Goal: Task Accomplishment & Management: Manage account settings

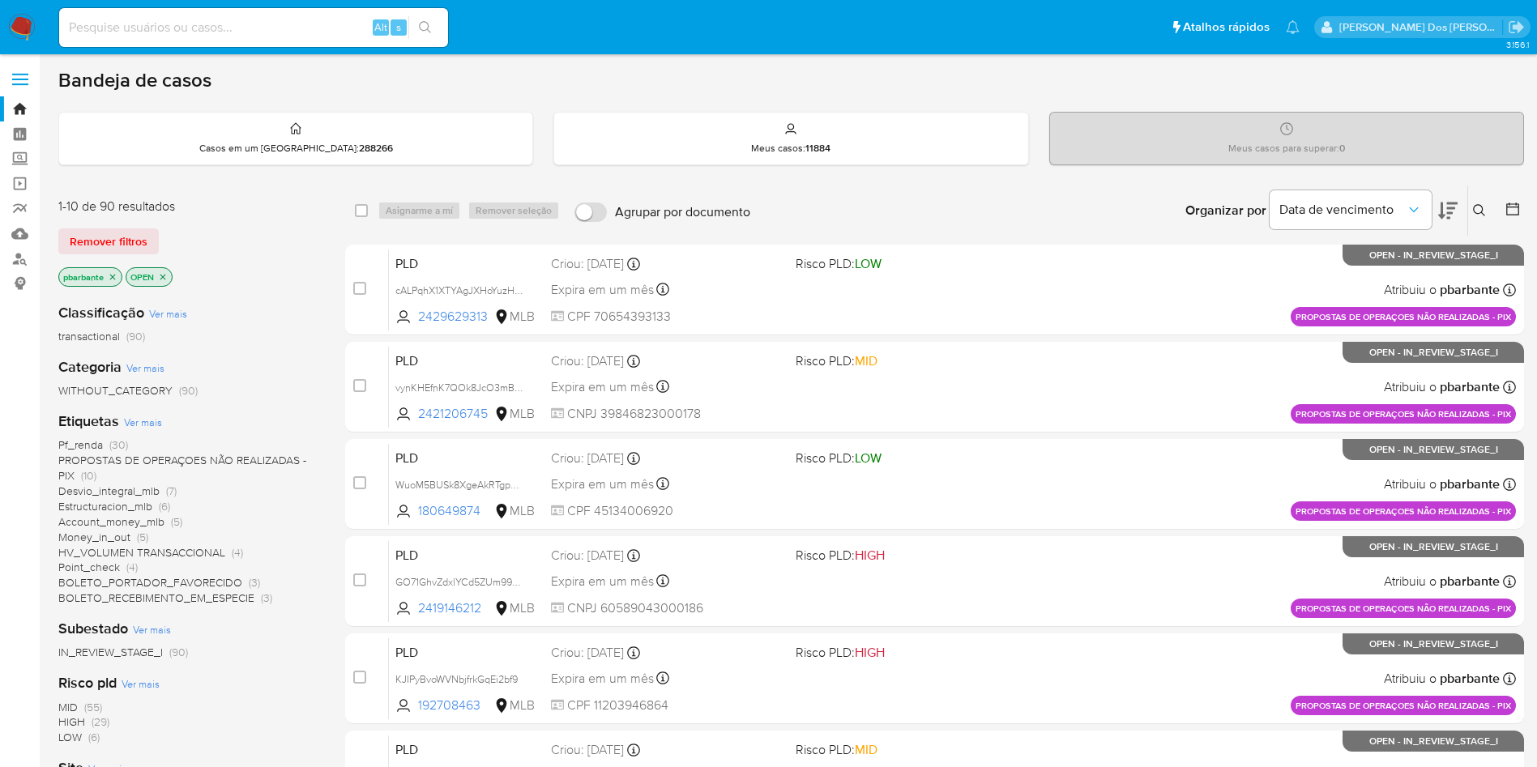
click at [335, 33] on input at bounding box center [253, 27] width 389 height 21
paste input "Enbj9ULFnE7L47TWb9ylQNpI"
type input "Enbj9ULFnE7L47TWb9ylQNpI"
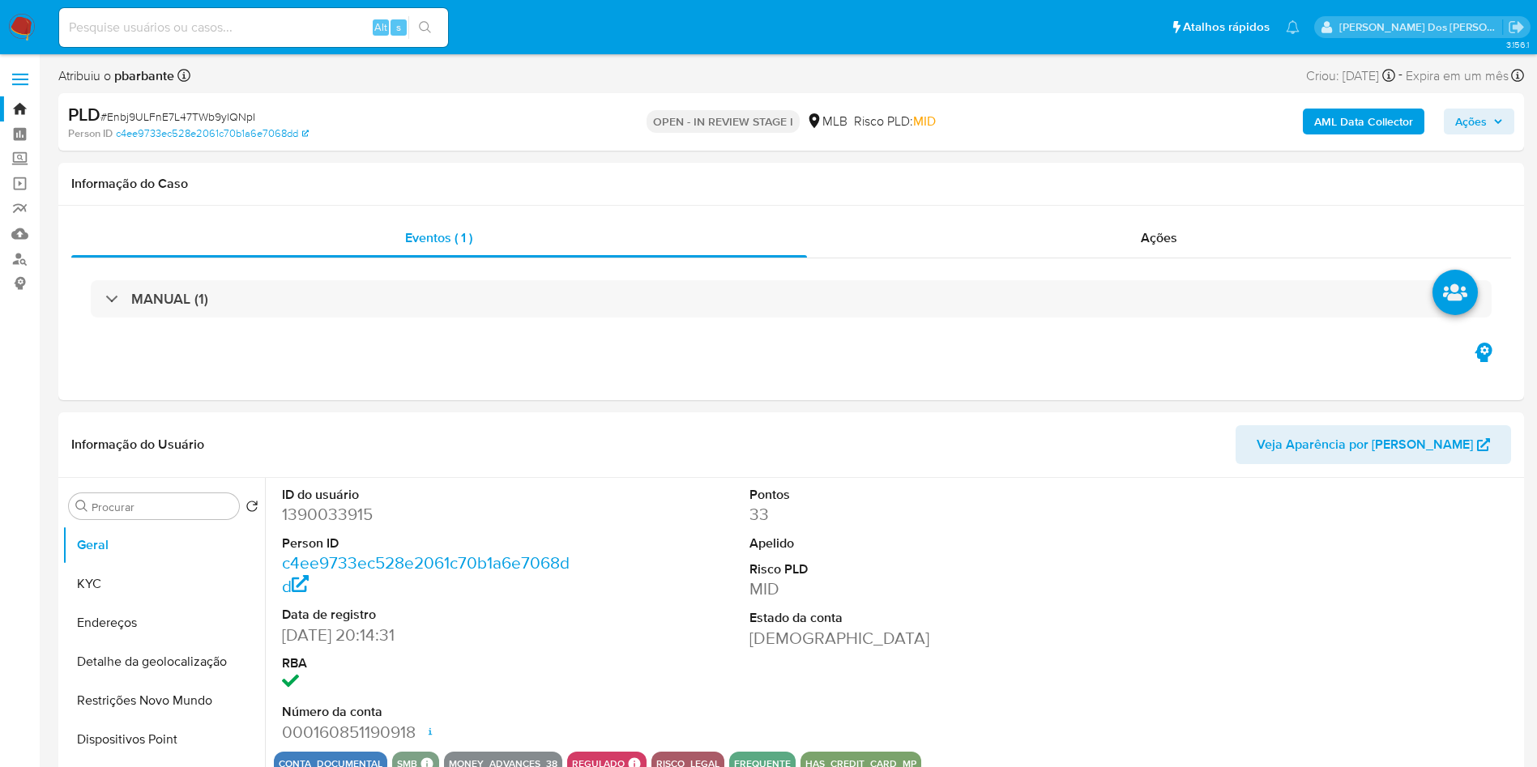
select select "10"
click at [1474, 119] on span "Ações" at bounding box center [1471, 122] width 32 height 26
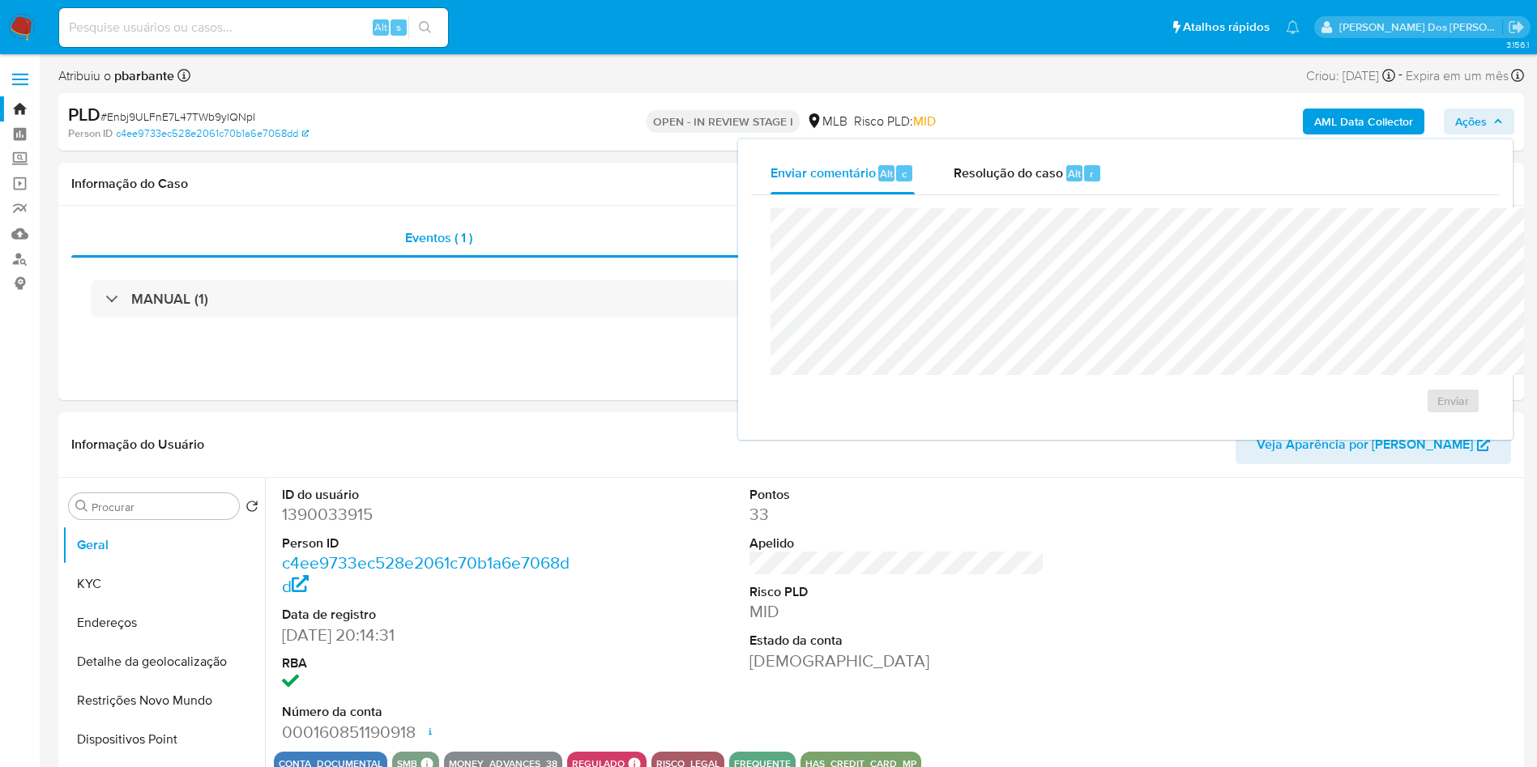
click at [1084, 170] on div "r" at bounding box center [1092, 173] width 16 height 16
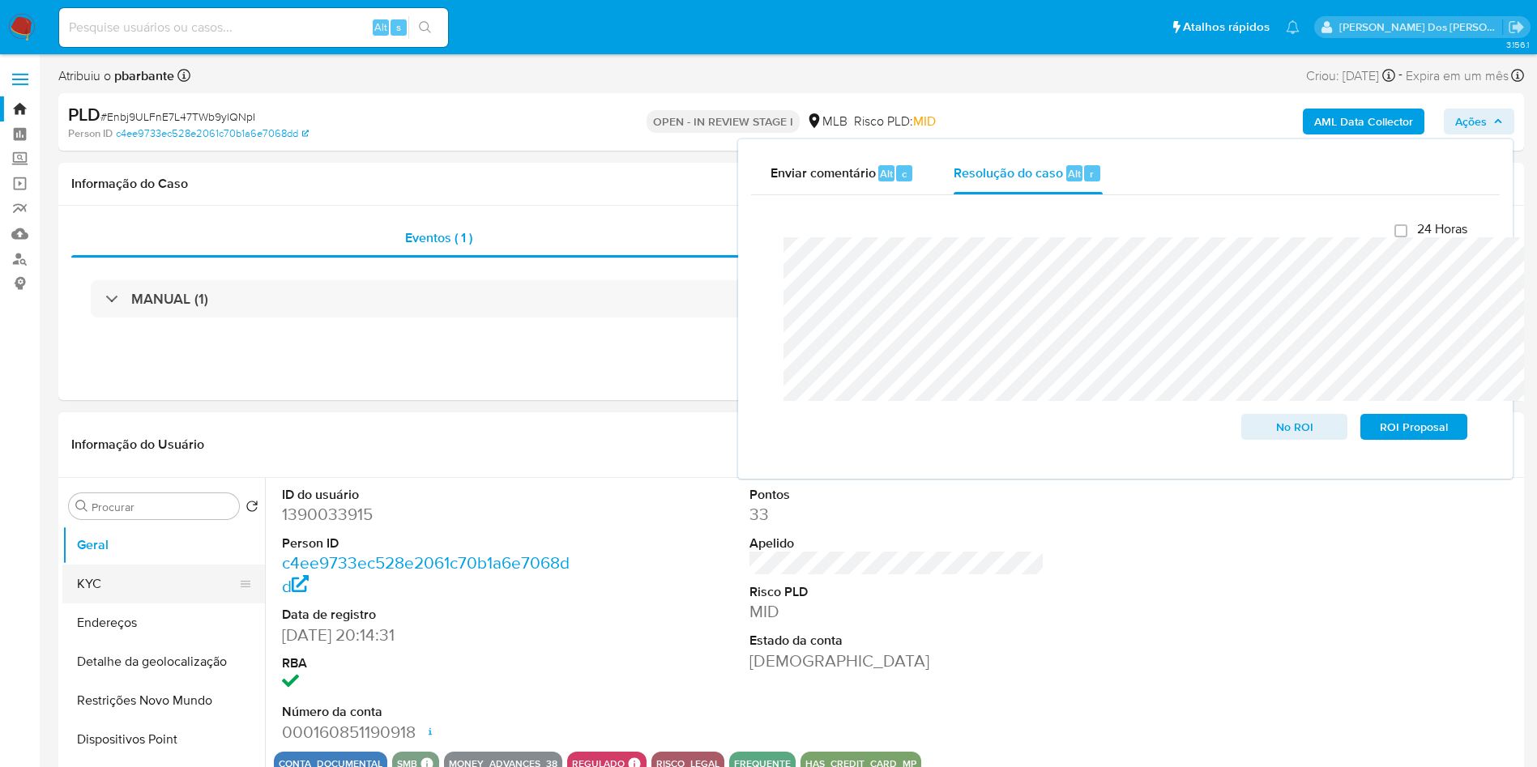
click at [106, 604] on button "KYC" at bounding box center [157, 584] width 190 height 39
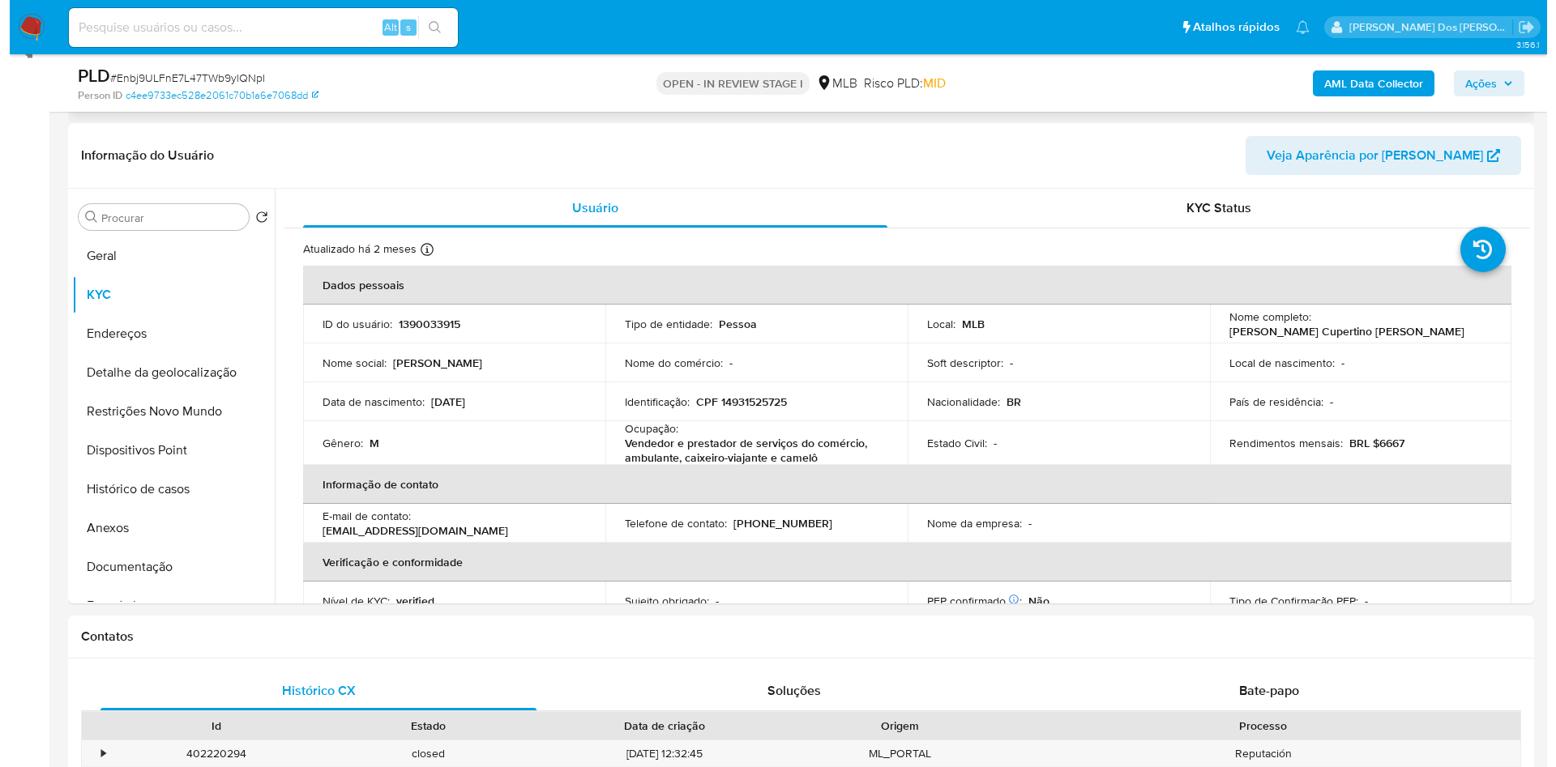
scroll to position [243, 0]
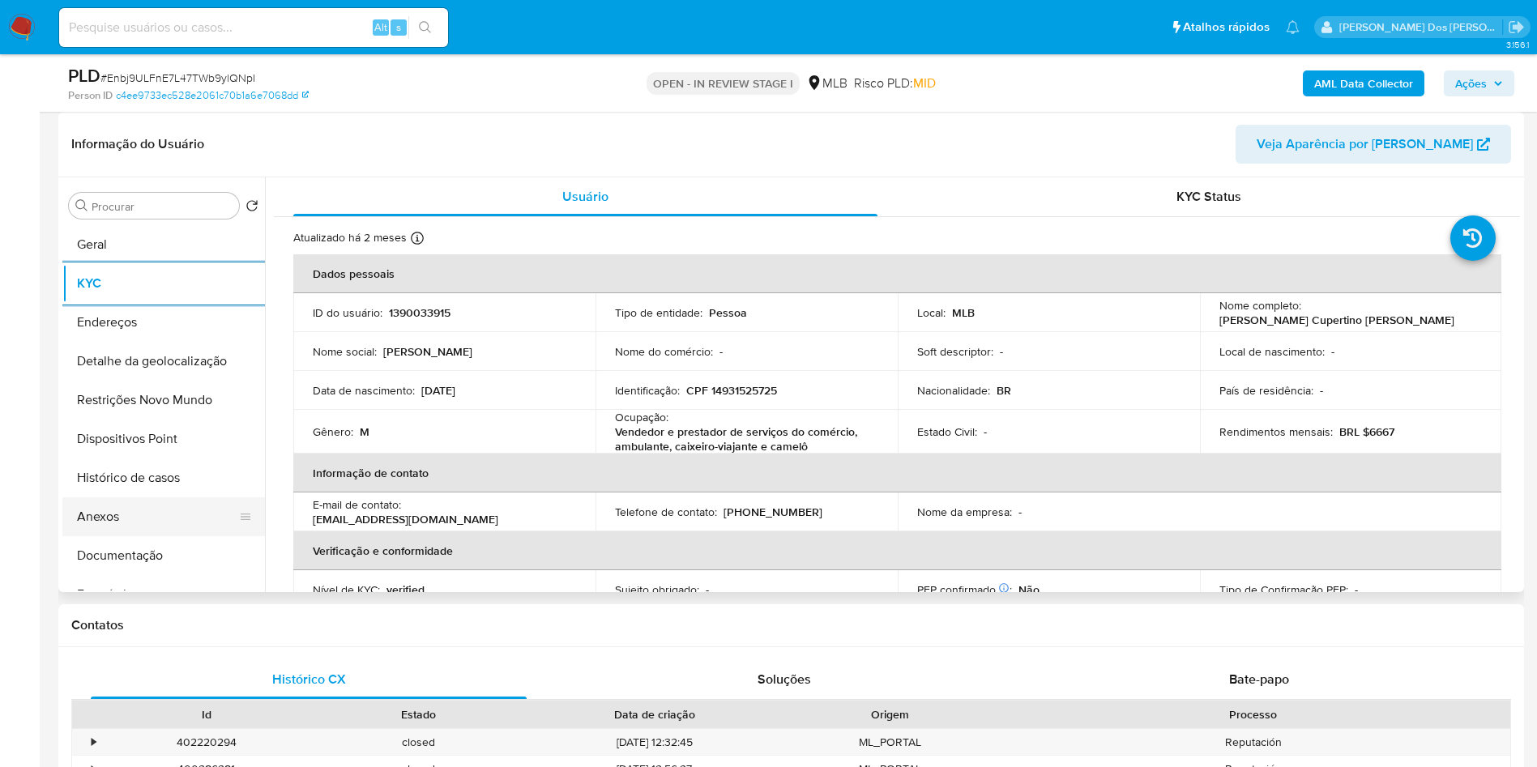
click at [187, 536] on button "Anexos" at bounding box center [157, 517] width 190 height 39
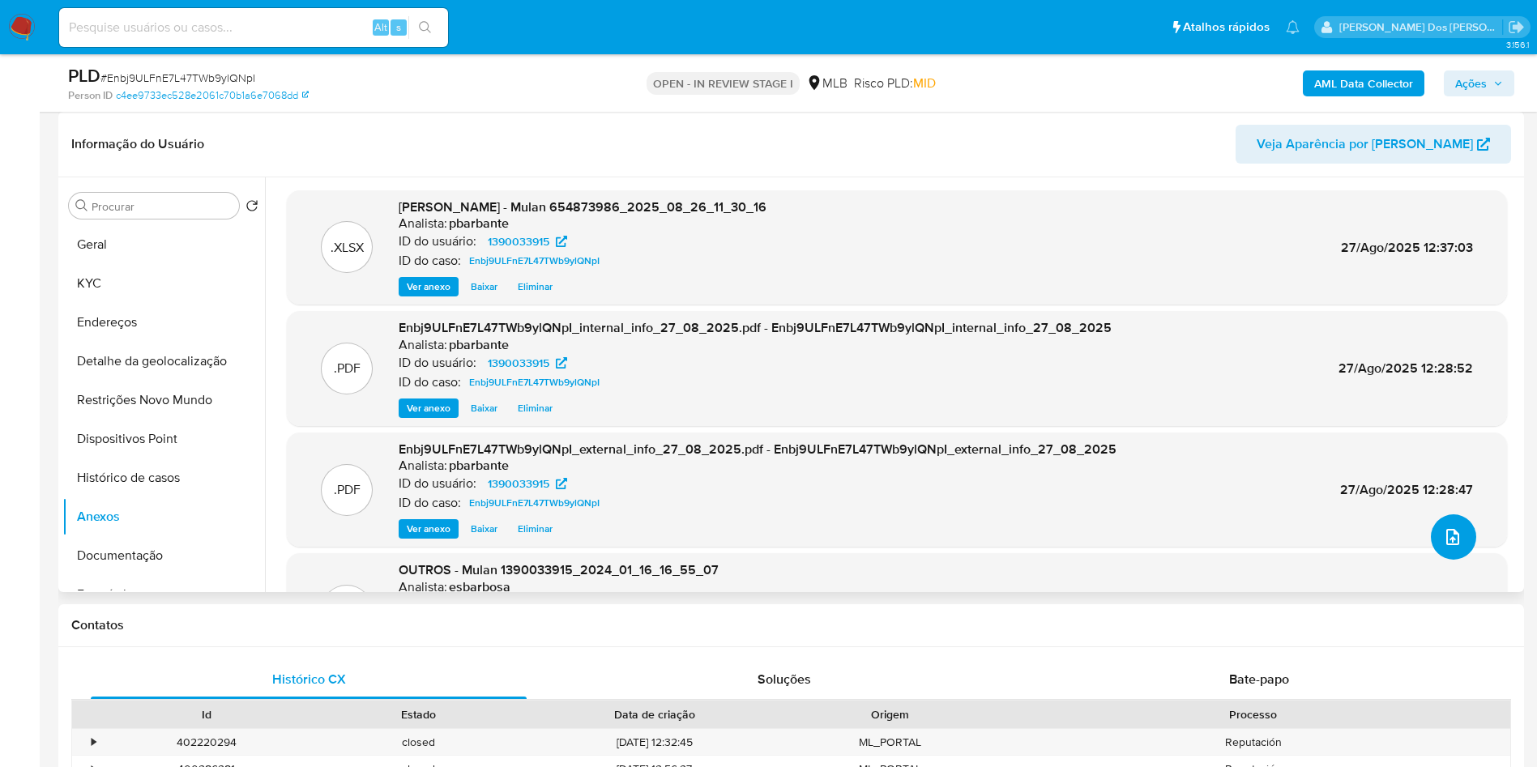
click at [1446, 545] on icon "upload-file" at bounding box center [1452, 537] width 13 height 16
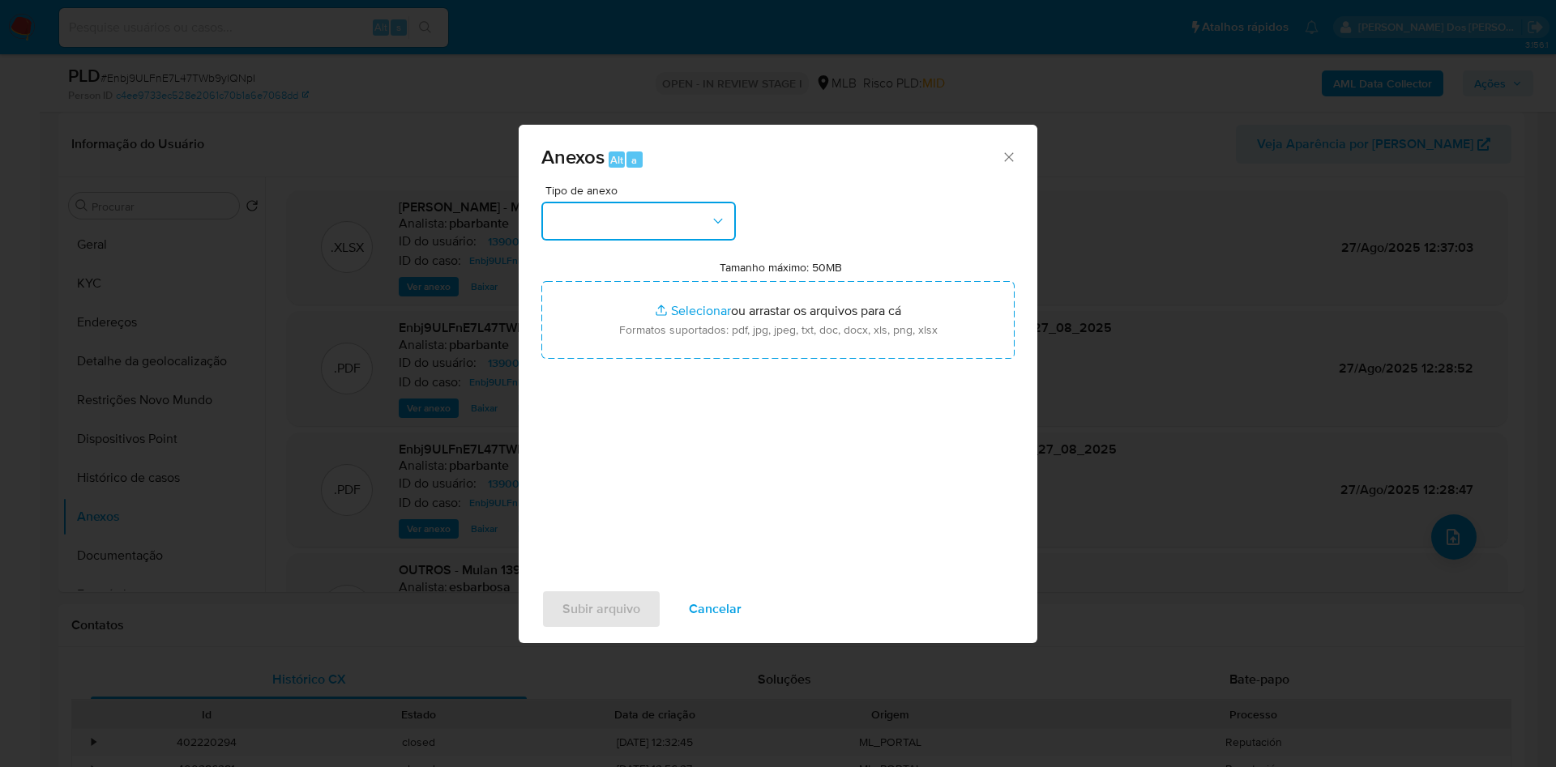
click at [663, 202] on button "button" at bounding box center [638, 221] width 194 height 39
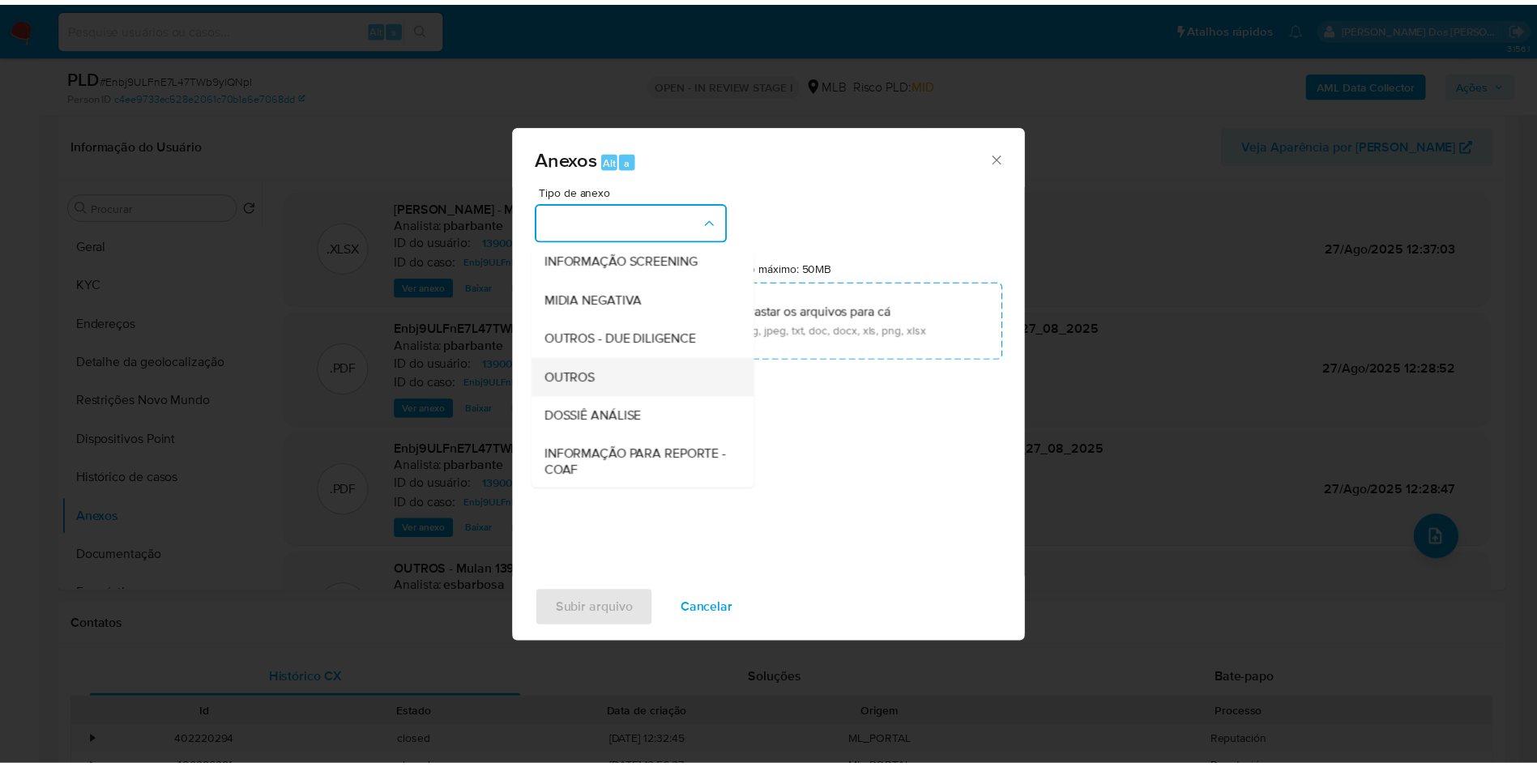
scroll to position [217, 0]
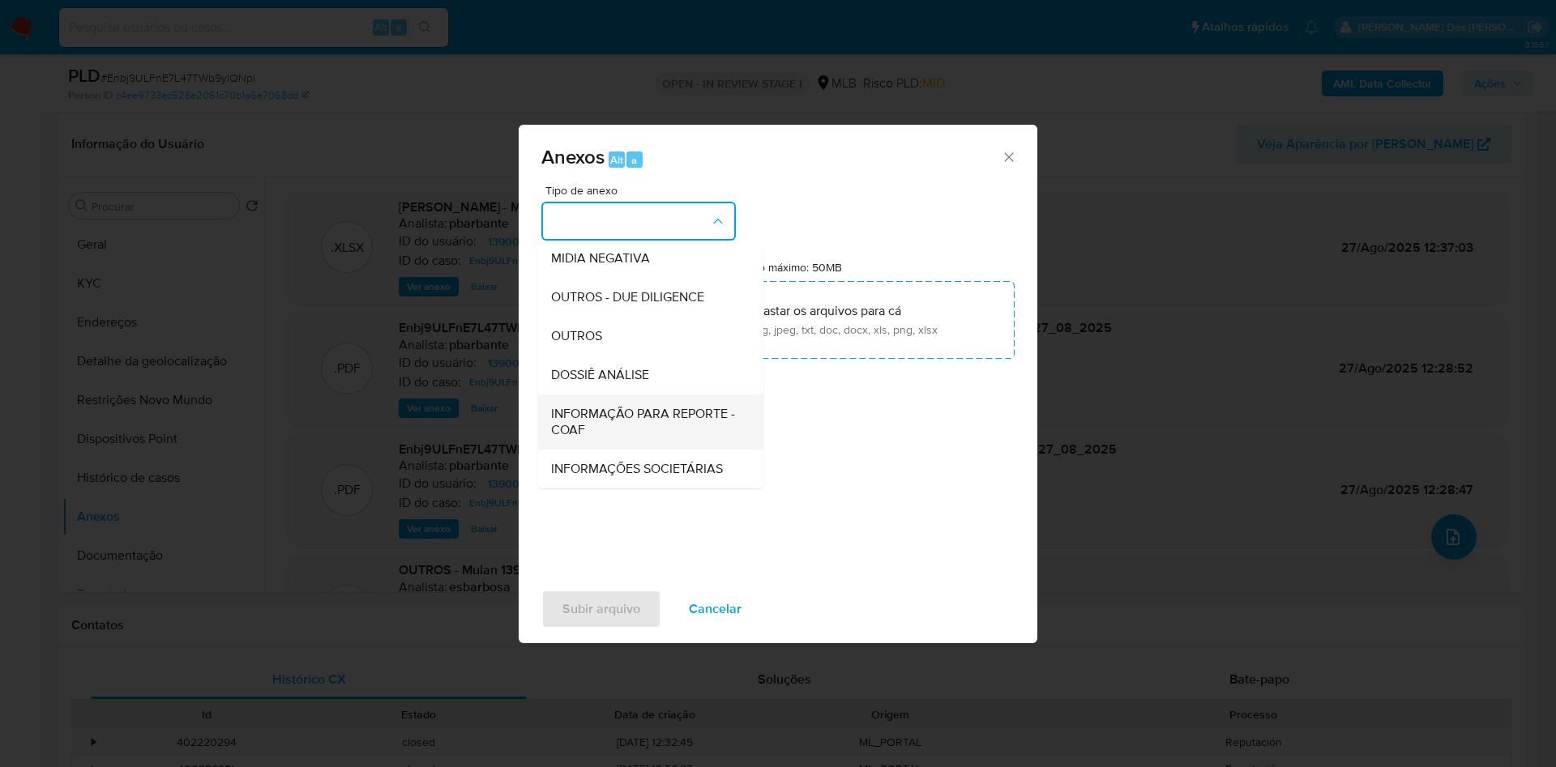
click at [615, 395] on div "INFORMAÇÃO PARA REPORTE - COAF" at bounding box center [646, 422] width 190 height 55
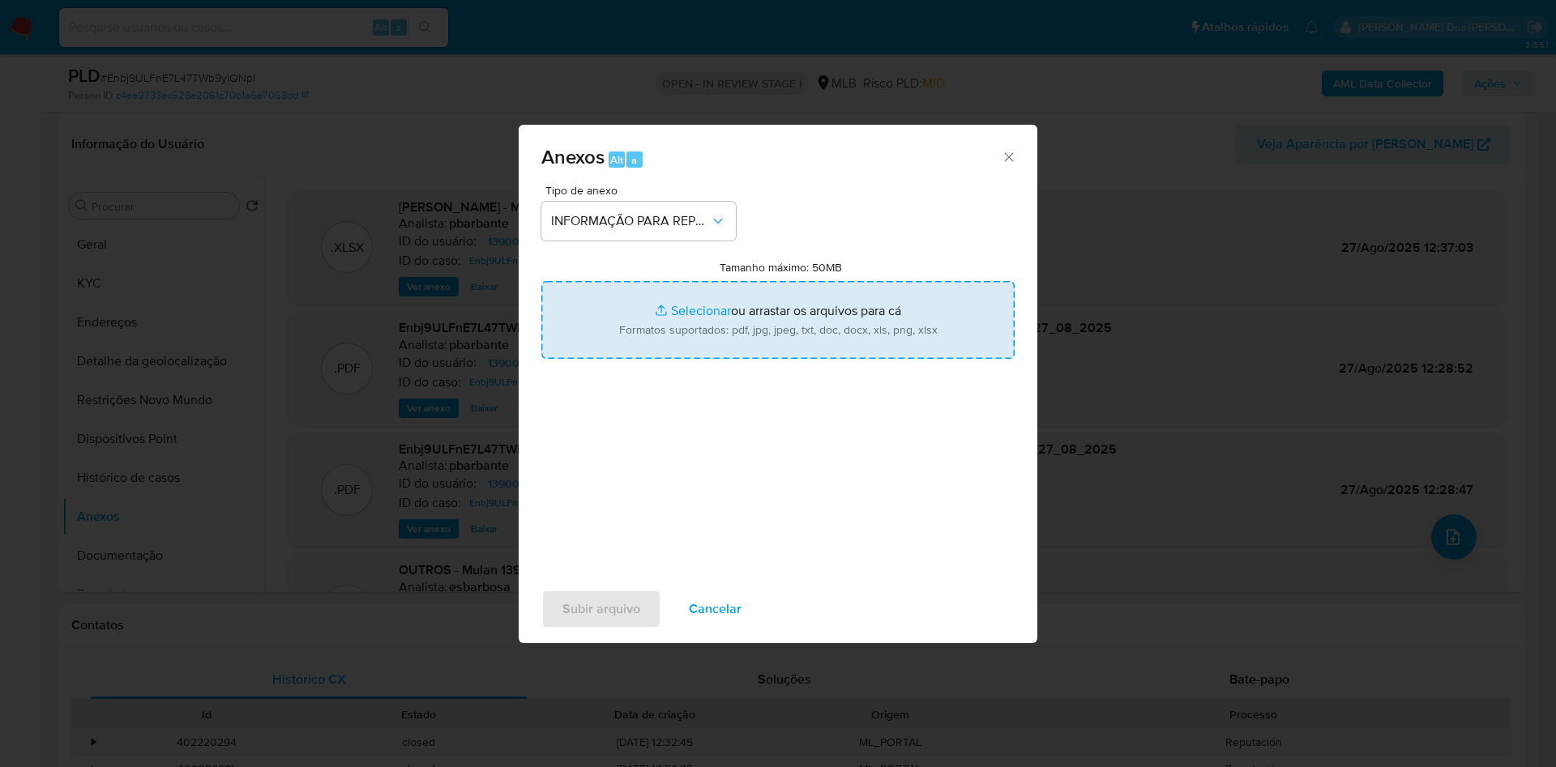
type input "C:\fakepath\SAR - XXX - CPF 14931525725 - MARCELO MONTEIRO CUPERTINO GONCALVES.…"
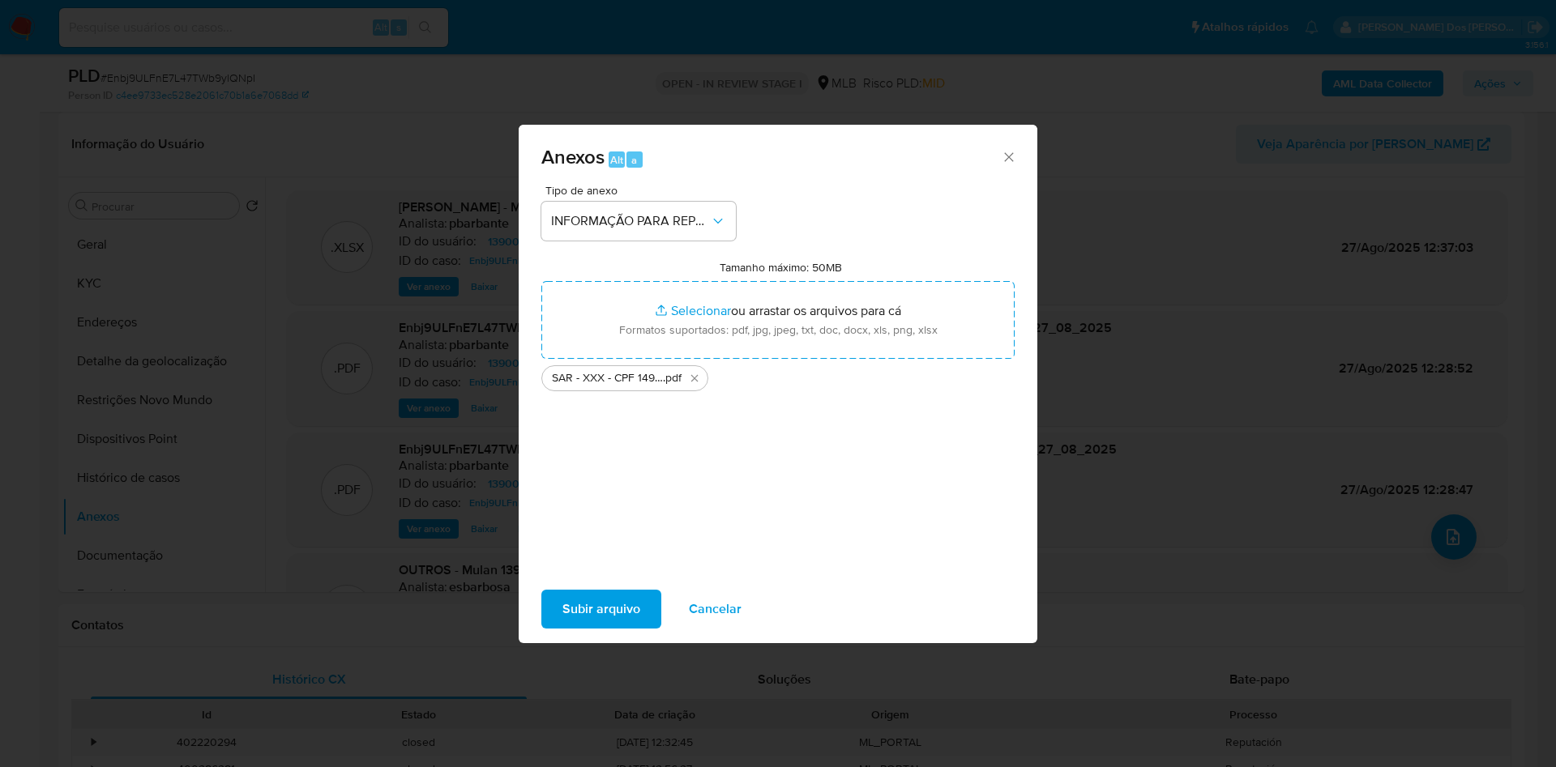
click at [579, 626] on span "Subir arquivo" at bounding box center [601, 610] width 78 height 36
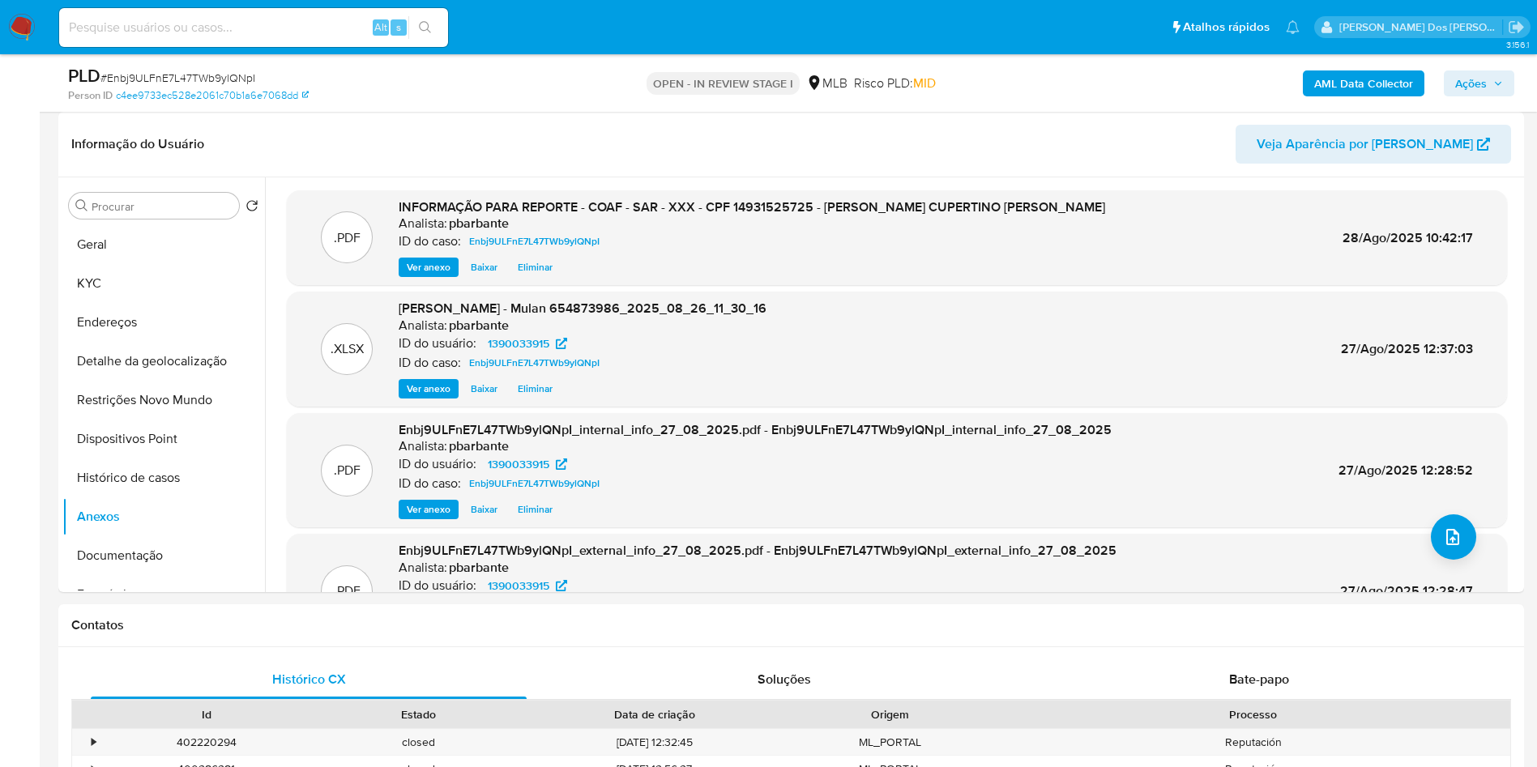
click at [1519, 85] on div "PLD # Enbj9ULFnE7L47TWb9ylQNpI Person ID c4ee9733ec528e2061c70b1a6e7068dd OPEN …" at bounding box center [791, 83] width 1466 height 58
click at [1466, 87] on span "Ações" at bounding box center [1471, 83] width 32 height 26
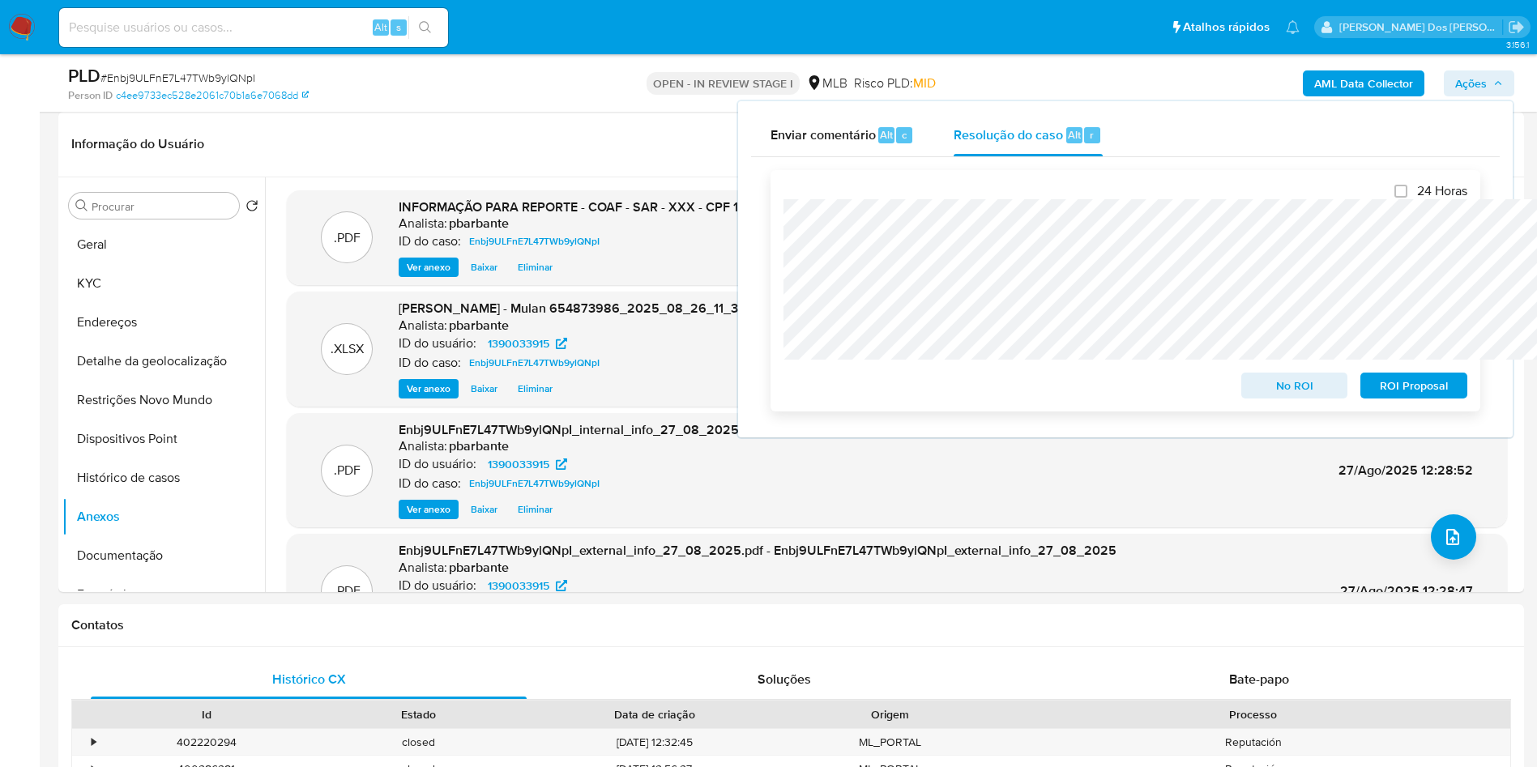
click at [1398, 386] on span "ROI Proposal" at bounding box center [1414, 385] width 84 height 23
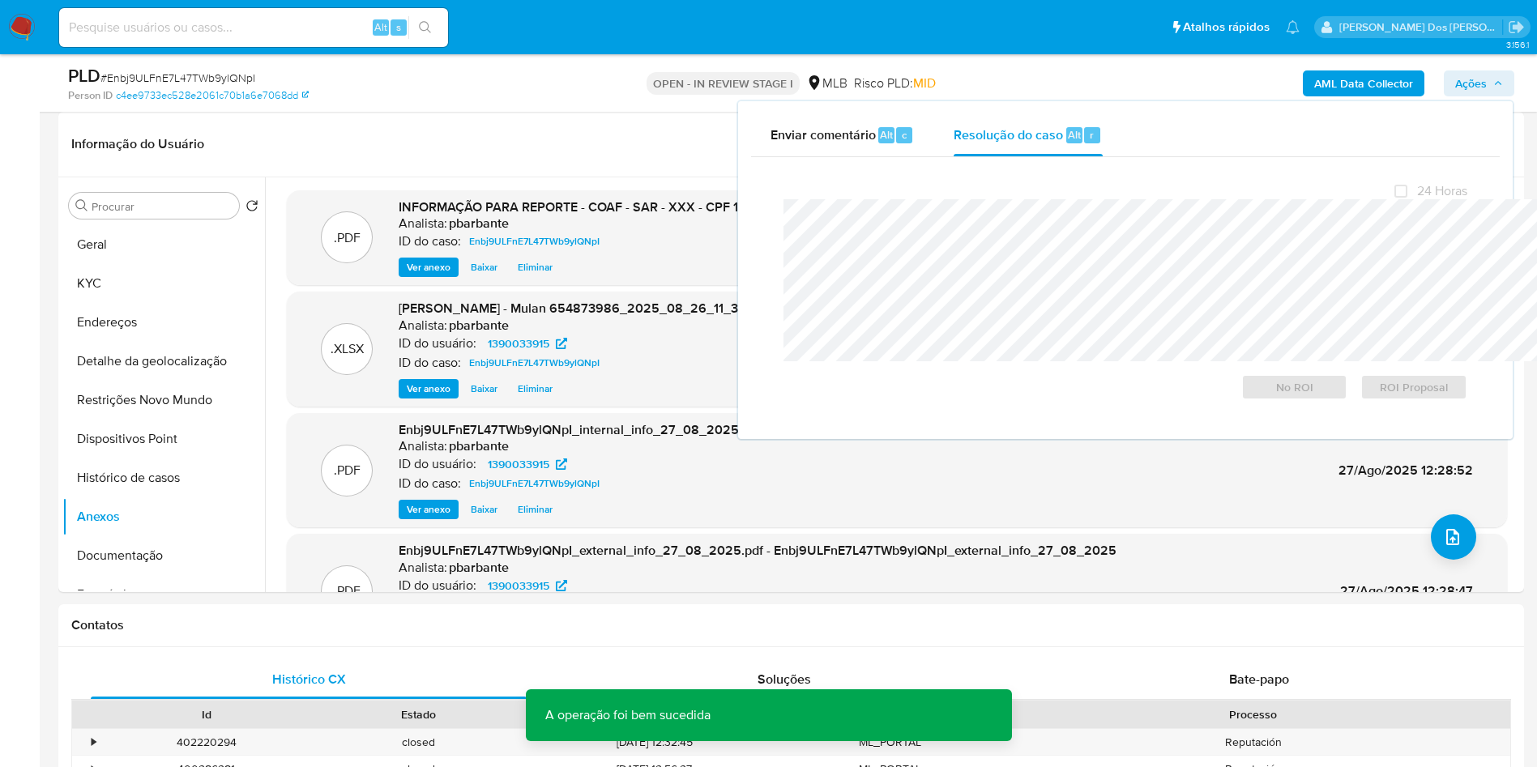
click at [23, 35] on img at bounding box center [22, 28] width 28 height 28
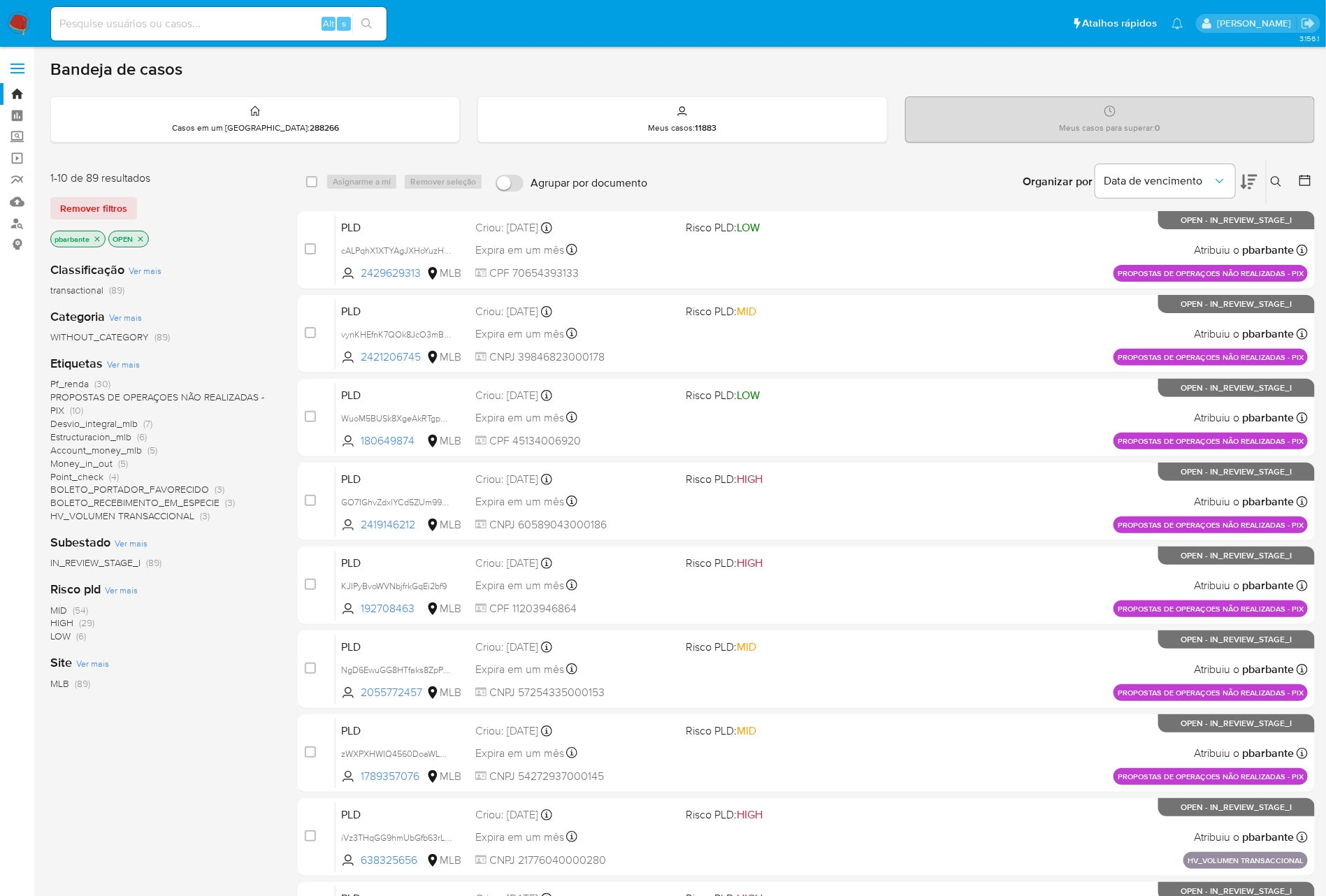
click at [671, 83] on div "Bandeja de casos Casos em um prato : 288266 Meus casos : 11883 Meus casos para …" at bounding box center [682, 576] width 1265 height 1036
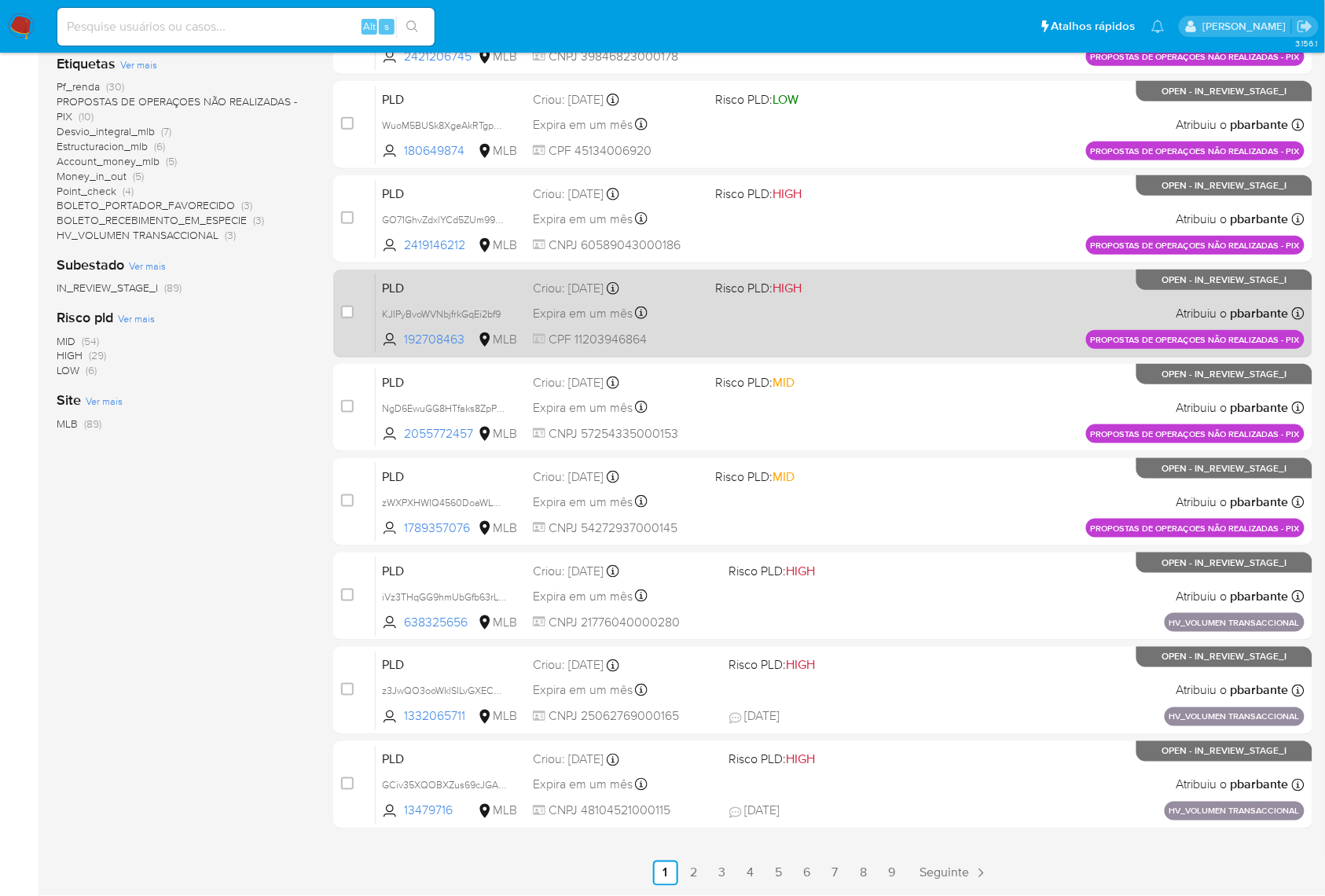
scroll to position [468, 0]
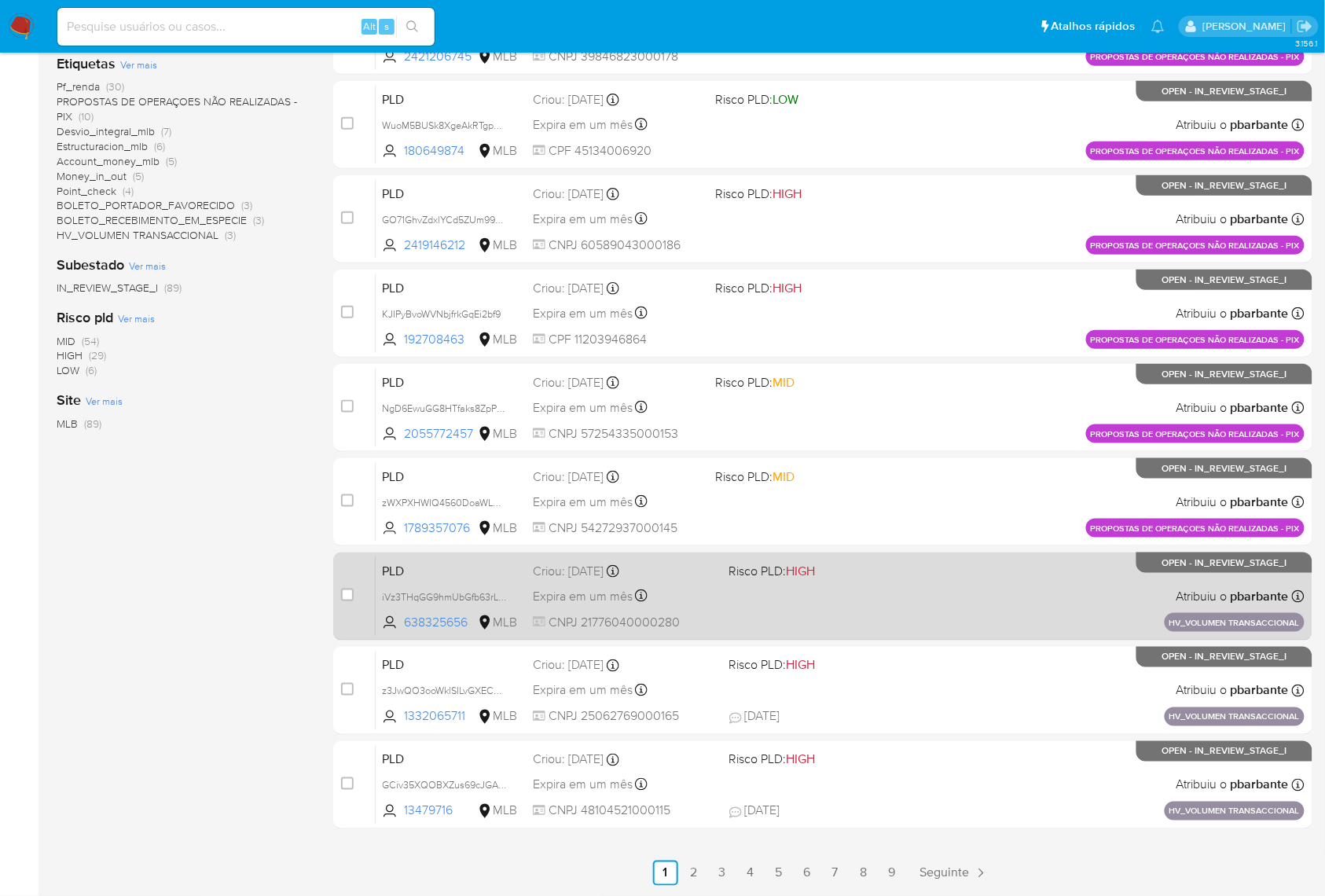
click at [816, 561] on span "HIGH" at bounding box center [801, 570] width 29 height 18
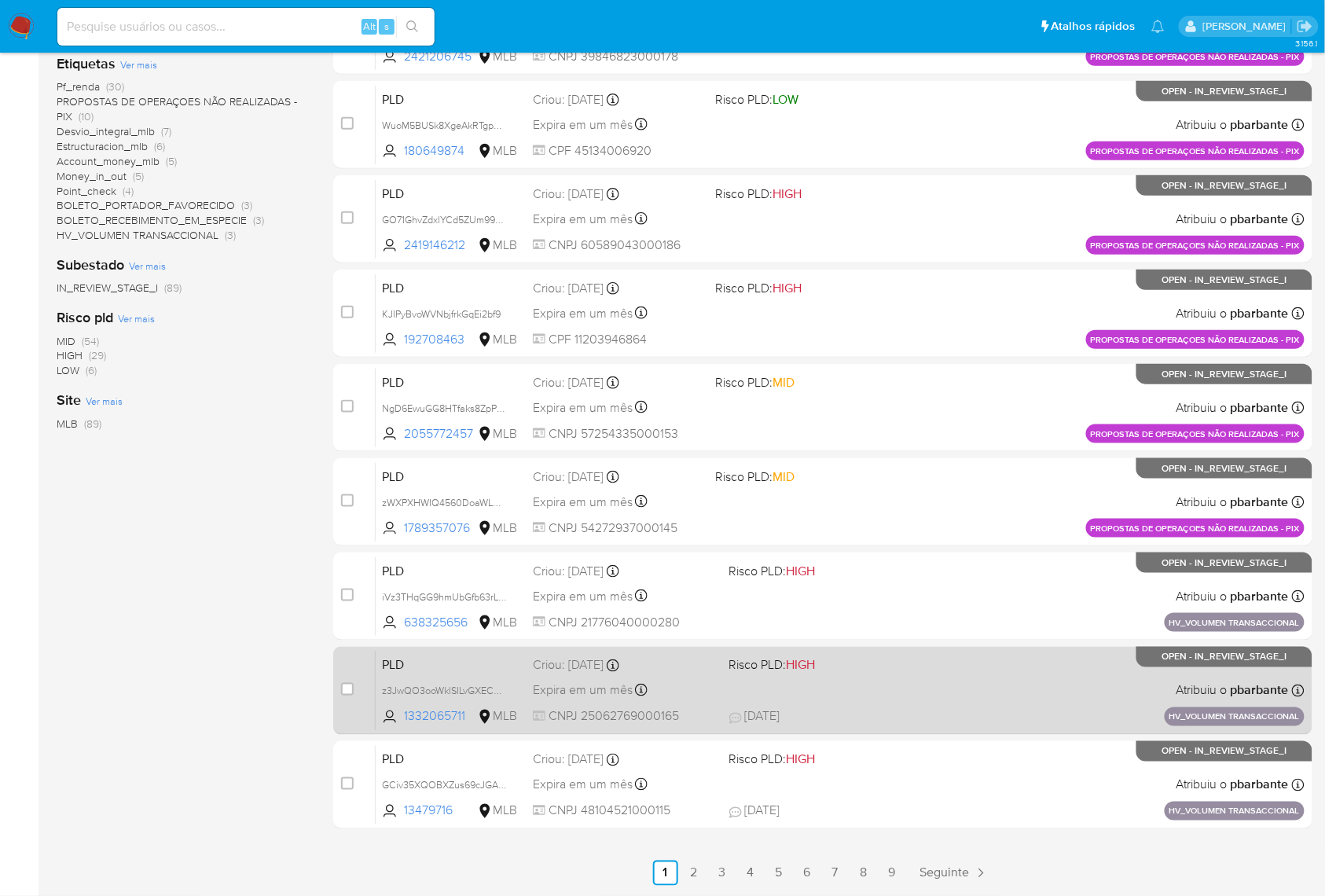
click at [900, 663] on div "PLD z3JwQO3ooWklSILvGXECHUF5 1332065711 MLB Risco PLD: HIGH Criou: 14/08/2025 C…" at bounding box center [840, 690] width 929 height 80
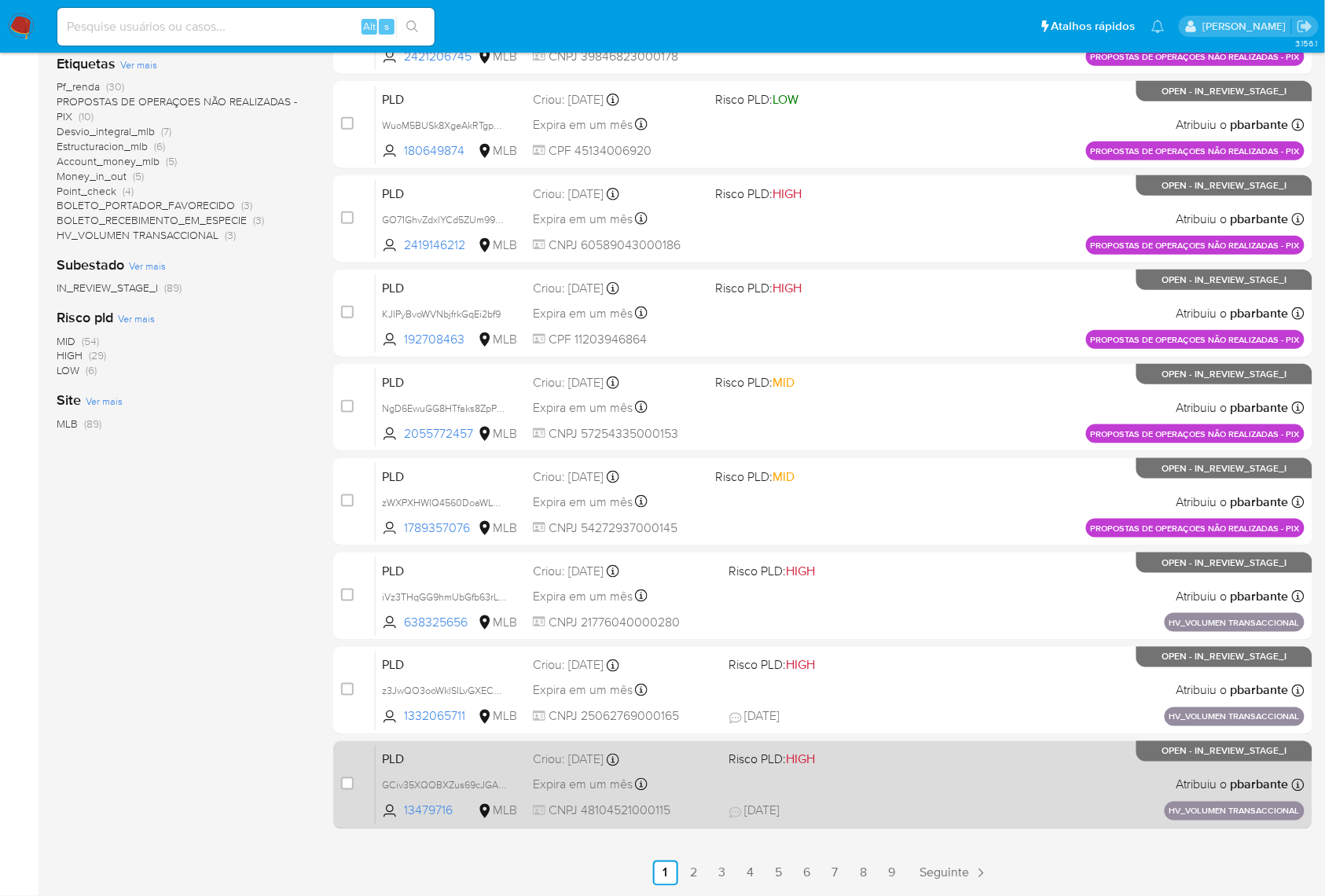
click at [913, 744] on div "PLD GCiv35XQOBXZus69cJGA8qQO 13479716 MLB Risco PLD: HIGH Criou: 14/08/2025 Cri…" at bounding box center [840, 784] width 929 height 80
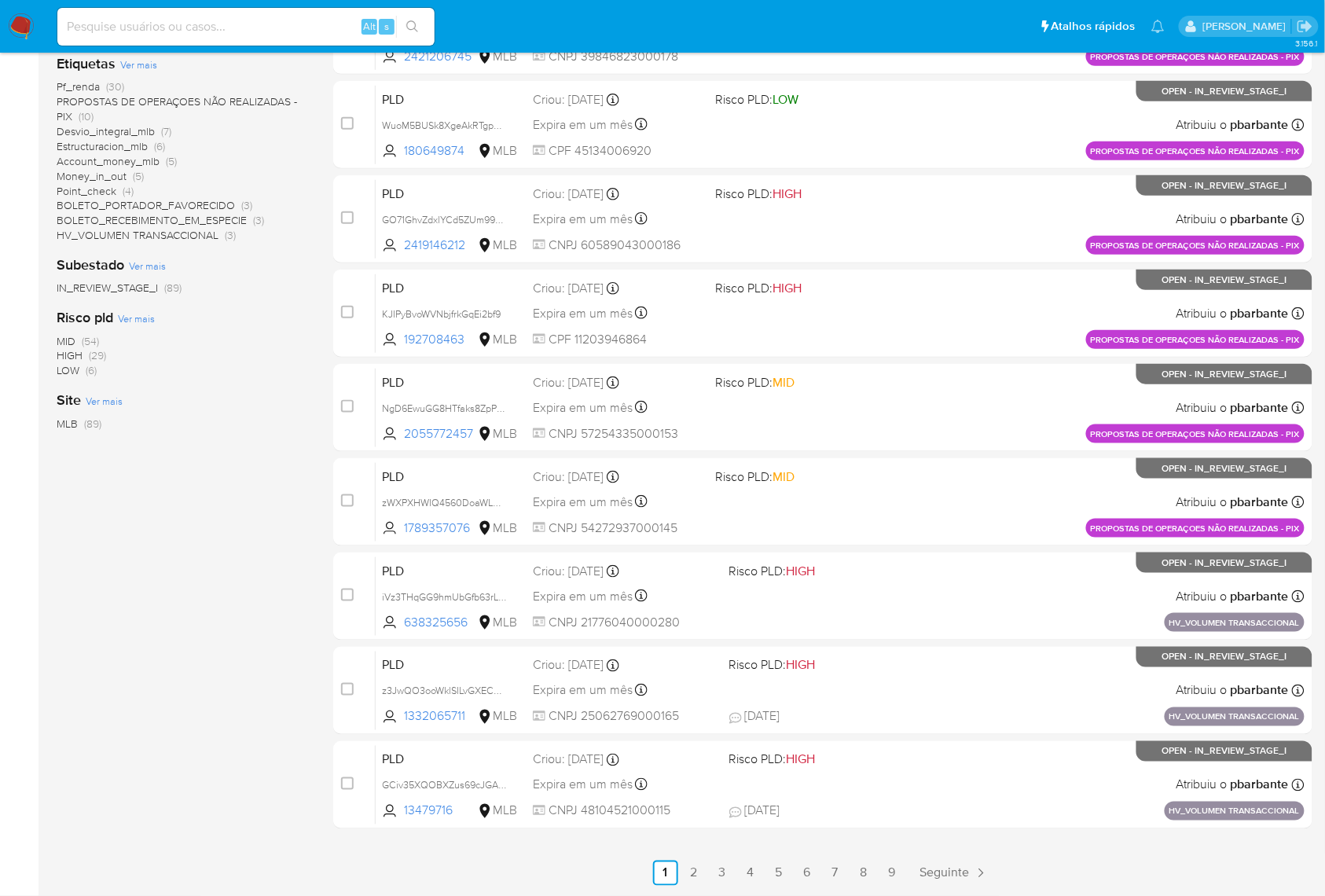
click at [706, 744] on link "2" at bounding box center [695, 873] width 25 height 25
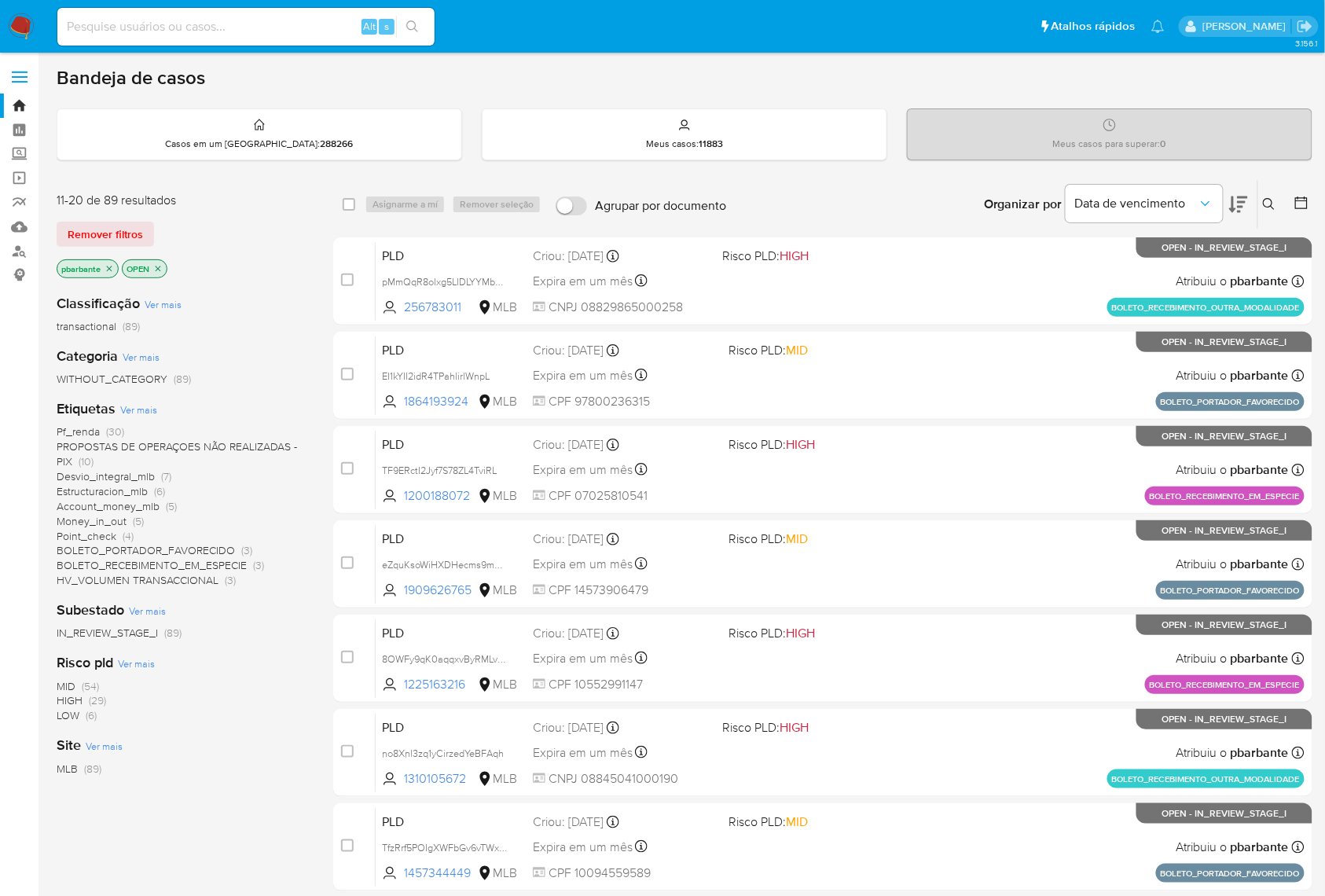
click at [77, 439] on span "Pf_renda" at bounding box center [78, 432] width 44 height 16
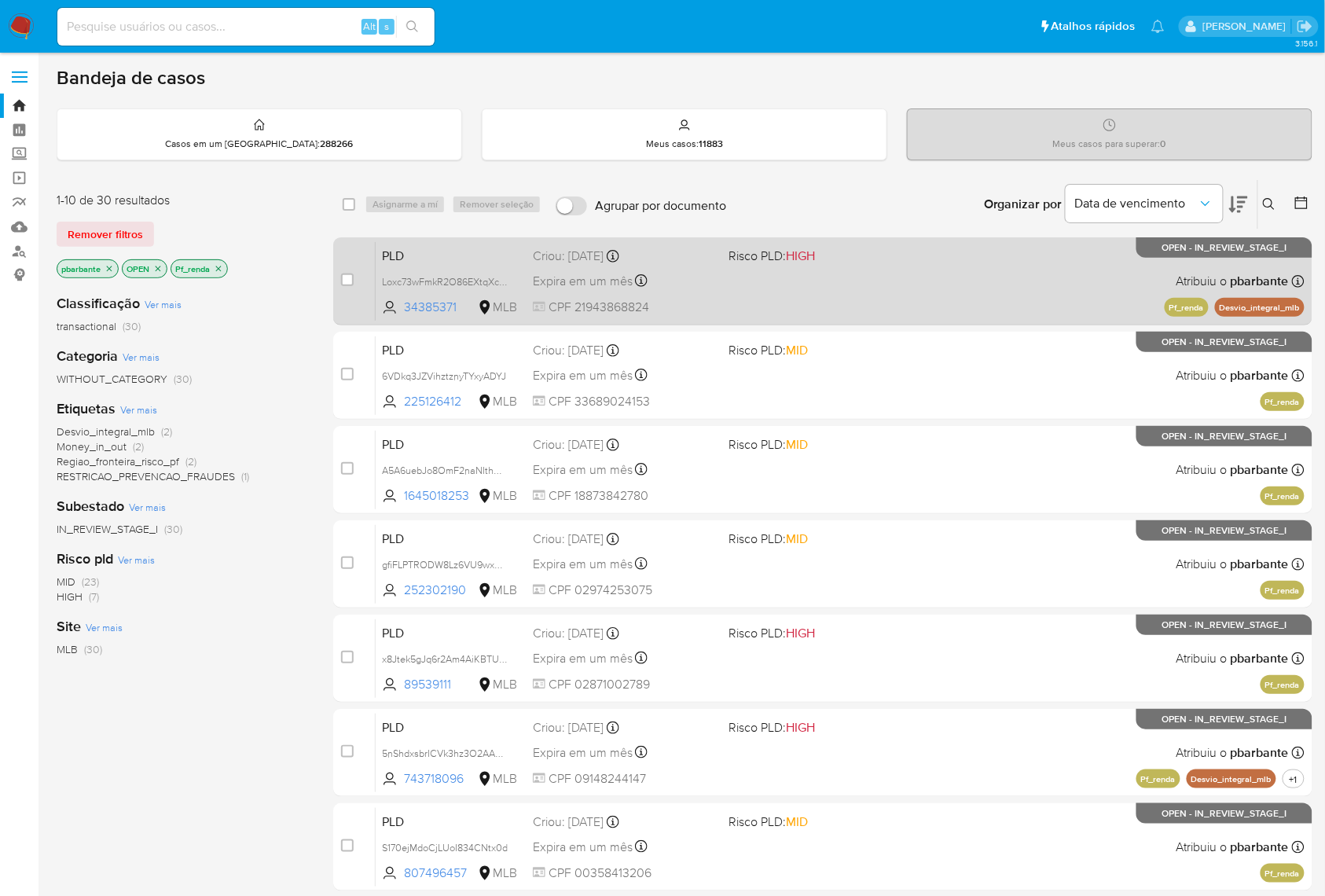
click at [824, 304] on div "PLD Loxc73wFmkR2O86EXtqXcnLX 34385371 MLB Risco PLD: HIGH Criou: 12/08/2025 Cri…" at bounding box center [840, 281] width 929 height 80
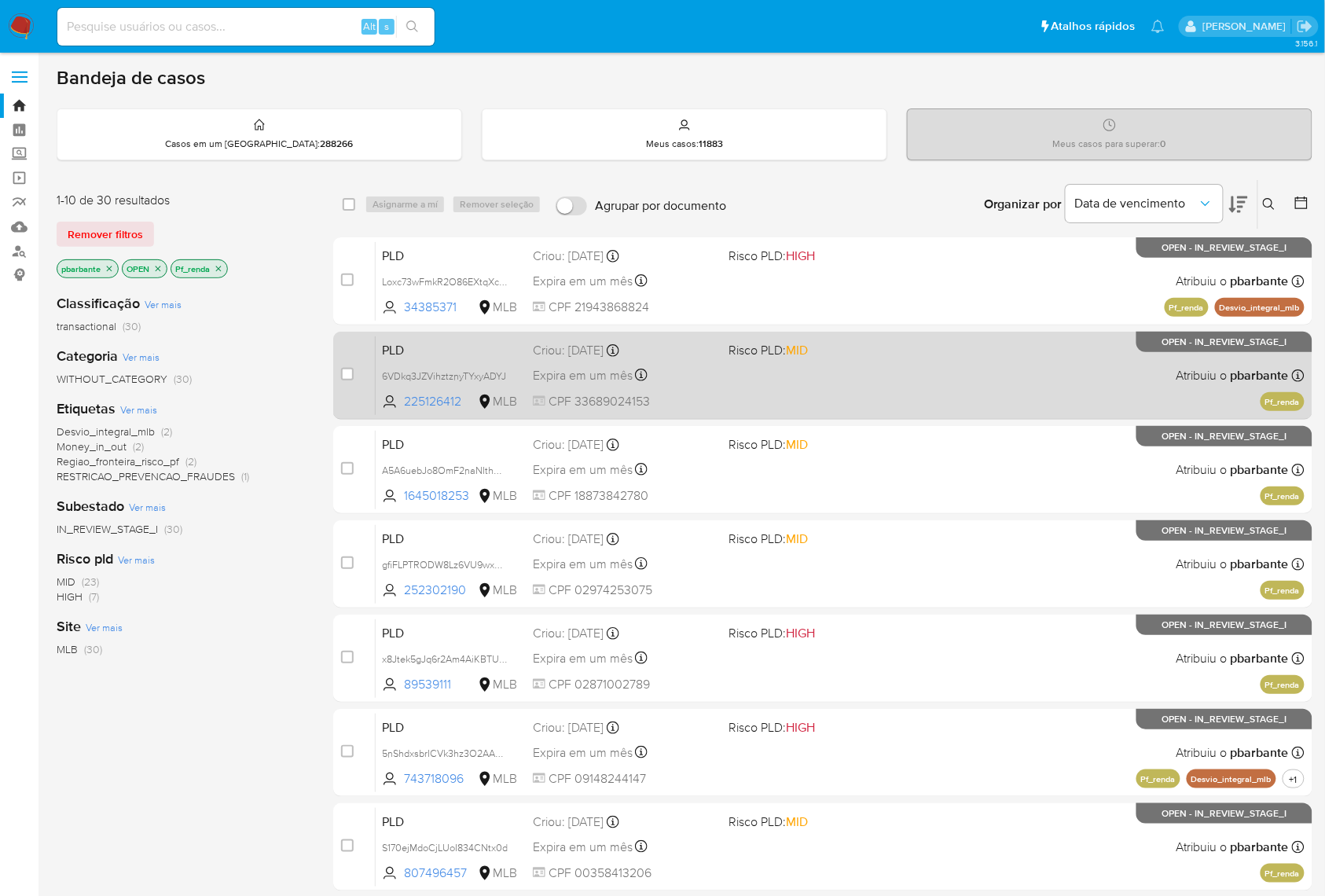
click at [824, 381] on div "PLD 6VDkq3JZVihztznyTYxyADYJ 225126412 MLB Risco PLD: MID Criou: 12/08/2025 Cri…" at bounding box center [840, 375] width 929 height 80
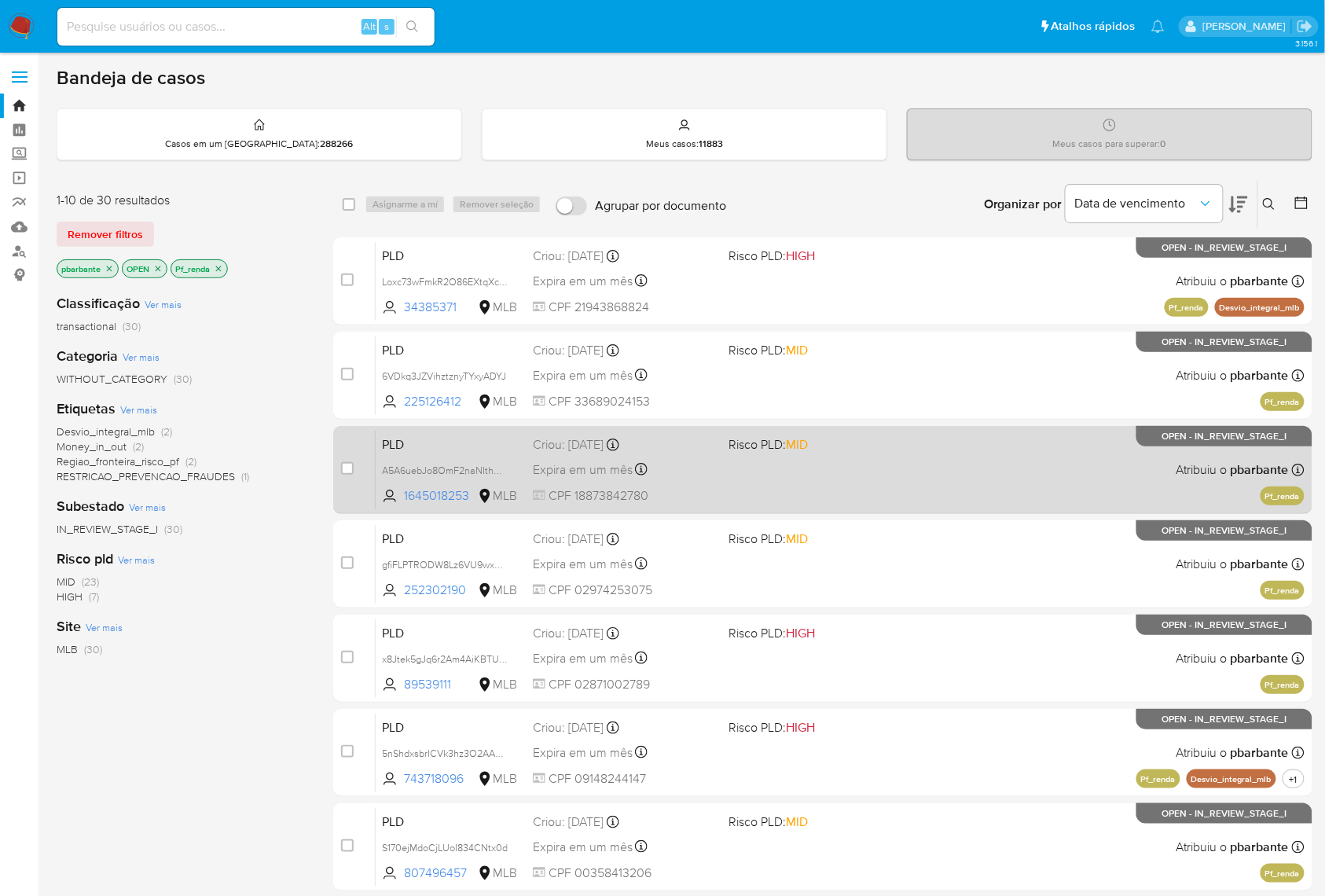
click at [809, 453] on span "Risco PLD: MID" at bounding box center [769, 444] width 80 height 17
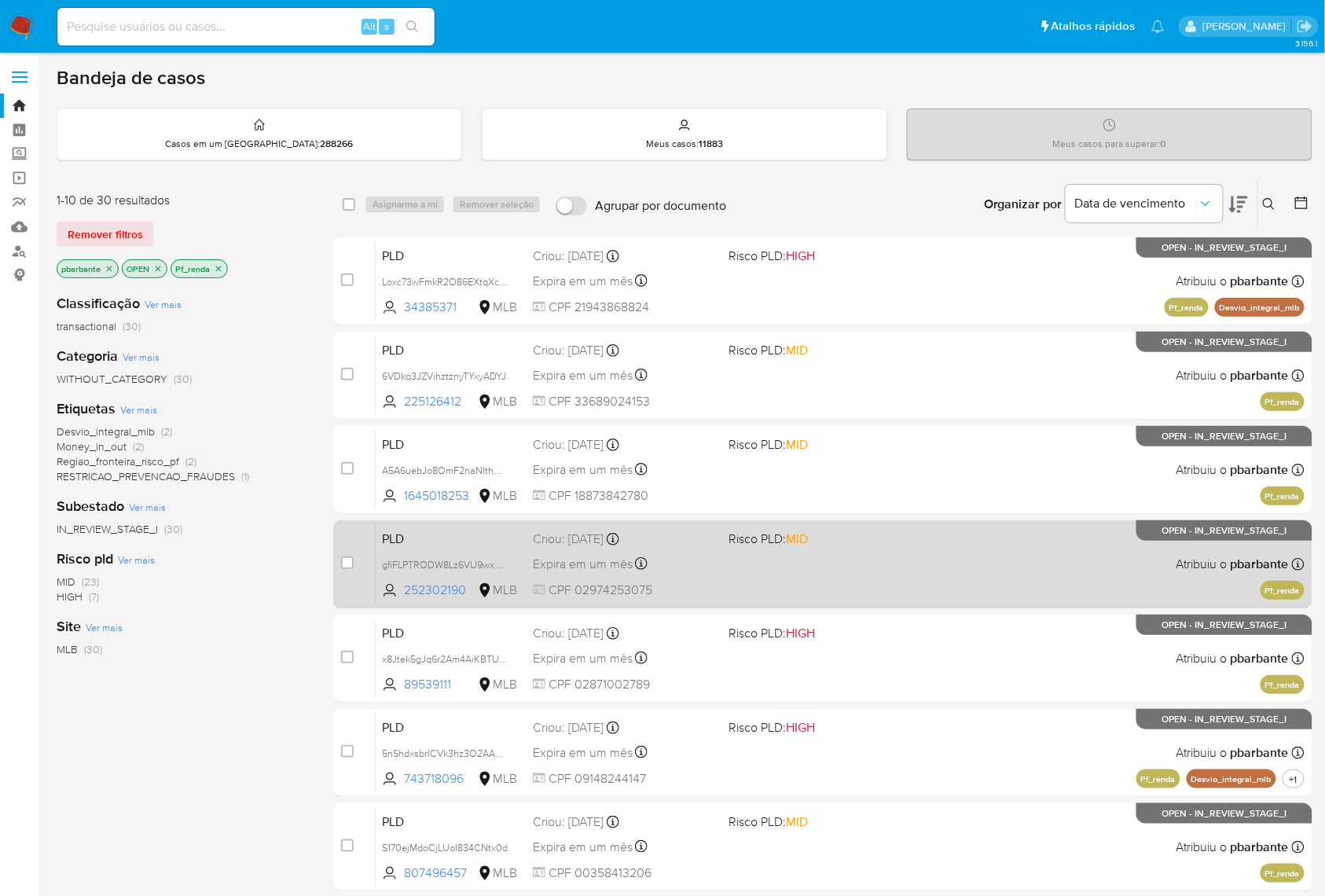
click at [809, 548] on span "MID" at bounding box center [797, 538] width 22 height 18
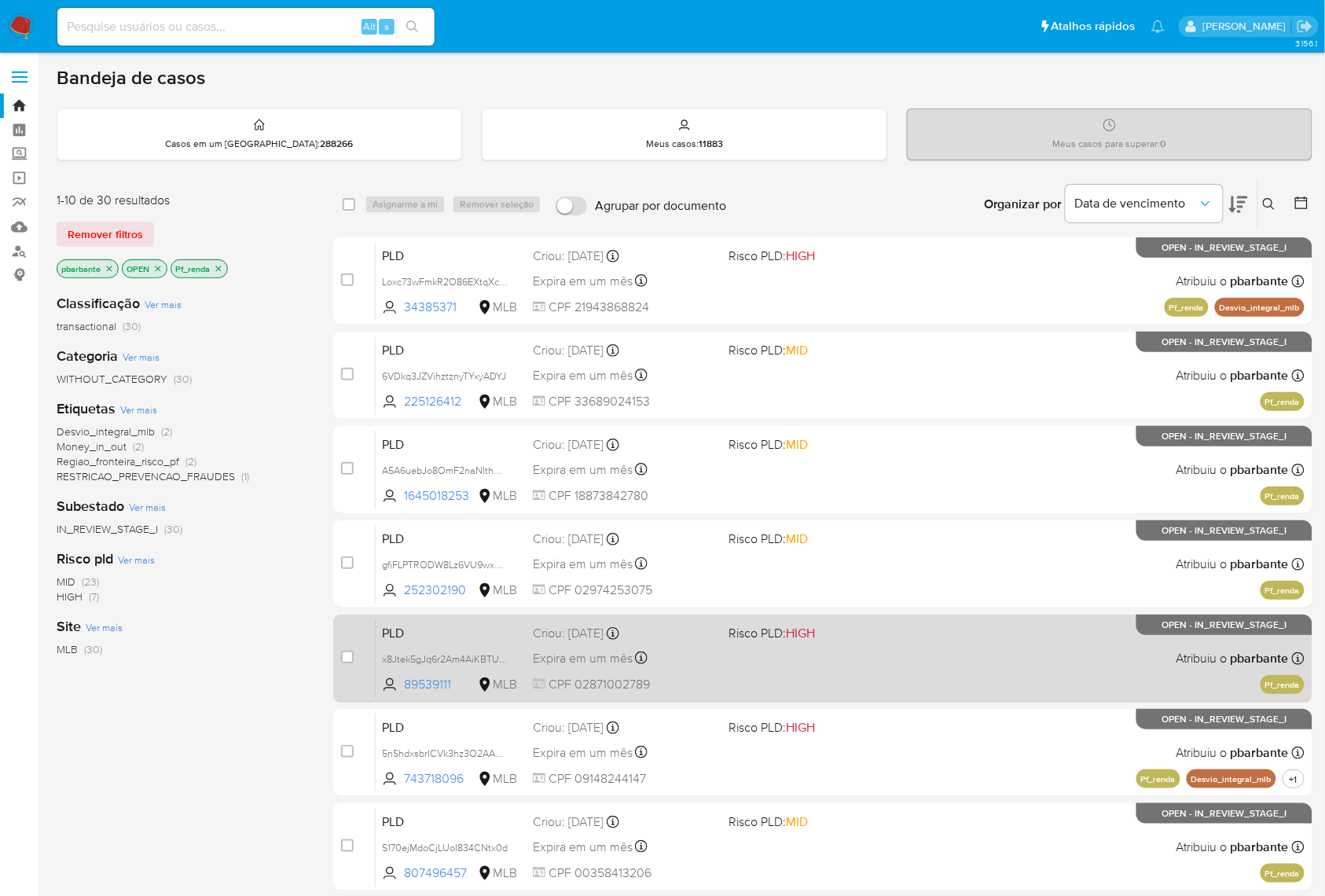
click at [865, 698] on div "PLD x8Jtek5gJq6r2Am4AiKBTUK9 89539111 MLB Risco PLD: HIGH Criou: 12/08/2025 Cri…" at bounding box center [840, 658] width 929 height 80
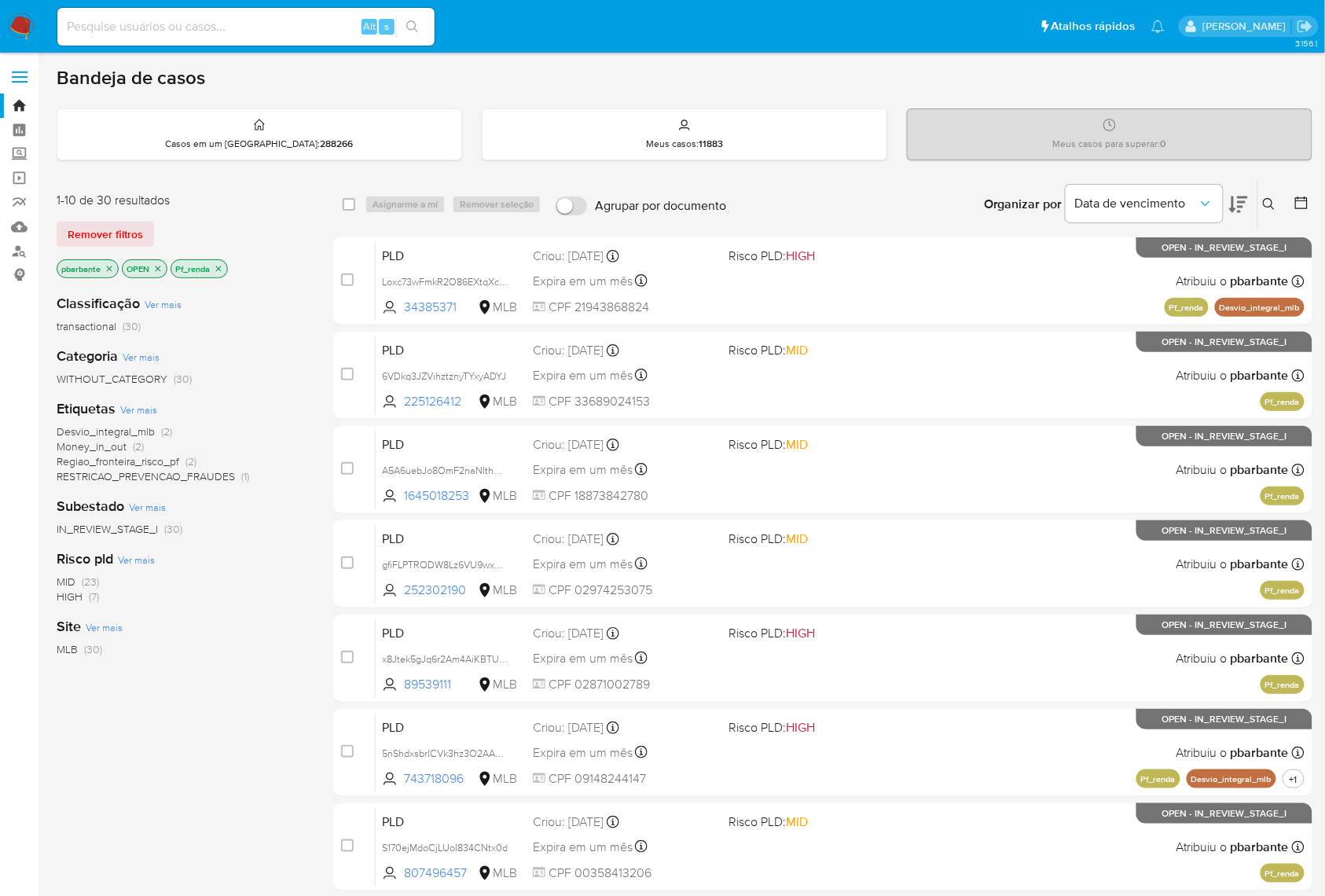
click at [220, 273] on icon "close-filter" at bounding box center [218, 269] width 10 height 10
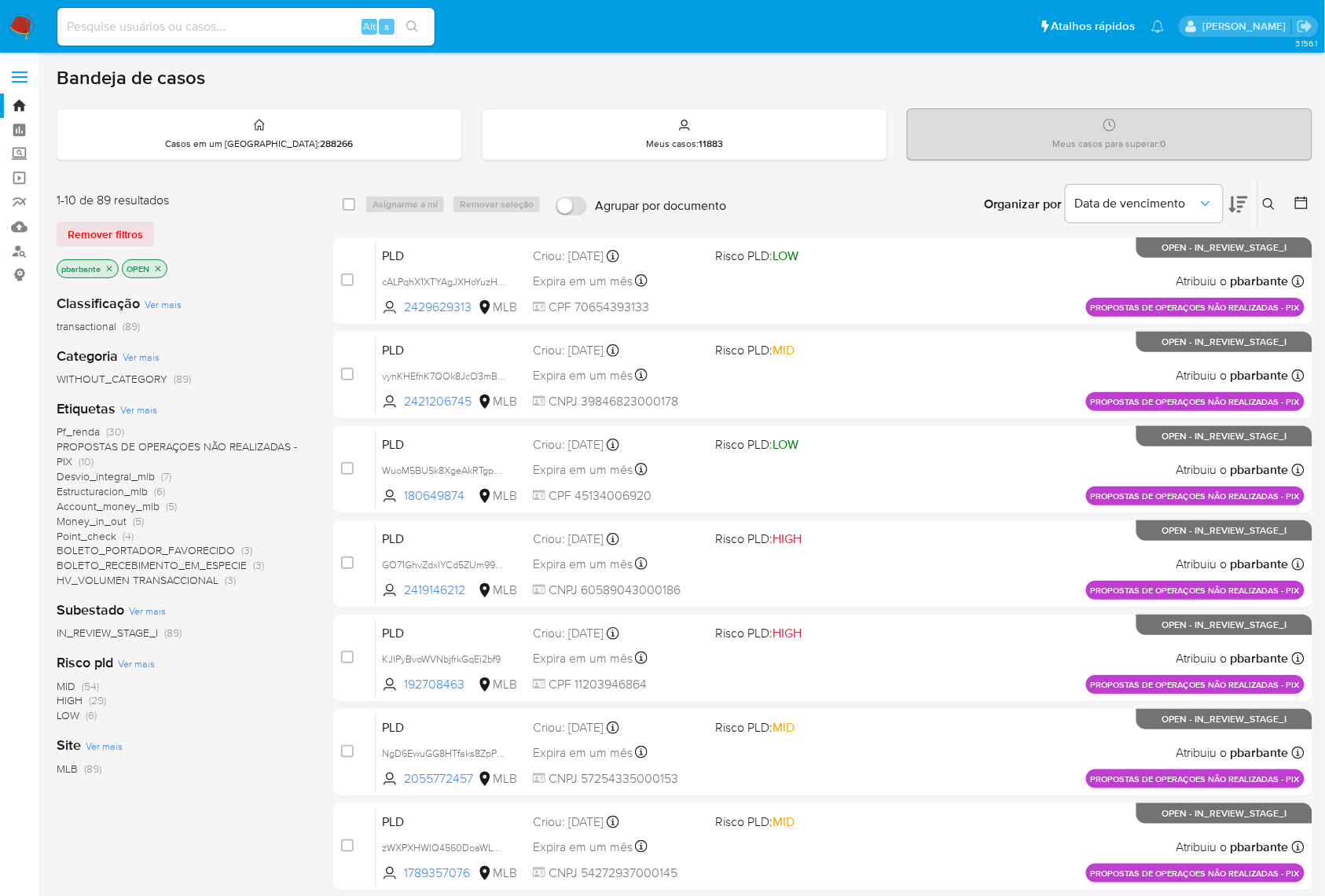
click at [117, 457] on span "PROPOSTAS DE OPERAÇOES NÃO REALIZADAS - PIX" at bounding box center [177, 454] width 241 height 31
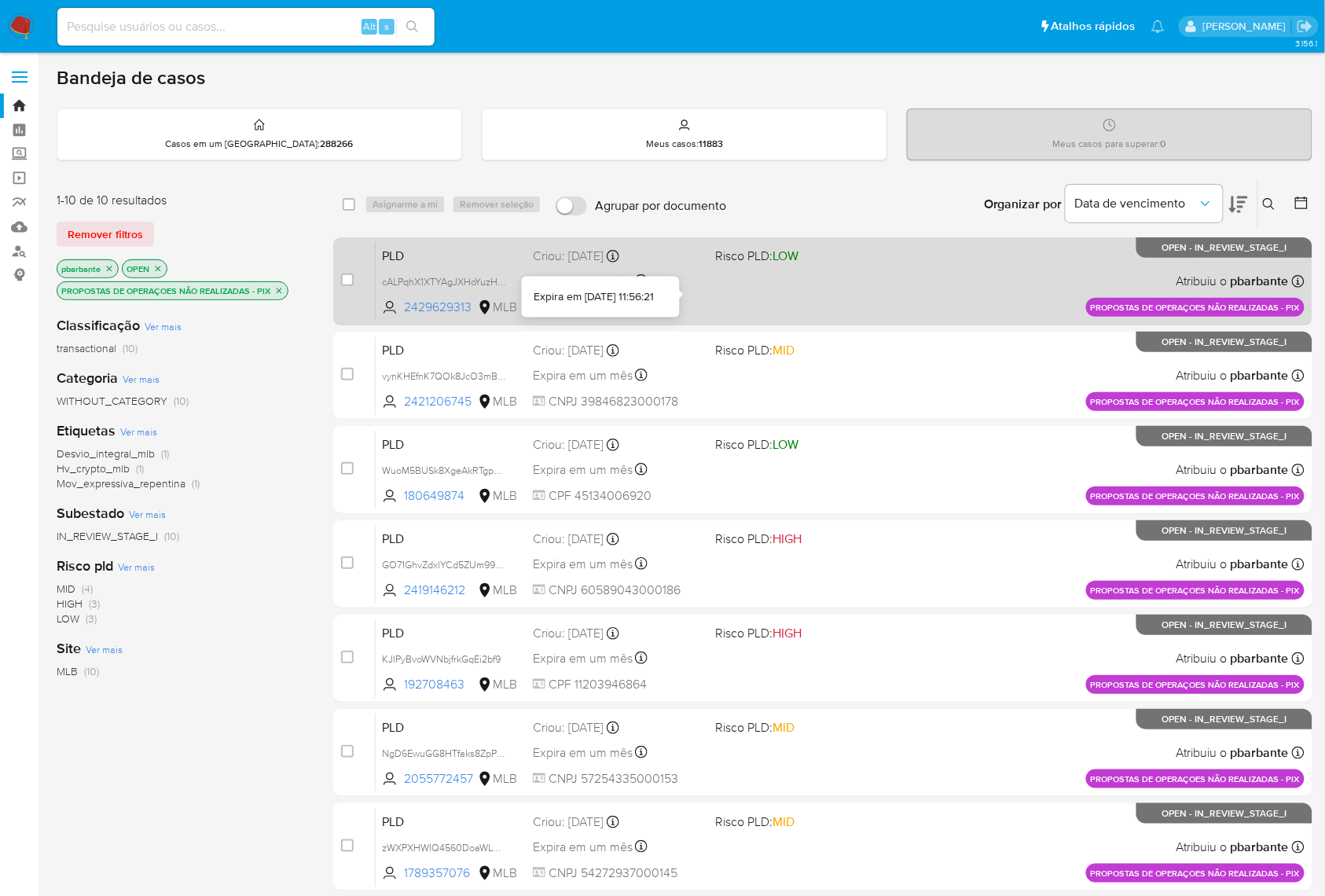
click at [648, 292] on div at bounding box center [641, 283] width 13 height 17
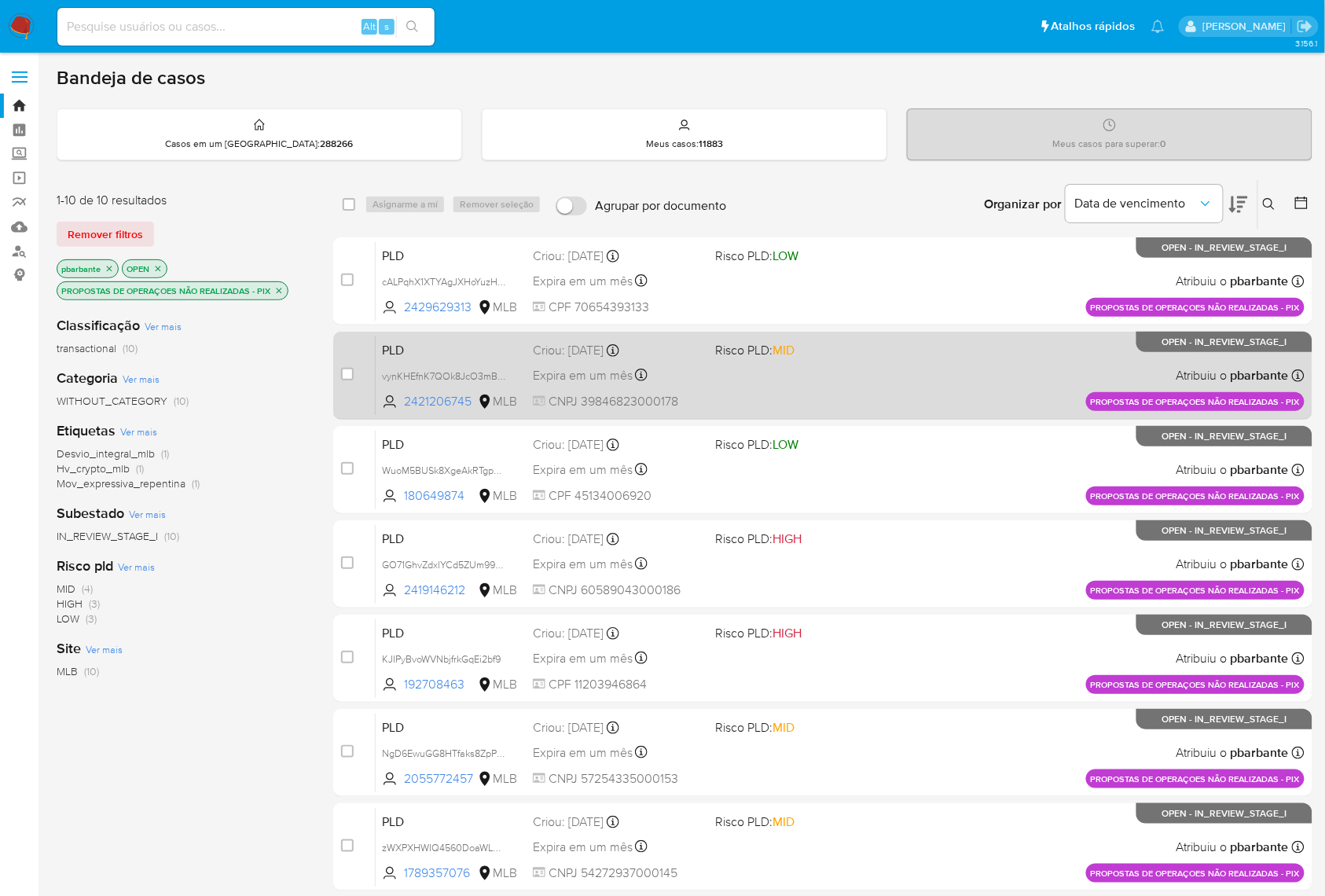
click at [702, 386] on div "Expira em um mês Expira em 28/09/2025 11:55:58" at bounding box center [617, 375] width 170 height 21
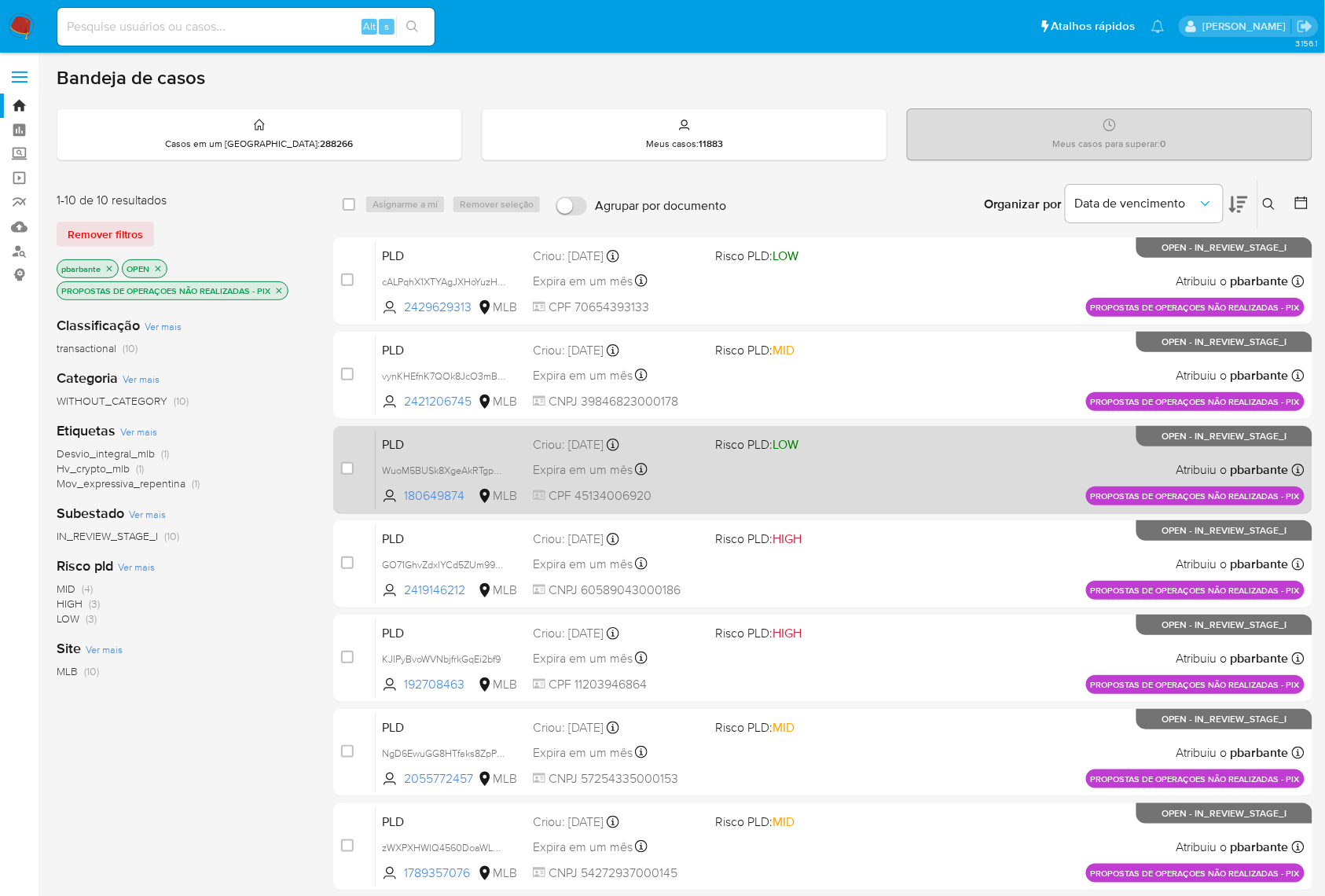
click at [702, 454] on div "Criou: 14/08/2025 Criou: 14/08/2025 11:55:49" at bounding box center [617, 445] width 170 height 17
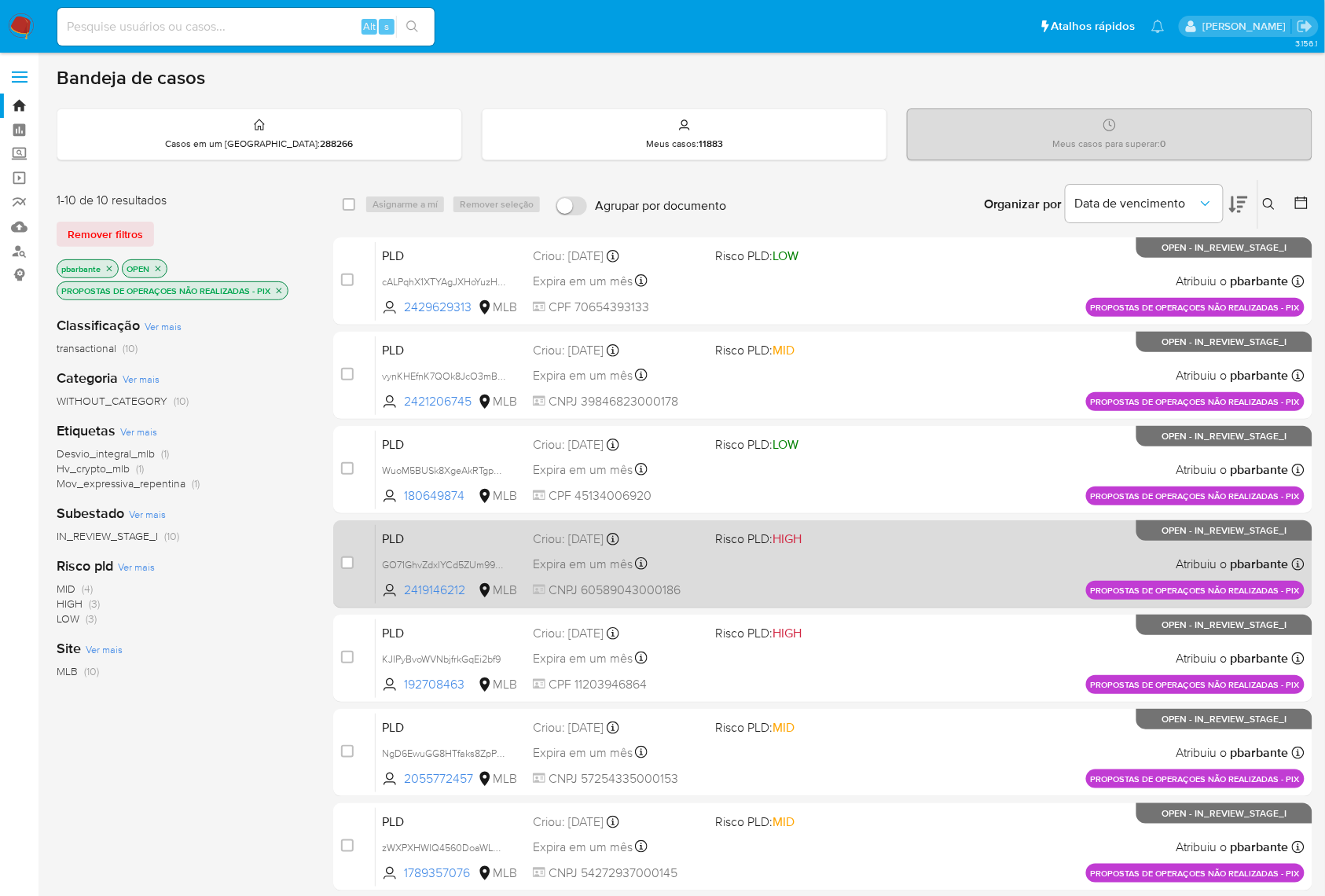
click at [702, 548] on div "Criou: 14/08/2025 Criou: 14/08/2025 11:55:44" at bounding box center [617, 539] width 170 height 17
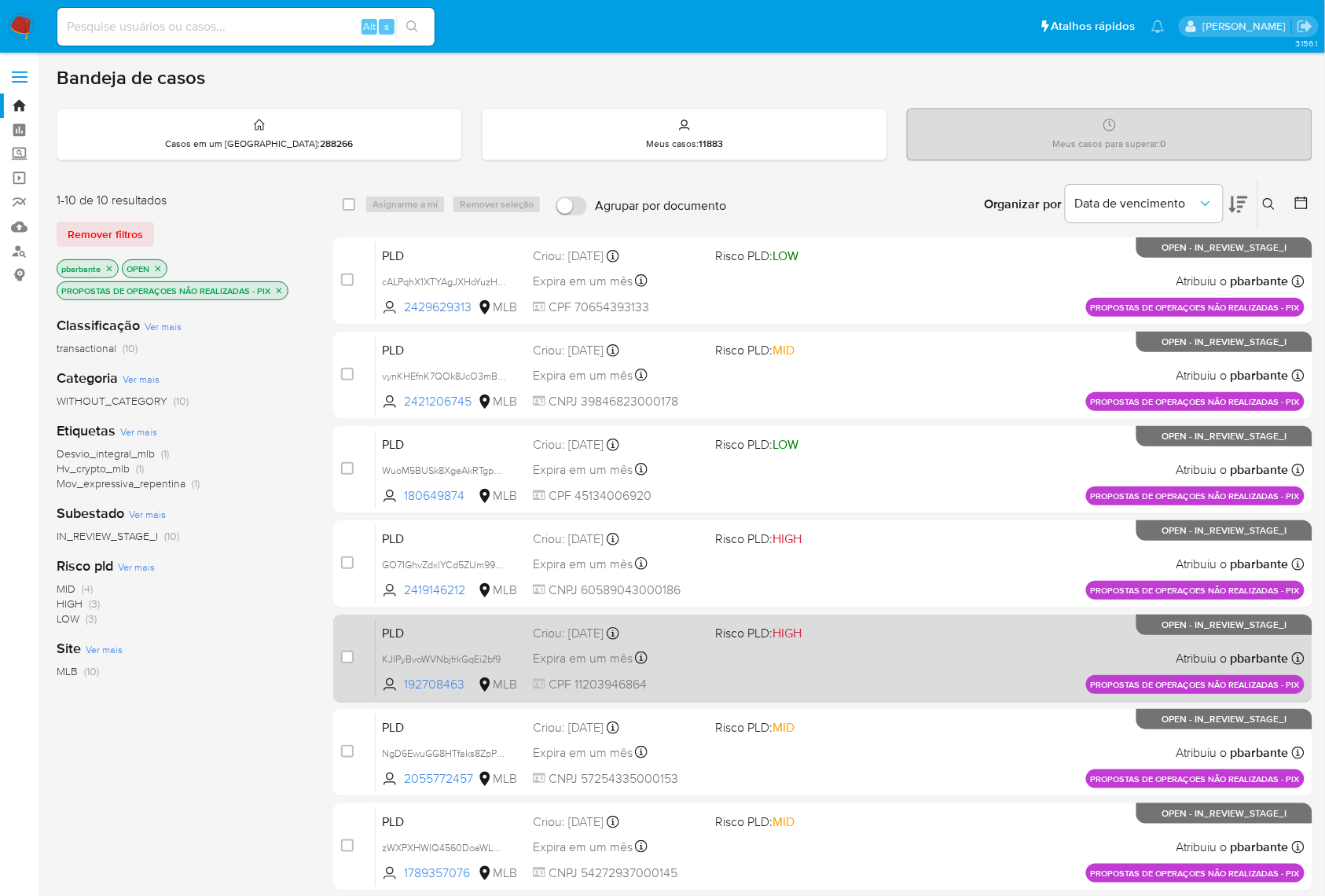
click at [702, 669] on div "Expira em um mês Expira em 28/09/2025 11:55:37" at bounding box center [617, 658] width 170 height 21
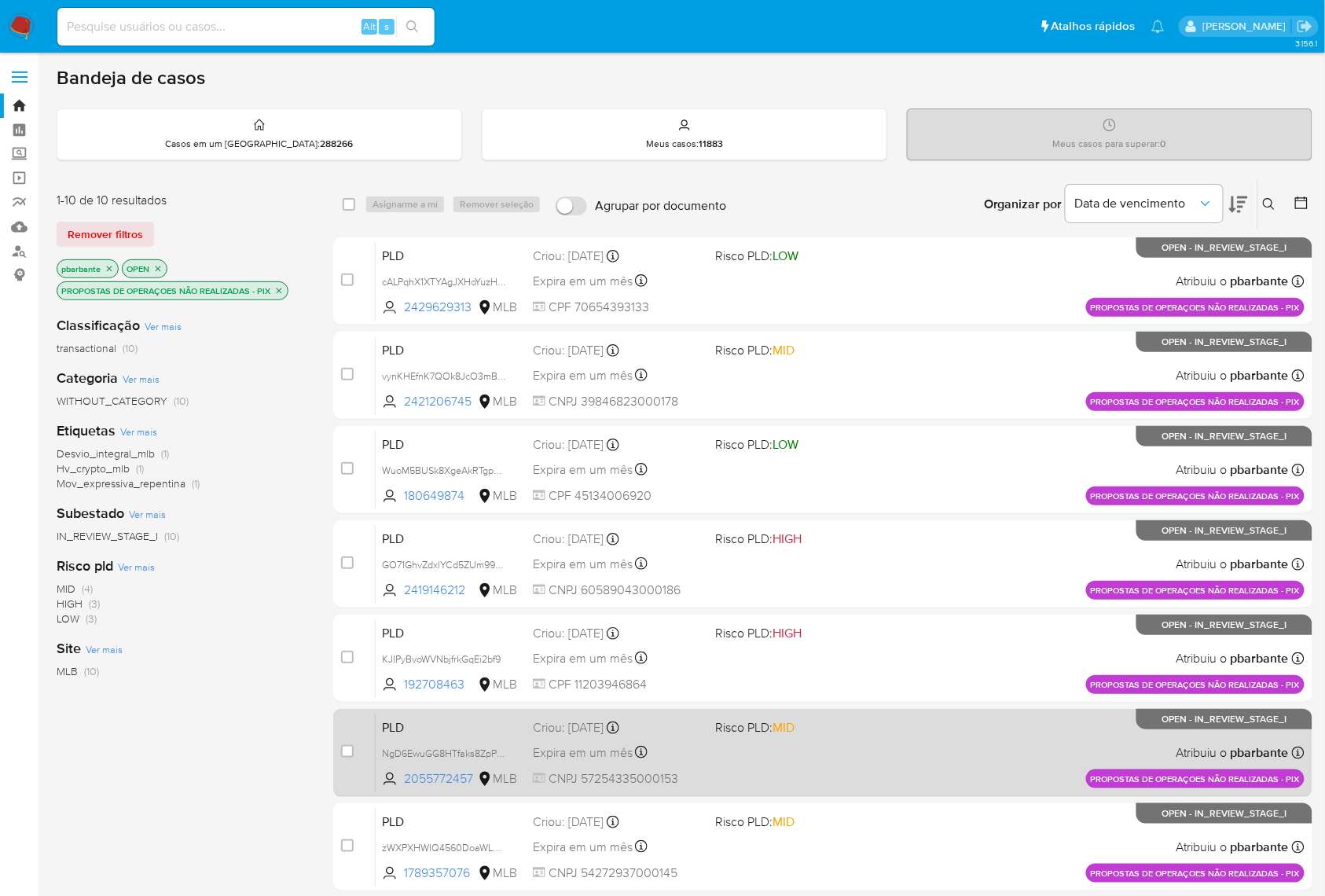
click at [735, 744] on div "PLD NgD6EwuGG8HTfaks8ZpPqgap 2055772457 MLB Risco PLD: MID Criou: 14/08/2025 Cr…" at bounding box center [840, 752] width 929 height 80
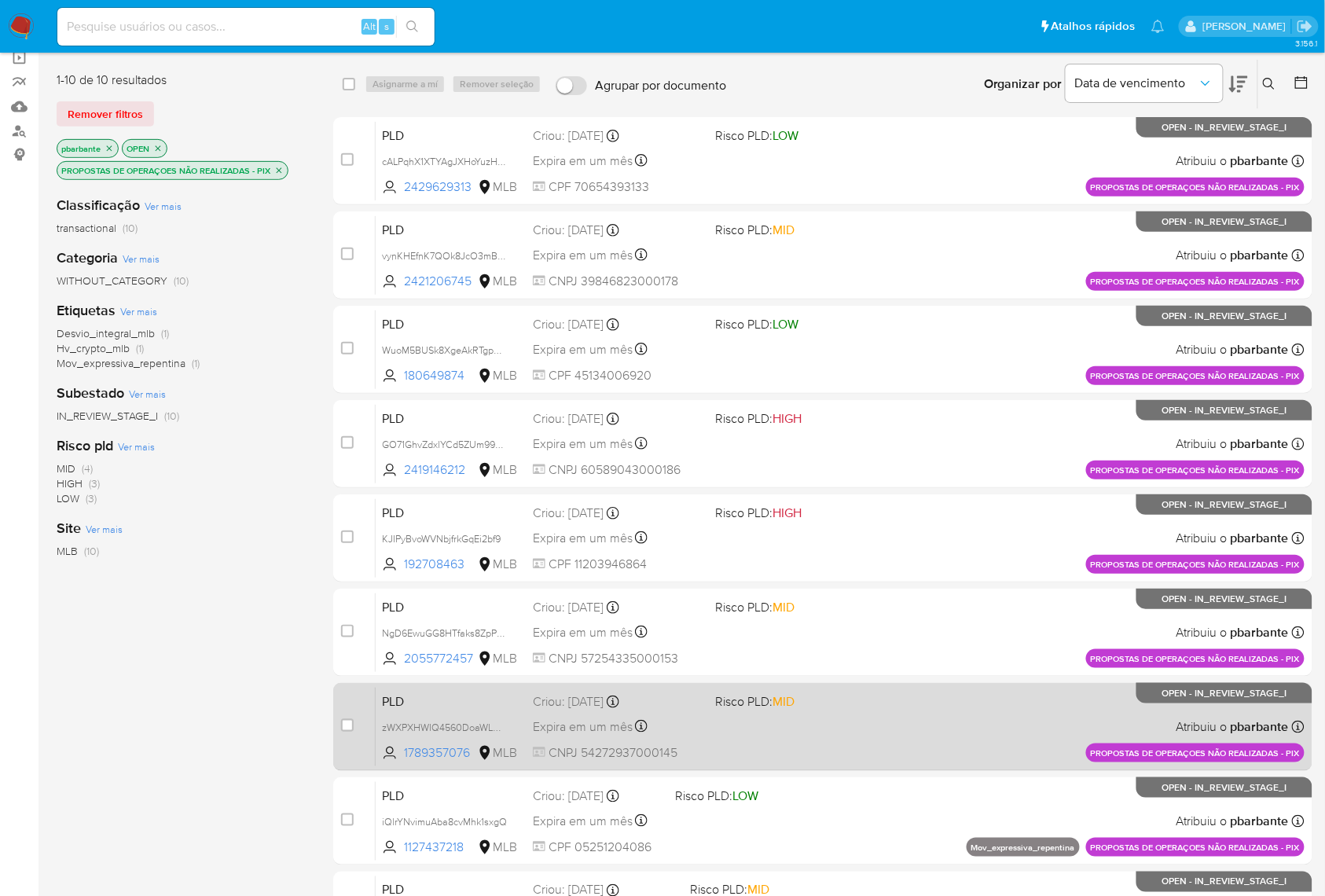
scroll to position [209, 0]
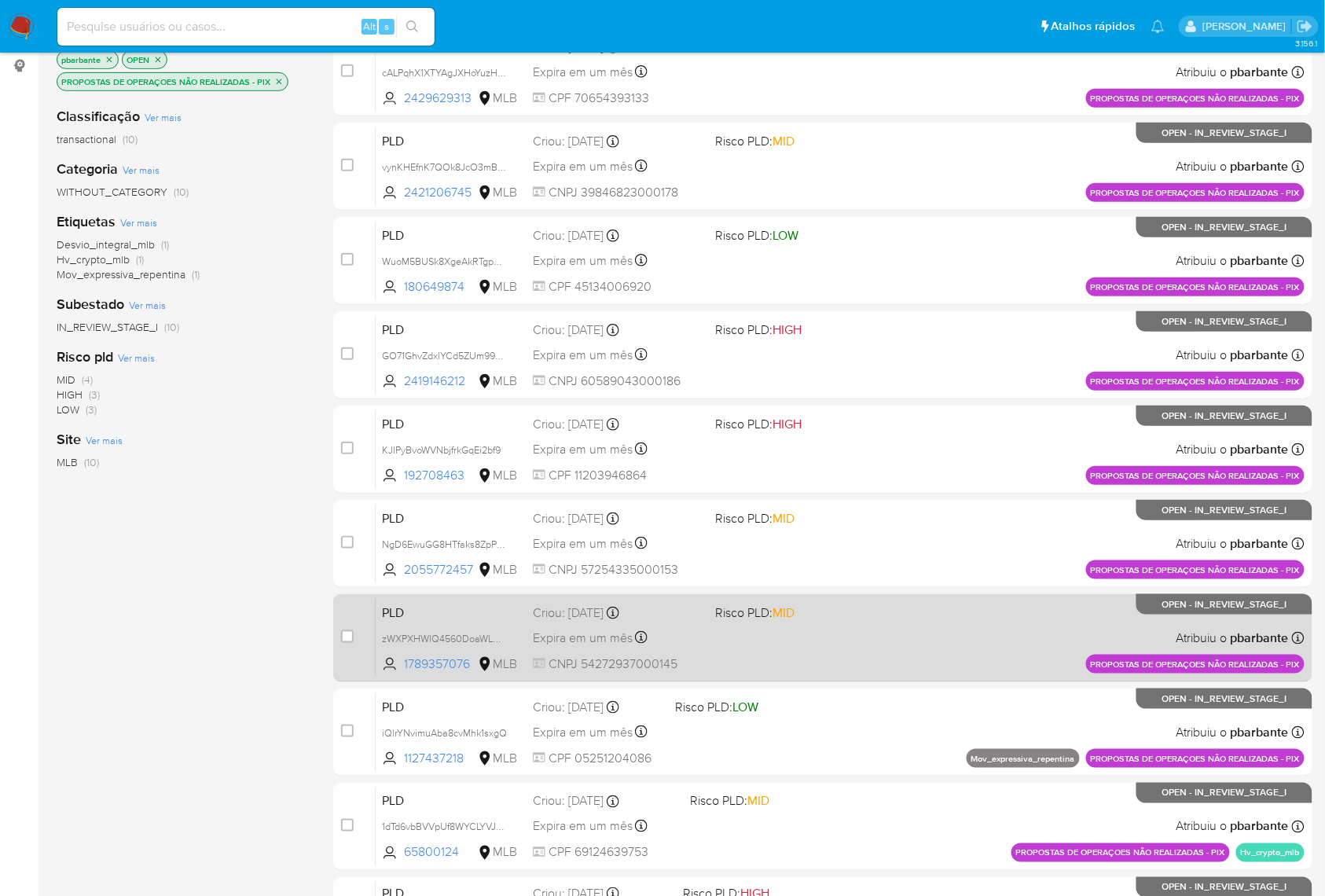
click at [740, 677] on div "PLD zWXPXHWIQ4560DoaWLOR1YvB 1789357076 MLB Risco PLD: MID Criou: 14/08/2025 Cr…" at bounding box center [840, 638] width 929 height 80
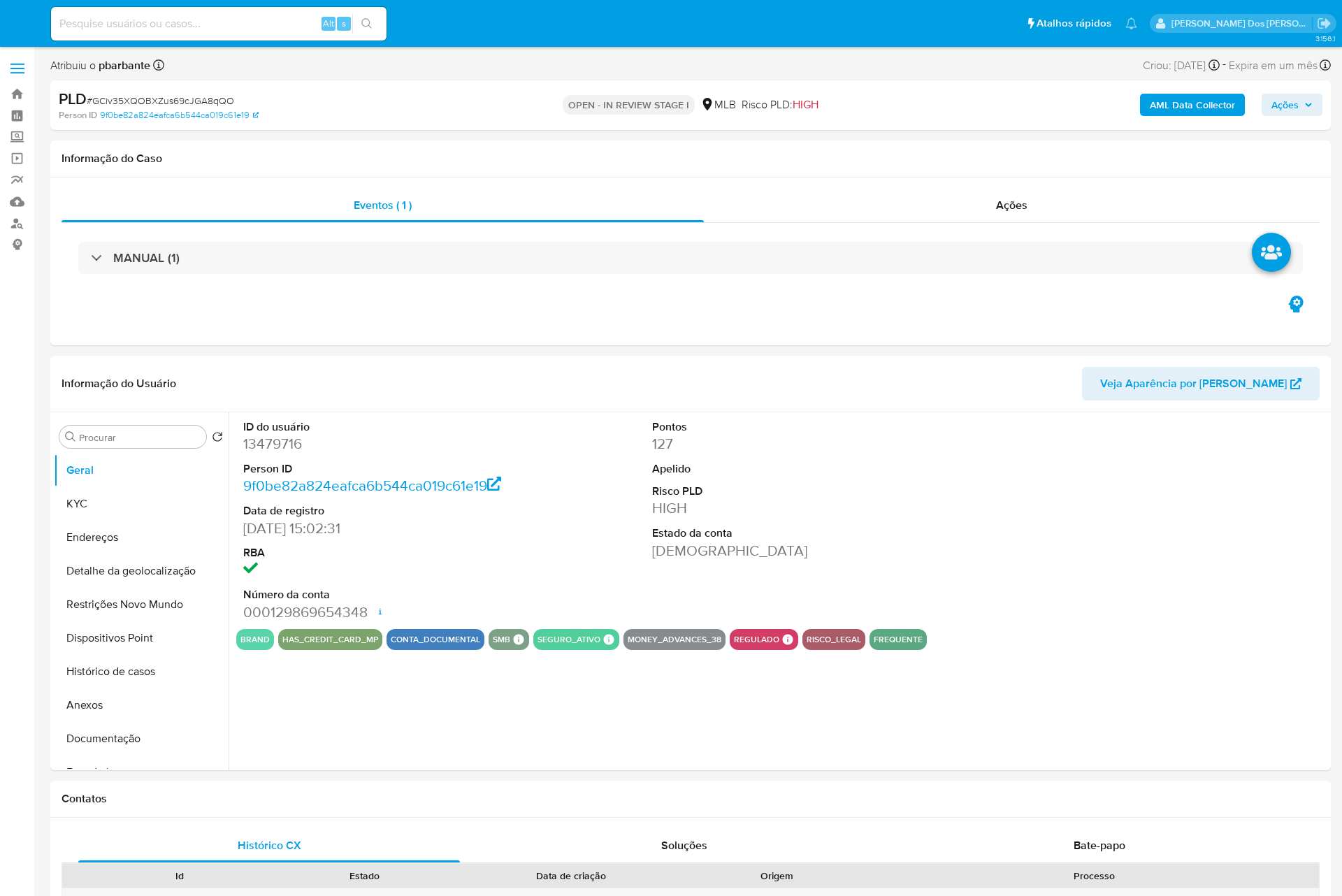
select select "10"
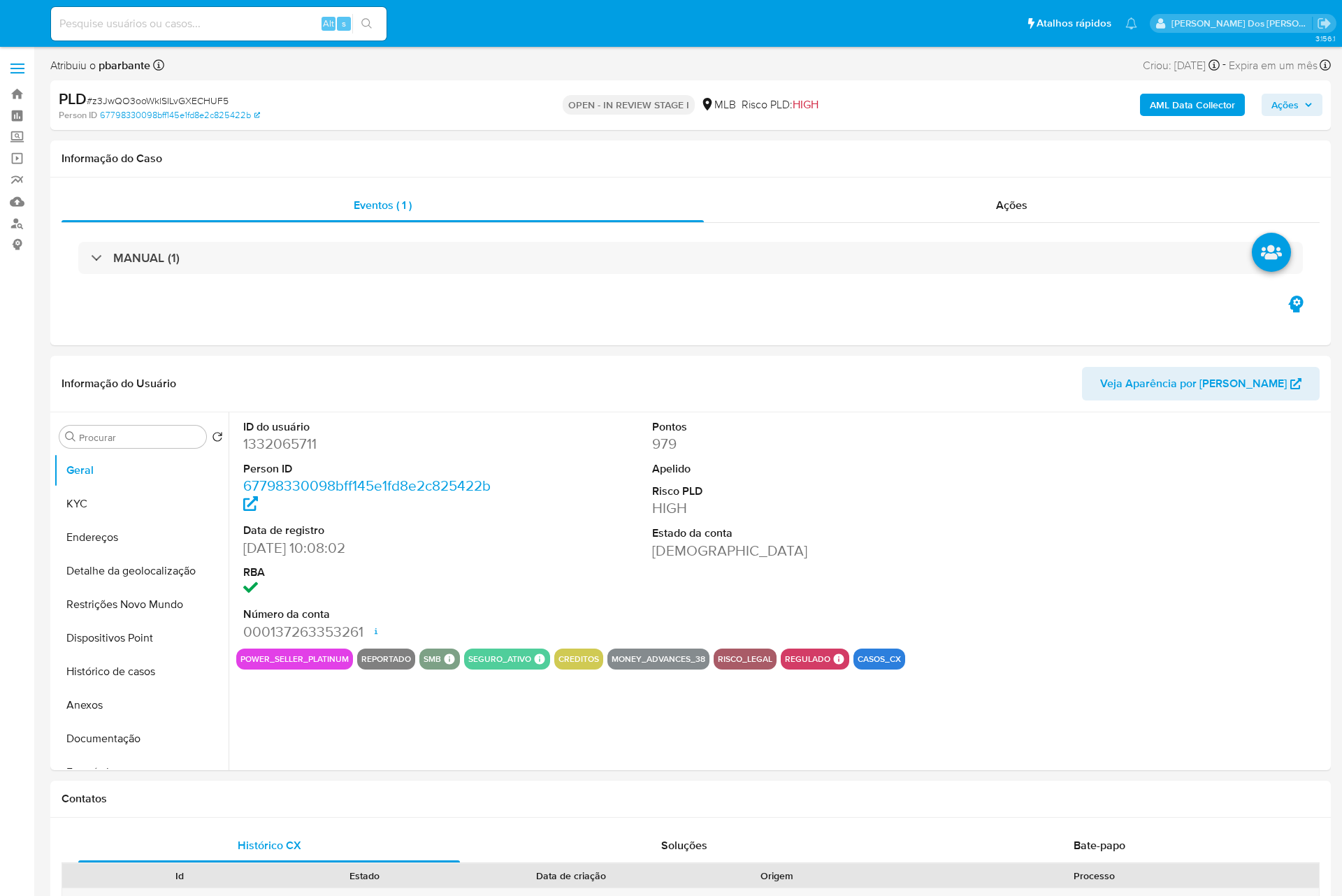
select select "10"
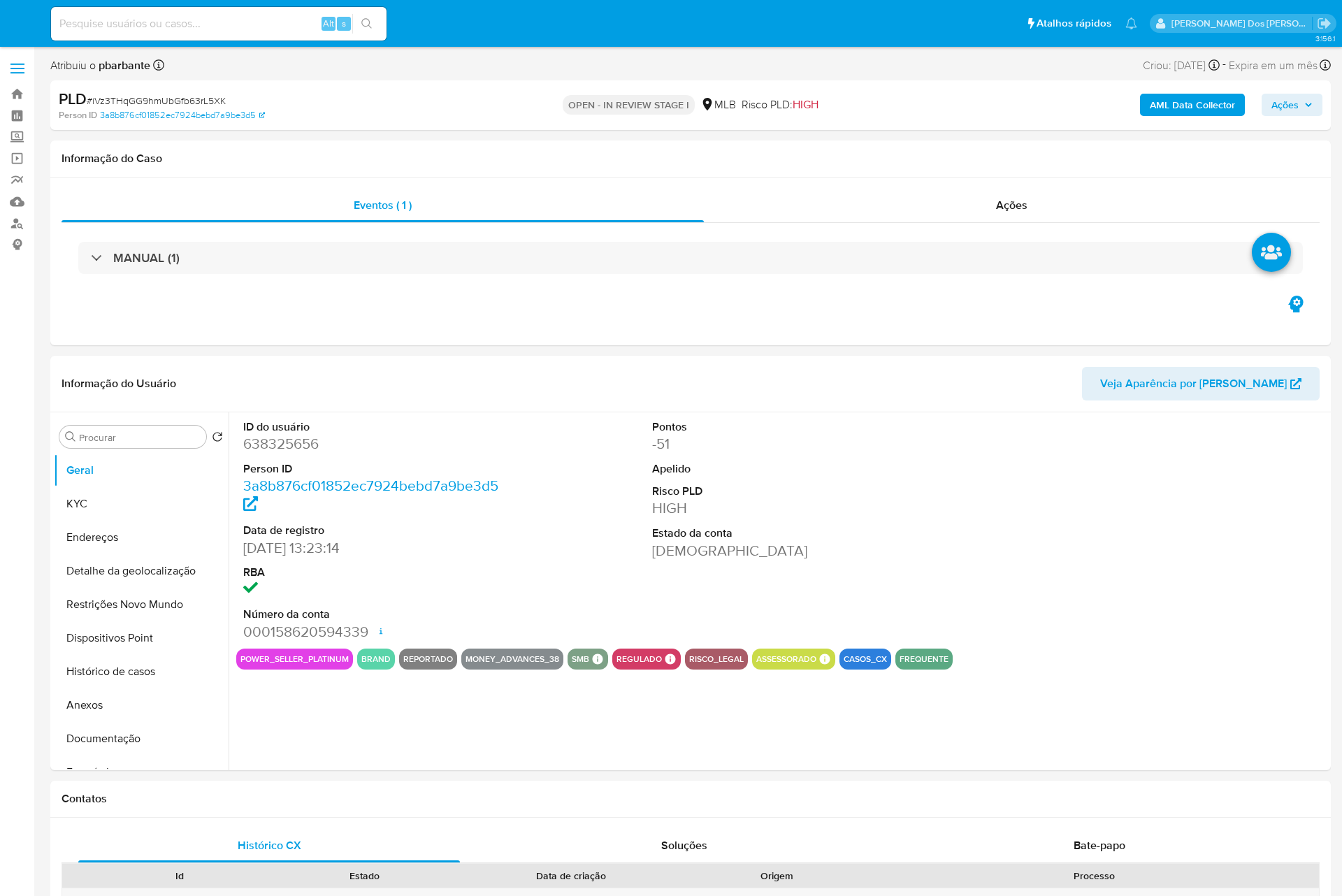
select select "10"
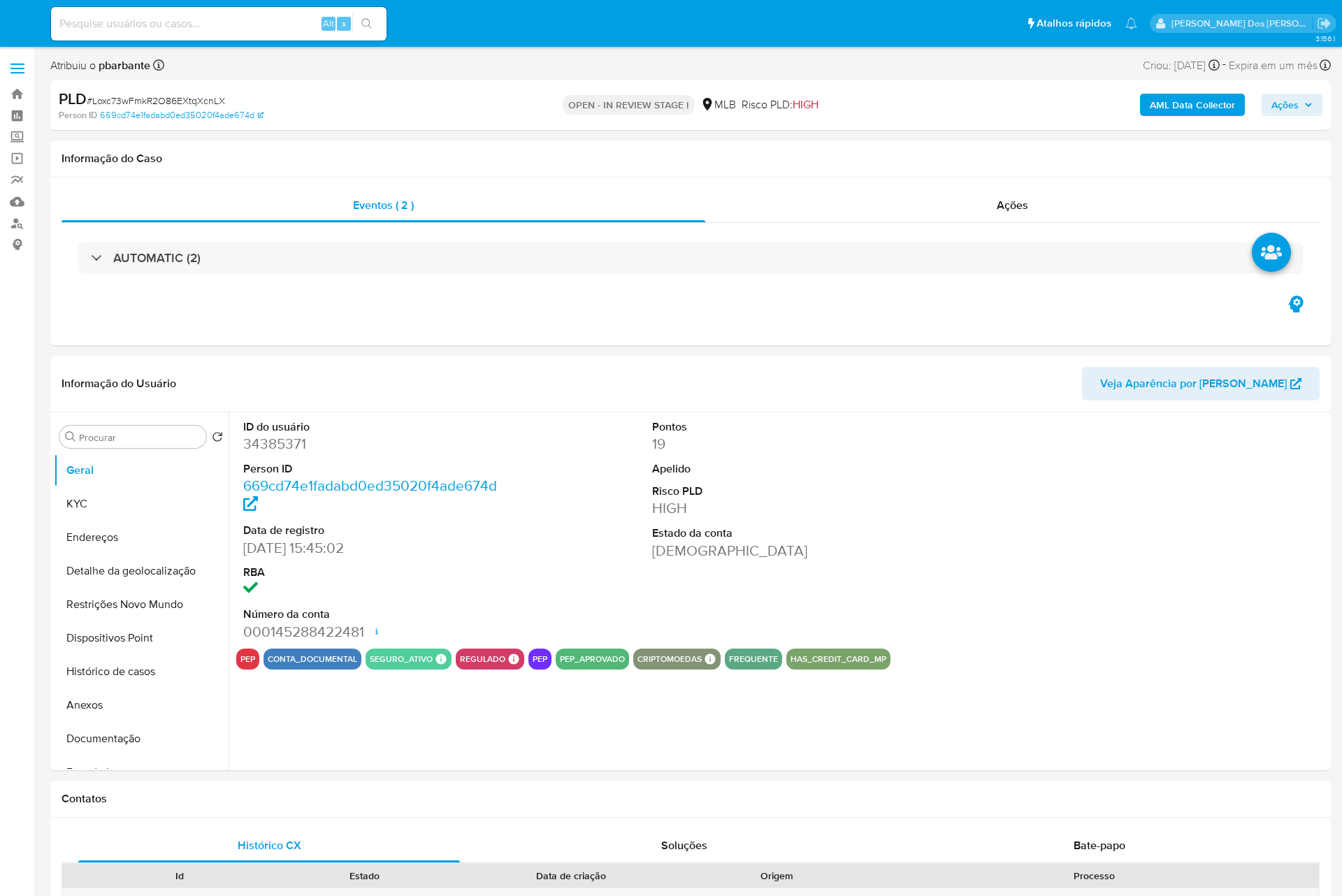
select select "10"
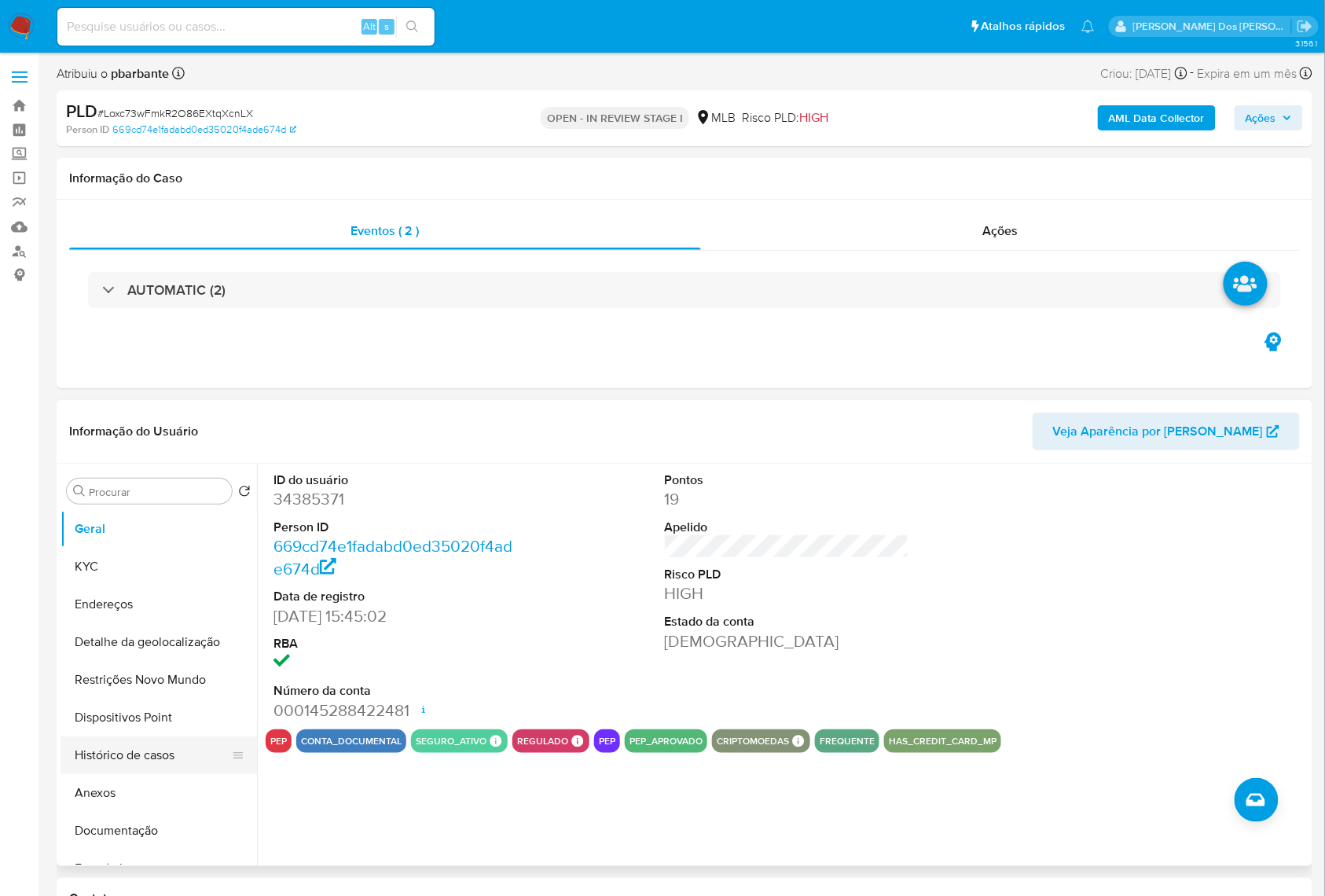
click at [165, 774] on button "Histórico de casos" at bounding box center [152, 754] width 184 height 38
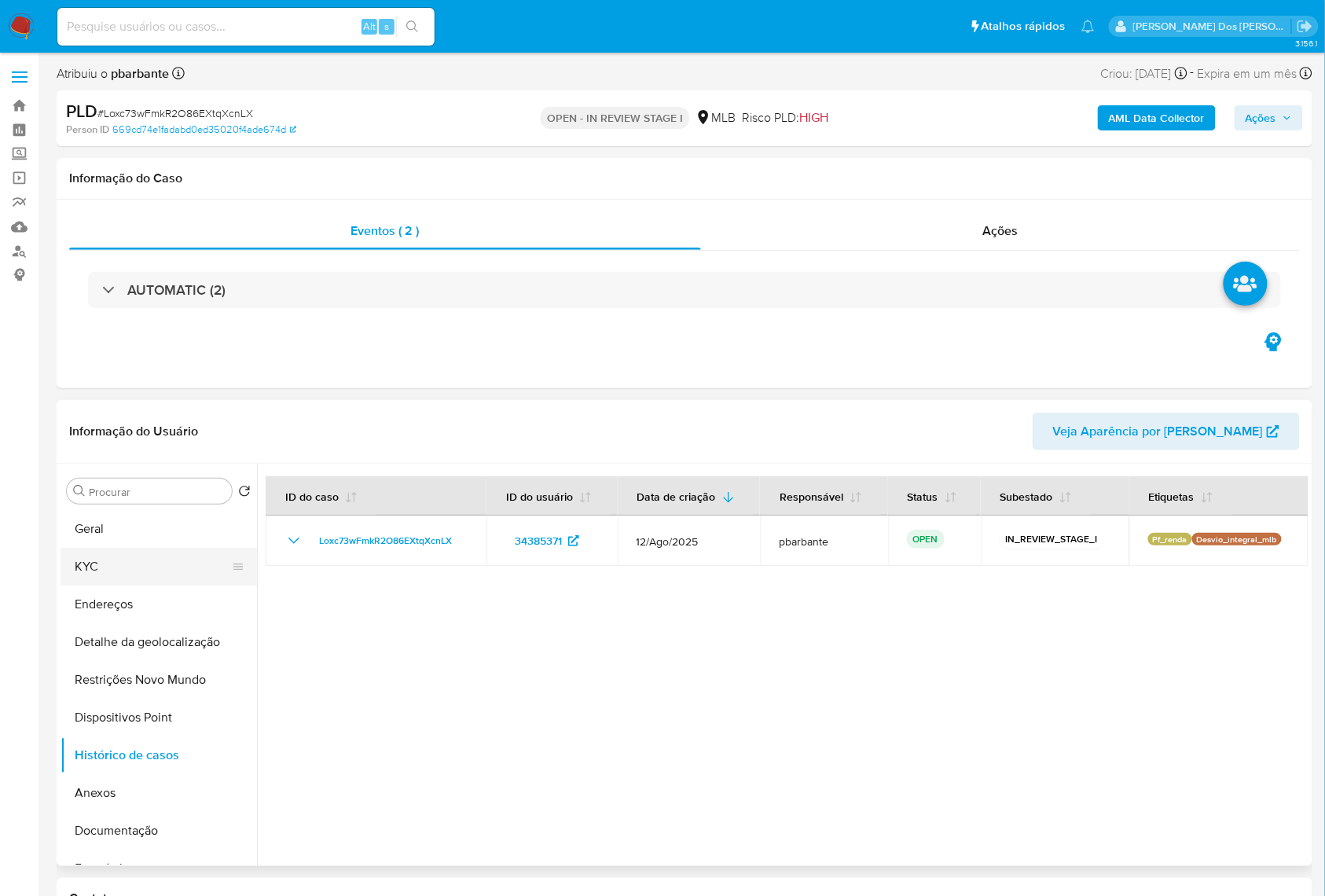
click at [104, 586] on button "KYC" at bounding box center [152, 566] width 184 height 38
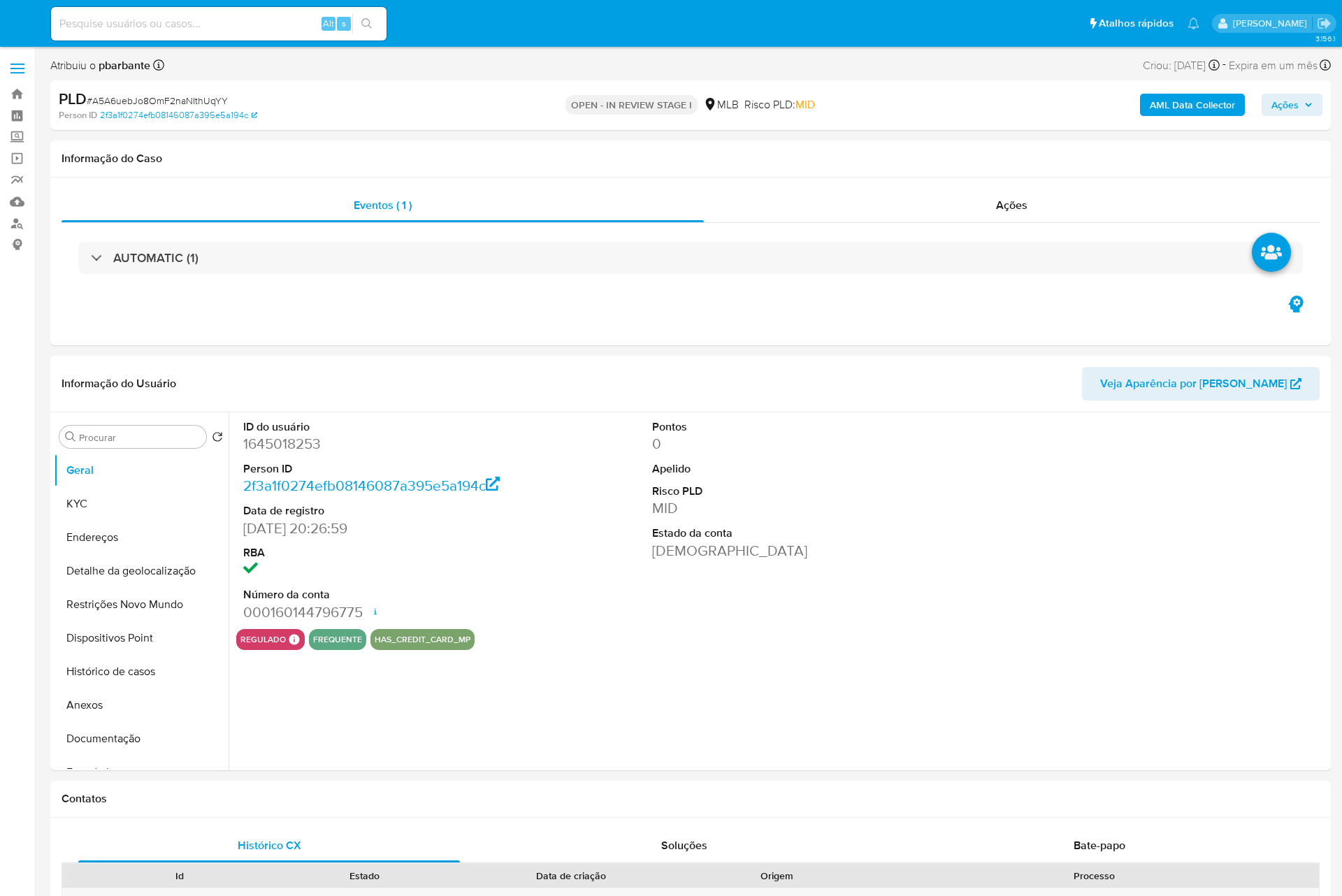
select select "10"
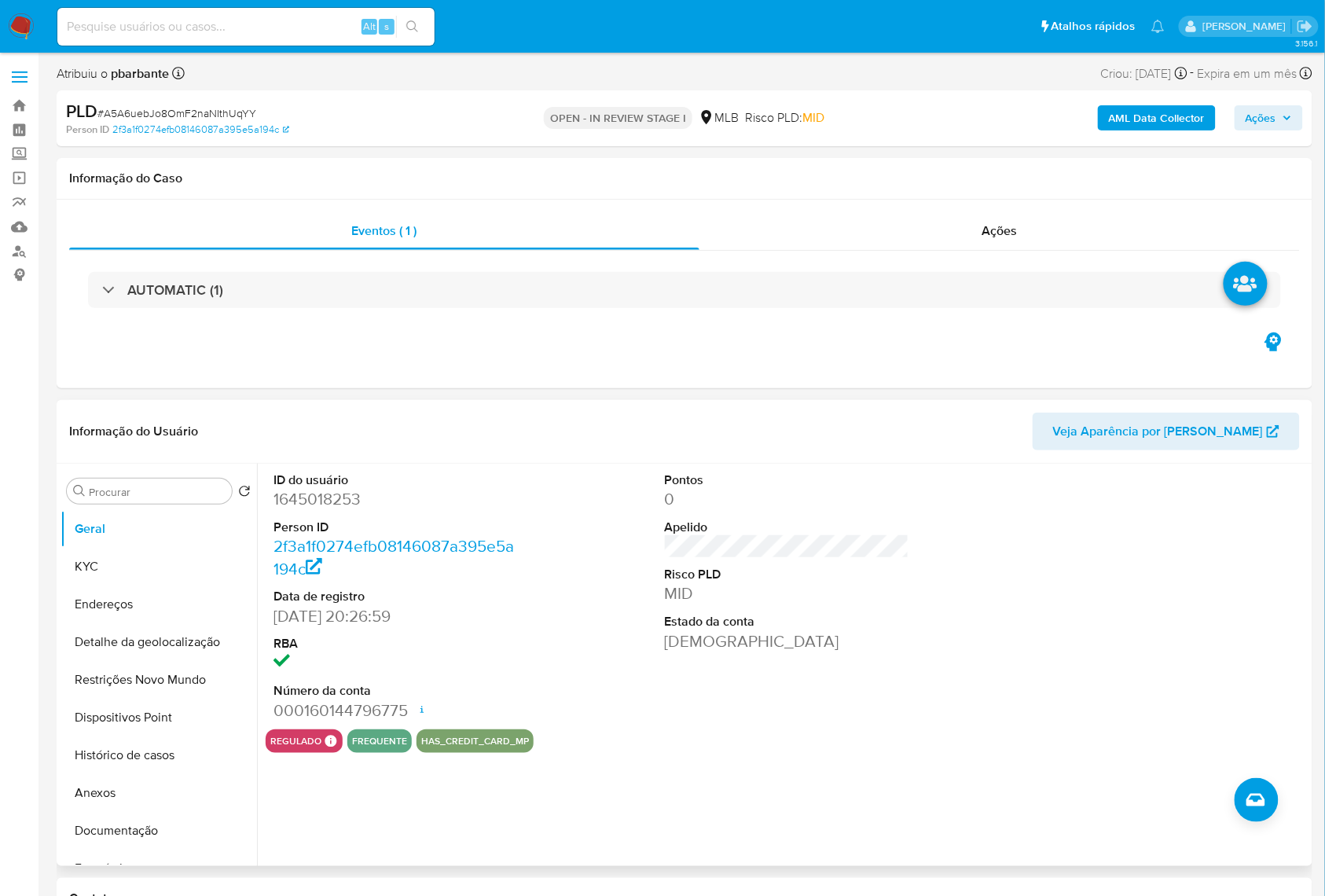
click at [316, 510] on dd "1645018253" at bounding box center [396, 498] width 245 height 22
copy dd "1645018253"
click at [117, 586] on button "KYC" at bounding box center [152, 566] width 184 height 38
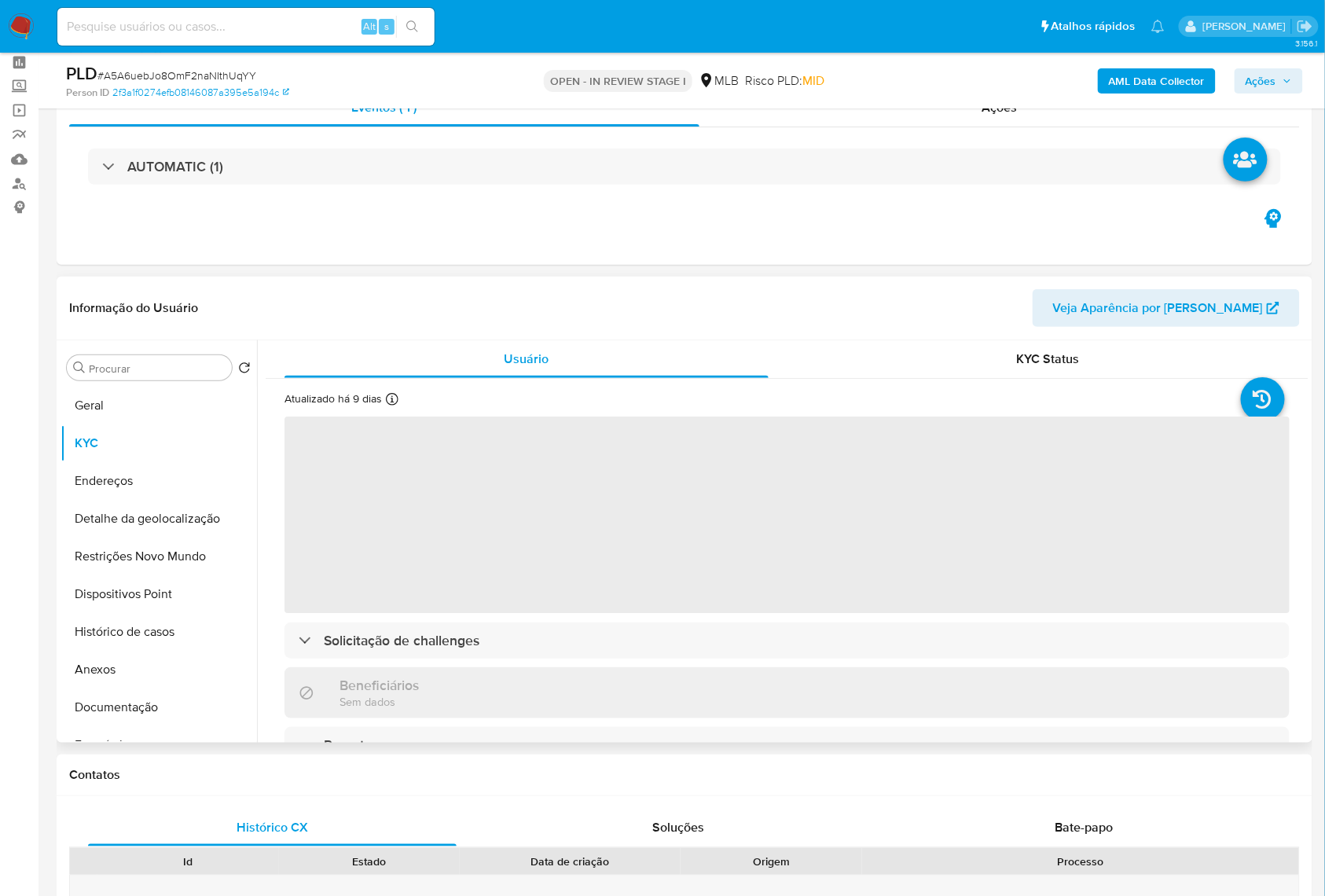
scroll to position [105, 0]
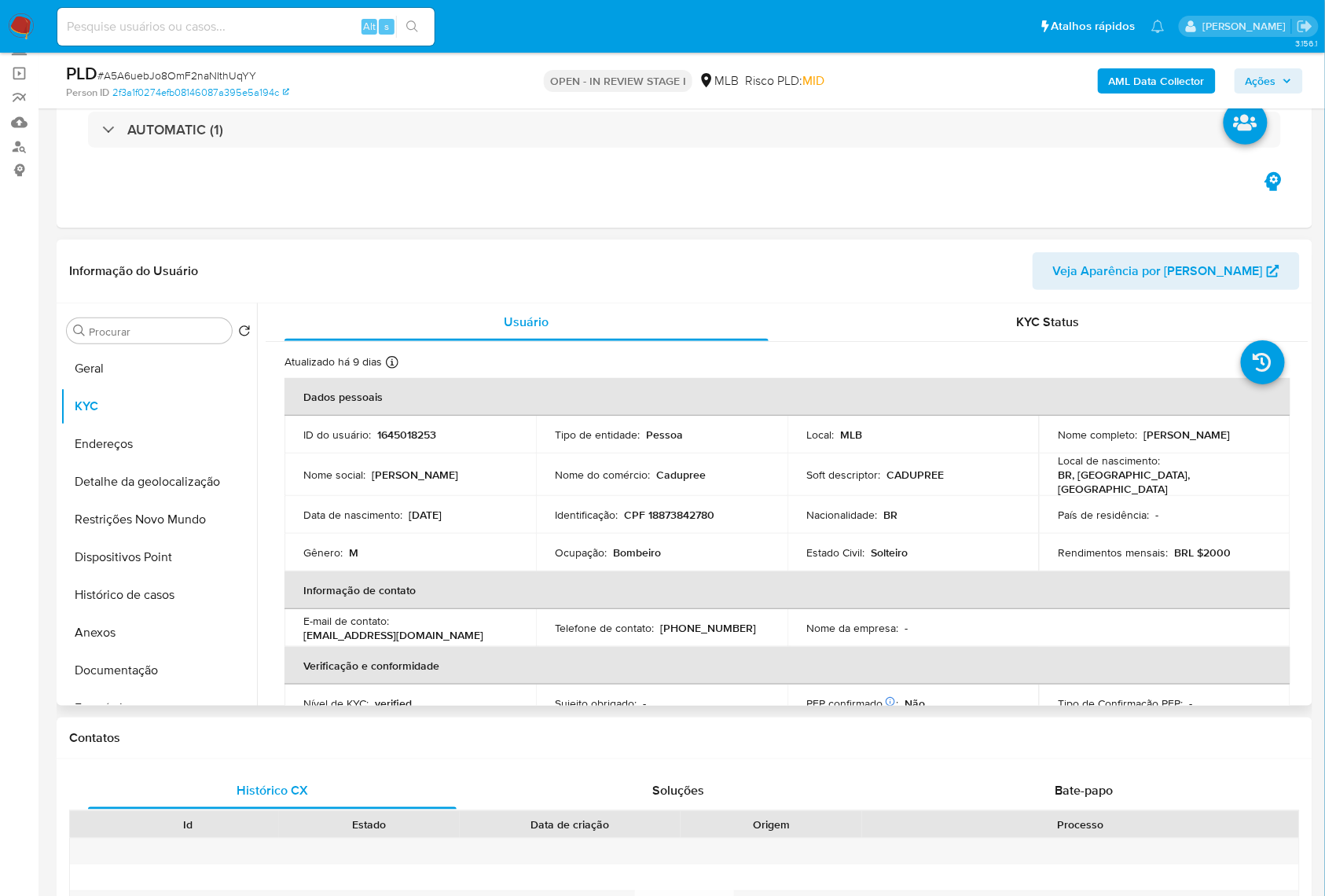
click at [651, 560] on p "Bombeiro" at bounding box center [636, 552] width 48 height 15
click at [649, 560] on p "Bombeiro" at bounding box center [636, 552] width 48 height 15
copy p "Bombeiro"
click at [105, 689] on button "Documentação" at bounding box center [152, 670] width 184 height 38
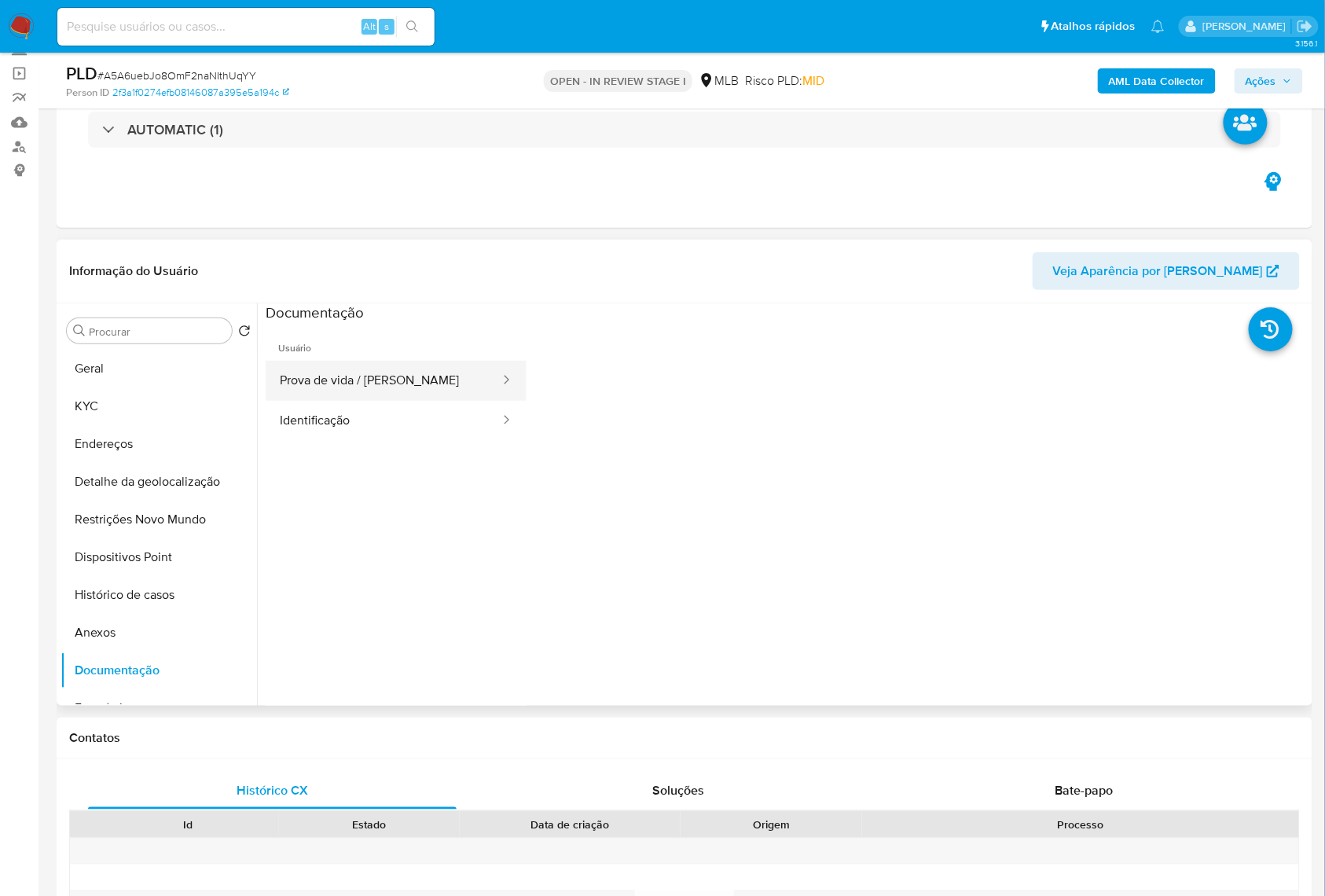
click at [339, 396] on button "Prova de vida / [PERSON_NAME]" at bounding box center [383, 380] width 236 height 40
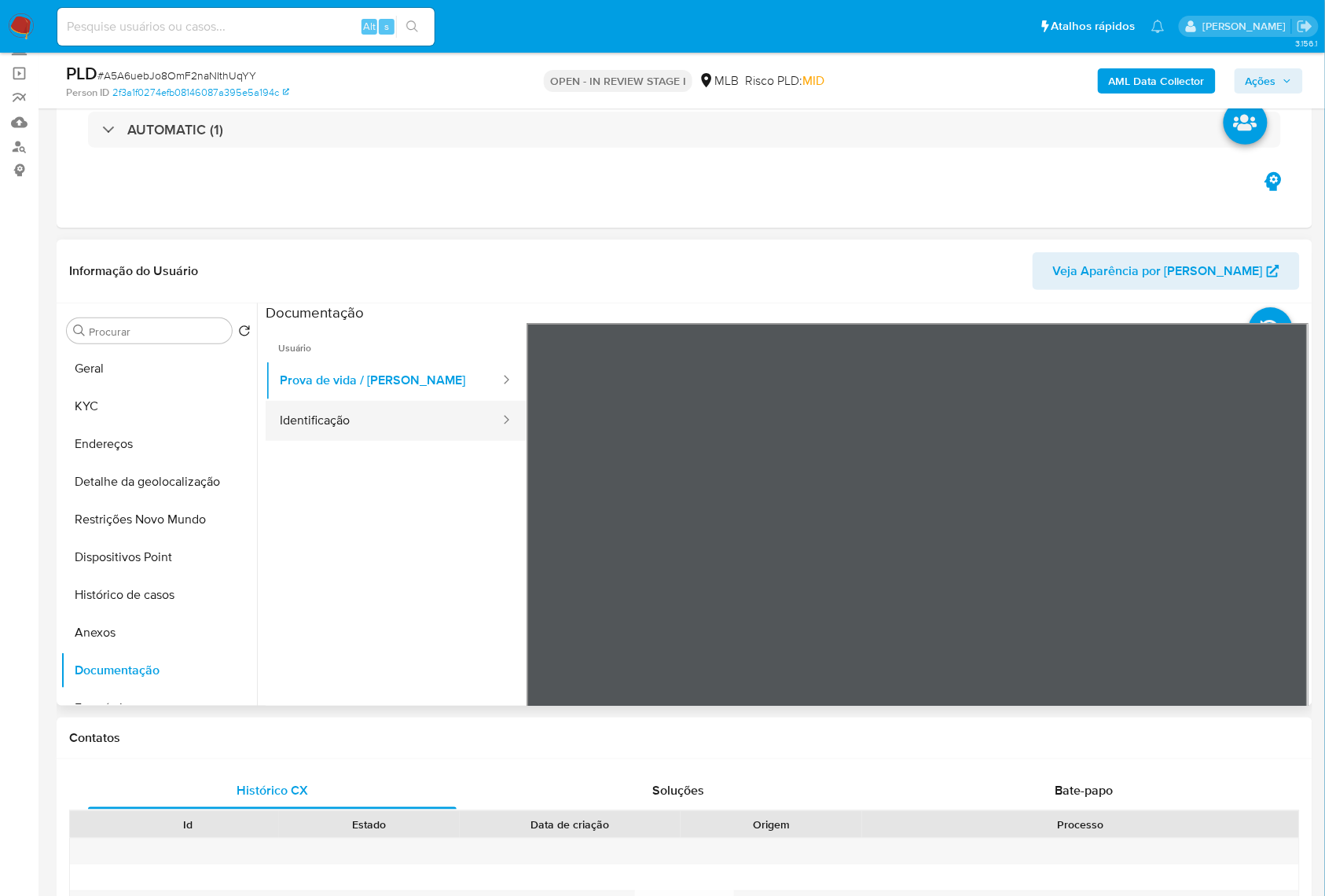
click at [328, 437] on button "Identificação" at bounding box center [383, 420] width 236 height 40
click at [1163, 81] on b "AML Data Collector" at bounding box center [1156, 80] width 96 height 25
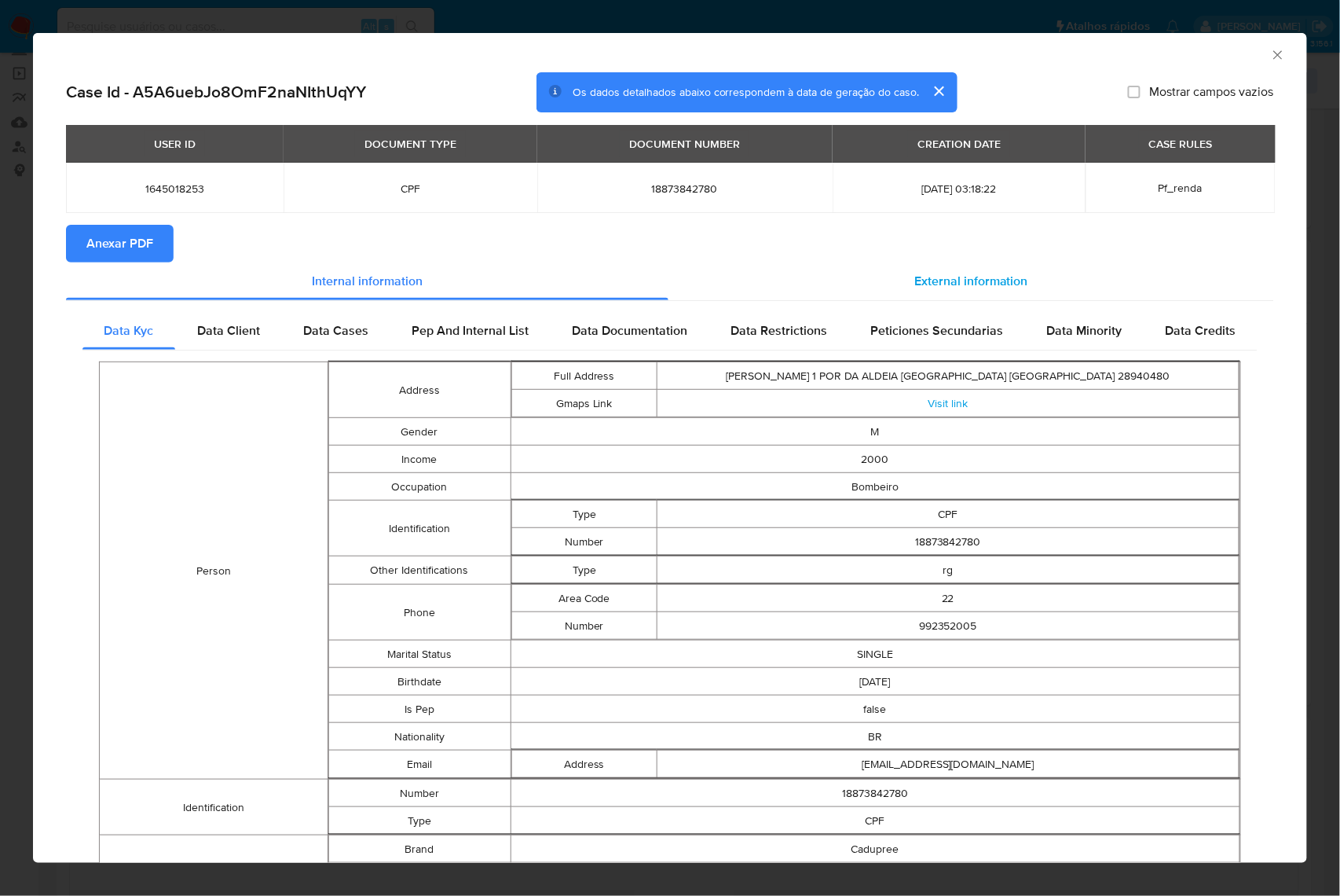
click at [973, 289] on span "External information" at bounding box center [971, 280] width 113 height 18
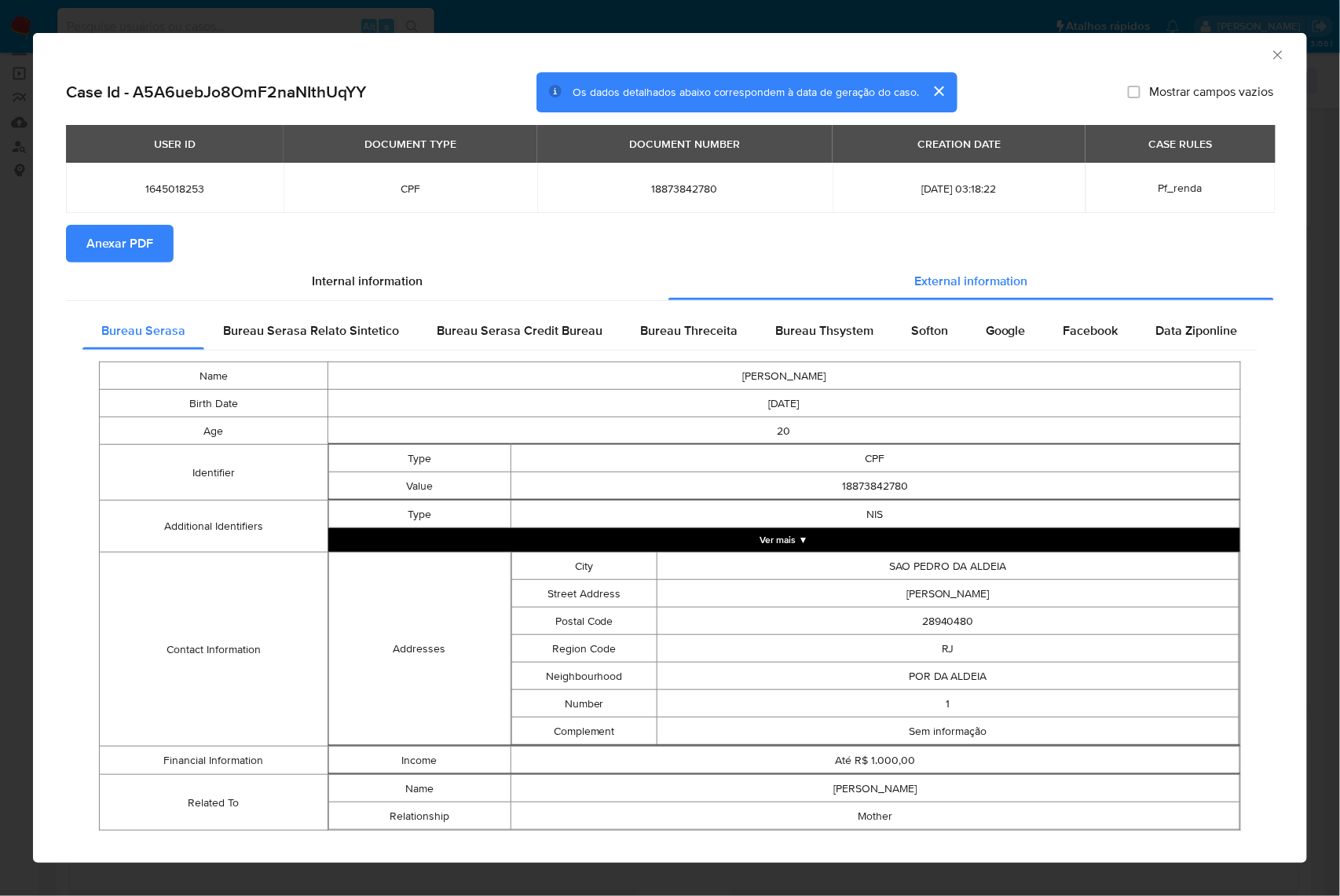
click at [94, 261] on span "Anexar PDF" at bounding box center [119, 243] width 67 height 35
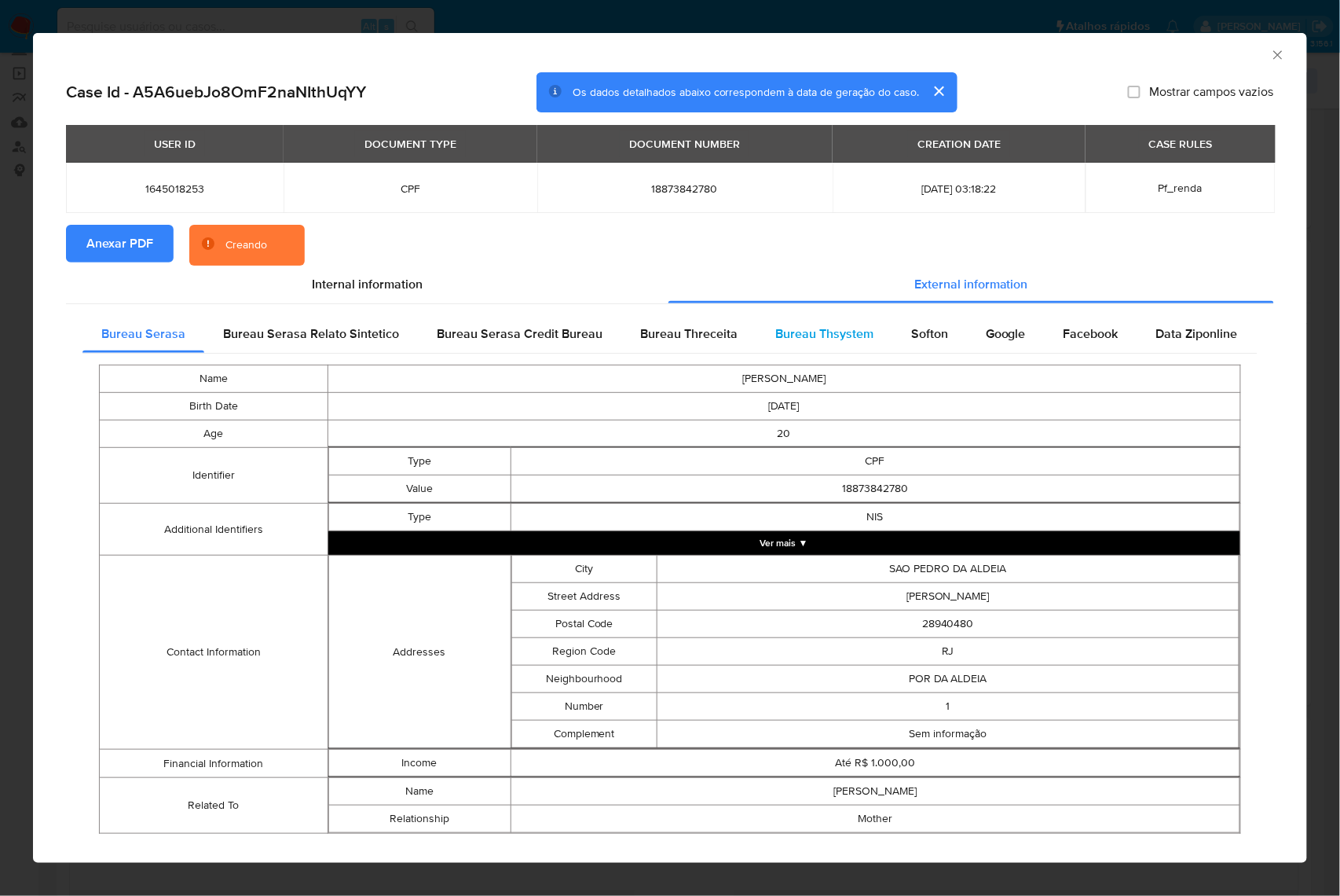
click at [793, 342] on span "Bureau Thsystem" at bounding box center [824, 334] width 98 height 18
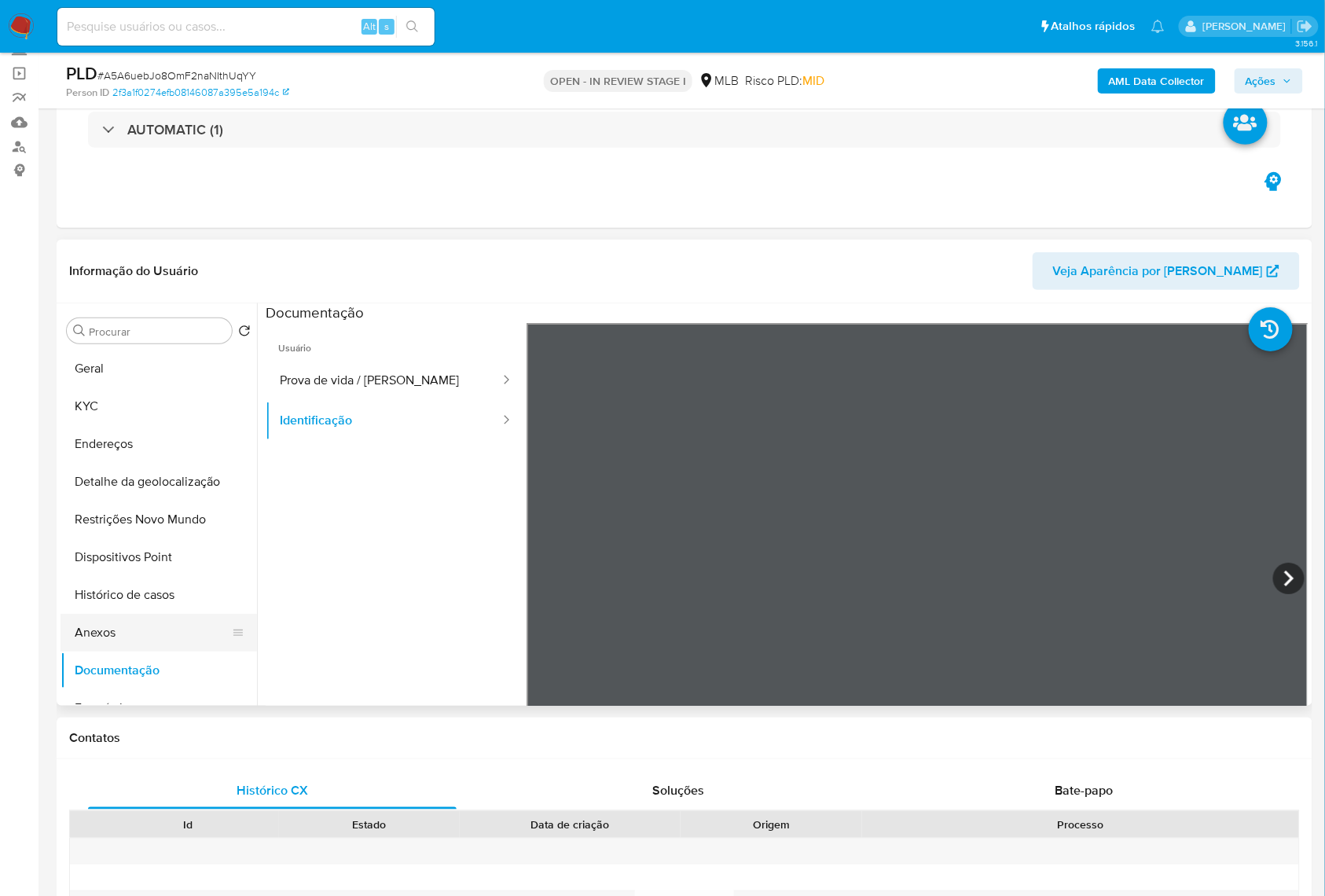
click at [179, 648] on button "Anexos" at bounding box center [152, 632] width 184 height 38
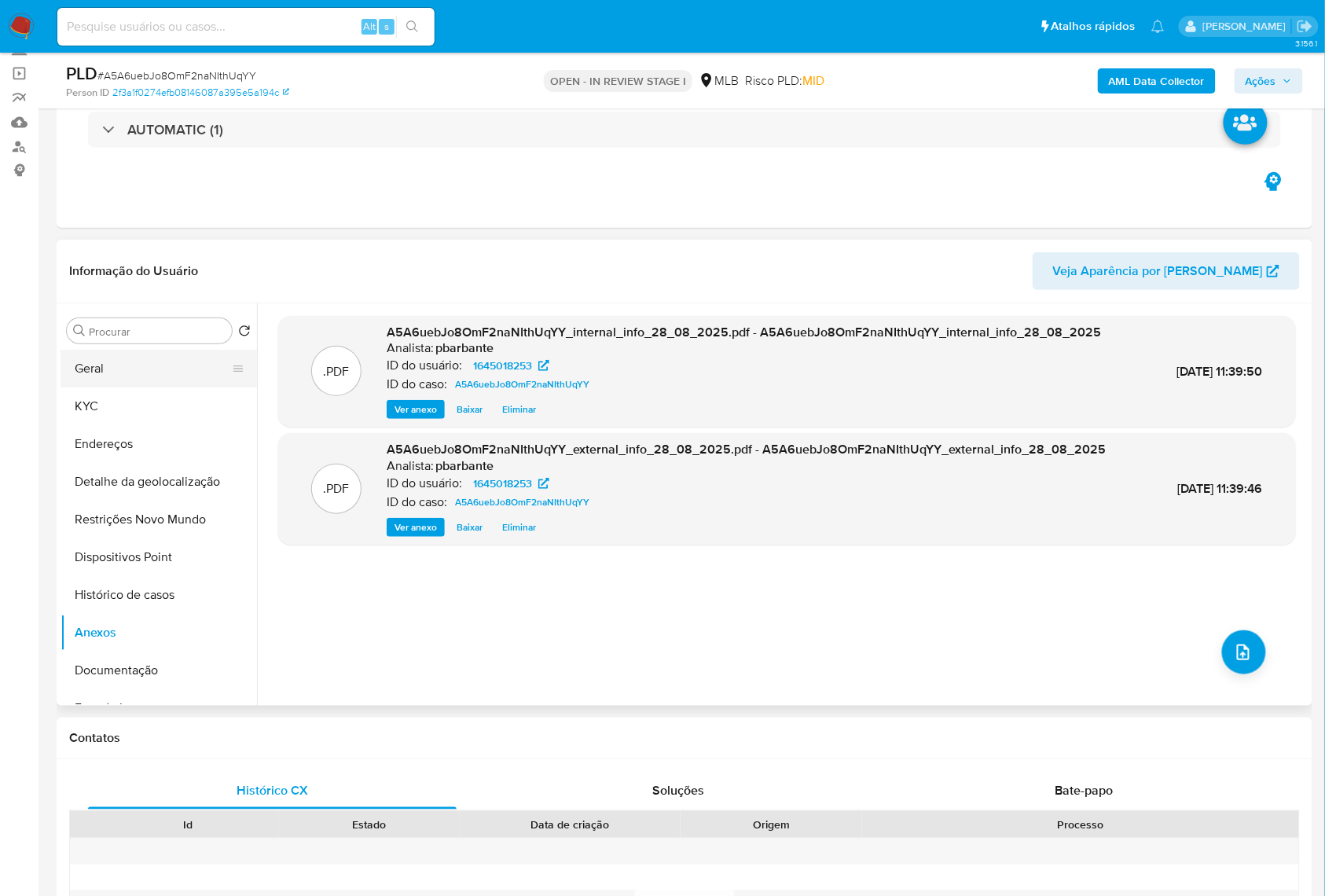
click at [140, 387] on button "Geral" at bounding box center [152, 368] width 184 height 38
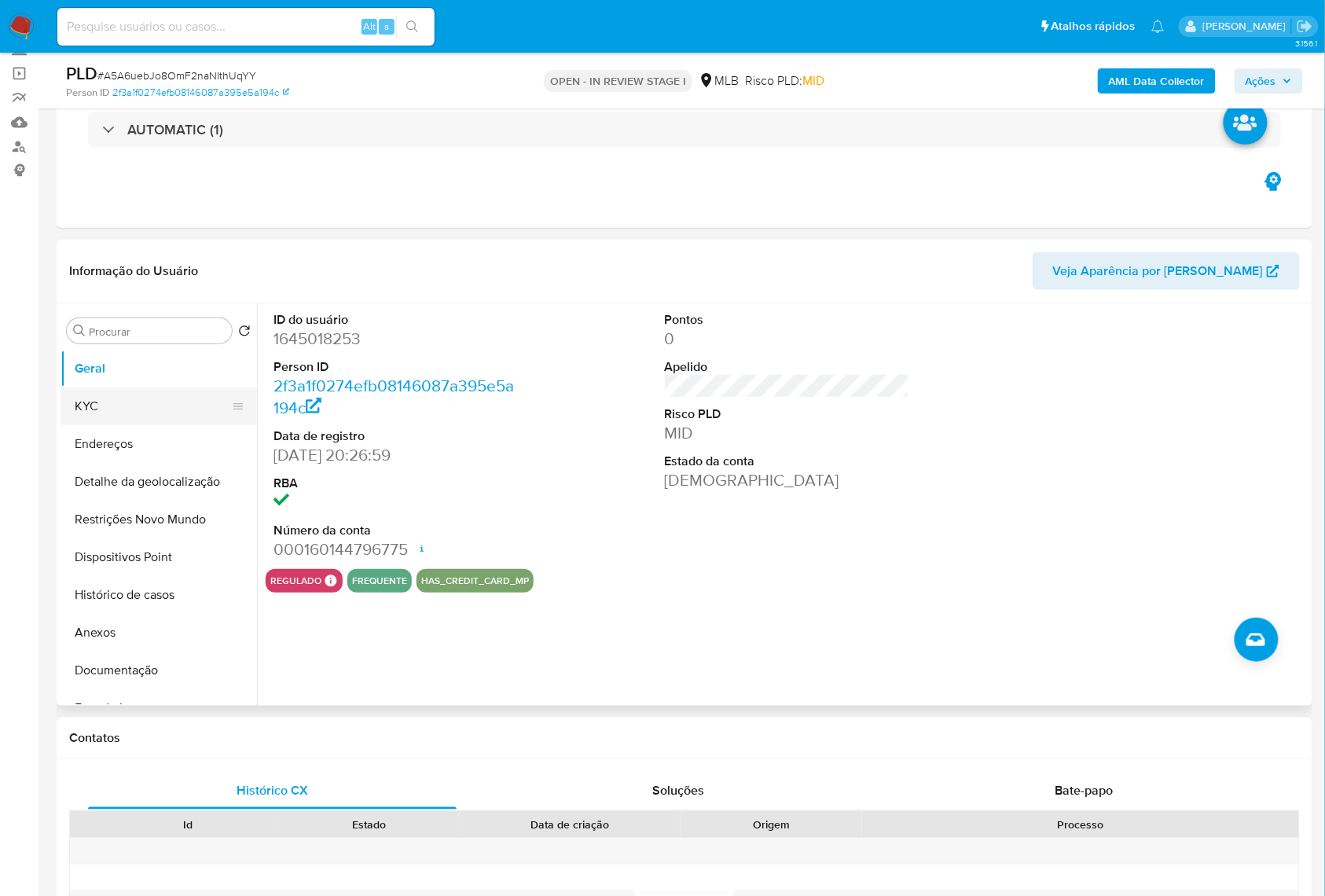
click at [193, 425] on button "KYC" at bounding box center [152, 405] width 184 height 38
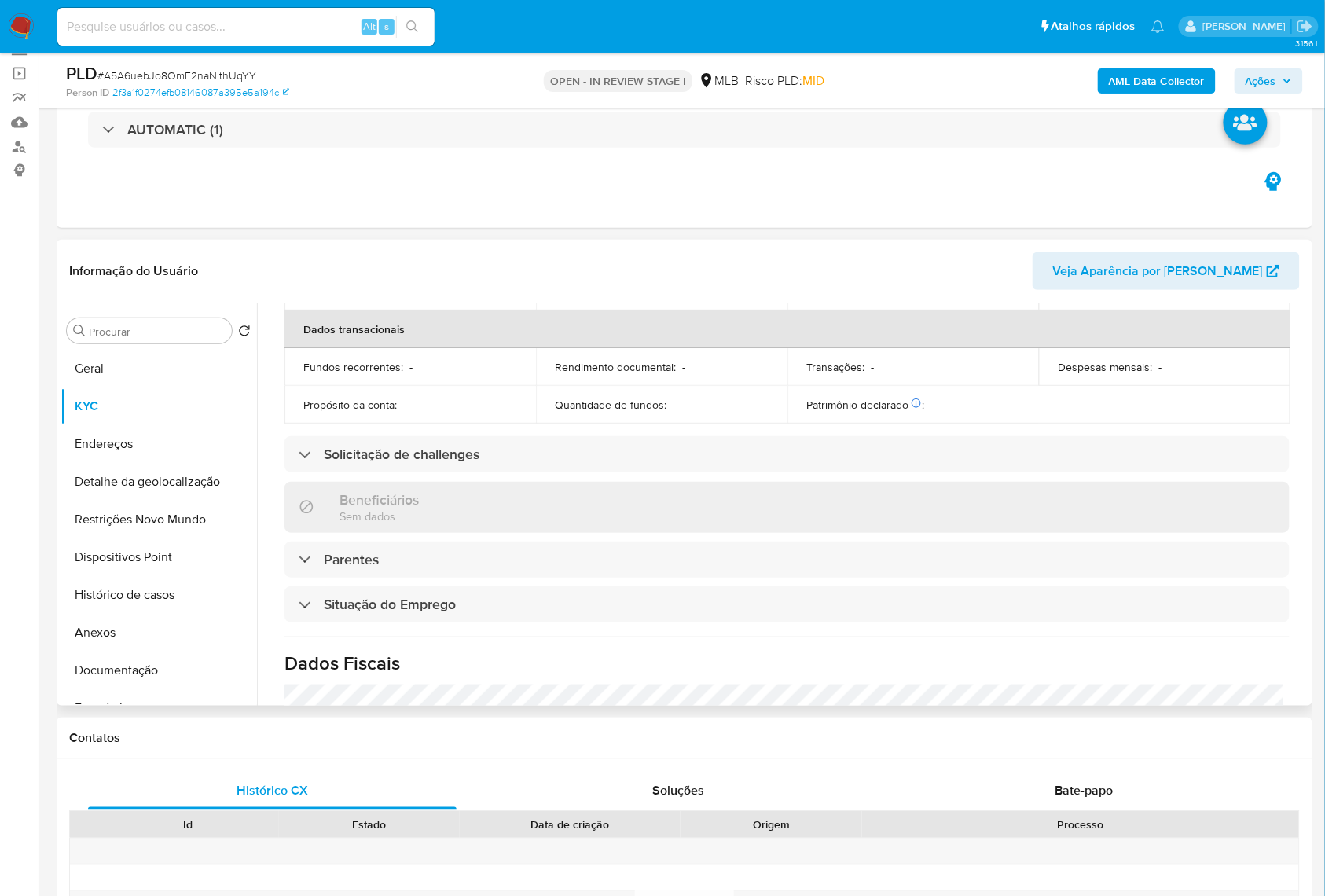
scroll to position [669, 0]
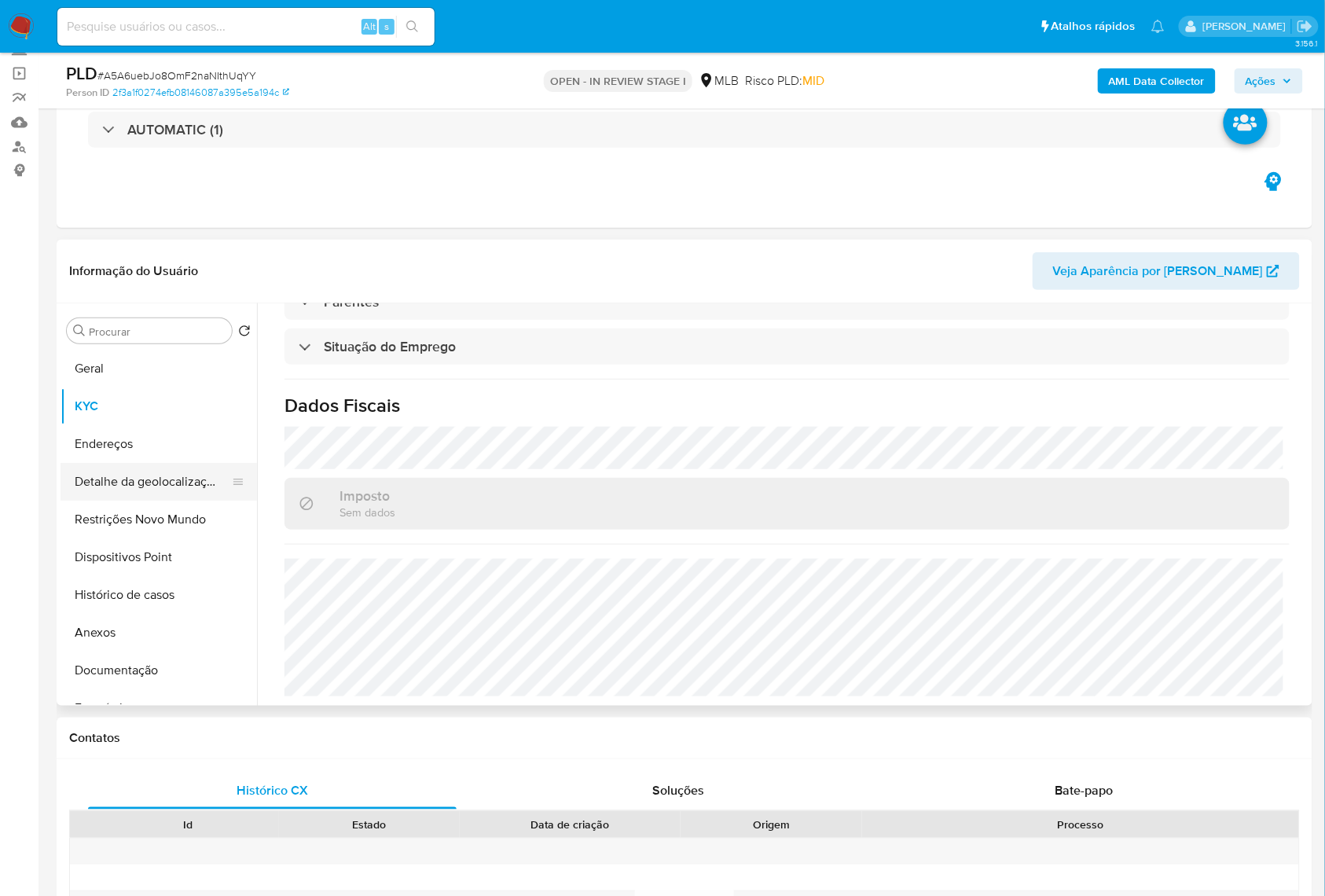
click at [120, 500] on button "Detalhe da geolocalização" at bounding box center [152, 481] width 184 height 38
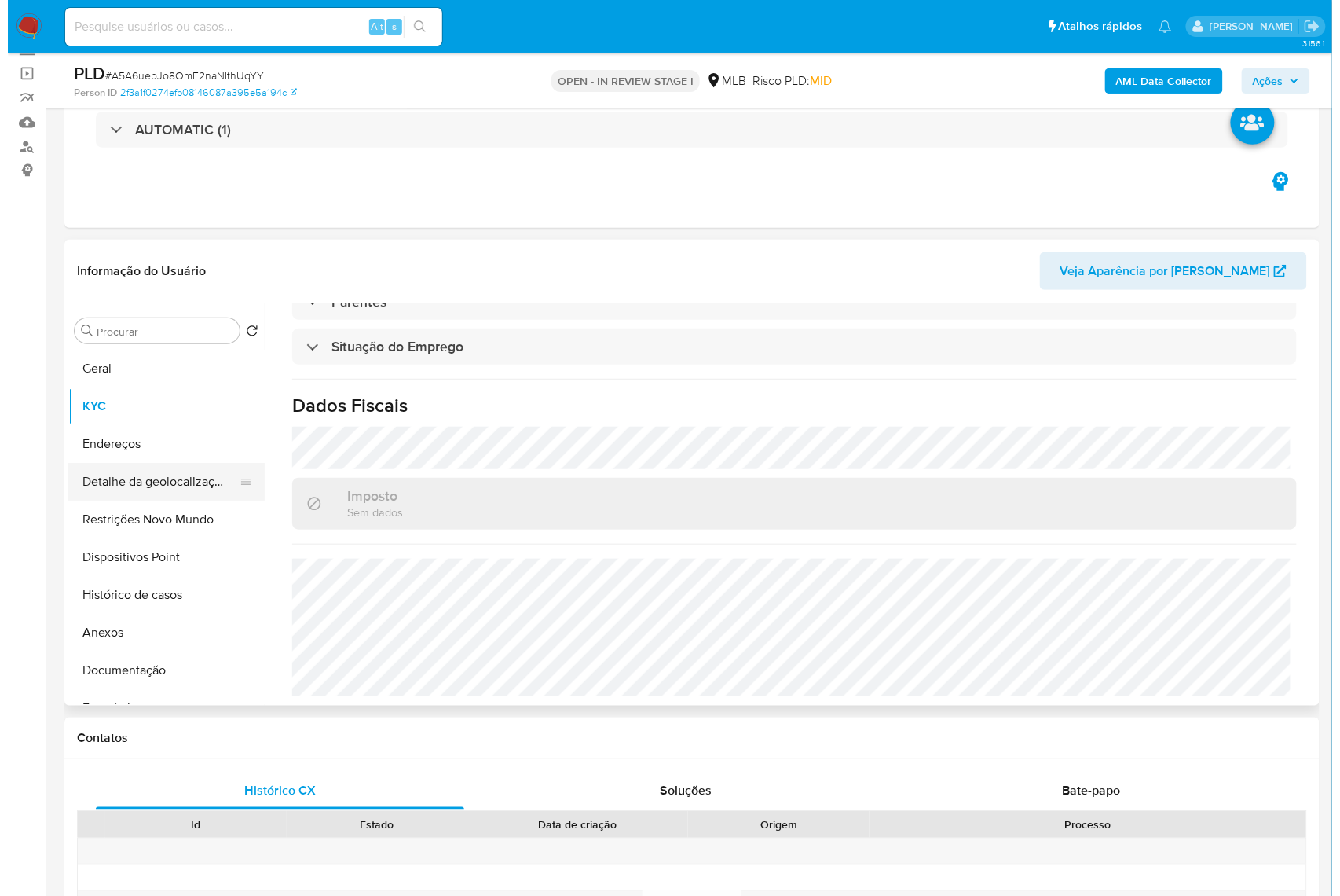
scroll to position [0, 0]
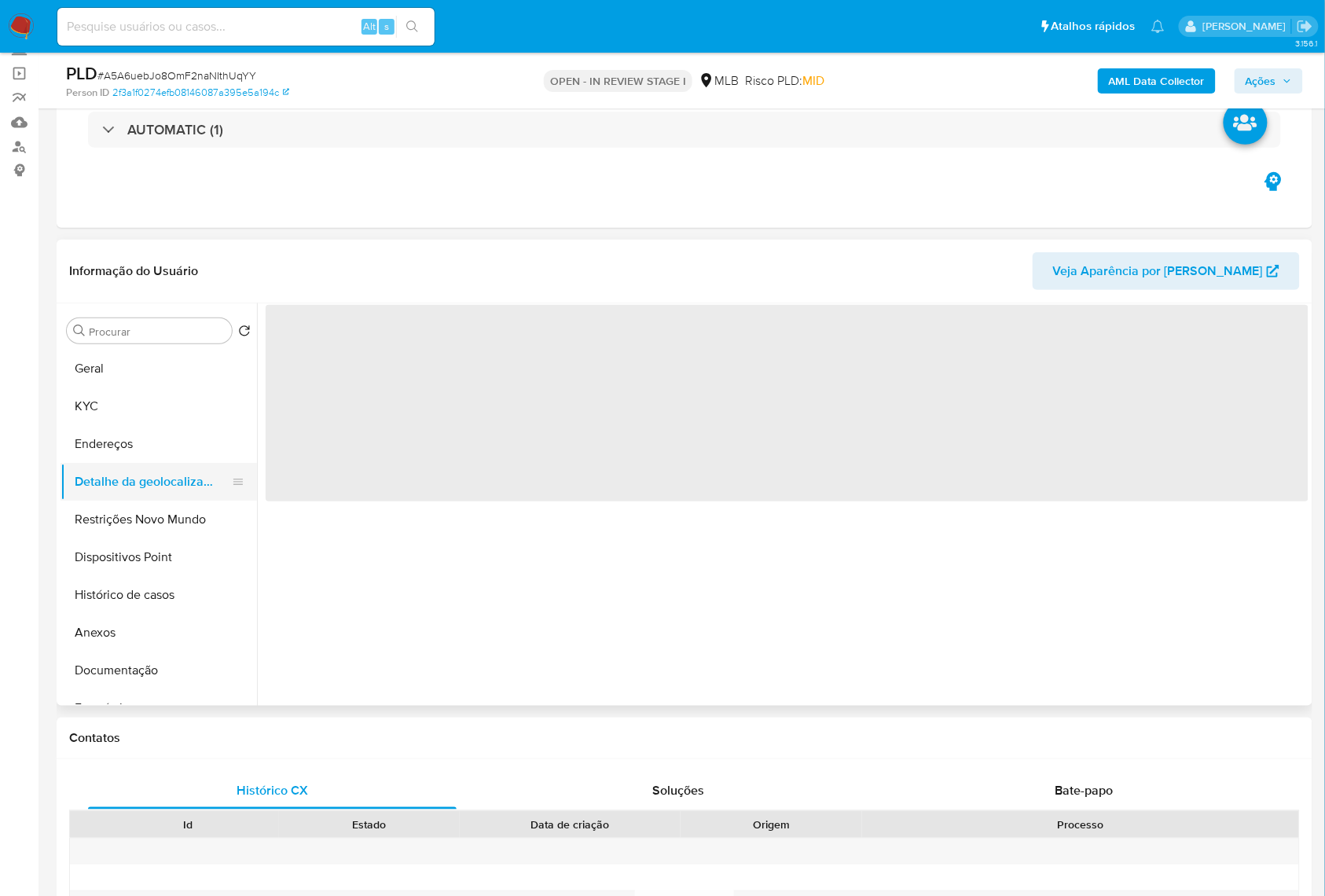
click at [124, 500] on button "Detalhe da geolocalização" at bounding box center [152, 481] width 184 height 38
click at [124, 463] on button "Endereços" at bounding box center [152, 443] width 184 height 38
click at [124, 500] on button "Detalhe da geolocalização" at bounding box center [152, 481] width 184 height 38
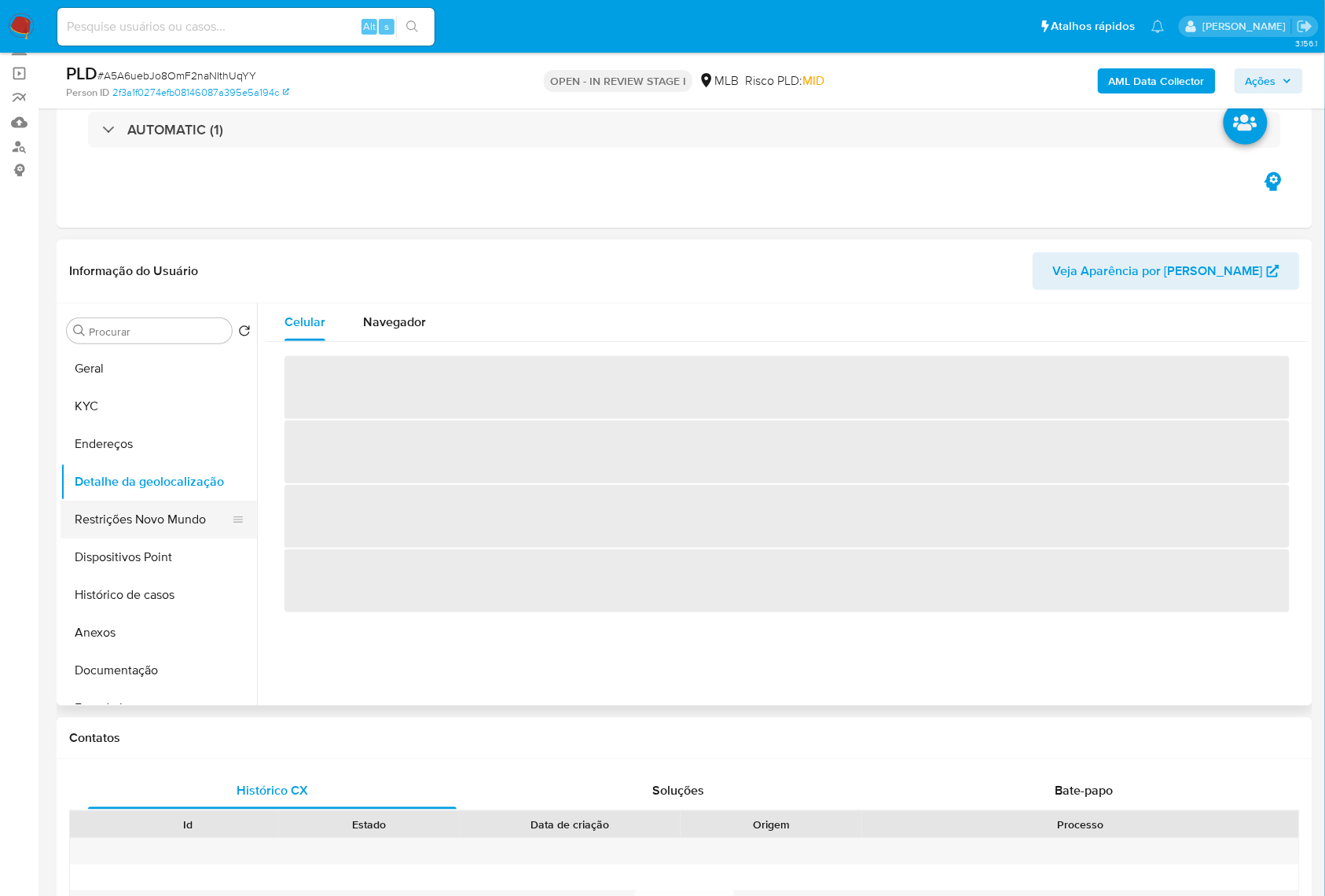
click at [162, 538] on button "Restrições Novo Mundo" at bounding box center [152, 519] width 184 height 38
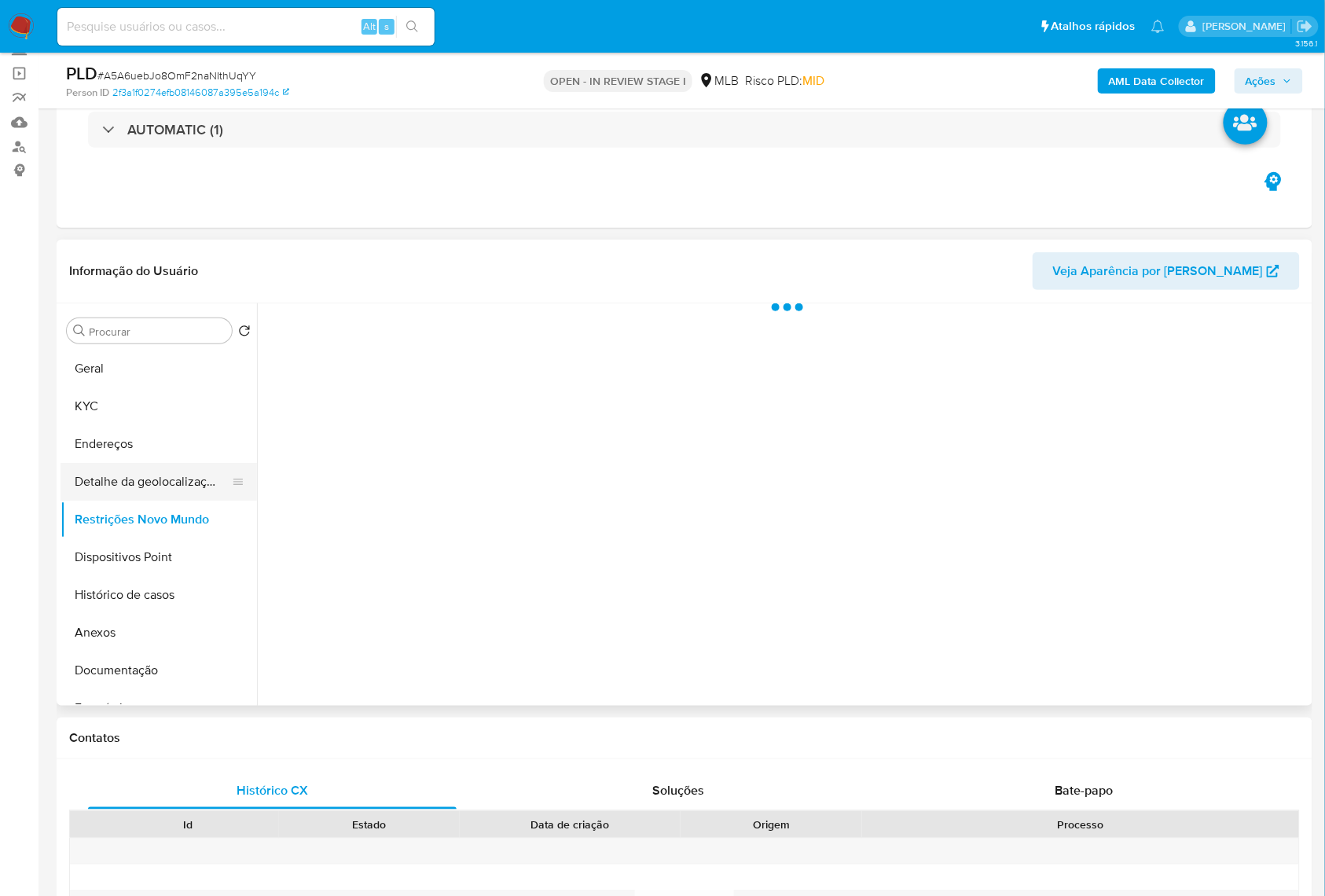
click at [131, 500] on button "Detalhe da geolocalização" at bounding box center [152, 481] width 184 height 38
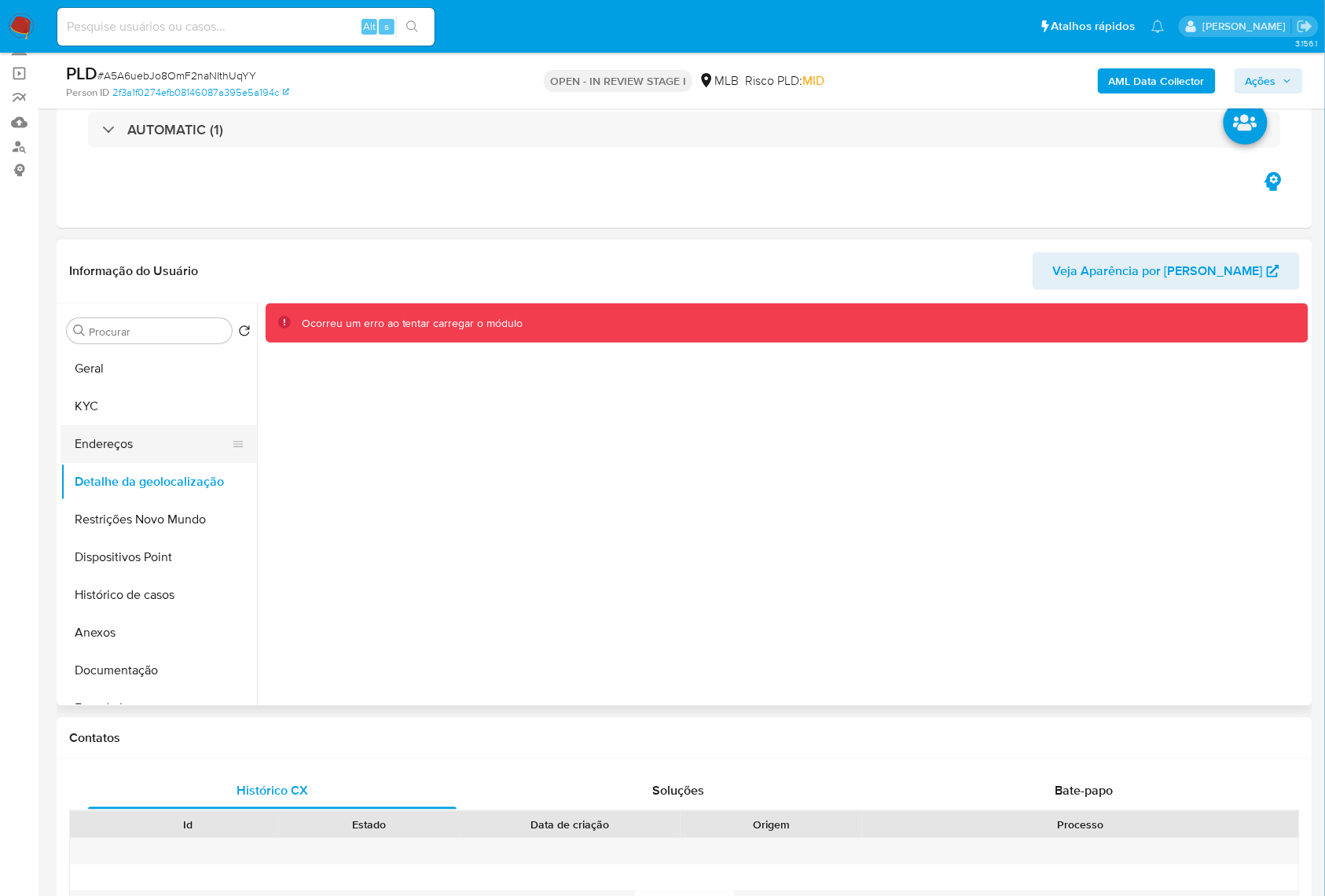
click at [186, 463] on button "Endereços" at bounding box center [152, 443] width 184 height 38
click at [116, 500] on button "Detalhe da geolocalização" at bounding box center [152, 481] width 184 height 38
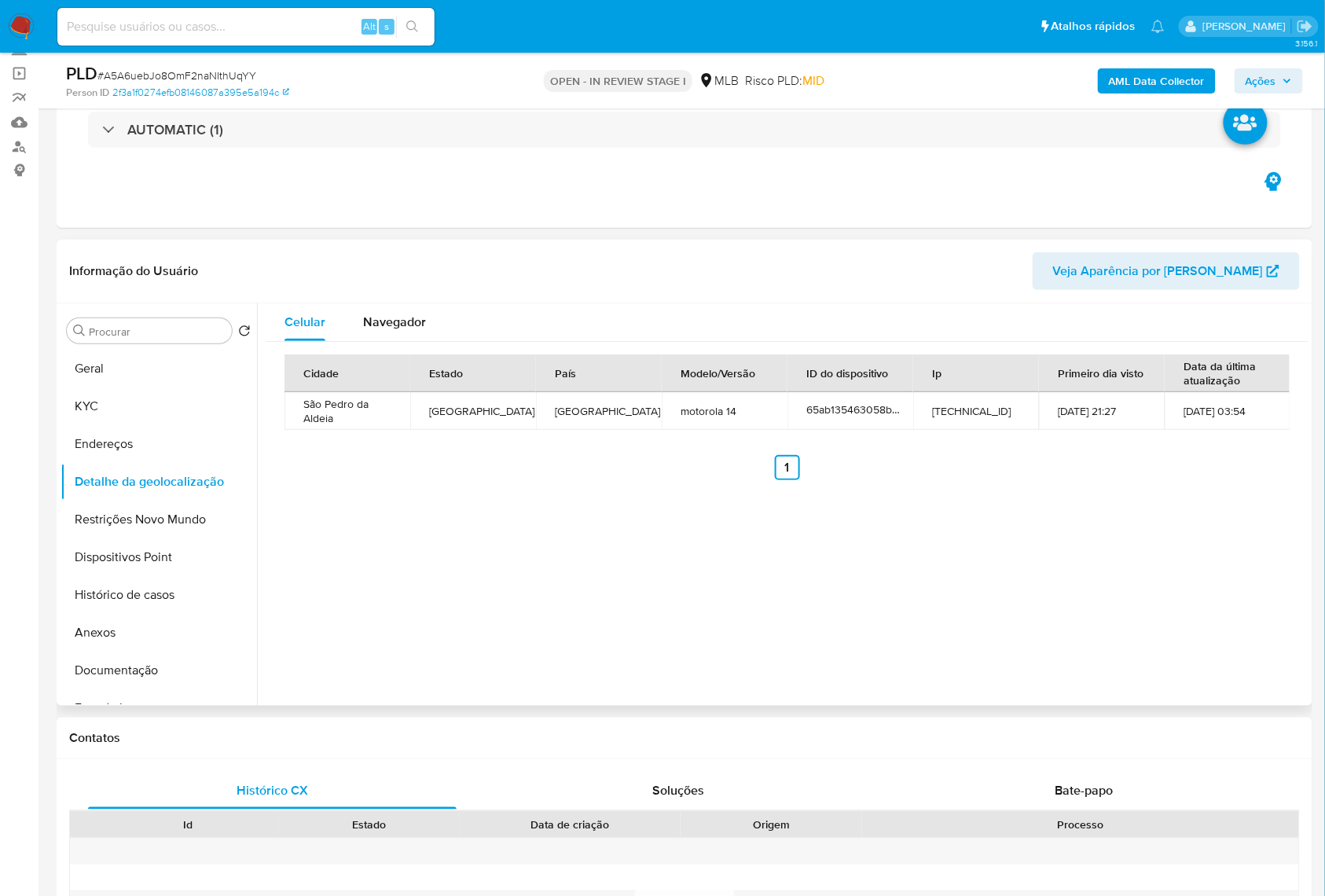
copy p "Bombeiro"
click at [108, 538] on button "Restrições Novo Mundo" at bounding box center [152, 519] width 184 height 38
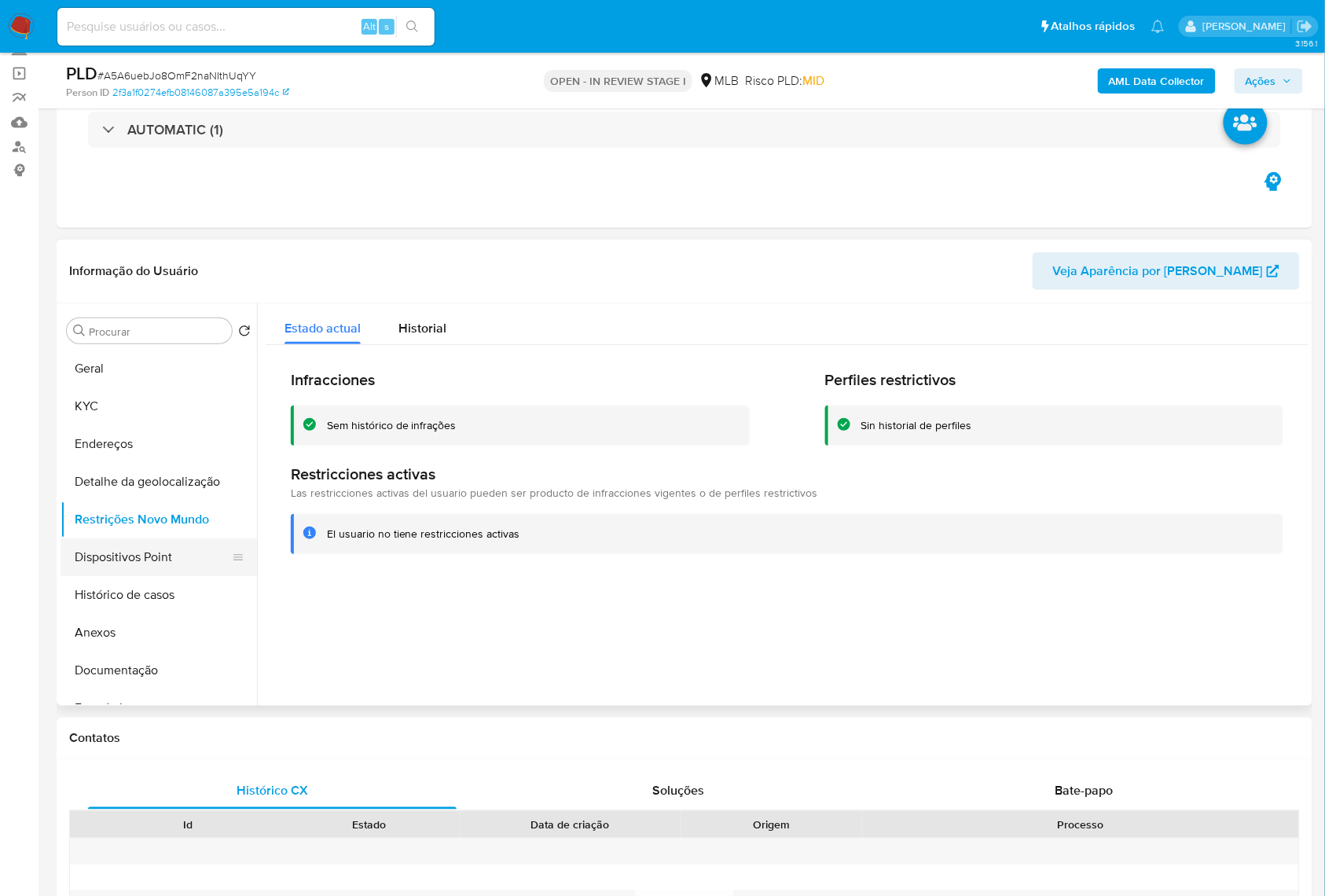
click at [112, 572] on button "Dispositivos Point" at bounding box center [152, 557] width 184 height 38
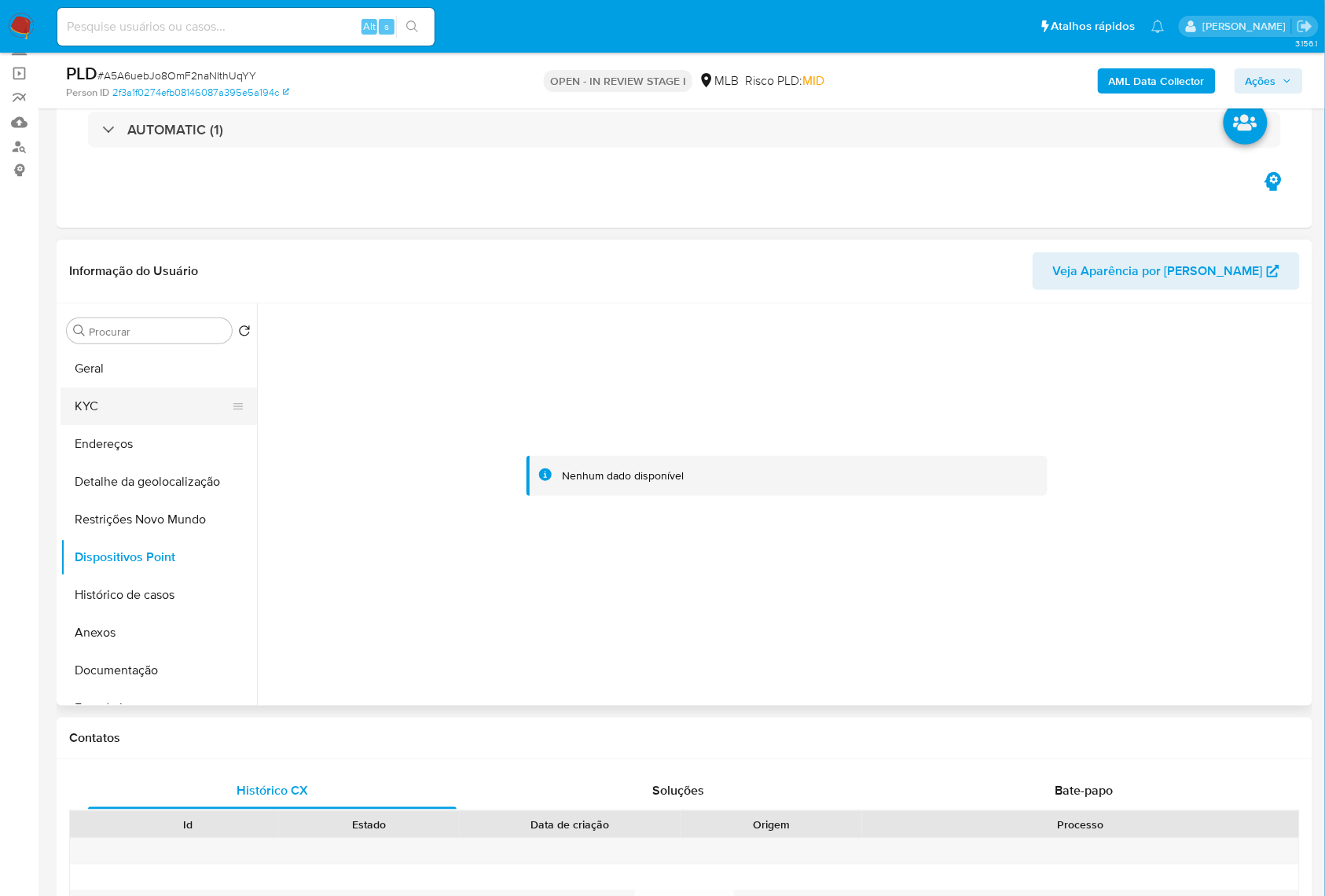
click at [132, 425] on button "KYC" at bounding box center [152, 405] width 184 height 38
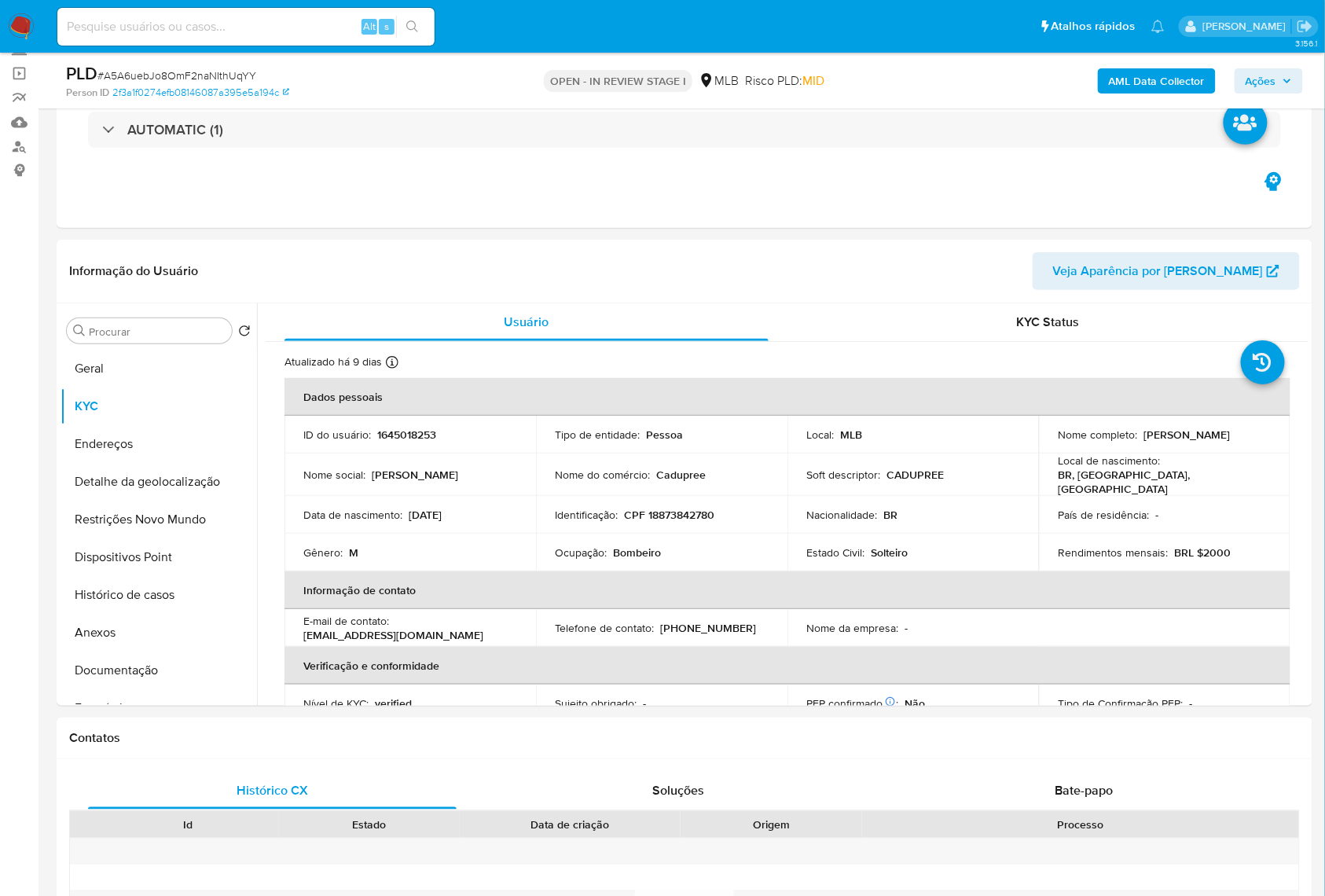
drag, startPoint x: 1287, startPoint y: 80, endPoint x: 1284, endPoint y: 93, distance: 13.3
click at [1287, 80] on icon "button" at bounding box center [1287, 81] width 10 height 10
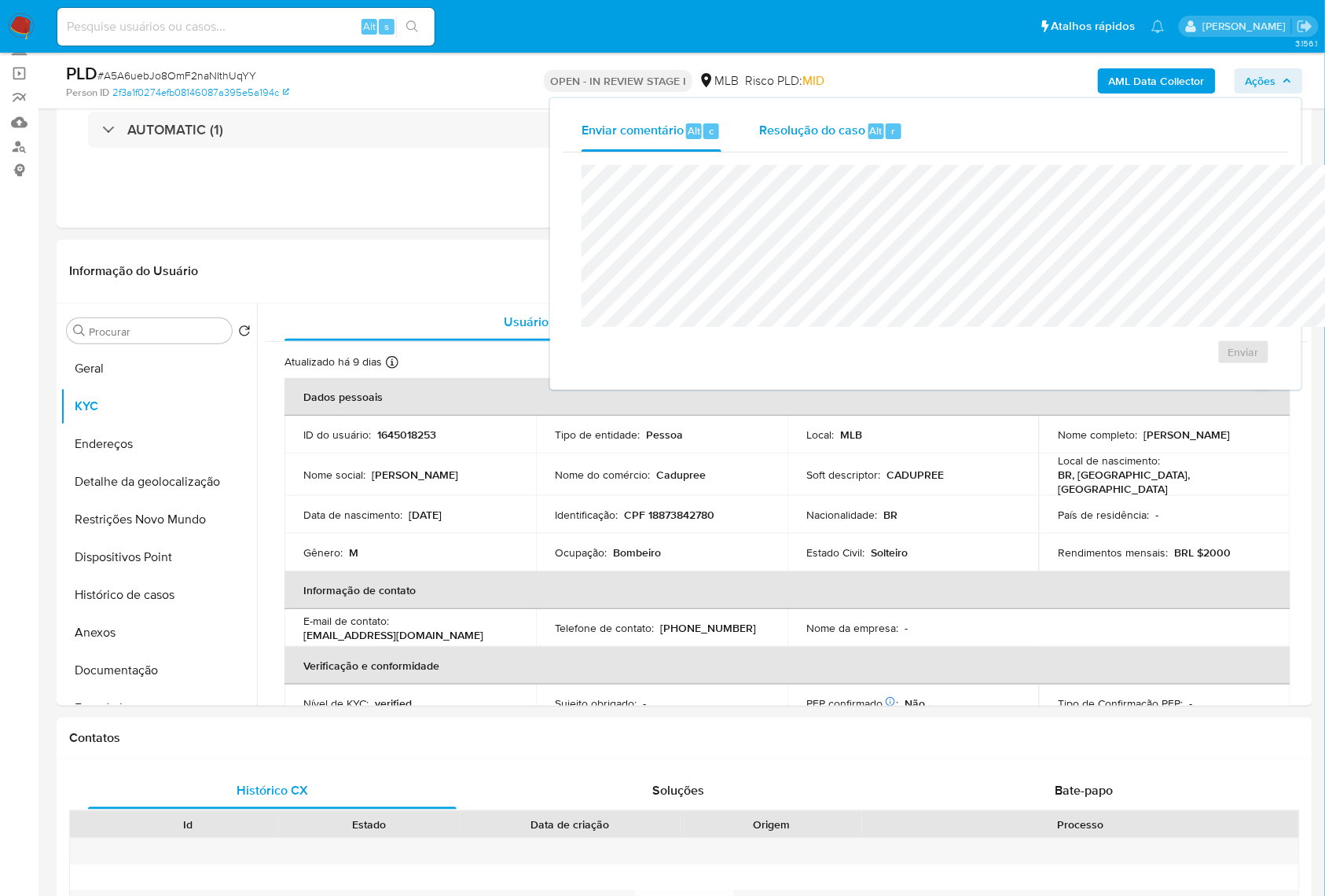
click at [777, 148] on div "Resolução do caso Alt r" at bounding box center [831, 131] width 144 height 41
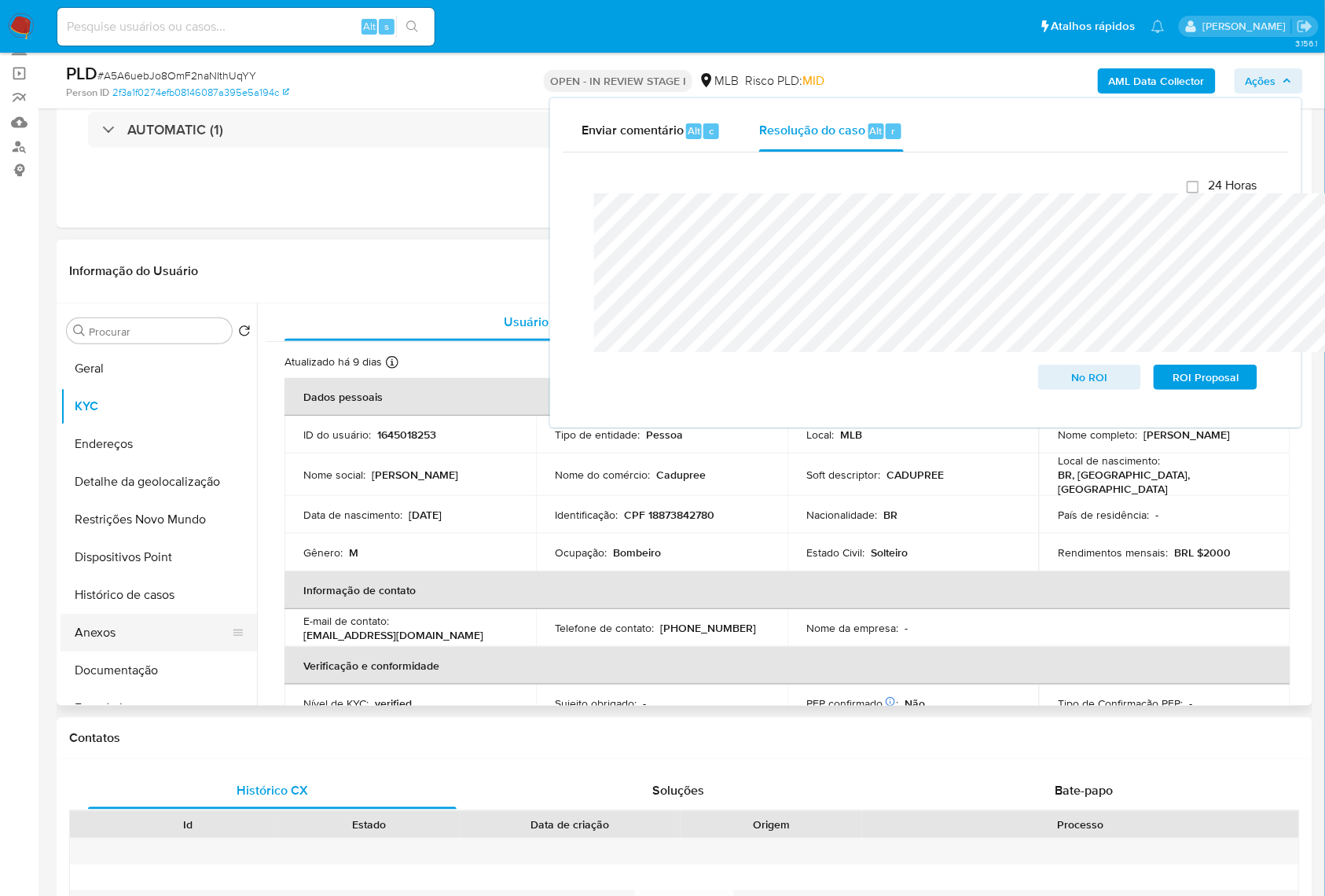
drag, startPoint x: 130, startPoint y: 657, endPoint x: 154, endPoint y: 652, distance: 24.5
click at [130, 652] on button "Anexos" at bounding box center [152, 632] width 184 height 38
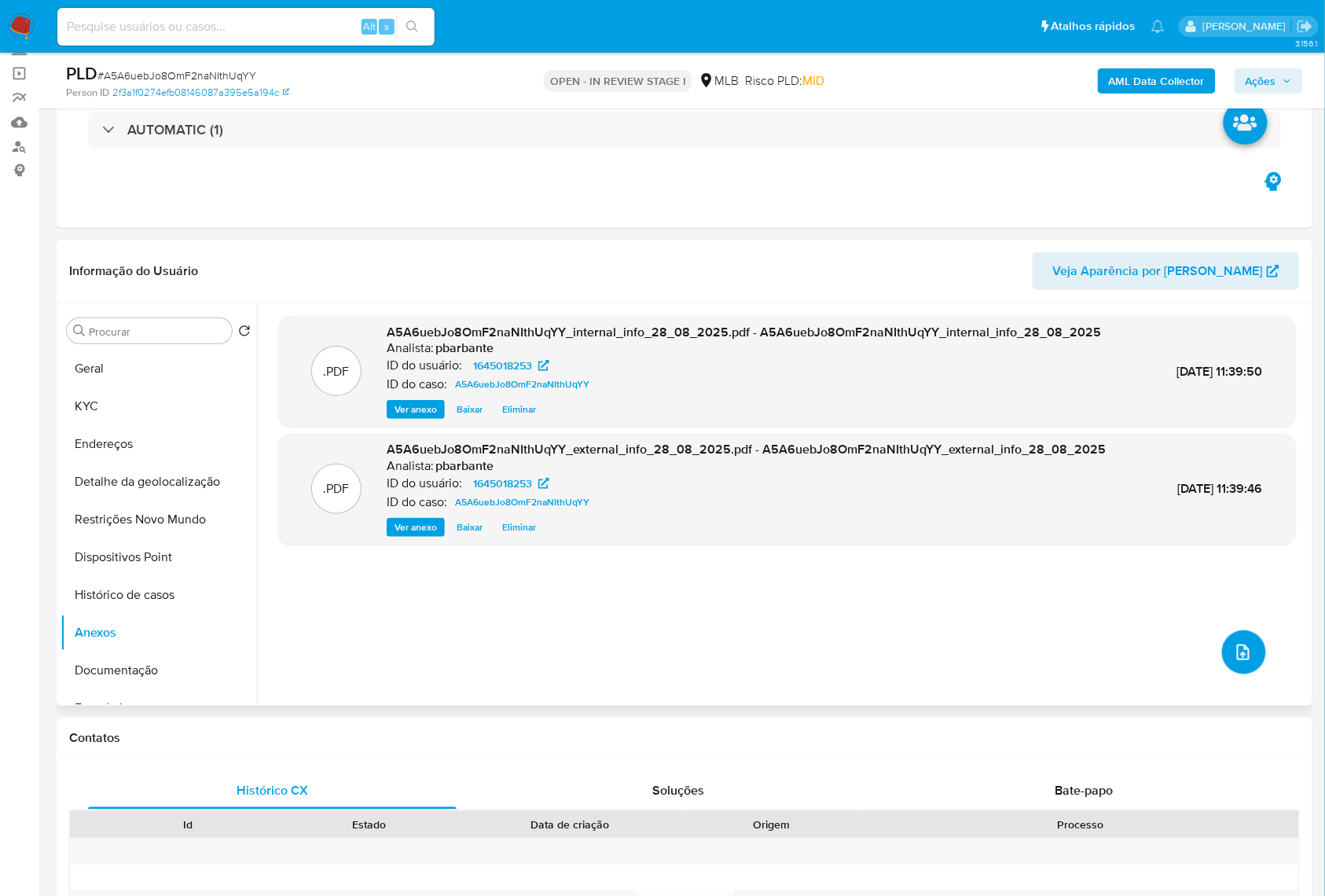
click at [1243, 661] on icon "upload-file" at bounding box center [1243, 652] width 18 height 18
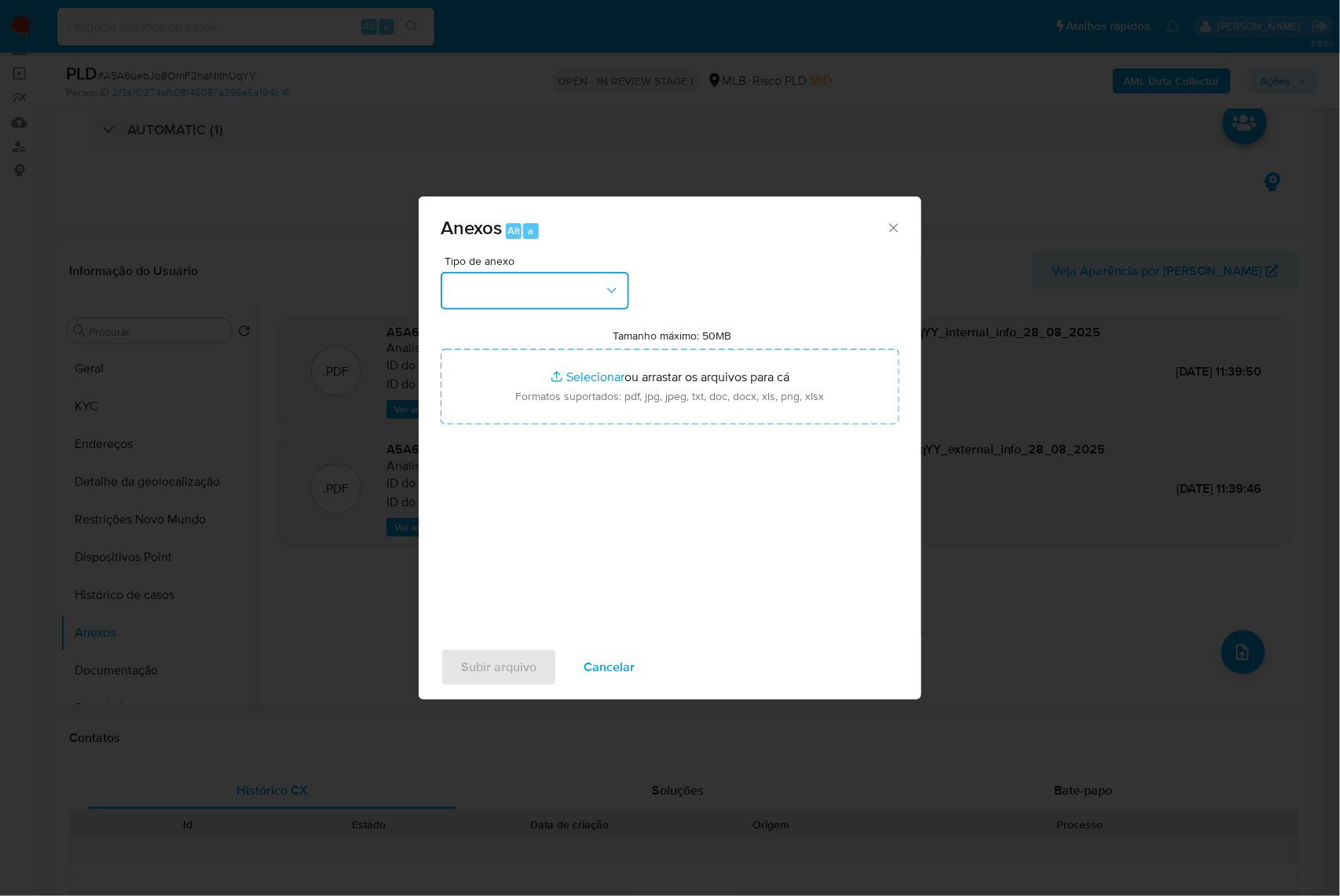
click at [506, 272] on button "button" at bounding box center [535, 290] width 188 height 38
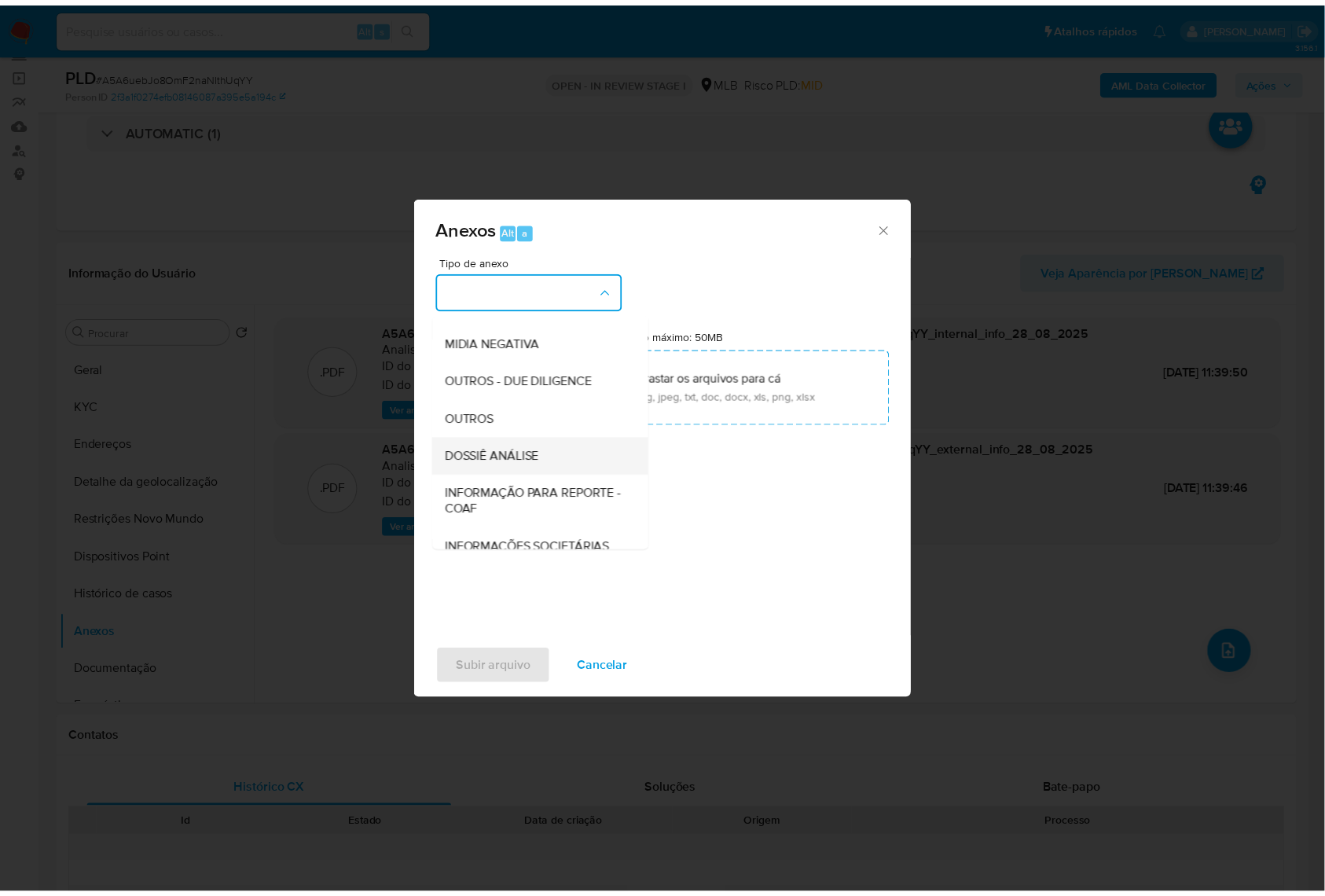
scroll to position [195, 0]
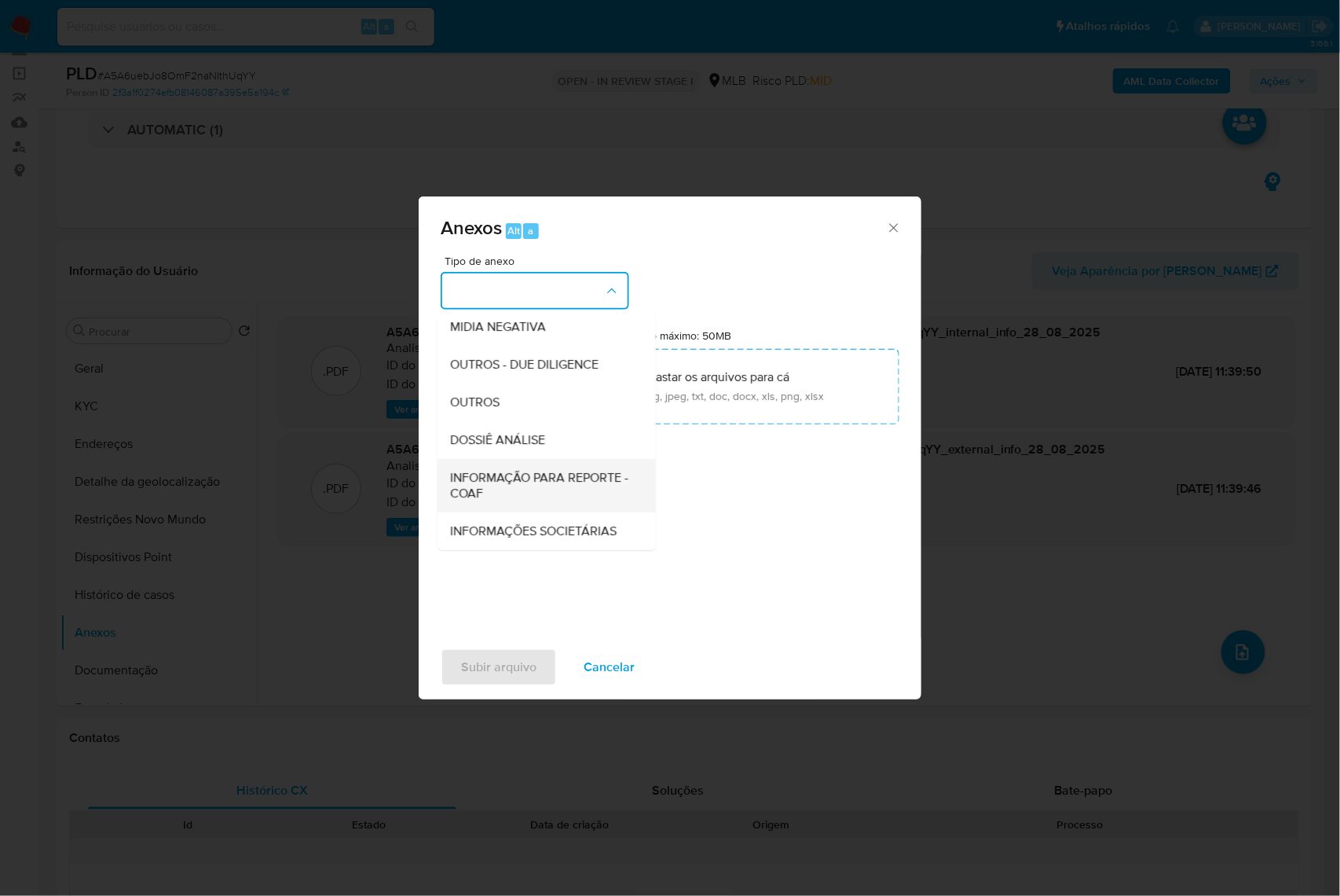
click at [506, 470] on span "INFORMAÇÃO PARA REPORTE - COAF" at bounding box center [542, 486] width 184 height 31
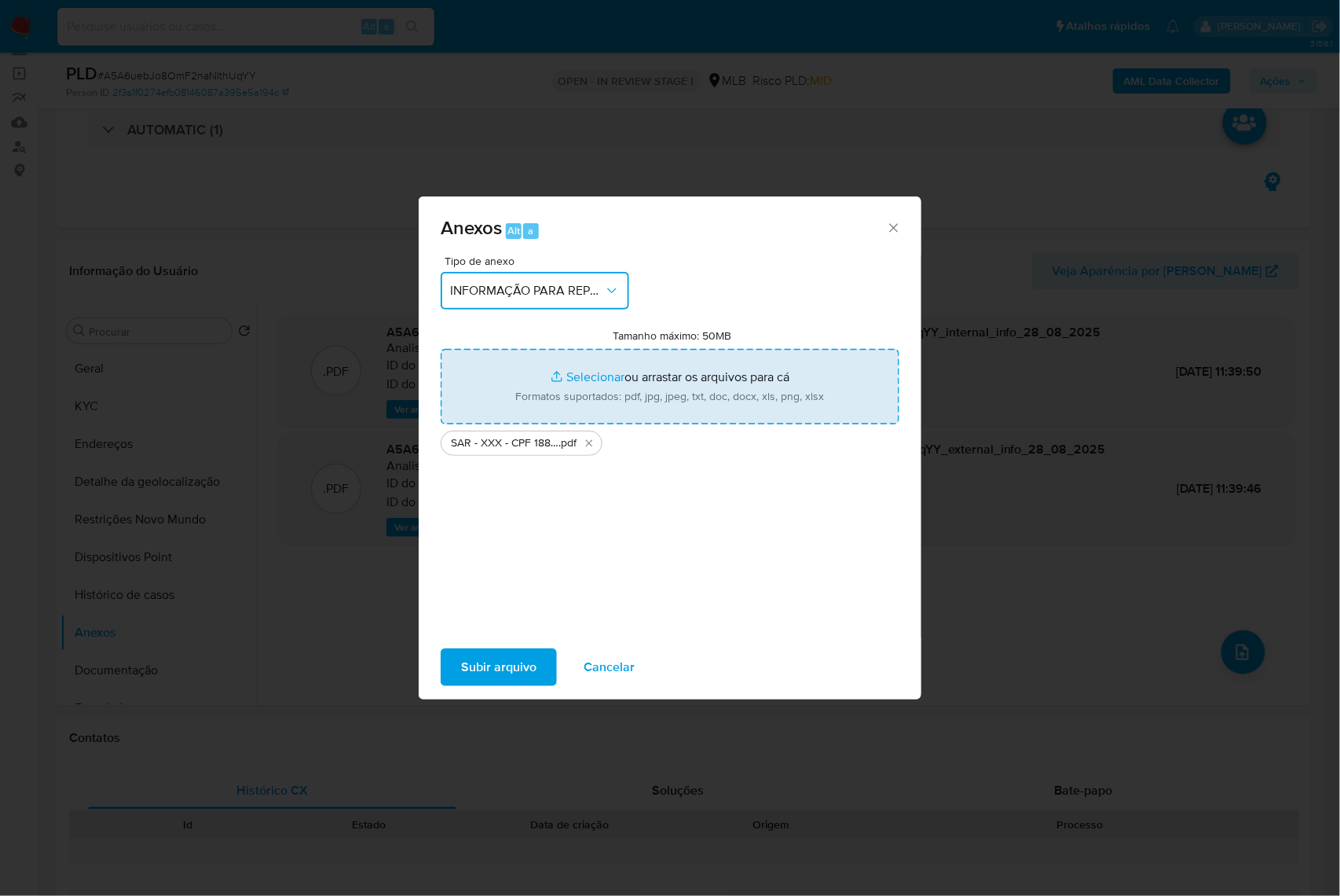
type input "C:\fakepath\Mulan 1645018253_2025_08_27_09_58_48.xlsx"
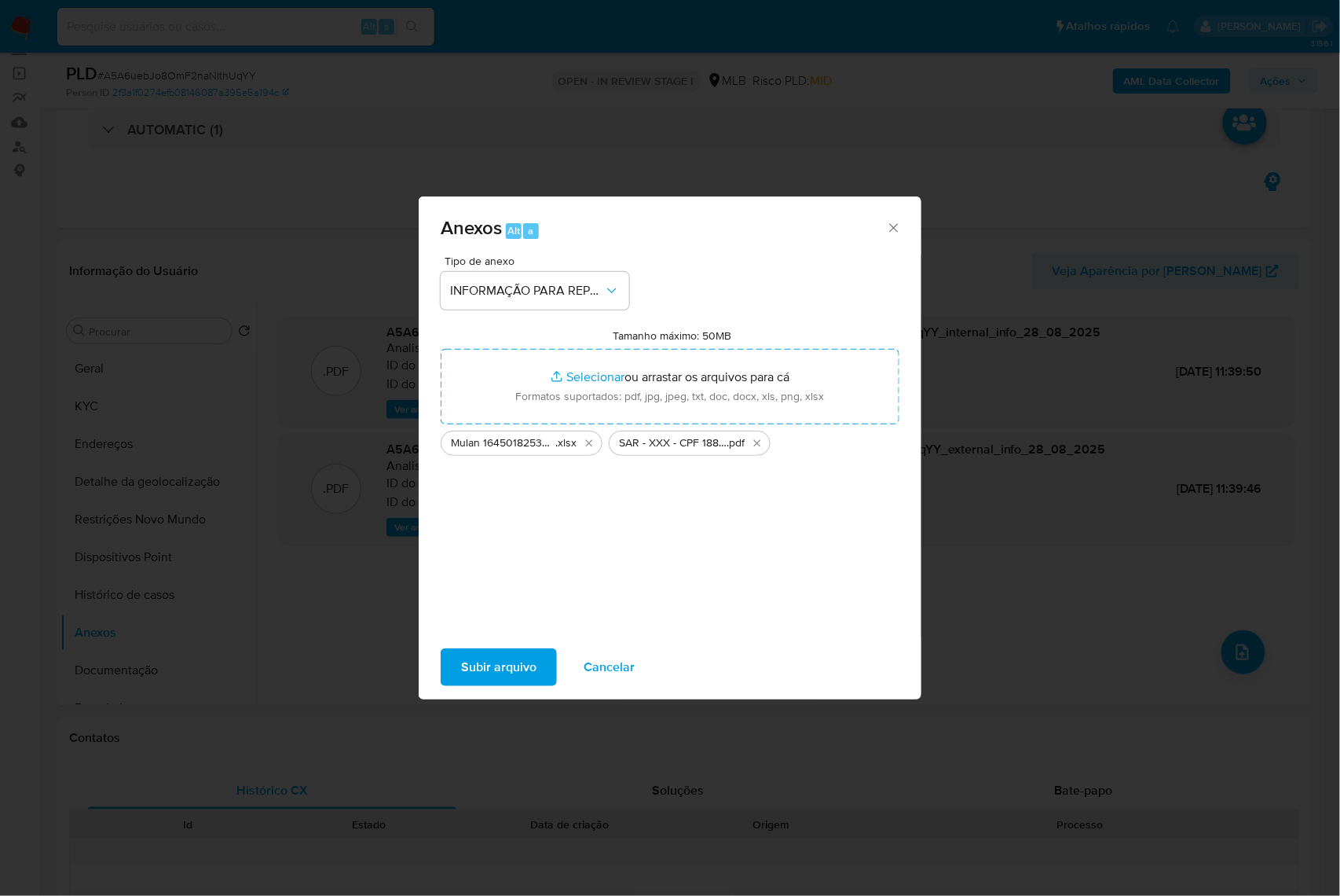
click at [487, 680] on span "Subir arquivo" at bounding box center [499, 667] width 76 height 35
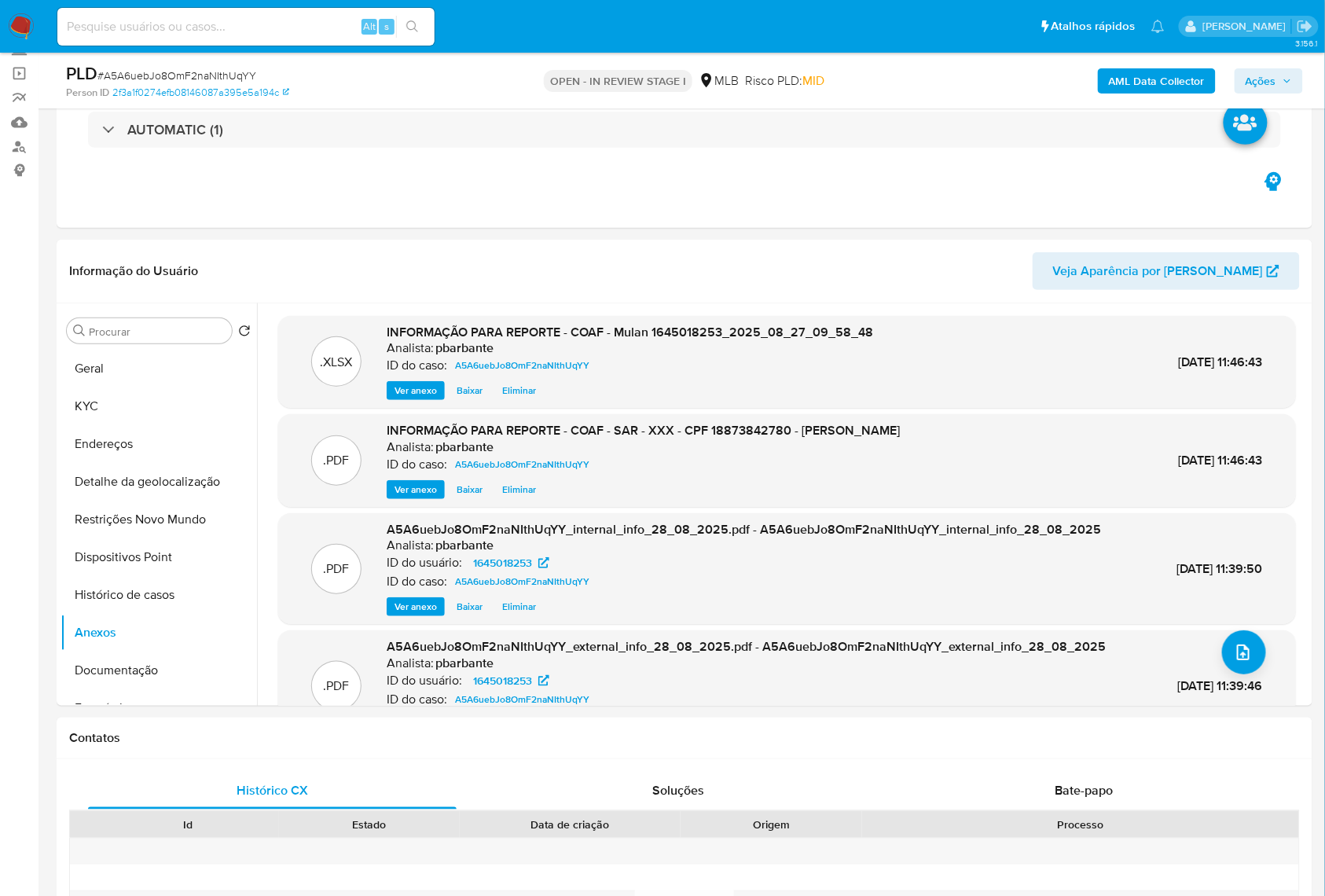
click at [1269, 68] on span "Ações" at bounding box center [1261, 80] width 31 height 25
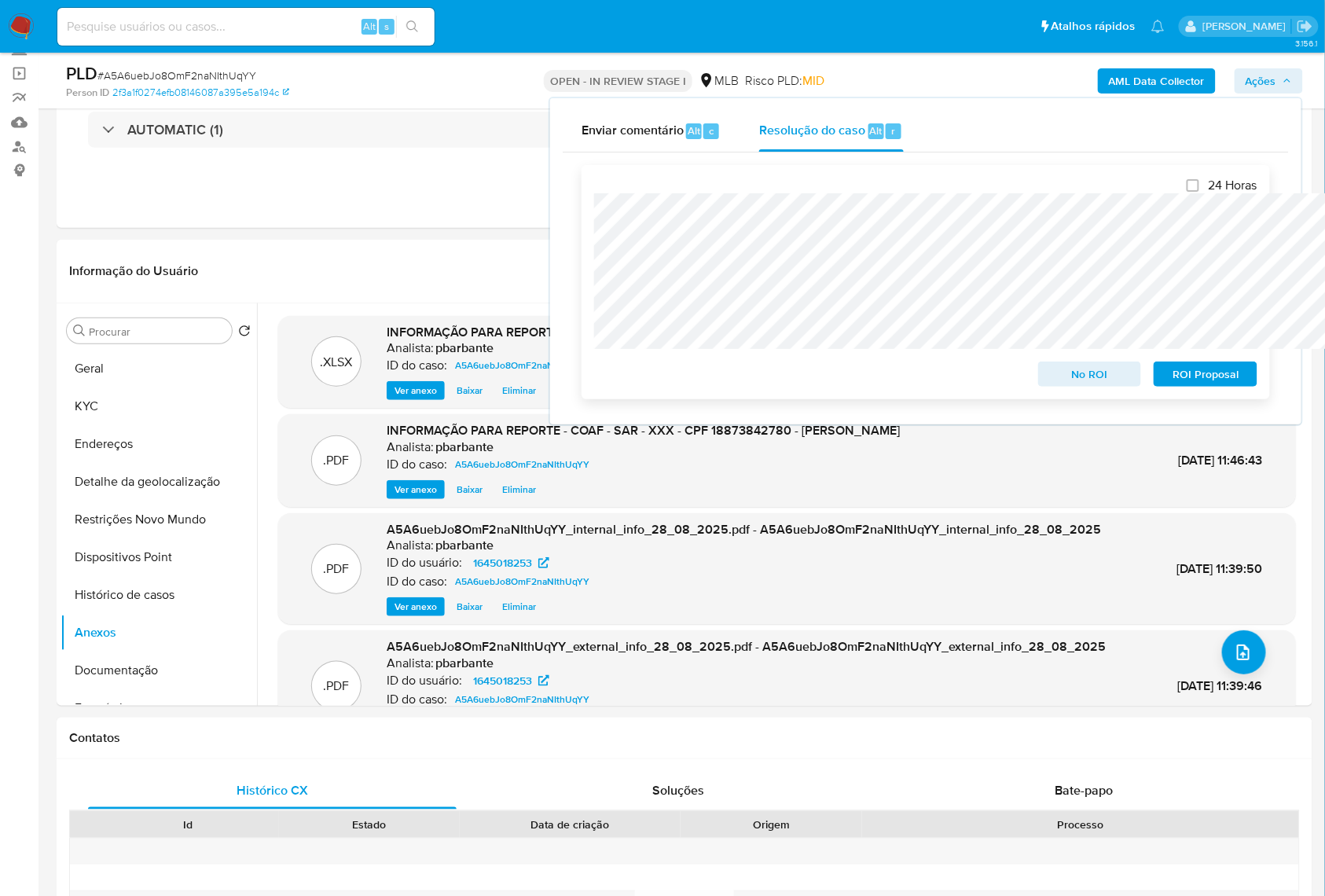
click at [1204, 375] on span "ROI Proposal" at bounding box center [1206, 373] width 81 height 22
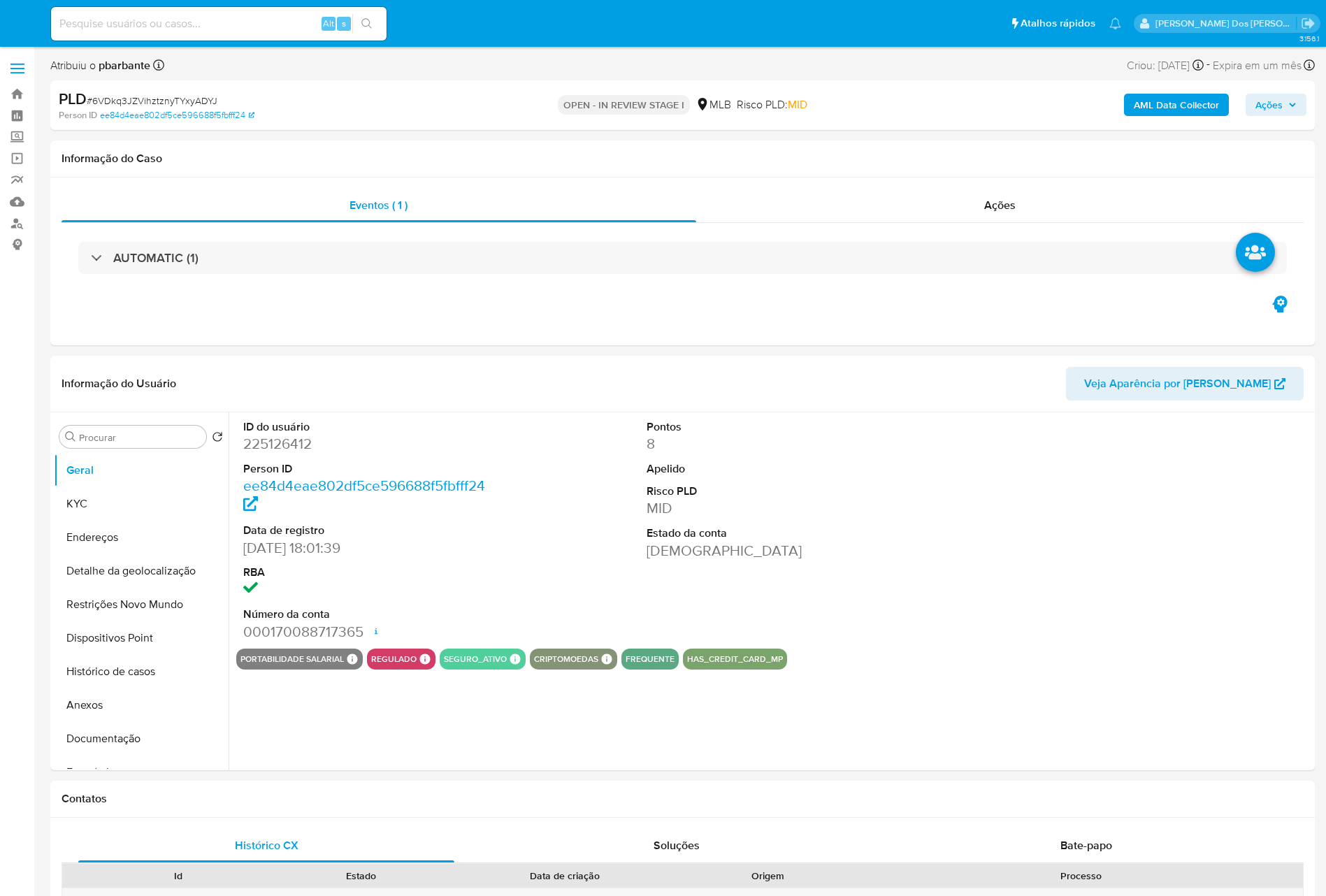
select select "10"
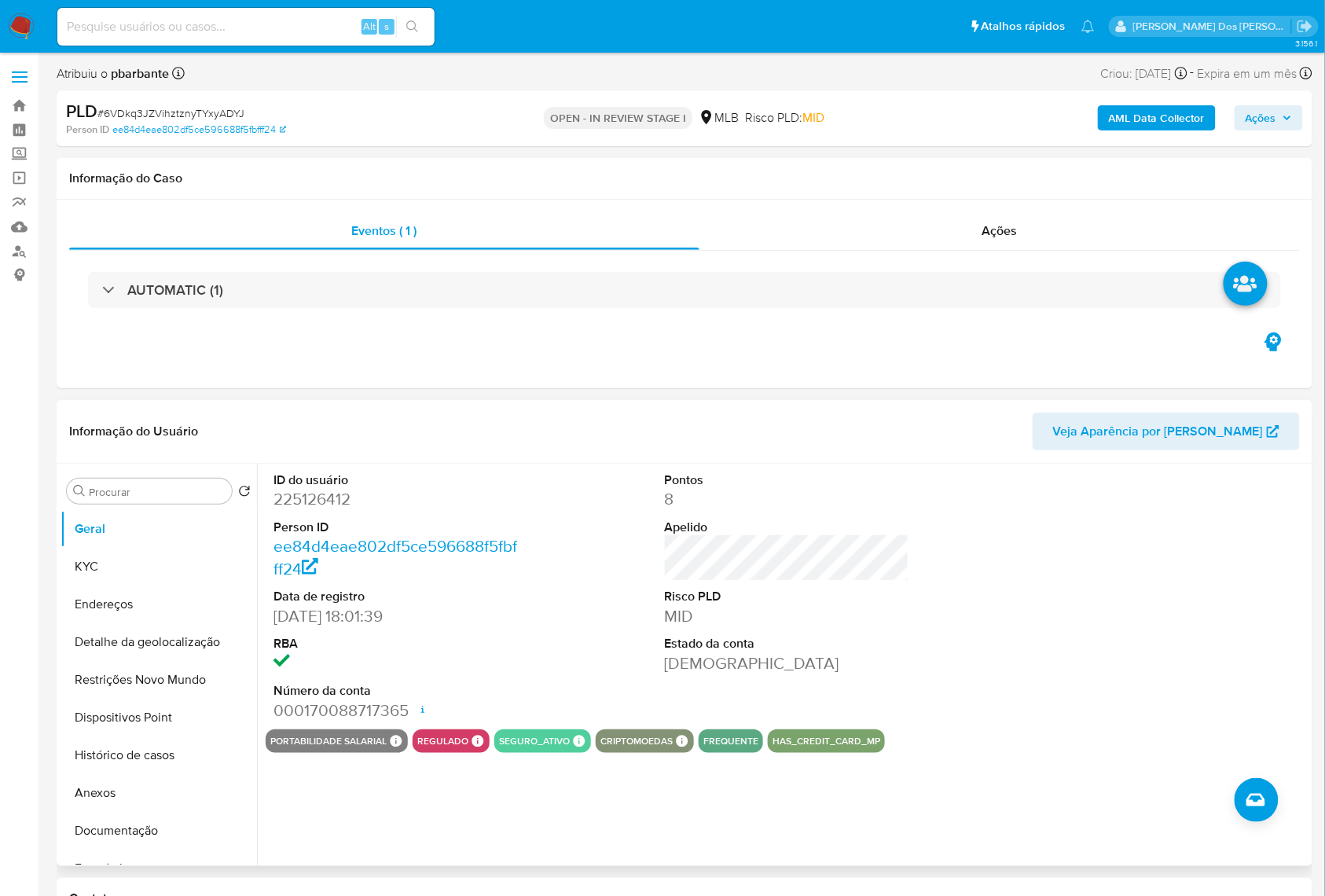
click at [292, 510] on dd "225126412" at bounding box center [396, 498] width 245 height 22
copy dd "225126412"
click at [113, 586] on button "KYC" at bounding box center [152, 566] width 184 height 38
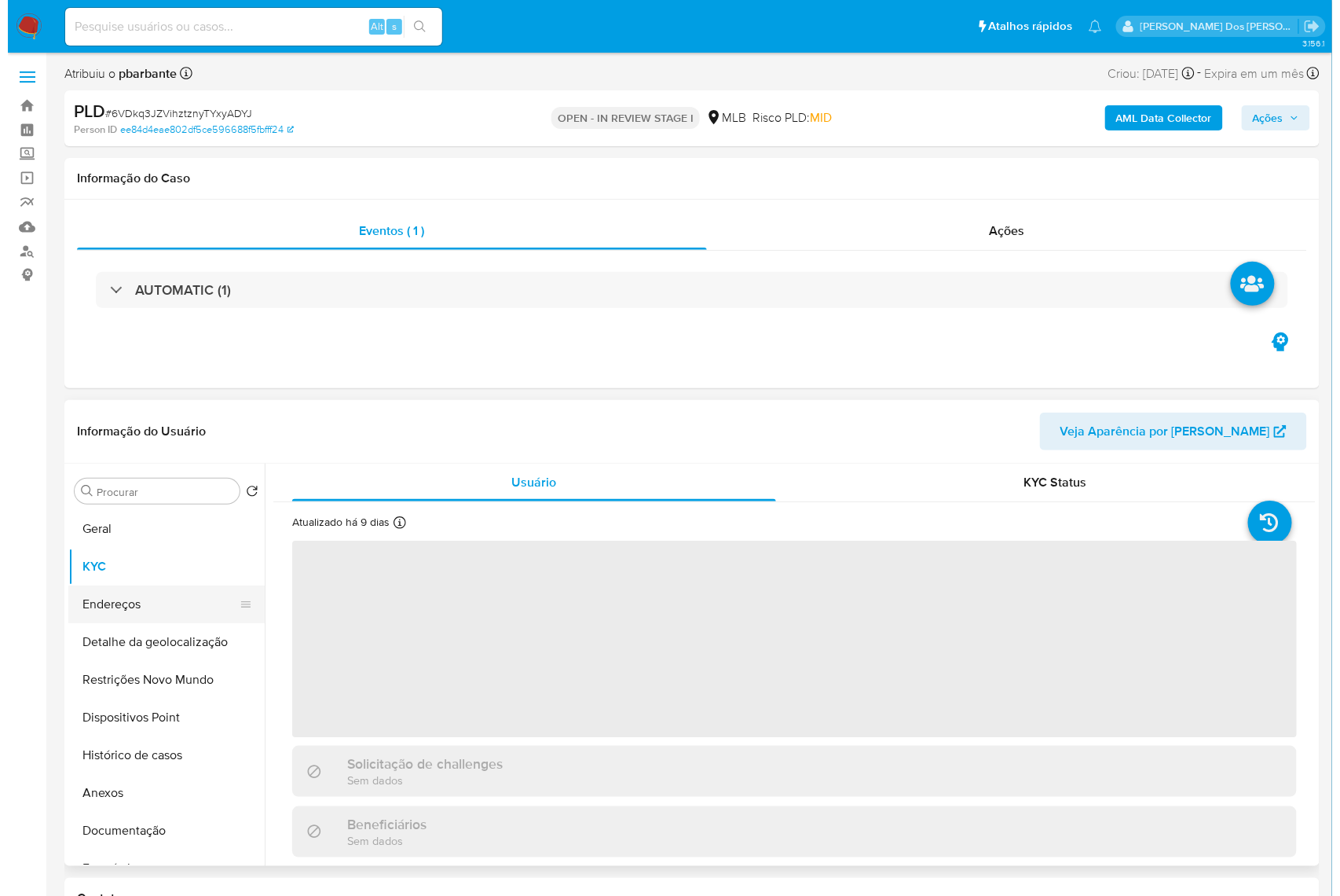
scroll to position [209, 0]
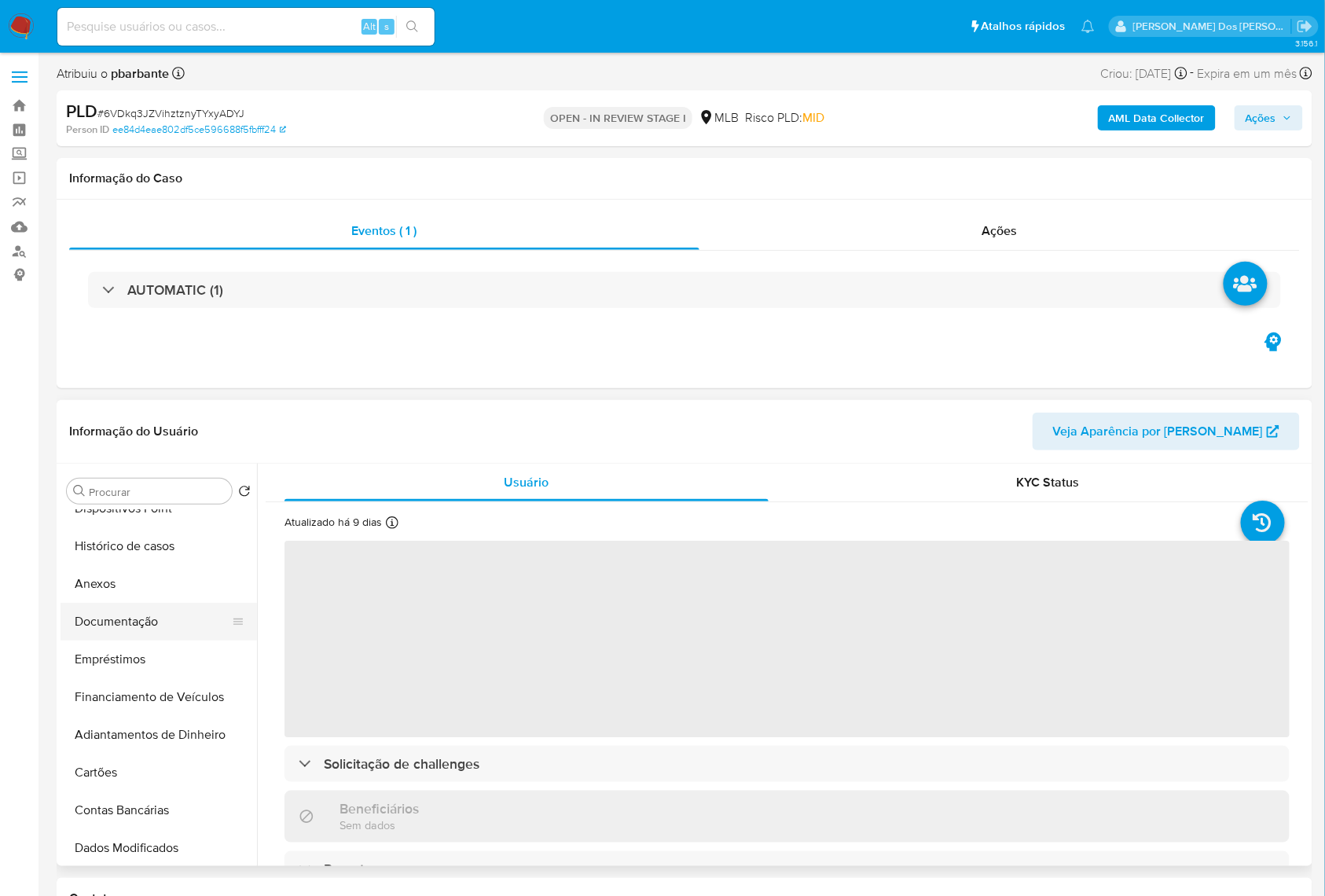
click at [157, 640] on button "Documentação" at bounding box center [152, 622] width 184 height 38
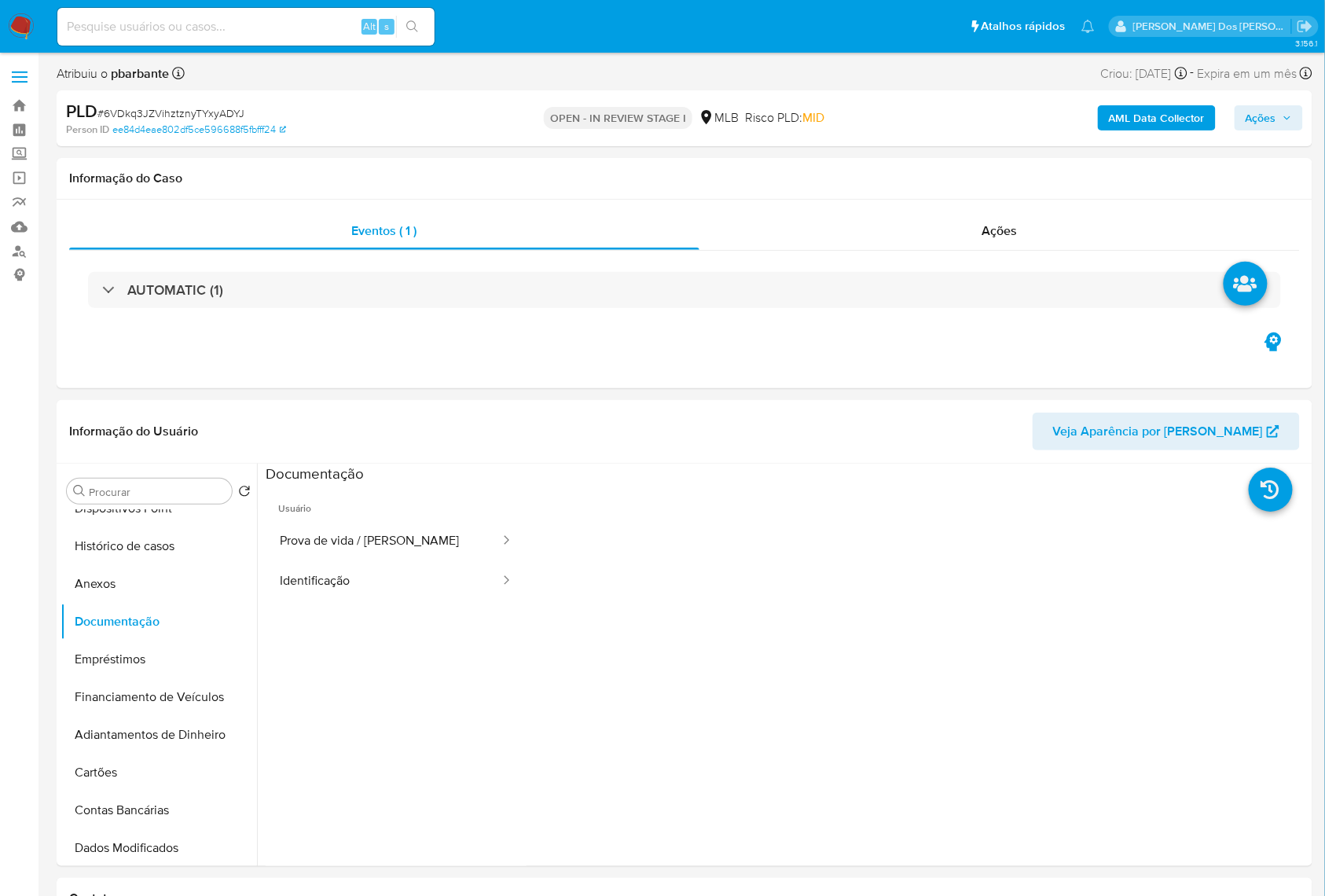
click at [1180, 126] on b "AML Data Collector" at bounding box center [1156, 118] width 96 height 25
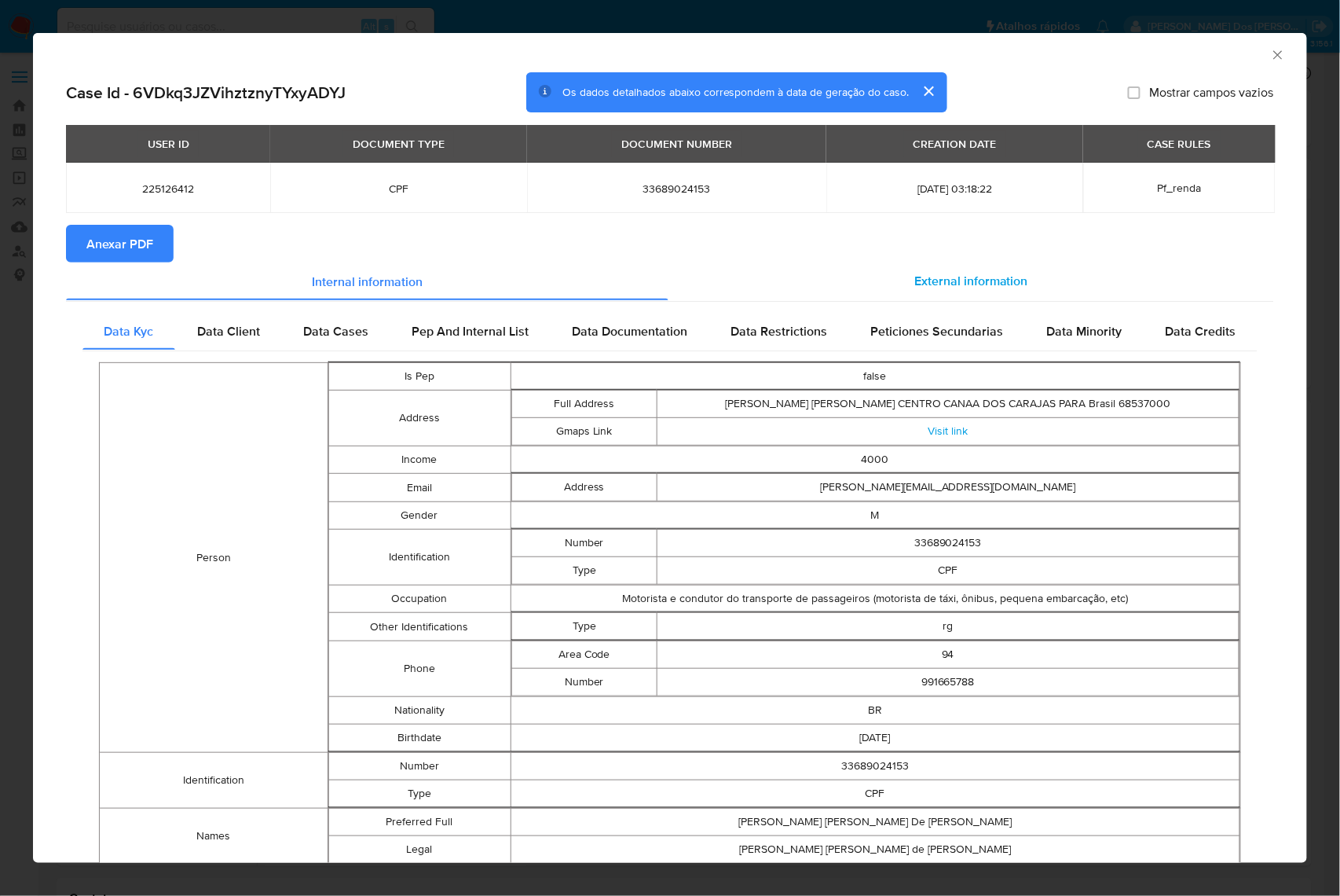
drag, startPoint x: 970, startPoint y: 259, endPoint x: 963, endPoint y: 268, distance: 11.4
click at [970, 259] on section "Anexar PDF" at bounding box center [670, 243] width 1208 height 38
click at [963, 268] on div "External information" at bounding box center [972, 281] width 606 height 38
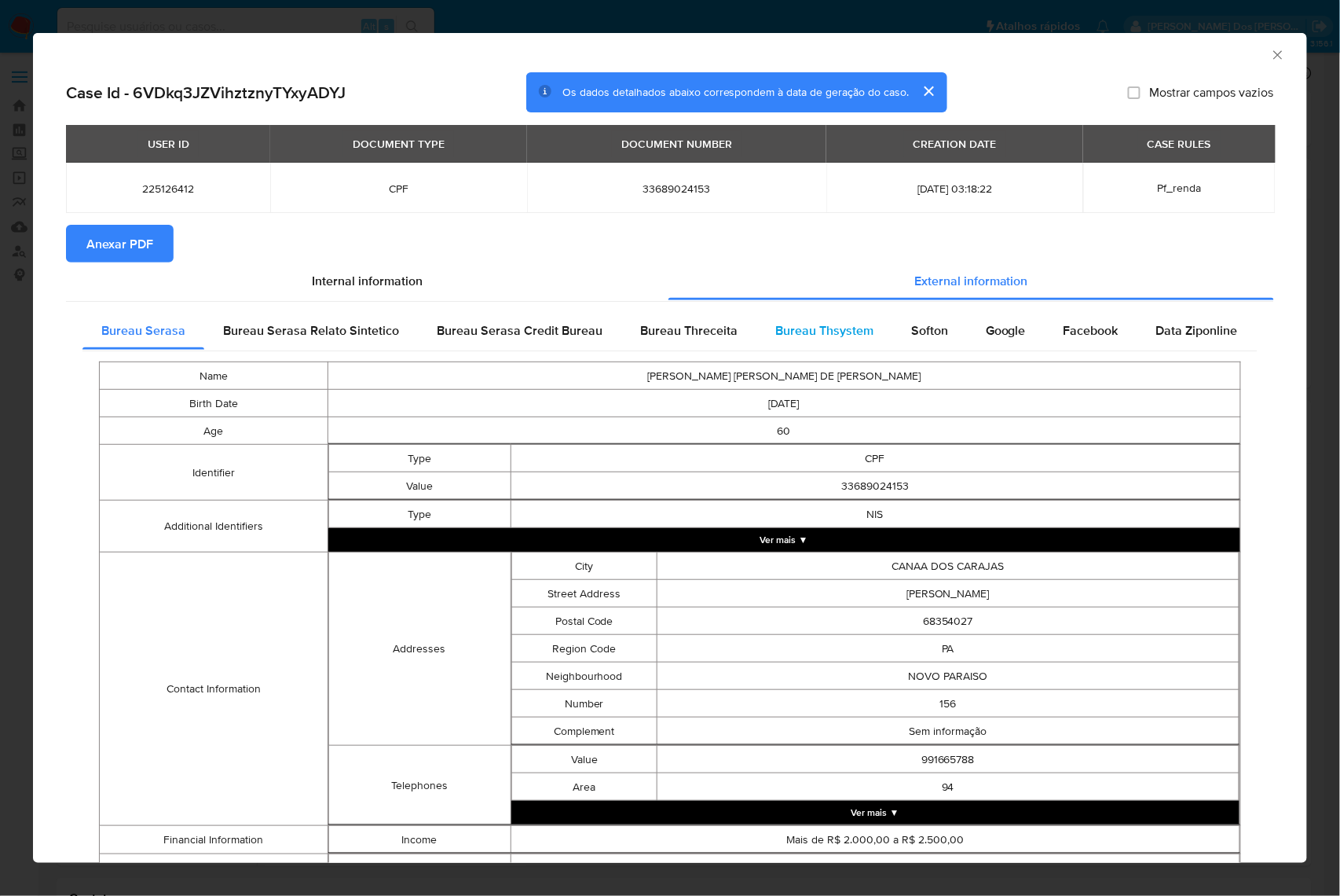
click at [820, 339] on span "Bureau Thsystem" at bounding box center [824, 330] width 98 height 18
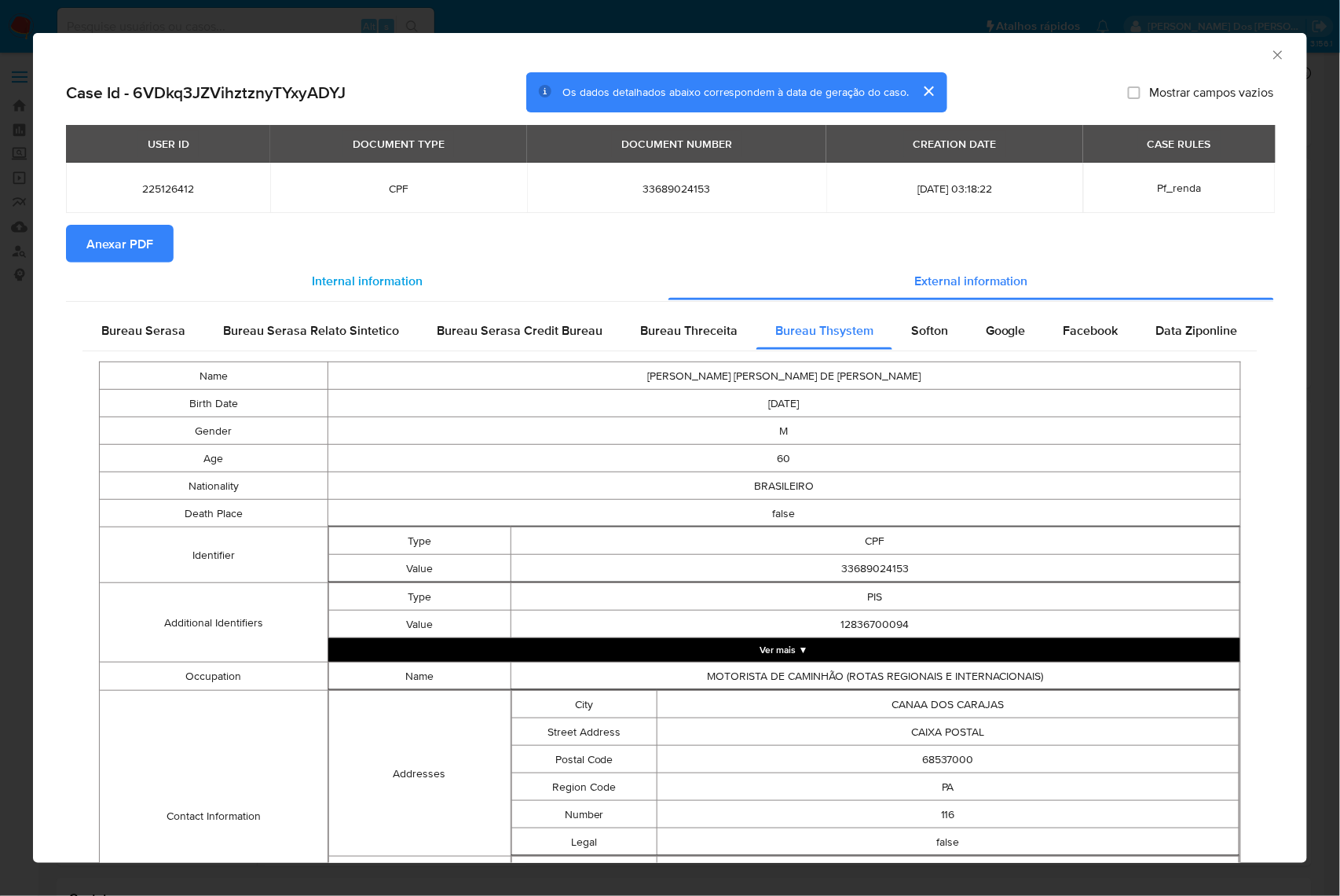
click at [143, 268] on div "Internal information" at bounding box center [367, 281] width 603 height 38
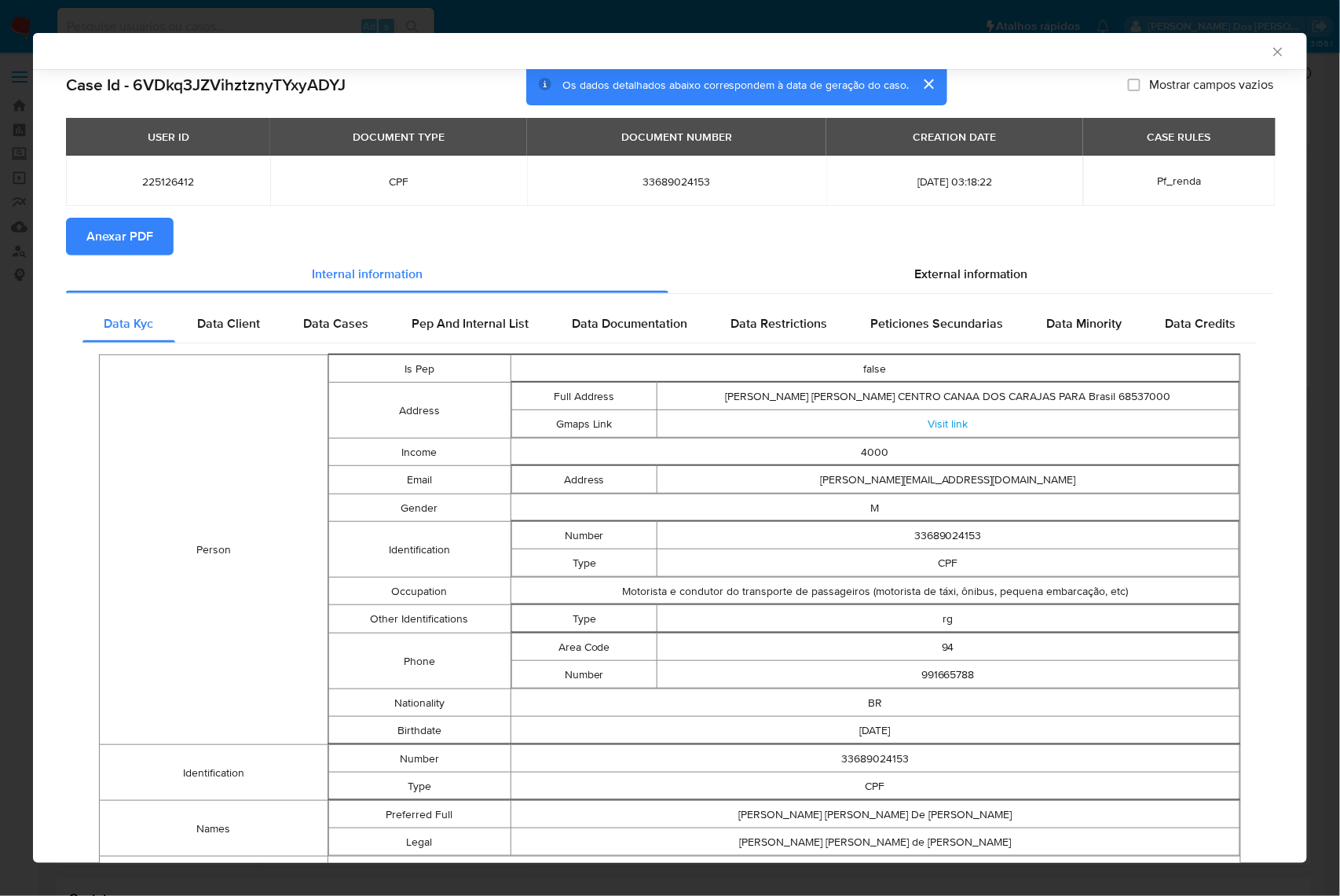
scroll to position [0, 0]
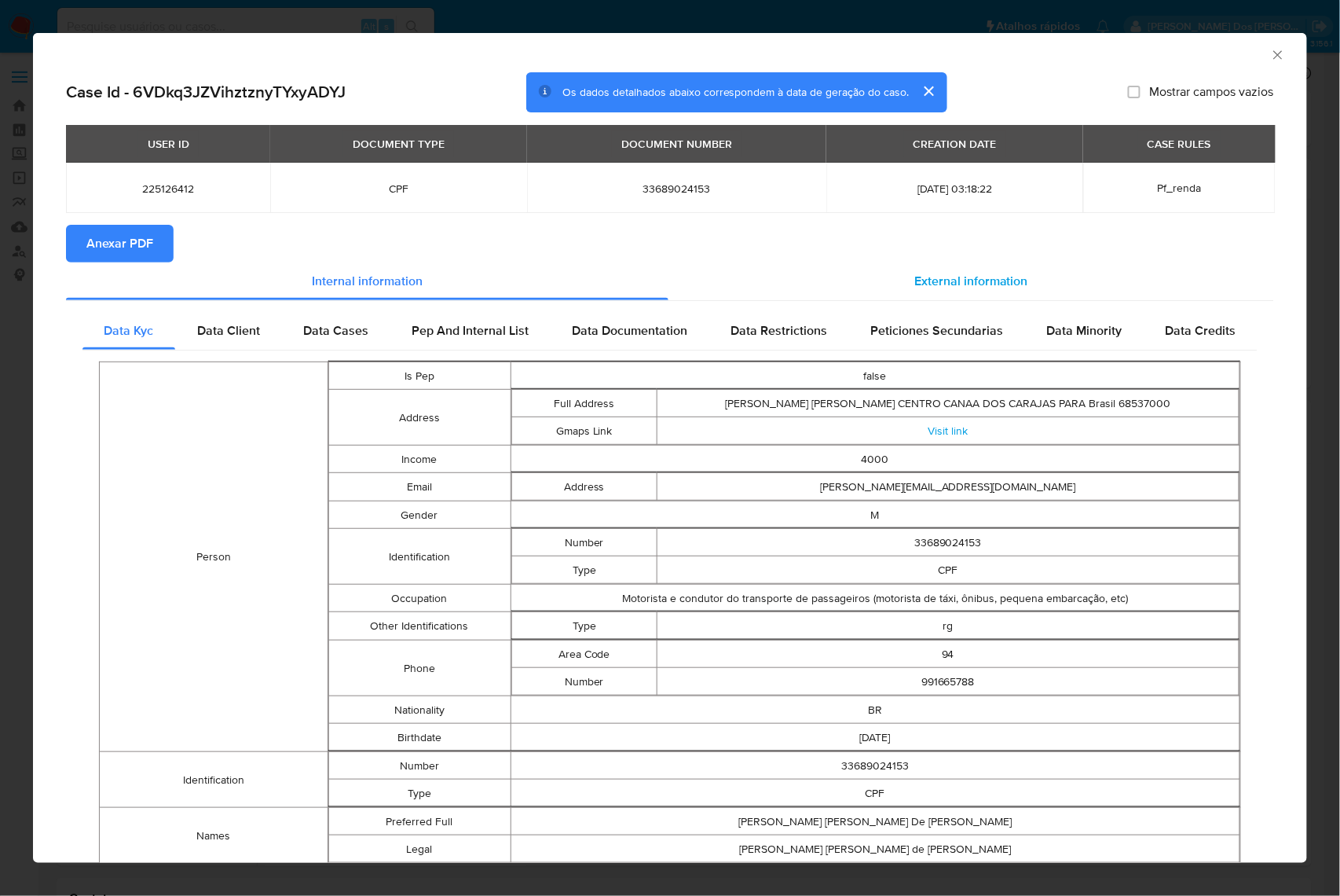
click at [949, 271] on div "External information" at bounding box center [972, 281] width 606 height 38
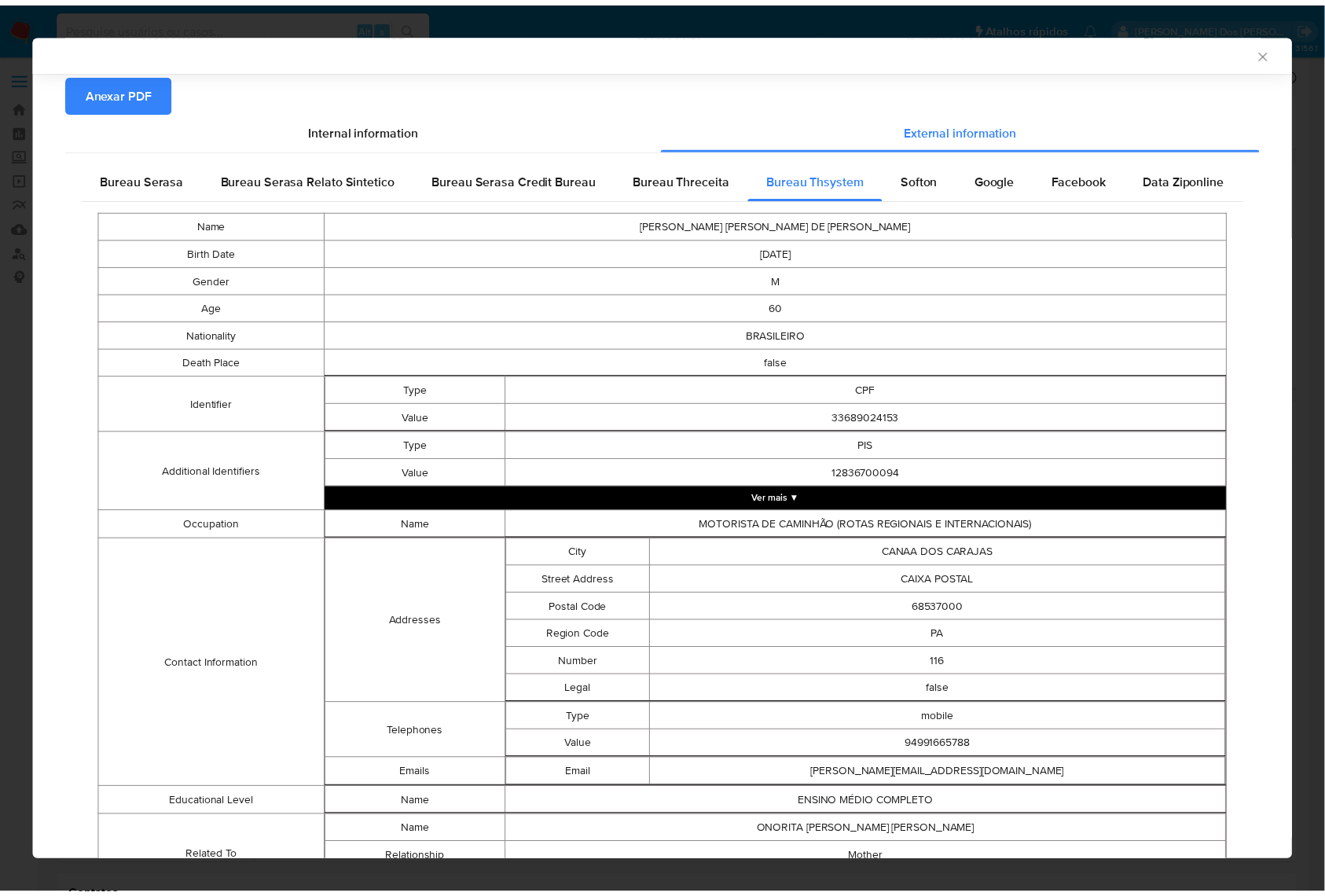
scroll to position [139, 0]
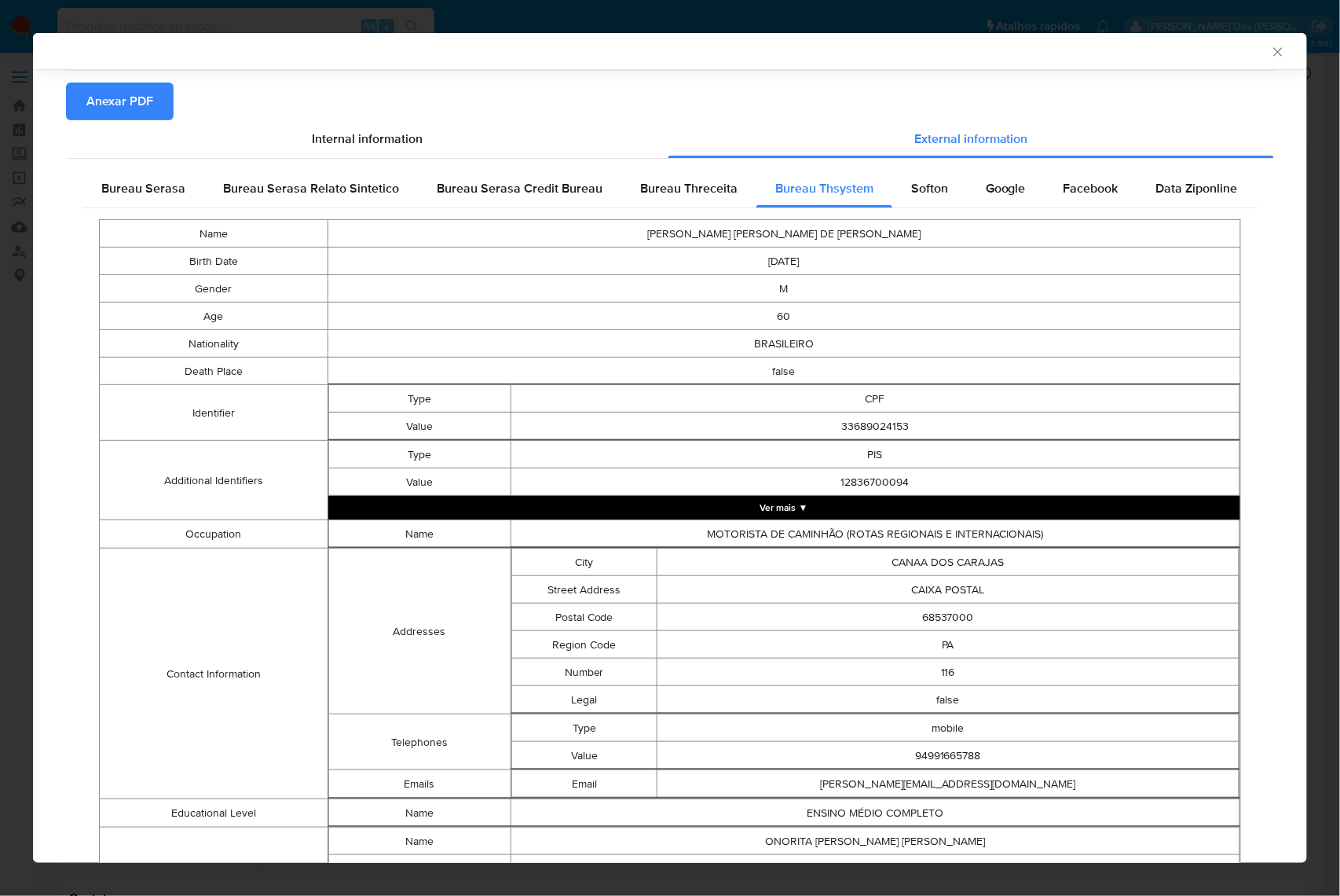
click at [130, 109] on span "Anexar PDF" at bounding box center [119, 102] width 67 height 35
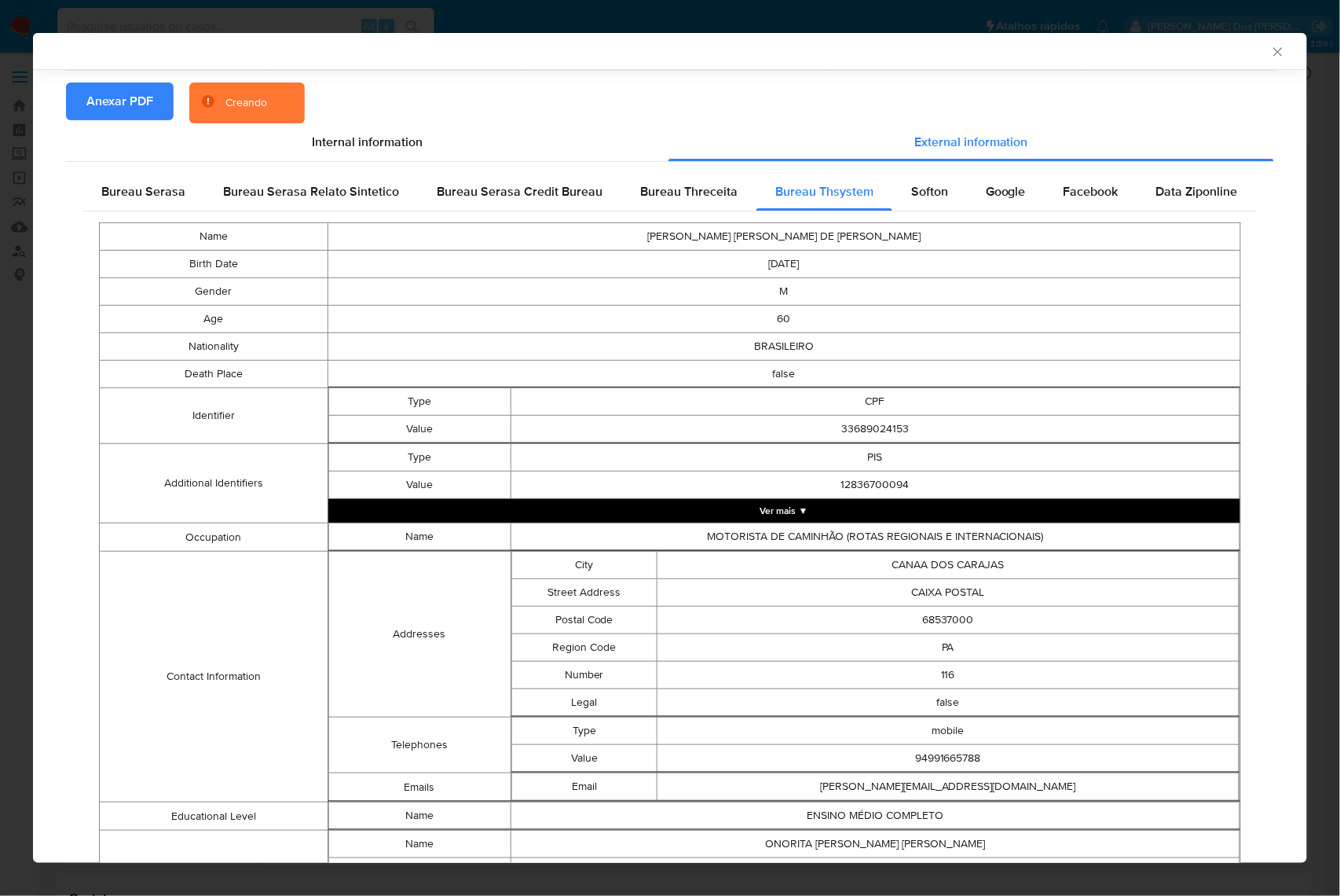
click at [1270, 54] on icon "Fechar a janela" at bounding box center [1278, 51] width 16 height 16
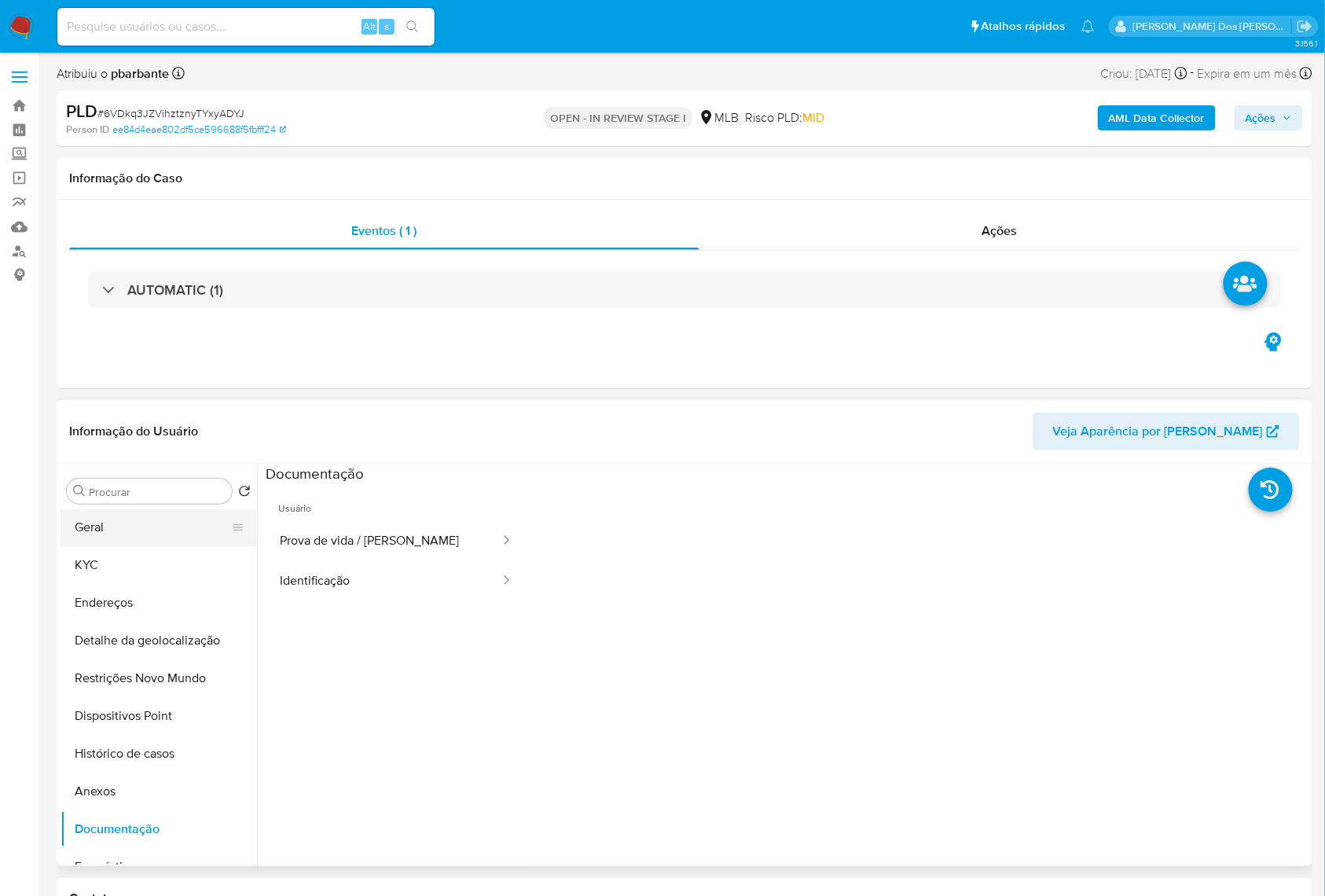
scroll to position [0, 0]
click at [140, 586] on button "KYC" at bounding box center [152, 566] width 184 height 38
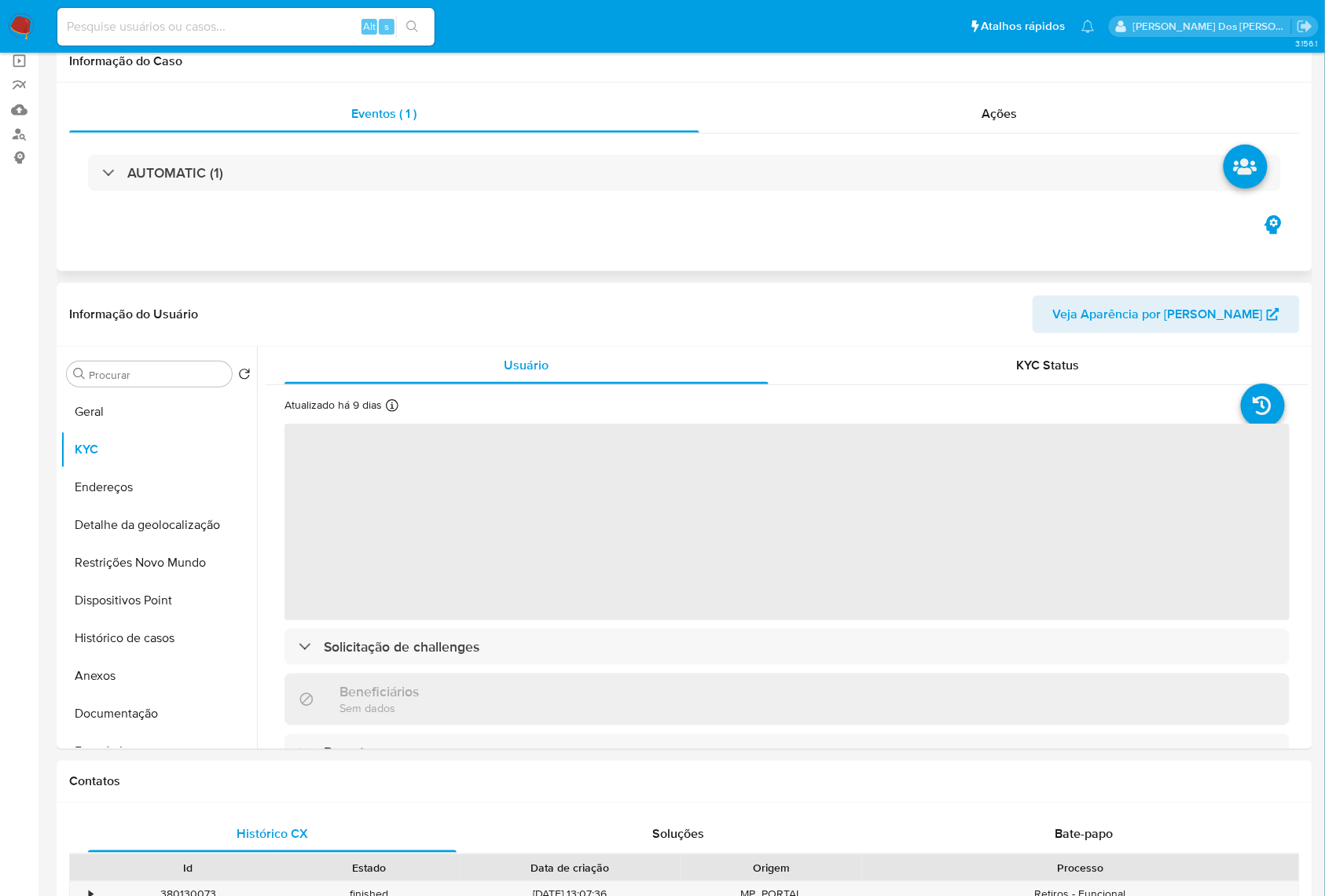
scroll to position [209, 0]
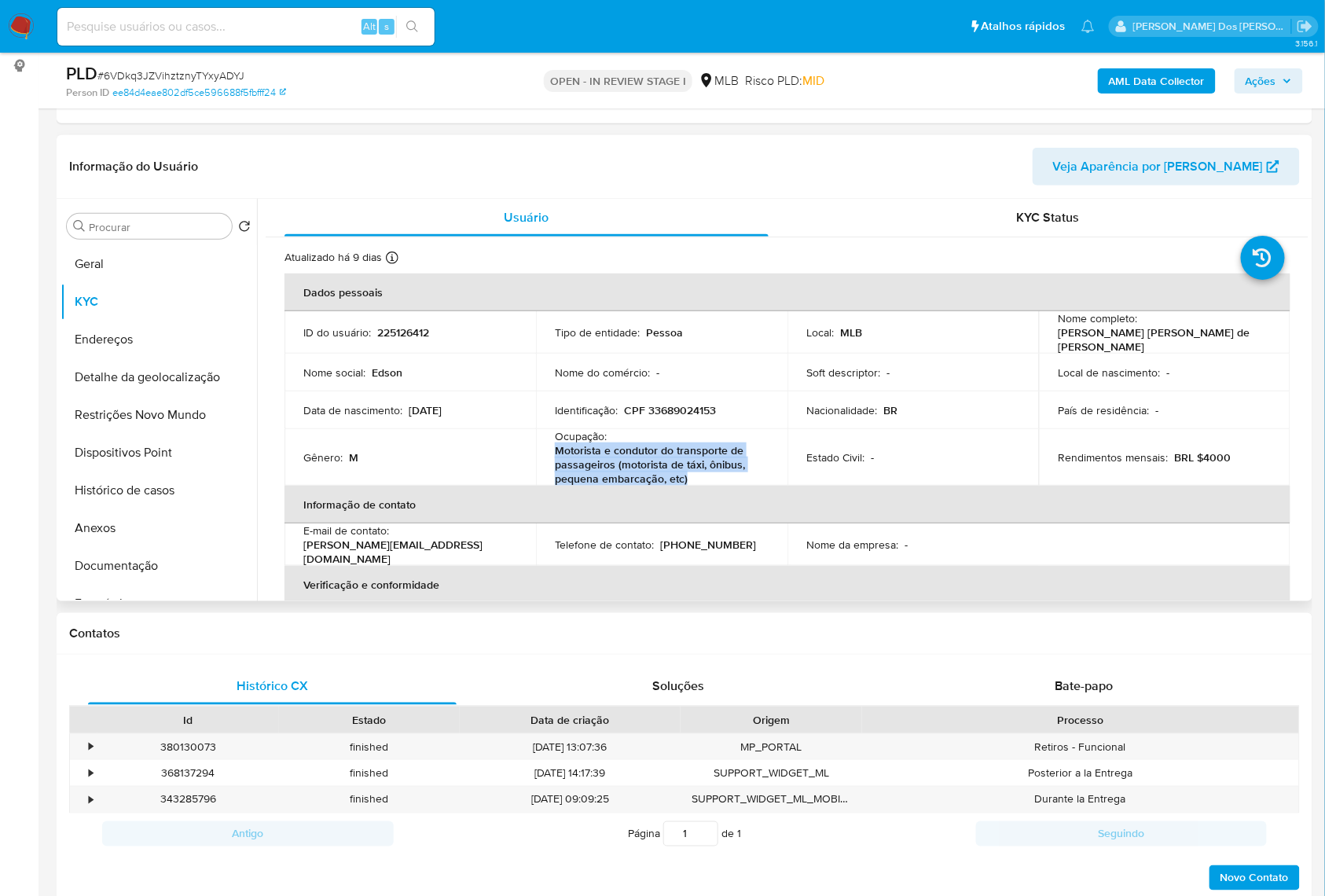
drag, startPoint x: 695, startPoint y: 499, endPoint x: 552, endPoint y: 464, distance: 147.2
click at [552, 464] on td "Ocupação : Motorista e condutor do transporte de passageiros (motorista de táxi…" at bounding box center [662, 457] width 251 height 56
copy p "Motorista e condutor do transporte de passageiros (motorista de táxi, ônibus, p…"
click at [131, 283] on button "Geral" at bounding box center [152, 264] width 184 height 38
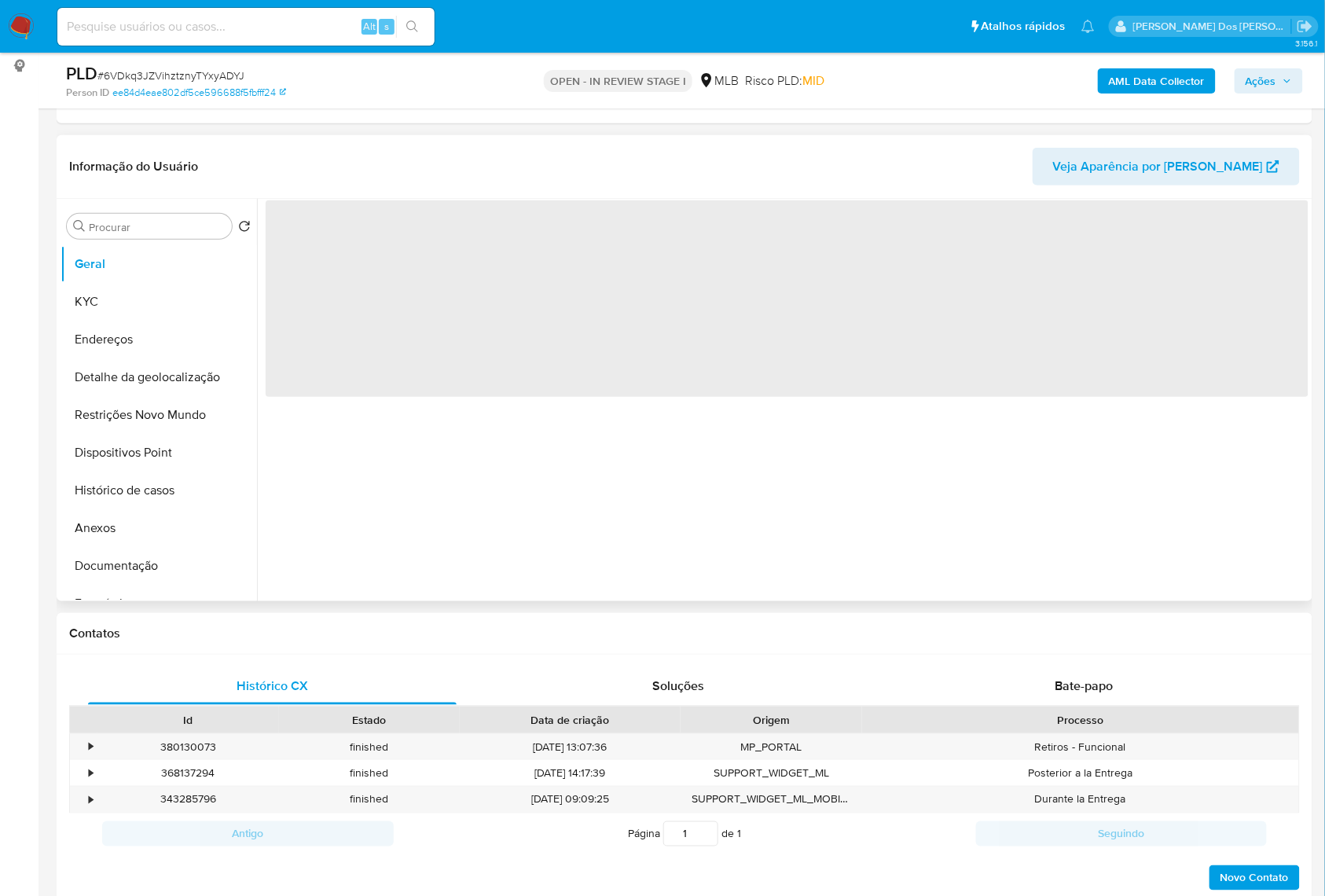
click at [567, 517] on div "‌" at bounding box center [783, 400] width 1051 height 402
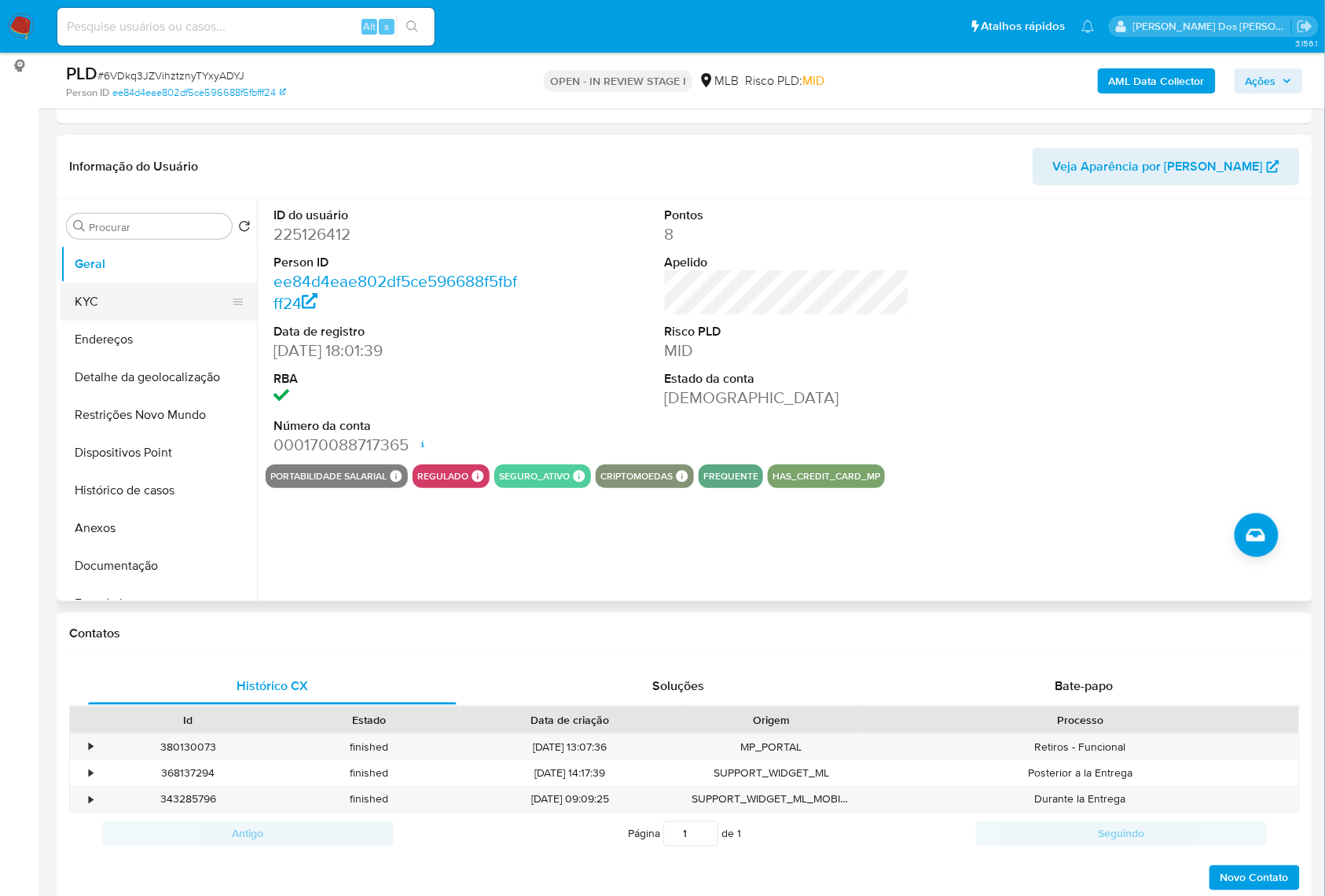
click at [132, 321] on button "KYC" at bounding box center [152, 302] width 184 height 38
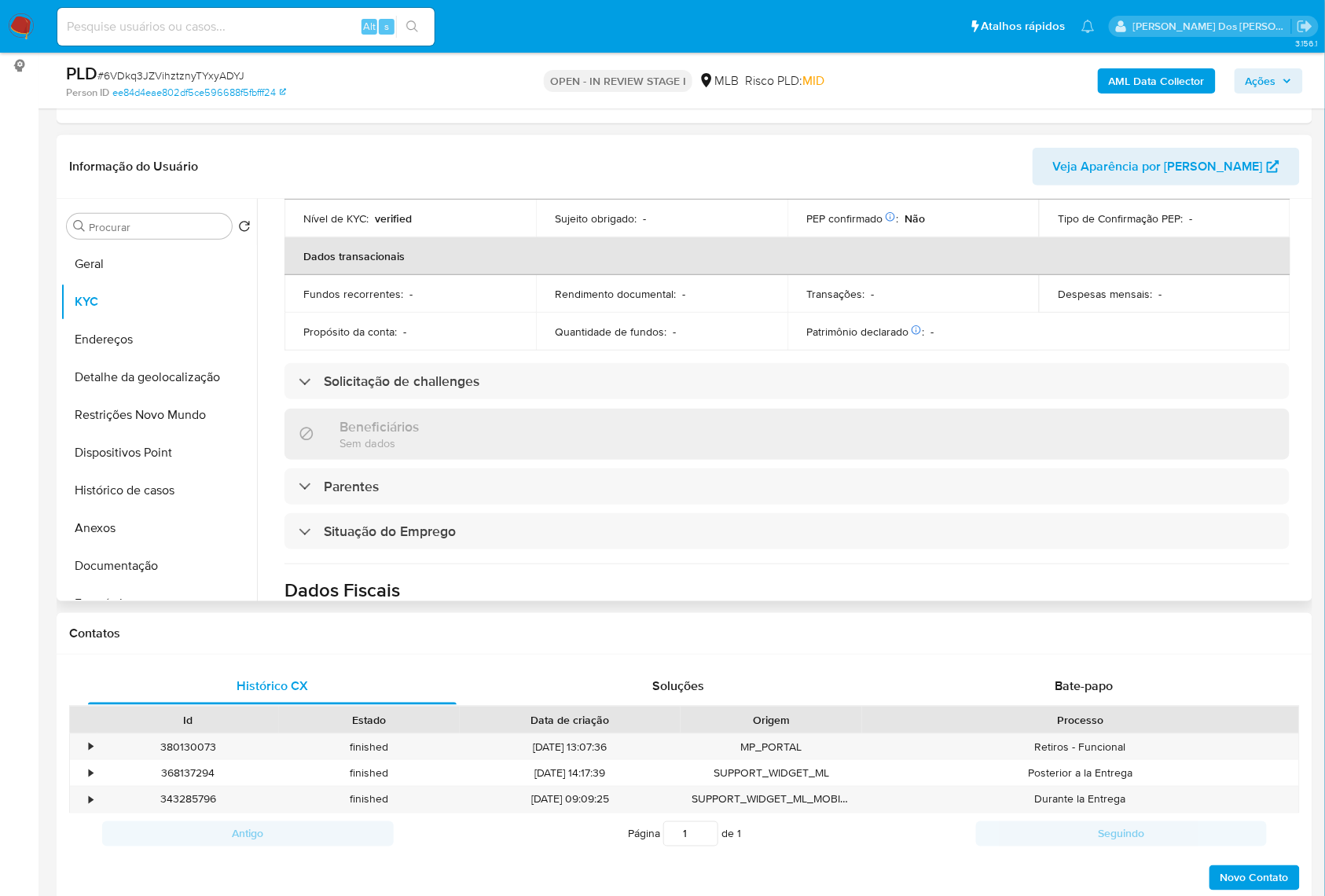
scroll to position [688, 0]
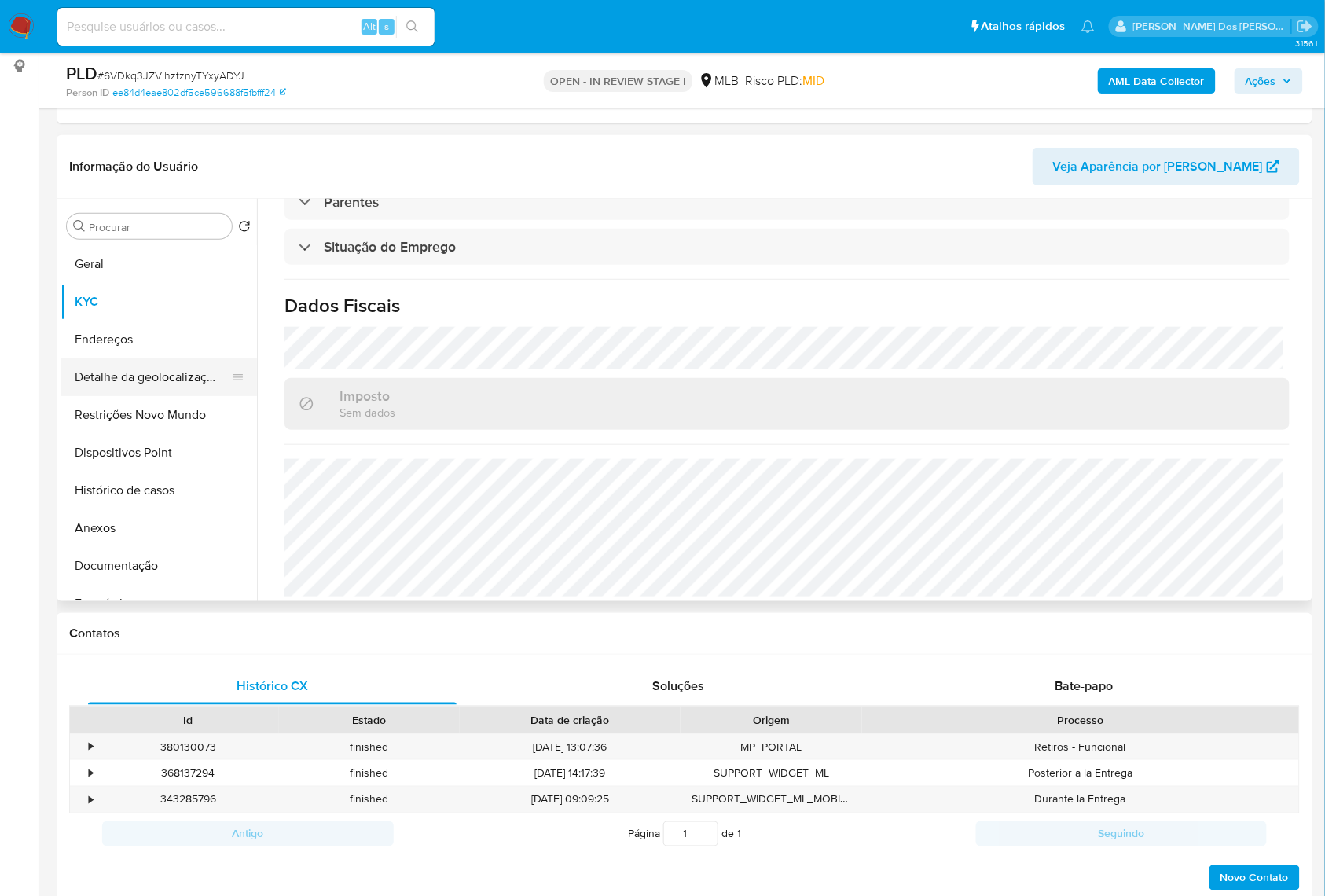
click at [151, 396] on button "Detalhe da geolocalização" at bounding box center [152, 377] width 184 height 38
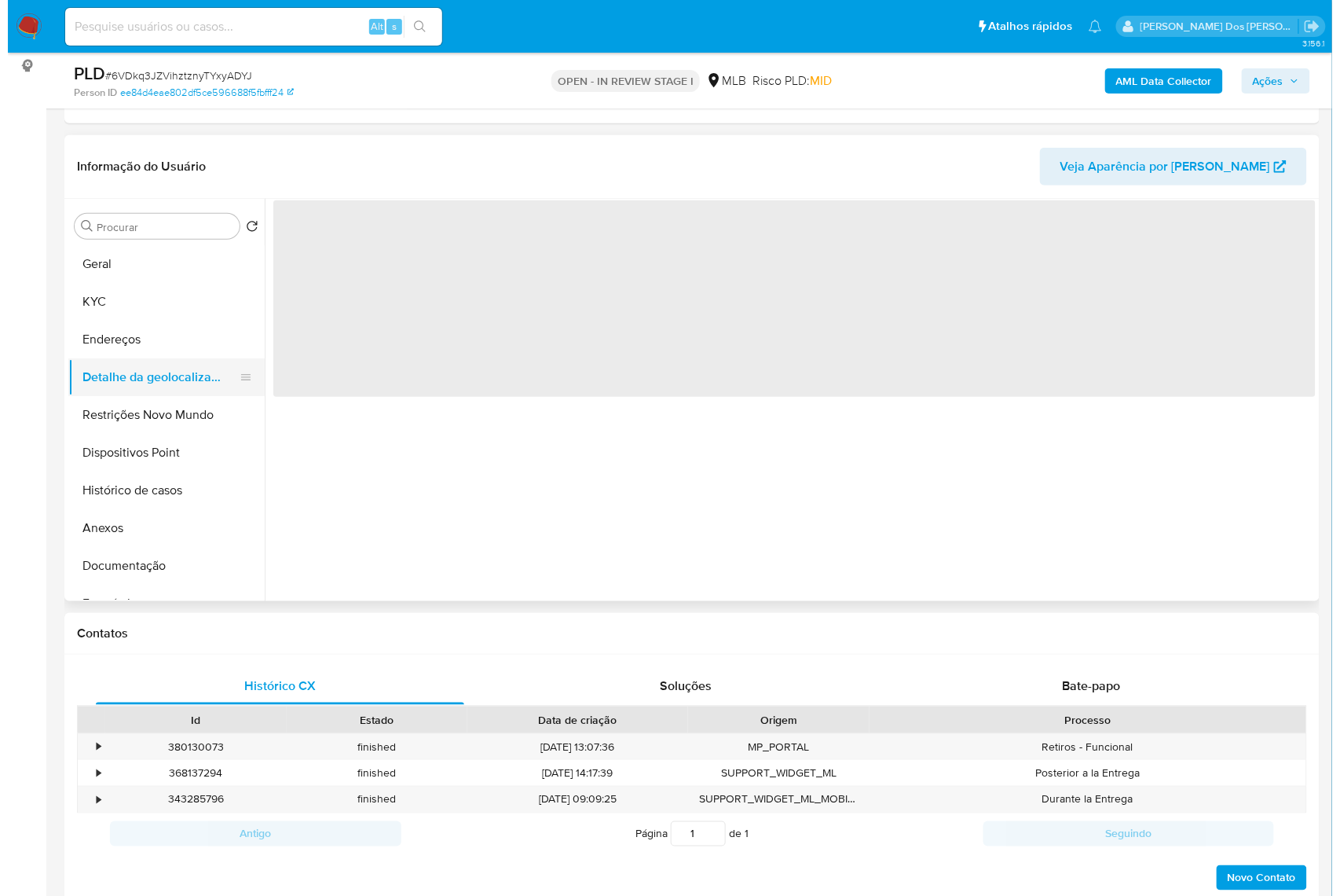
scroll to position [0, 0]
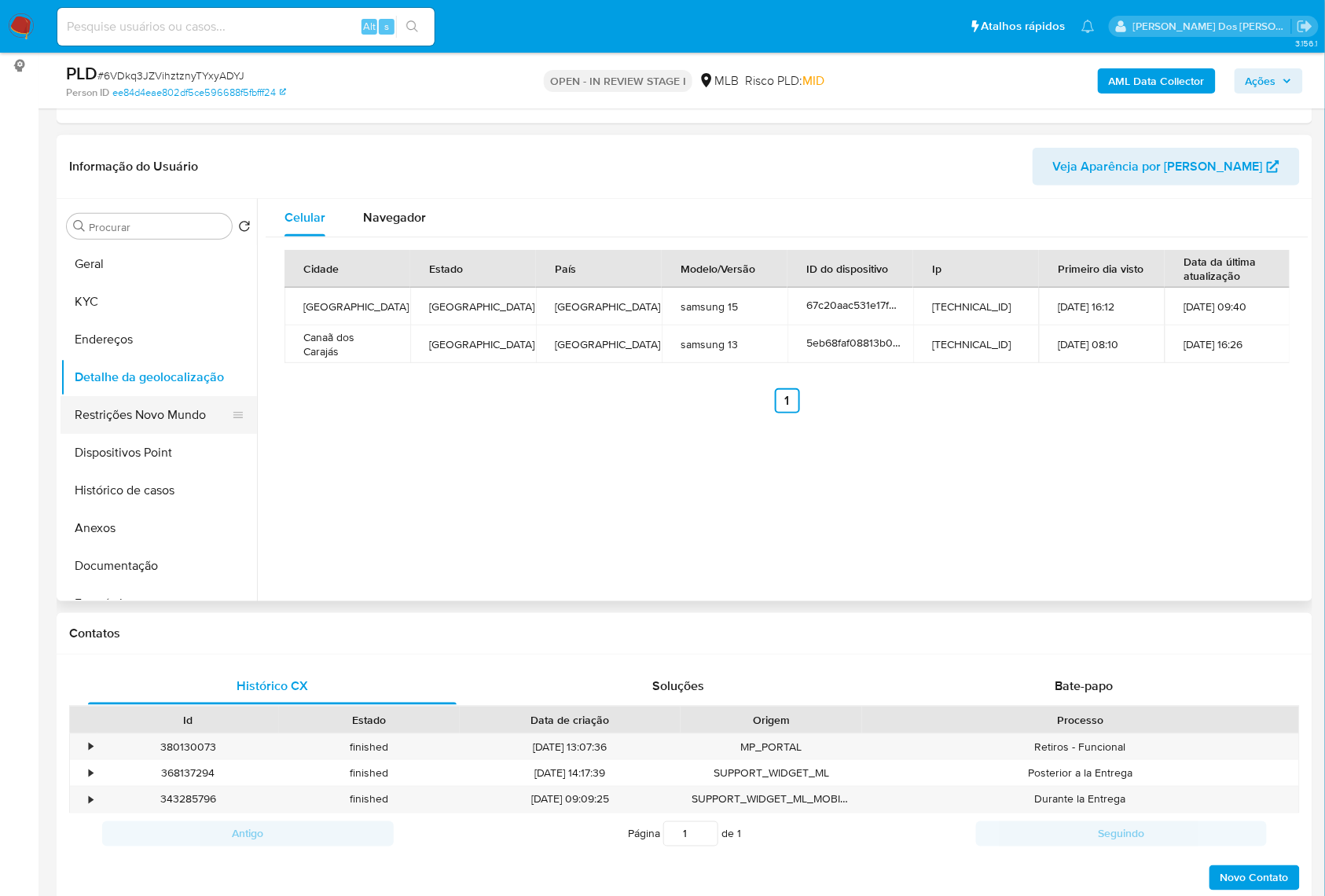
click at [151, 433] on button "Restrições Novo Mundo" at bounding box center [152, 414] width 184 height 38
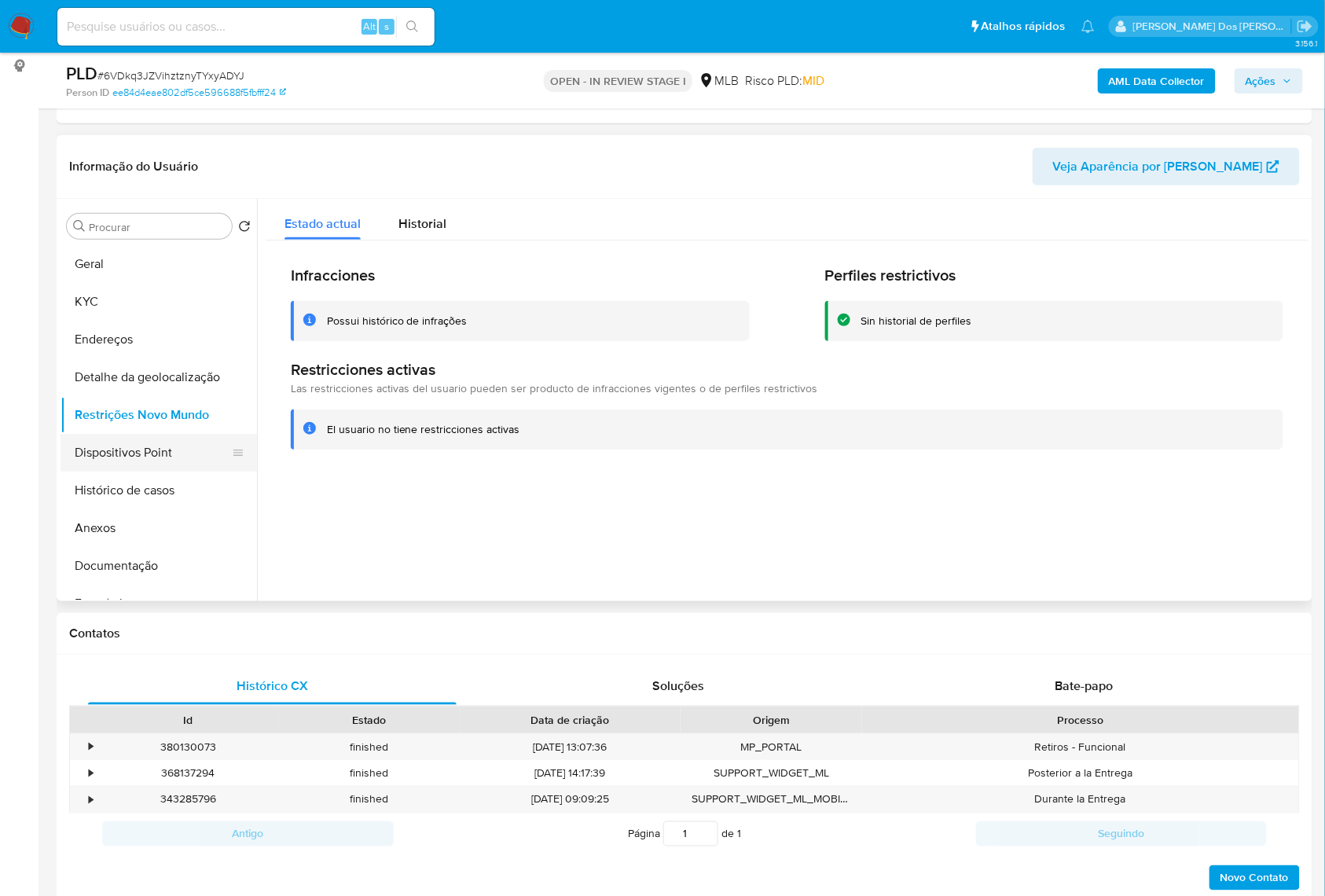
click at [148, 471] on button "Dispositivos Point" at bounding box center [152, 452] width 184 height 38
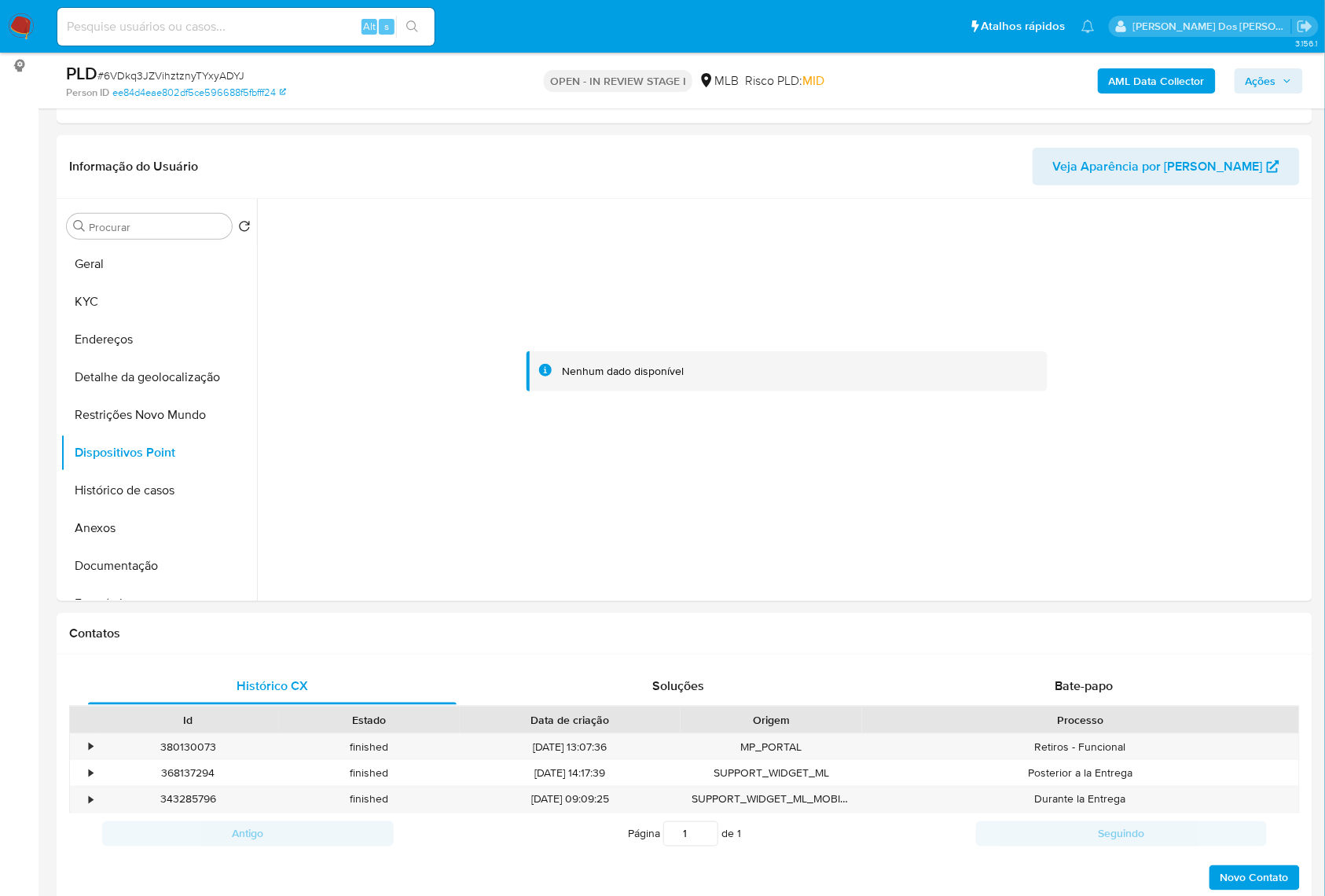
click at [1294, 73] on button "Ações" at bounding box center [1269, 80] width 68 height 25
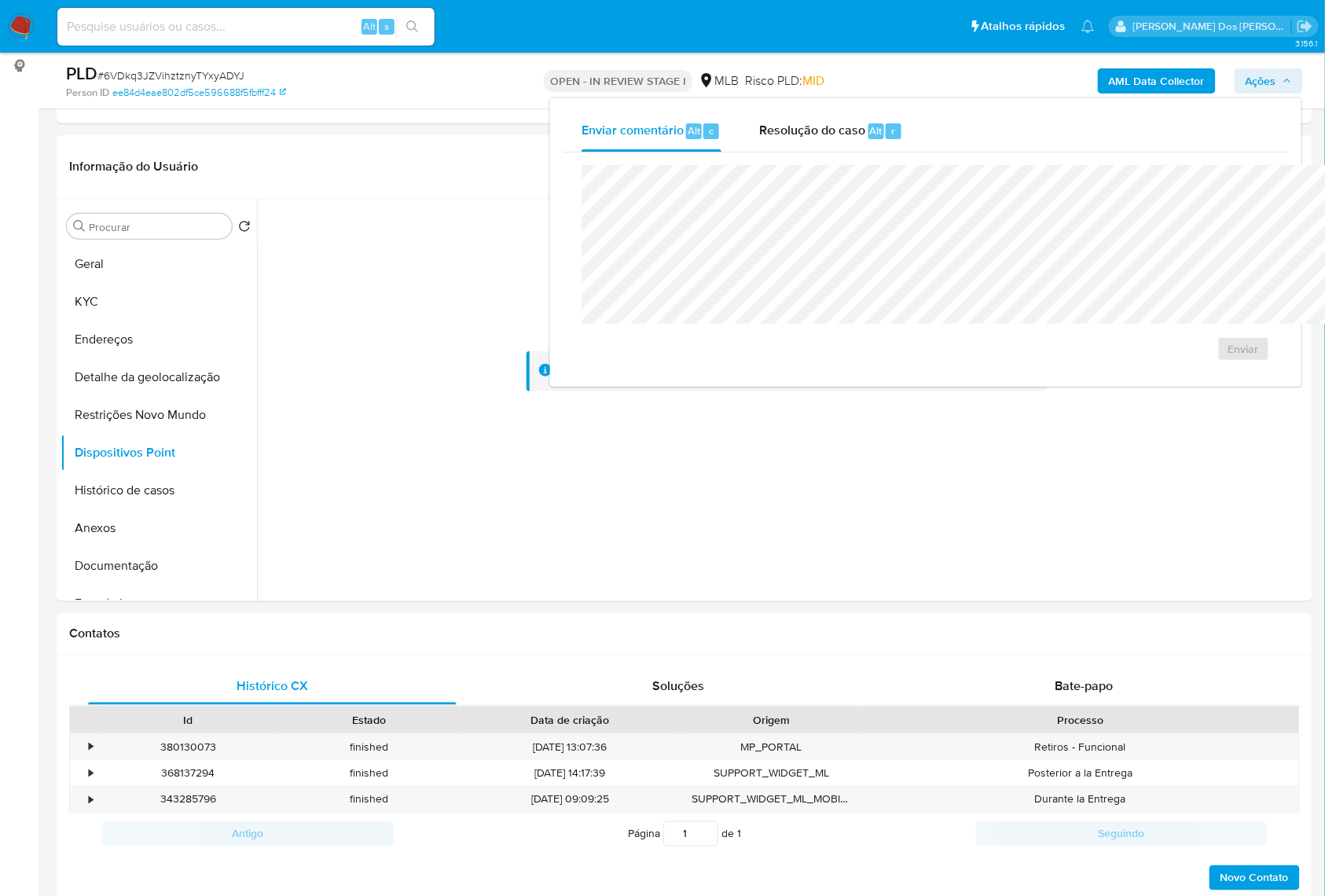
click at [806, 152] on div "Enviar" at bounding box center [925, 263] width 727 height 222
click at [759, 121] on span "Resolução do caso" at bounding box center [812, 130] width 106 height 18
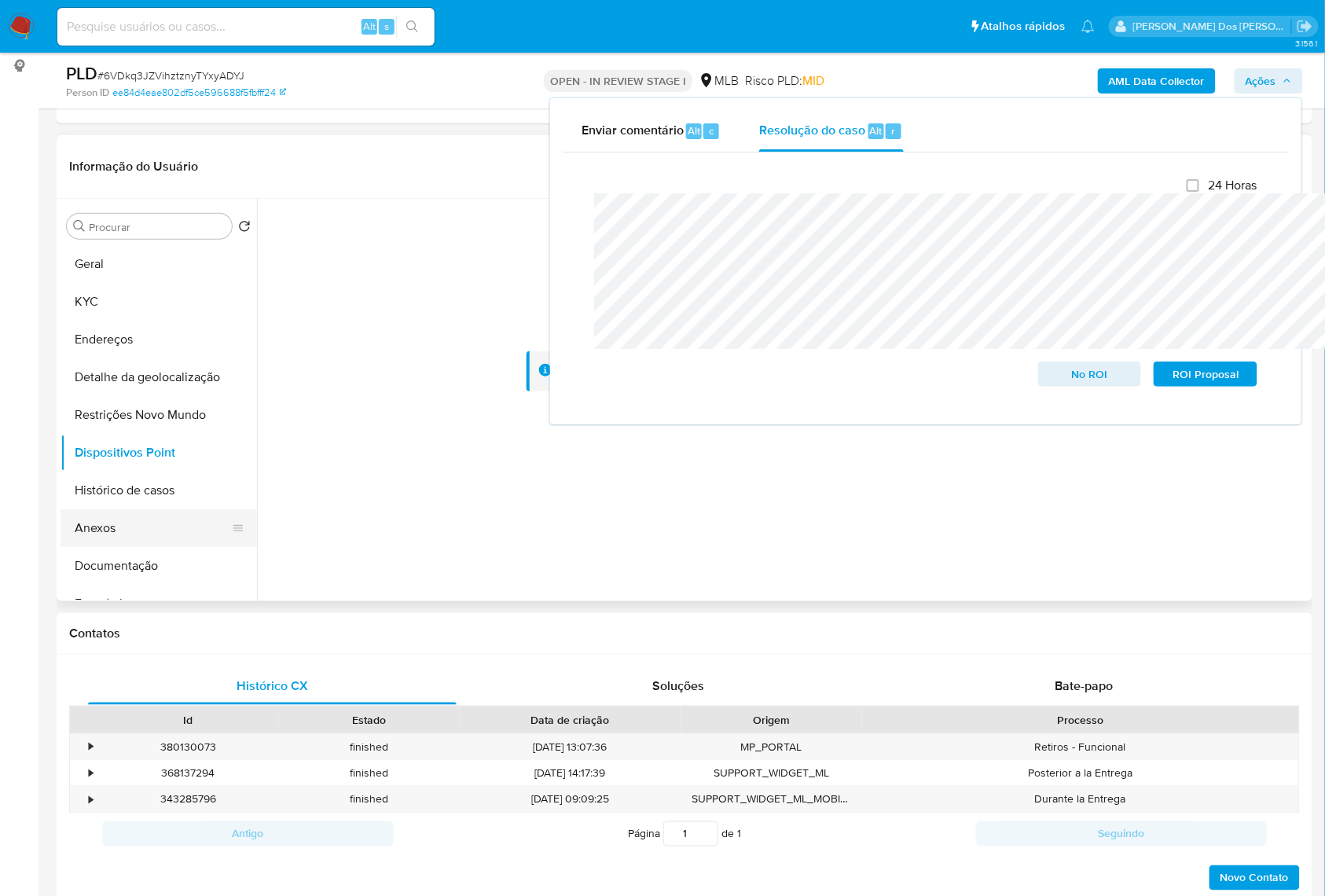
click at [88, 541] on button "Anexos" at bounding box center [152, 528] width 184 height 38
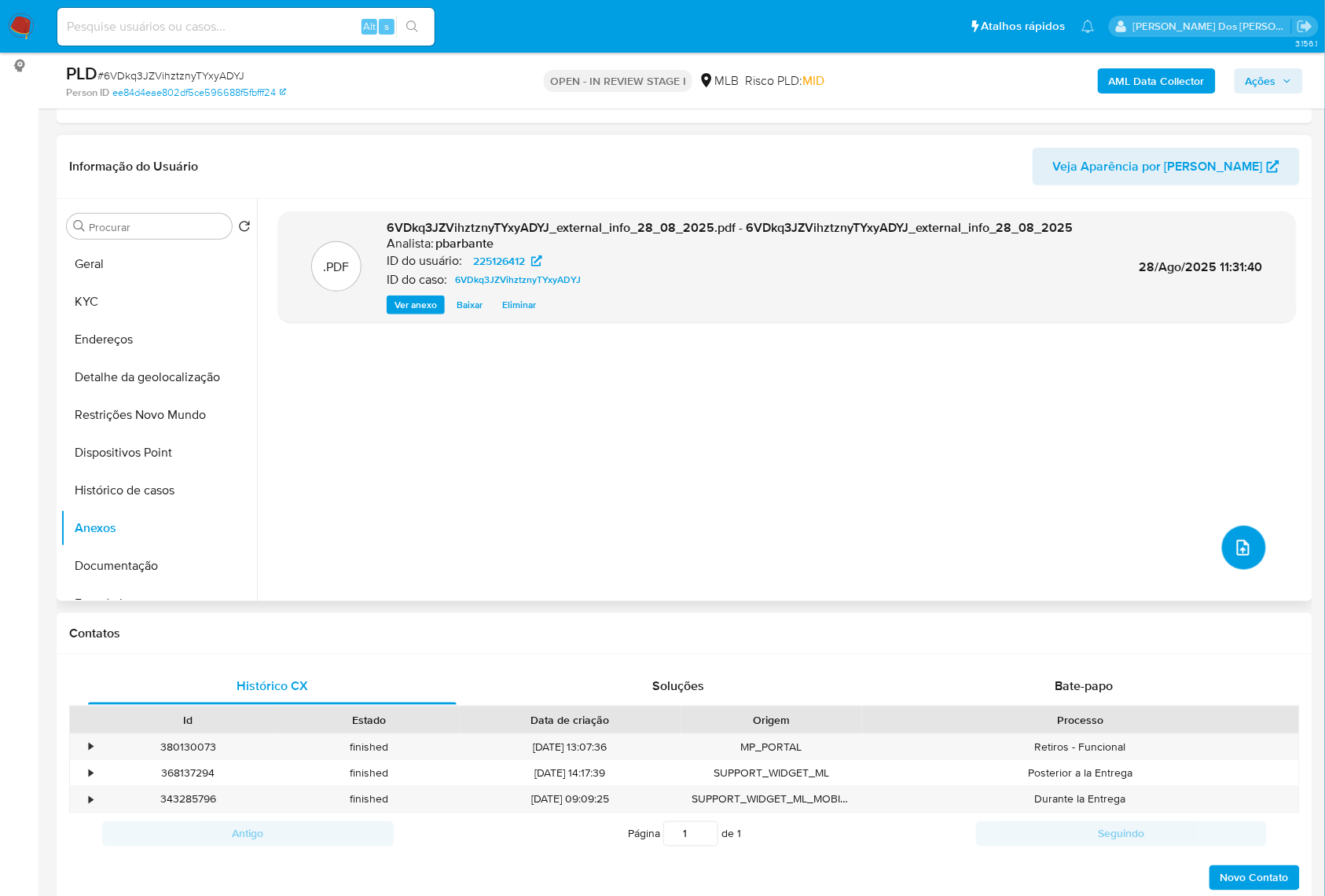
click at [1242, 558] on icon "upload-file" at bounding box center [1243, 547] width 18 height 18
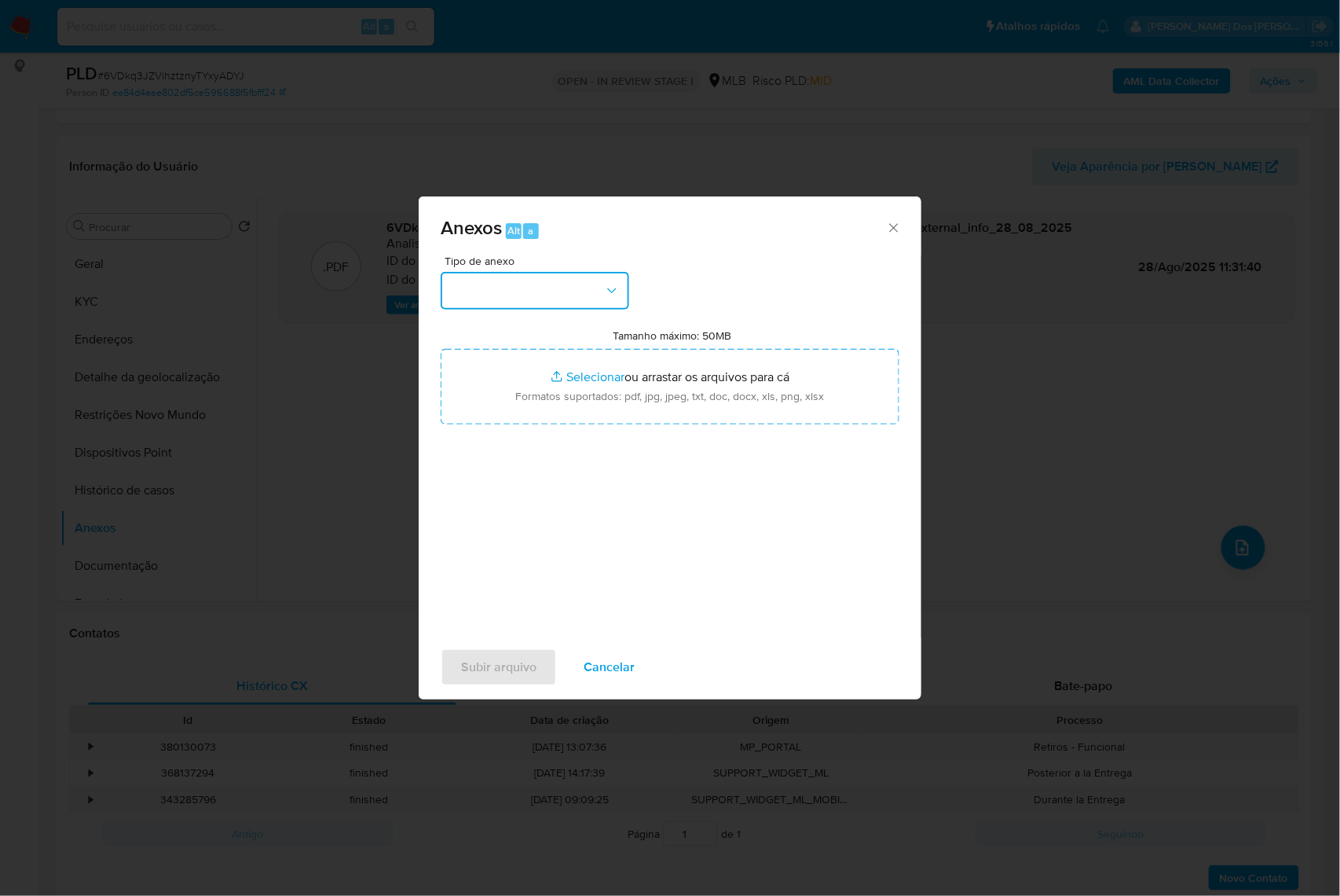
click at [579, 275] on button "button" at bounding box center [535, 290] width 188 height 38
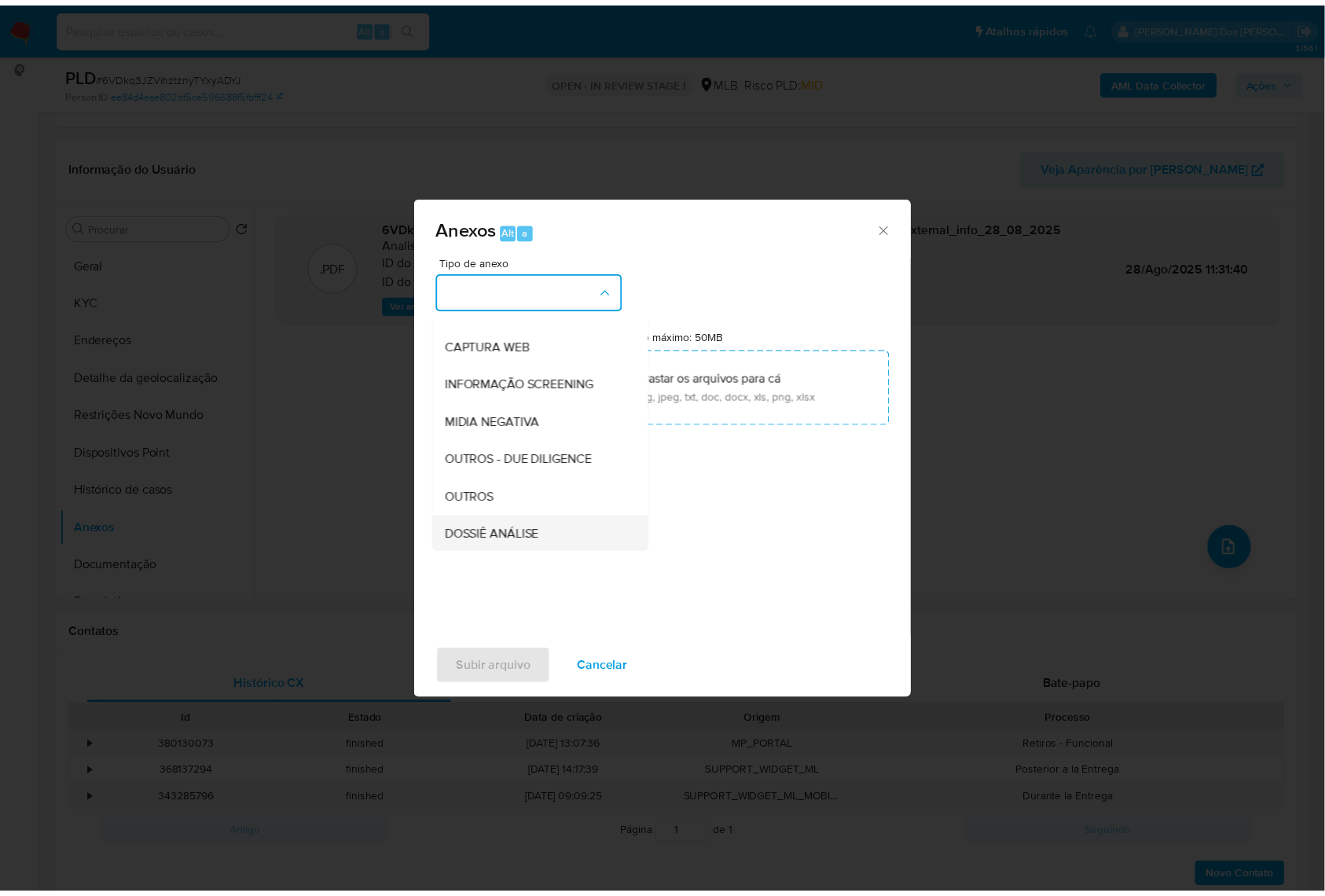
scroll to position [195, 0]
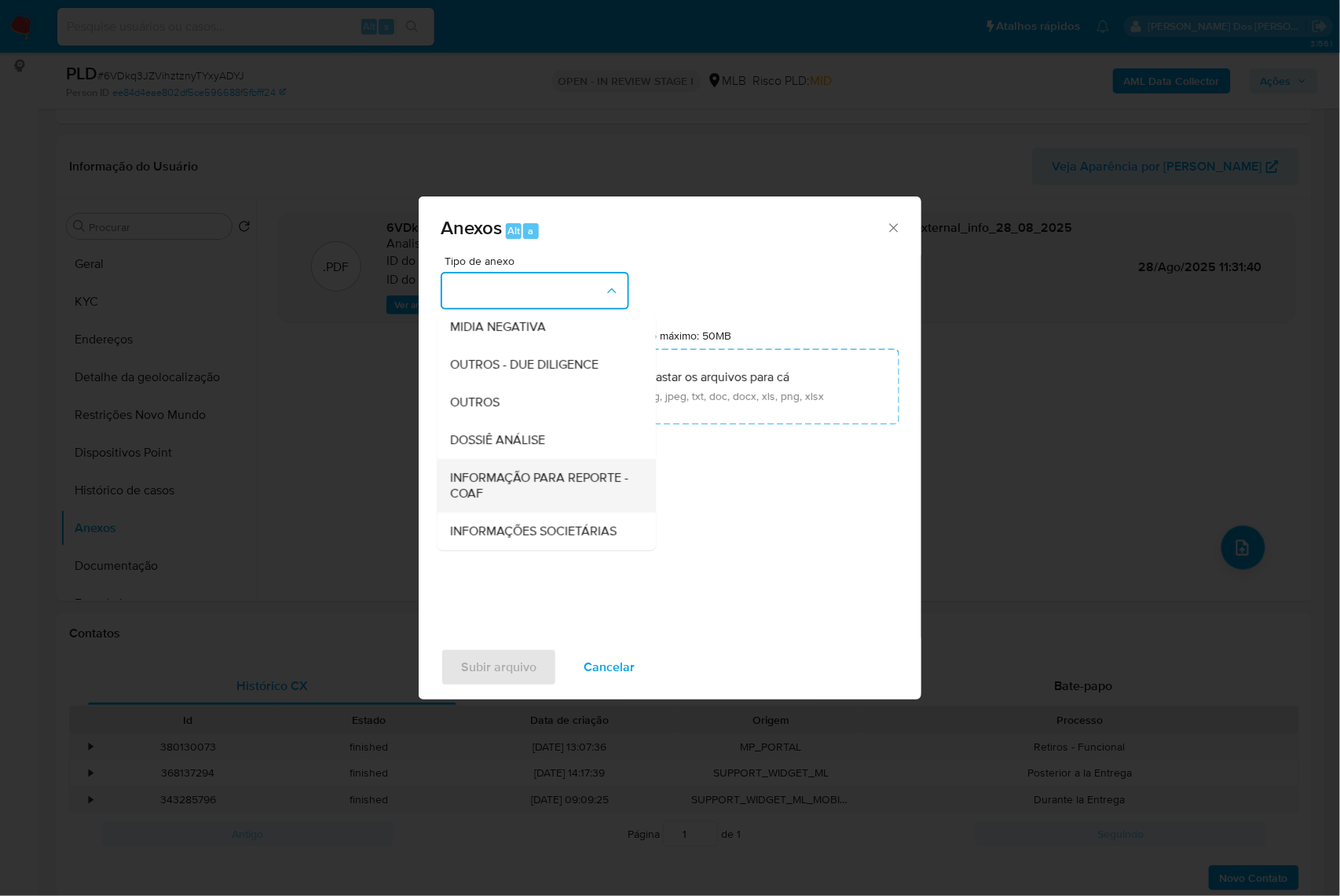
click at [504, 459] on div "INFORMAÇÃO PARA REPORTE - COAF" at bounding box center [542, 485] width 184 height 53
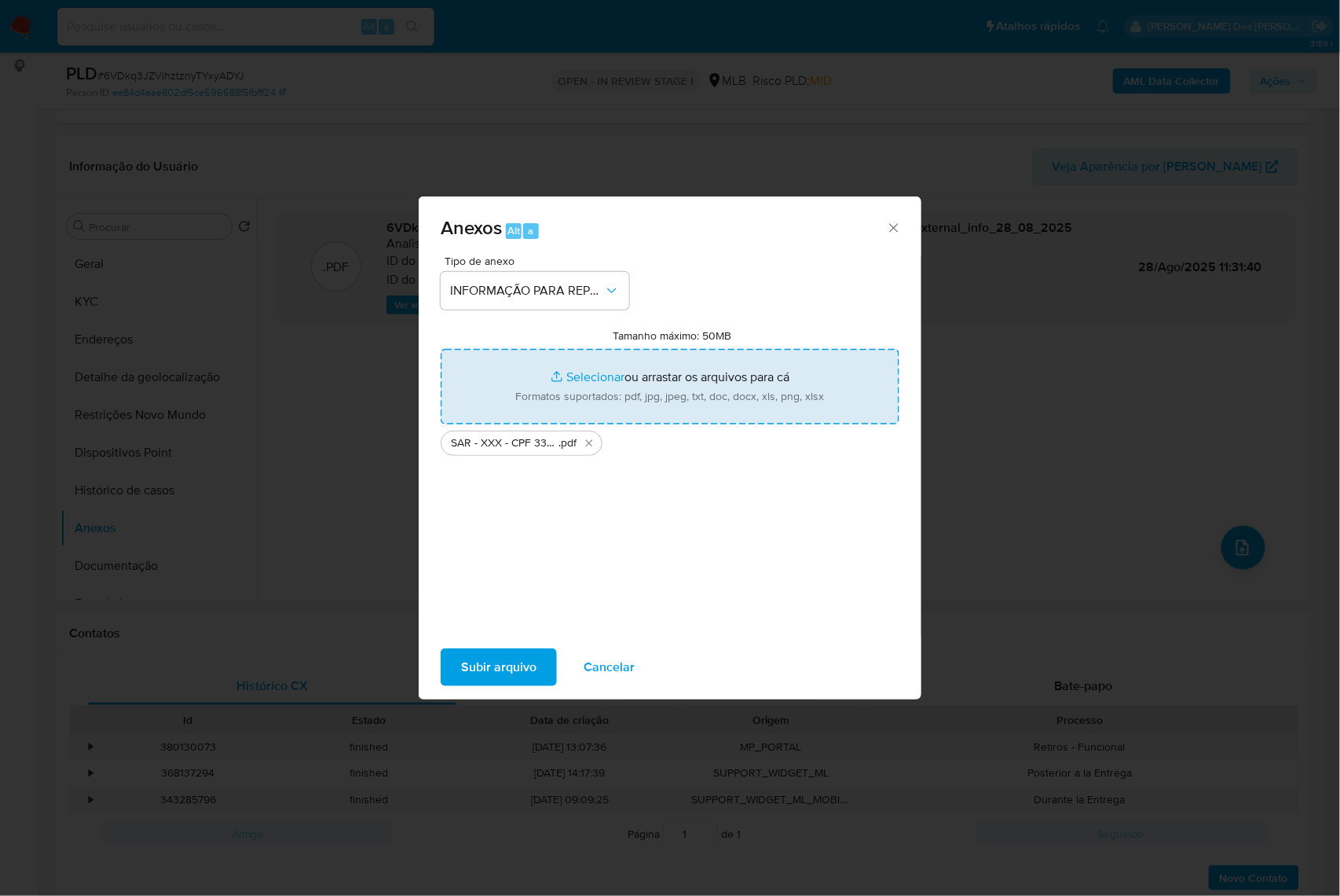
type input "C:\fakepath\Mulan 225126412_2025_08_27_10_06_54.xlsx"
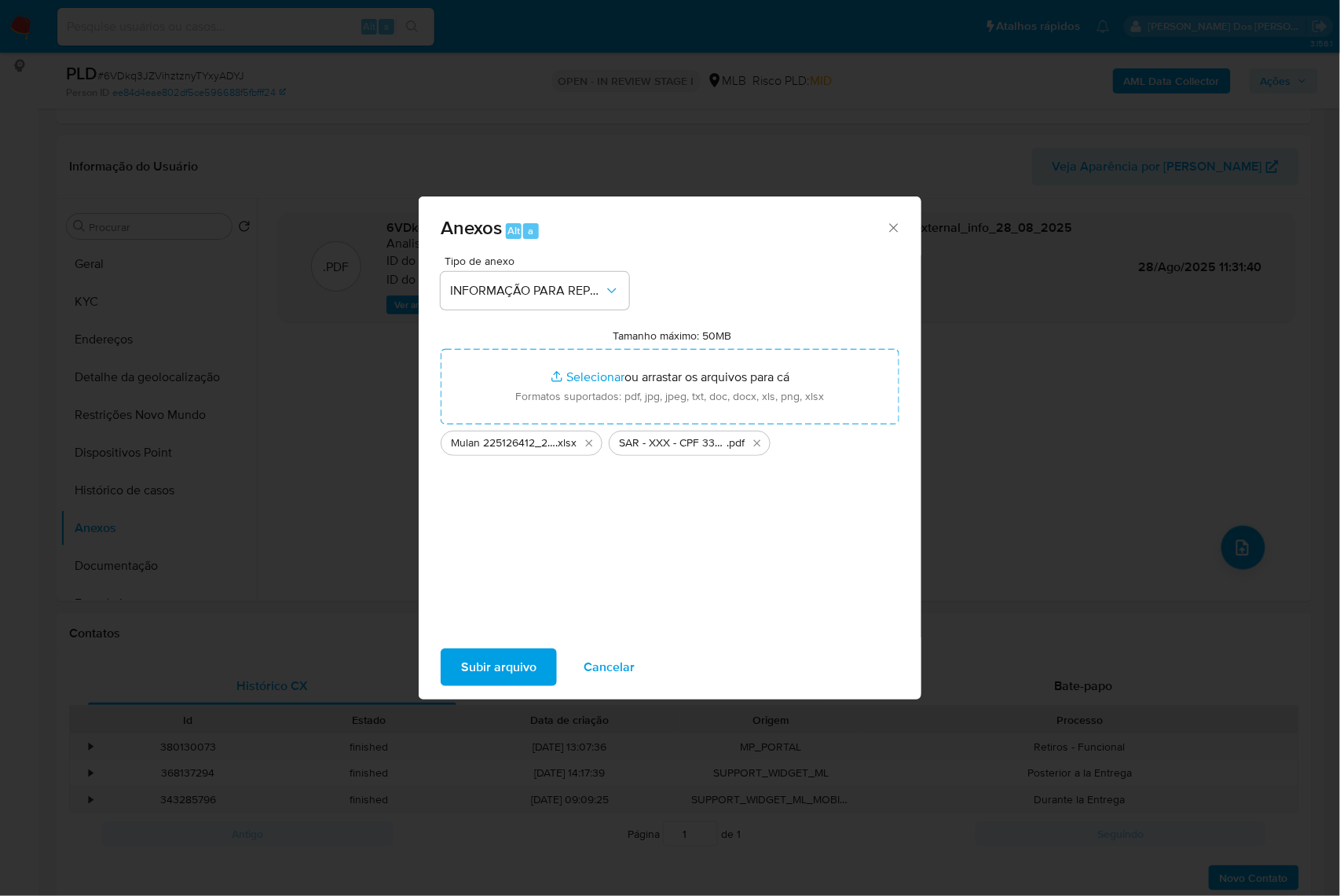
click at [463, 664] on span "Subir arquivo" at bounding box center [499, 667] width 76 height 35
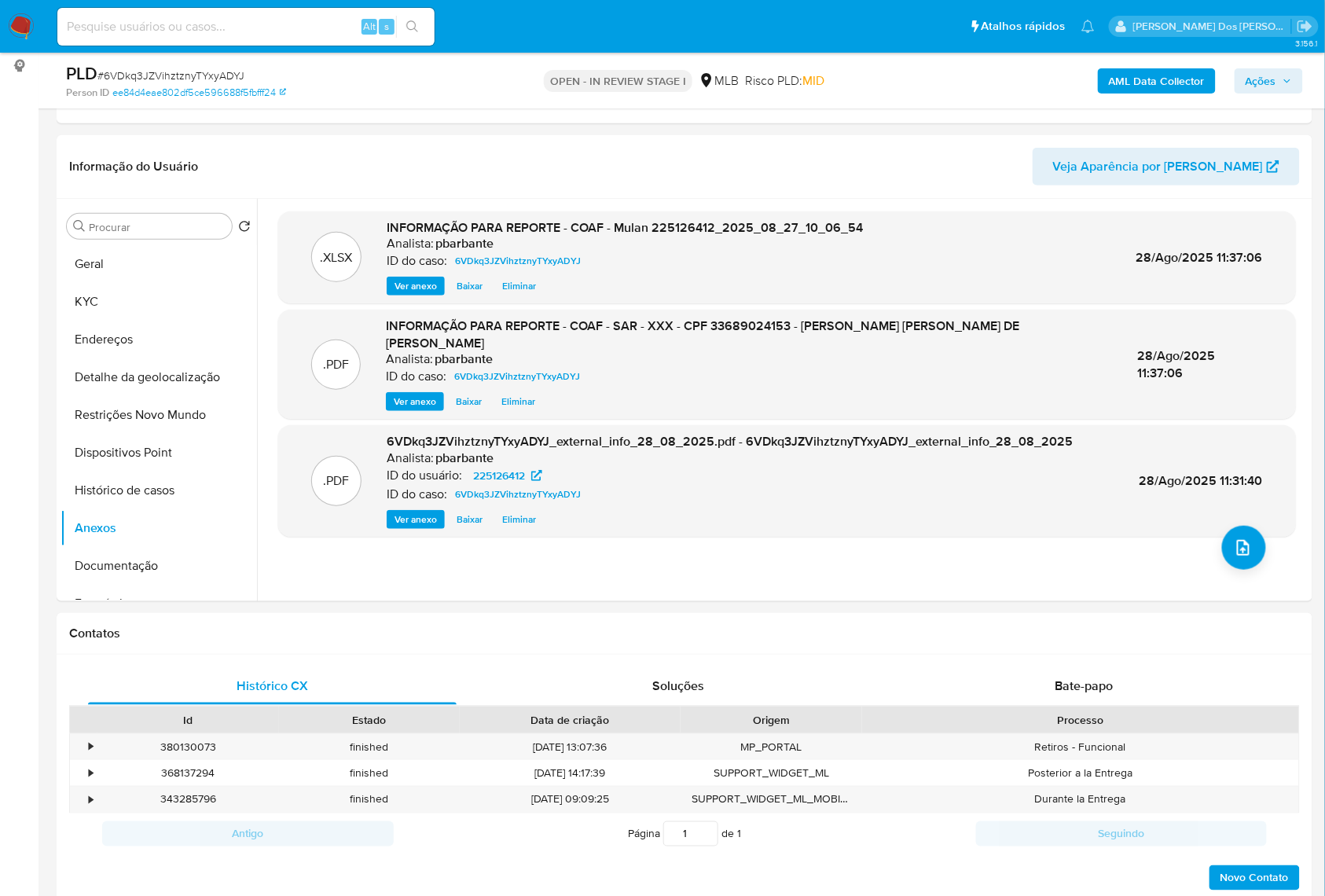
click at [1303, 81] on button "Ações" at bounding box center [1269, 80] width 68 height 25
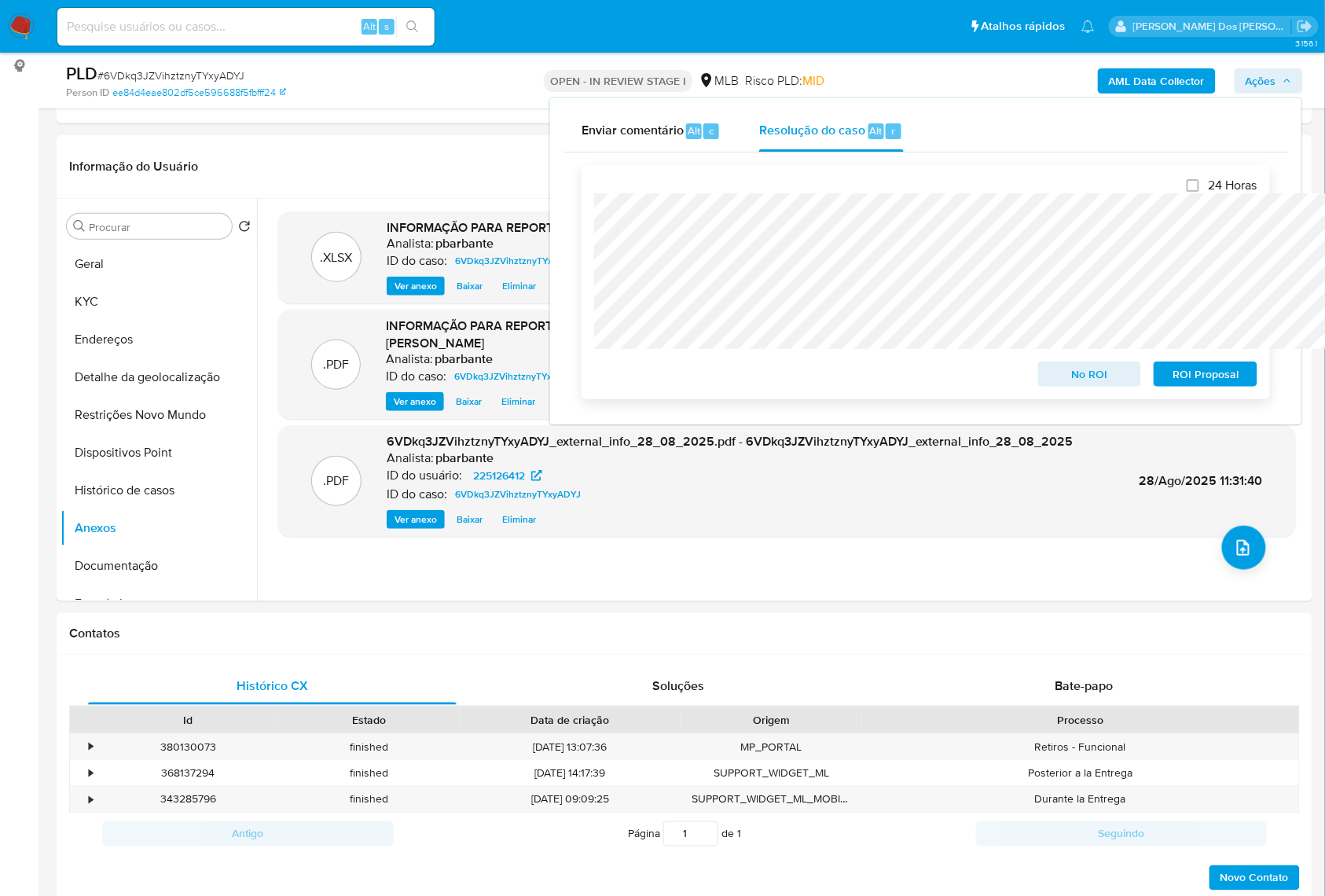
click at [1188, 377] on span "ROI Proposal" at bounding box center [1206, 373] width 81 height 22
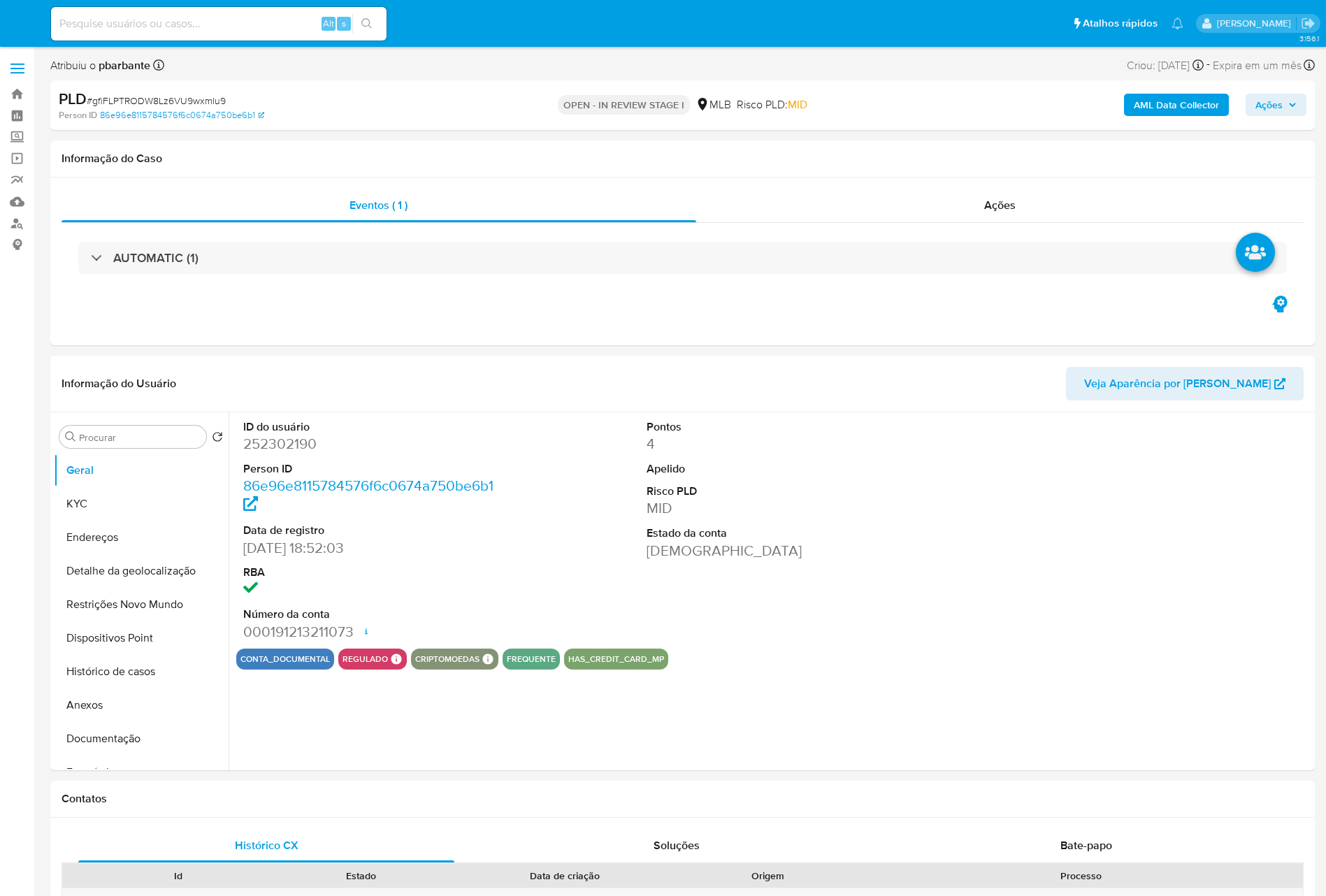
select select "10"
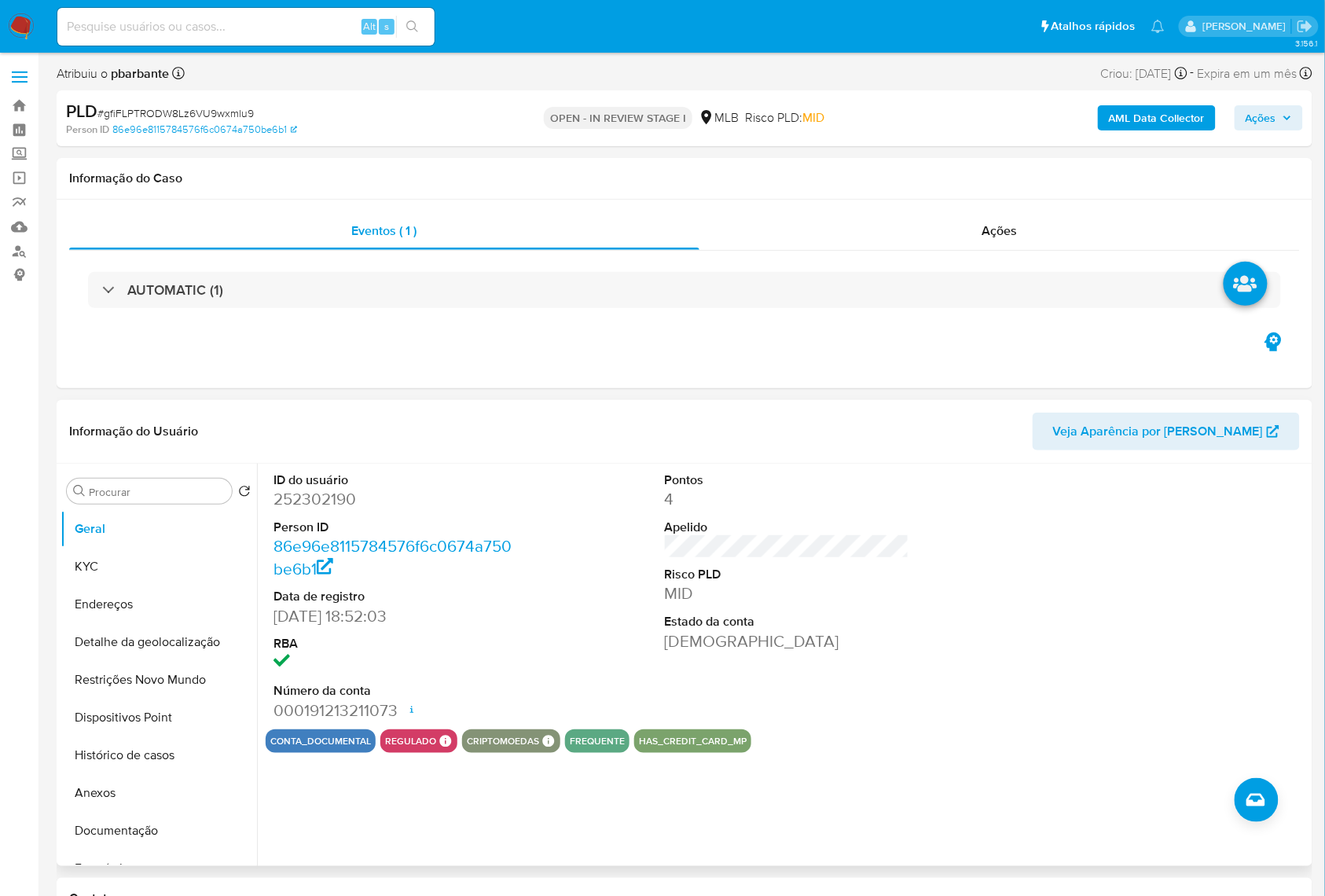
click at [307, 510] on dd "252302190" at bounding box center [396, 498] width 245 height 22
copy dd "252302190"
click at [102, 615] on button "Endereços" at bounding box center [152, 604] width 184 height 38
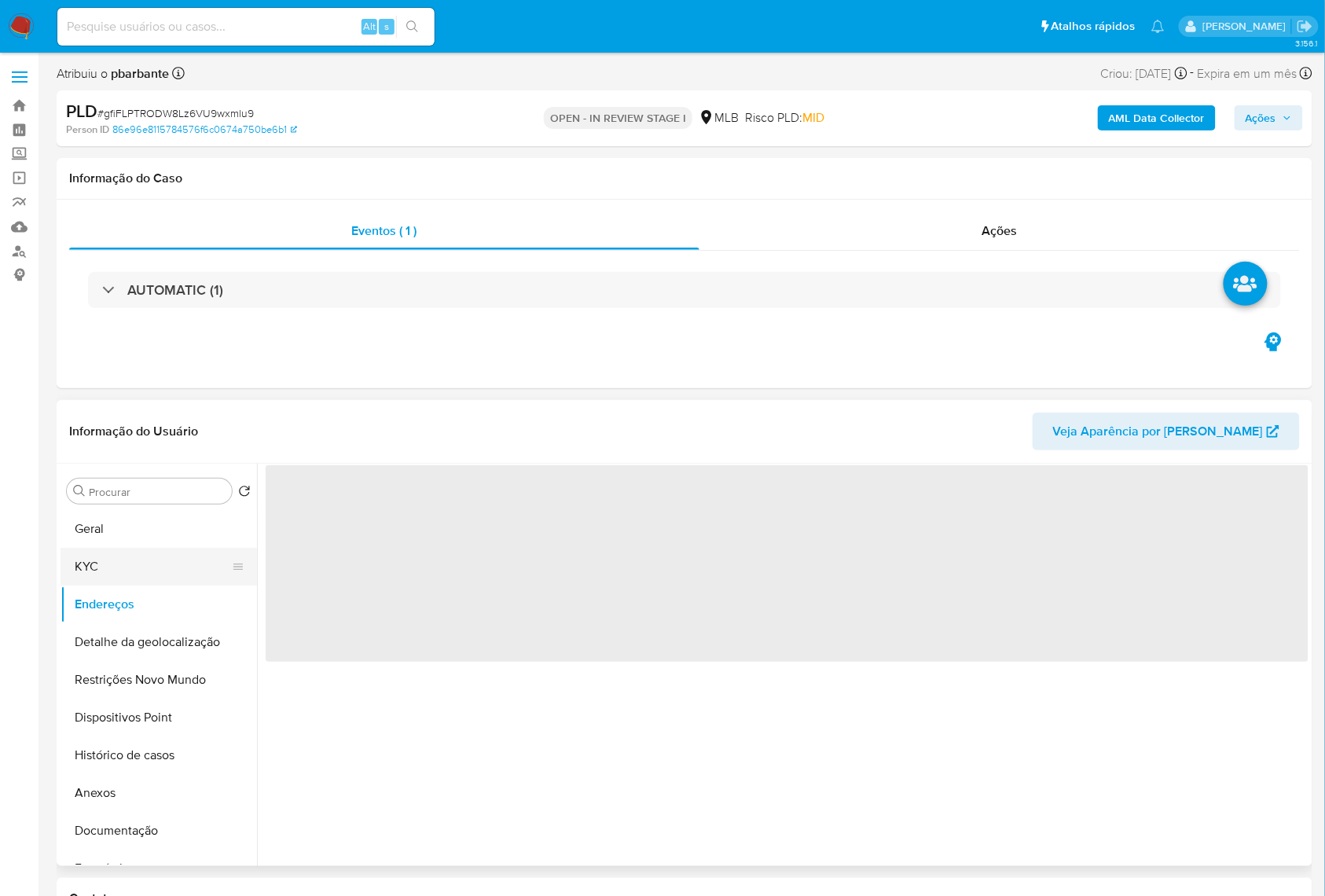
click at [113, 586] on button "KYC" at bounding box center [152, 566] width 184 height 38
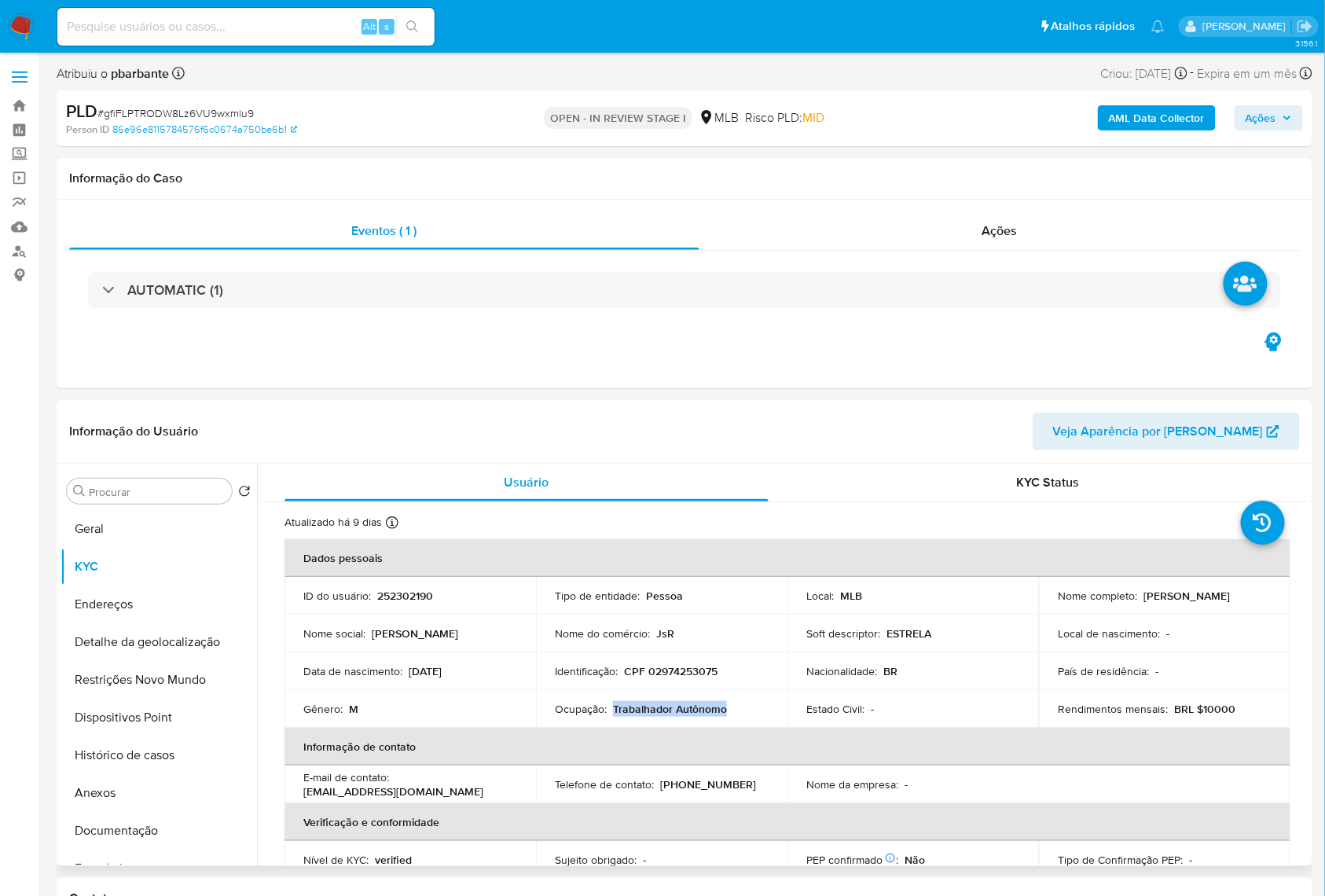
drag, startPoint x: 734, startPoint y: 737, endPoint x: 614, endPoint y: 734, distance: 120.0
click at [614, 716] on div "Ocupação : Trabalhador Autônomo" at bounding box center [662, 709] width 213 height 15
copy p "Trabalhador Autônomo"
click at [1202, 123] on b "AML Data Collector" at bounding box center [1156, 118] width 96 height 25
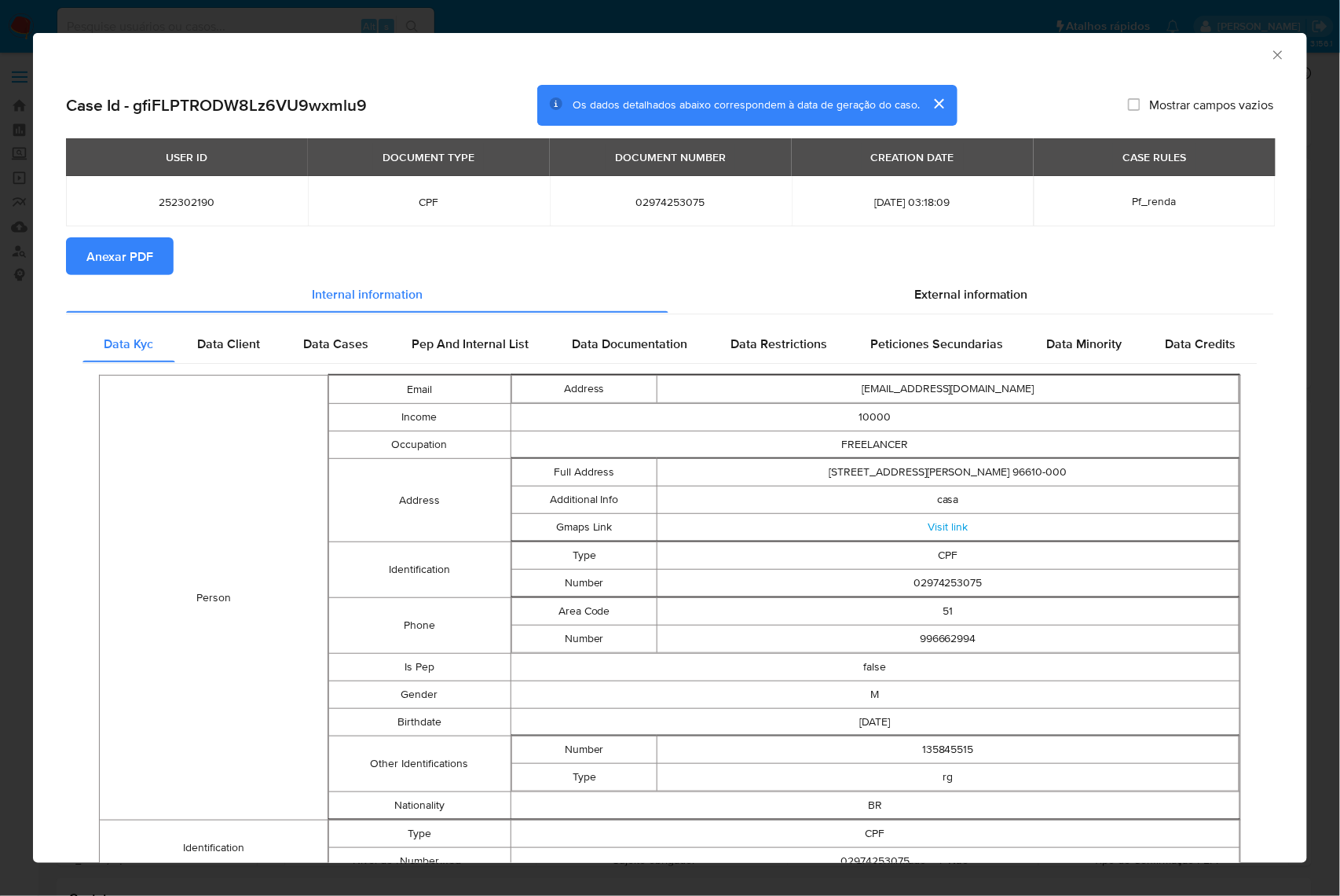
click at [836, 273] on section "Anexar PDF" at bounding box center [670, 256] width 1208 height 38
click at [900, 276] on div "External information" at bounding box center [972, 294] width 606 height 38
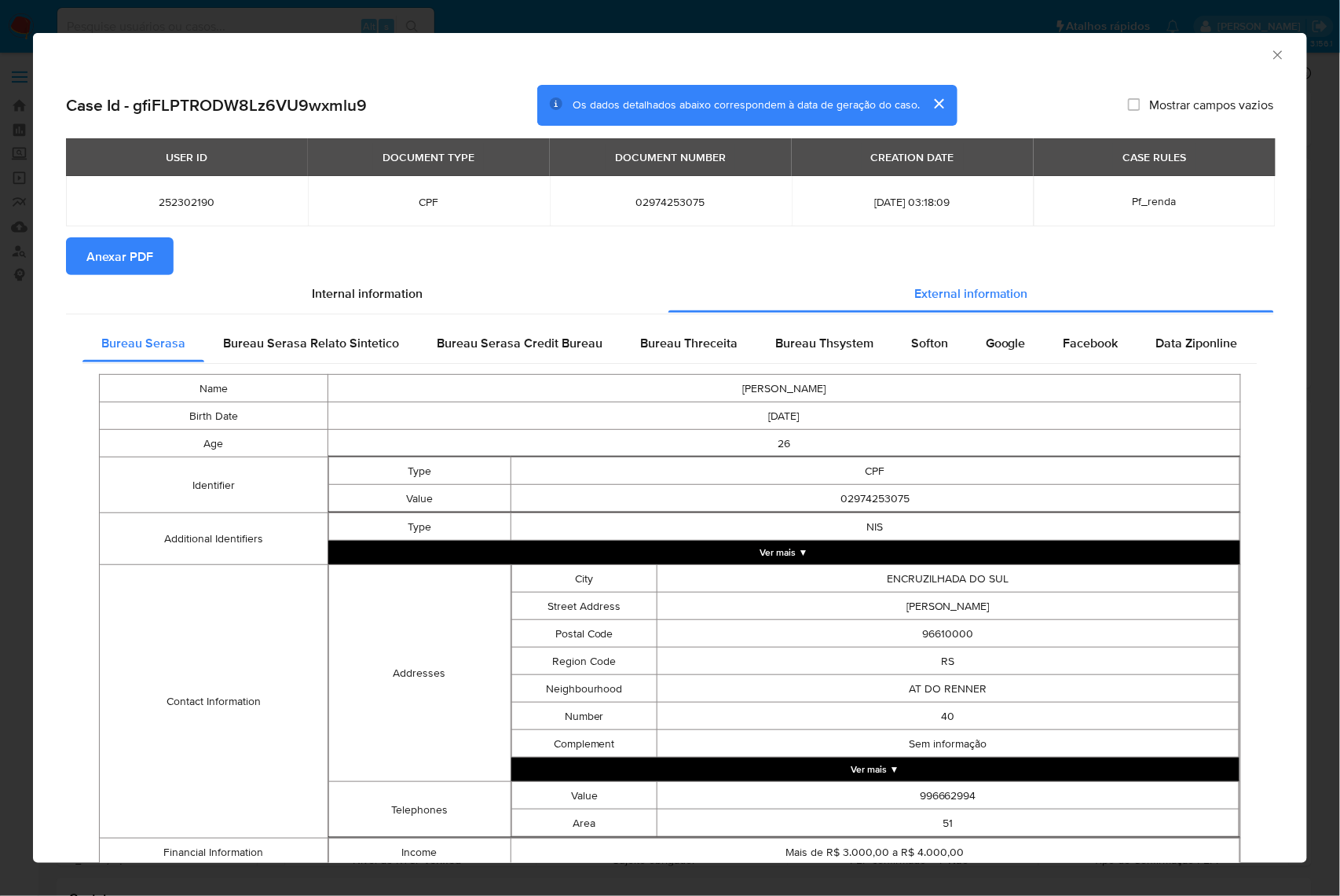
click at [114, 255] on span "Anexar PDF" at bounding box center [119, 256] width 67 height 35
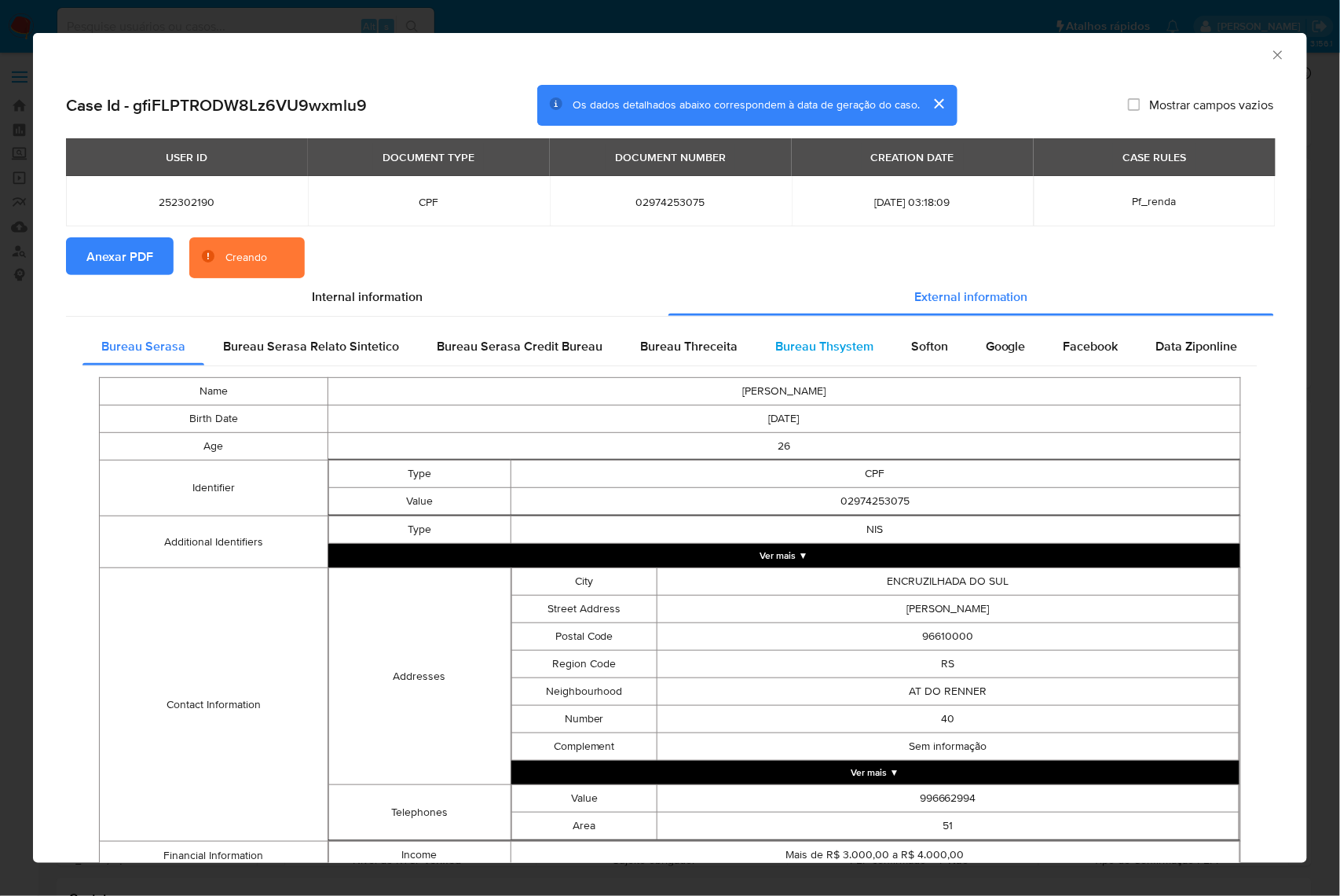
click at [826, 355] on span "Bureau Thsystem" at bounding box center [824, 346] width 98 height 18
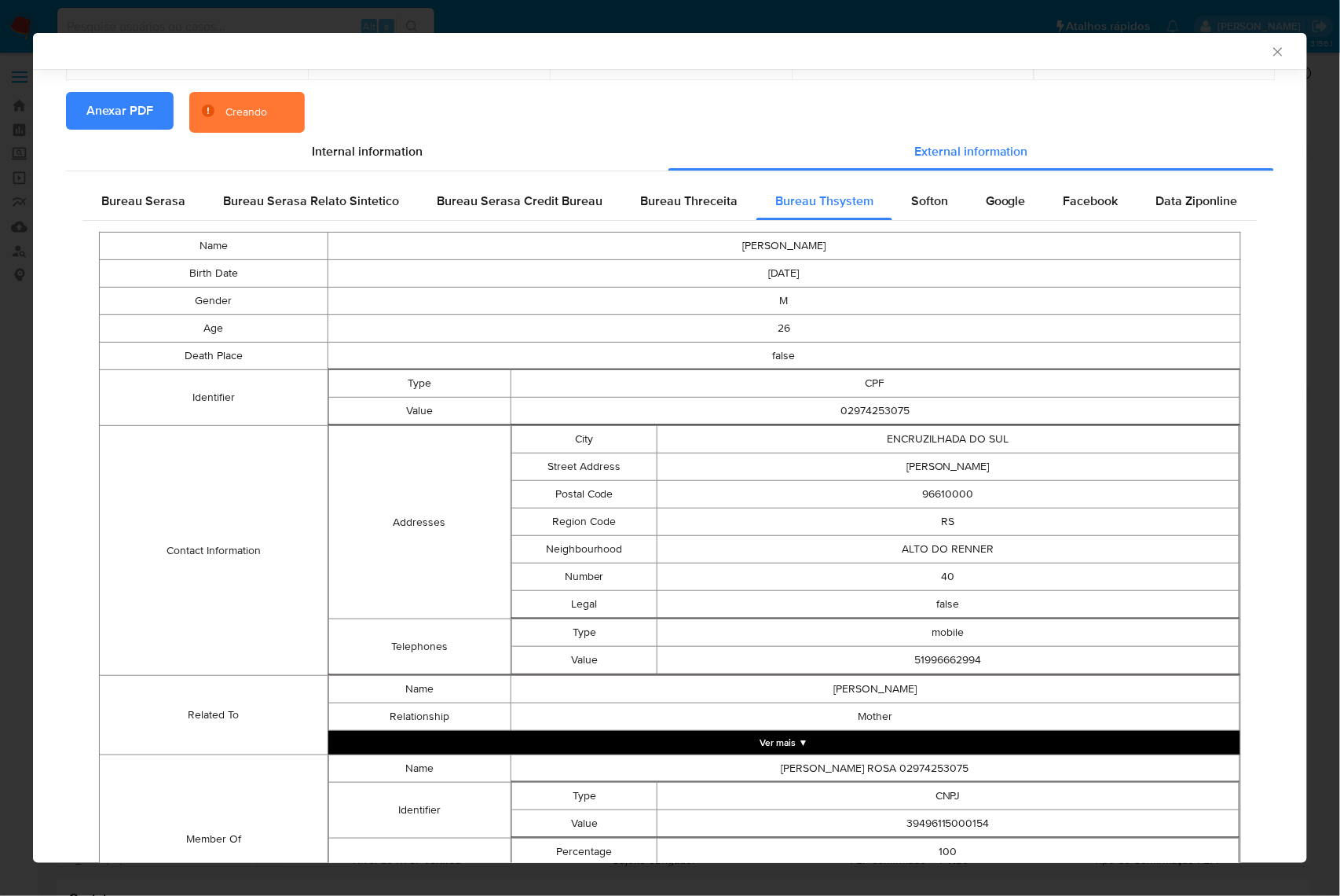
scroll to position [266, 0]
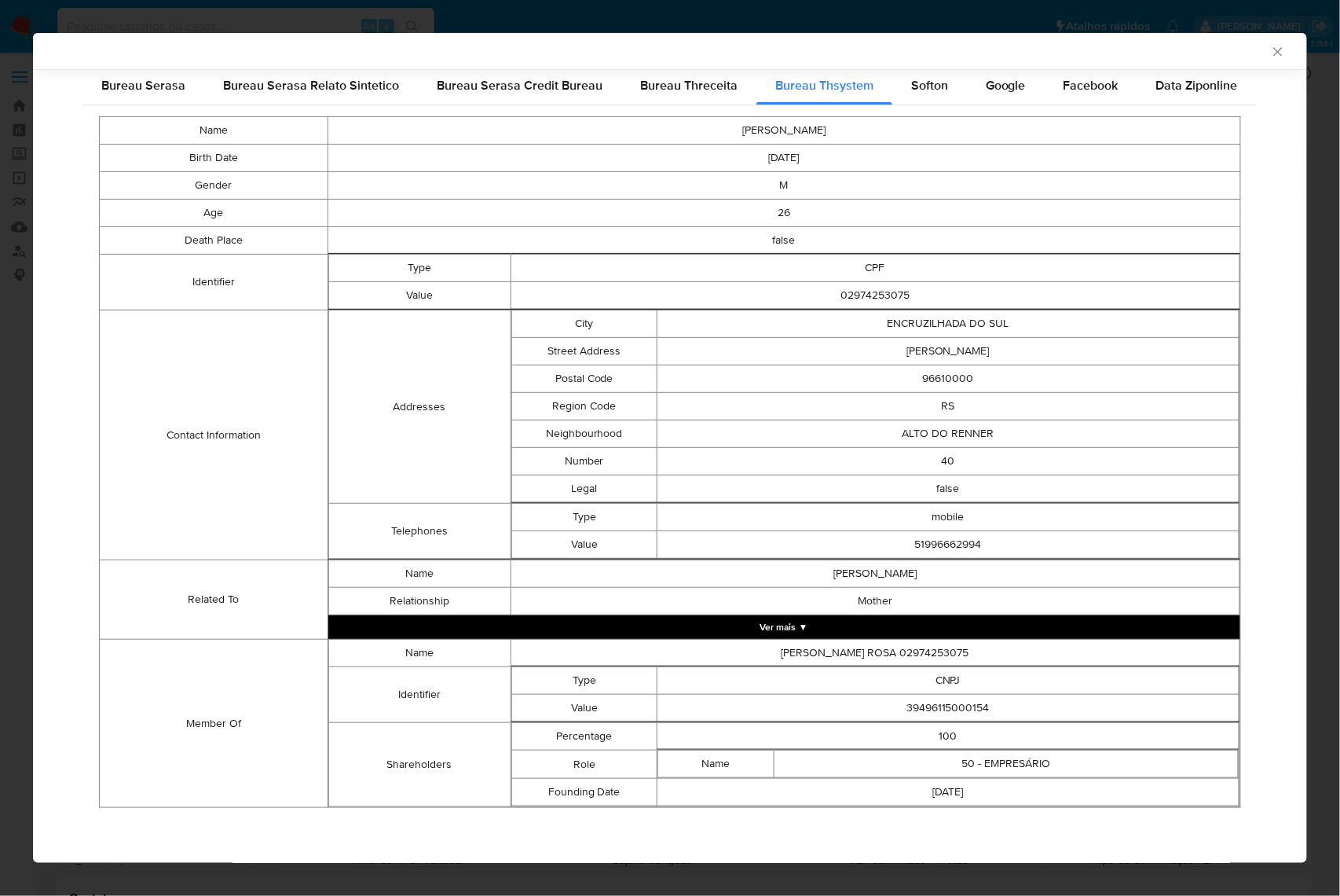
click at [950, 689] on td "CNPJ" at bounding box center [947, 681] width 582 height 27
click at [950, 711] on td "39496115000154" at bounding box center [947, 708] width 582 height 27
copy td "39496115000154"
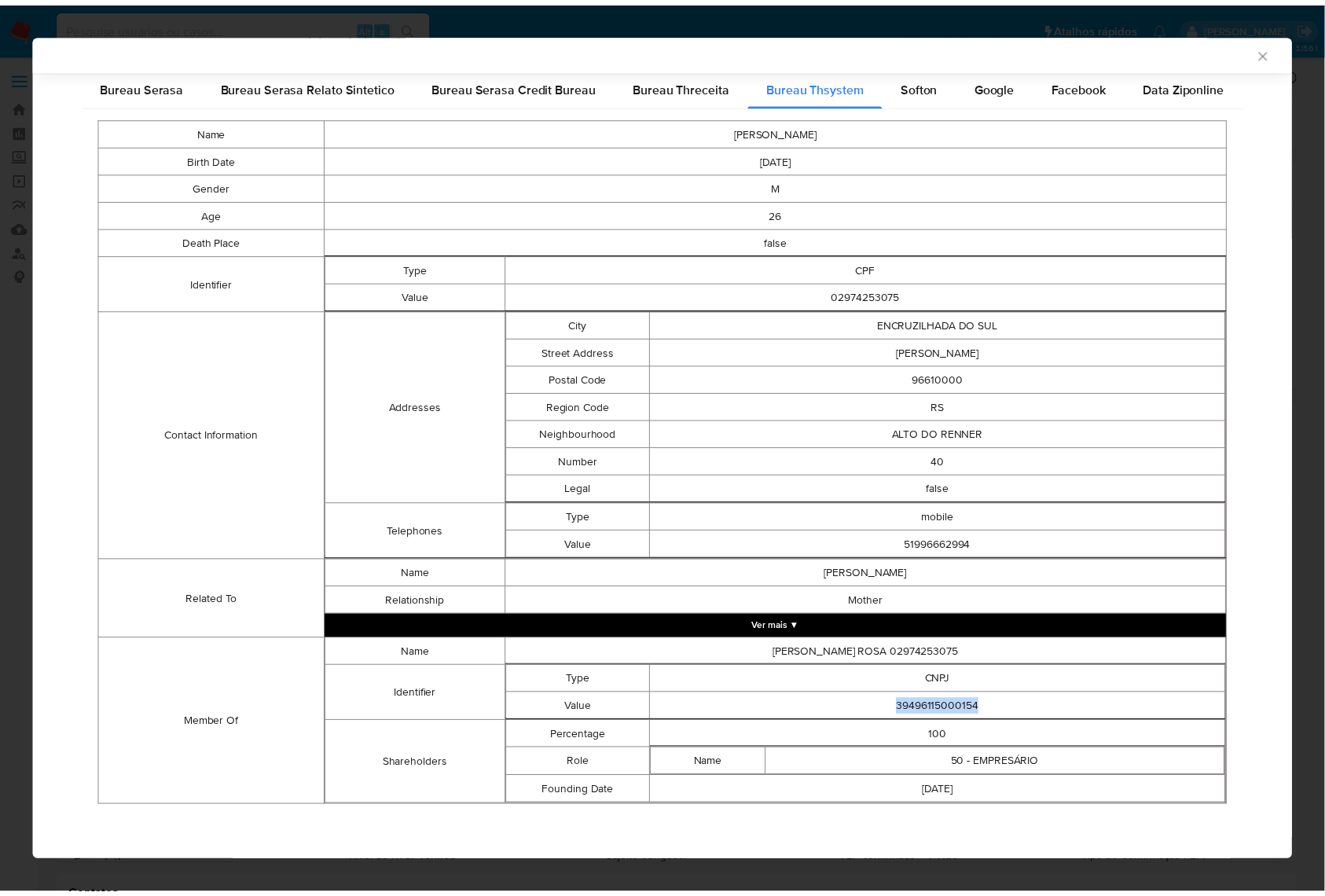
scroll to position [264, 0]
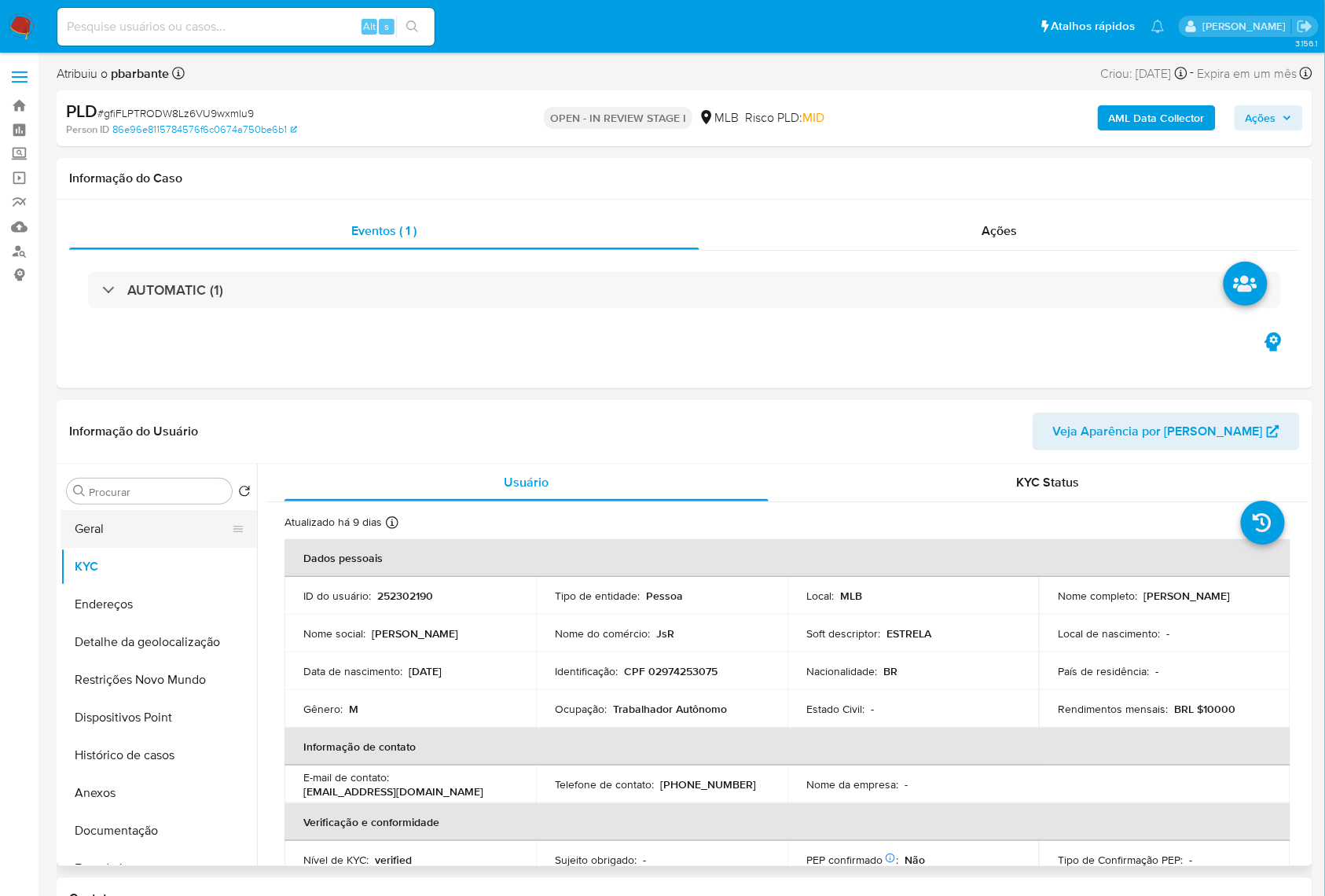
click at [157, 541] on button "Geral" at bounding box center [152, 528] width 184 height 38
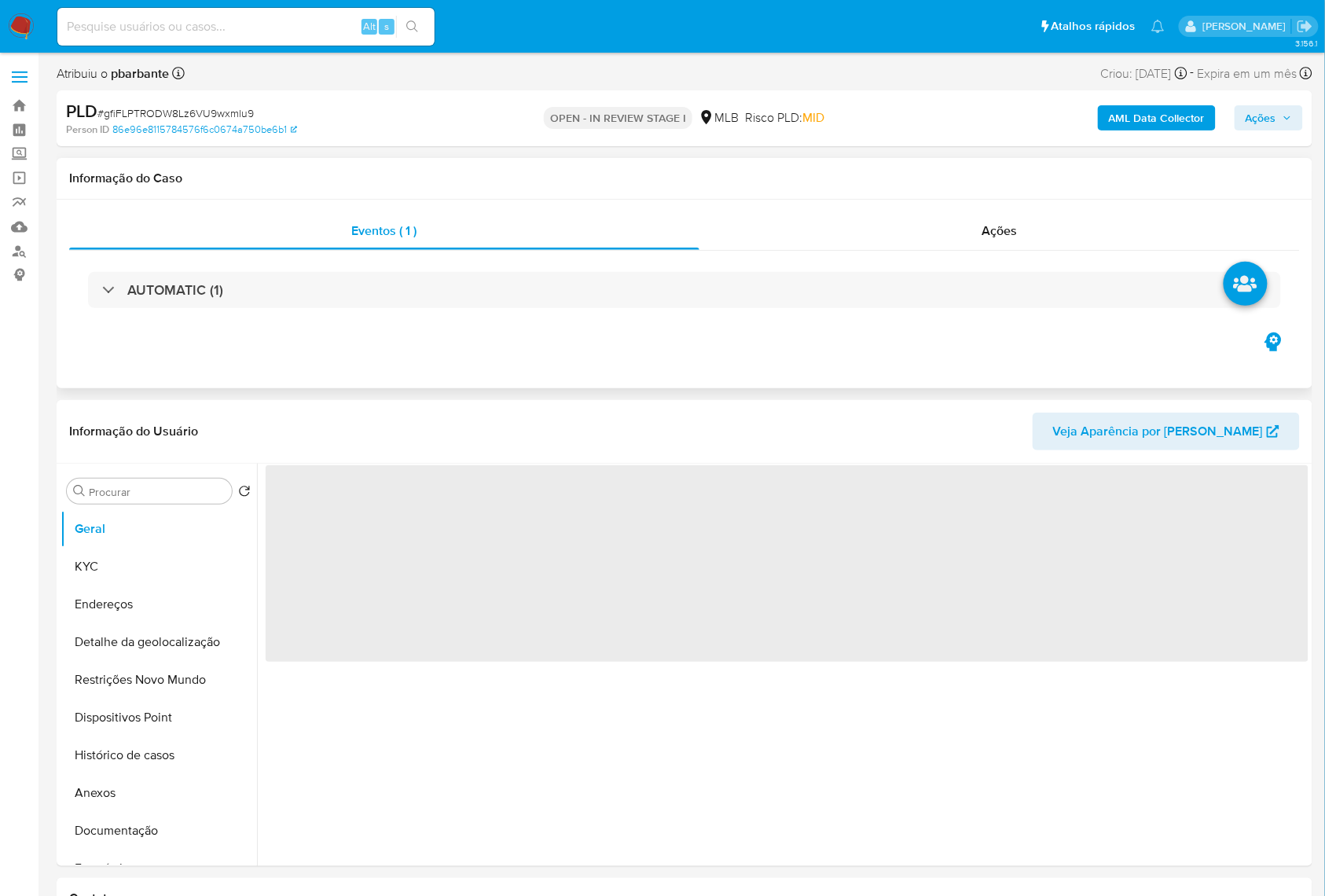
click at [562, 314] on div "AUTOMATIC (1)" at bounding box center [684, 289] width 1231 height 79
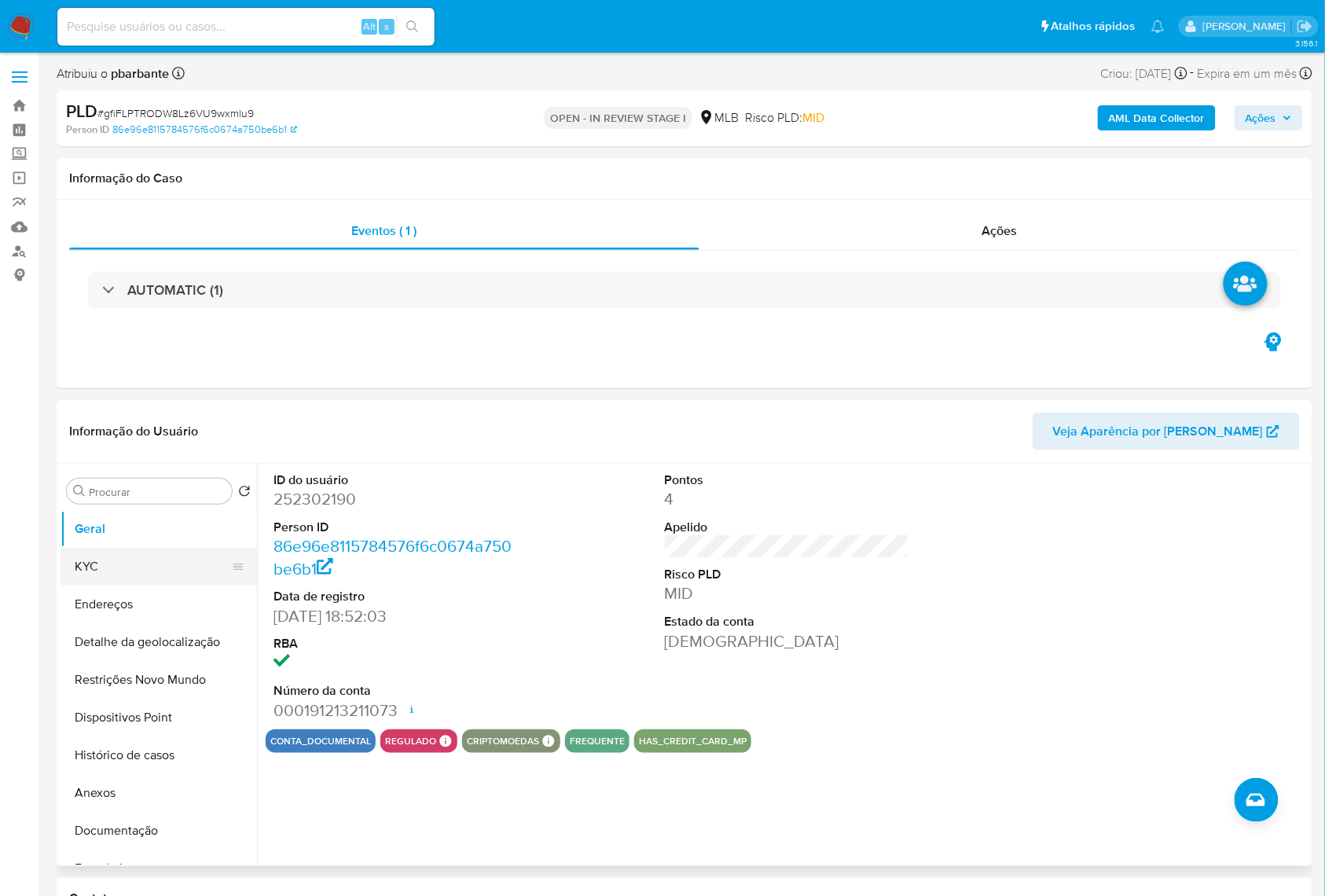
click at [95, 586] on button "KYC" at bounding box center [152, 566] width 184 height 38
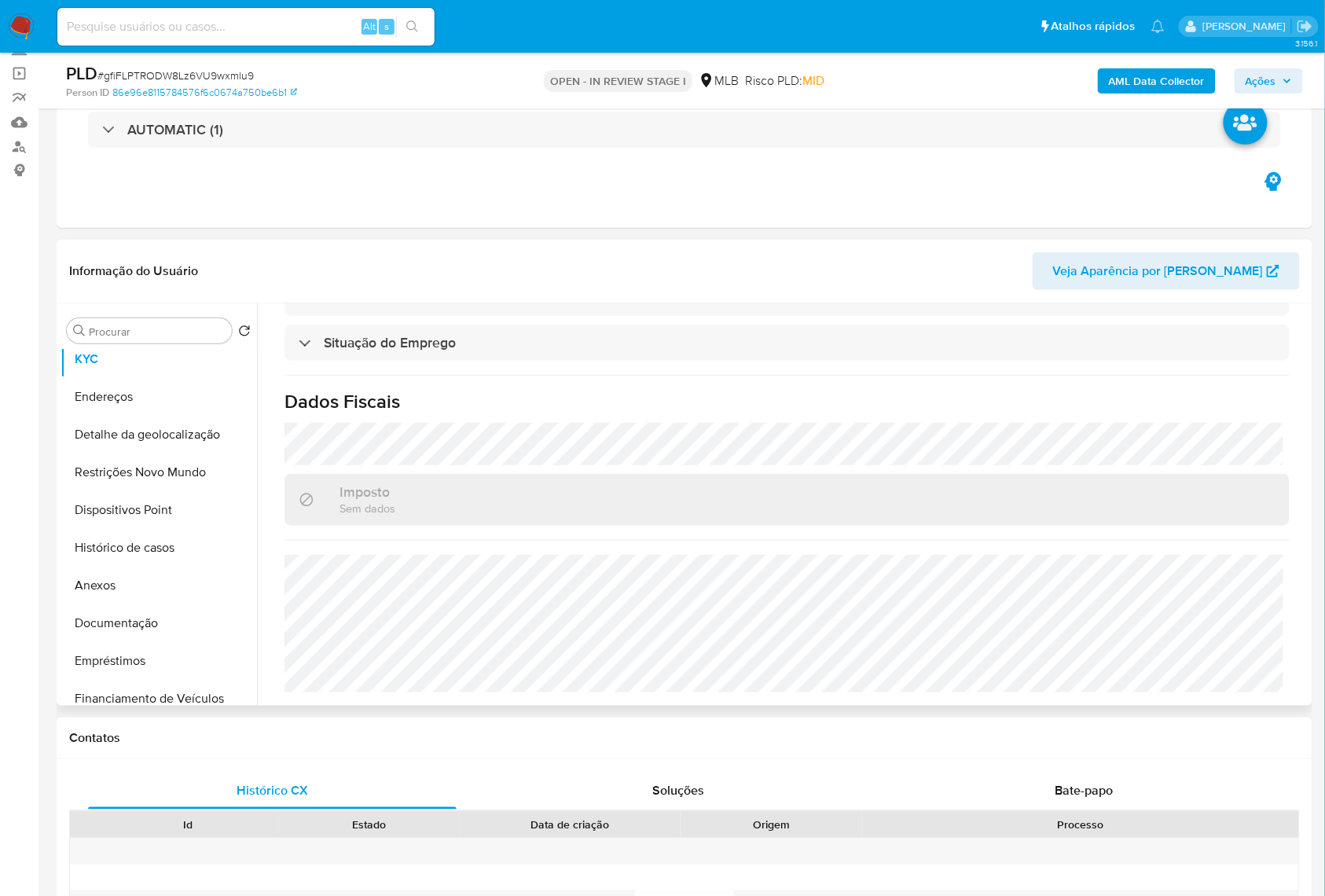
scroll to position [0, 0]
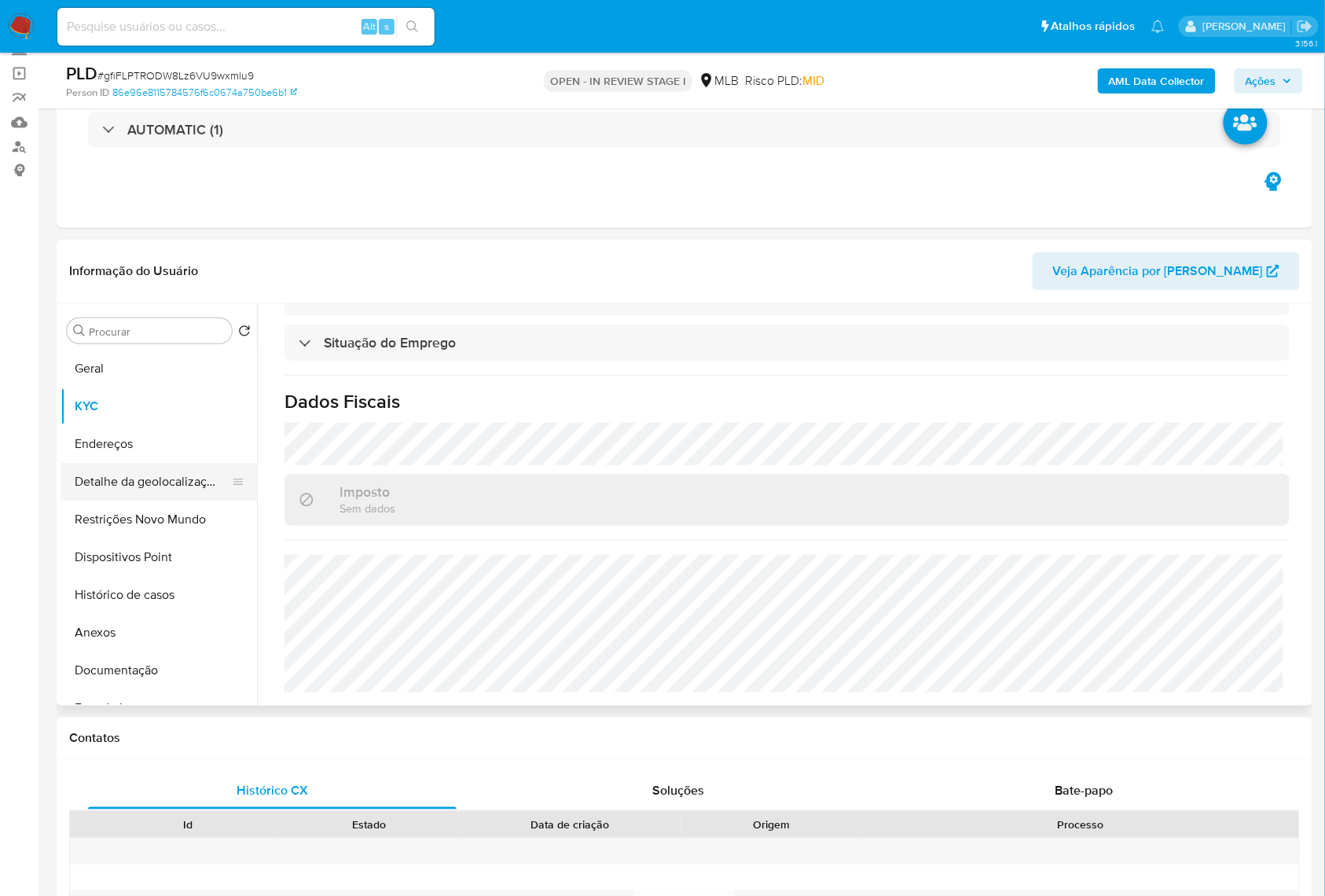
click at [154, 500] on button "Detalhe da geolocalização" at bounding box center [152, 481] width 184 height 38
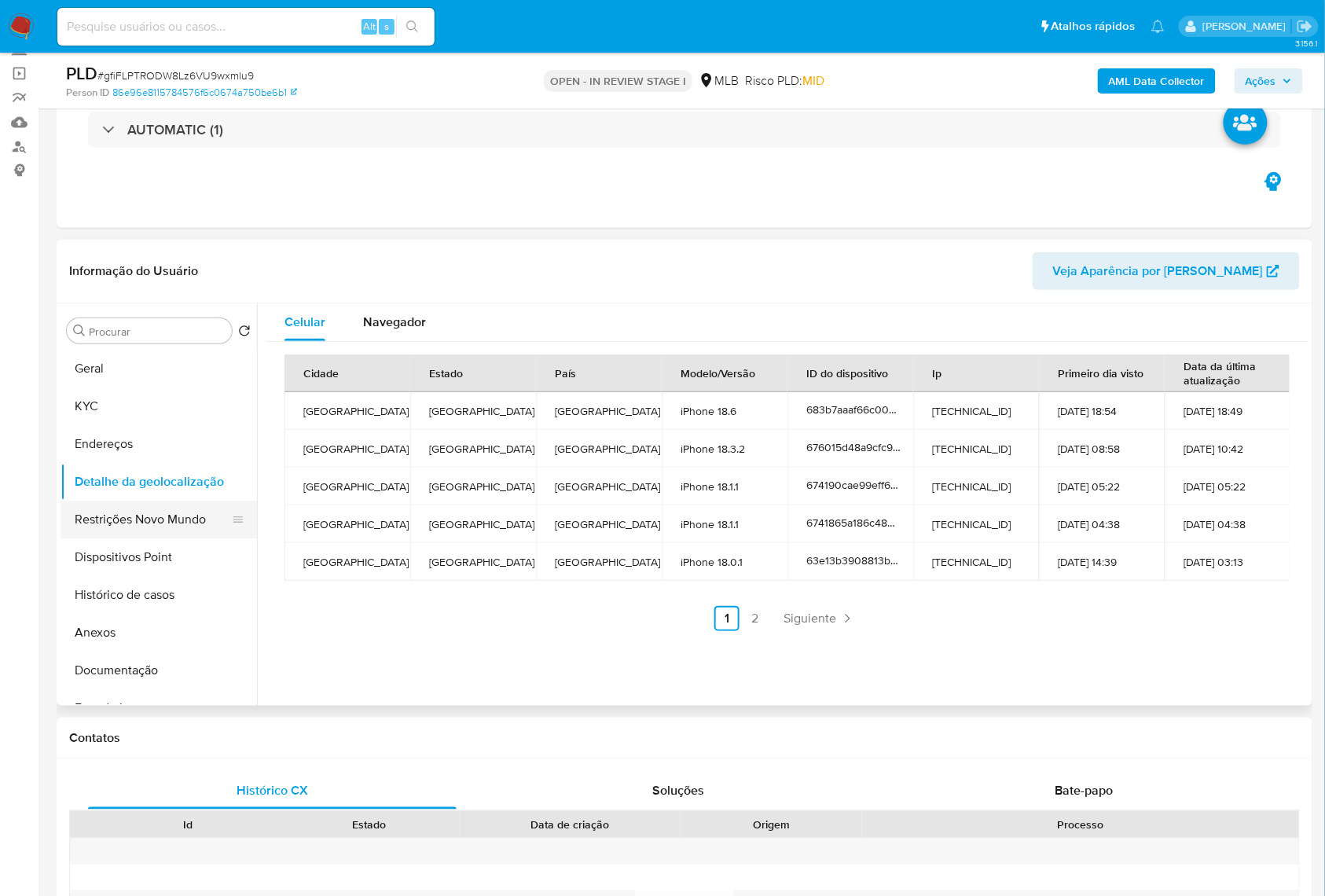
click at [151, 532] on button "Restrições Novo Mundo" at bounding box center [152, 519] width 184 height 38
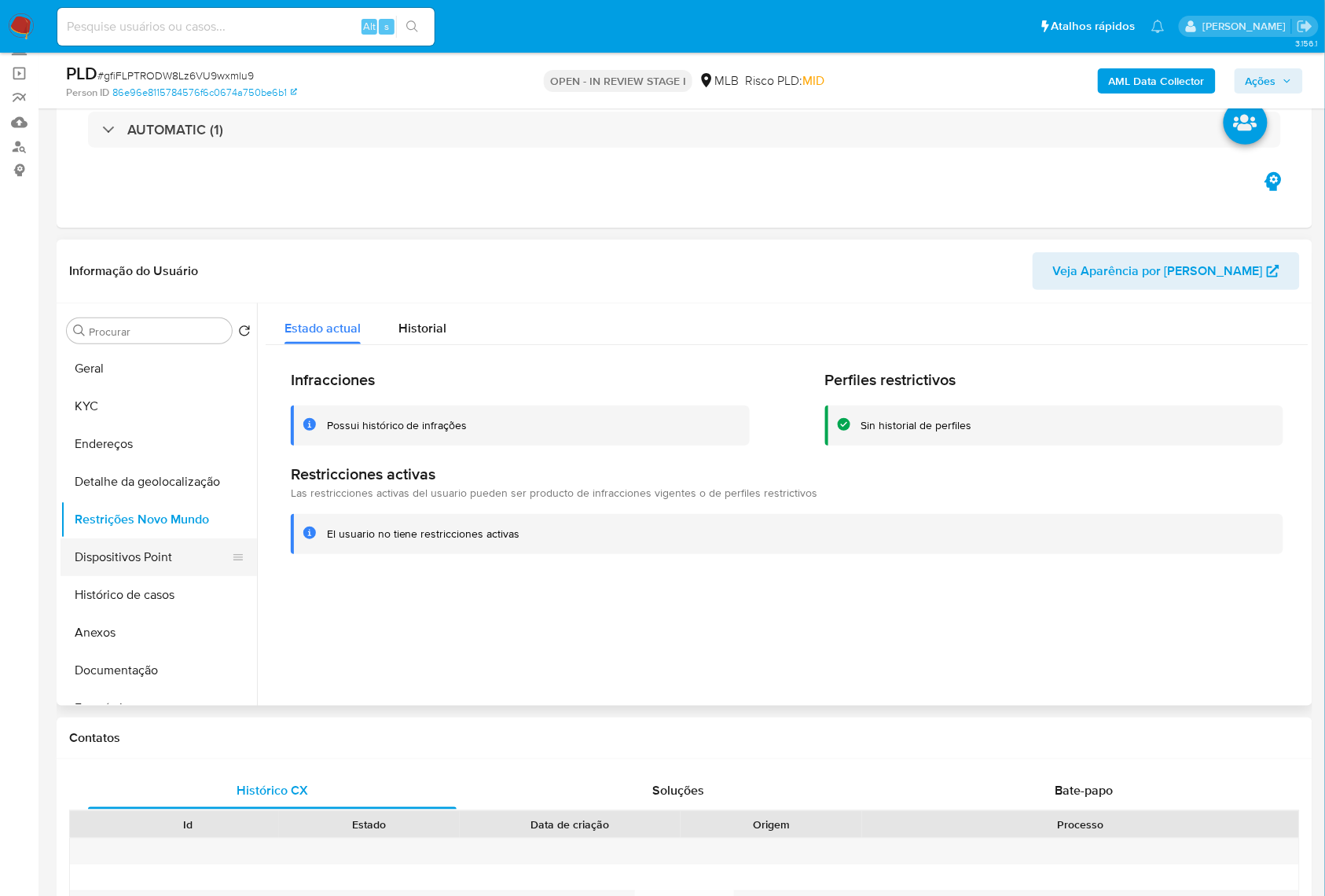
click at [105, 576] on button "Dispositivos Point" at bounding box center [152, 557] width 184 height 38
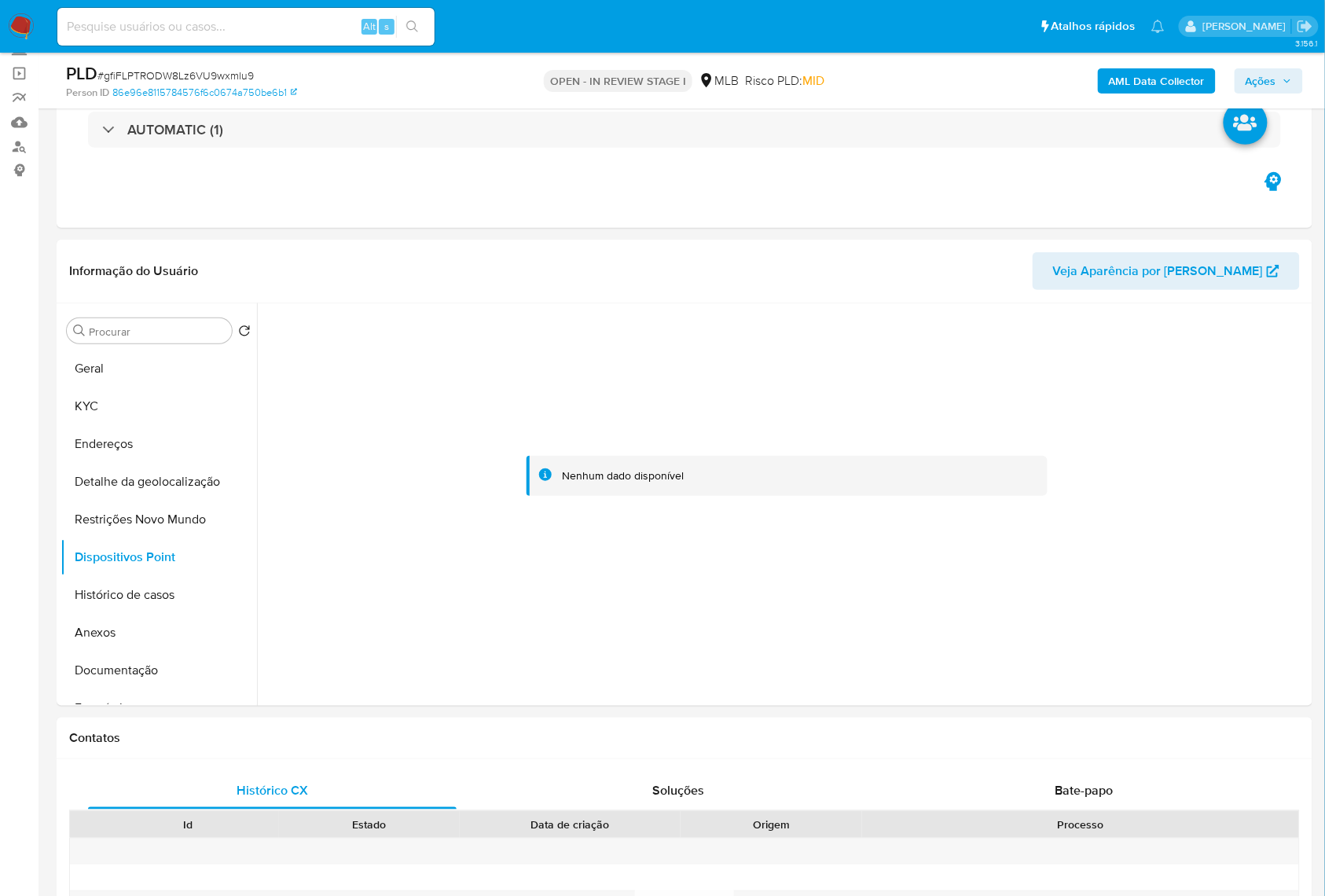
click at [1290, 77] on icon "button" at bounding box center [1287, 81] width 10 height 10
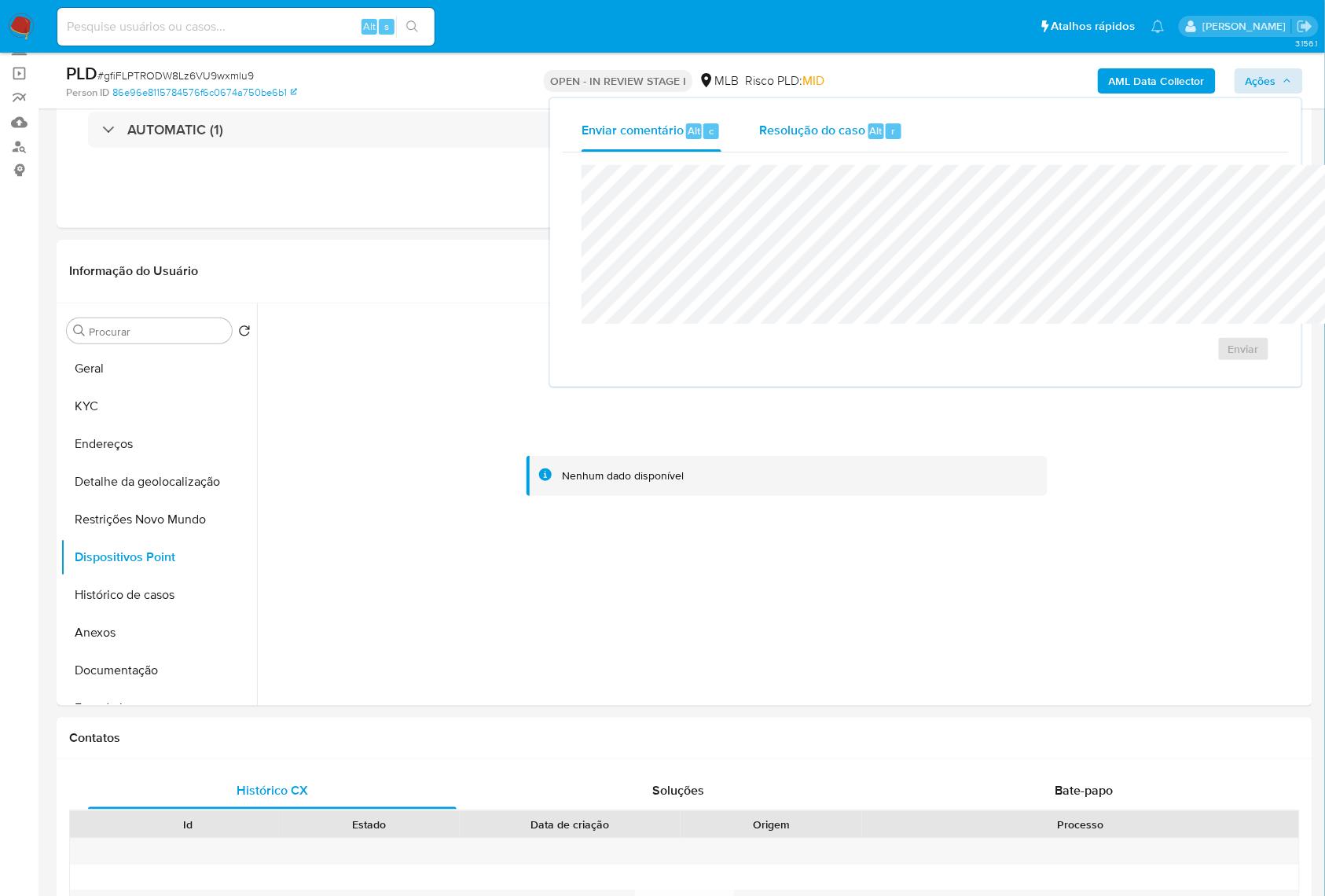
click at [759, 133] on span "Resolução do caso" at bounding box center [812, 130] width 106 height 18
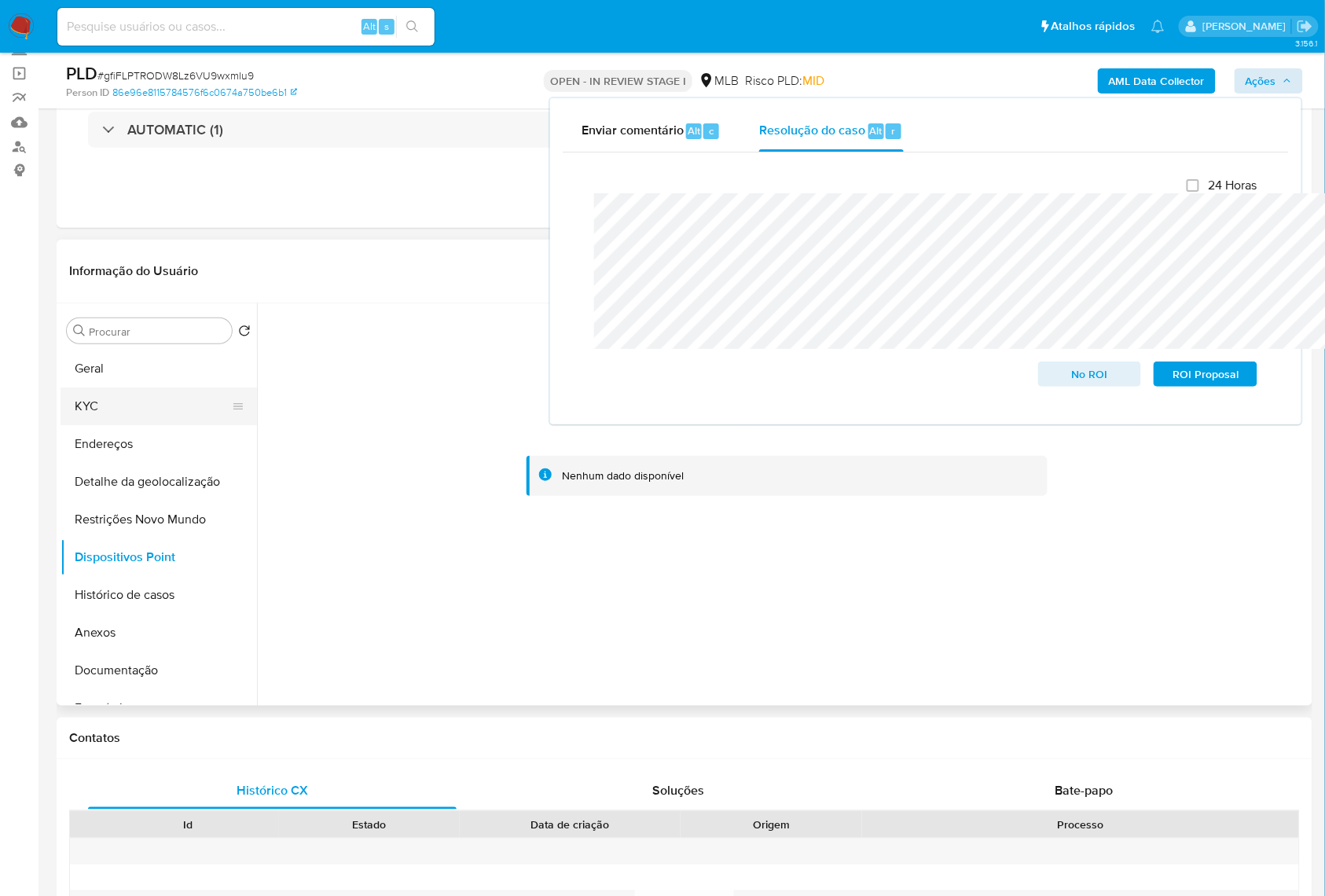
click at [95, 425] on button "KYC" at bounding box center [152, 405] width 184 height 38
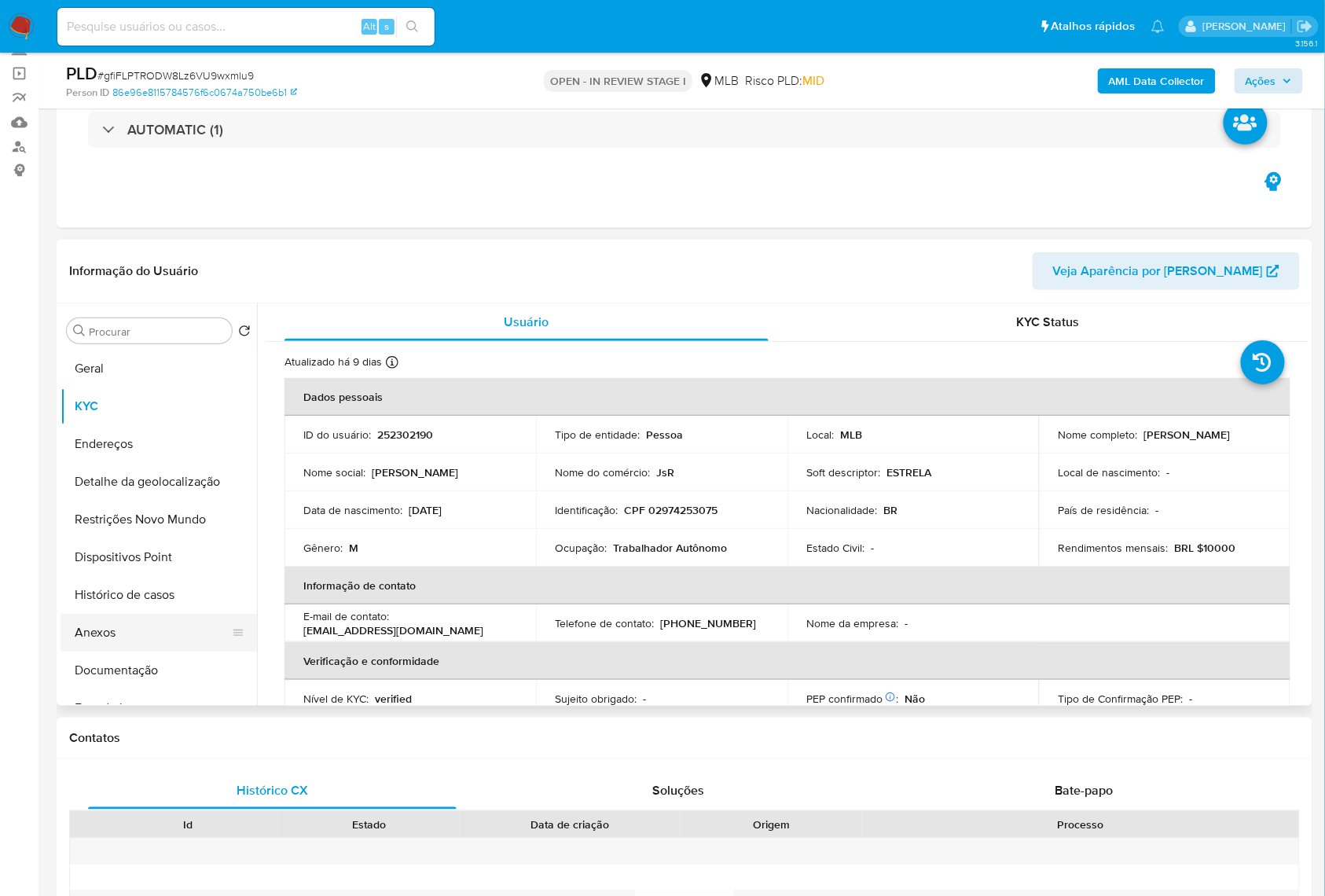
click at [118, 652] on button "Anexos" at bounding box center [152, 632] width 184 height 38
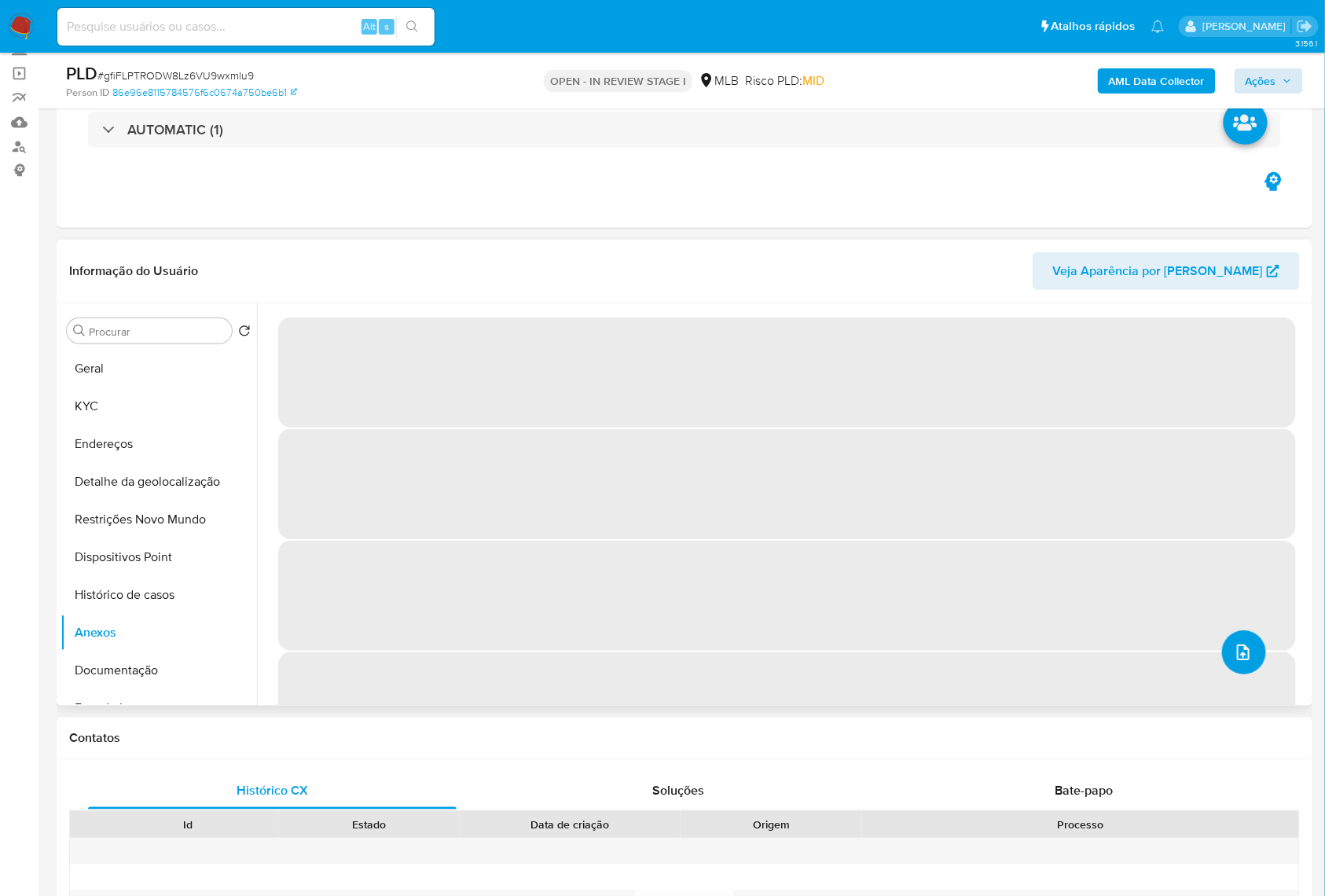
click at [1241, 661] on icon "upload-file" at bounding box center [1243, 652] width 18 height 18
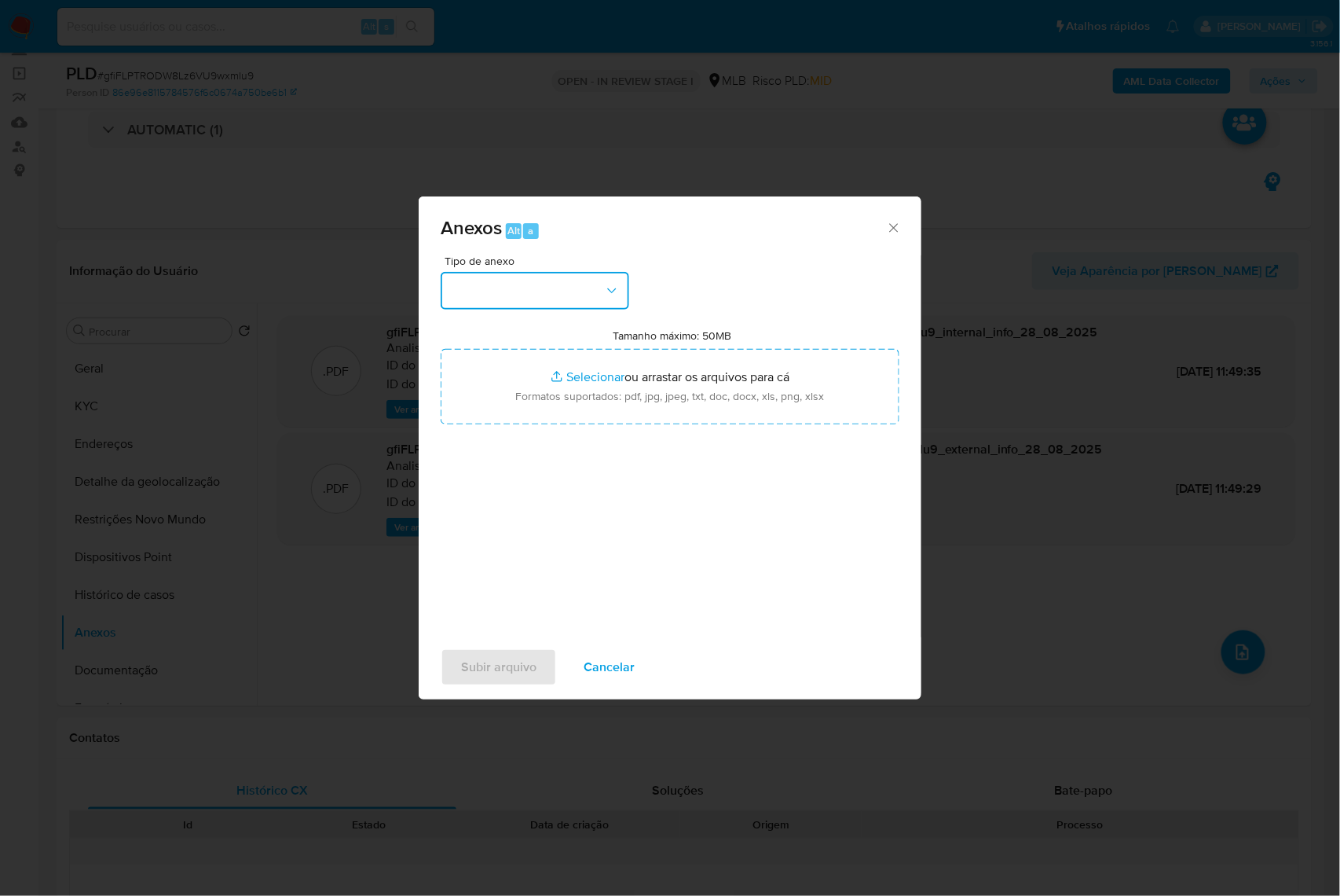
click at [526, 272] on button "button" at bounding box center [535, 290] width 188 height 38
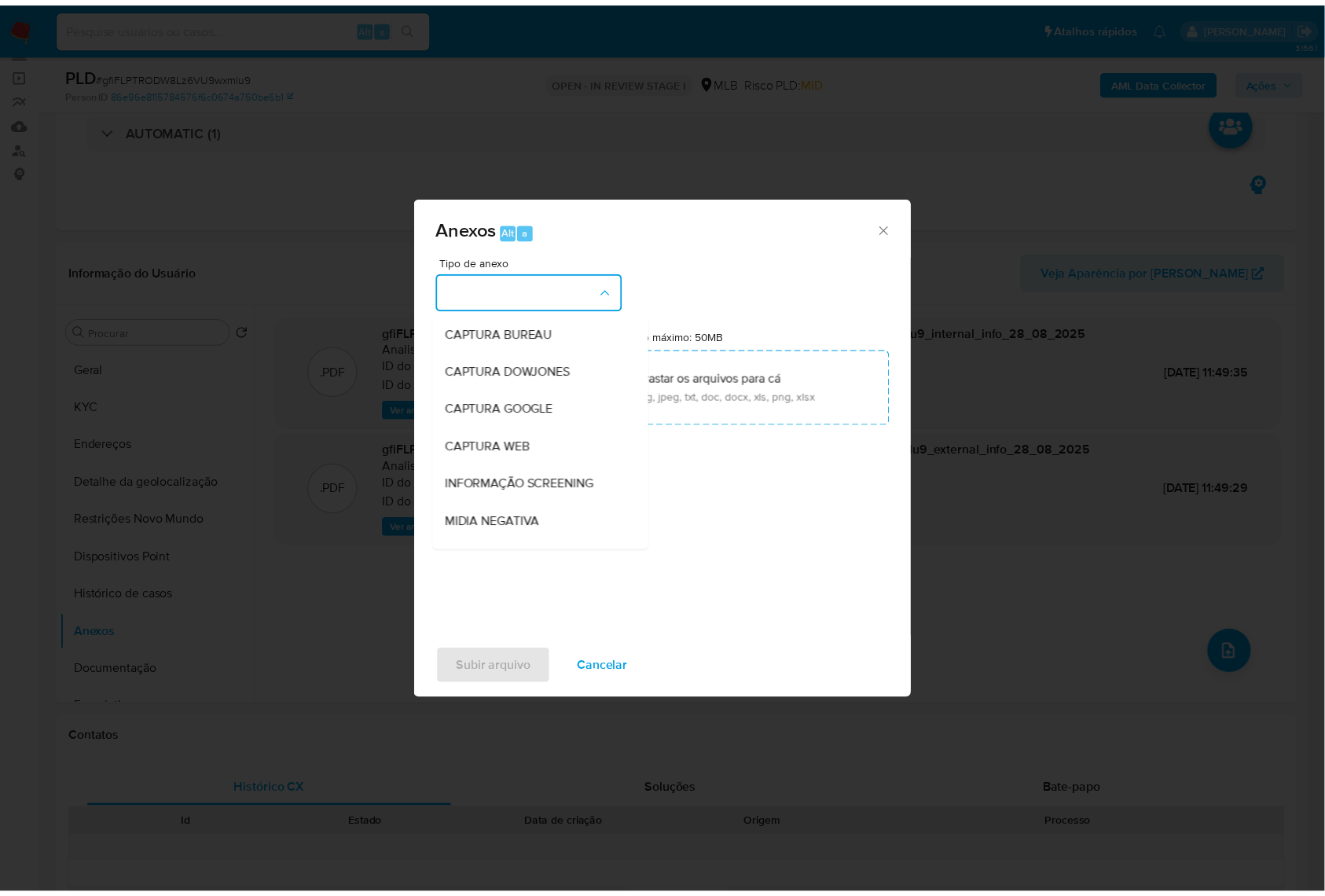
scroll to position [195, 0]
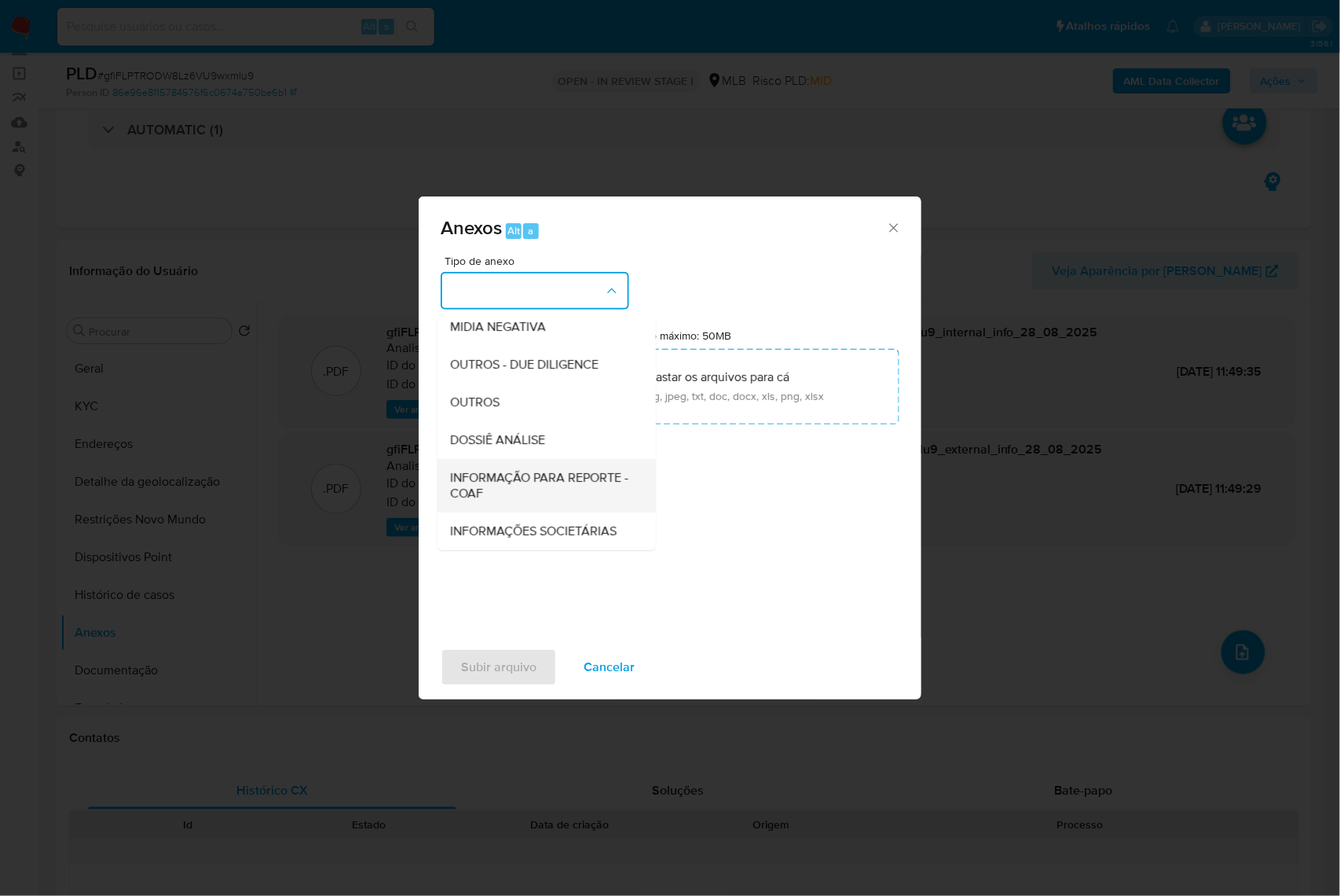
click at [491, 470] on span "INFORMAÇÃO PARA REPORTE - COAF" at bounding box center [542, 486] width 184 height 31
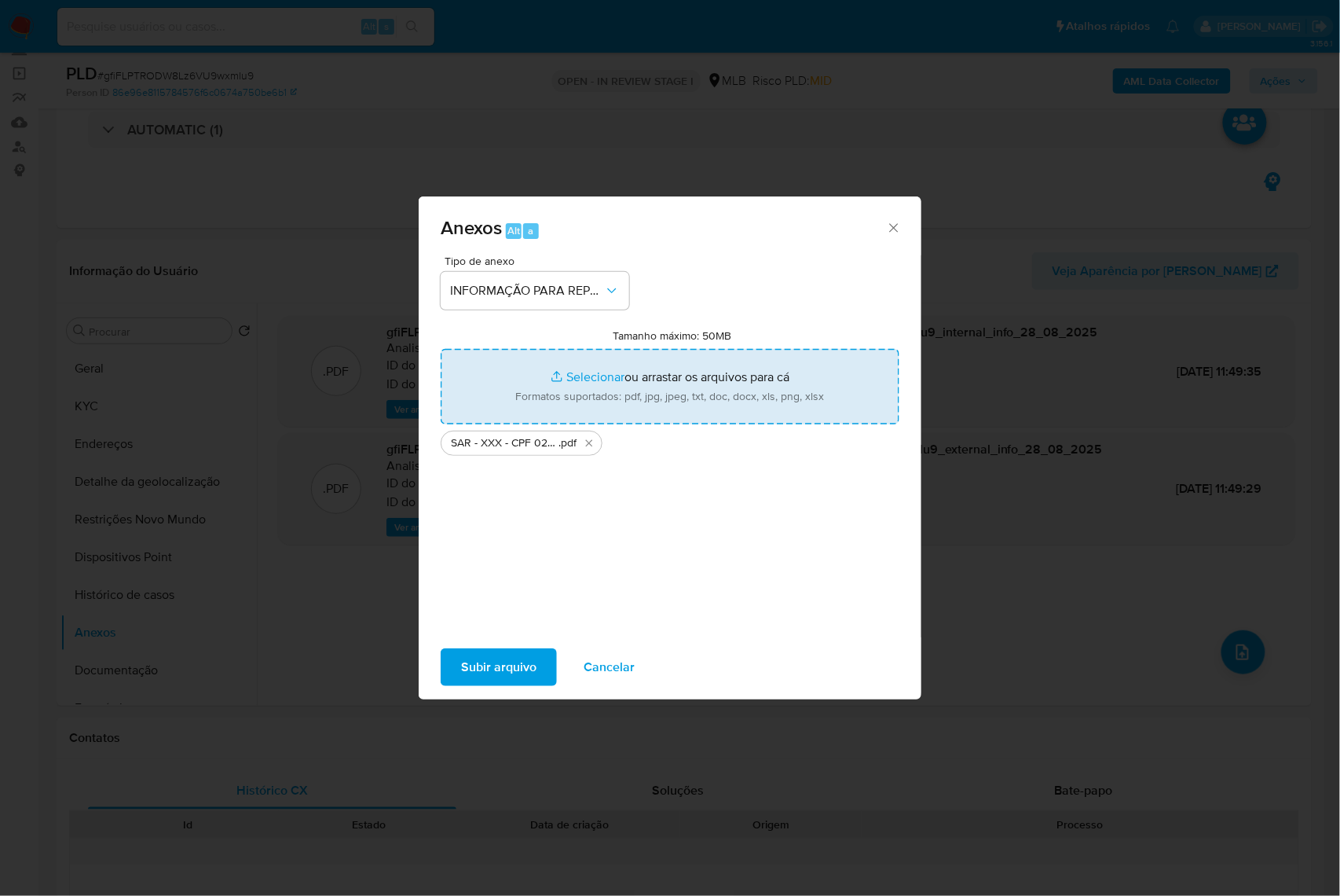
type input "C:\fakepath\Mulan 252302190_2025_08_27_09_58_21.xlsx"
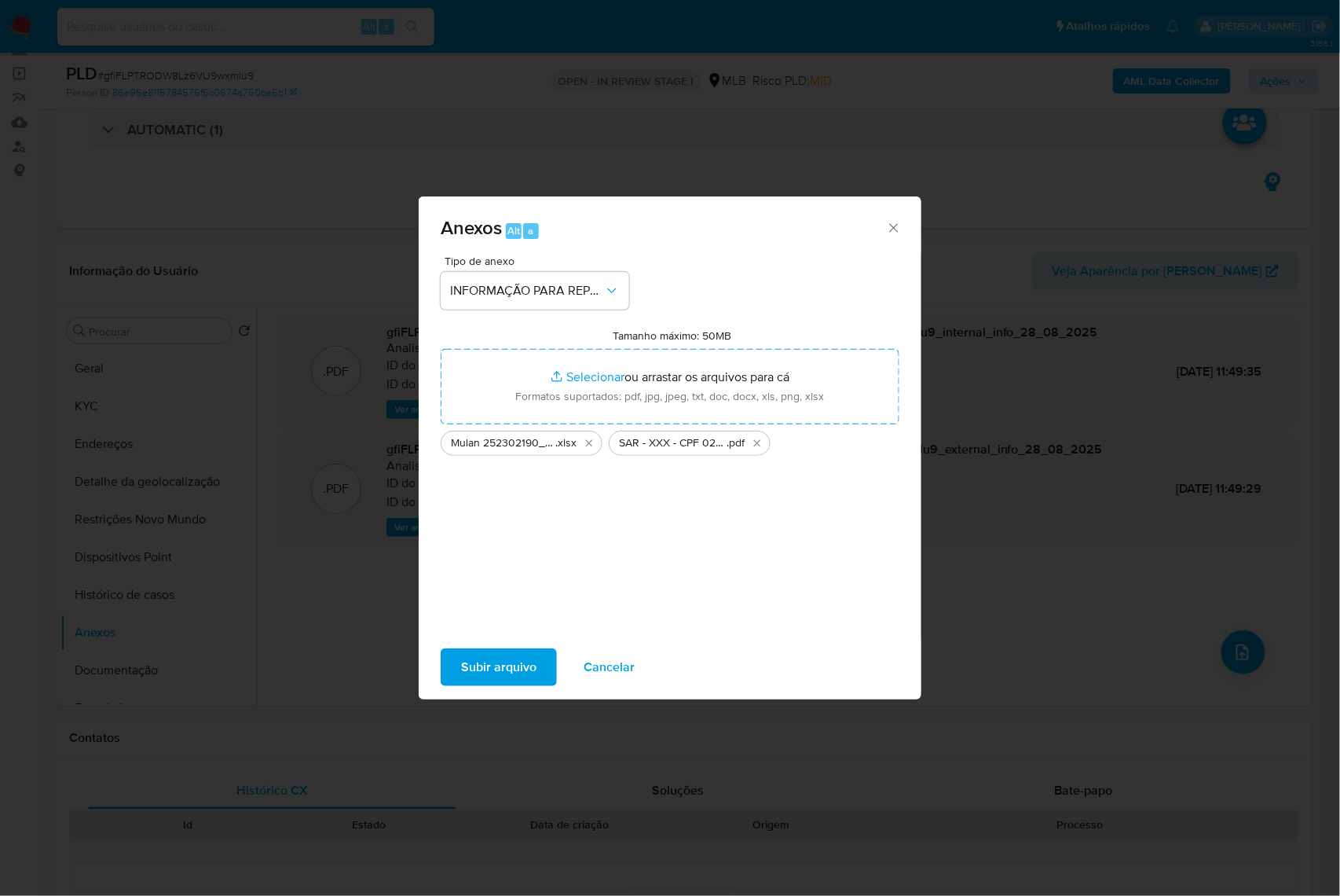
click at [483, 673] on span "Subir arquivo" at bounding box center [499, 667] width 76 height 35
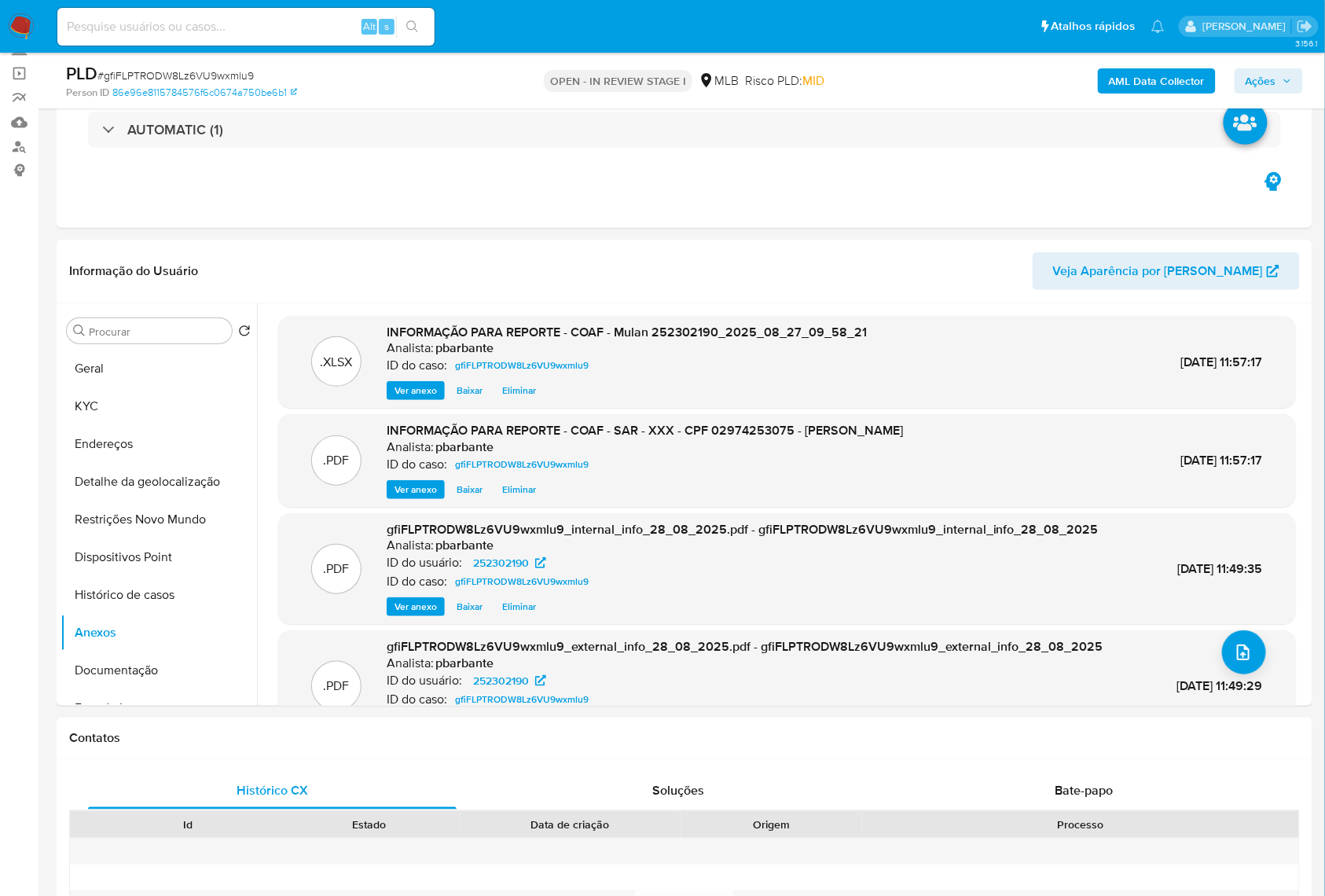
click at [1277, 85] on span "Ações" at bounding box center [1261, 80] width 31 height 25
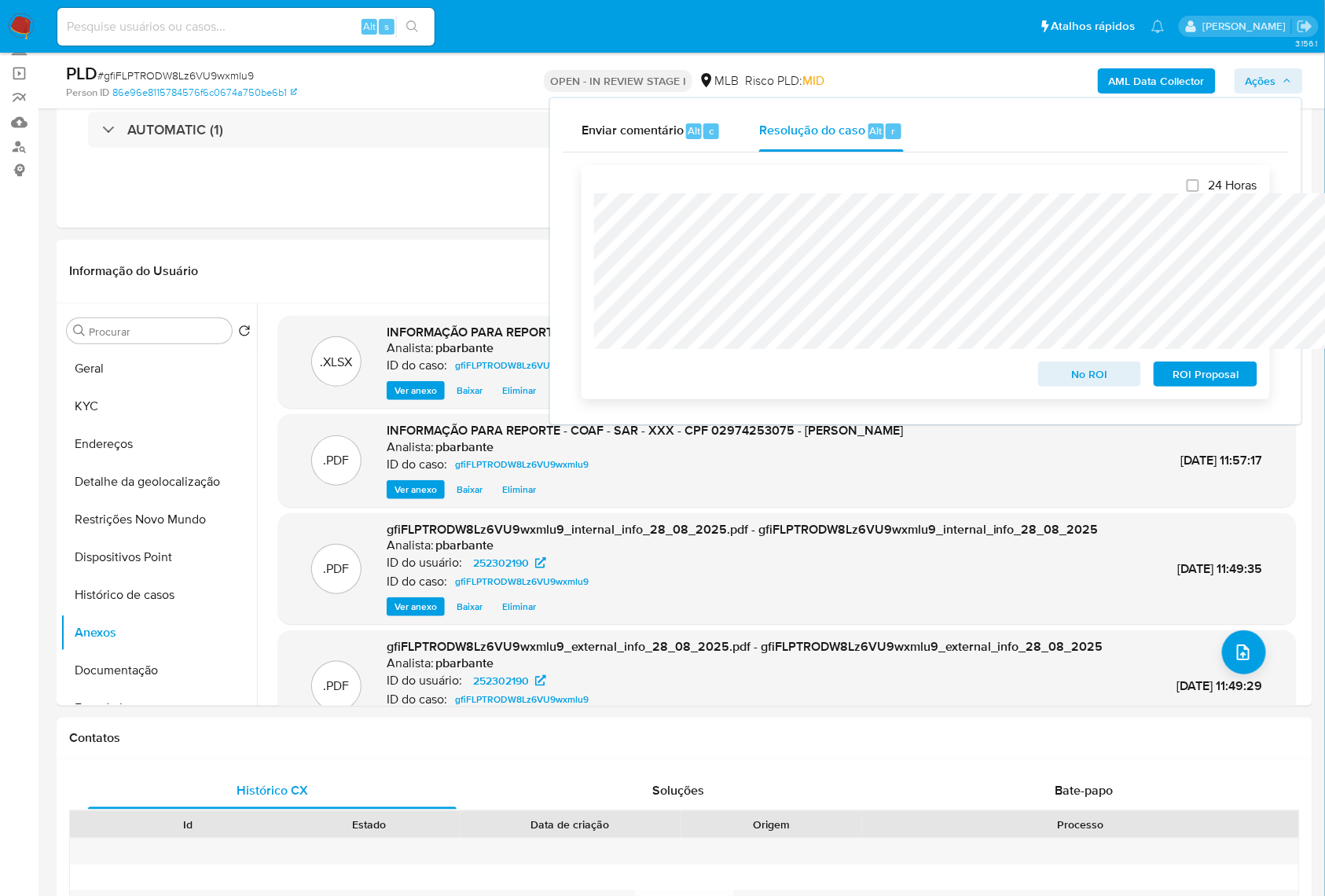
click at [1214, 379] on span "ROI Proposal" at bounding box center [1206, 373] width 81 height 22
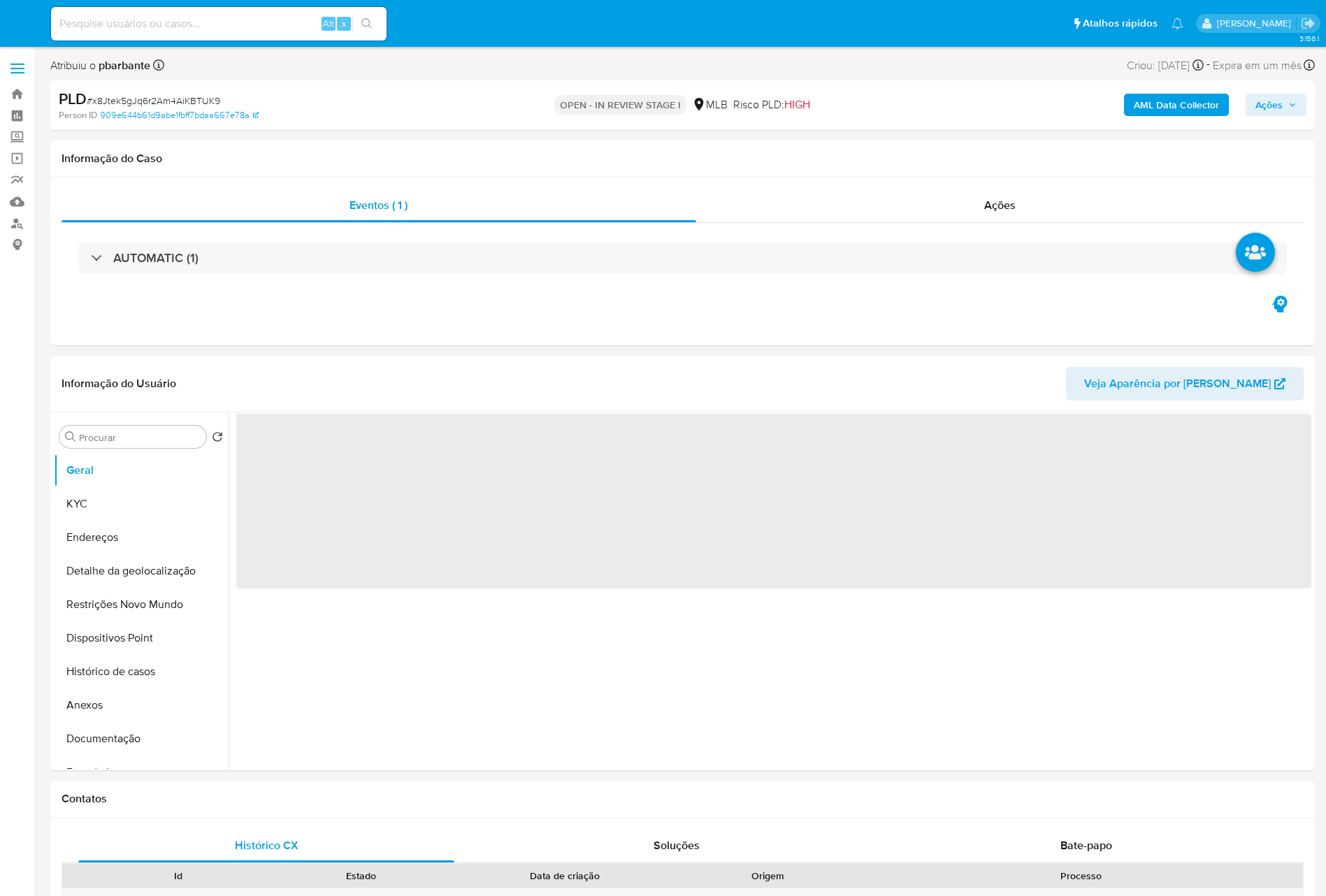
select select "10"
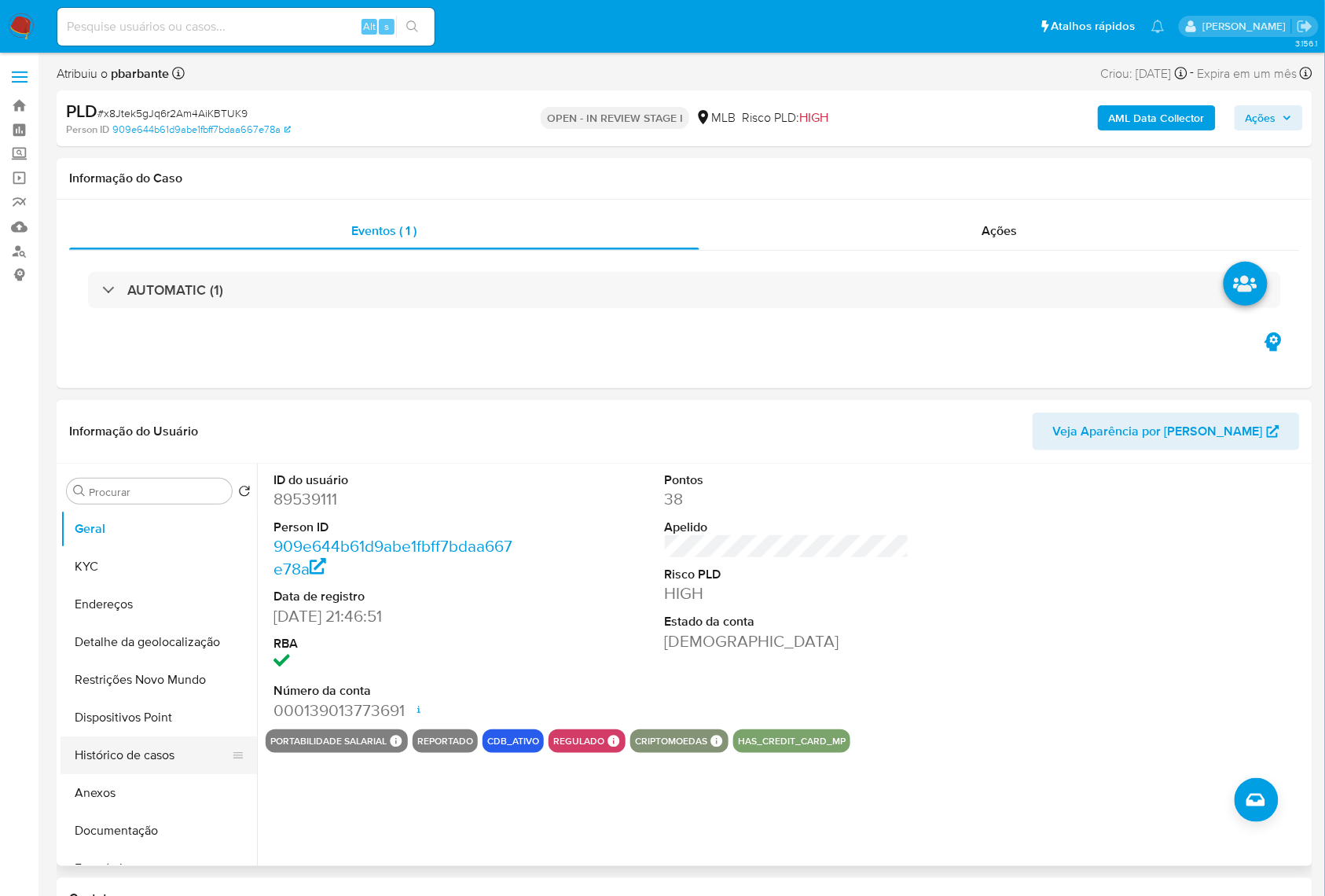
click at [105, 774] on button "Histórico de casos" at bounding box center [152, 754] width 184 height 38
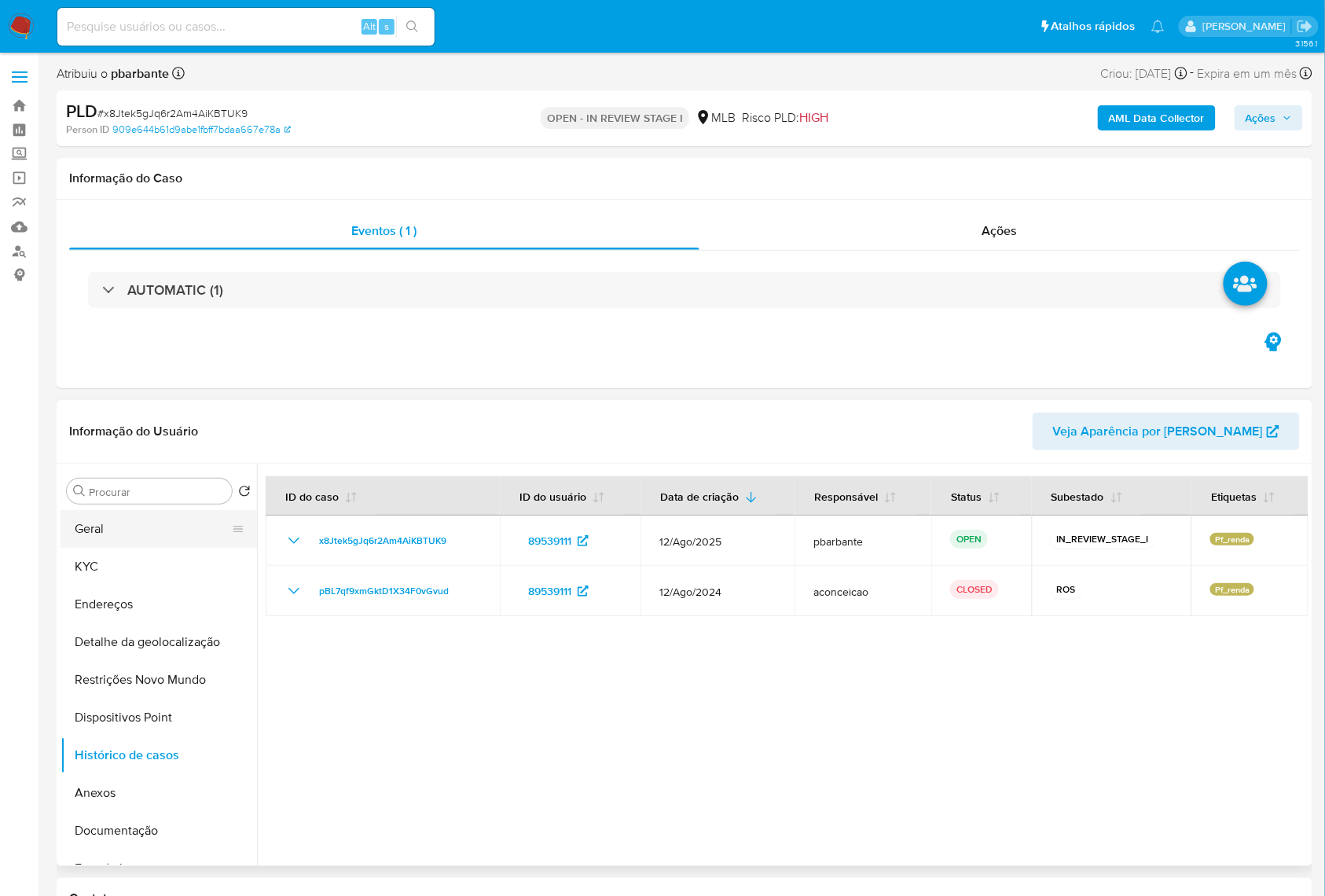
click at [157, 540] on button "Geral" at bounding box center [152, 528] width 184 height 38
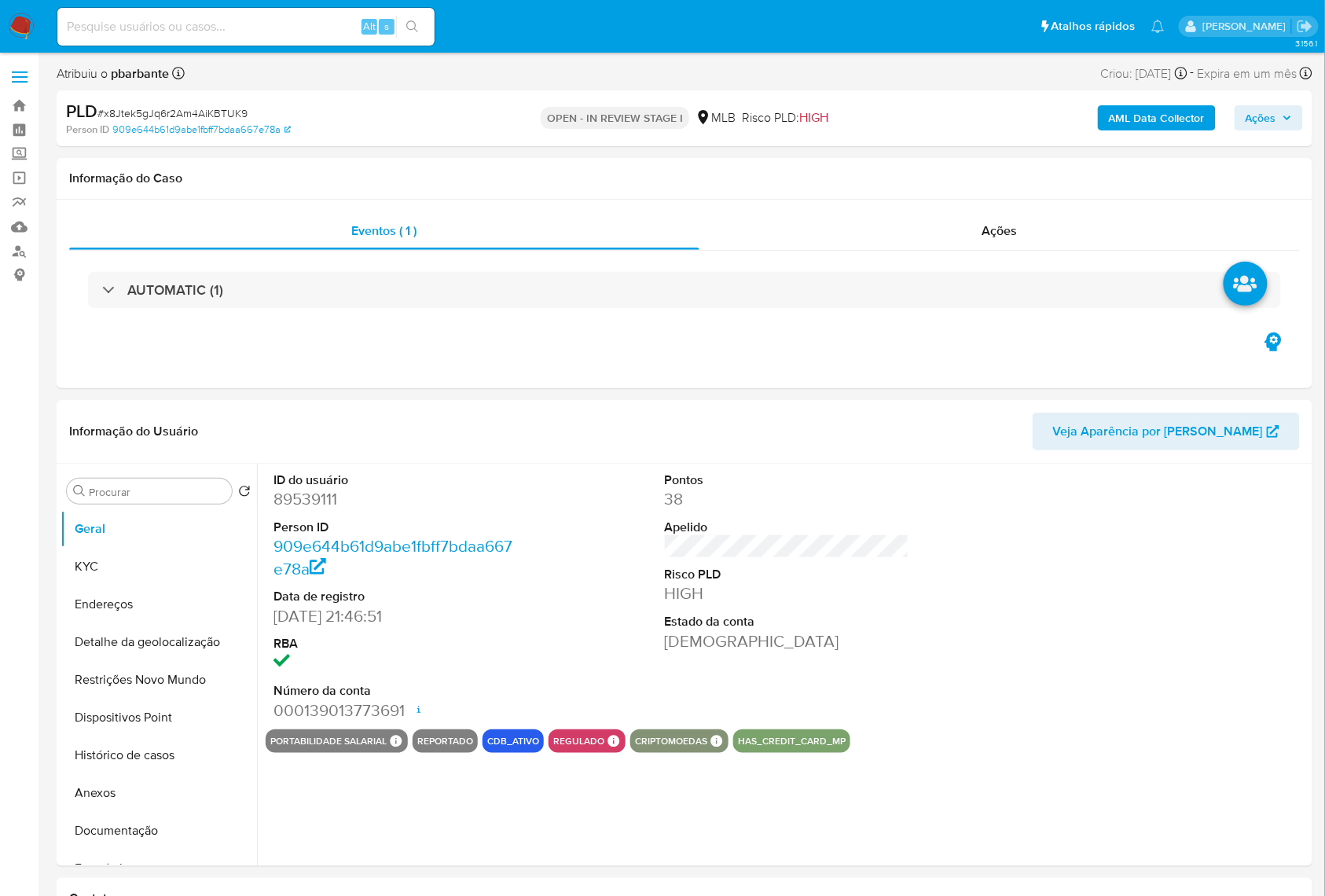
click at [293, 510] on dd "89539111" at bounding box center [396, 498] width 245 height 22
copy dd "89539111"
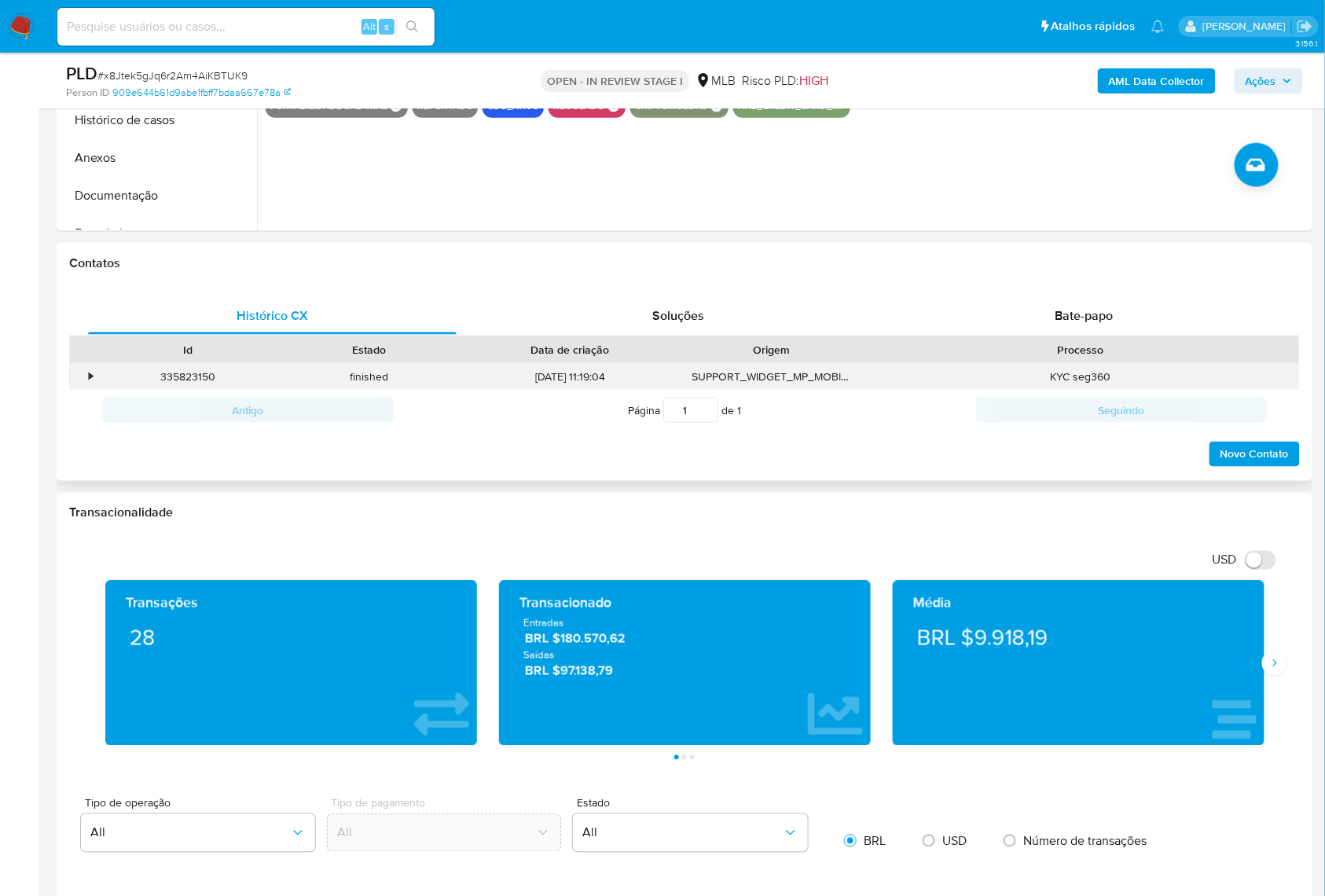
scroll to position [628, 0]
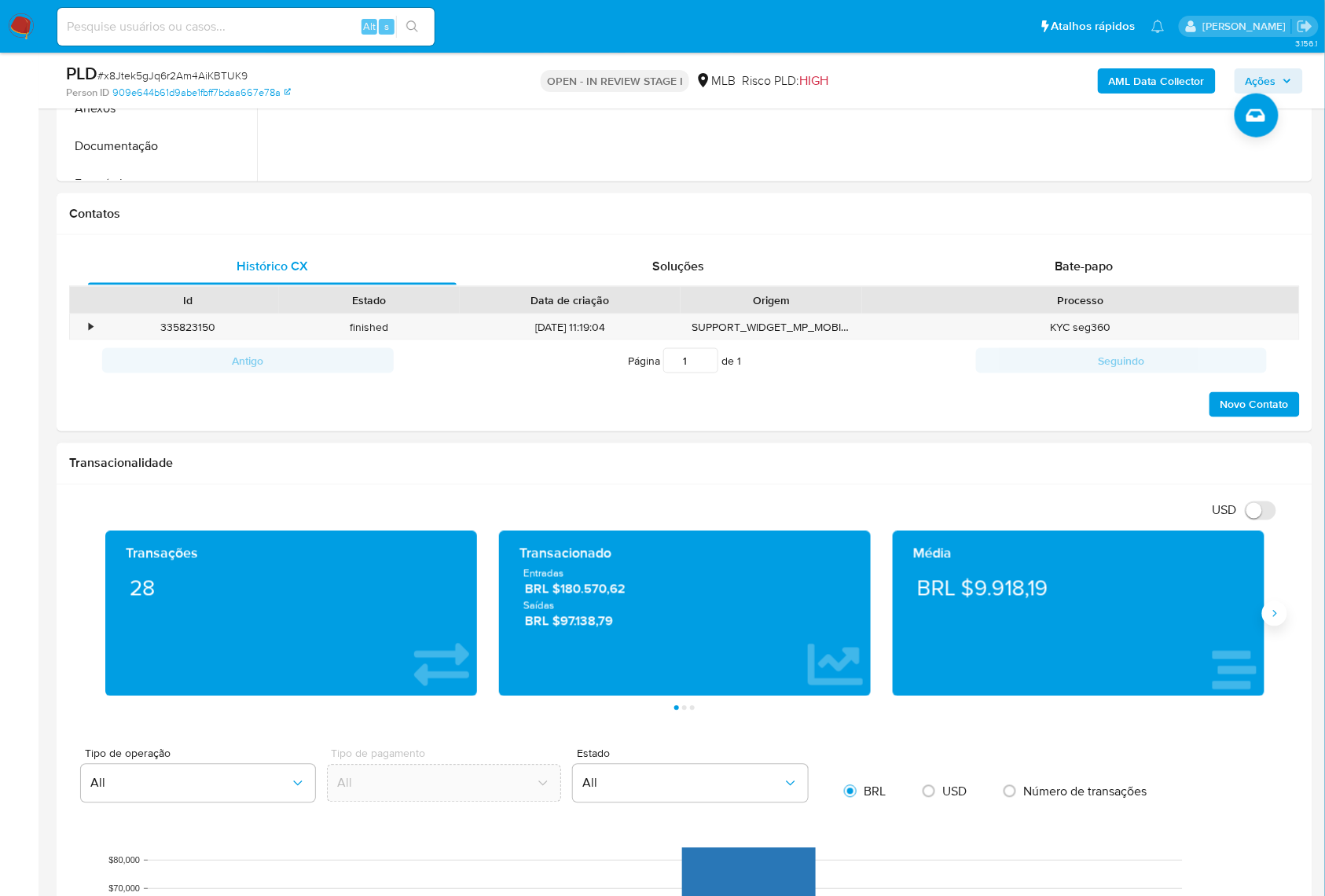
click at [1277, 626] on button "Siguiente" at bounding box center [1275, 614] width 25 height 25
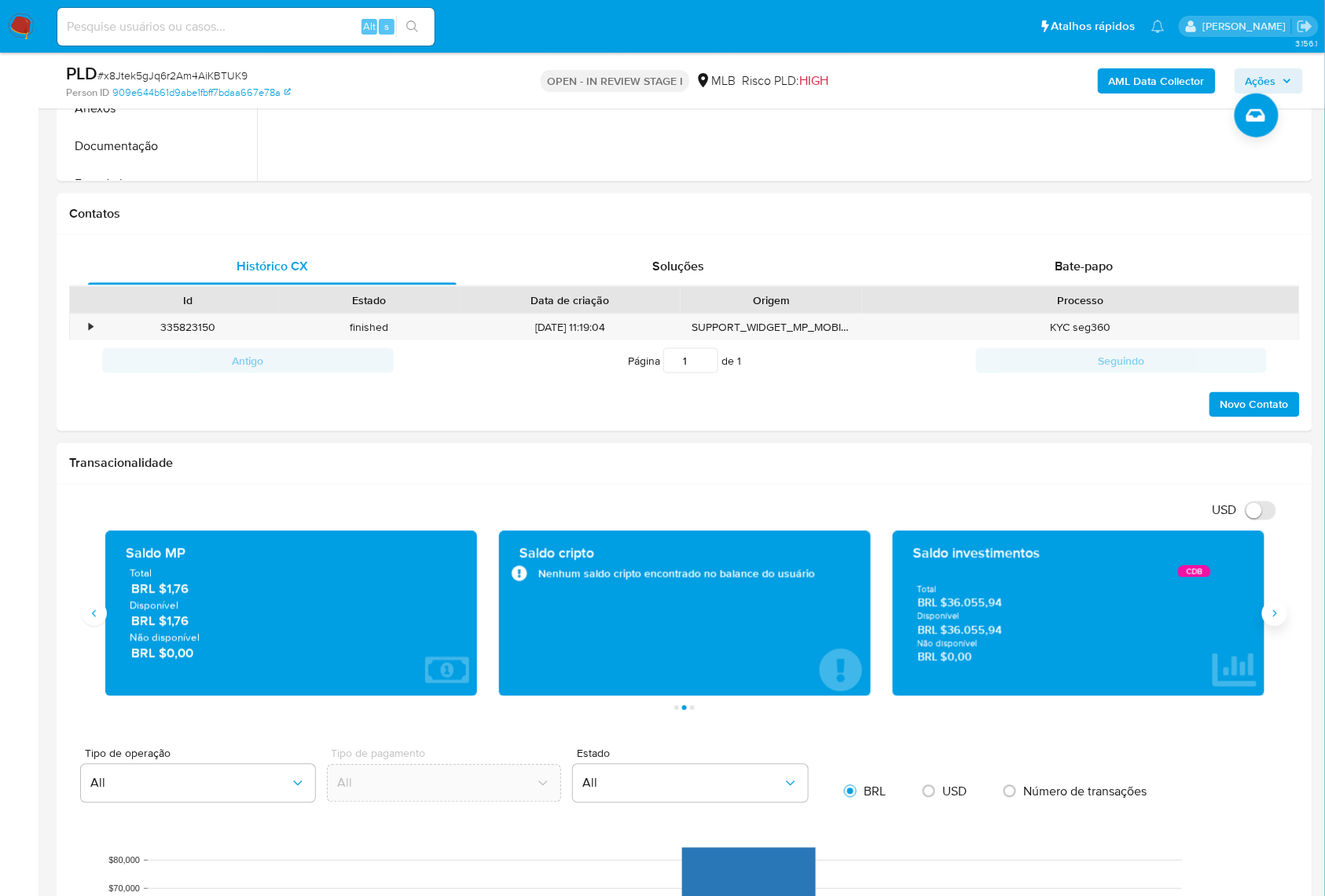
click at [1275, 620] on icon "Siguiente" at bounding box center [1275, 613] width 13 height 13
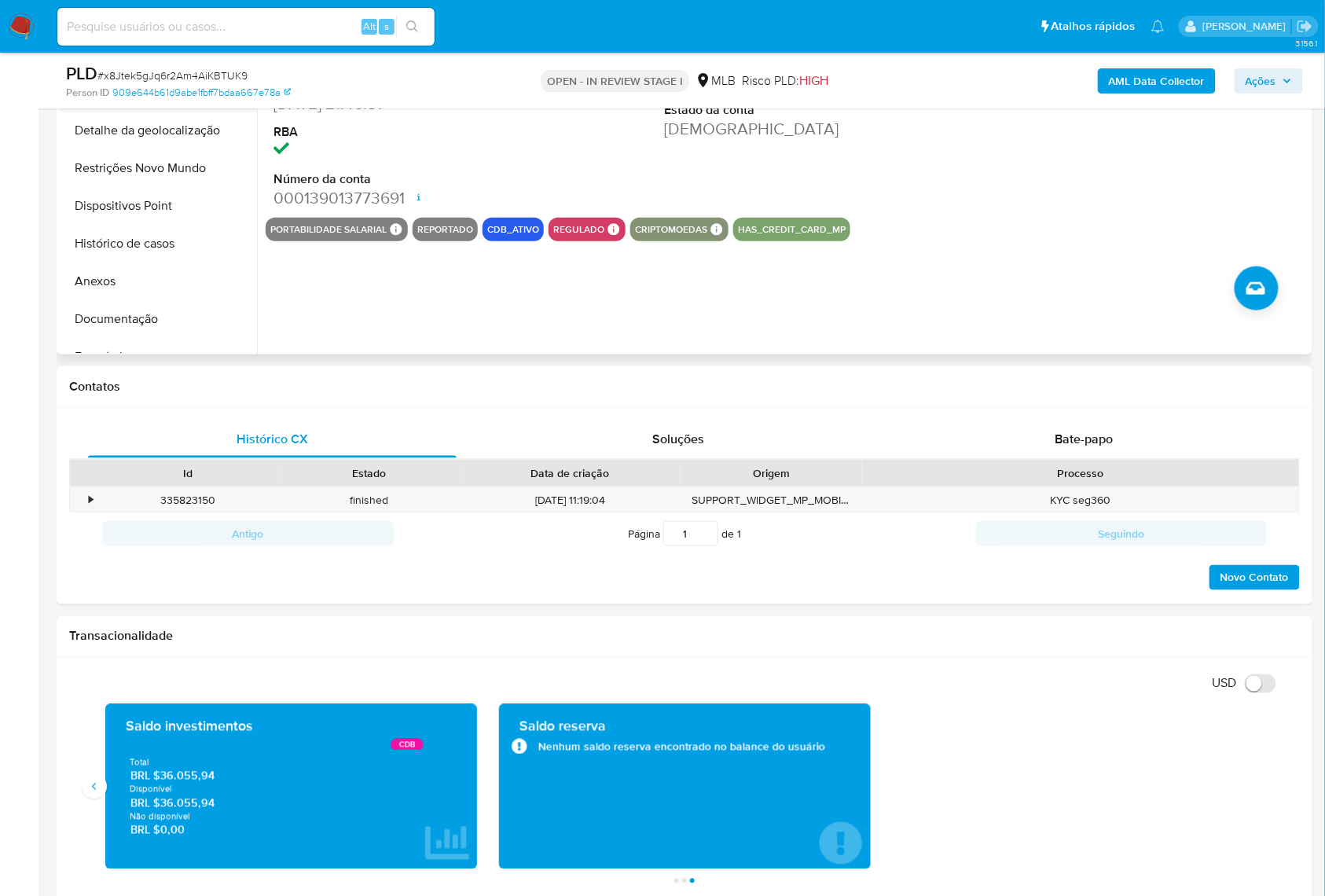
scroll to position [209, 0]
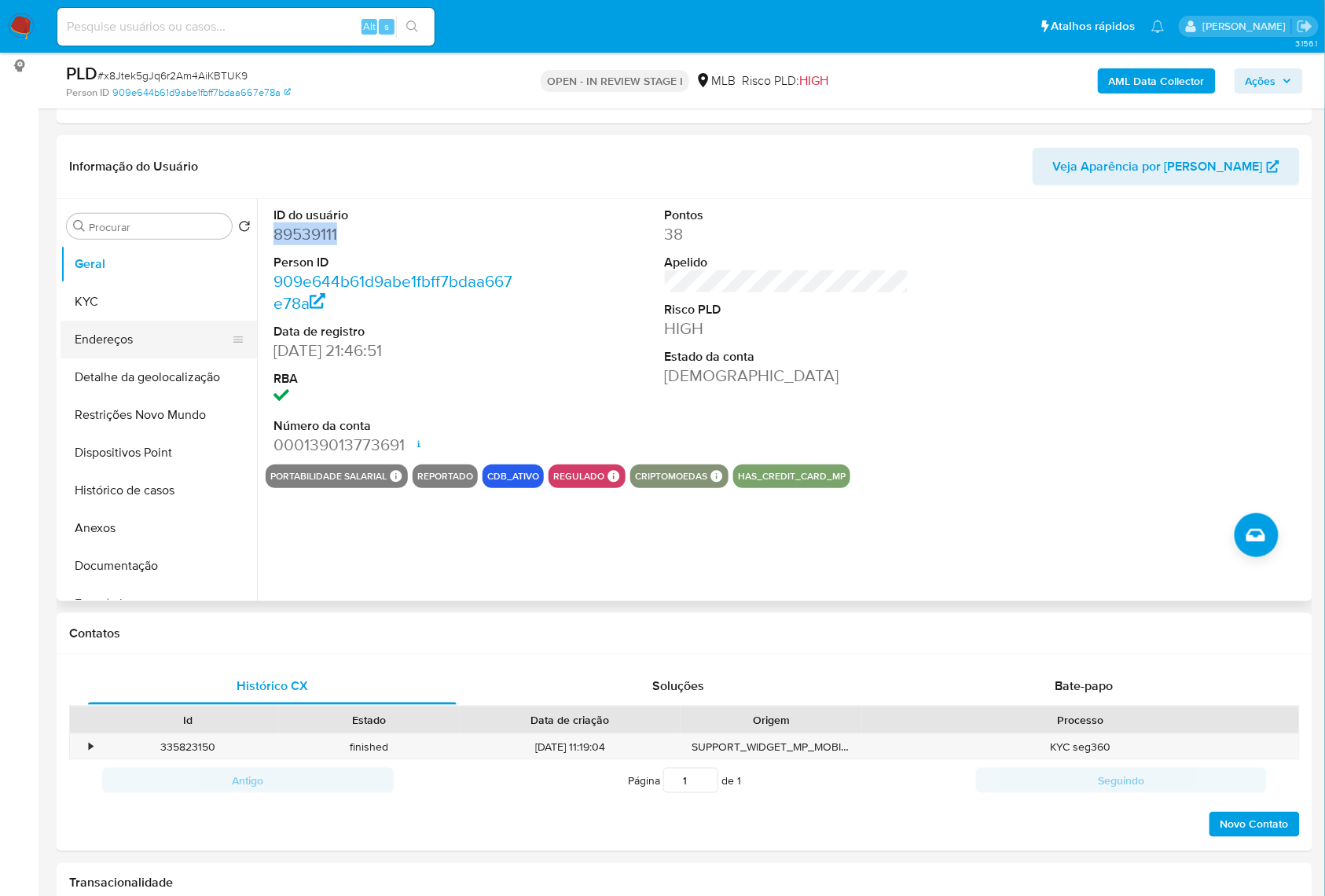
click at [117, 346] on button "Endereços" at bounding box center [152, 339] width 184 height 38
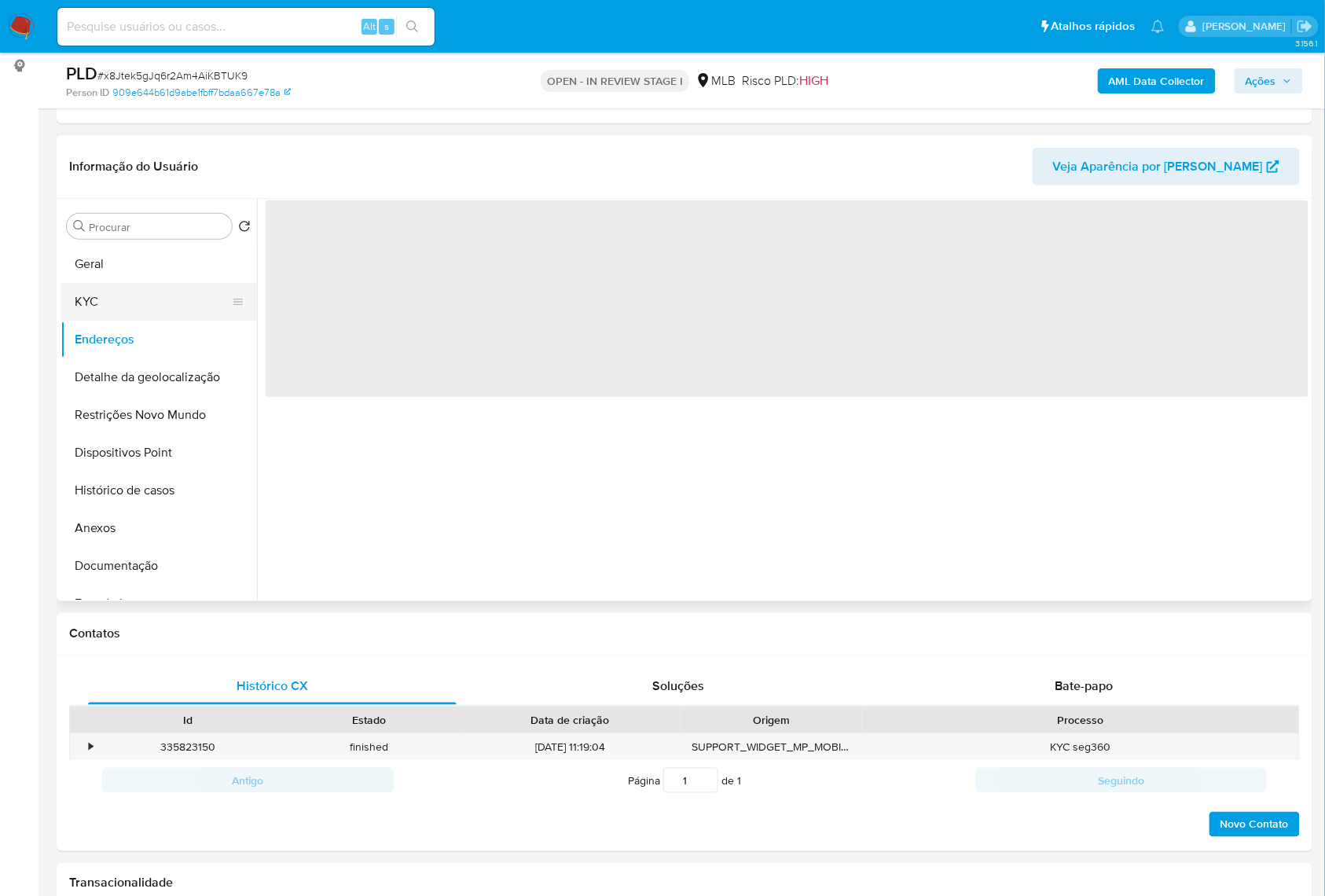
click at [126, 321] on button "KYC" at bounding box center [152, 302] width 184 height 38
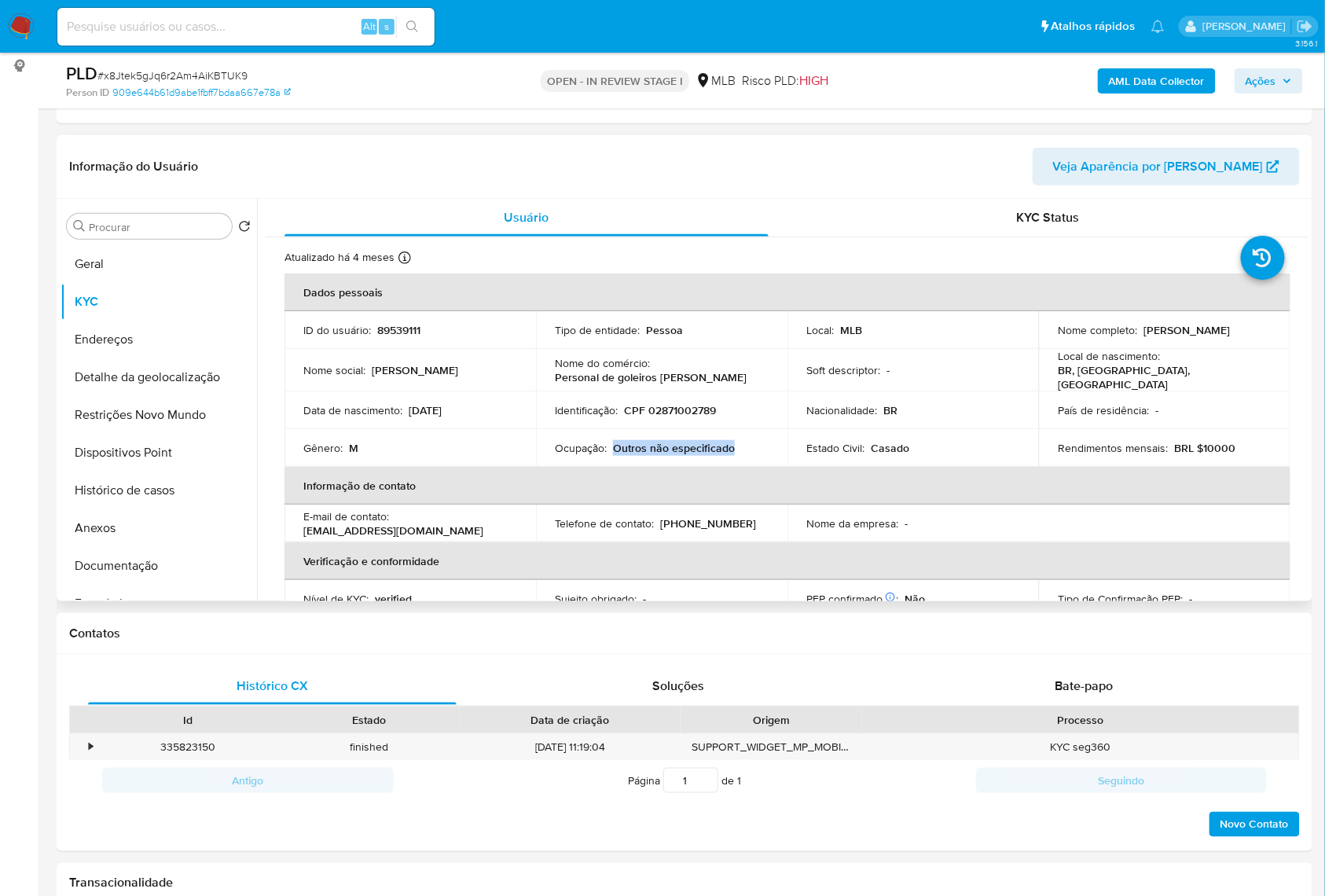
drag, startPoint x: 727, startPoint y: 466, endPoint x: 611, endPoint y: 465, distance: 116.0
click at [611, 455] on div "Ocupação : Outros não especificado" at bounding box center [662, 448] width 213 height 15
copy p "Outros não especificado"
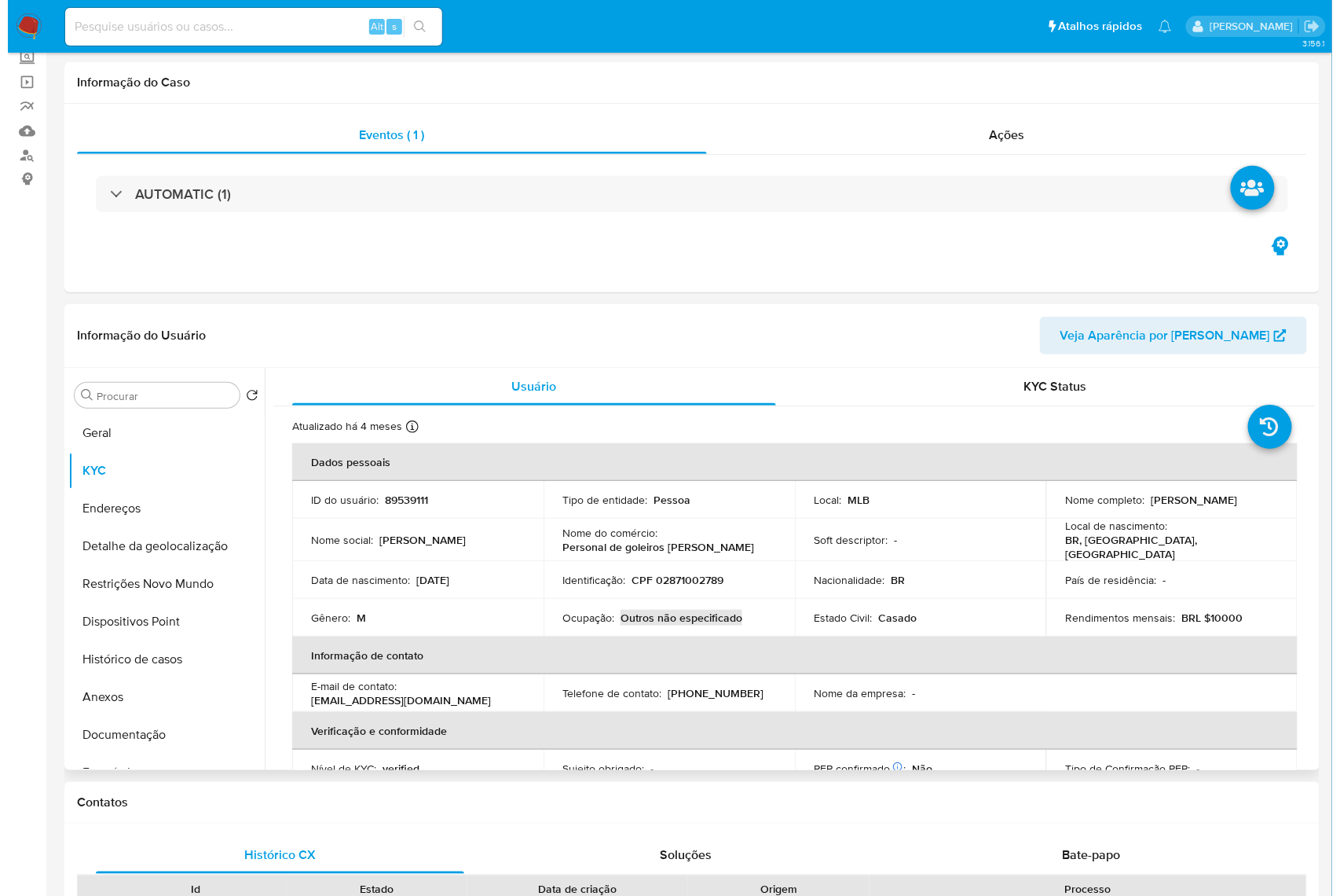
scroll to position [0, 0]
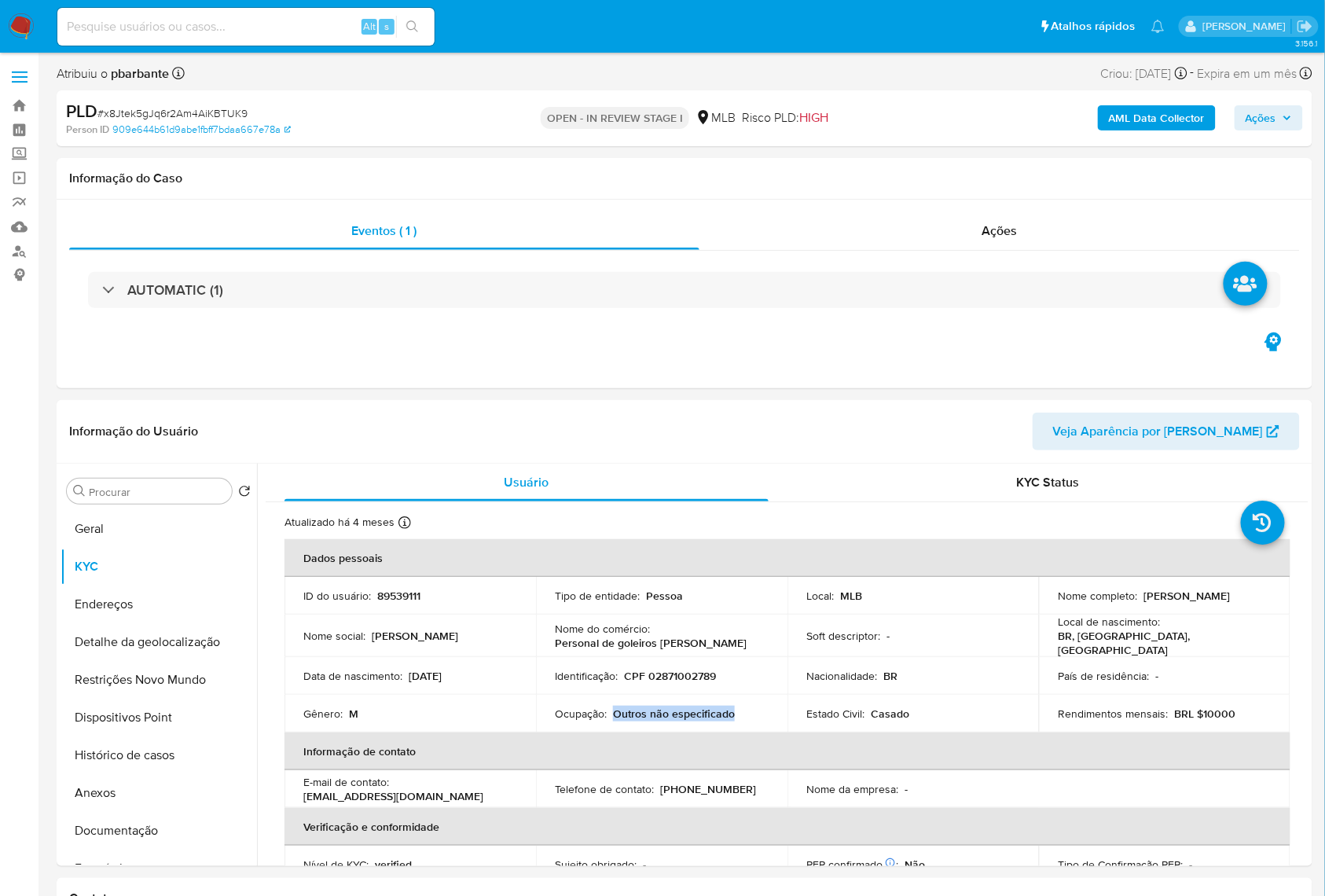
click at [1167, 116] on b "AML Data Collector" at bounding box center [1156, 118] width 96 height 25
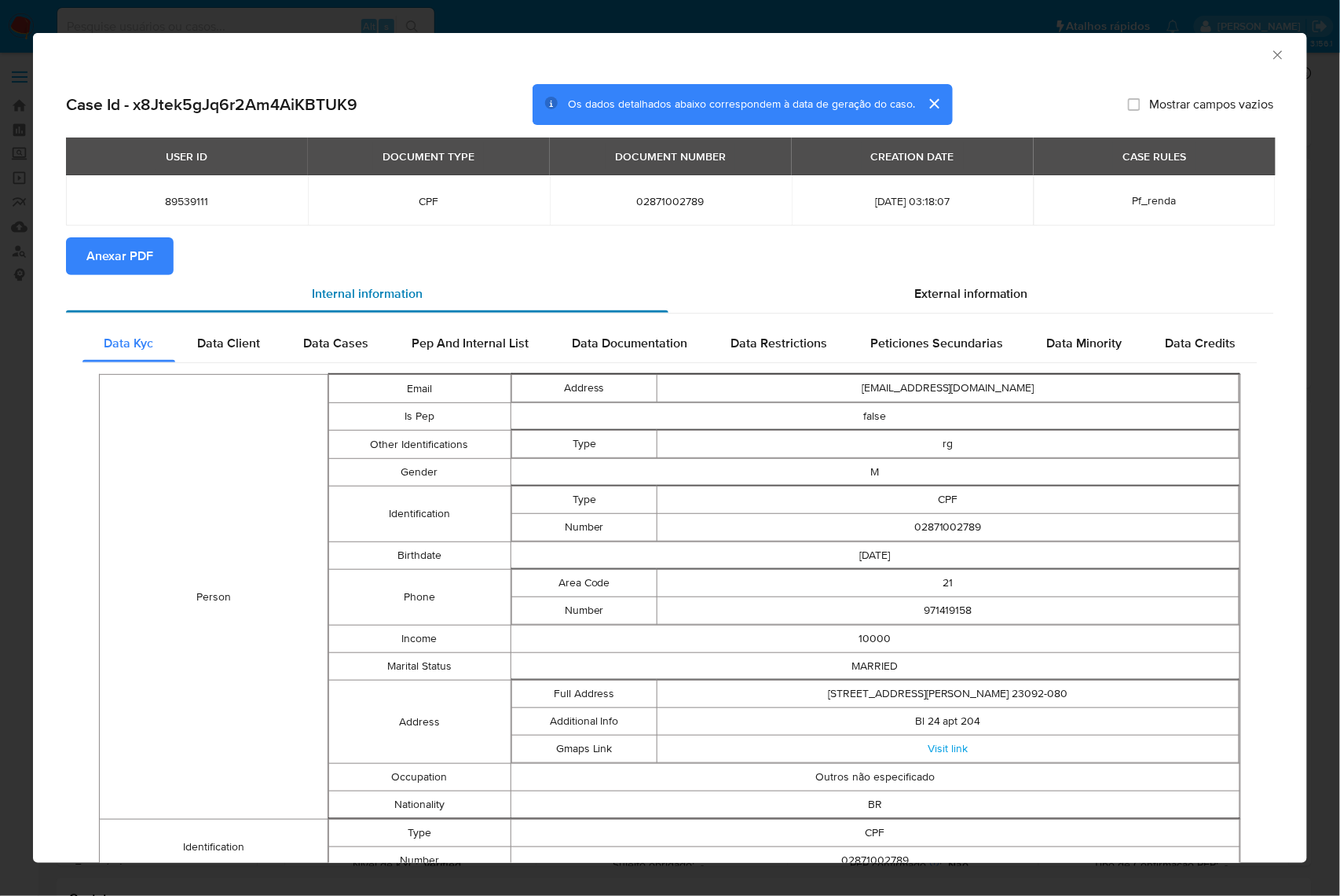
drag, startPoint x: 998, startPoint y: 297, endPoint x: 510, endPoint y: 297, distance: 488.0
click at [996, 297] on span "External information" at bounding box center [971, 293] width 113 height 18
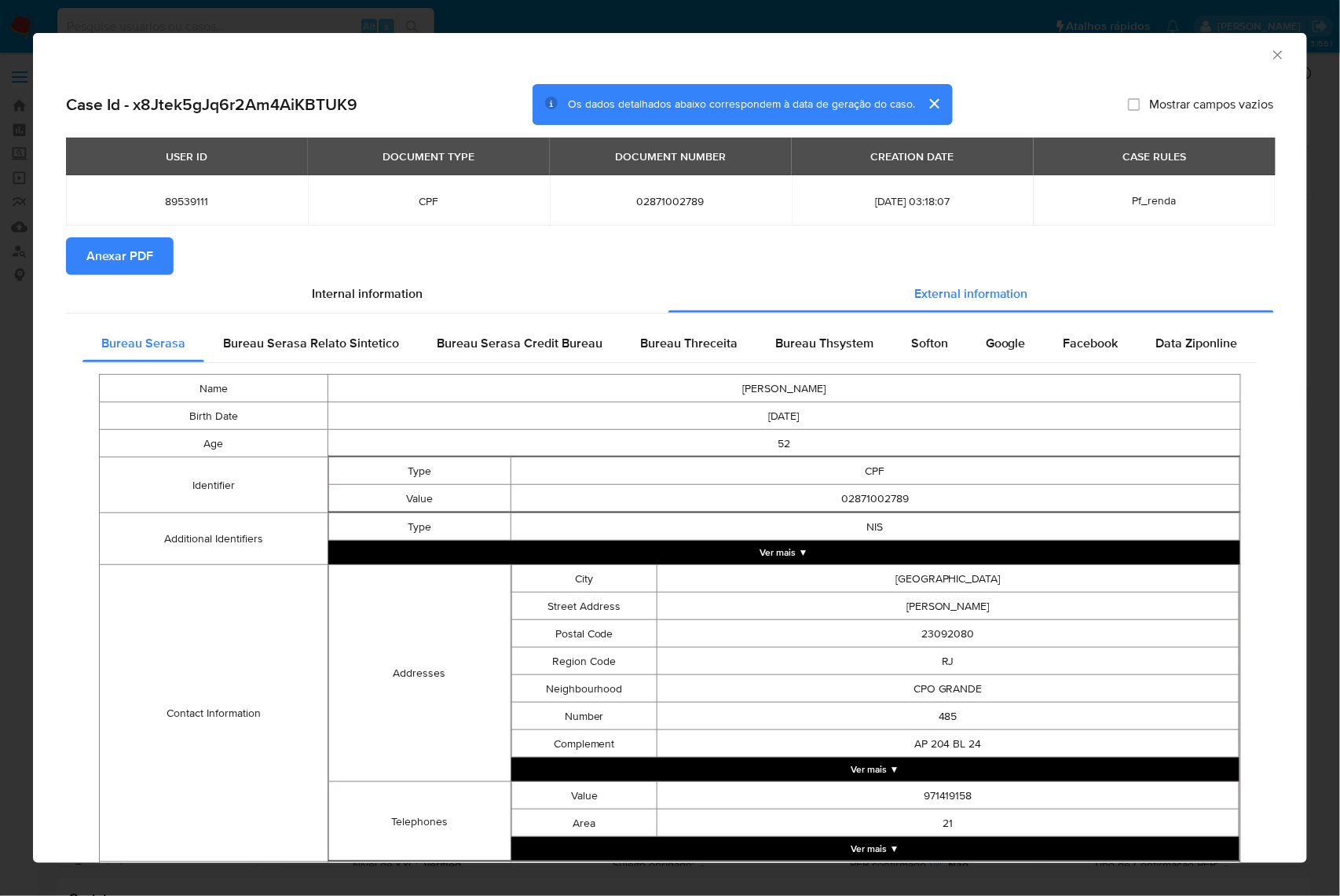
click at [155, 262] on button "Anexar PDF" at bounding box center [119, 256] width 108 height 38
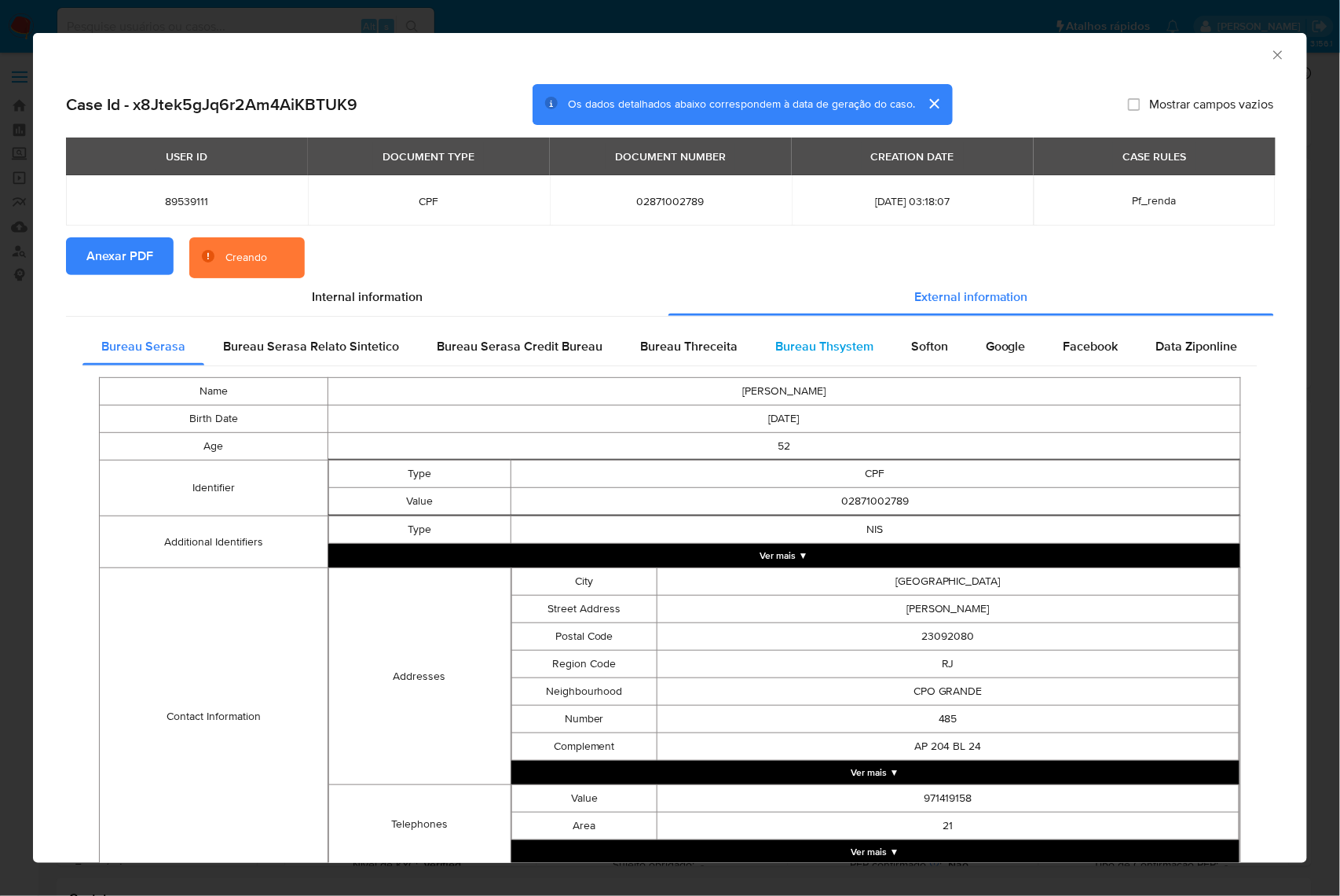
click at [837, 354] on span "Bureau Thsystem" at bounding box center [824, 346] width 98 height 18
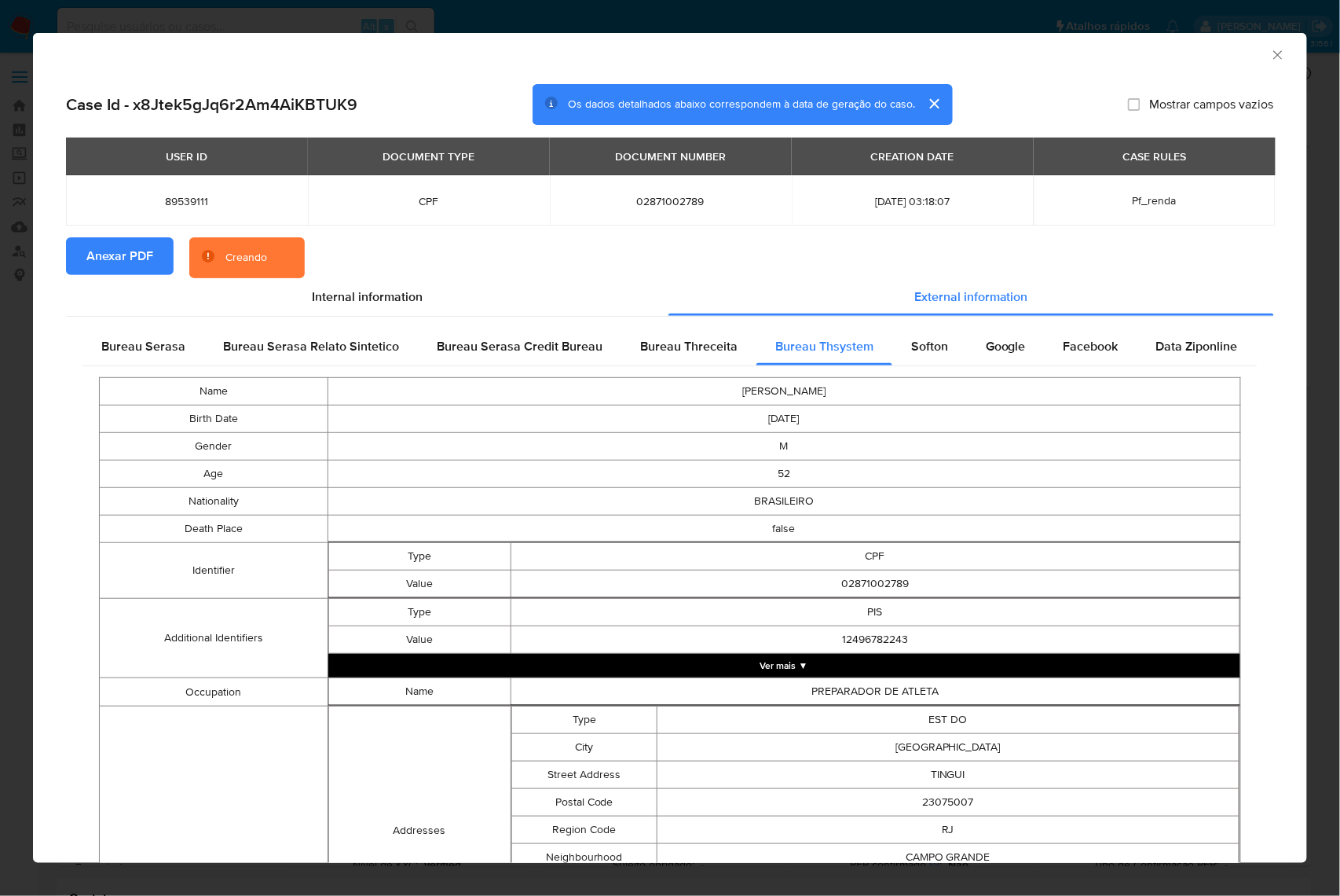
scroll to position [516, 0]
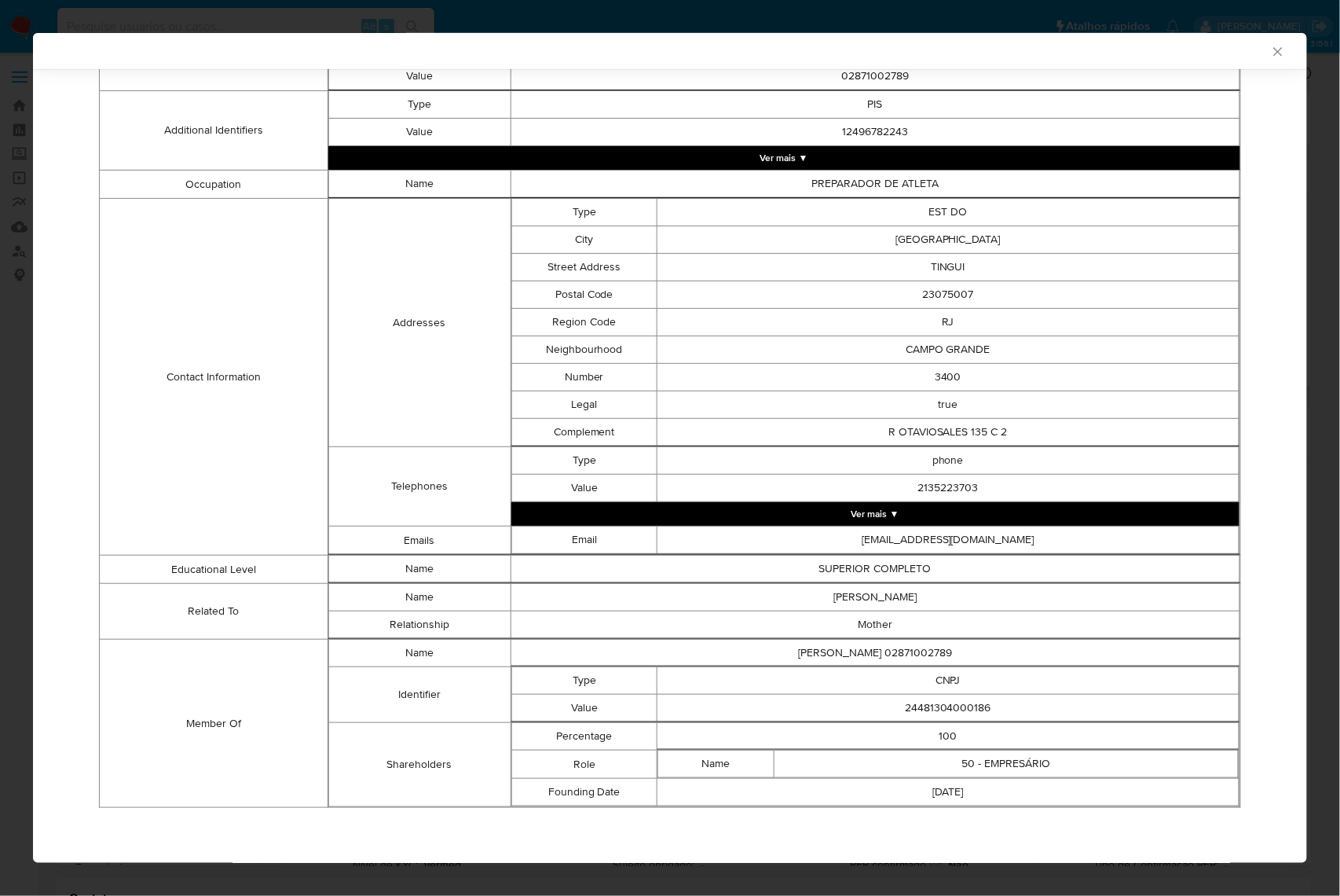
click at [970, 699] on td "24481304000186" at bounding box center [947, 708] width 582 height 27
copy td "24481304000186"
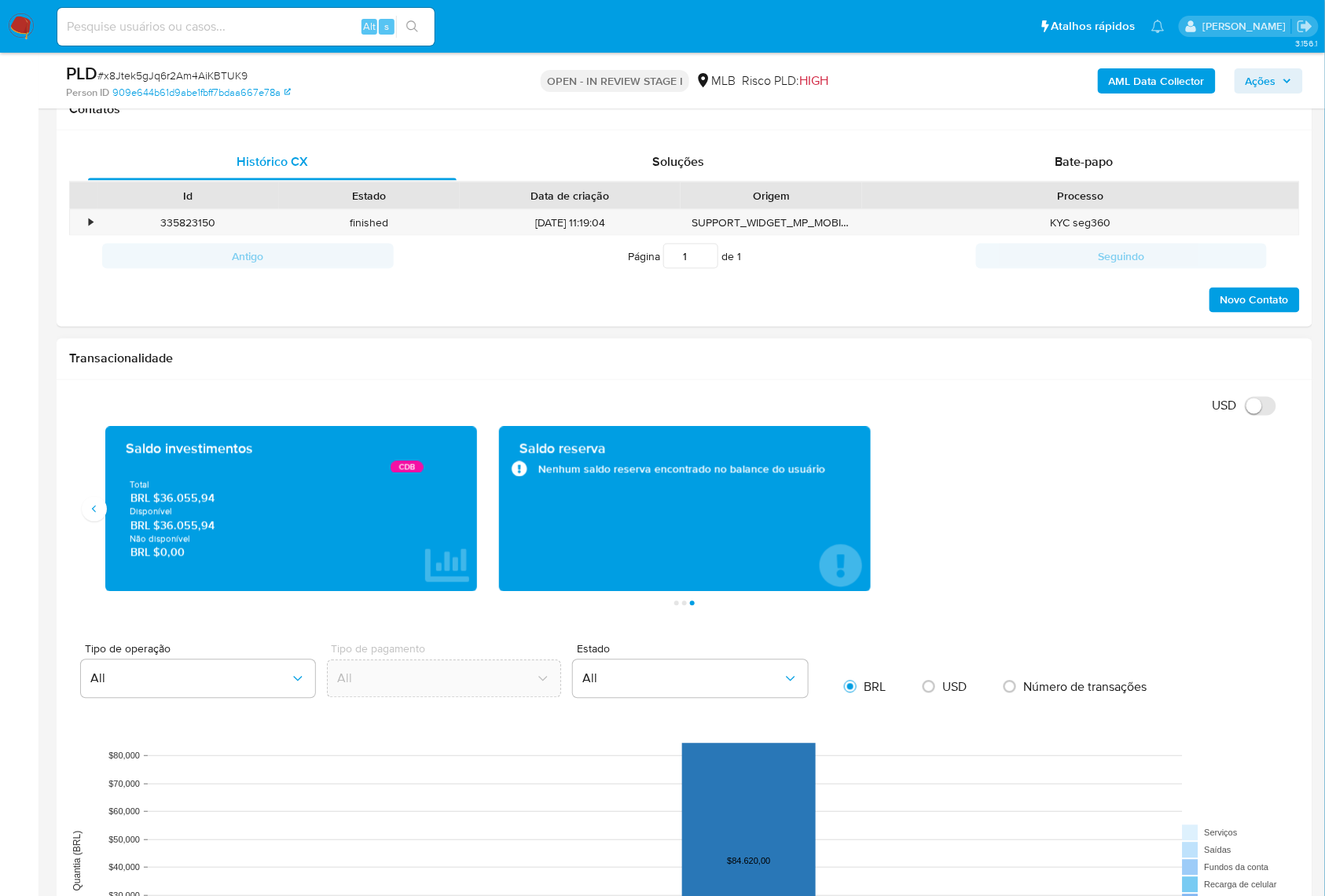
scroll to position [838, 0]
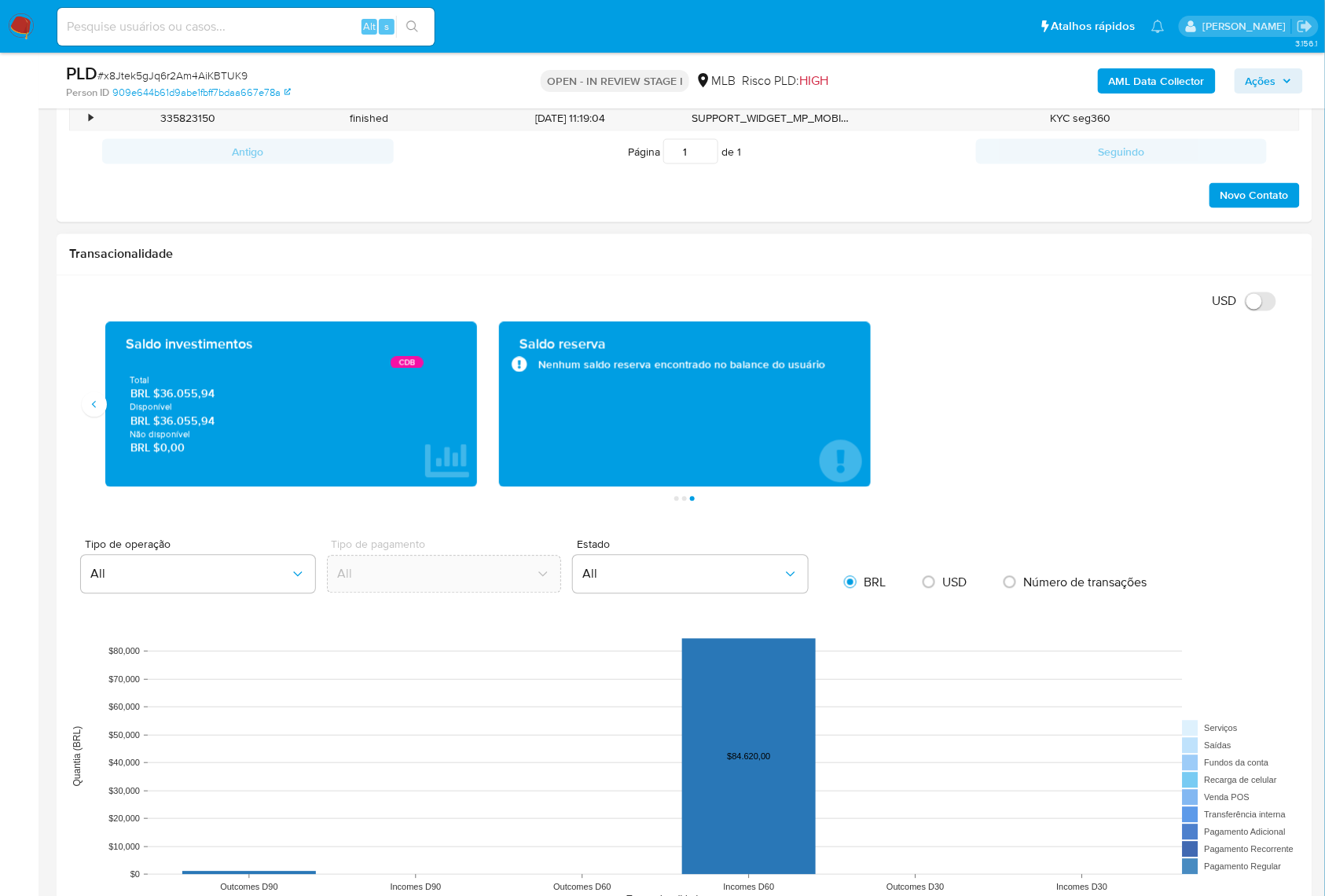
drag, startPoint x: 242, startPoint y: 416, endPoint x: 164, endPoint y: 426, distance: 78.6
click at [164, 401] on span "BRL $36.055,94" at bounding box center [292, 394] width 322 height 15
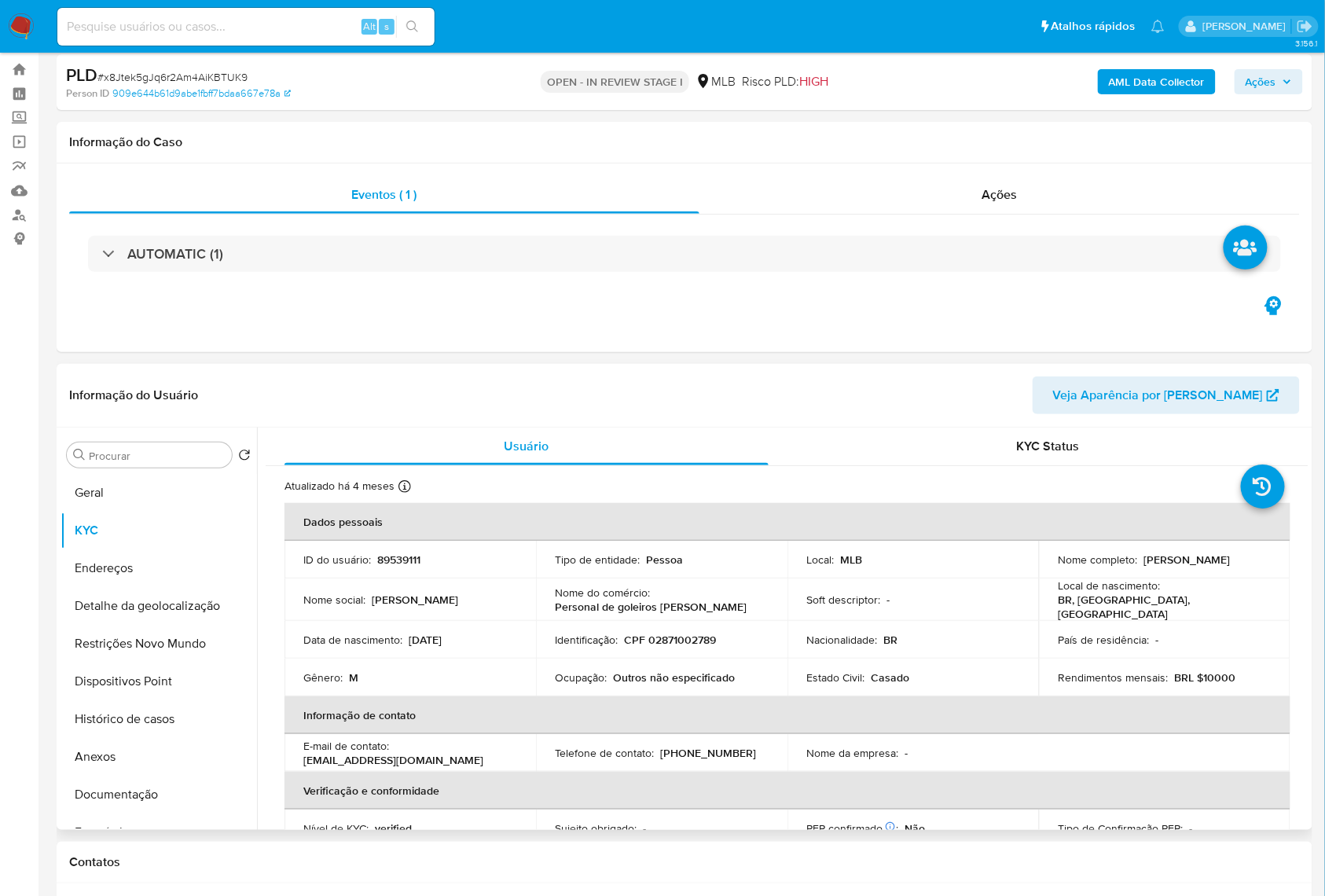
scroll to position [0, 0]
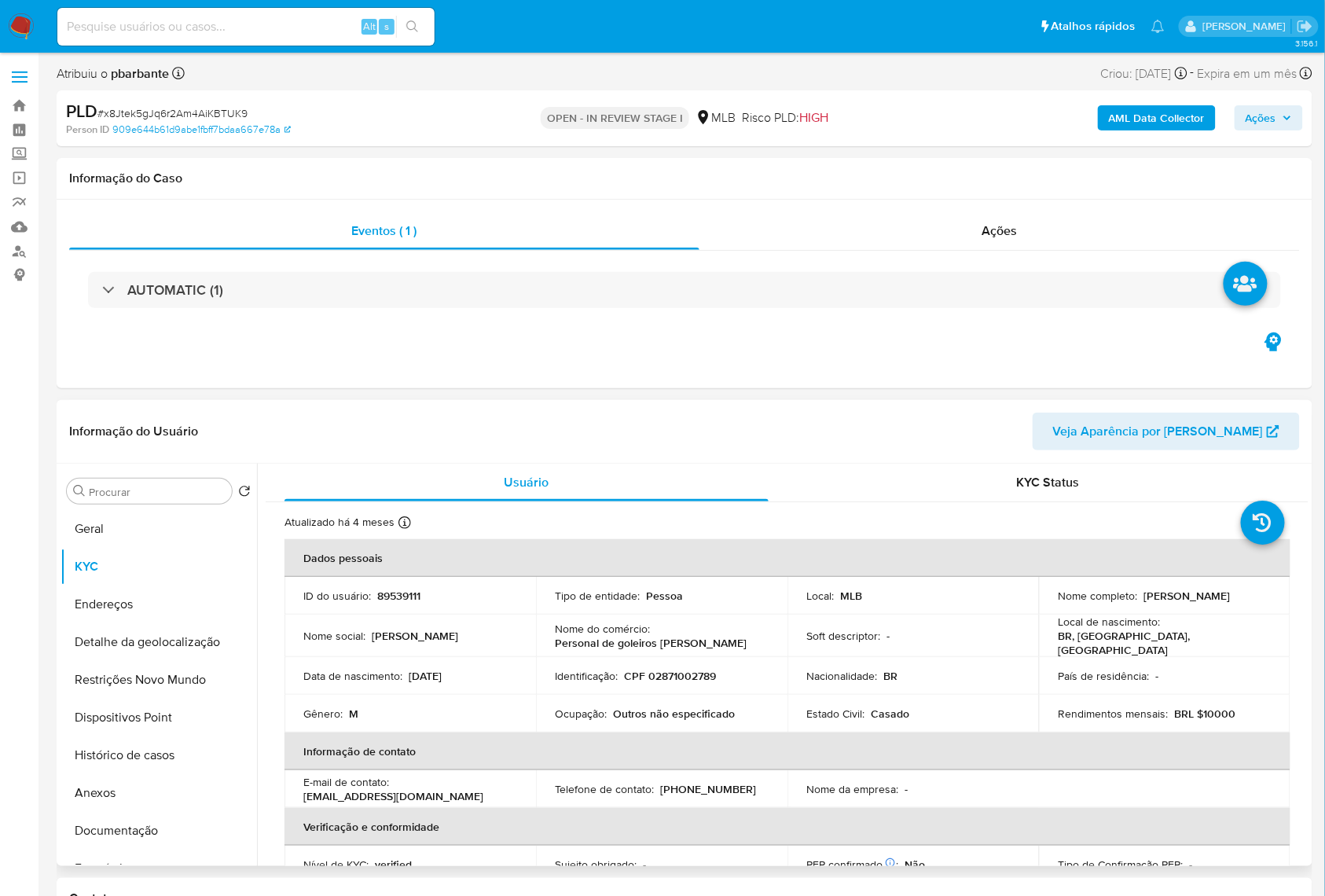
drag, startPoint x: 146, startPoint y: 560, endPoint x: 350, endPoint y: 437, distance: 238.2
click at [145, 548] on button "Geral" at bounding box center [158, 528] width 197 height 38
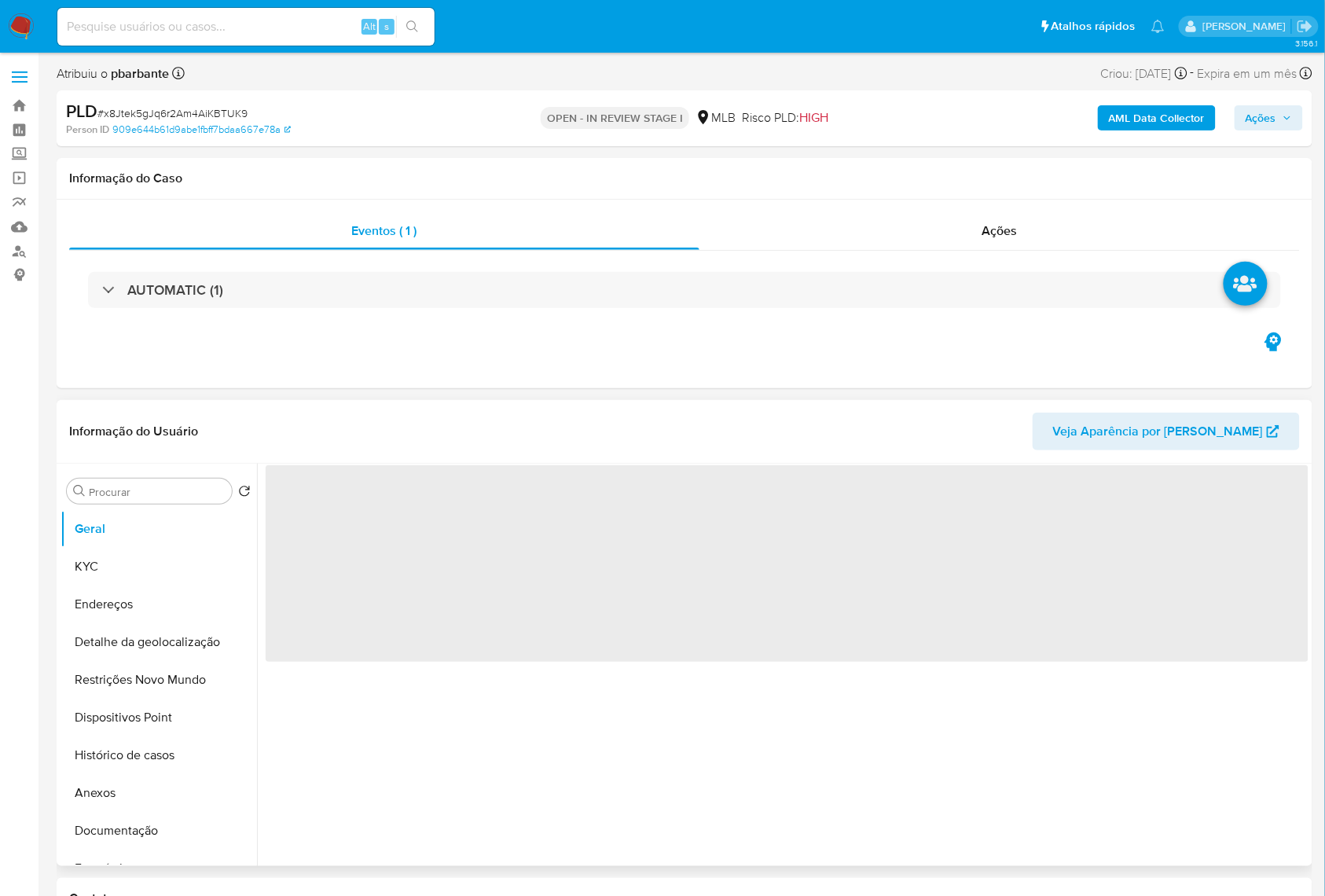
click at [377, 432] on div "Informação do Usuário Veja Aparência por Pessoa" at bounding box center [684, 432] width 1256 height 64
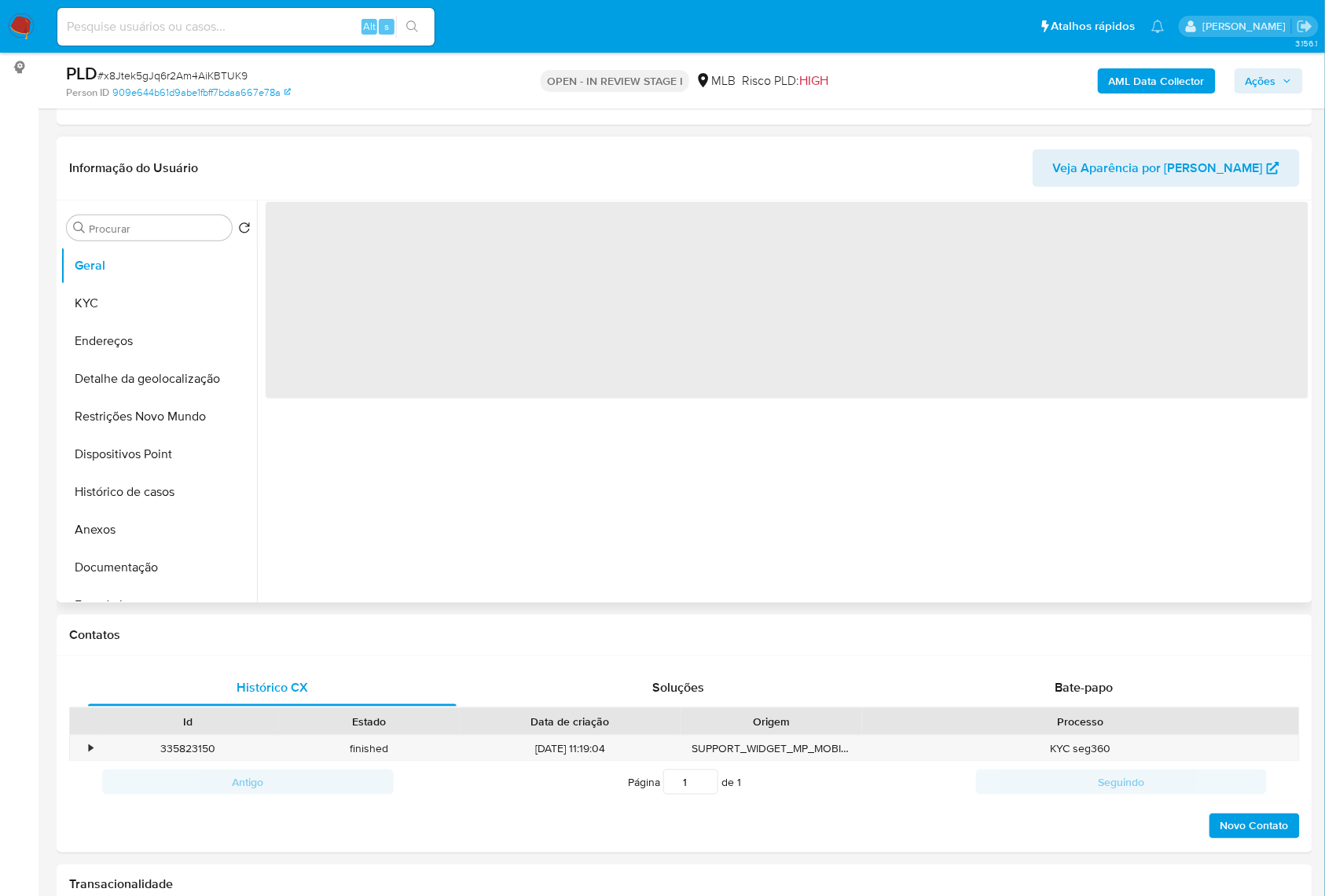
scroll to position [209, 0]
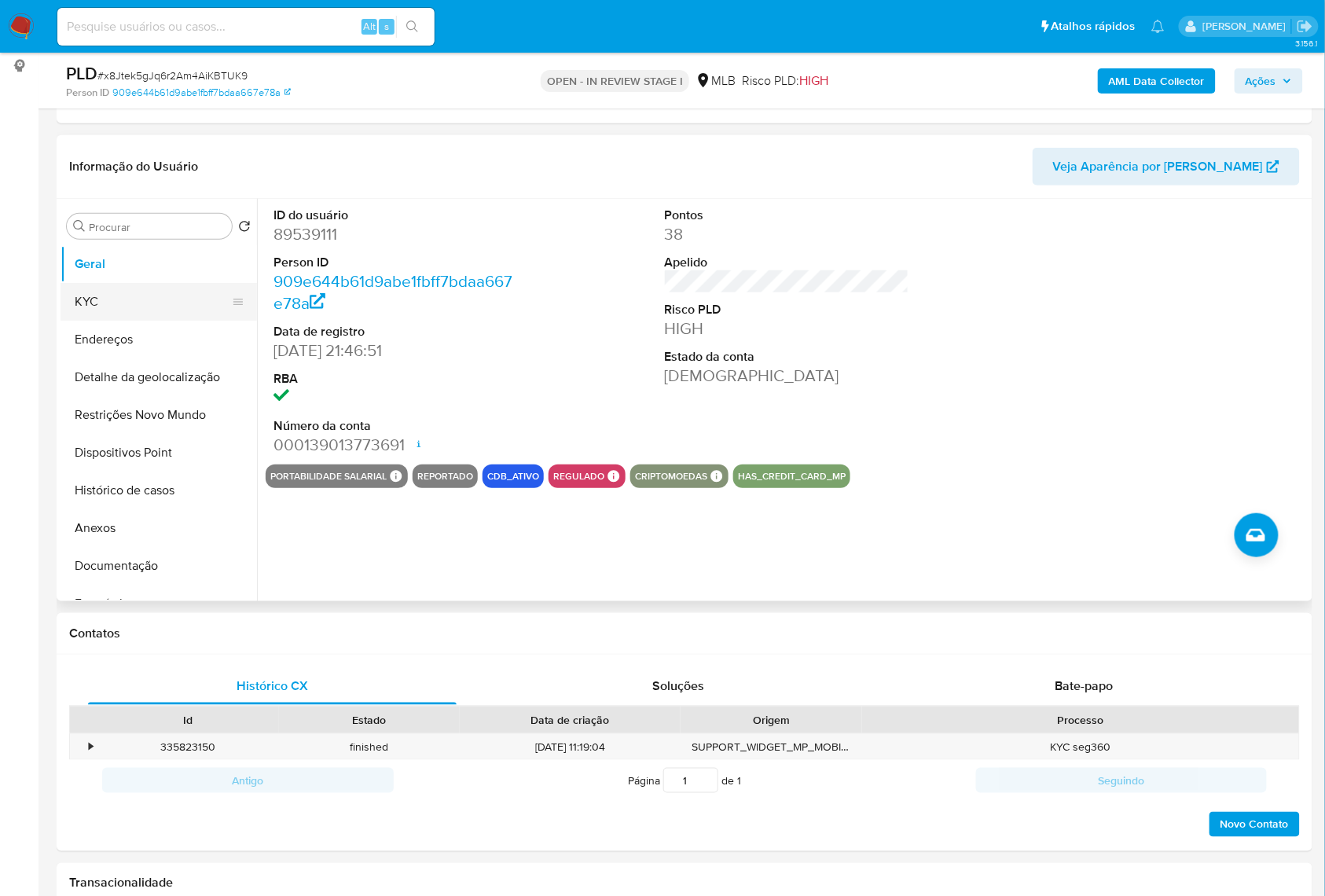
click at [145, 321] on button "KYC" at bounding box center [152, 302] width 184 height 38
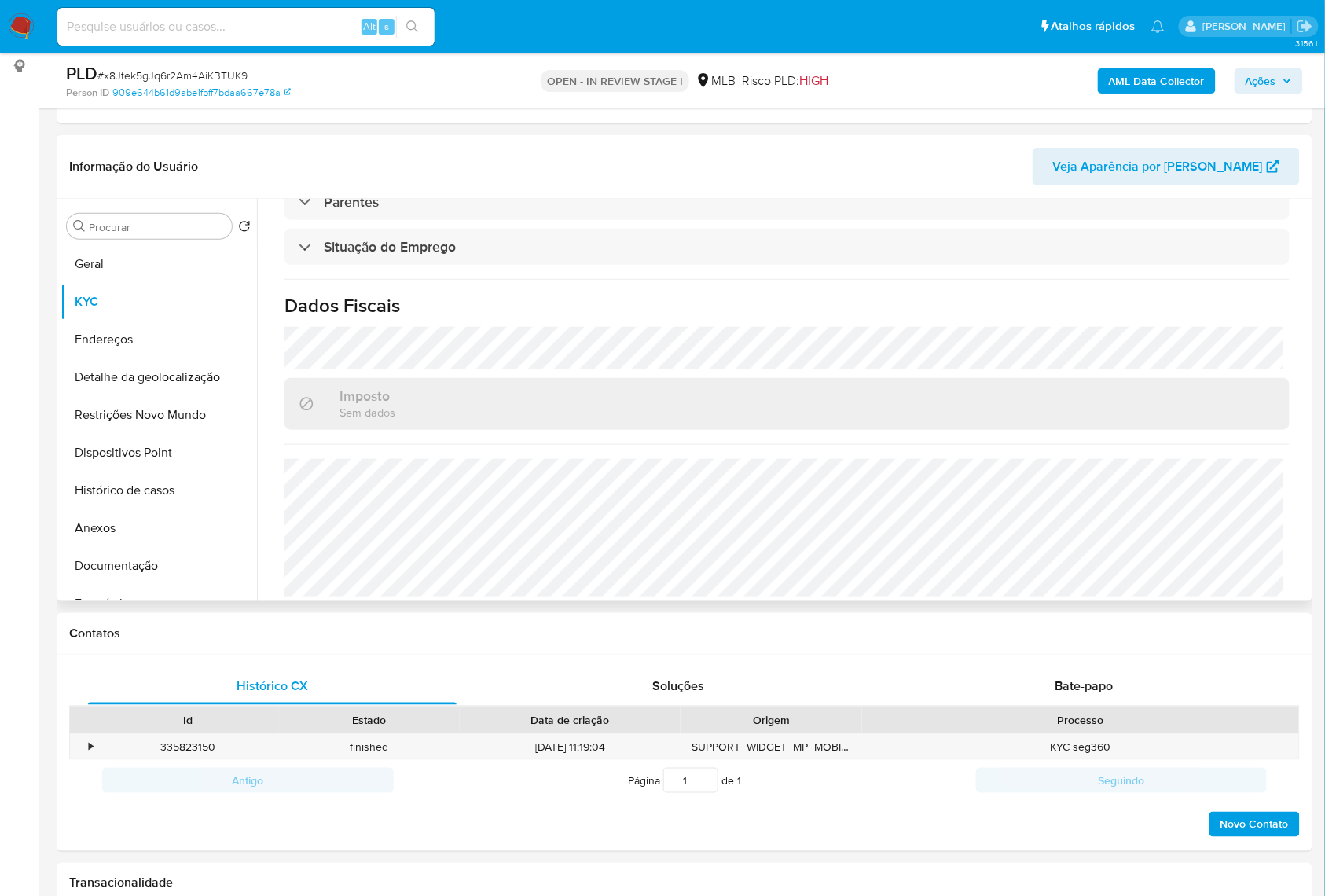
scroll to position [669, 0]
click at [129, 394] on button "Detalhe da geolocalização" at bounding box center [152, 377] width 184 height 38
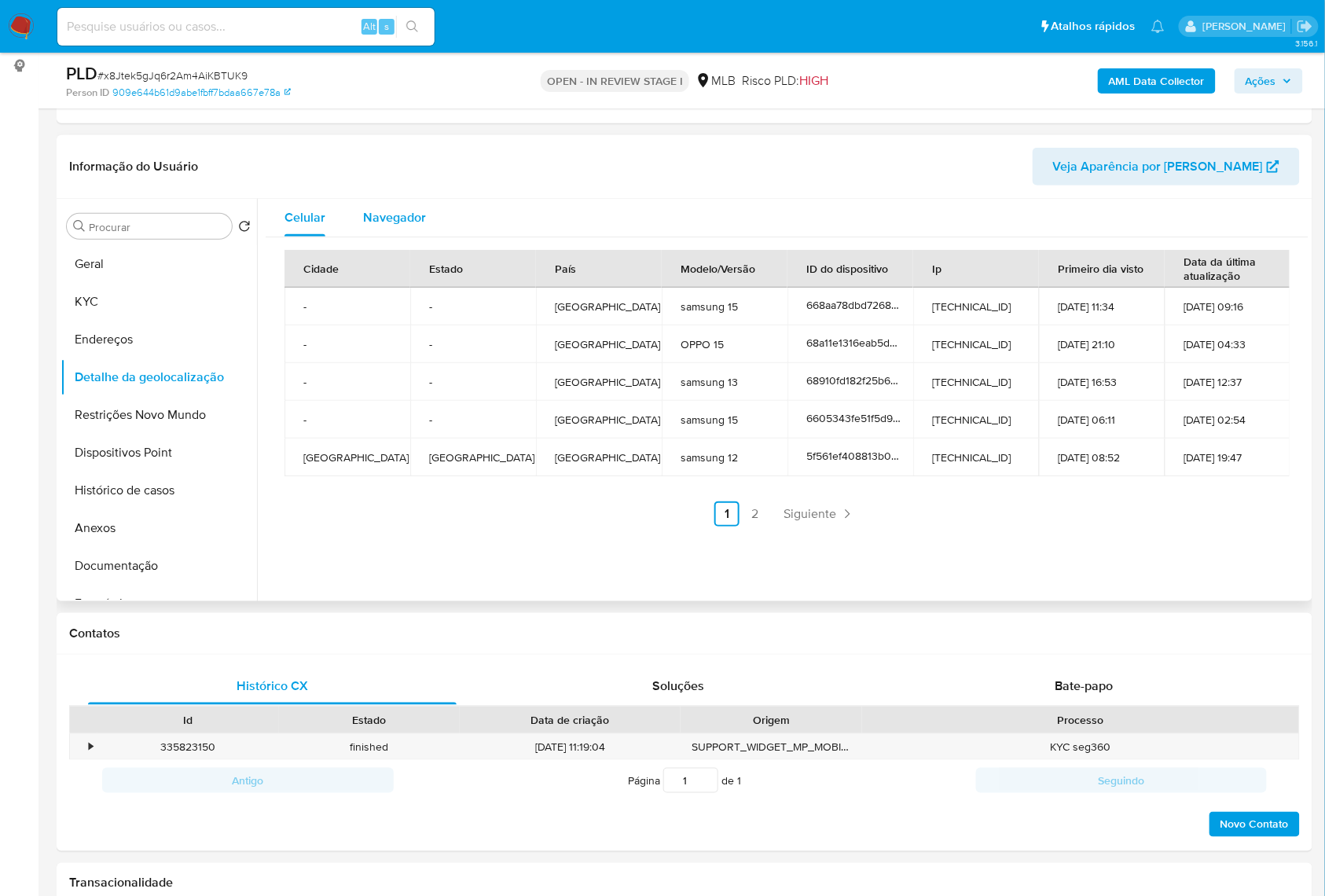
click at [369, 226] on span "Navegador" at bounding box center [394, 217] width 63 height 18
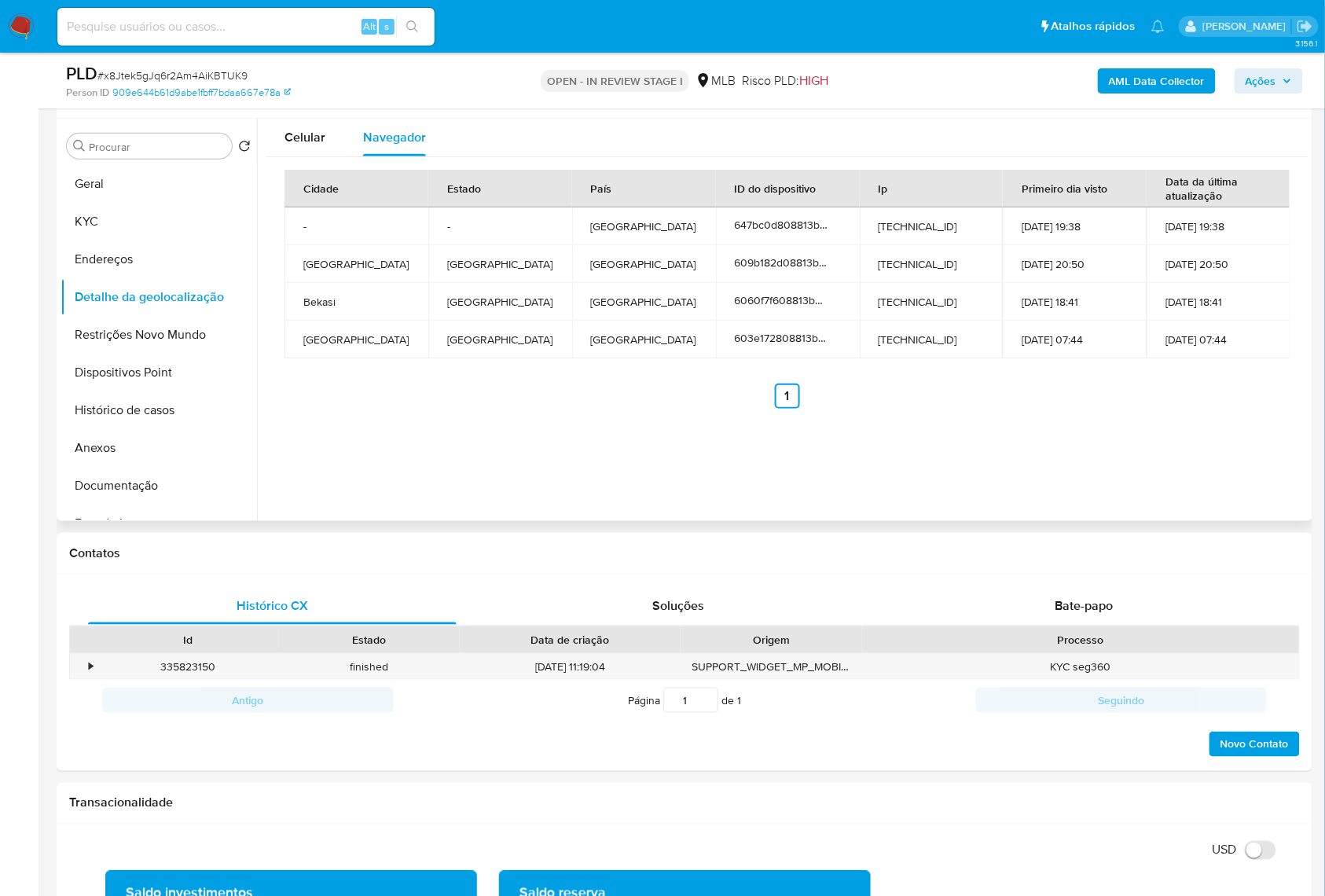
scroll to position [293, 0]
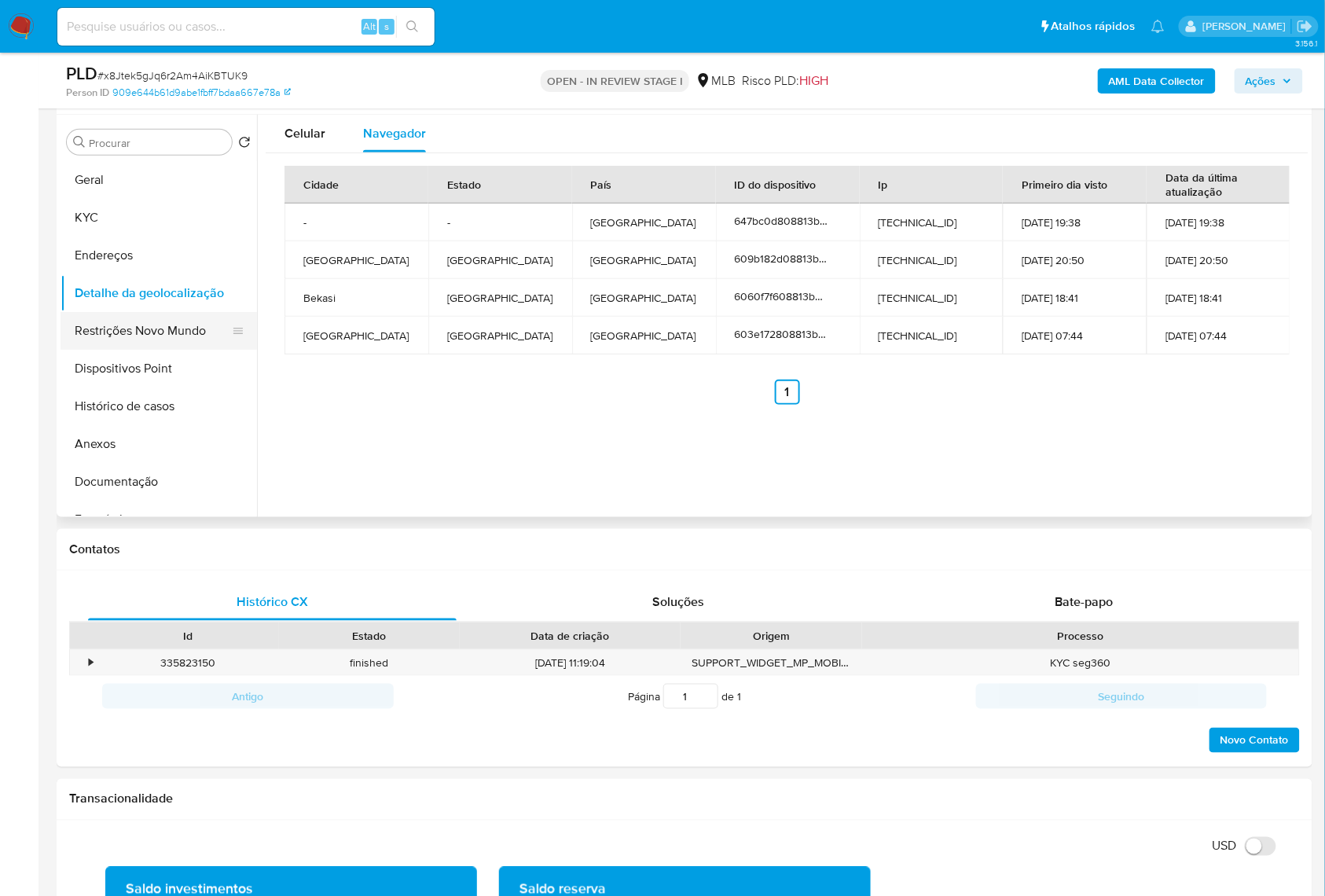
click at [149, 350] on button "Restrições Novo Mundo" at bounding box center [152, 331] width 184 height 38
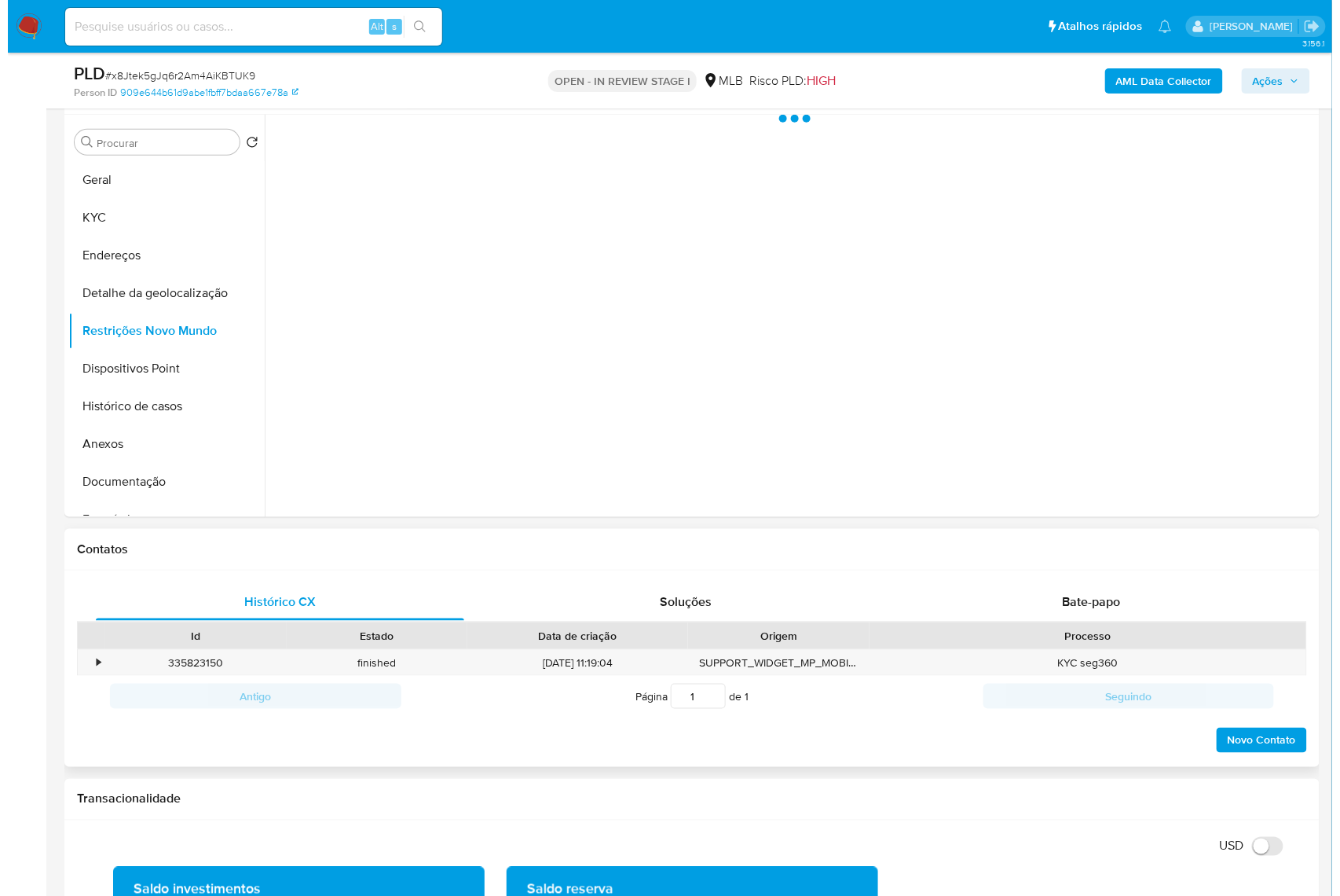
scroll to position [188, 0]
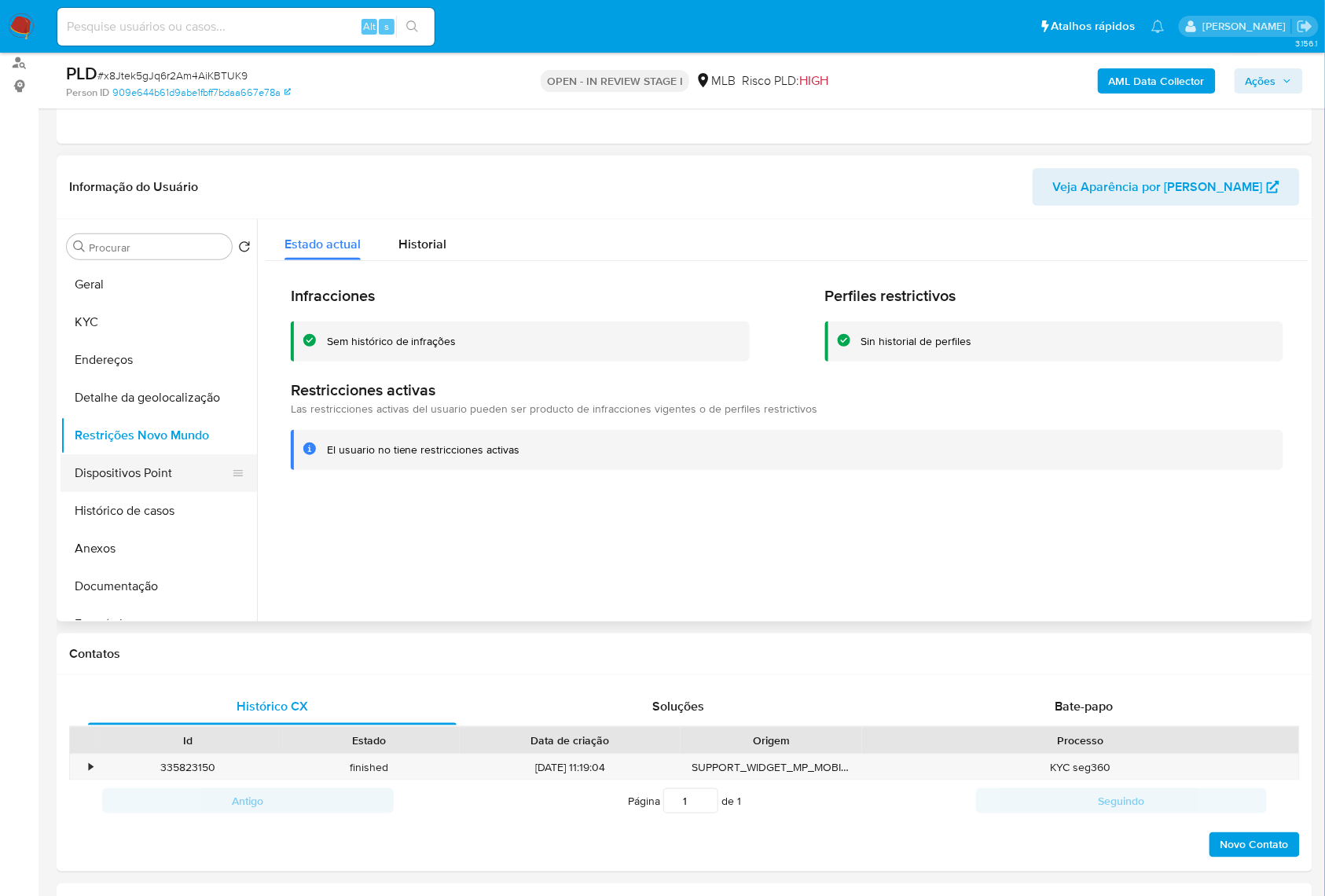
click at [165, 492] on button "Dispositivos Point" at bounding box center [152, 472] width 184 height 38
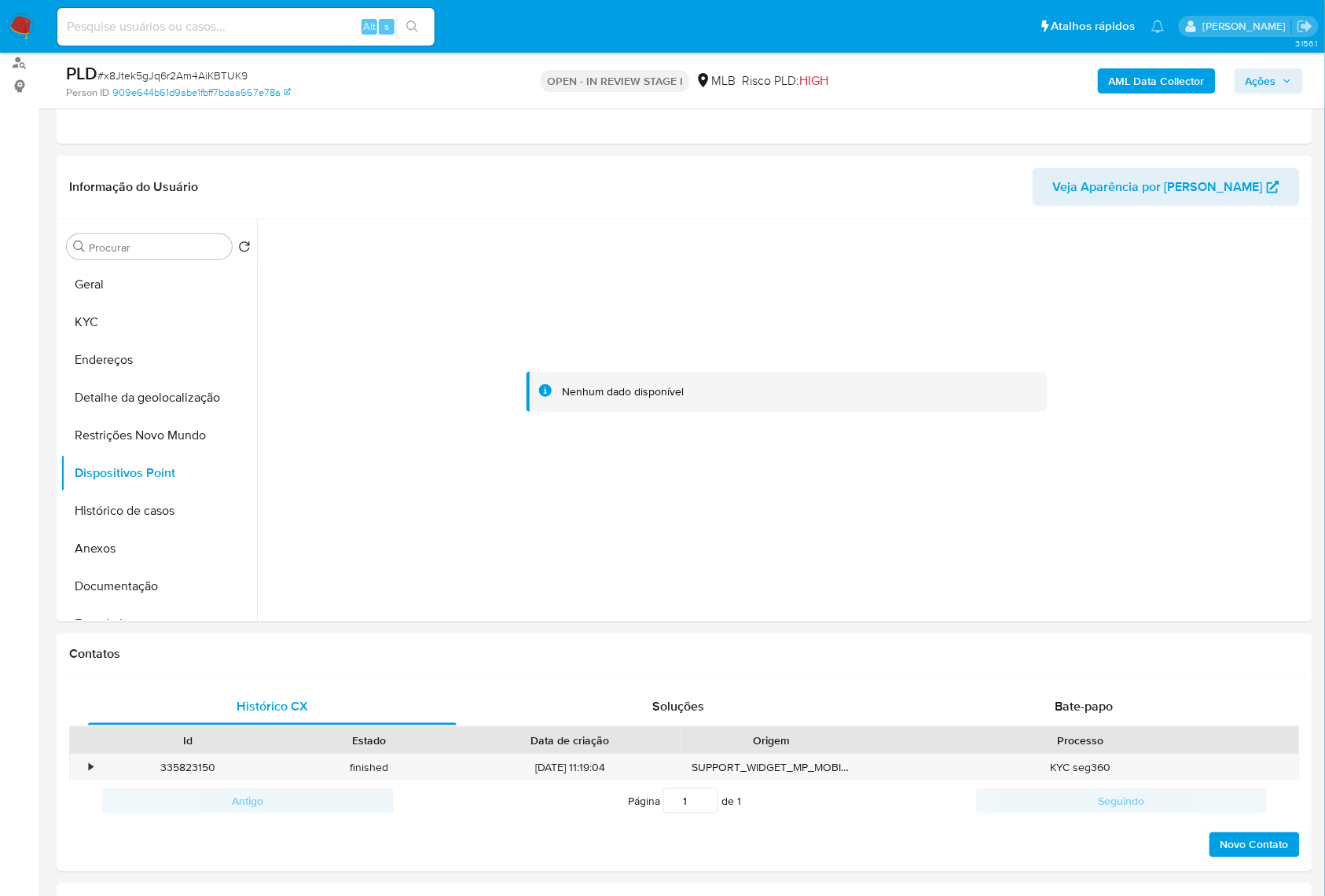
click at [1283, 80] on icon "button" at bounding box center [1287, 81] width 10 height 10
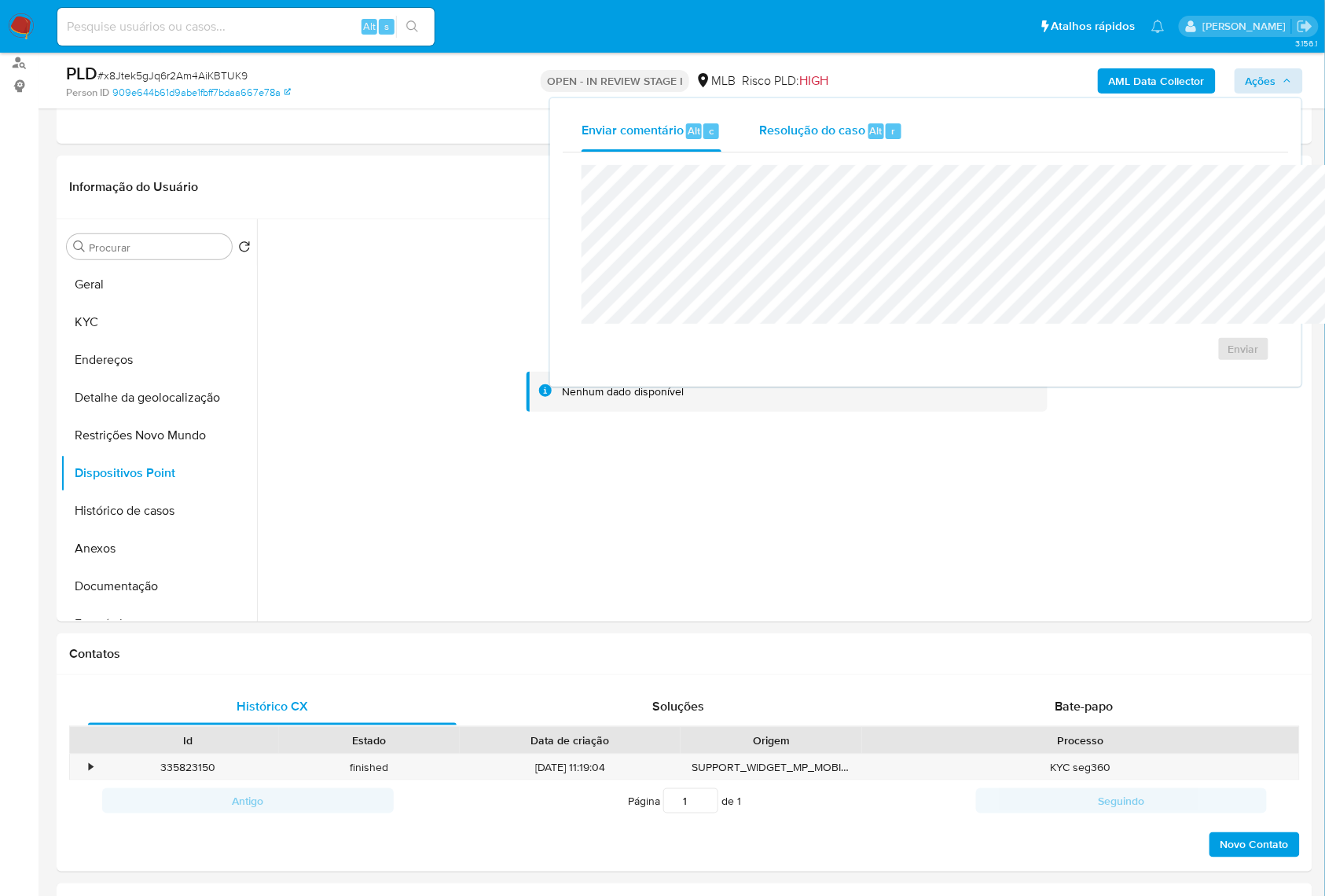
click at [759, 136] on span "Resolução do caso" at bounding box center [812, 130] width 106 height 18
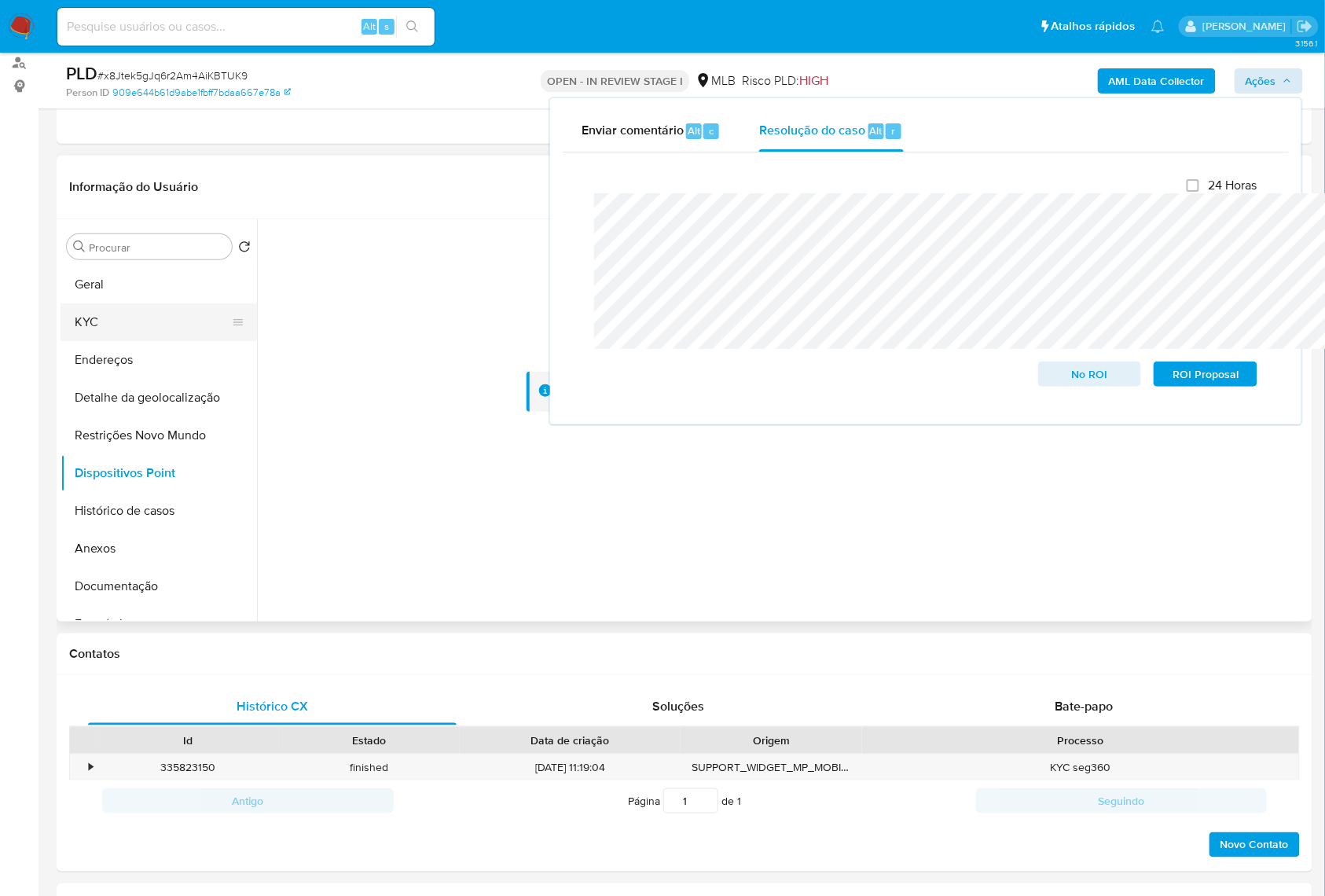
click at [139, 341] on button "KYC" at bounding box center [152, 322] width 184 height 38
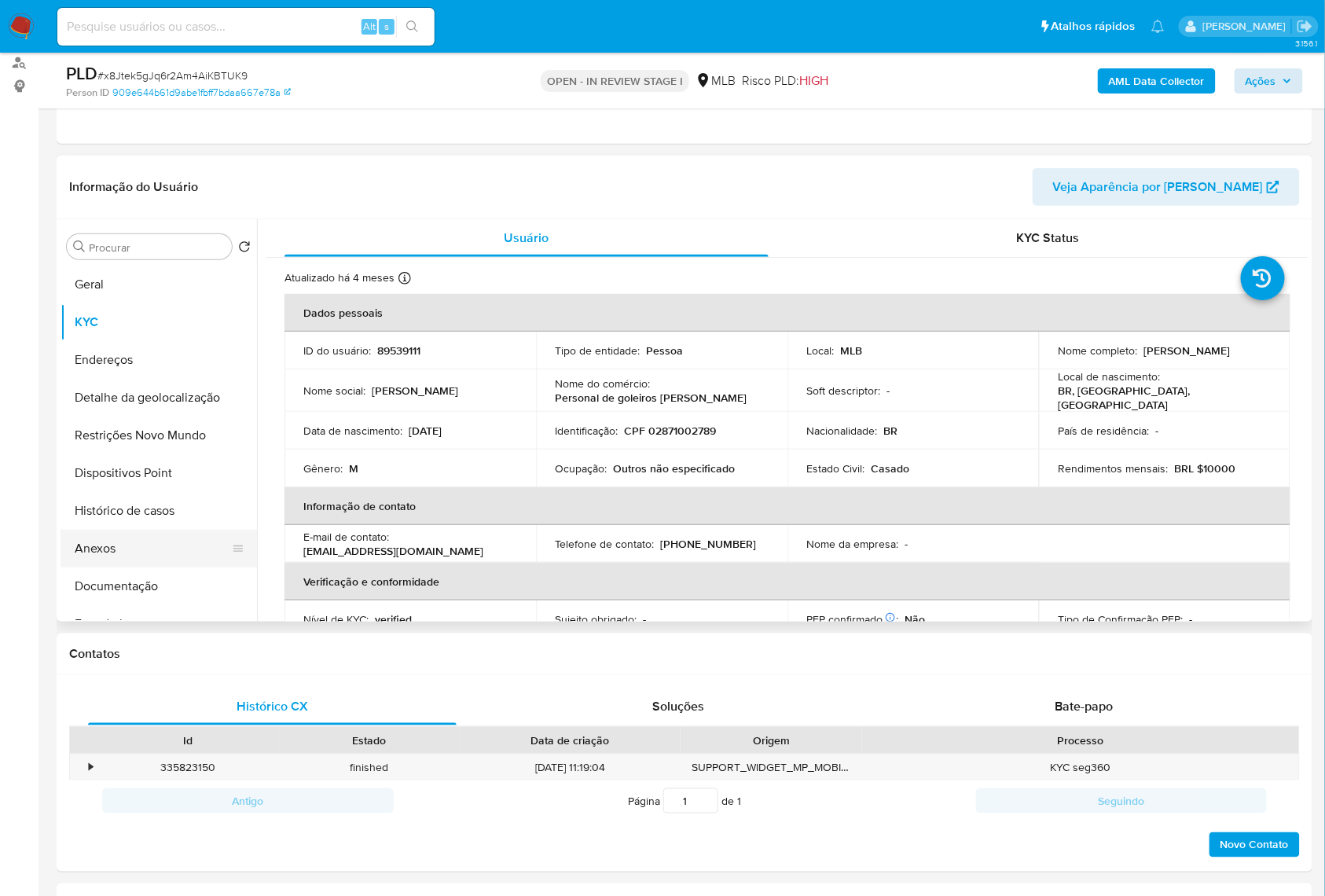
click at [111, 567] on button "Anexos" at bounding box center [152, 548] width 184 height 38
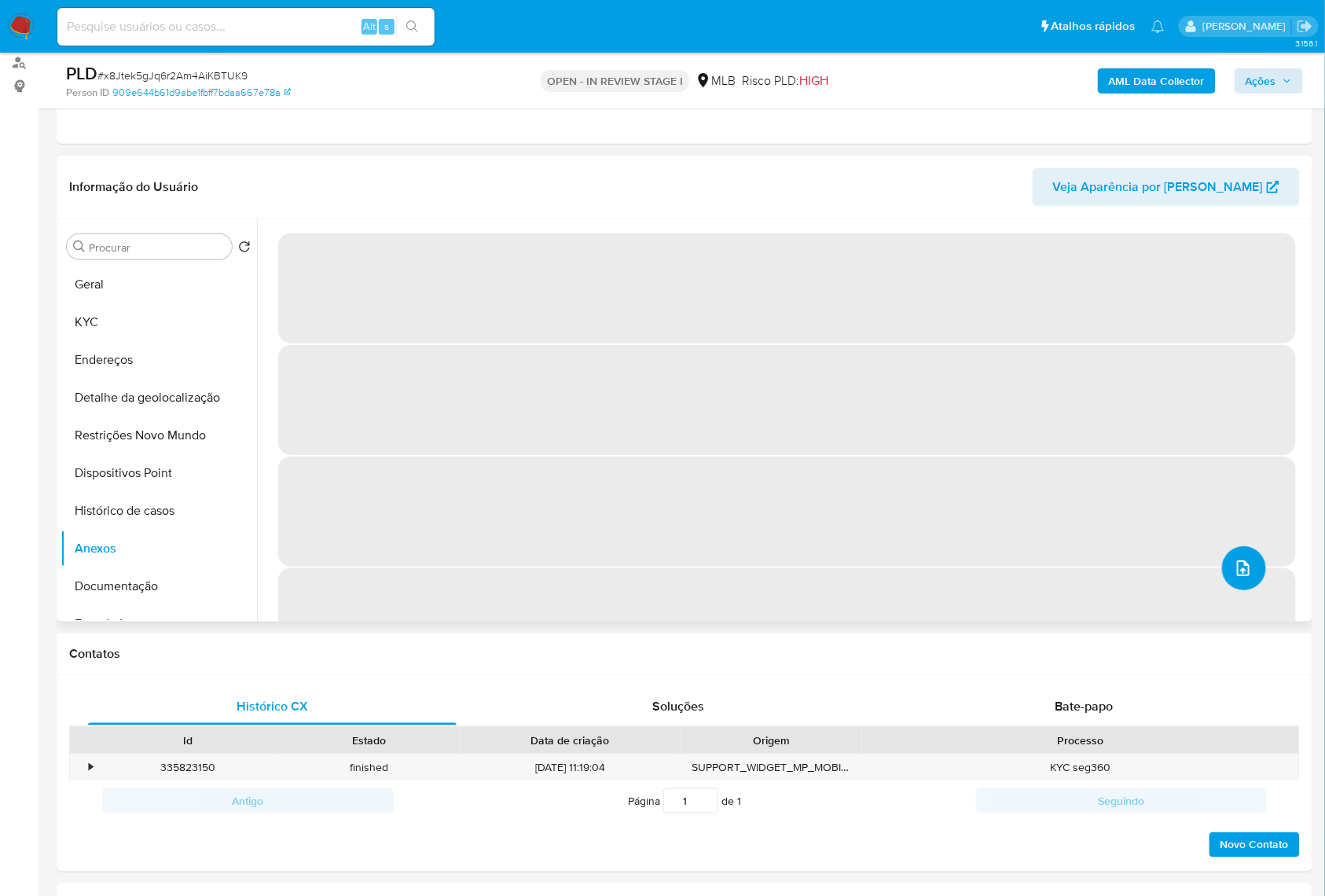
click at [1233, 591] on button "upload-file" at bounding box center [1244, 567] width 44 height 44
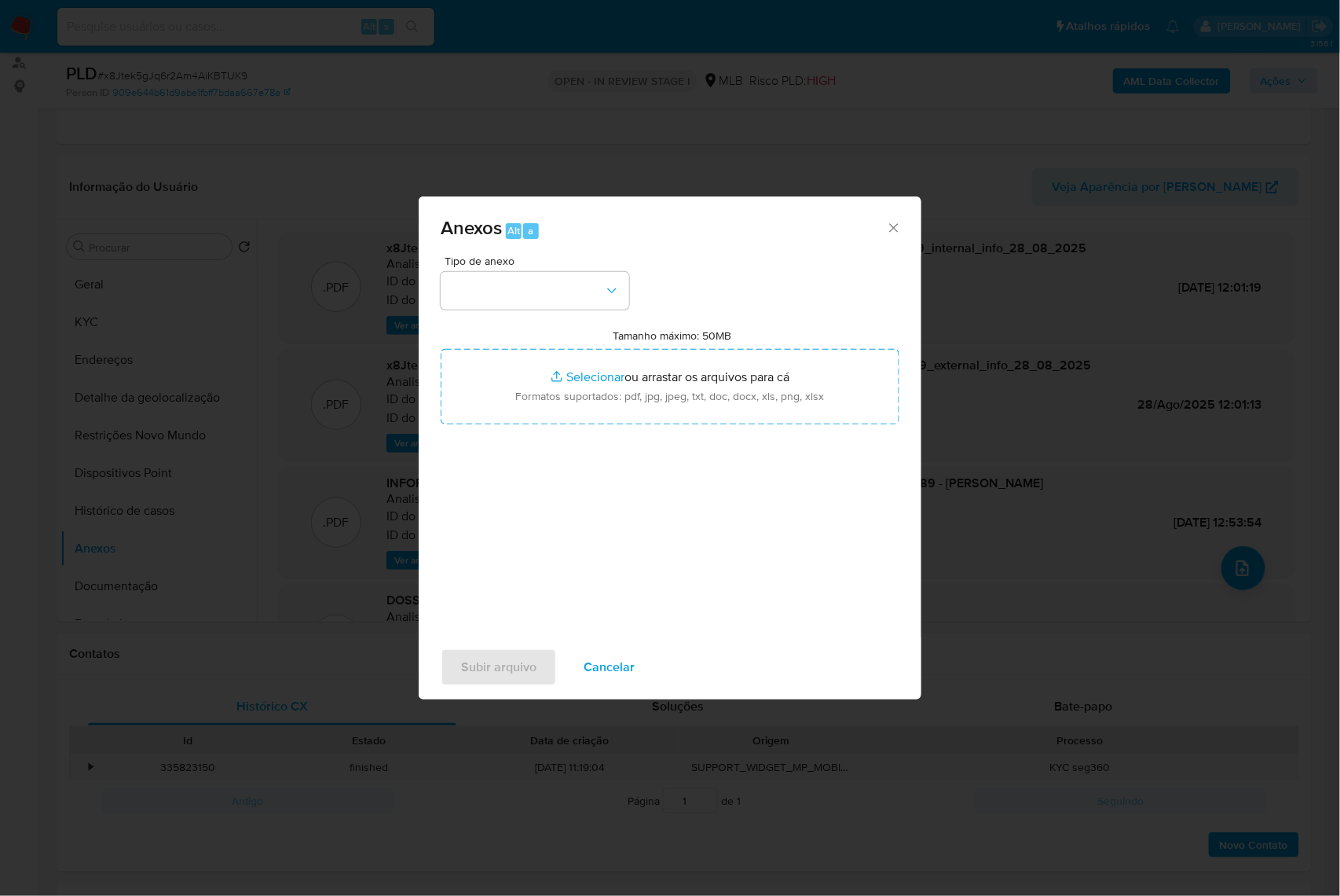
click at [528, 255] on div "Tipo de anexo" at bounding box center [535, 282] width 188 height 54
click at [525, 272] on button "button" at bounding box center [535, 290] width 188 height 38
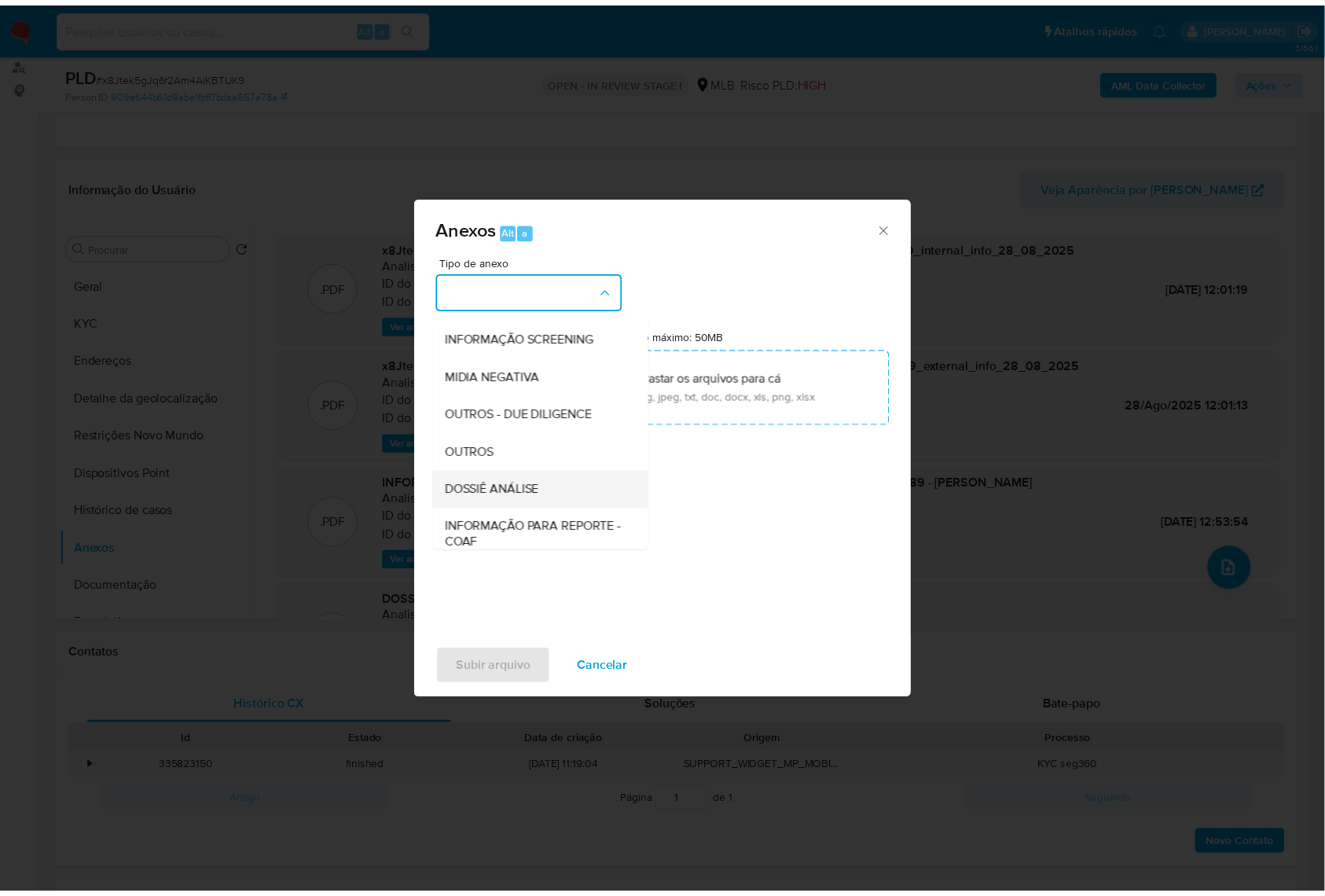
scroll to position [195, 0]
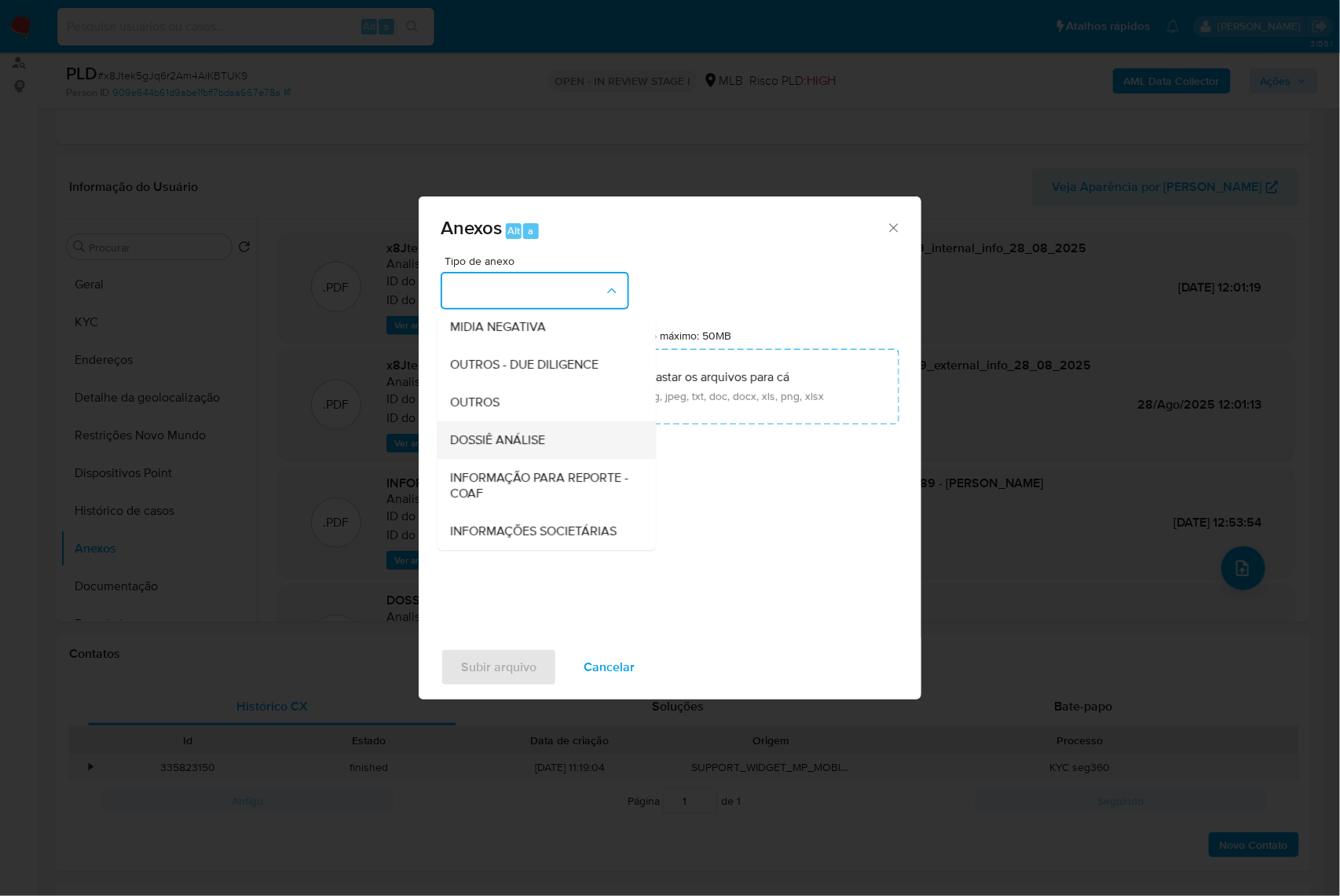
click at [509, 432] on span "DOSSIÊ ANÁLISE" at bounding box center [497, 440] width 95 height 16
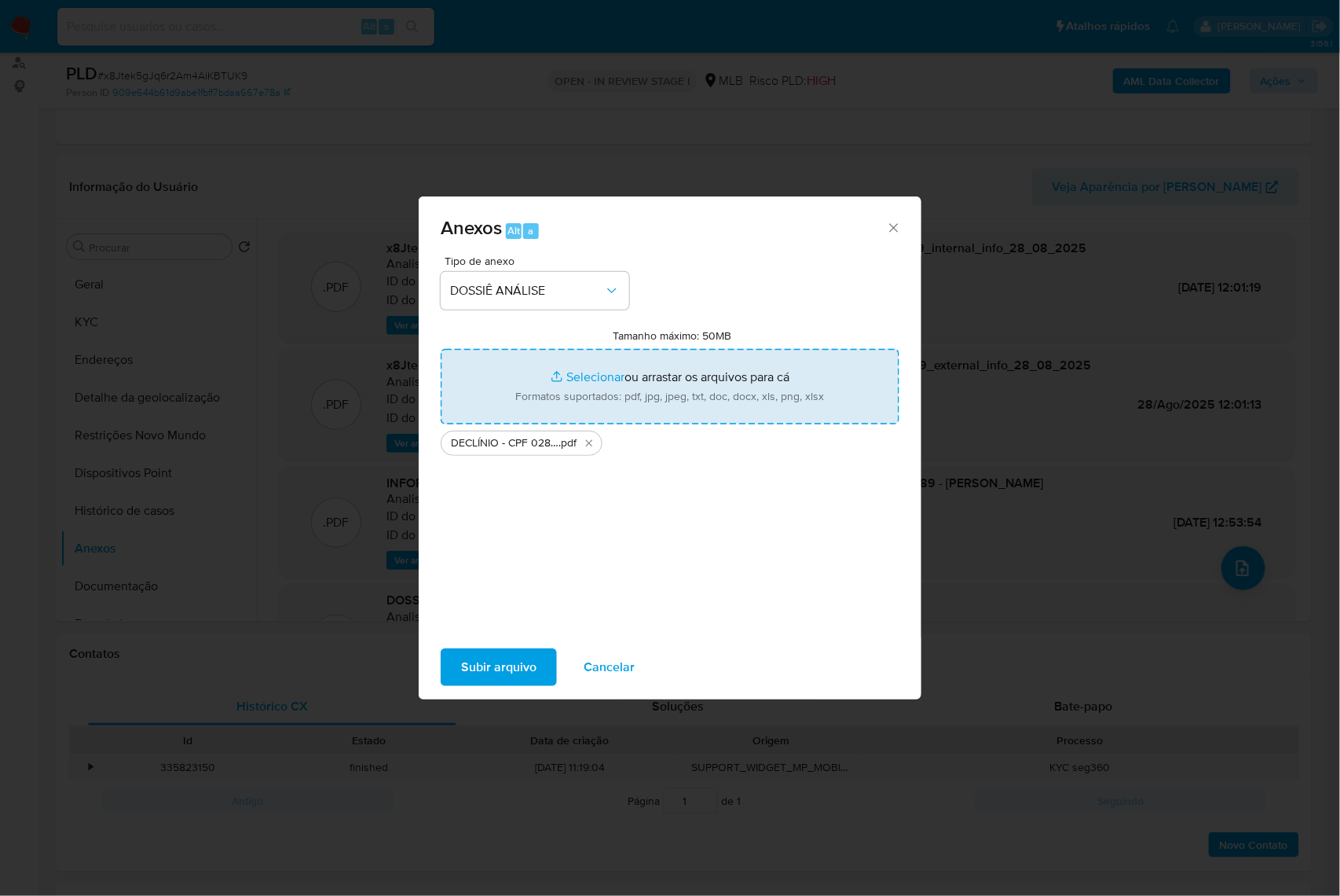
type input "C:\fakepath\Mulan 89539111_2025_08_27_09_58_30.xlsx"
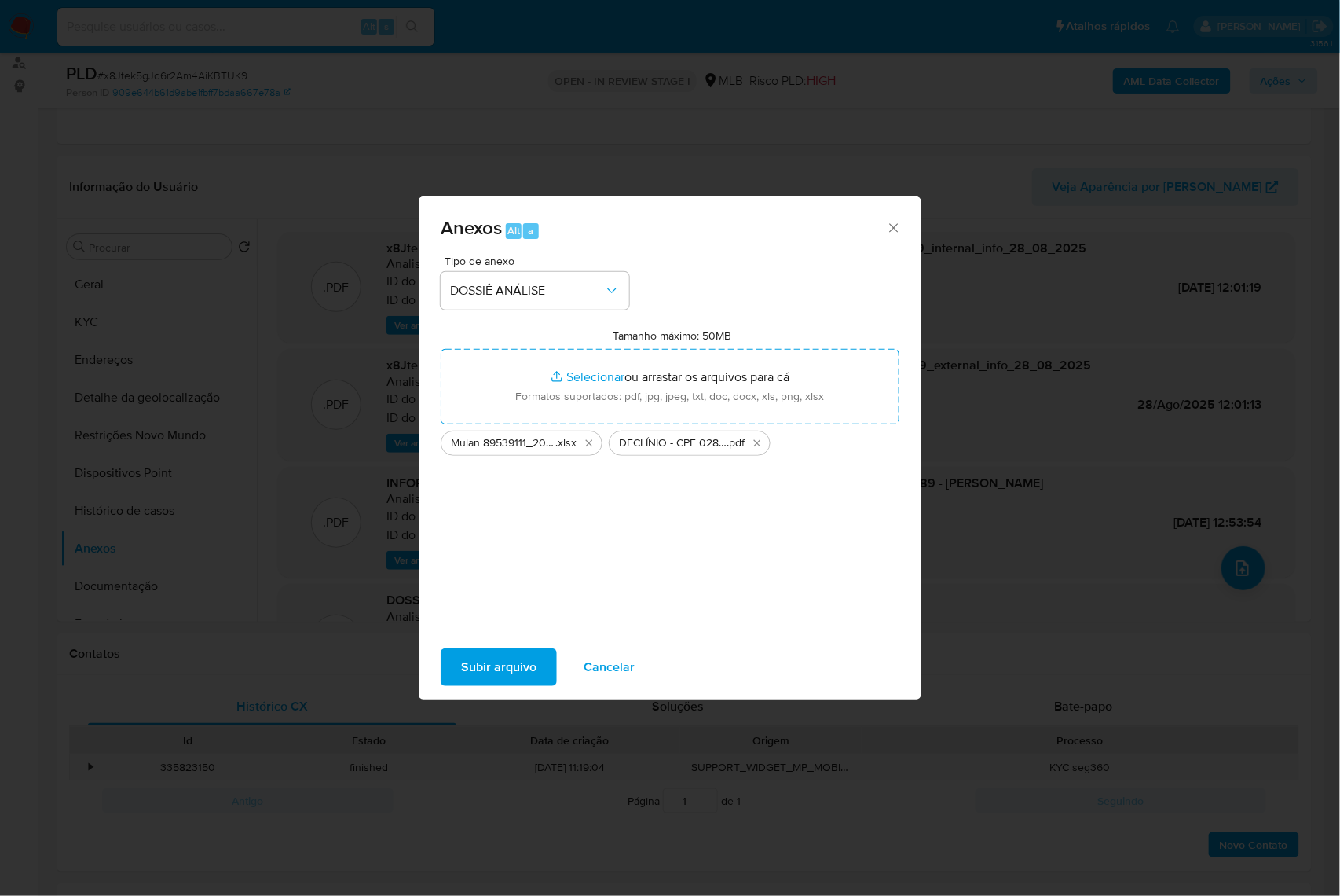
click at [475, 683] on span "Subir arquivo" at bounding box center [499, 667] width 76 height 35
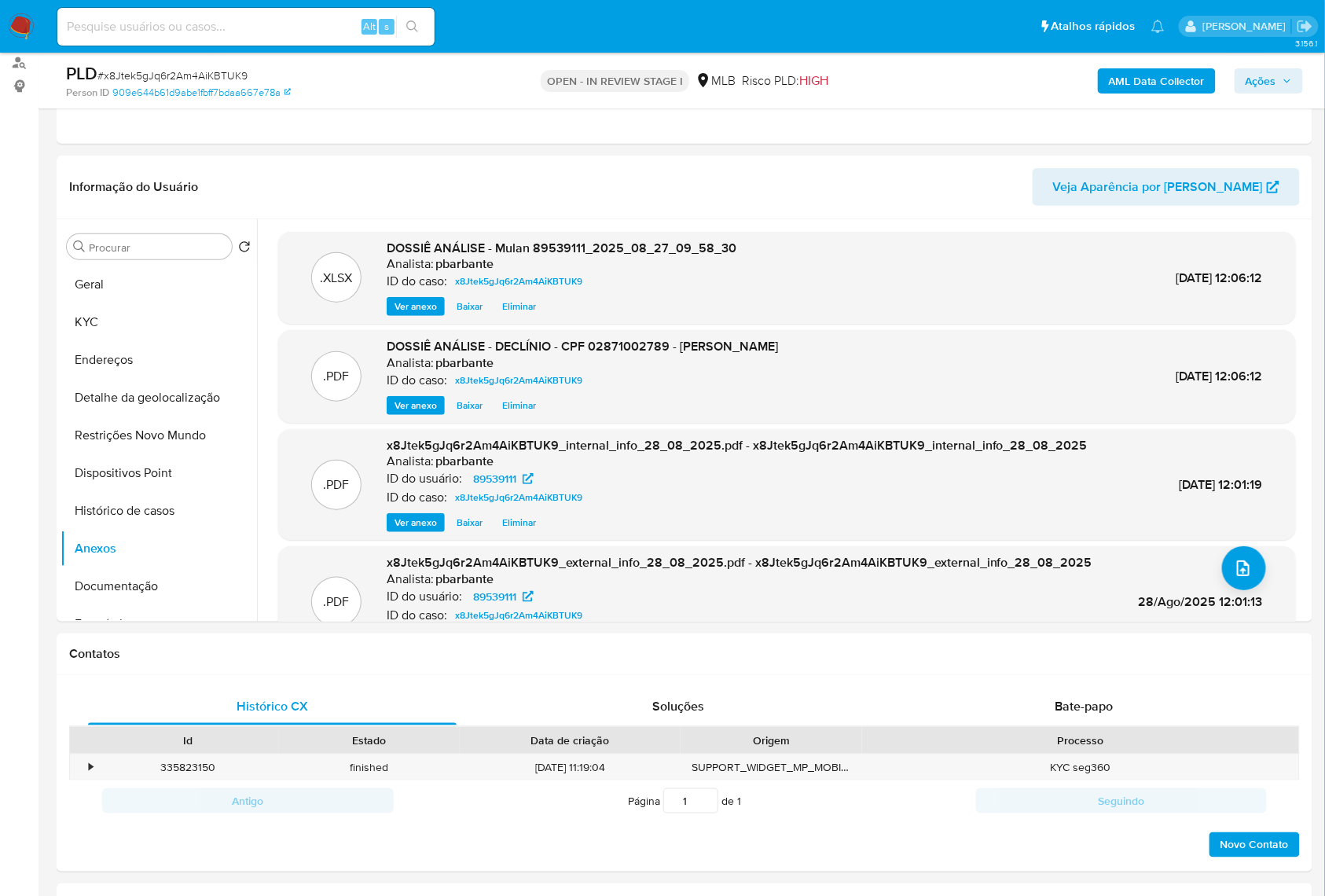
click at [1277, 79] on span "Ações" at bounding box center [1269, 80] width 47 height 22
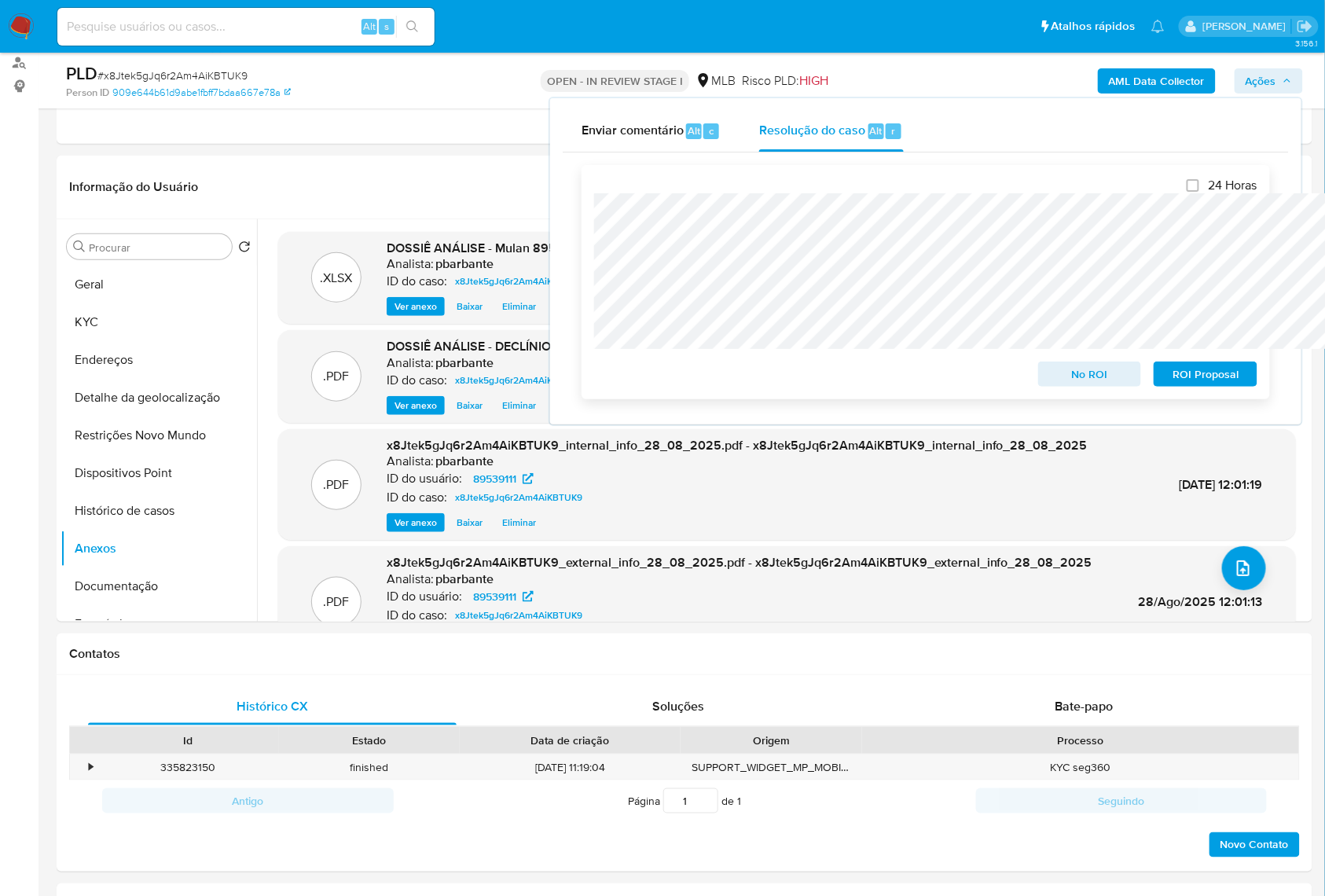
click at [1114, 381] on span "No ROI" at bounding box center [1090, 373] width 81 height 22
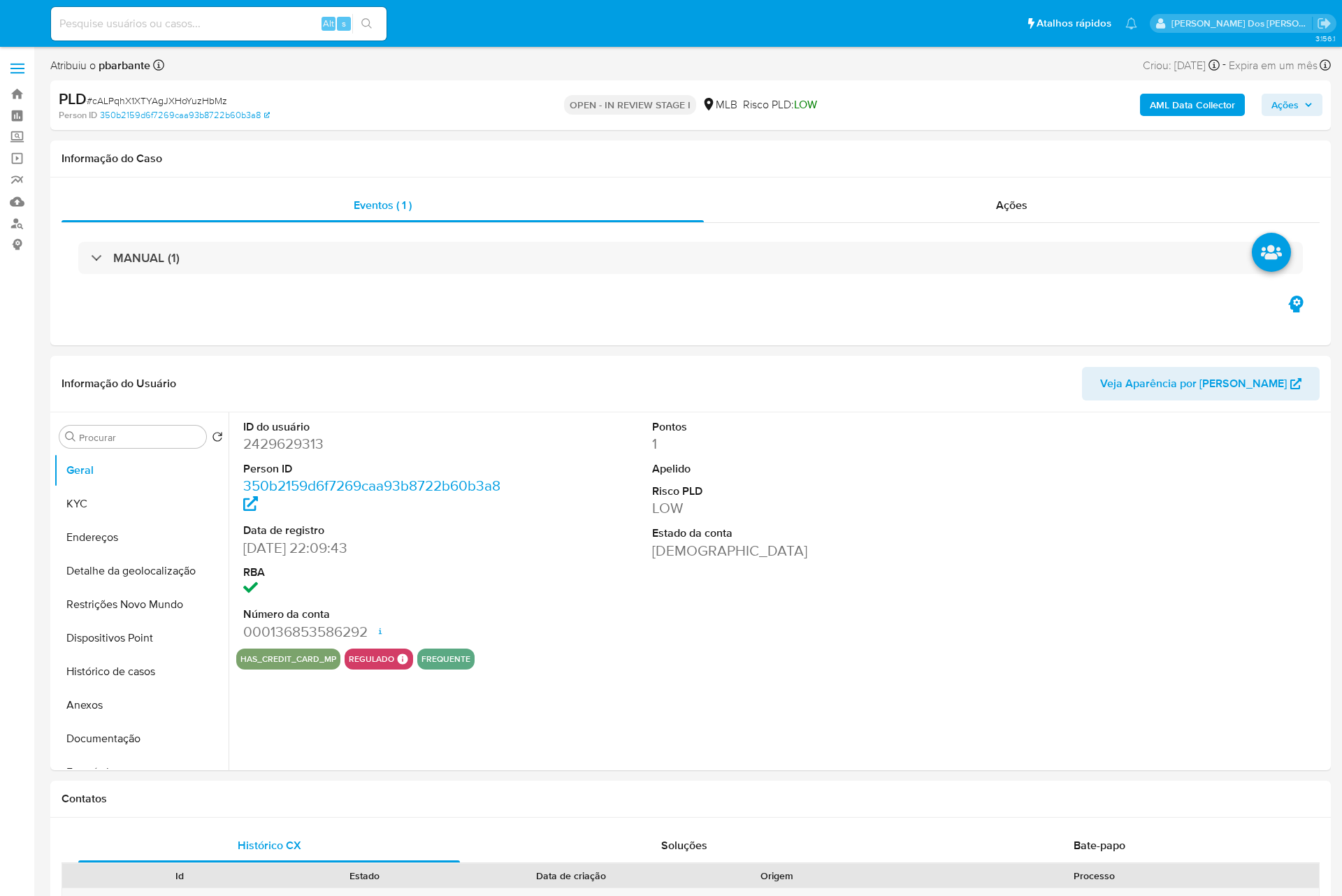
select select "10"
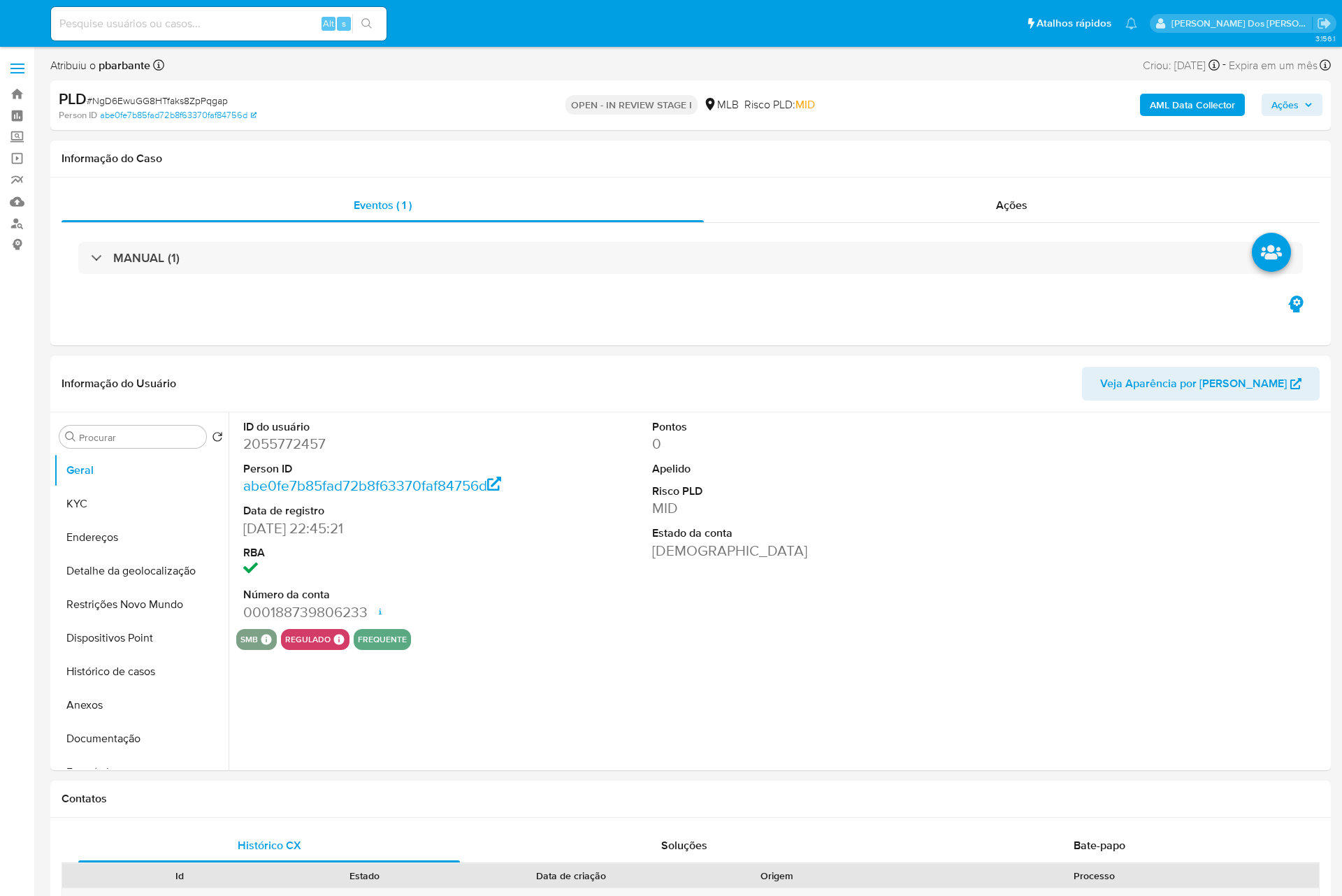
select select "10"
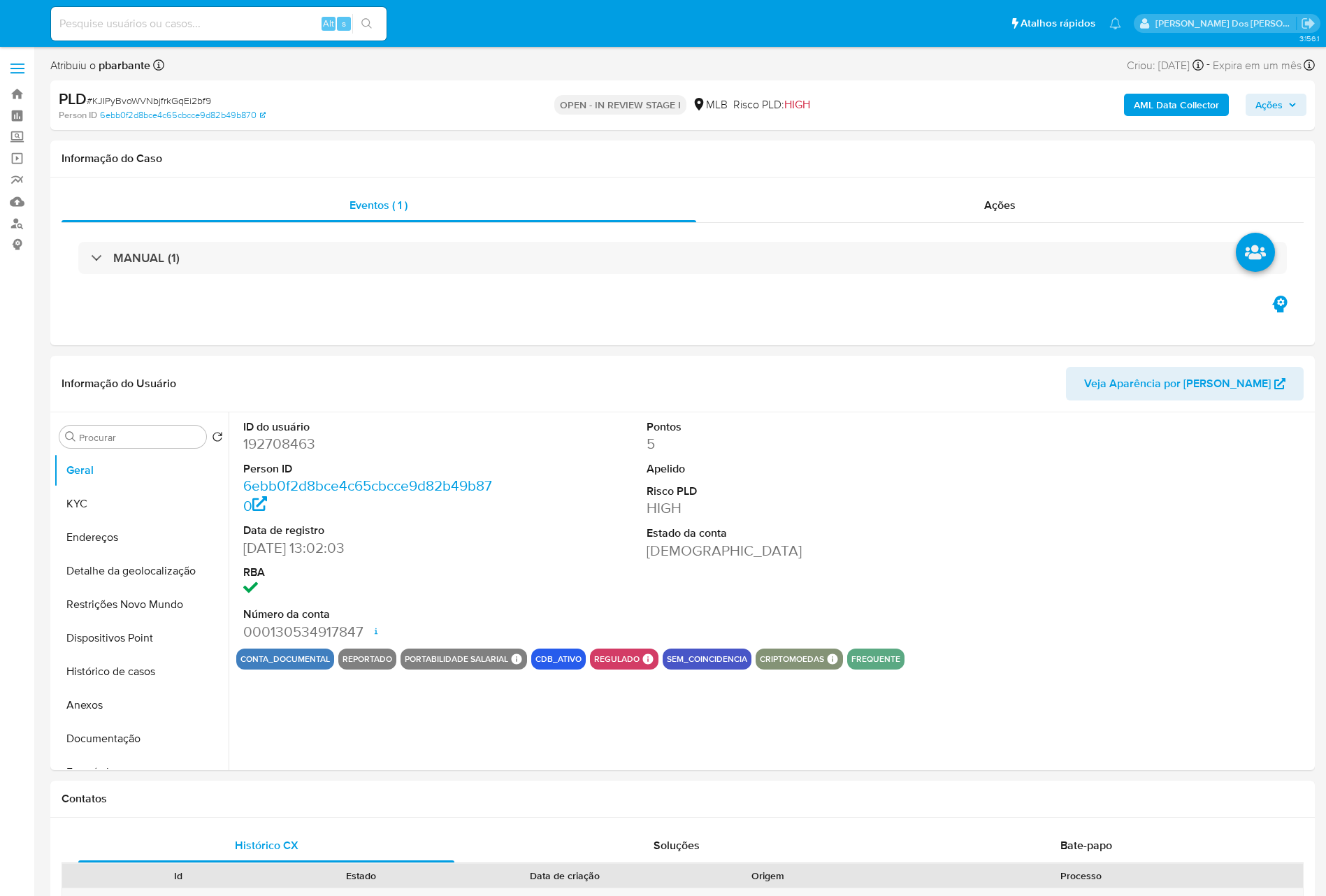
select select "10"
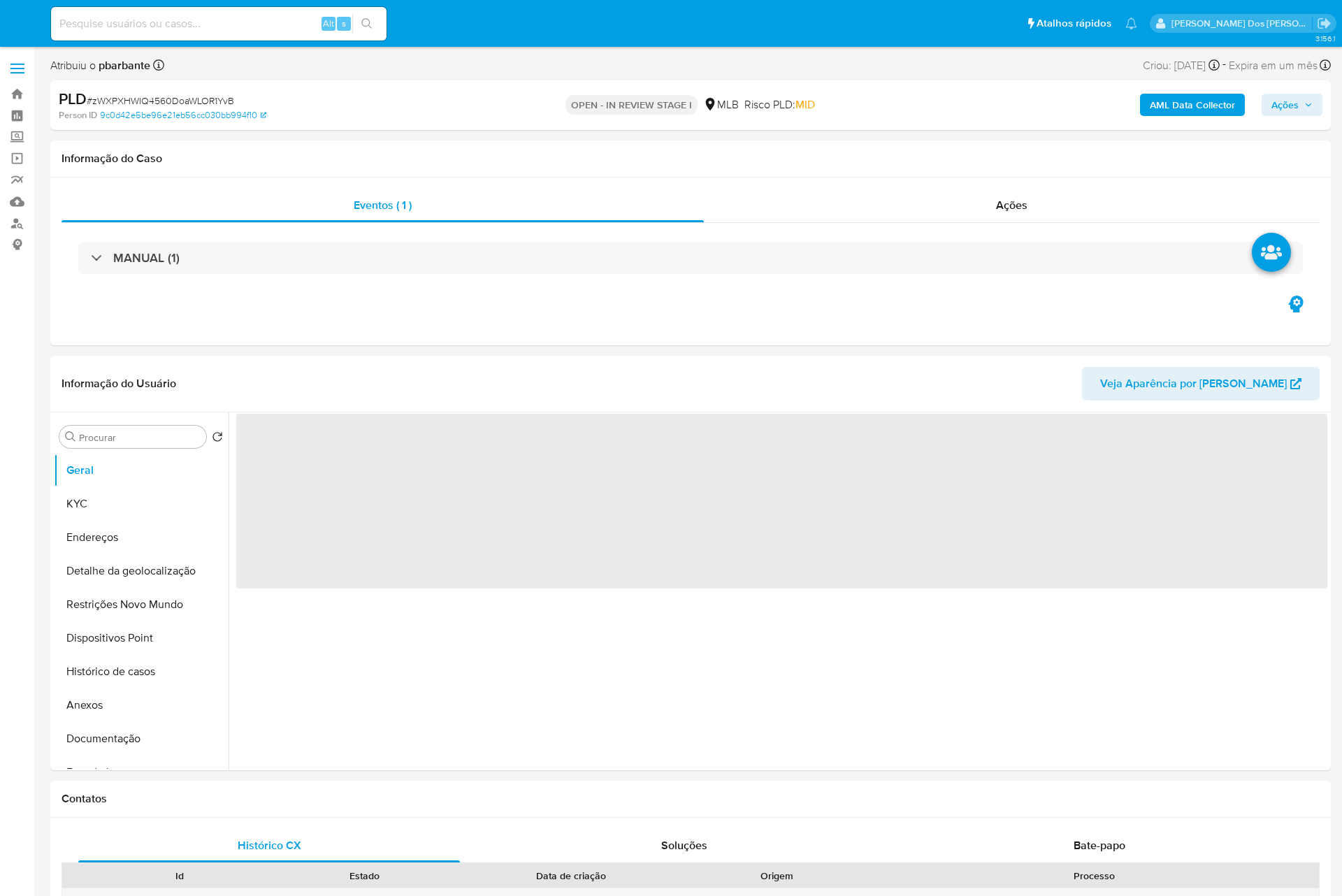
select select "10"
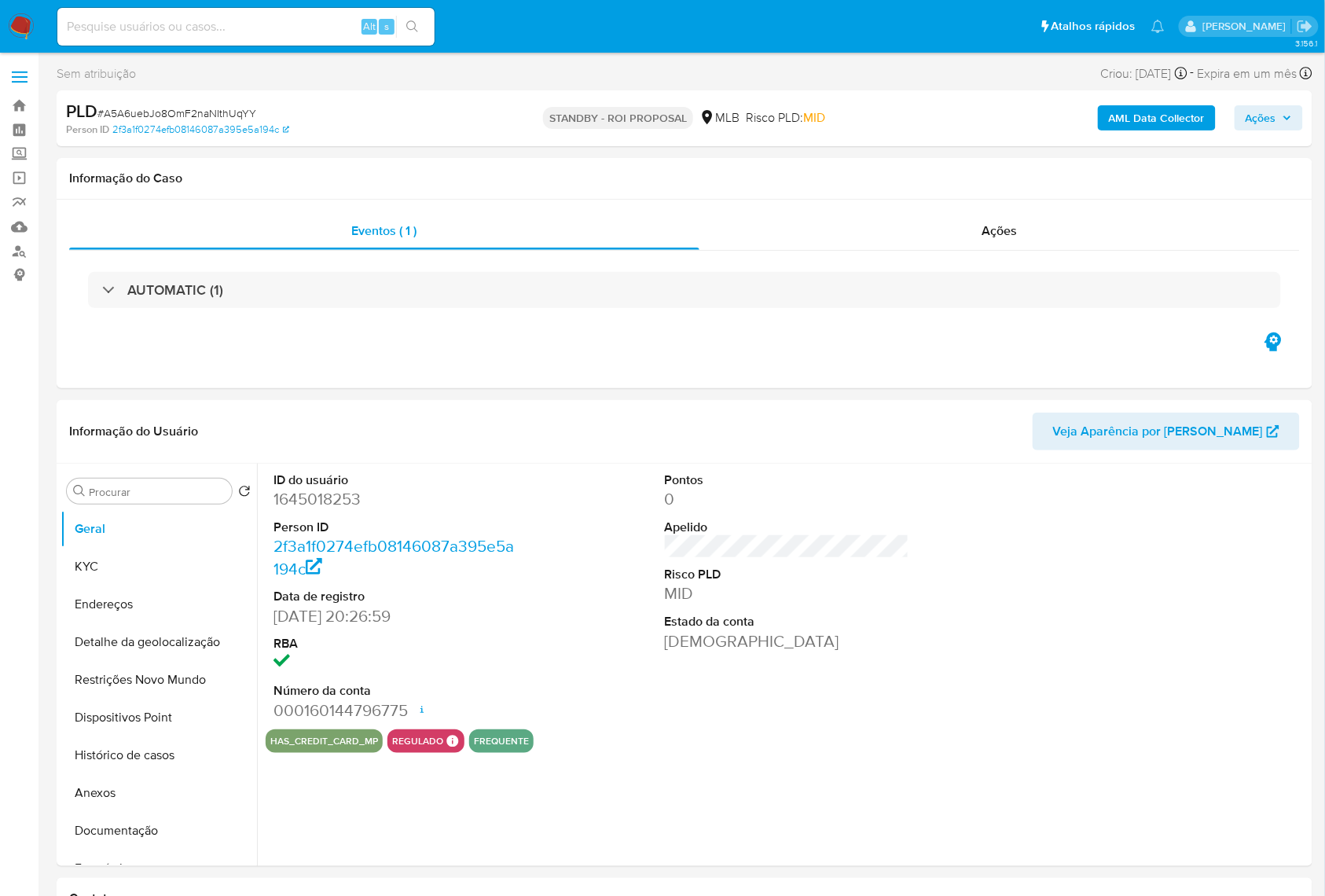
select select "10"
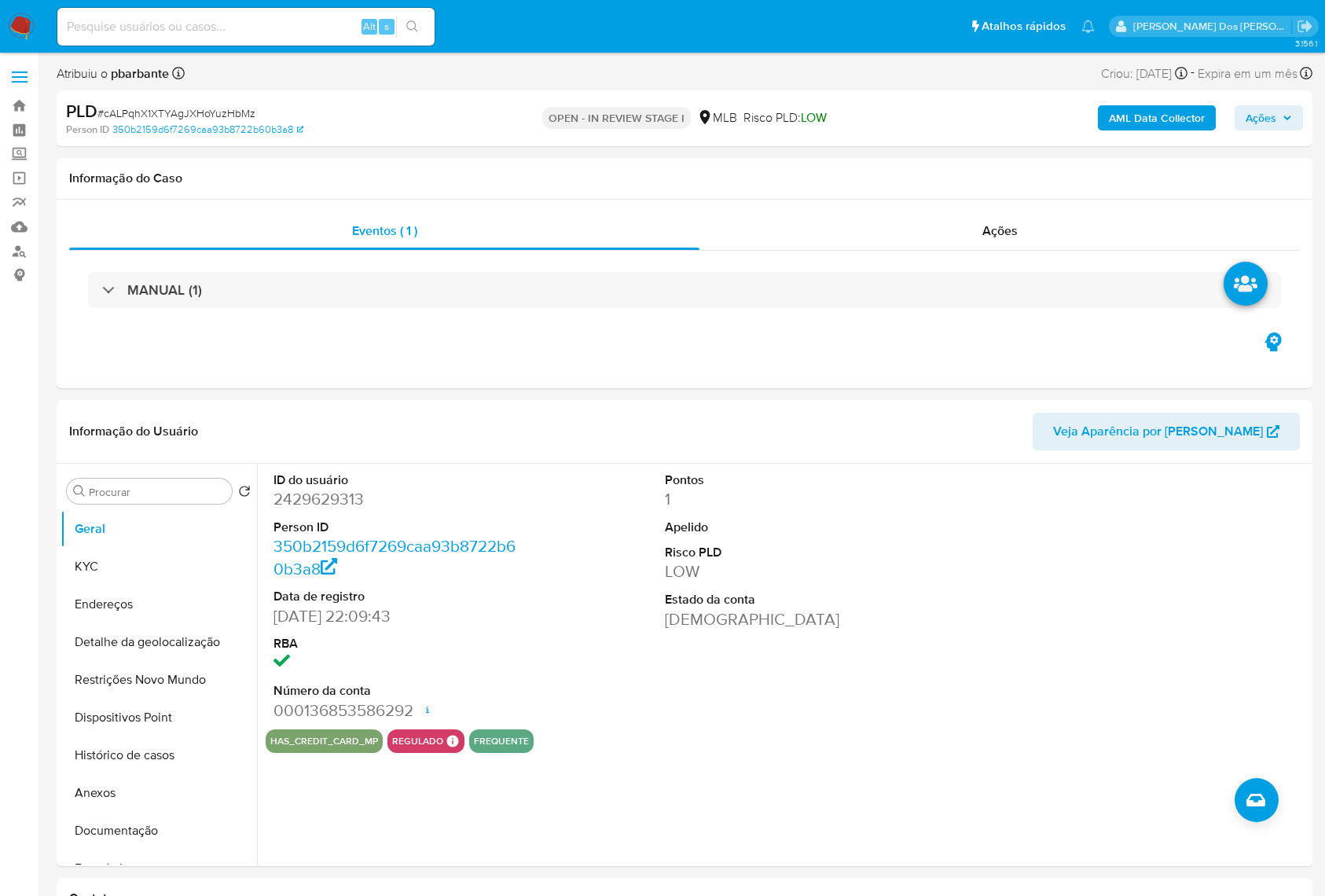
select select "10"
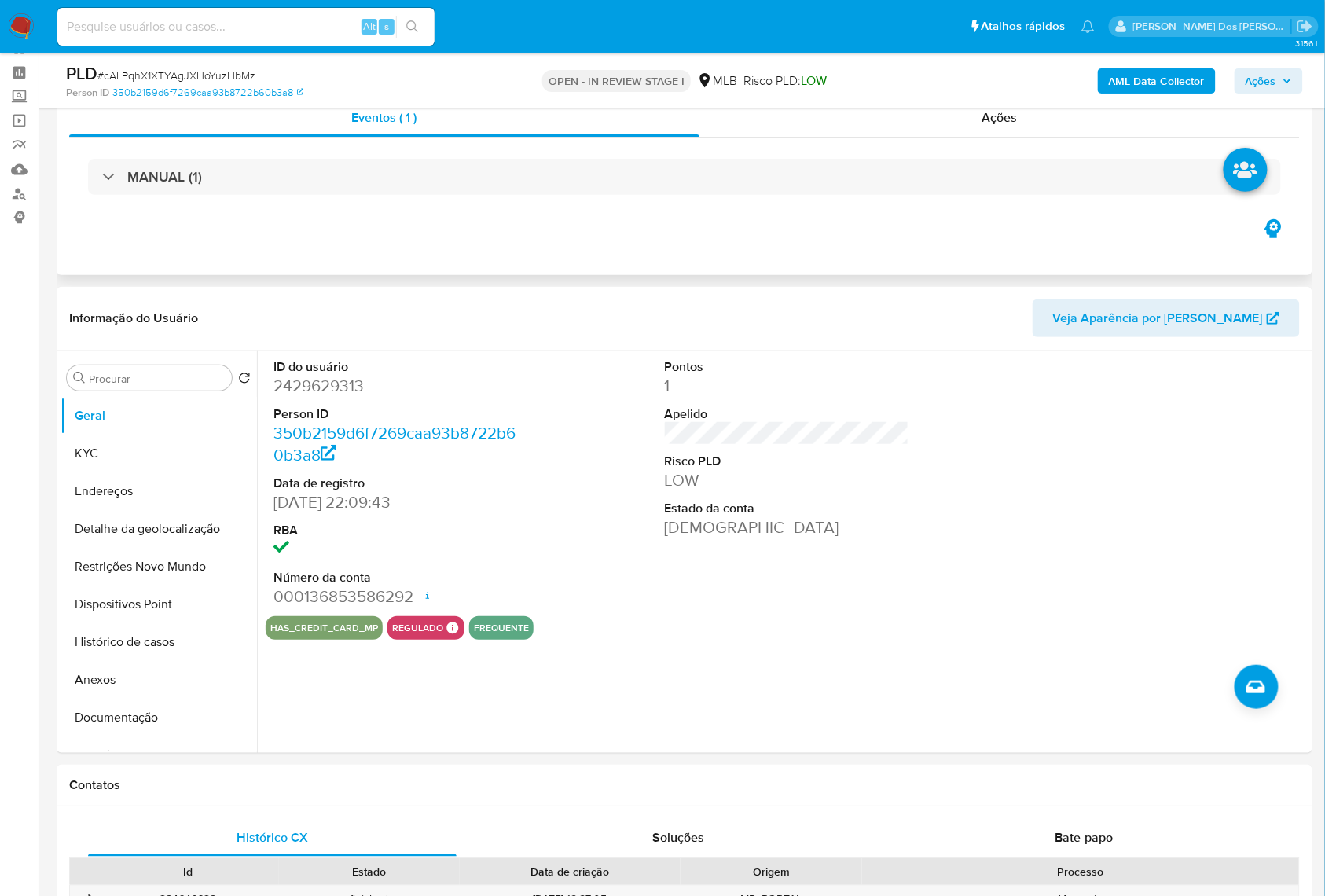
scroll to position [105, 0]
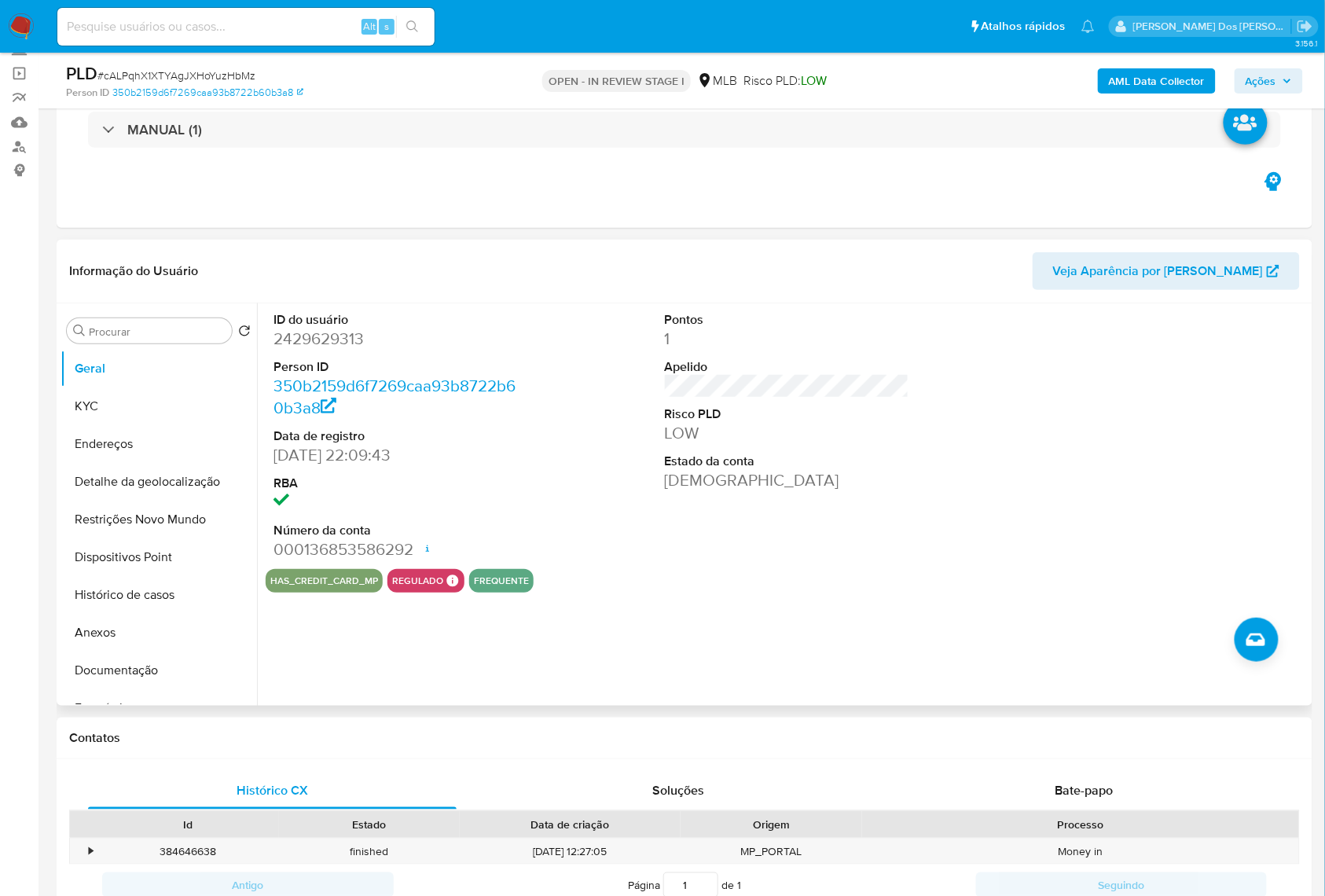
click at [321, 329] on dt "ID do usuário" at bounding box center [396, 320] width 245 height 17
click at [322, 350] on dd "2429629313" at bounding box center [396, 338] width 245 height 22
copy dd "2429629313"
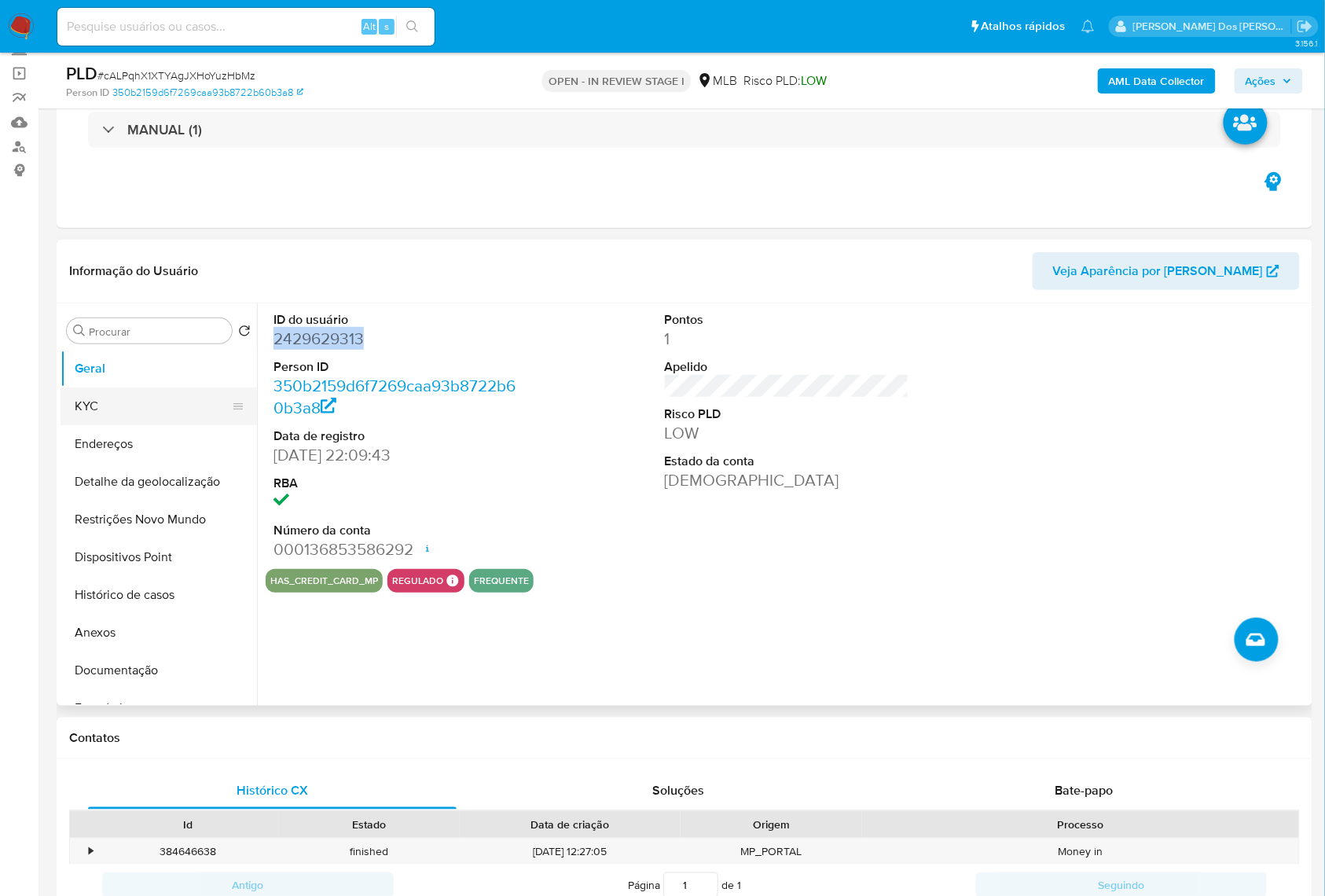
click at [140, 425] on button "KYC" at bounding box center [152, 405] width 184 height 38
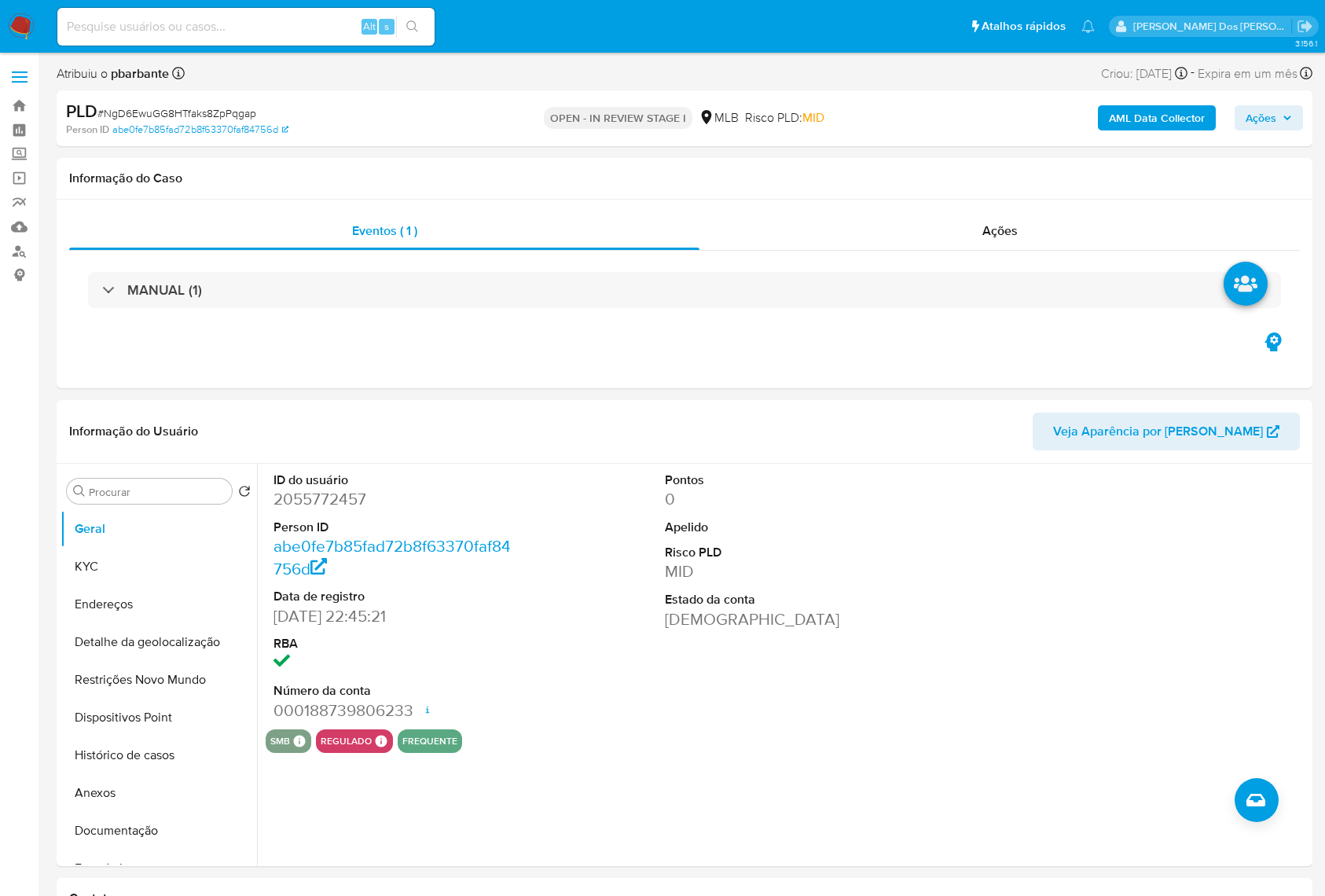
select select "10"
click at [177, 582] on button "KYC" at bounding box center [152, 566] width 184 height 38
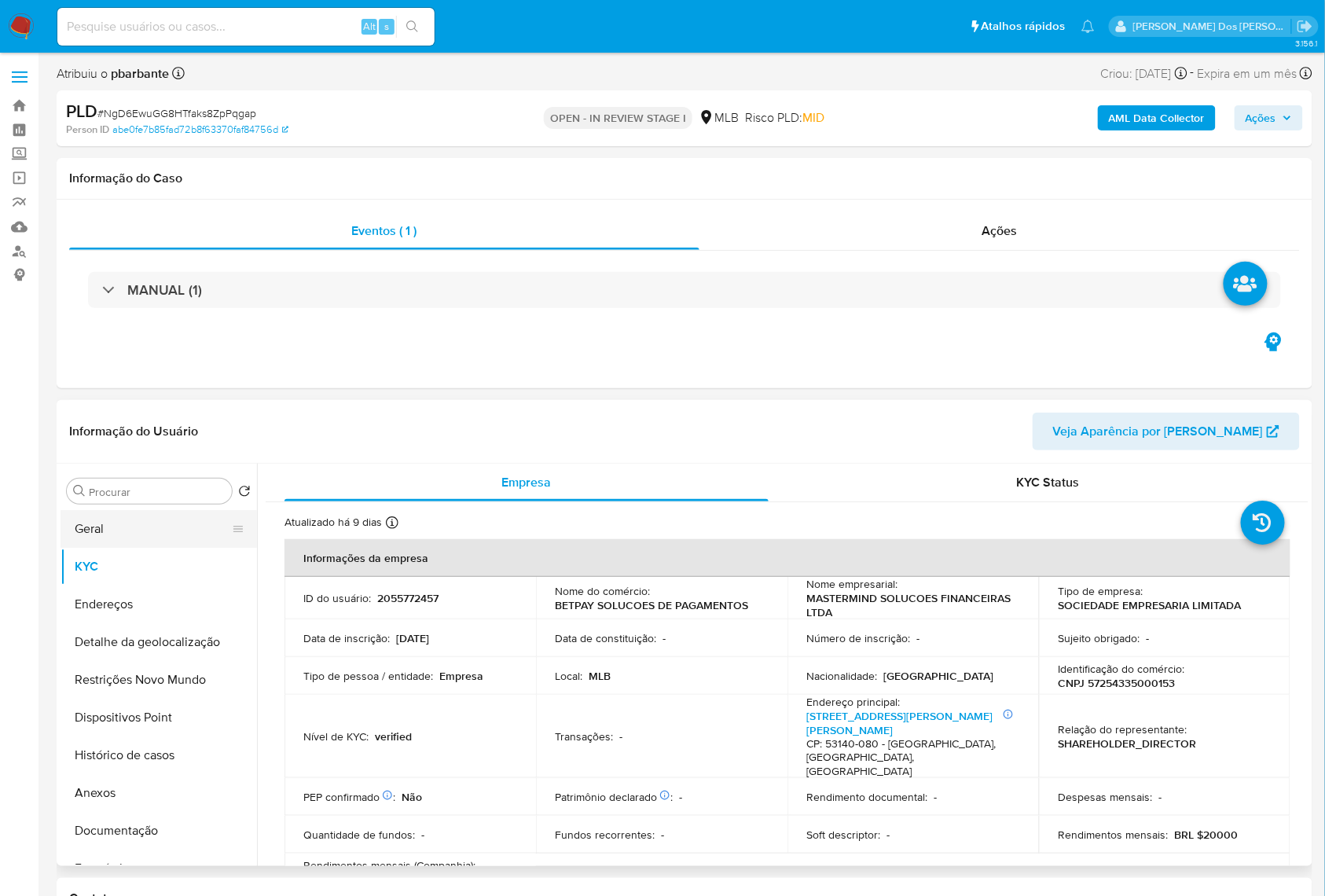
click at [177, 548] on button "Geral" at bounding box center [152, 528] width 184 height 38
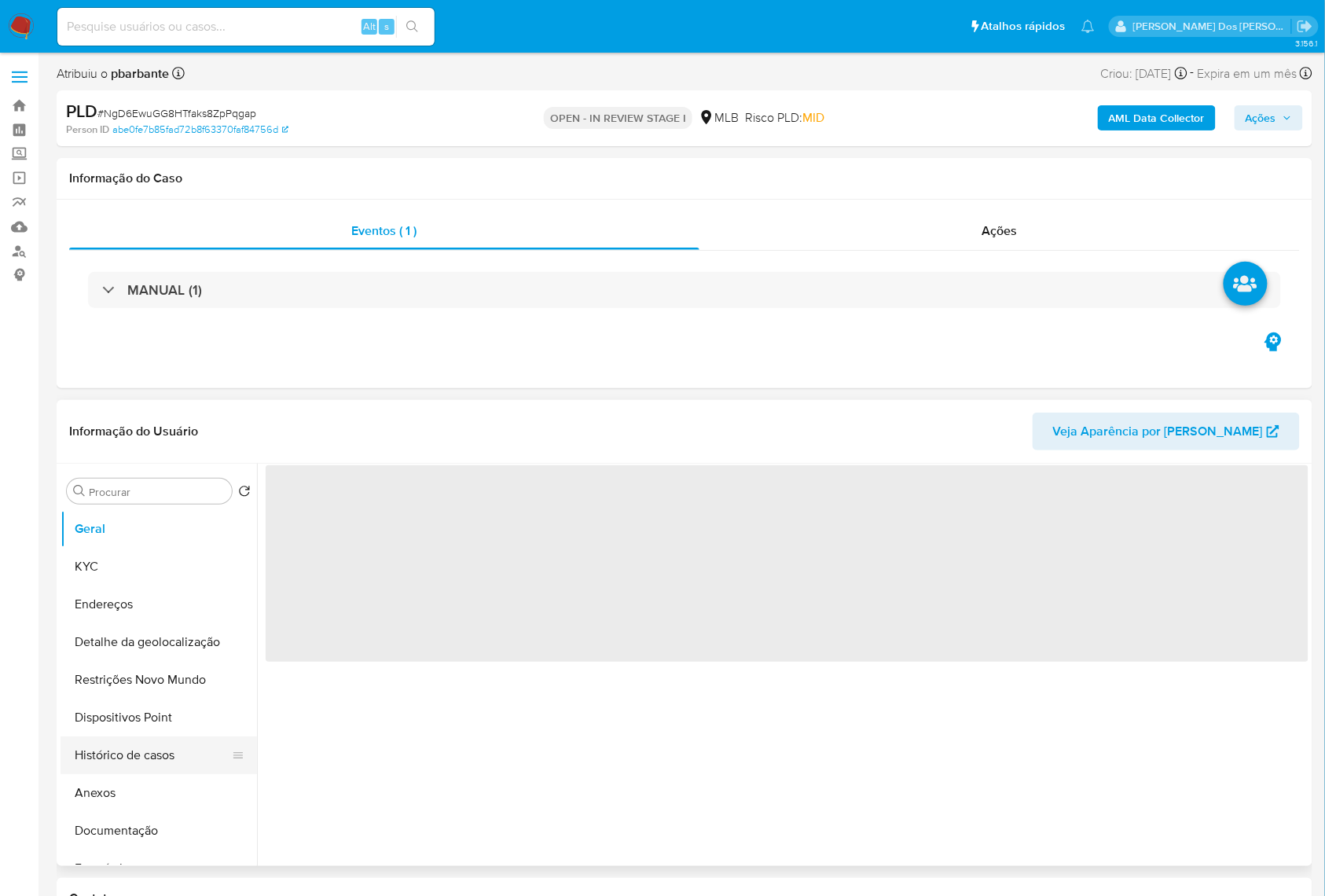
click at [106, 764] on button "Histórico de casos" at bounding box center [152, 754] width 184 height 38
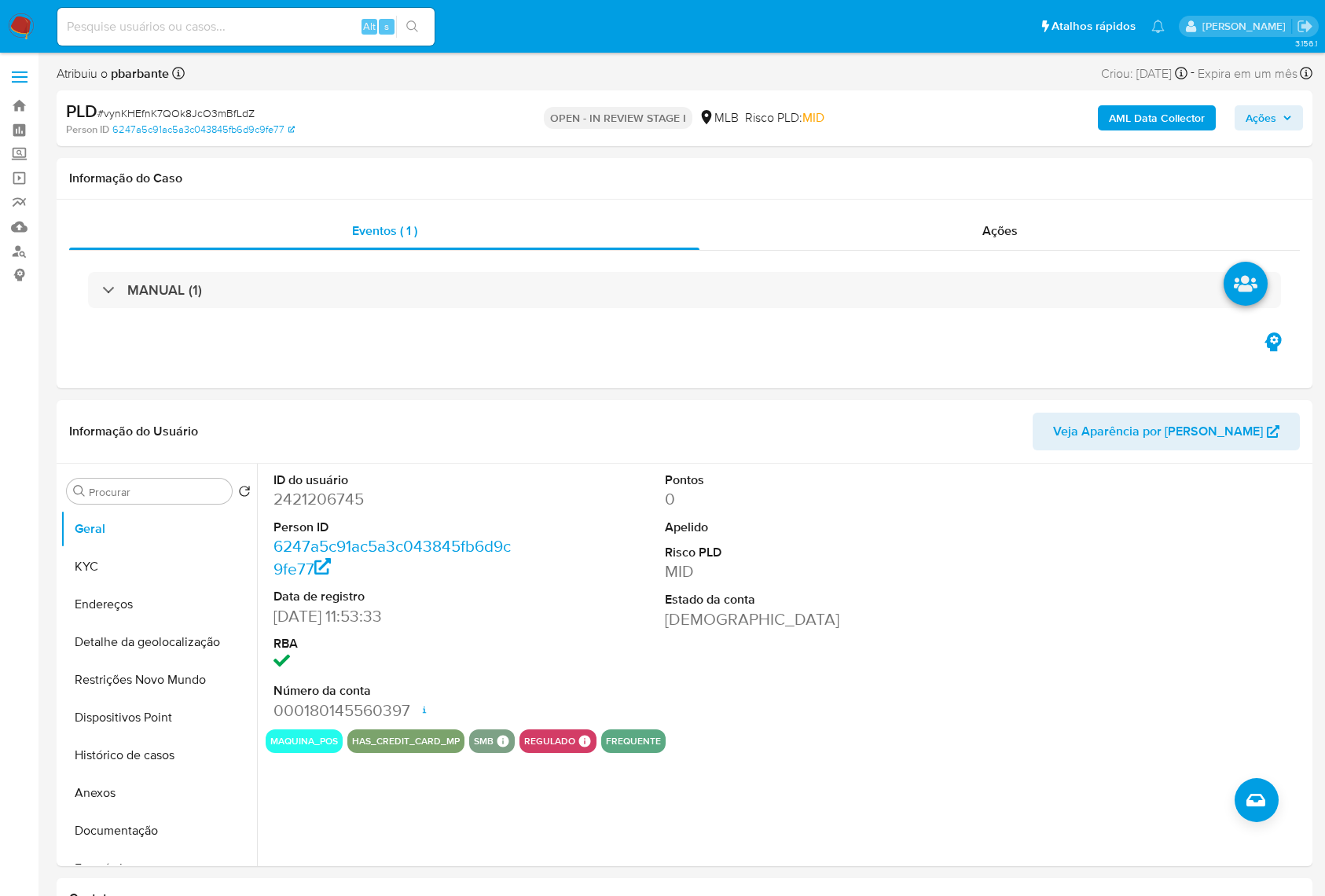
select select "10"
click at [289, 510] on dd "2421206745" at bounding box center [396, 498] width 245 height 22
copy dd "2421206745"
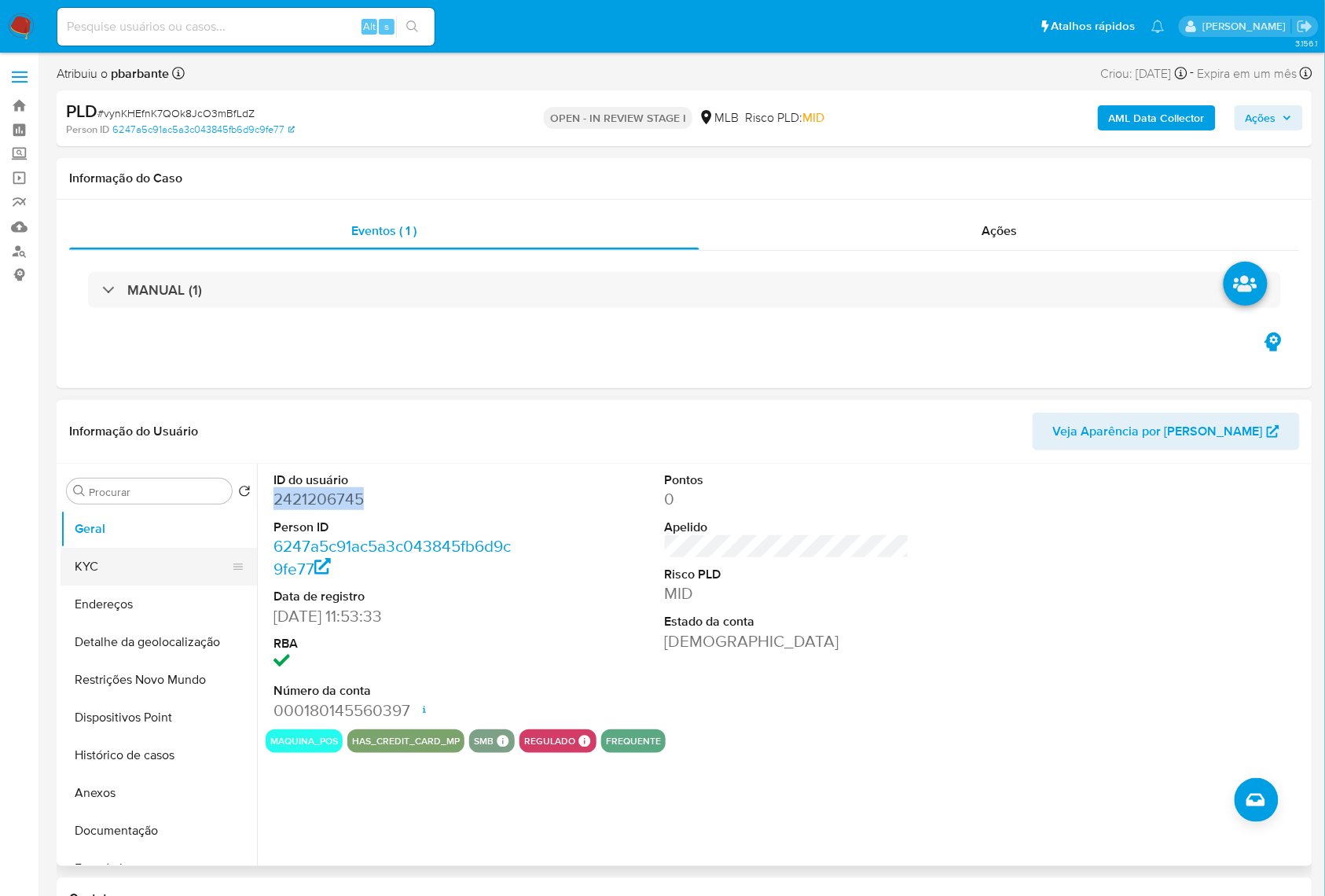
click at [131, 586] on button "KYC" at bounding box center [152, 566] width 184 height 38
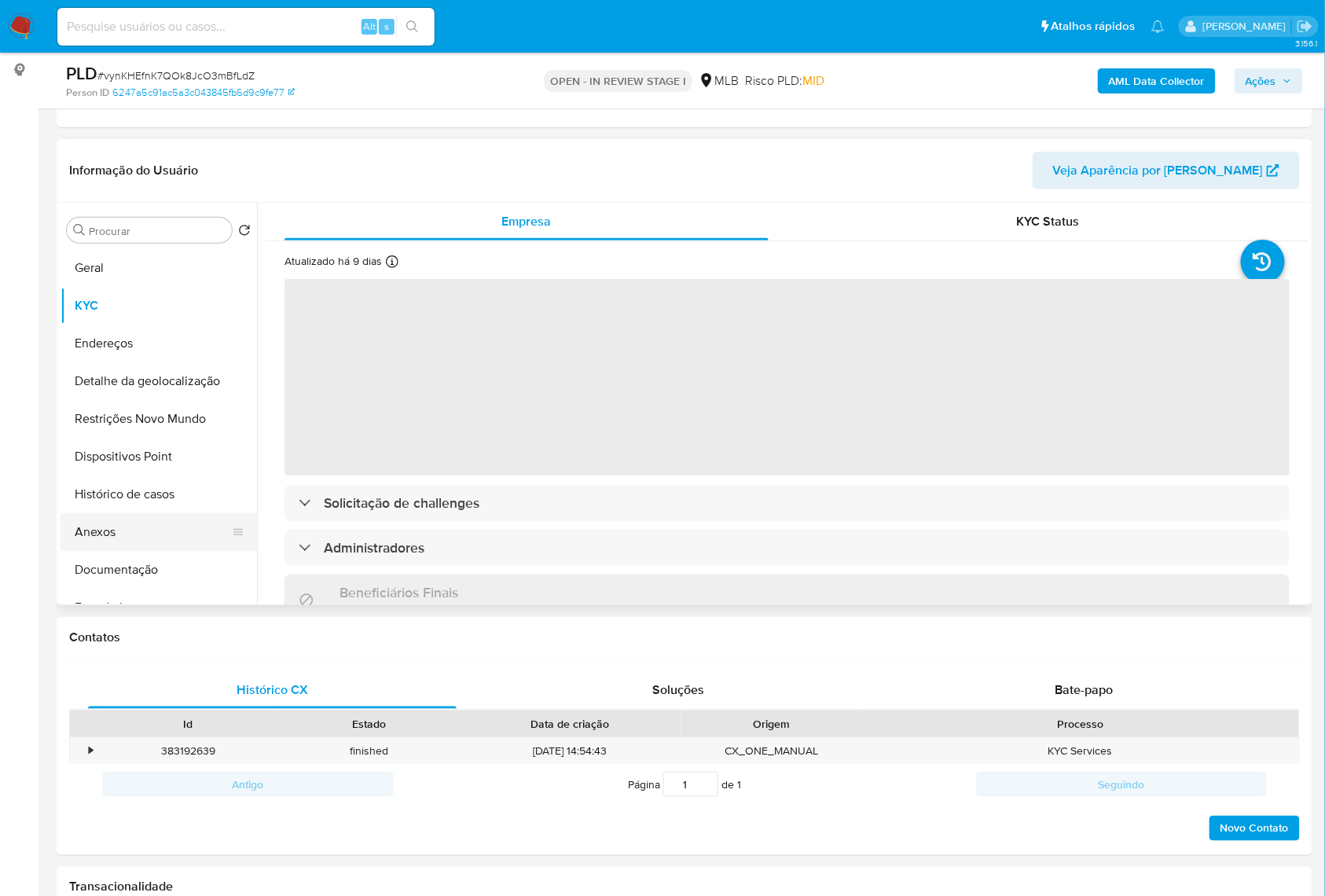
scroll to position [209, 0]
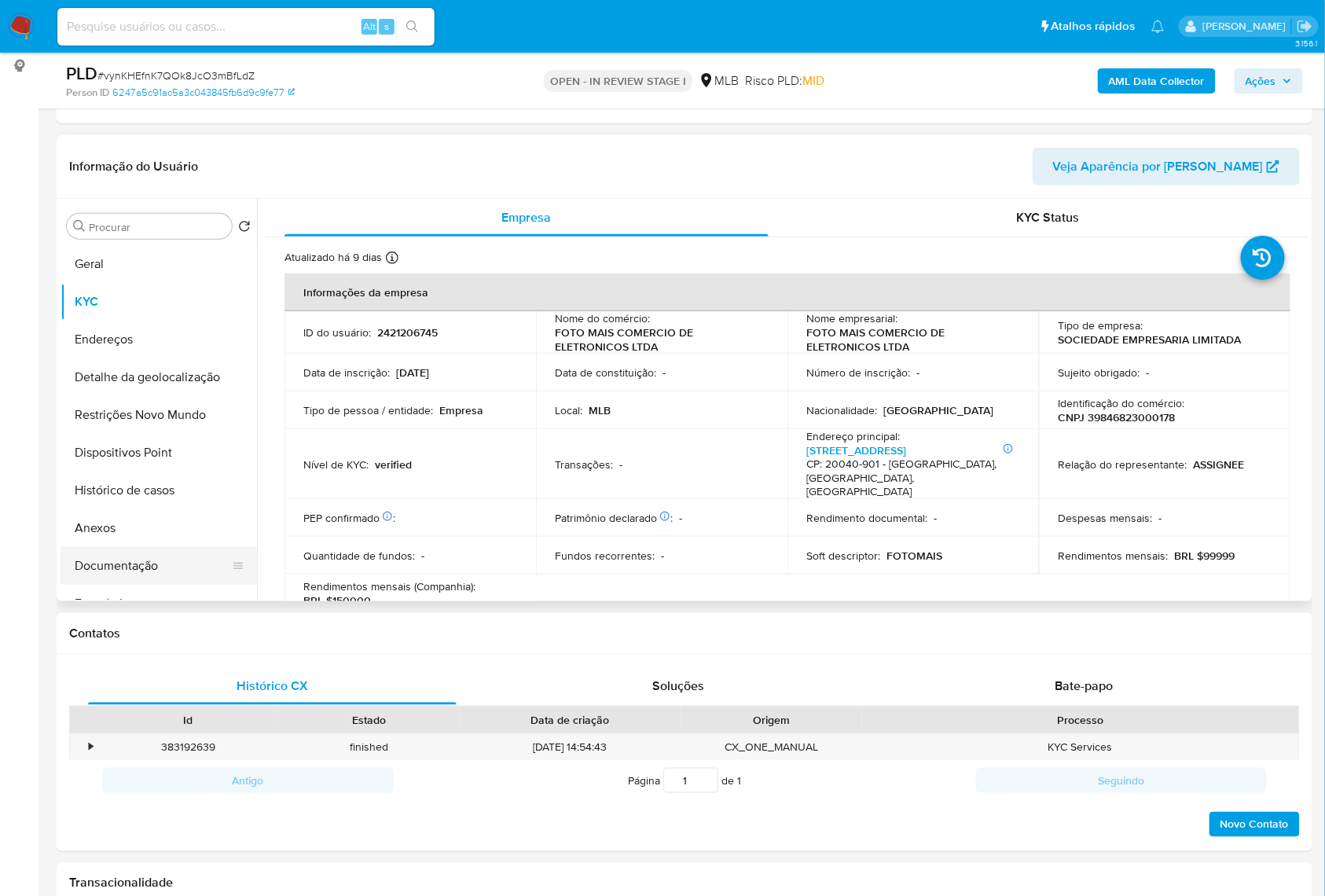
click at [151, 582] on button "Documentação" at bounding box center [152, 565] width 184 height 38
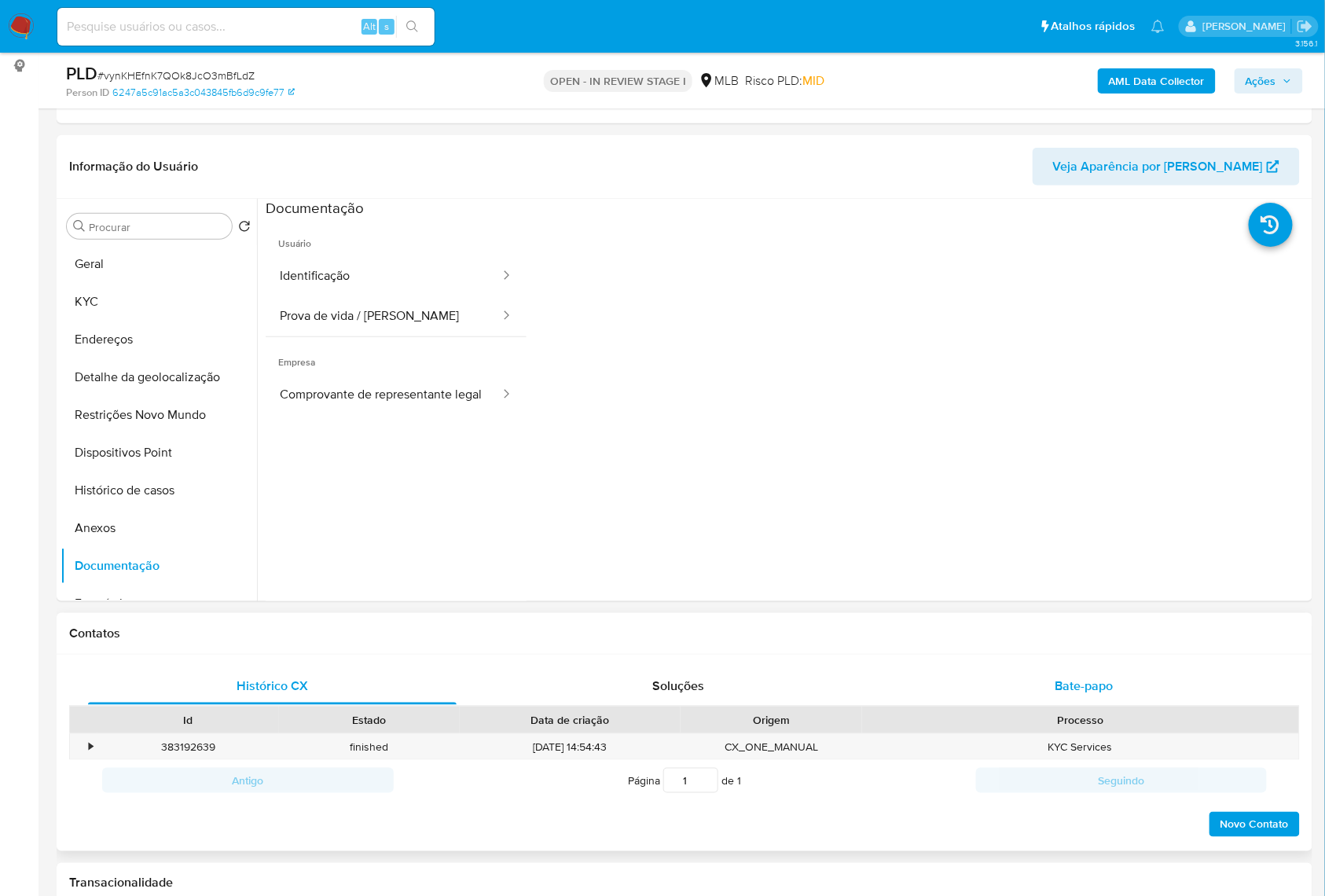
click at [1130, 704] on div "Bate-papo" at bounding box center [1085, 686] width 369 height 38
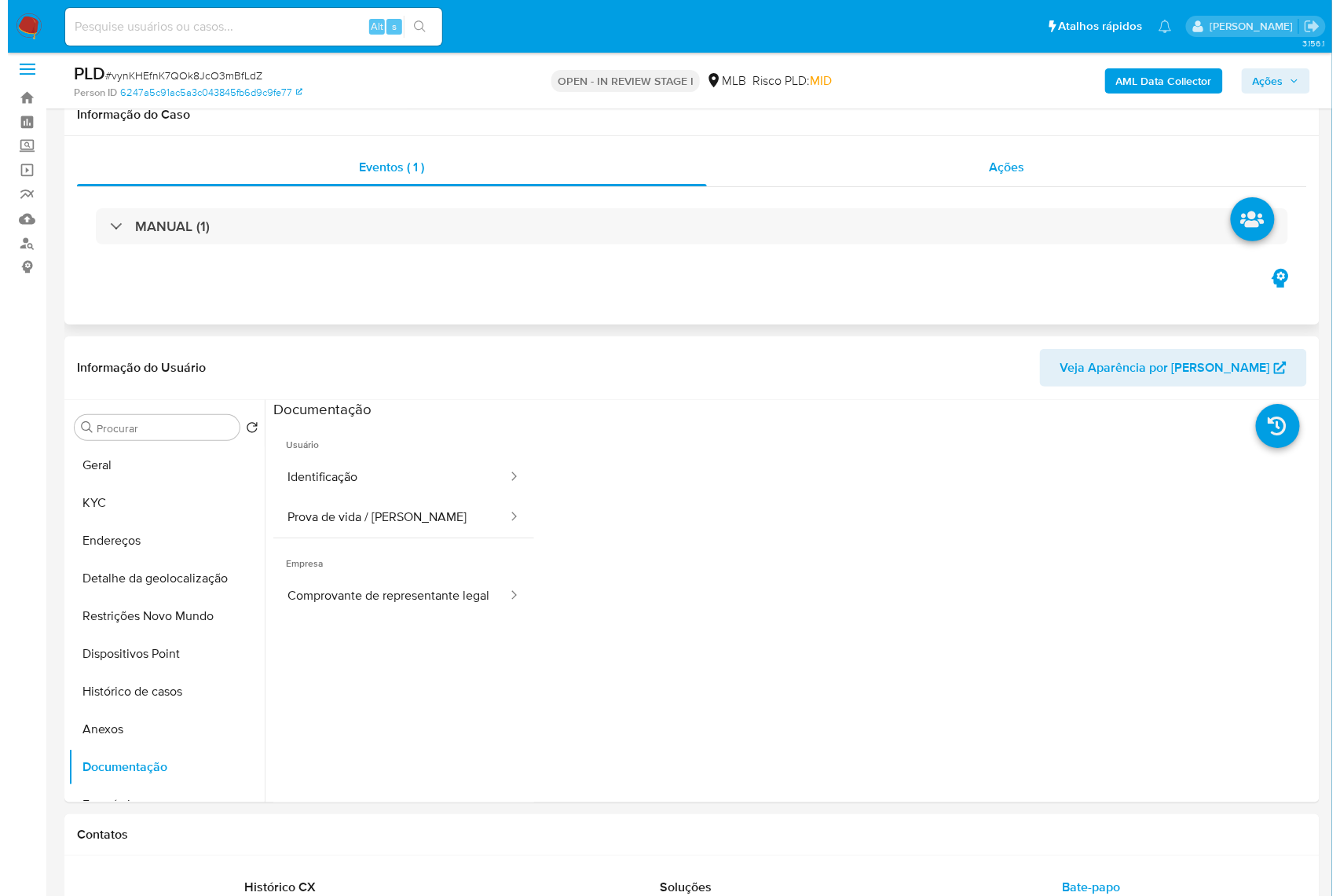
scroll to position [0, 0]
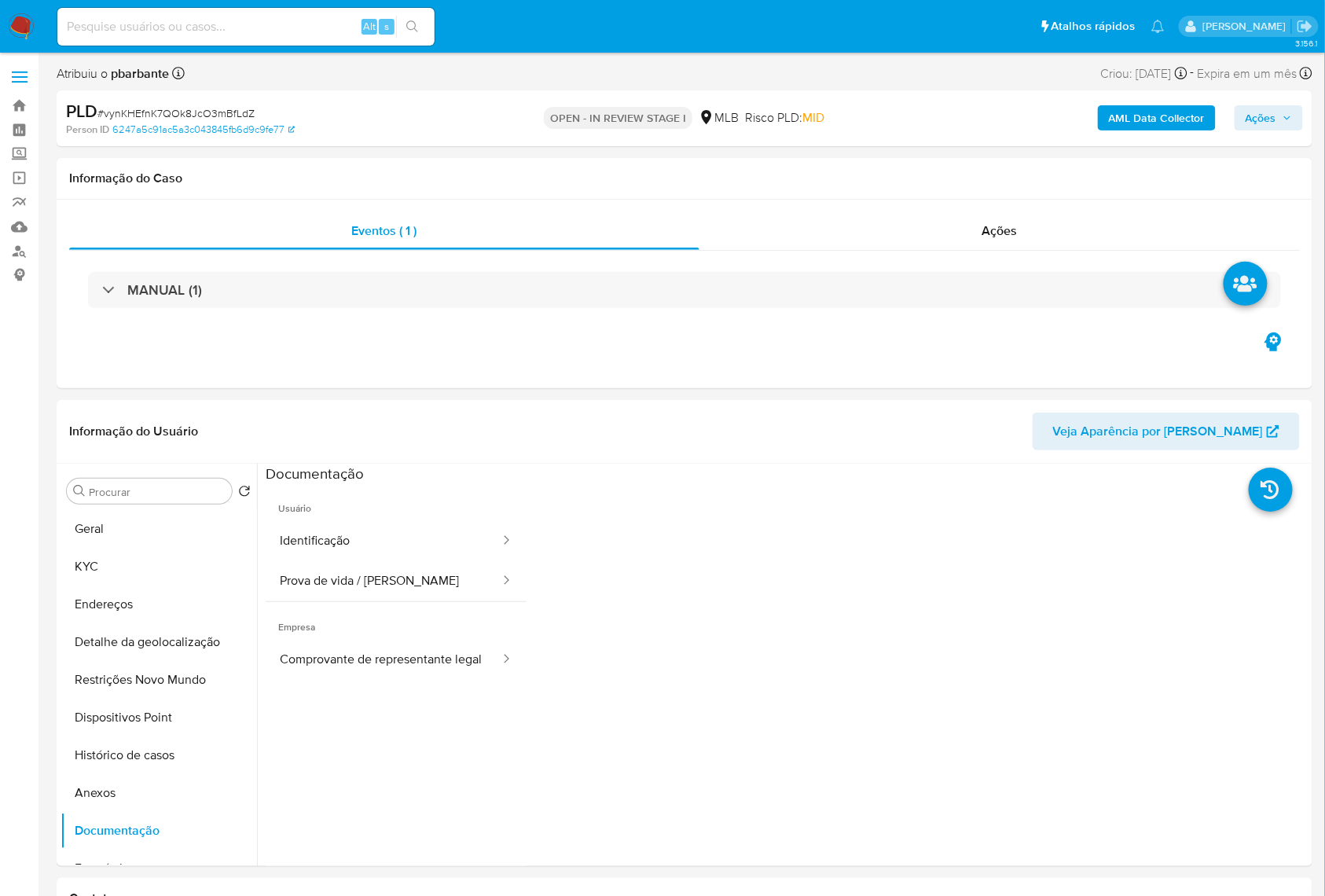
click at [1148, 127] on b "AML Data Collector" at bounding box center [1156, 118] width 96 height 25
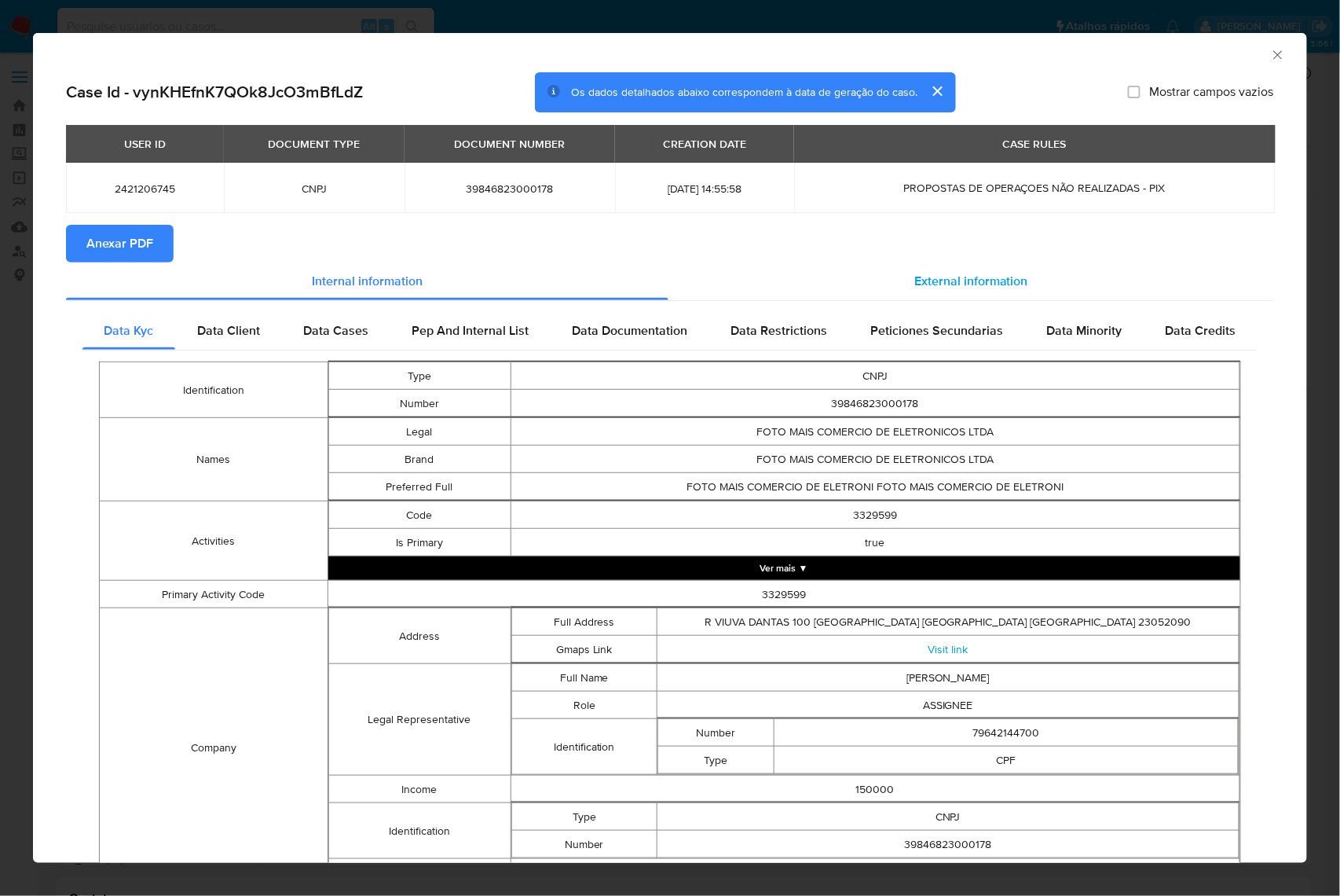
click at [975, 288] on span "External information" at bounding box center [971, 280] width 113 height 18
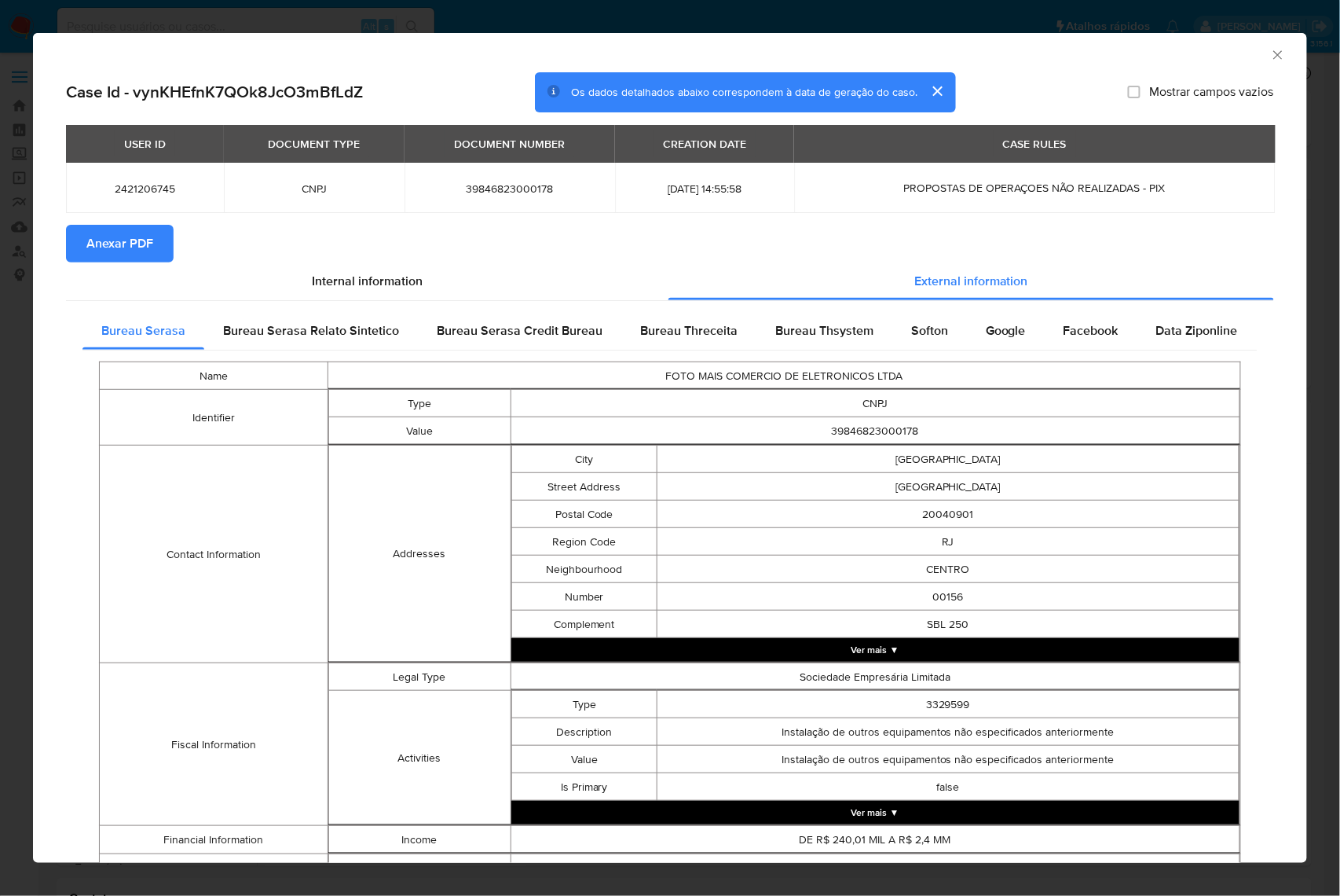
click at [106, 248] on span "Anexar PDF" at bounding box center [119, 243] width 67 height 35
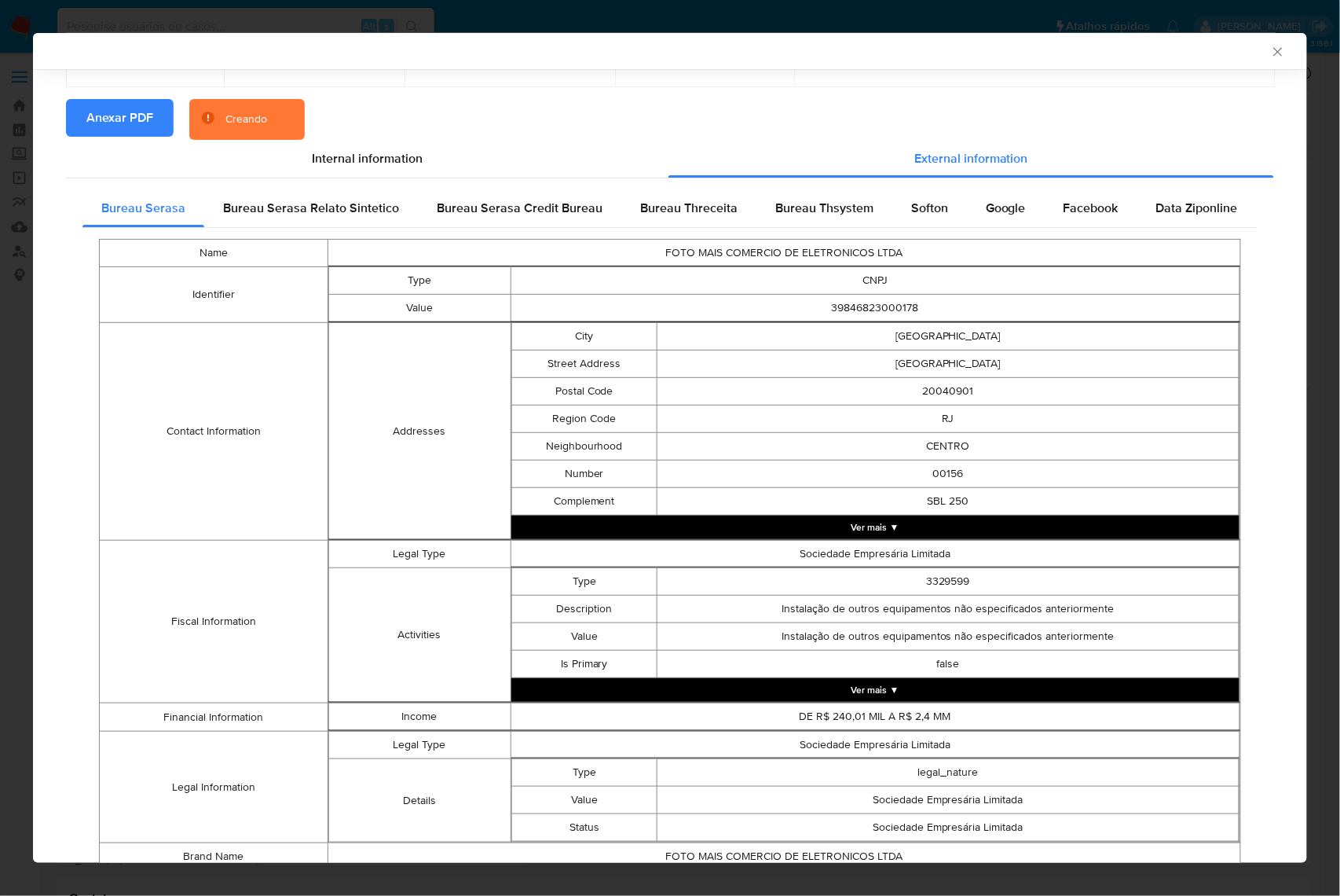
scroll to position [336, 0]
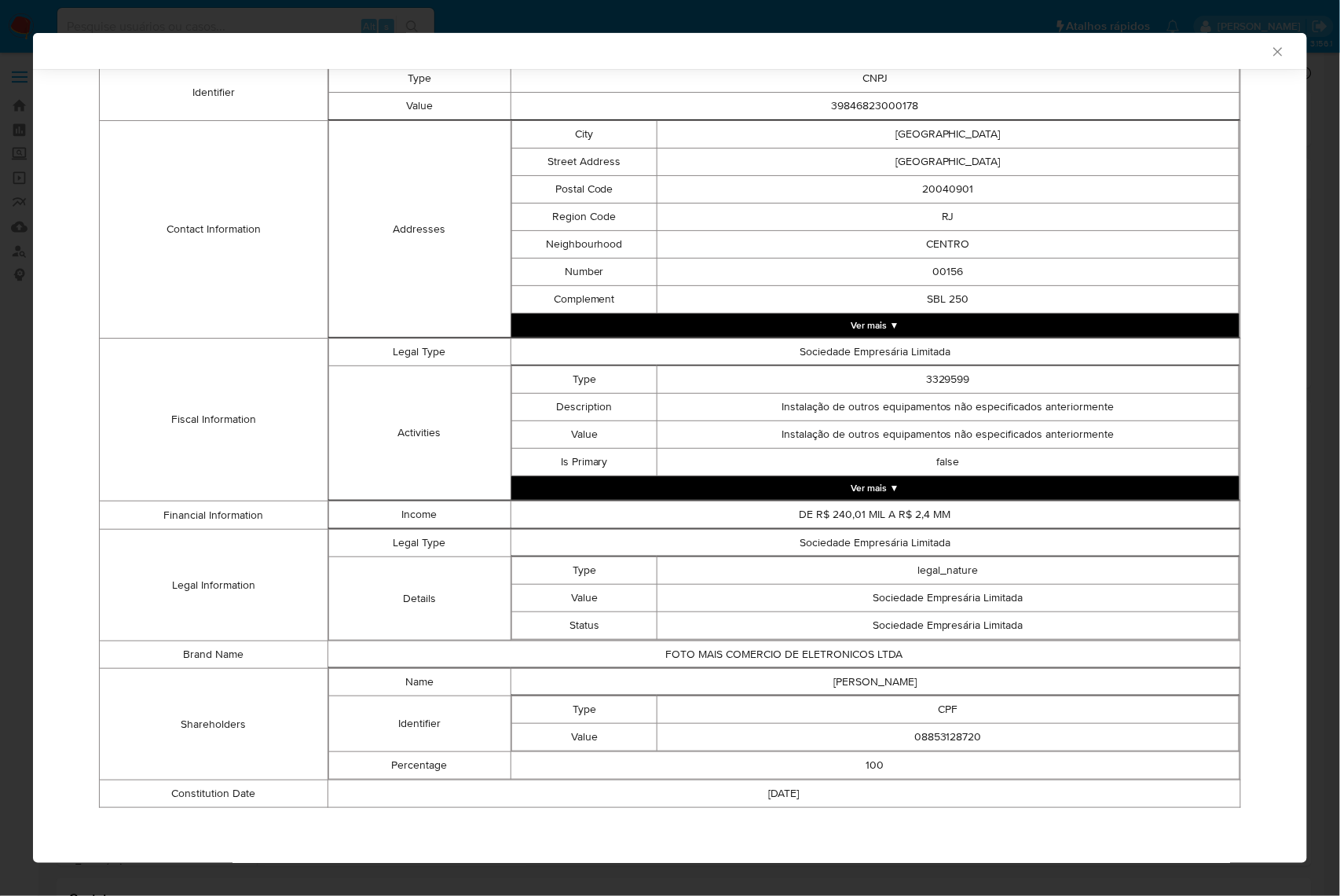
click at [954, 740] on td "08853128720" at bounding box center [947, 737] width 582 height 27
copy td "08853128720"
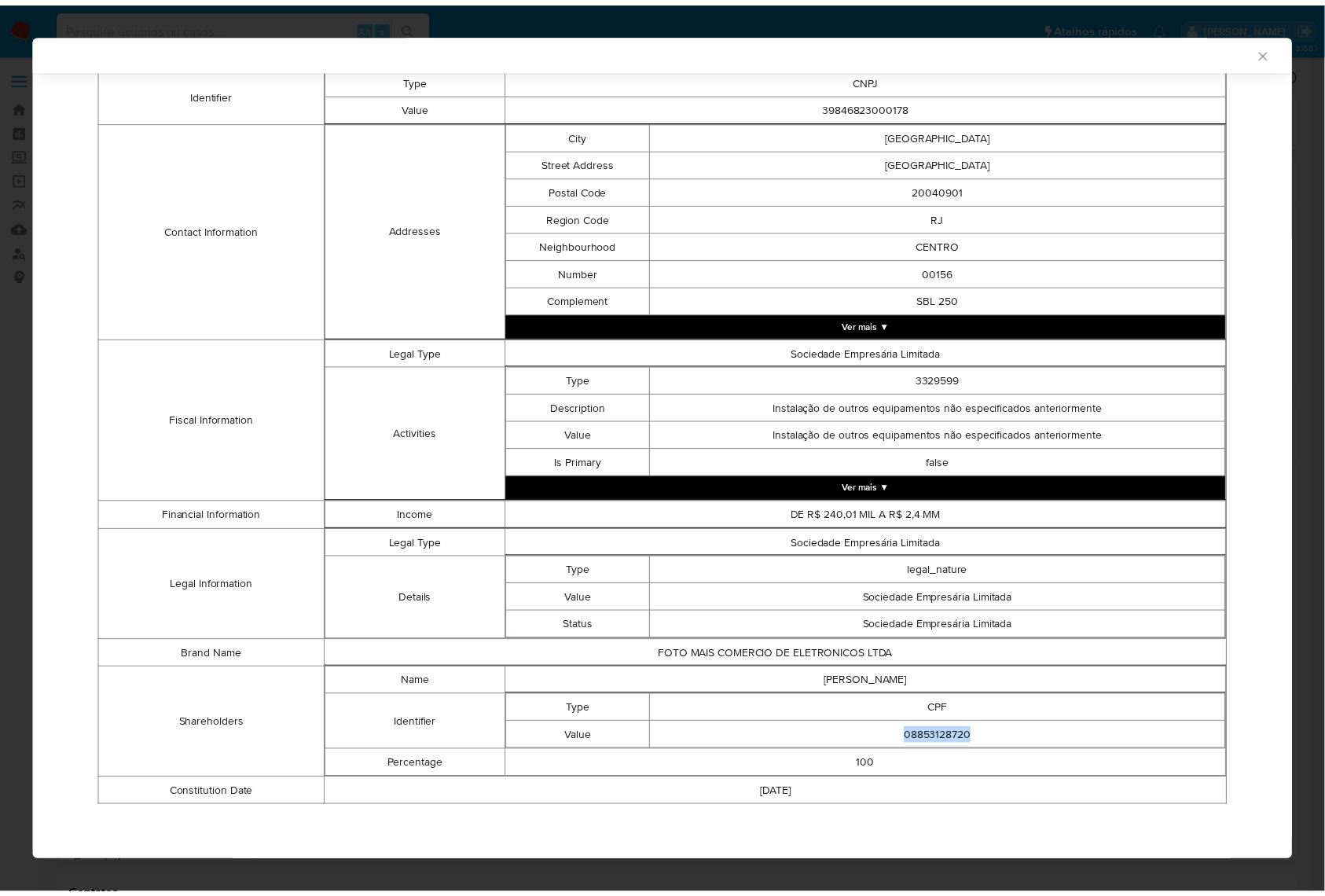
scroll to position [334, 0]
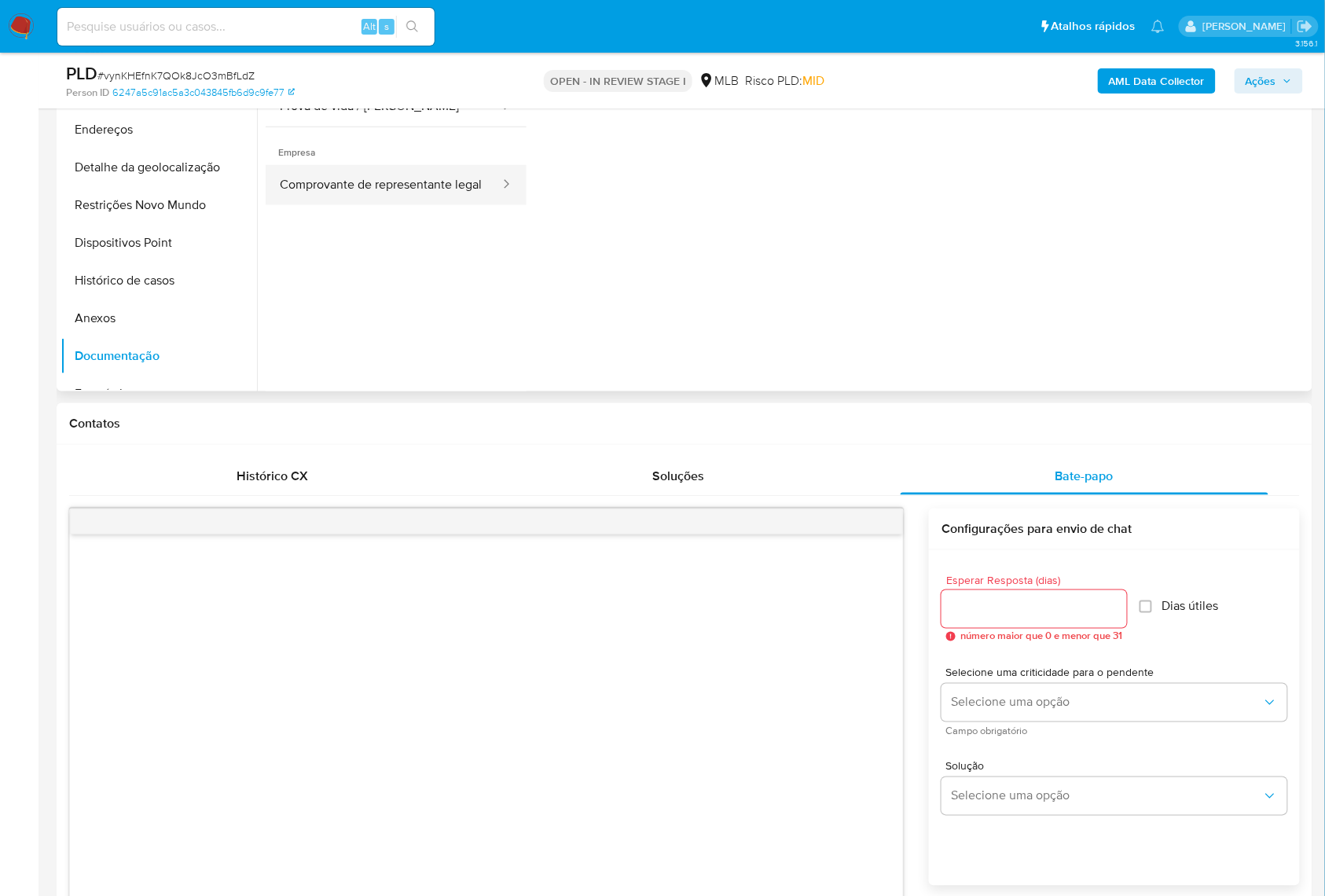
click at [407, 205] on button "Comprovante de representante legal" at bounding box center [383, 184] width 236 height 40
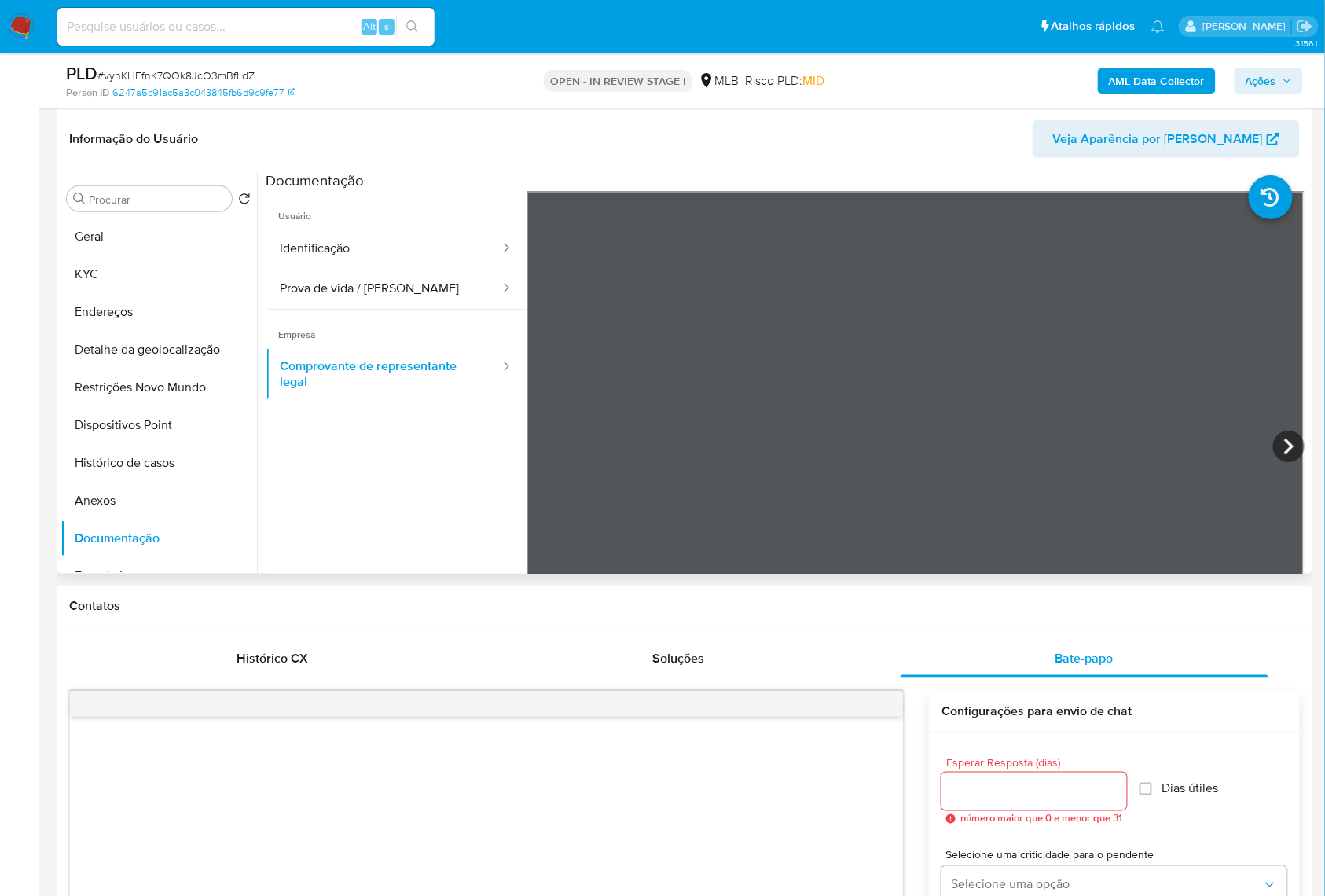
scroll to position [209, 0]
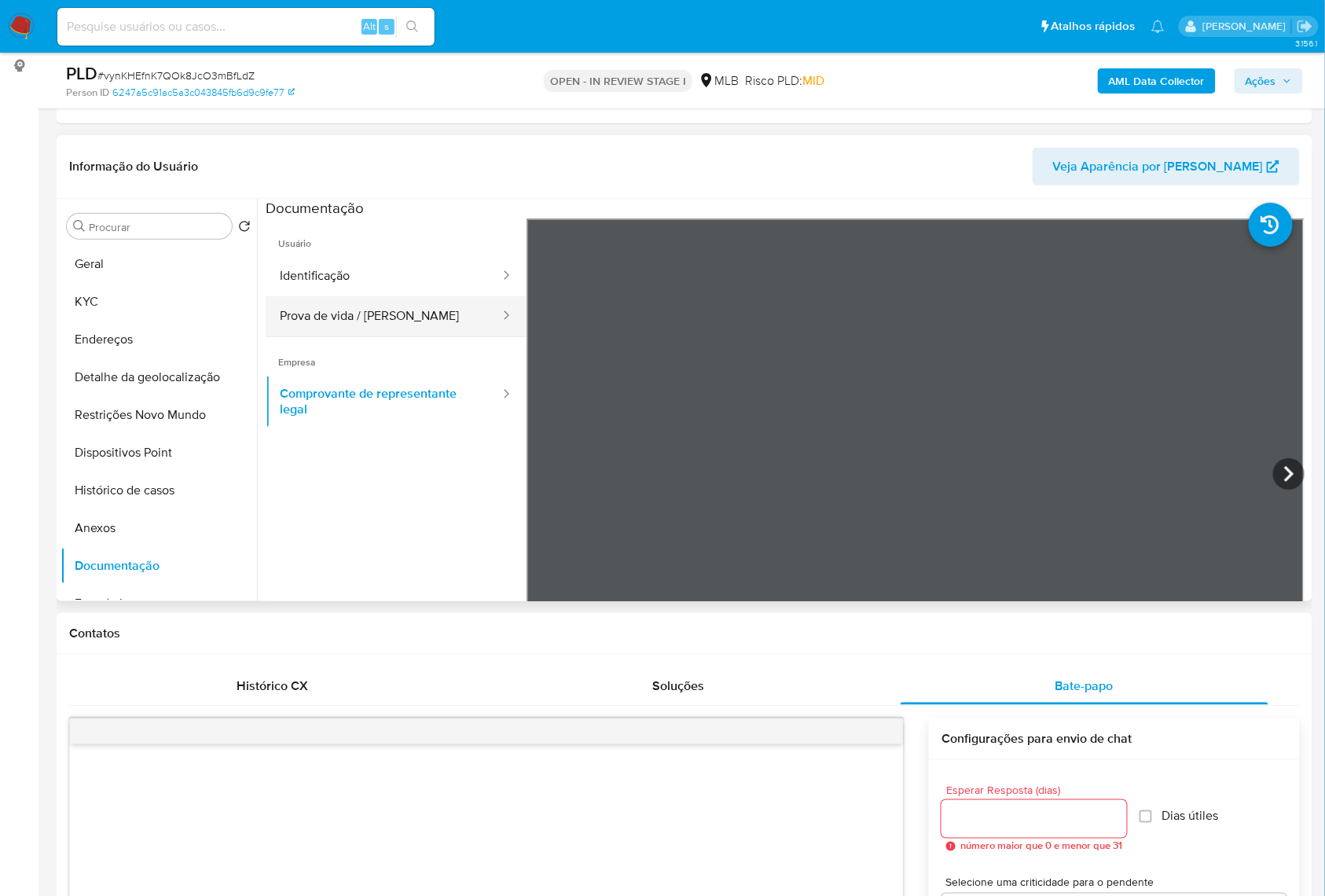
click at [356, 336] on button "Prova de vida / Selfie" at bounding box center [383, 315] width 236 height 40
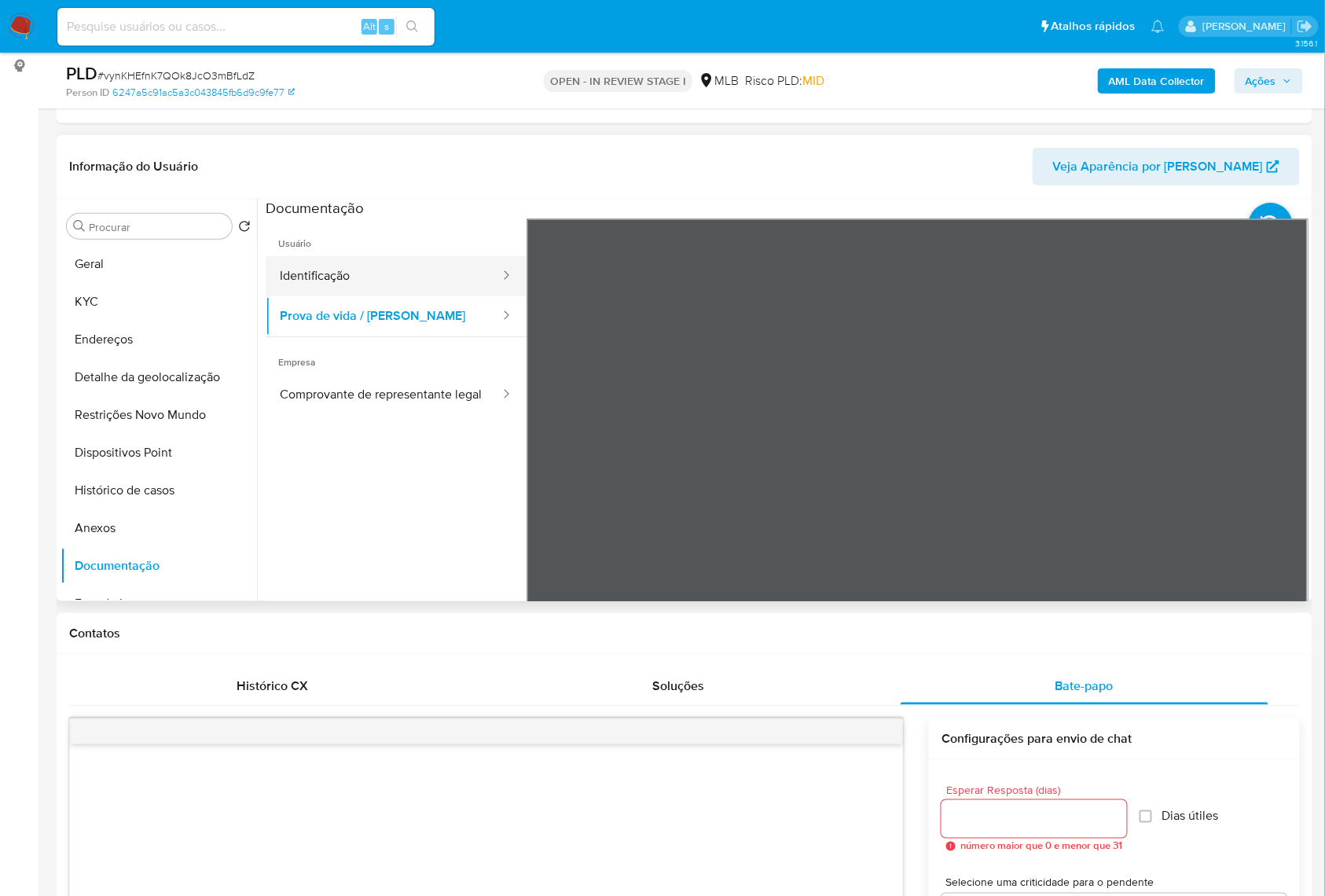
click at [355, 296] on button "Identificação" at bounding box center [383, 275] width 236 height 40
click at [994, 829] on input "Esperar Resposta (dias)" at bounding box center [1034, 818] width 185 height 20
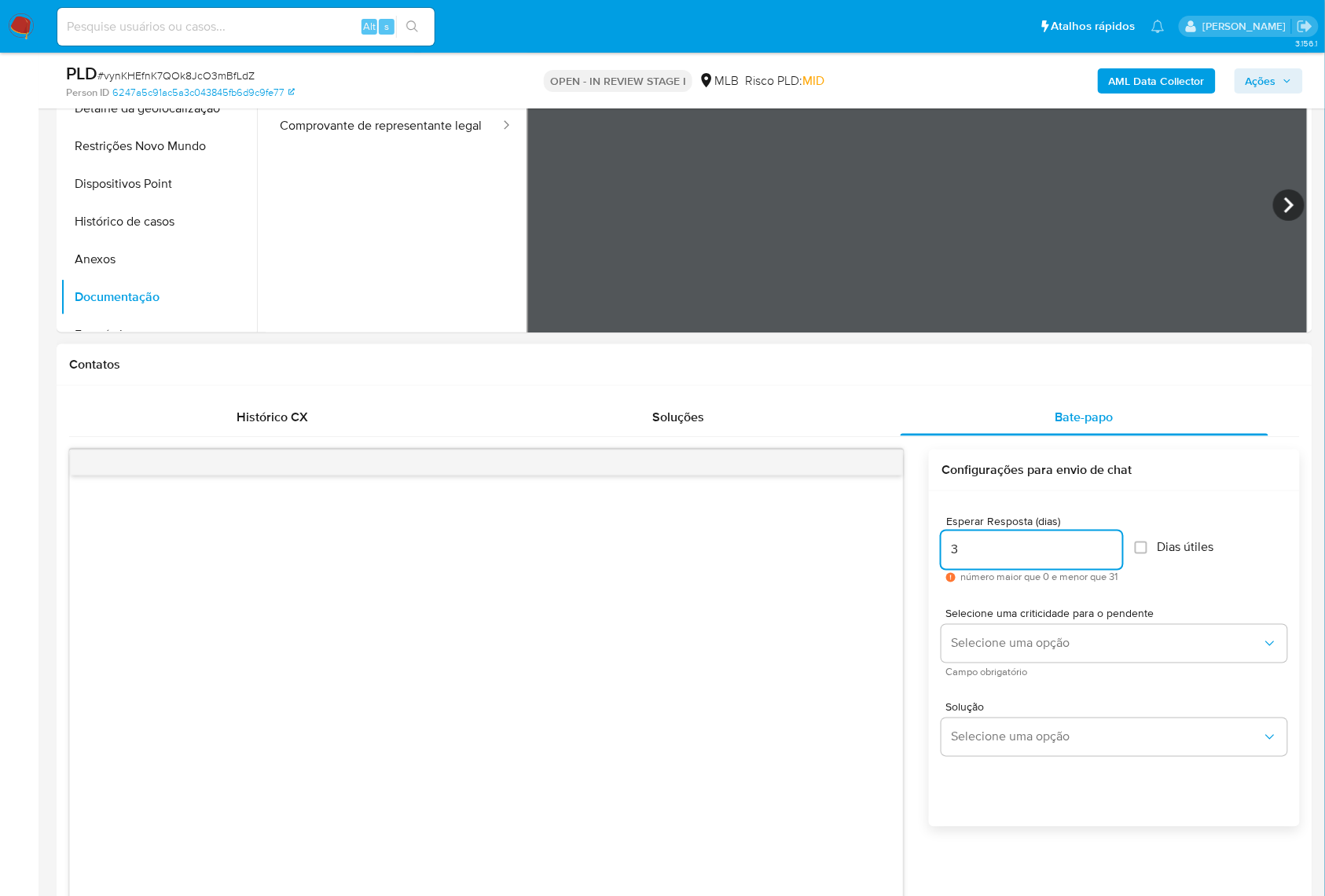
scroll to position [524, 0]
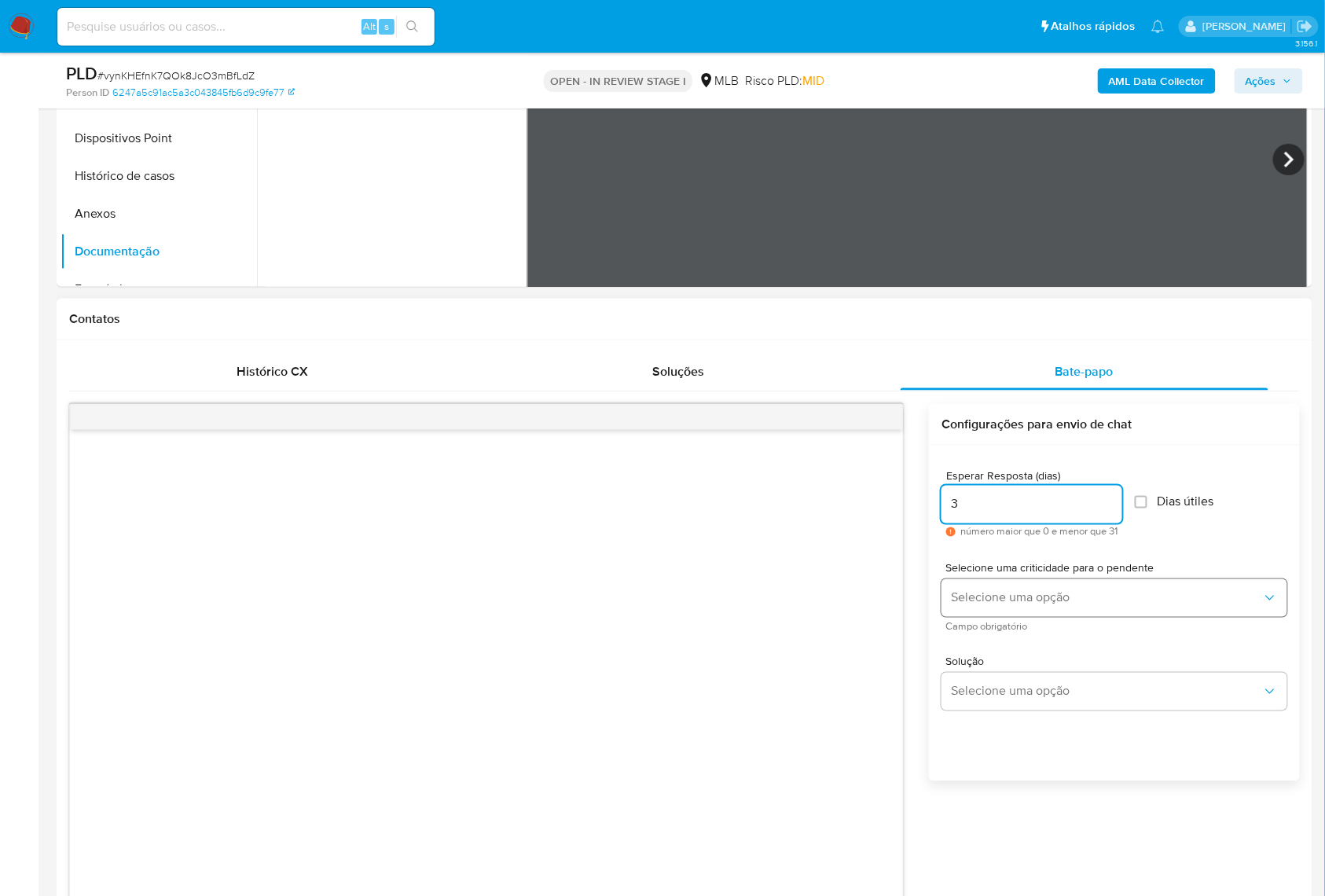
type input "3"
click at [1020, 617] on button "Selecione uma opção" at bounding box center [1115, 597] width 346 height 38
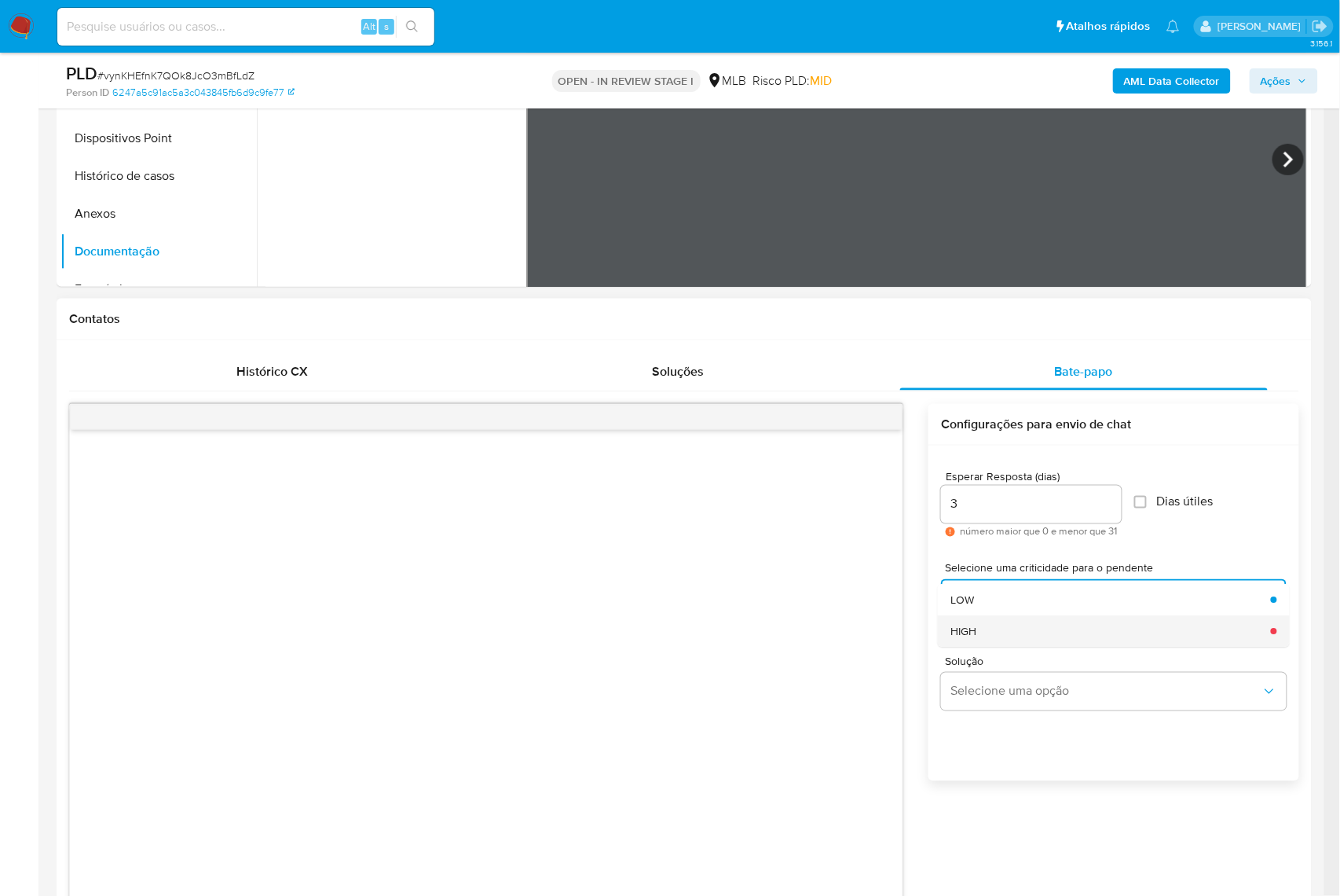
click at [1012, 647] on div "HIGH" at bounding box center [1105, 630] width 311 height 31
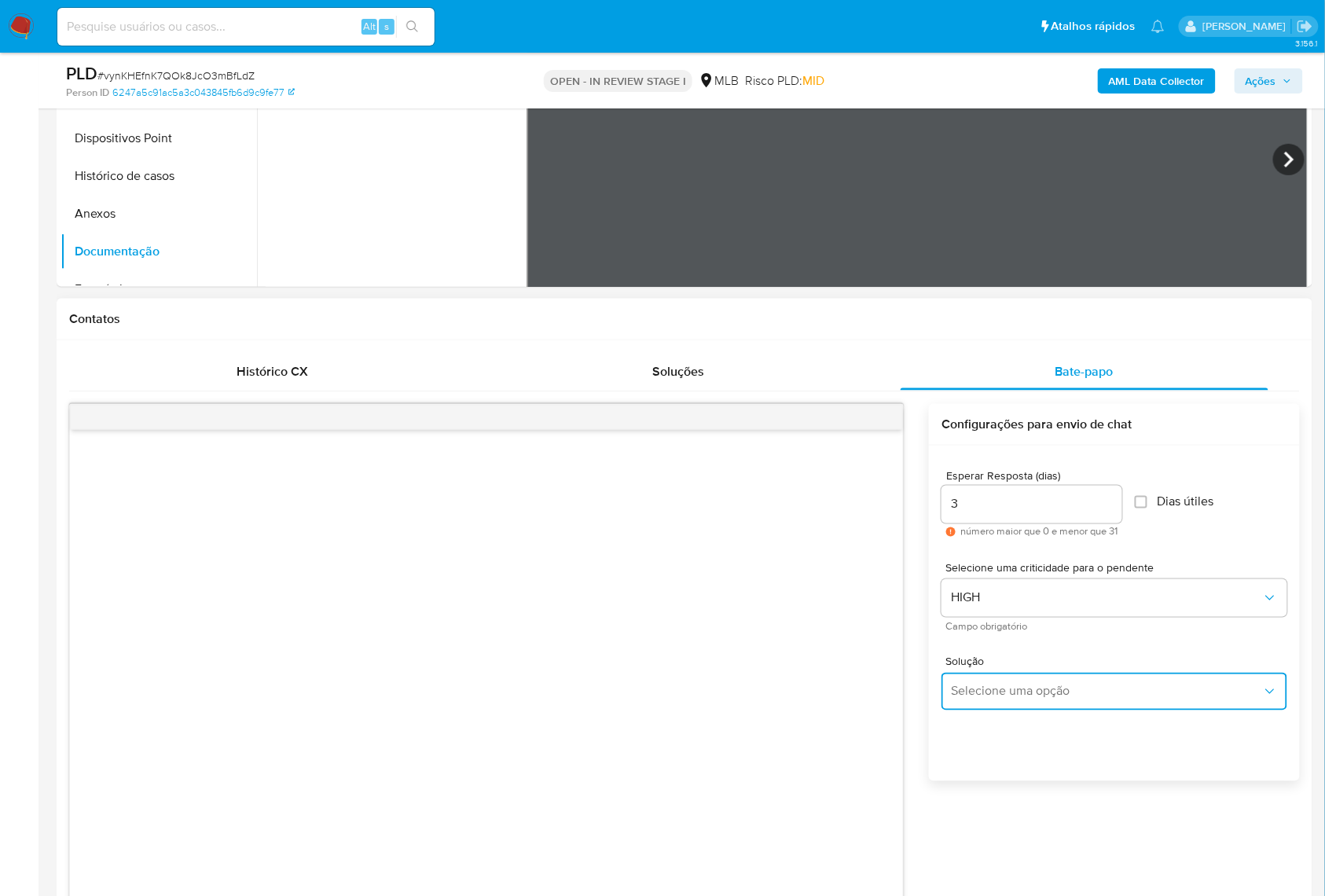
click at [1013, 704] on button "Selecione uma opção" at bounding box center [1115, 691] width 346 height 38
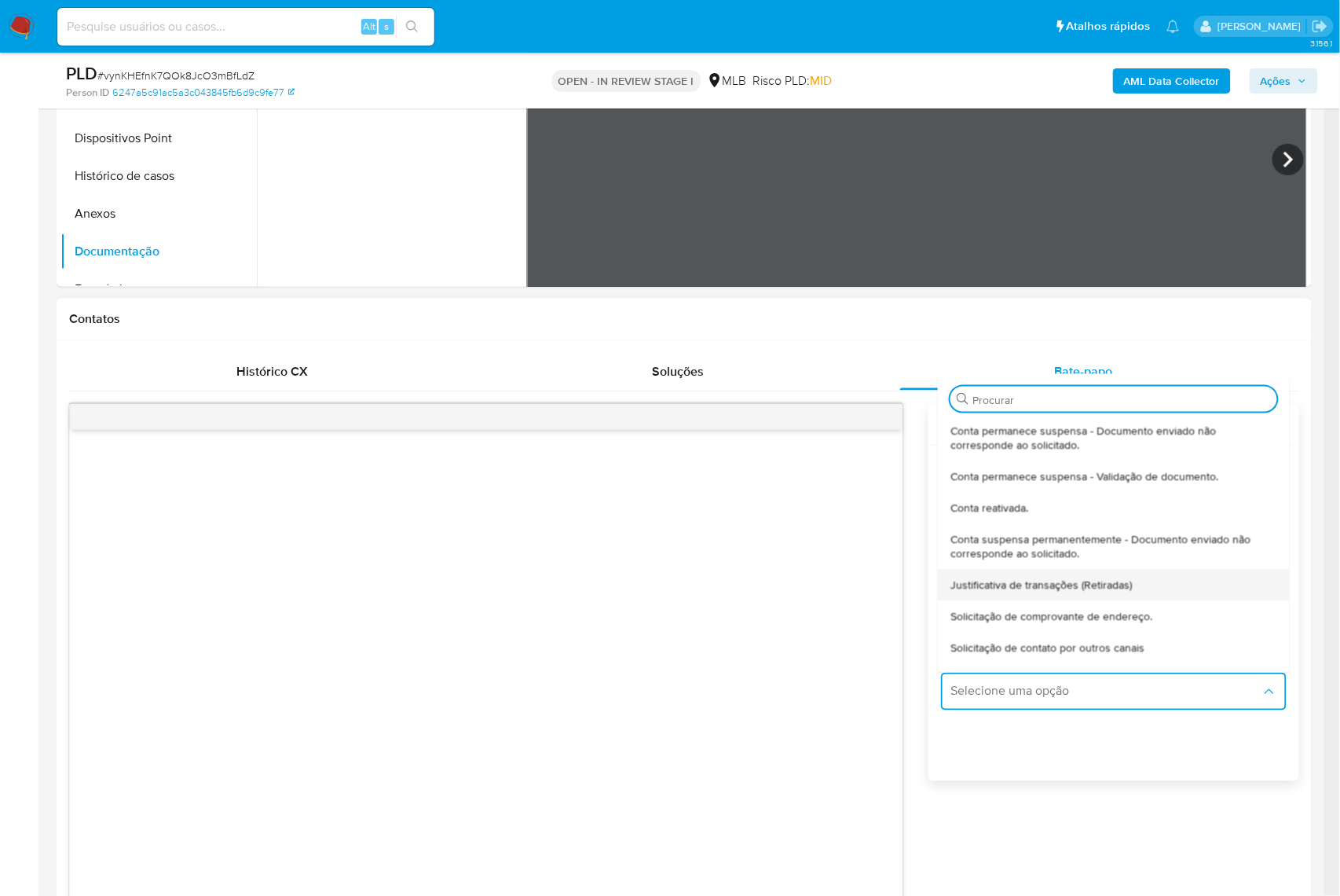
click at [1048, 592] on span "Justificativa de transações (Retiradas)" at bounding box center [1040, 585] width 181 height 15
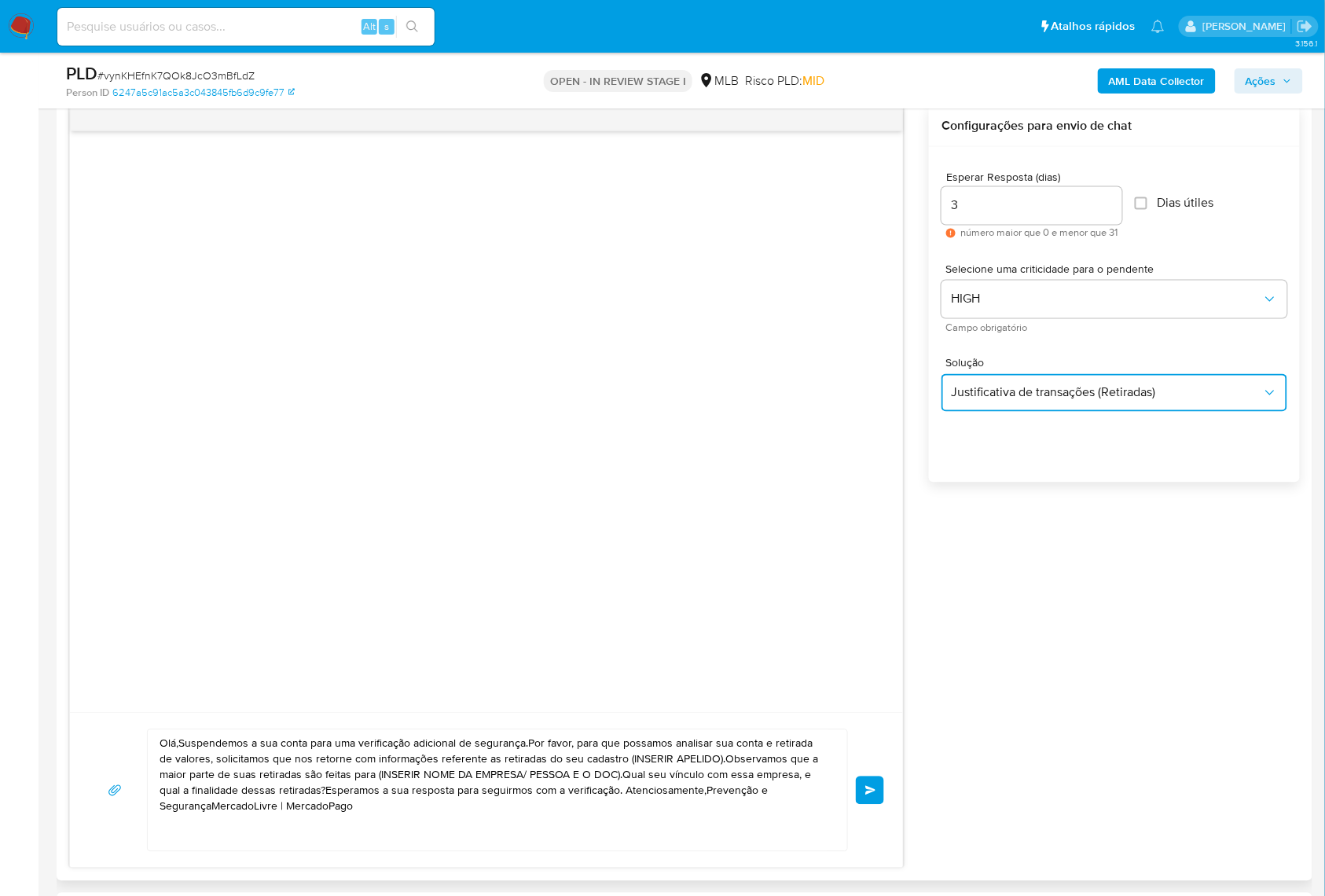
scroll to position [838, 0]
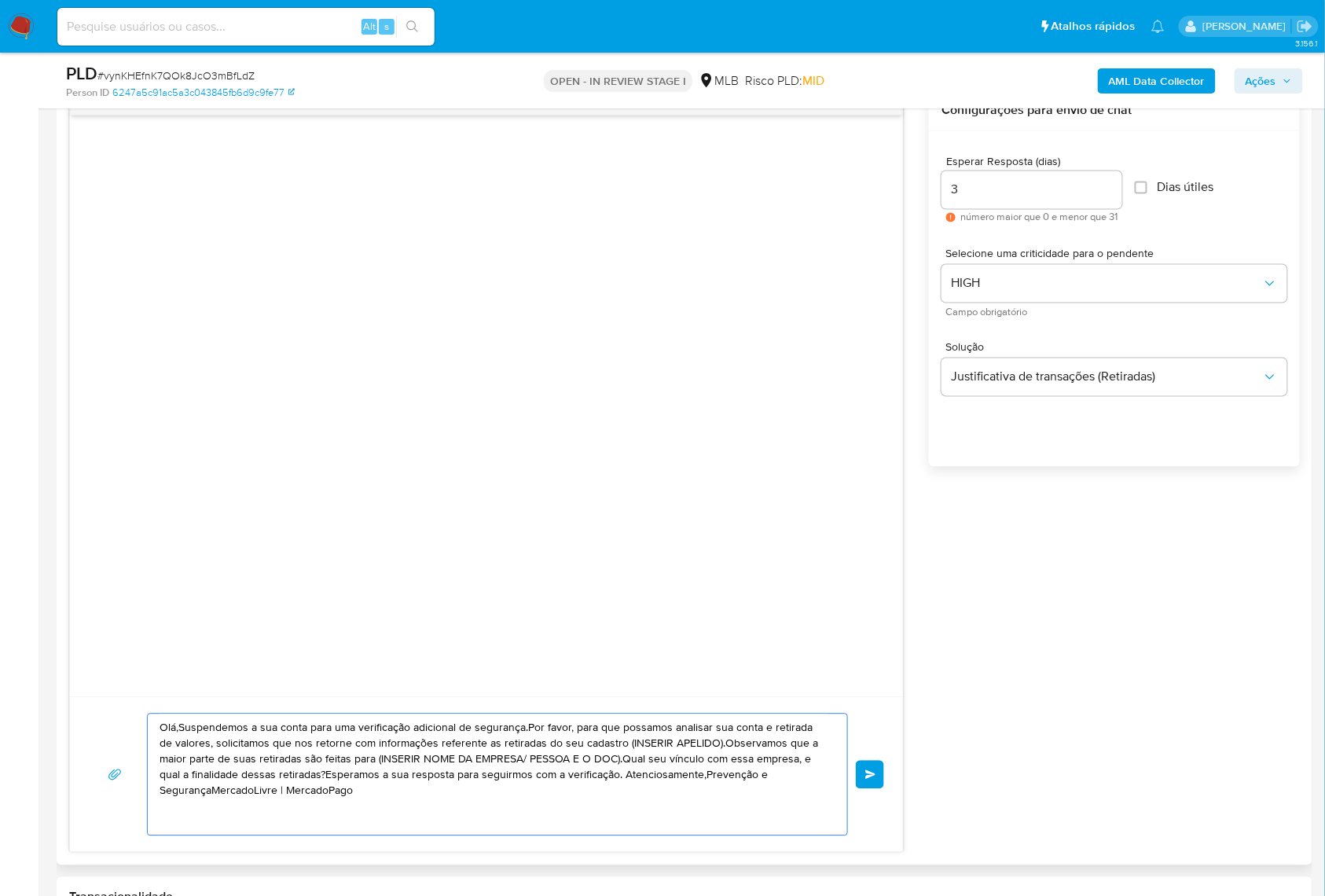
click at [689, 740] on textarea "Olá,Suspendemos a sua conta para uma verificação adicional de segurança.Por fav…" at bounding box center [493, 775] width 668 height 121
paste textarea "! Estamos realizando uma verificação adicional de segurança em contas de usuári…"
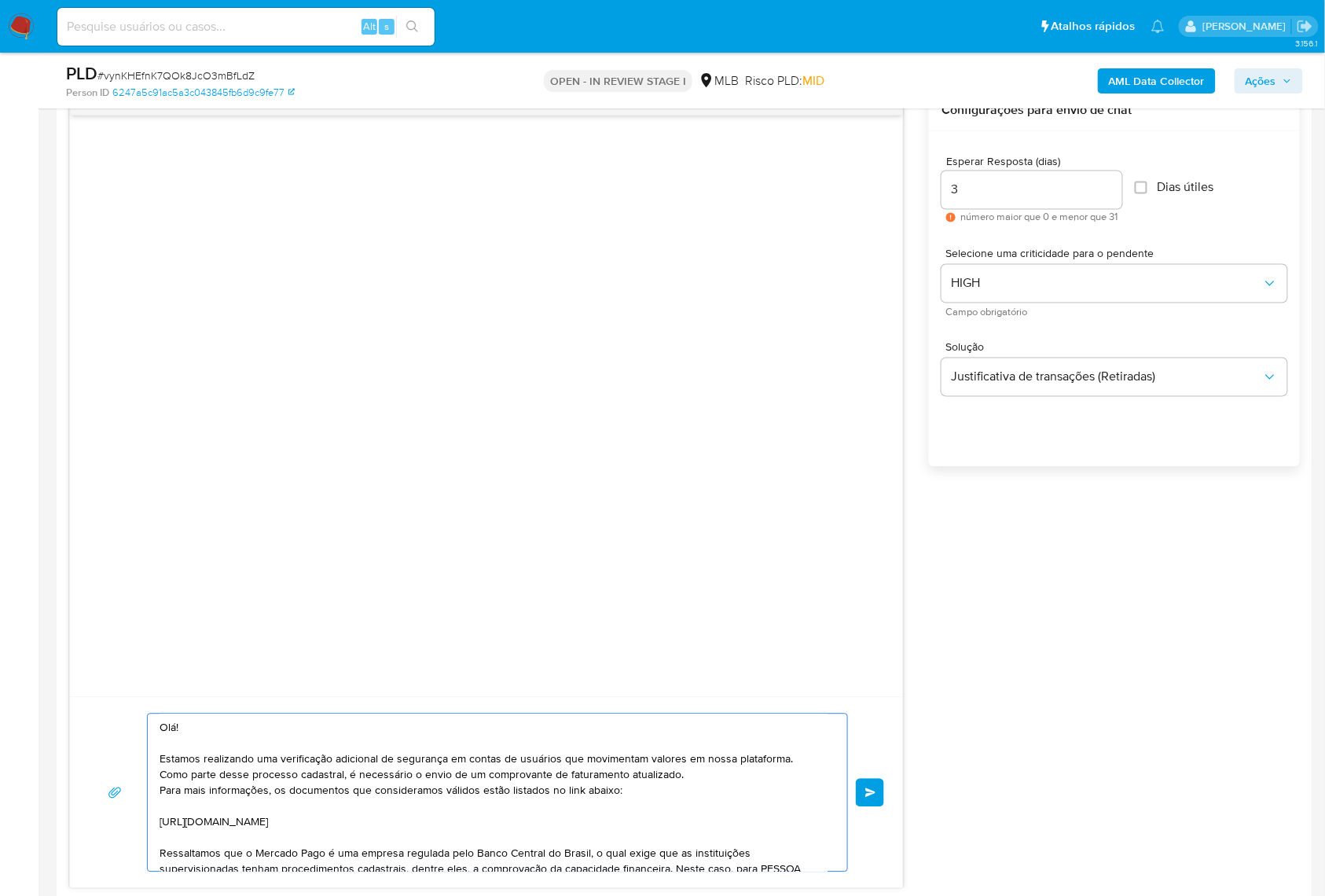
scroll to position [147, 0]
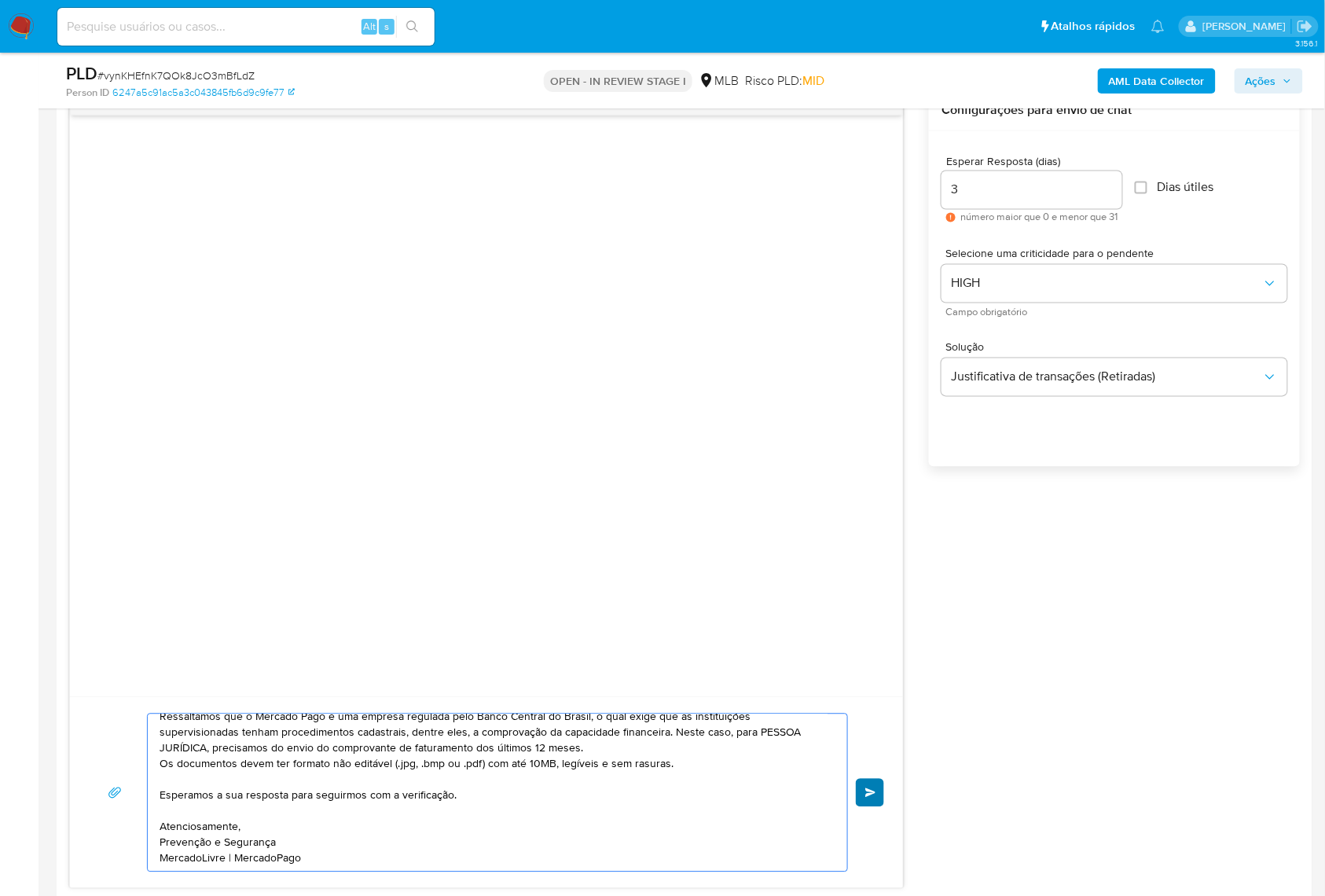
type textarea "Olá! Estamos realizando uma verificação adicional de segurança em contas de usu…"
click at [877, 807] on button "common.send" at bounding box center [869, 792] width 28 height 28
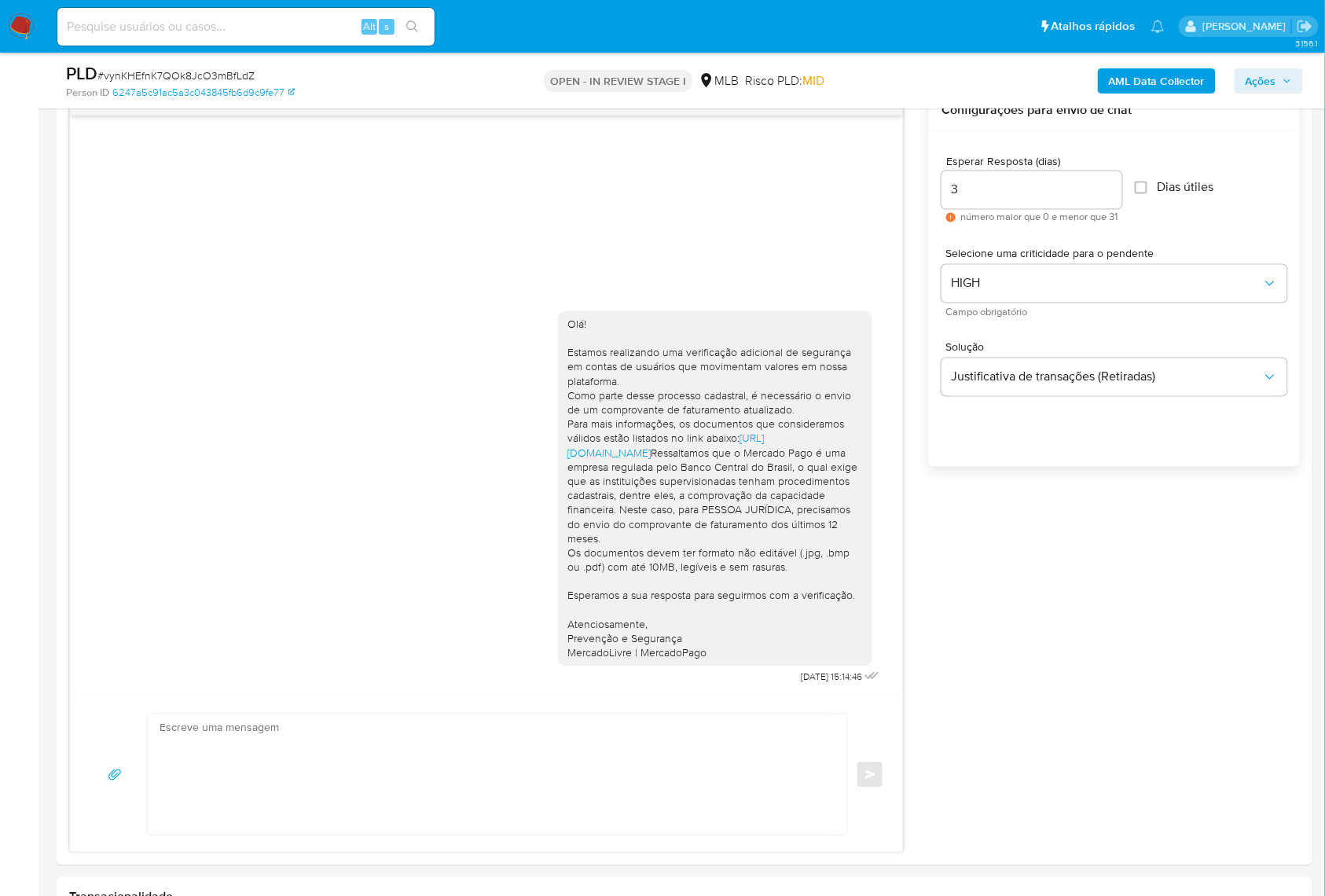
scroll to position [0, 0]
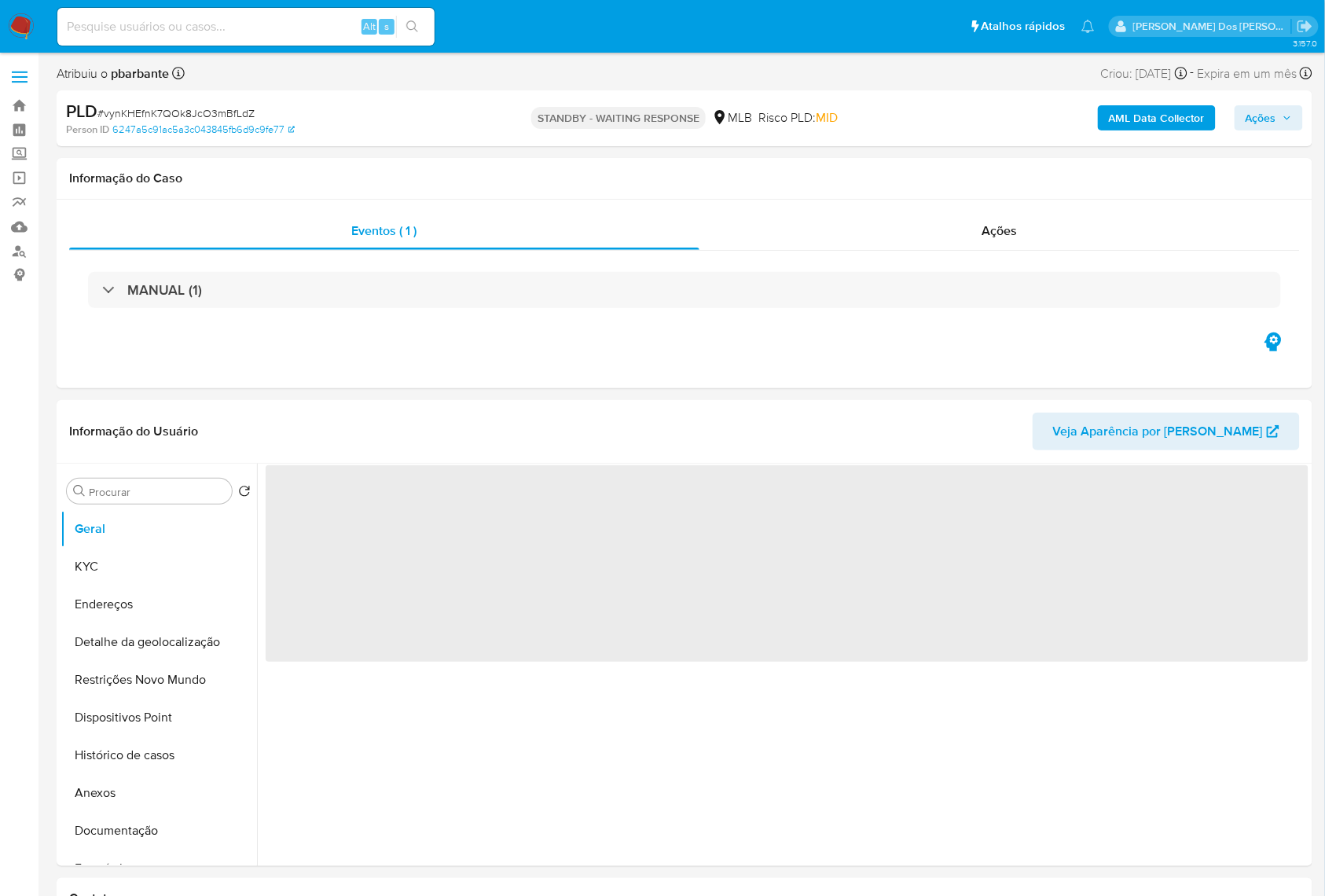
select select "10"
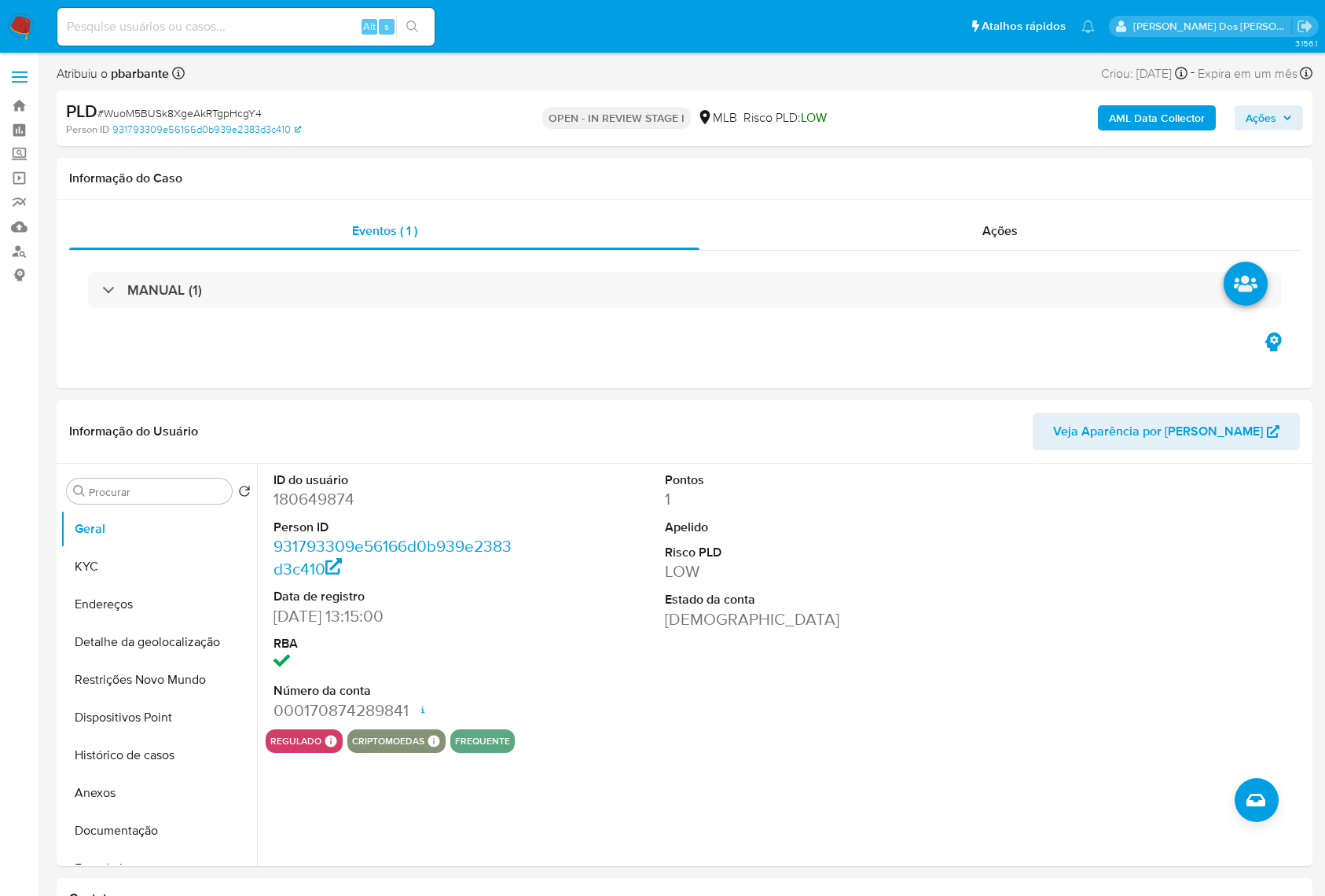
select select "10"
click at [198, 586] on button "KYC" at bounding box center [152, 566] width 184 height 38
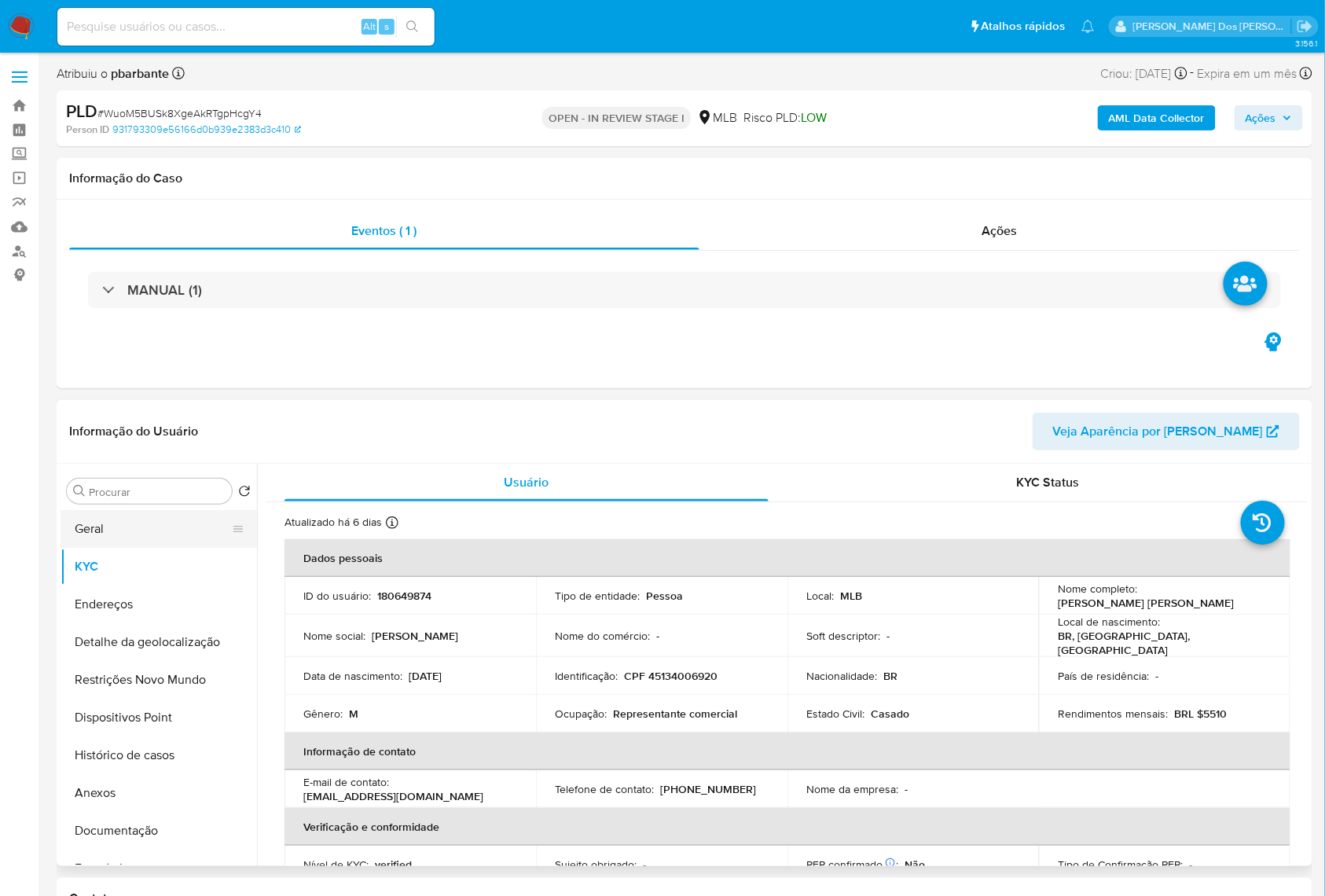
click at [189, 548] on button "Geral" at bounding box center [152, 528] width 184 height 38
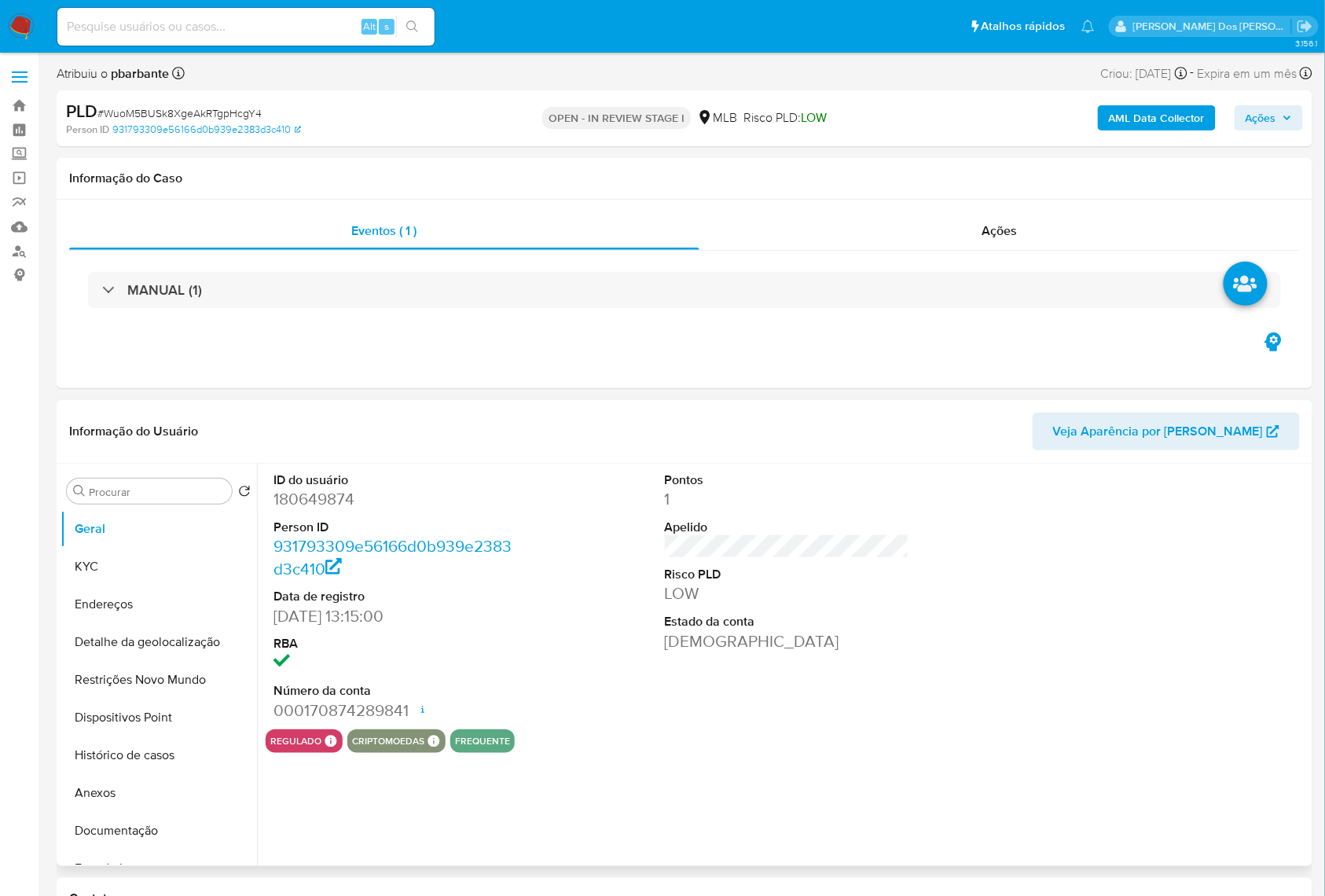
click at [325, 510] on dd "180649874" at bounding box center [396, 498] width 245 height 22
copy dd "180649874"
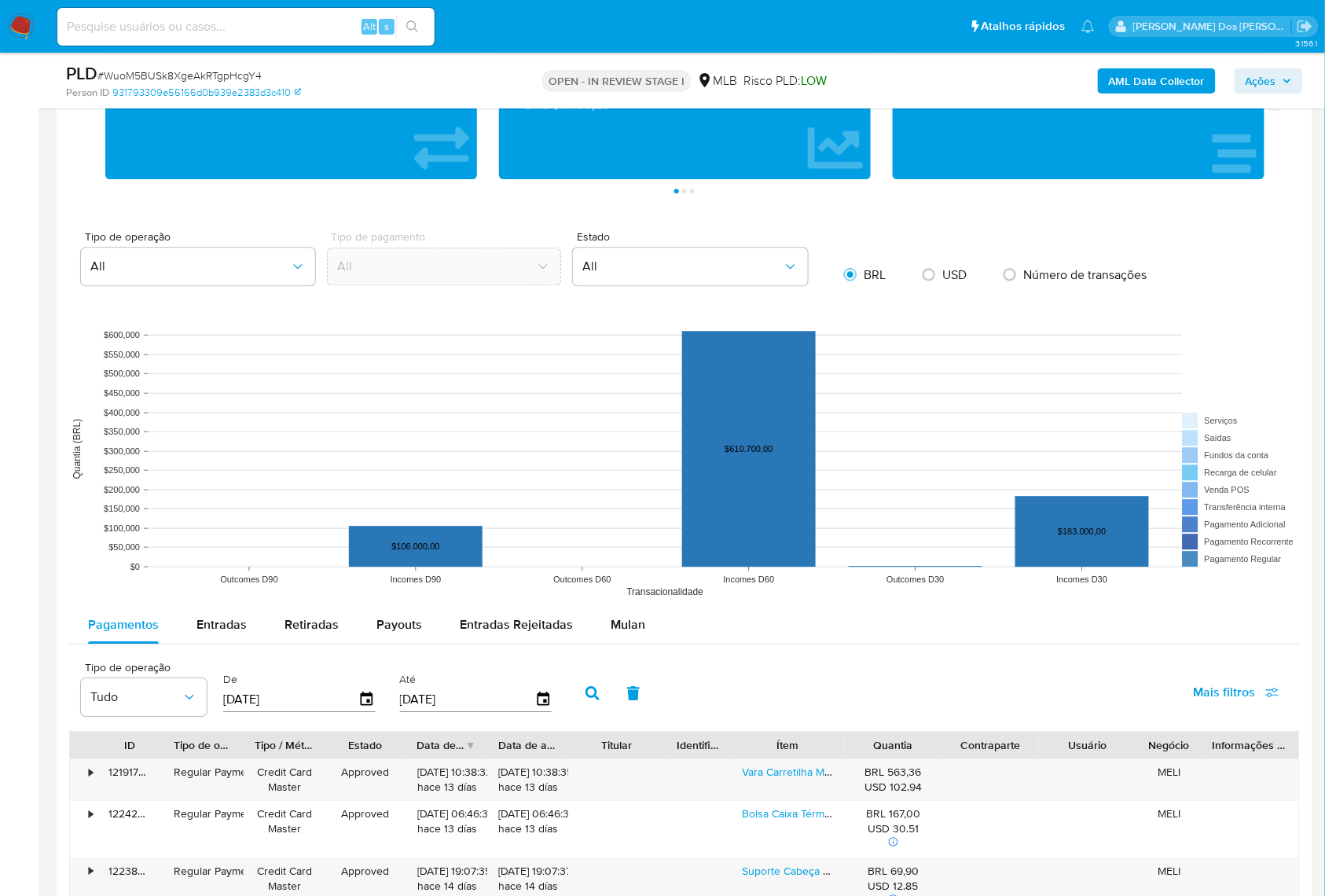
scroll to position [1361, 0]
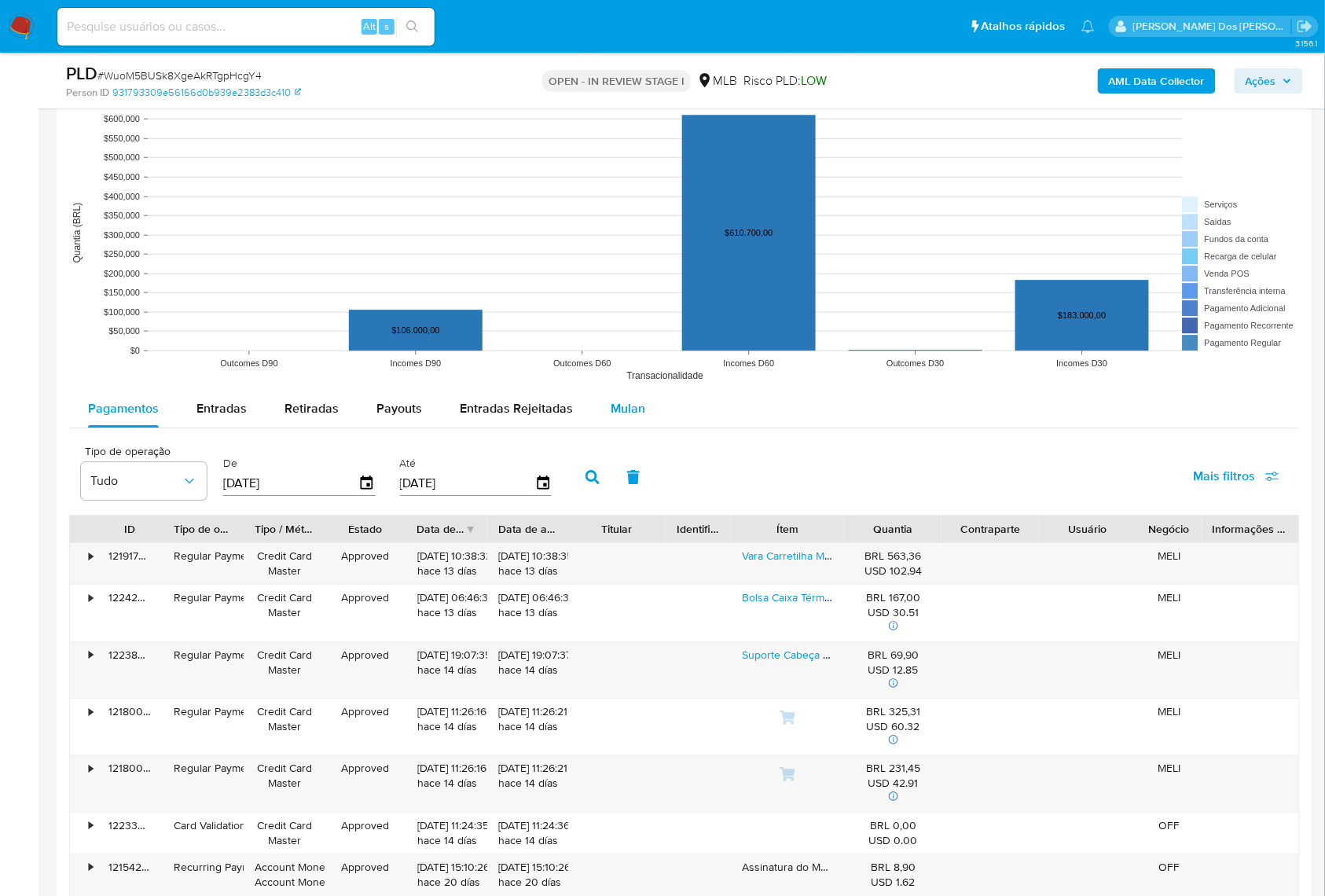
click at [627, 417] on span "Mulan" at bounding box center [629, 408] width 35 height 18
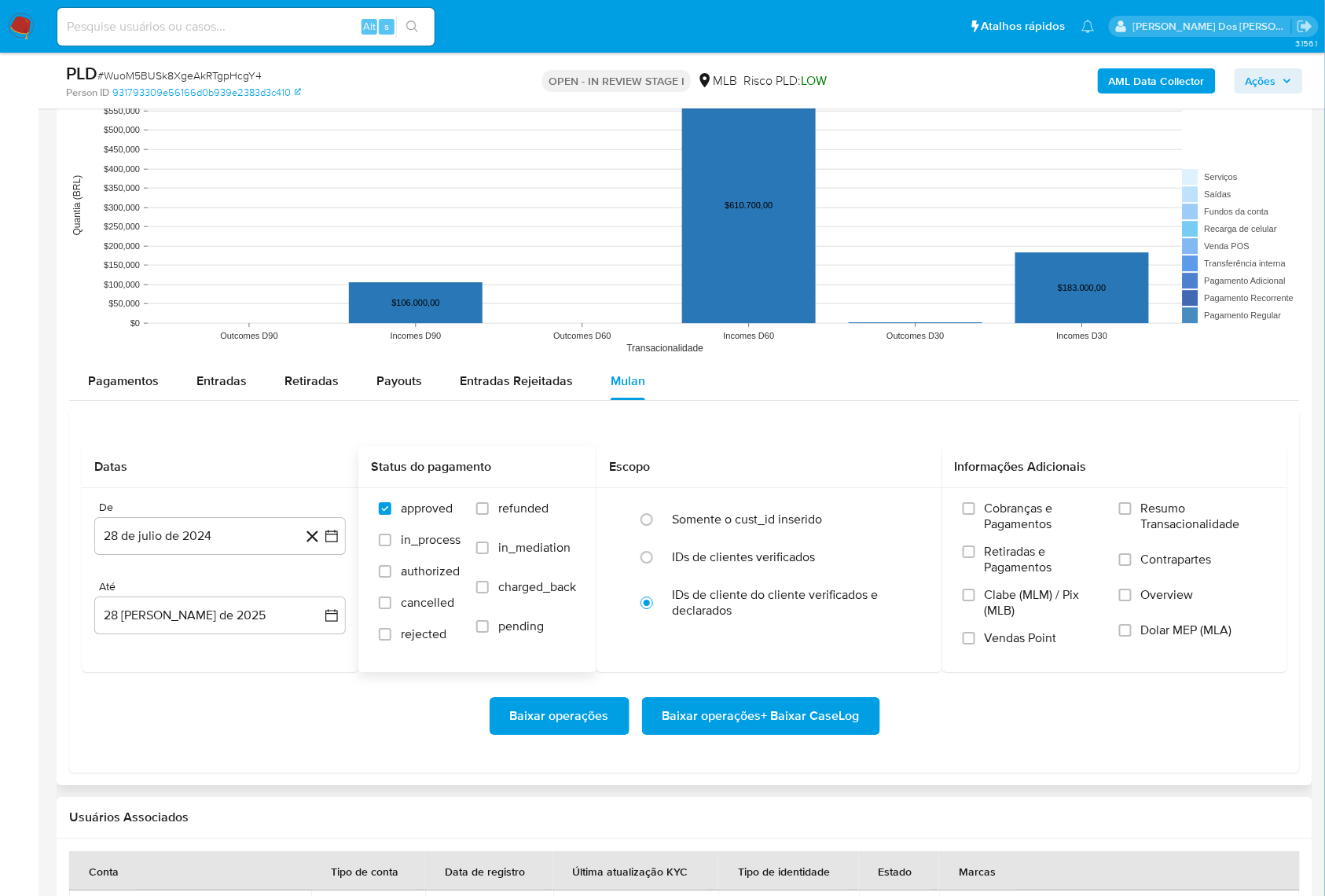
scroll to position [1466, 0]
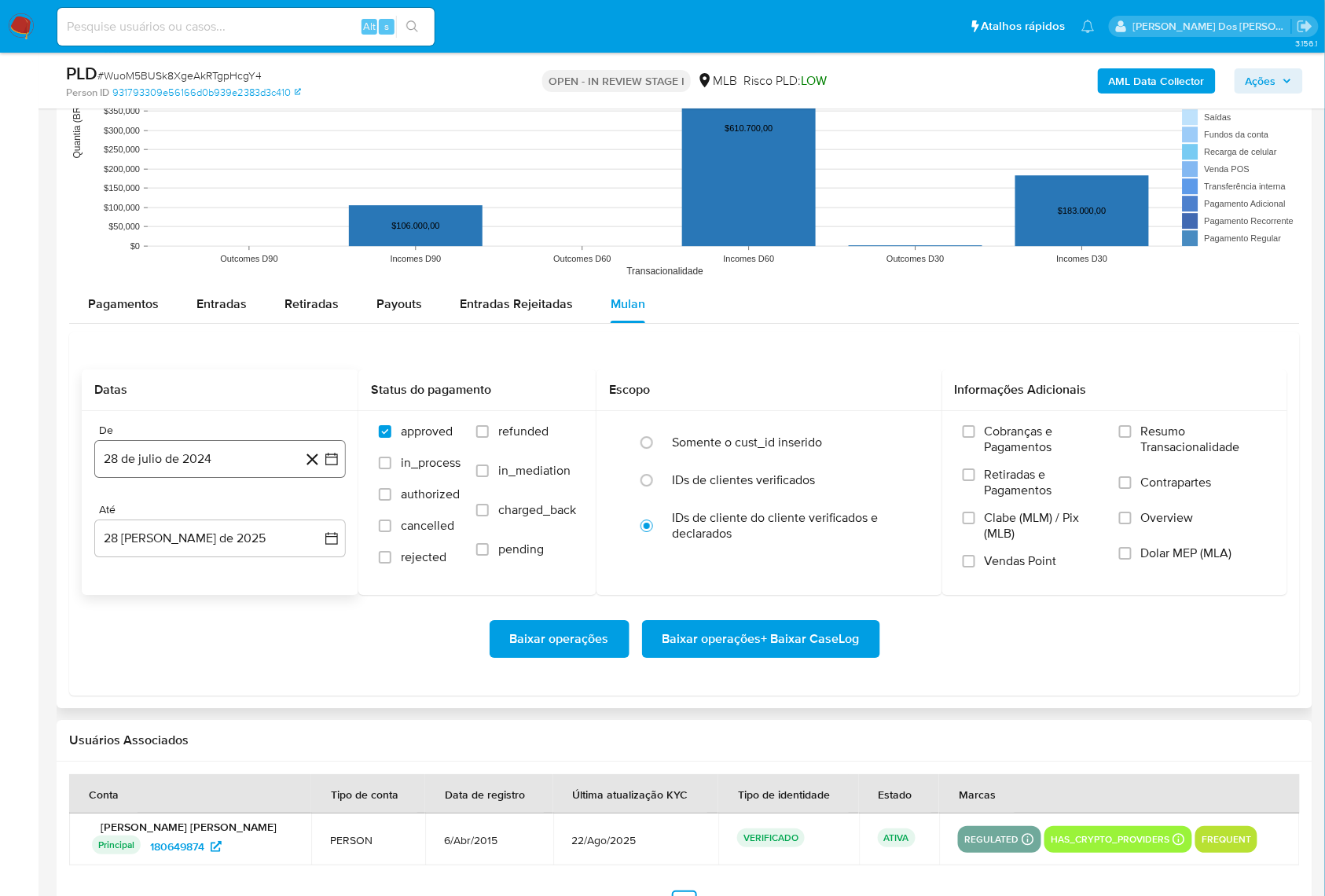
click at [334, 466] on icon "button" at bounding box center [332, 459] width 16 height 16
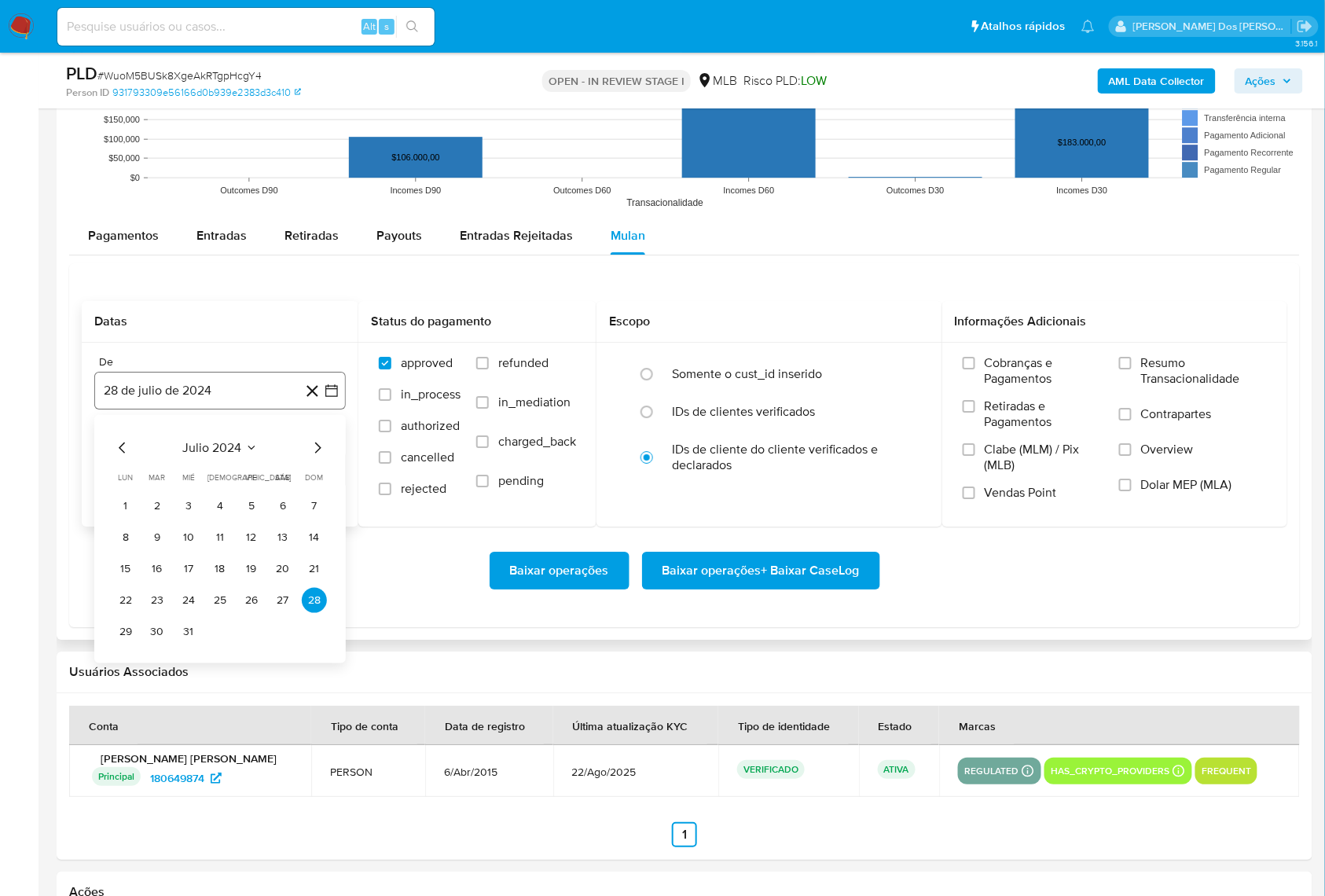
scroll to position [1572, 0]
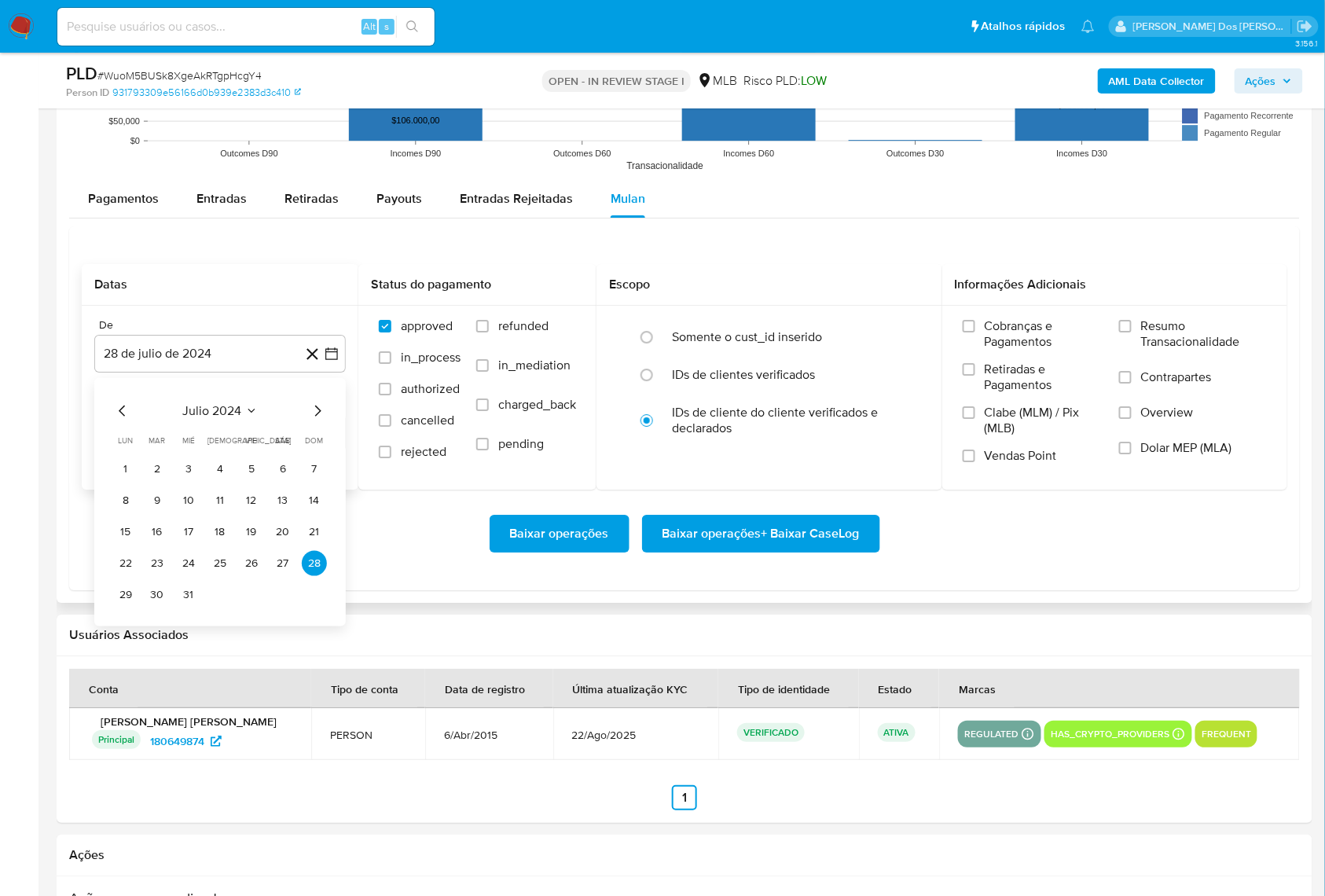
click at [316, 421] on icon "Mes siguiente" at bounding box center [317, 410] width 18 height 18
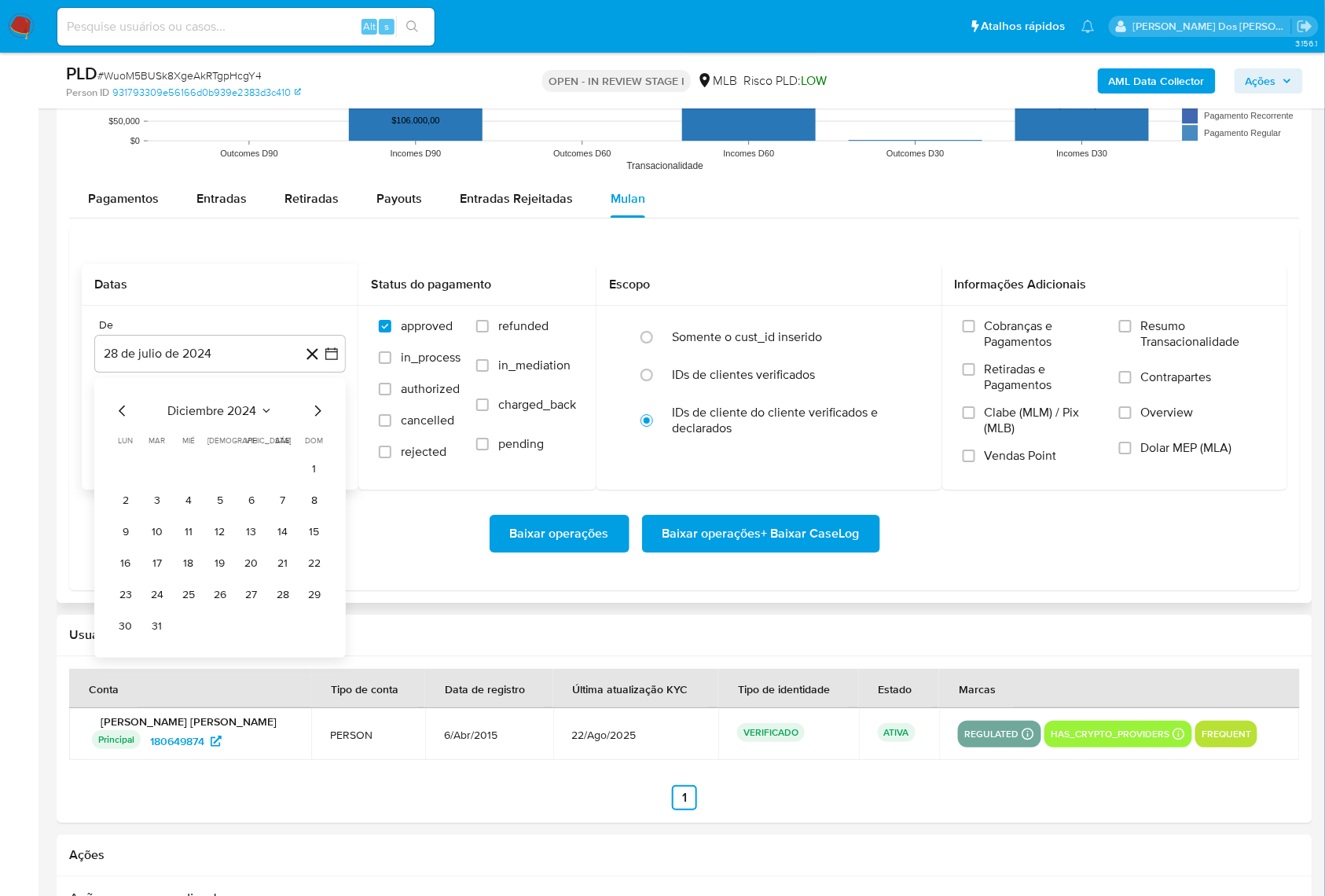
click at [316, 421] on icon "Mes siguiente" at bounding box center [317, 410] width 18 height 18
click at [160, 482] on button "1" at bounding box center [157, 469] width 25 height 25
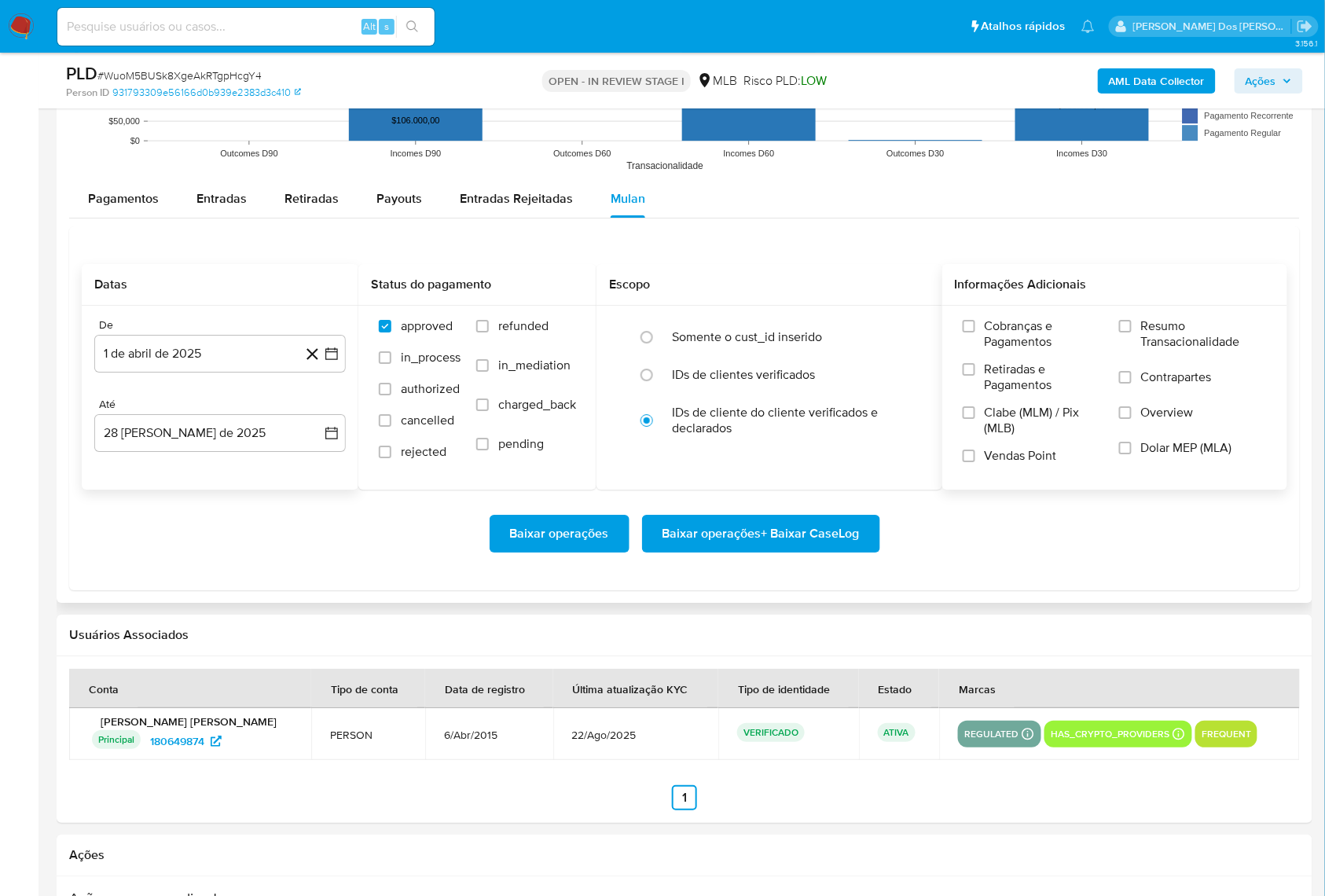
click at [1233, 350] on span "Resumo Transacionalidade" at bounding box center [1205, 334] width 126 height 31
click at [1132, 333] on input "Resumo Transacionalidade" at bounding box center [1125, 326] width 13 height 13
click at [810, 551] on span "Baixar operações + Baixar CaseLog" at bounding box center [760, 533] width 197 height 35
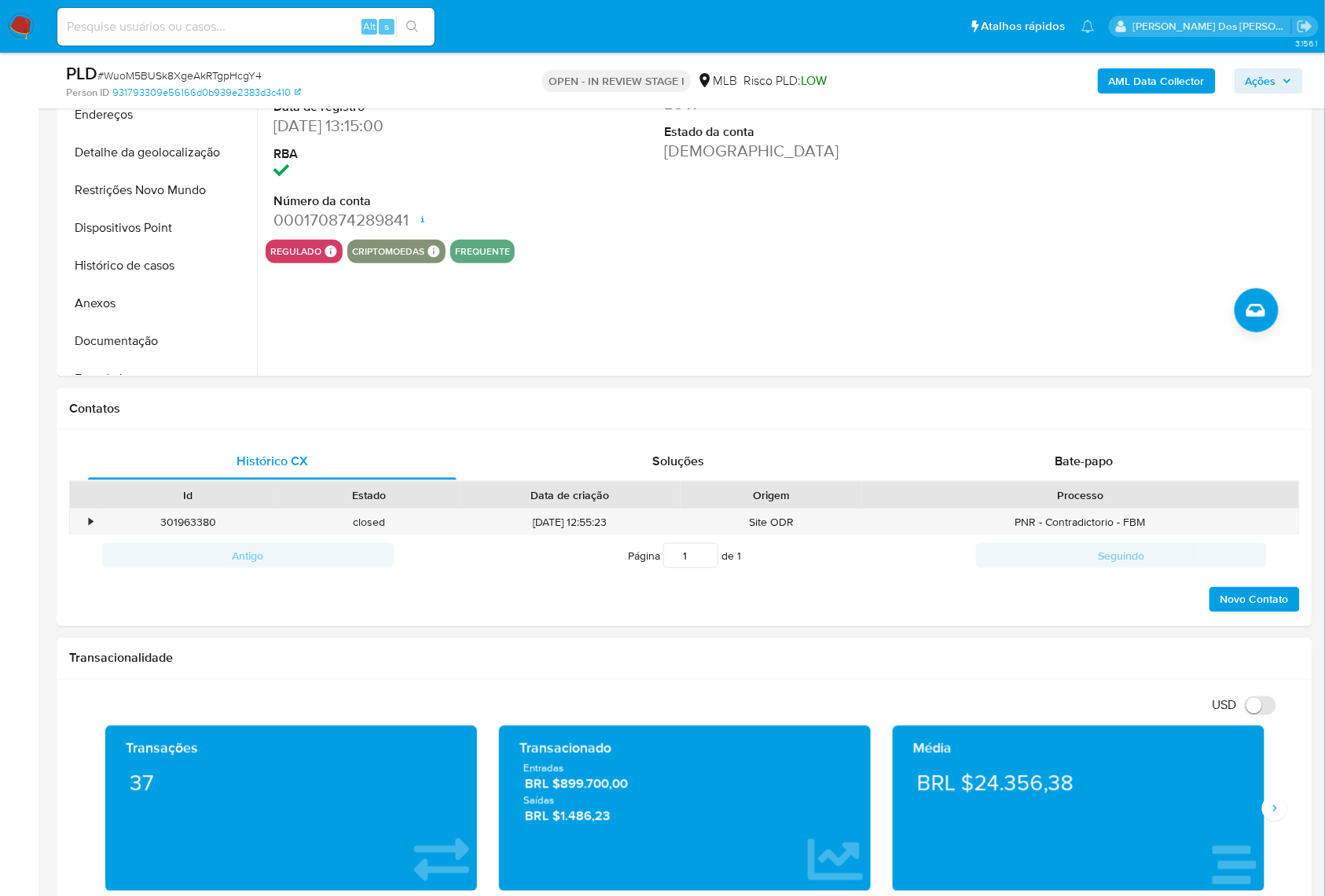
scroll to position [0, 0]
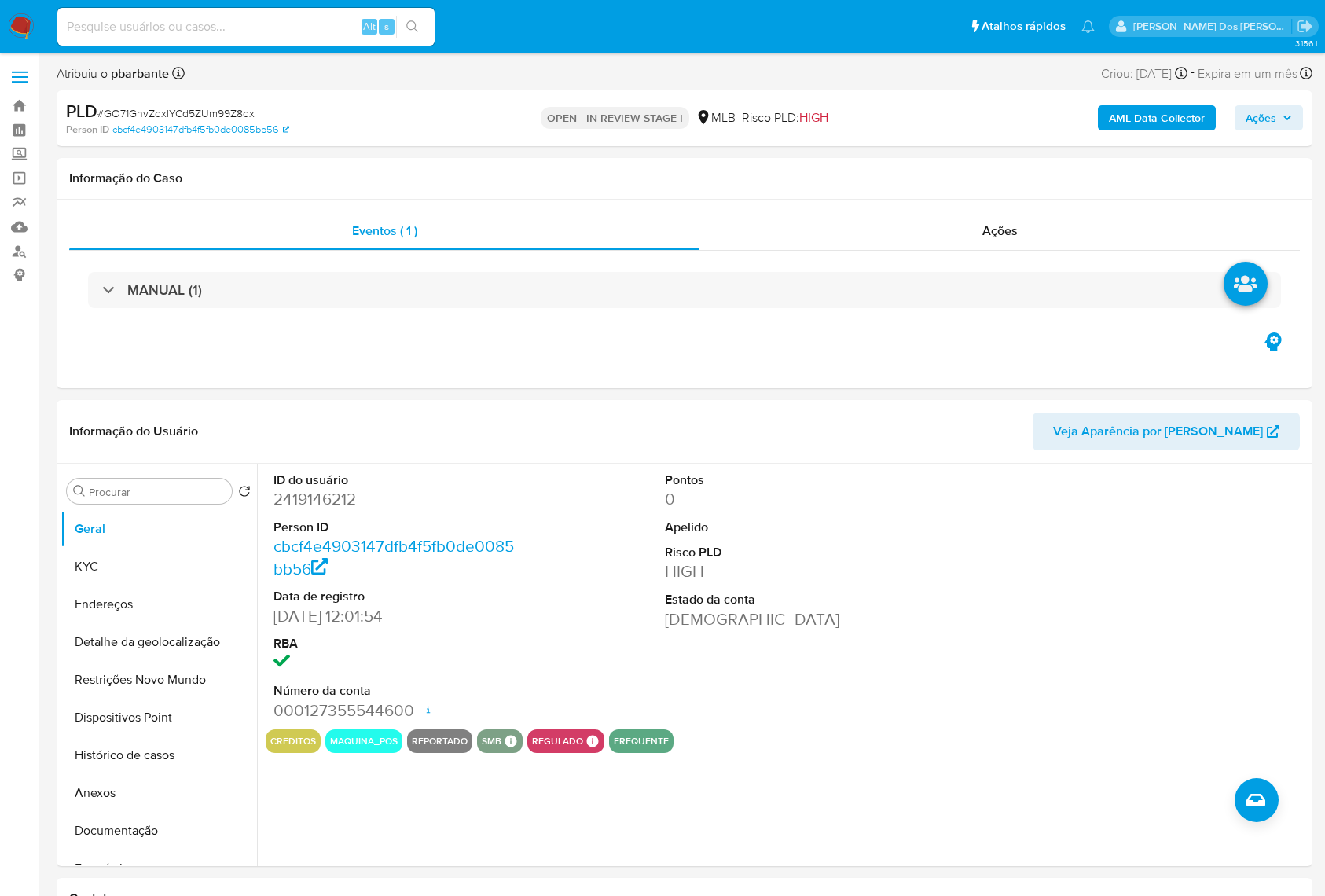
select select "10"
click at [162, 774] on button "Histórico de casos" at bounding box center [152, 754] width 184 height 38
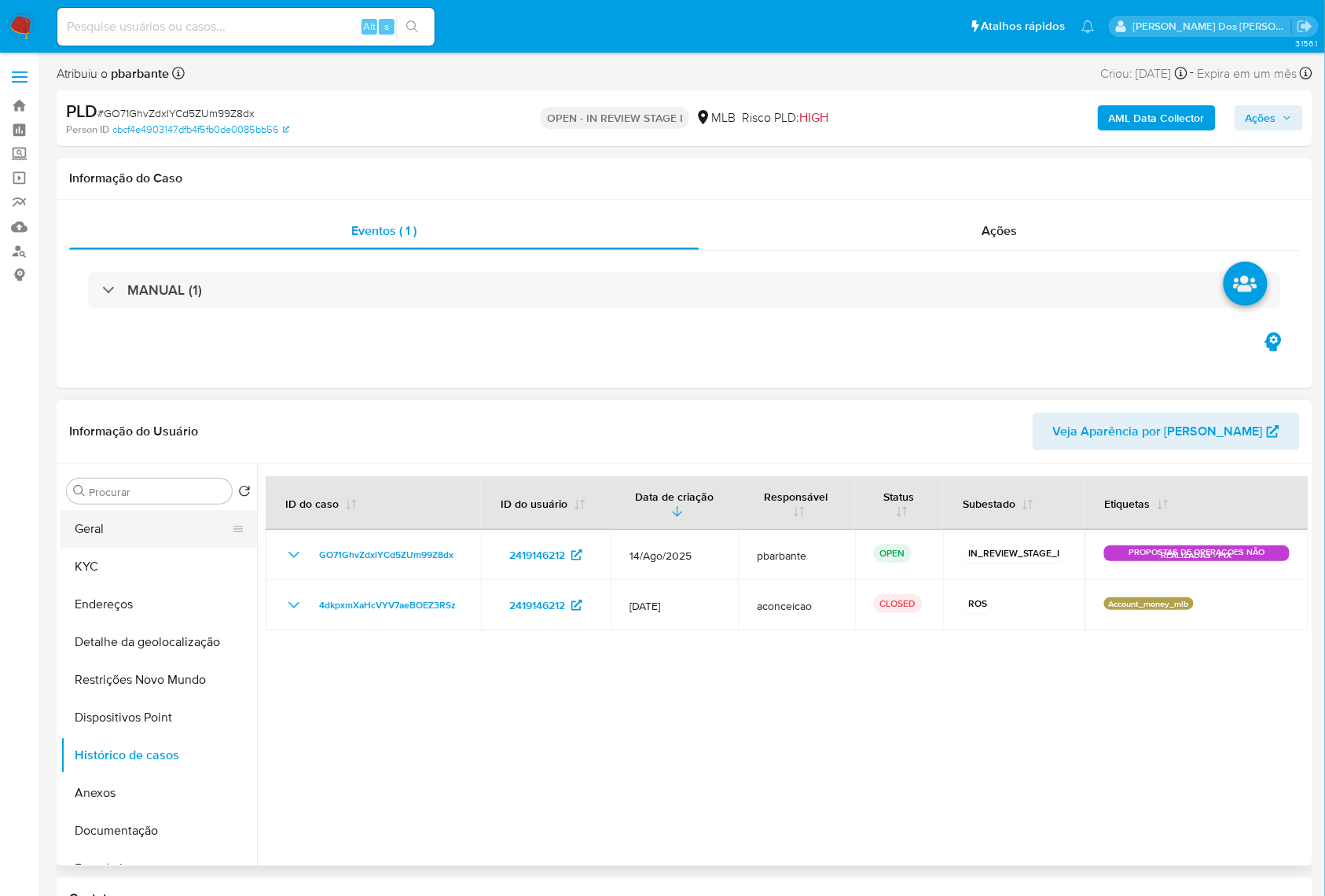
click at [171, 548] on button "Geral" at bounding box center [152, 528] width 184 height 38
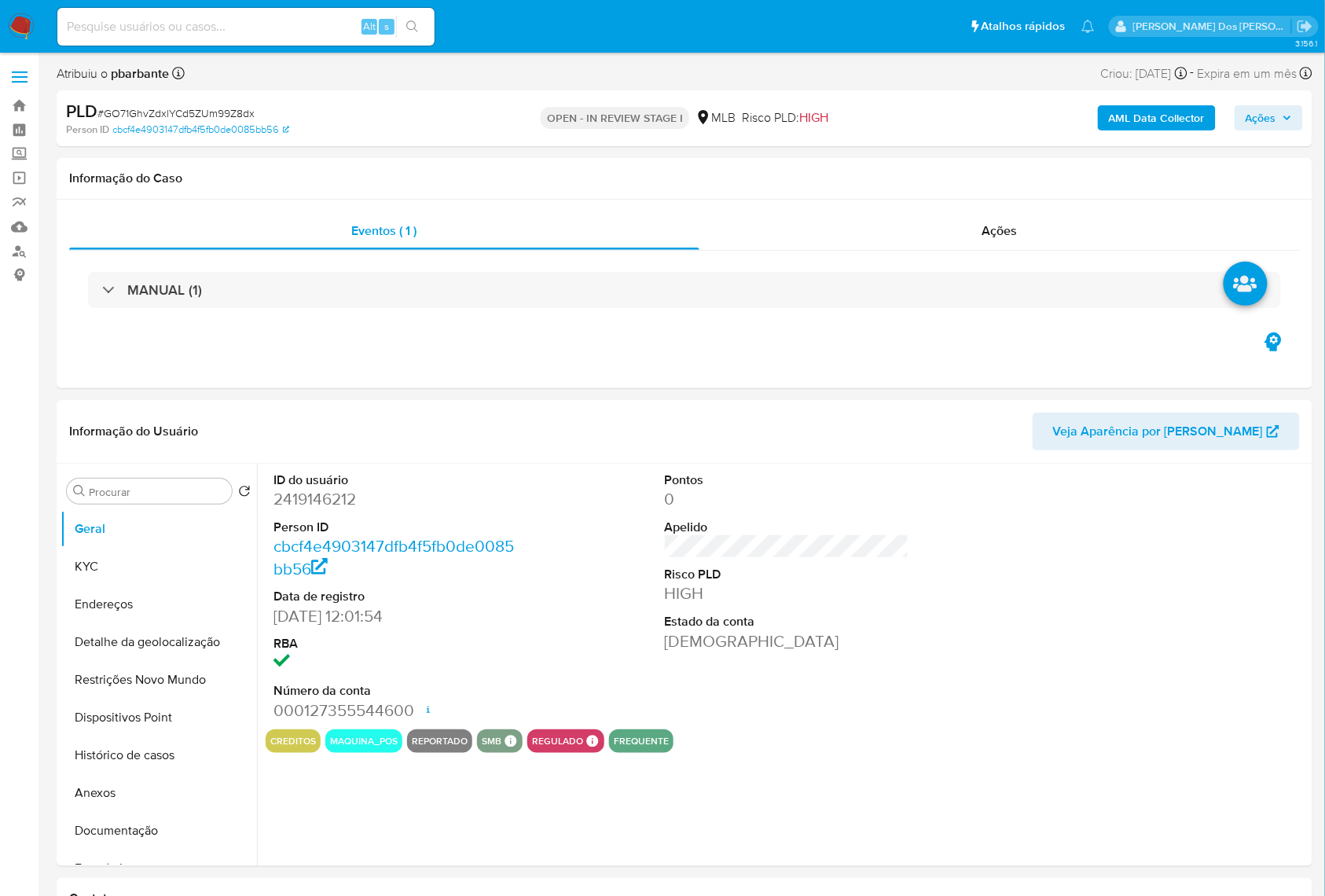
click at [328, 510] on dd "2419146212" at bounding box center [396, 498] width 245 height 22
copy dd "2419146212"
click at [113, 800] on button "Anexos" at bounding box center [152, 792] width 184 height 38
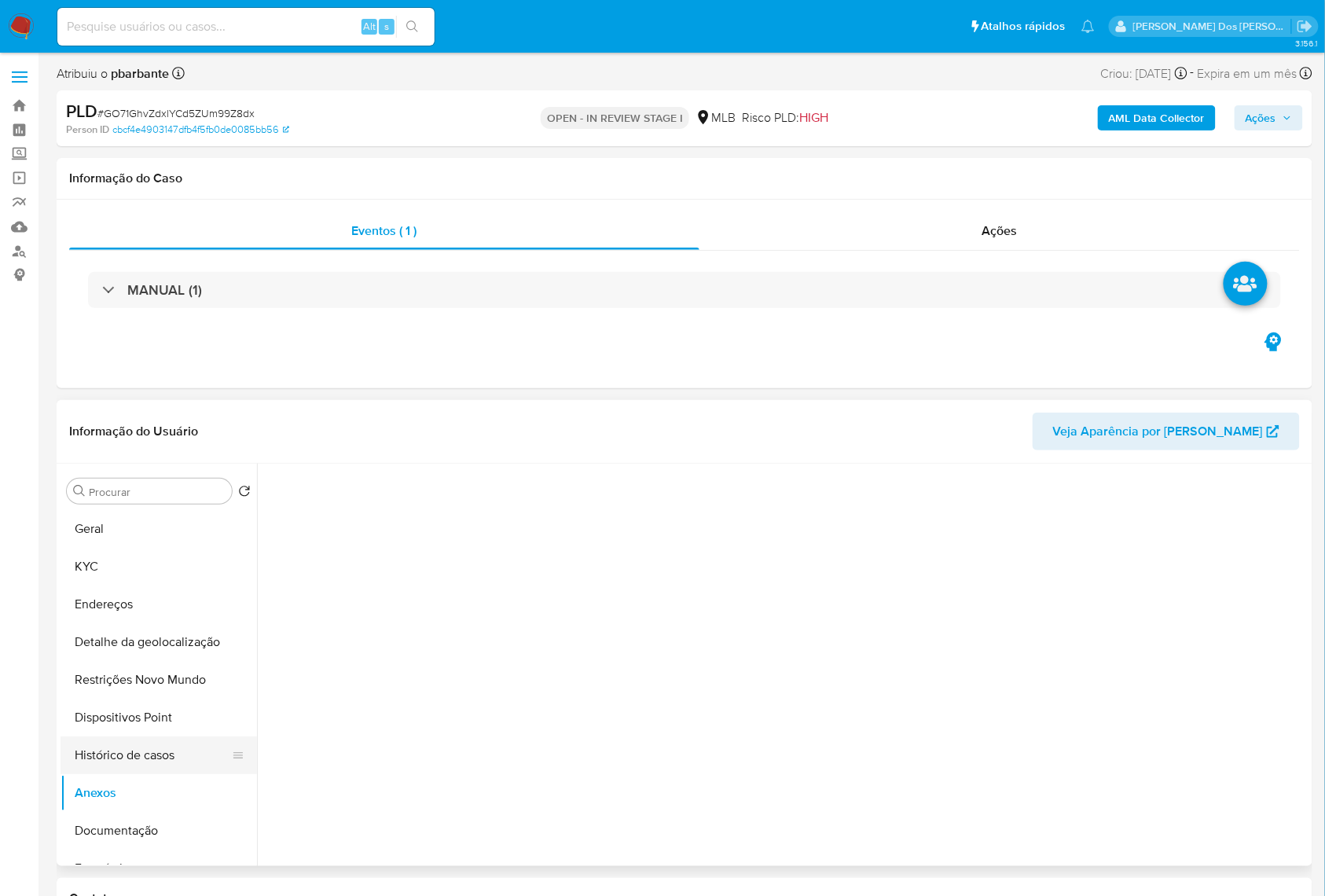
click at [122, 774] on button "Histórico de casos" at bounding box center [152, 754] width 184 height 38
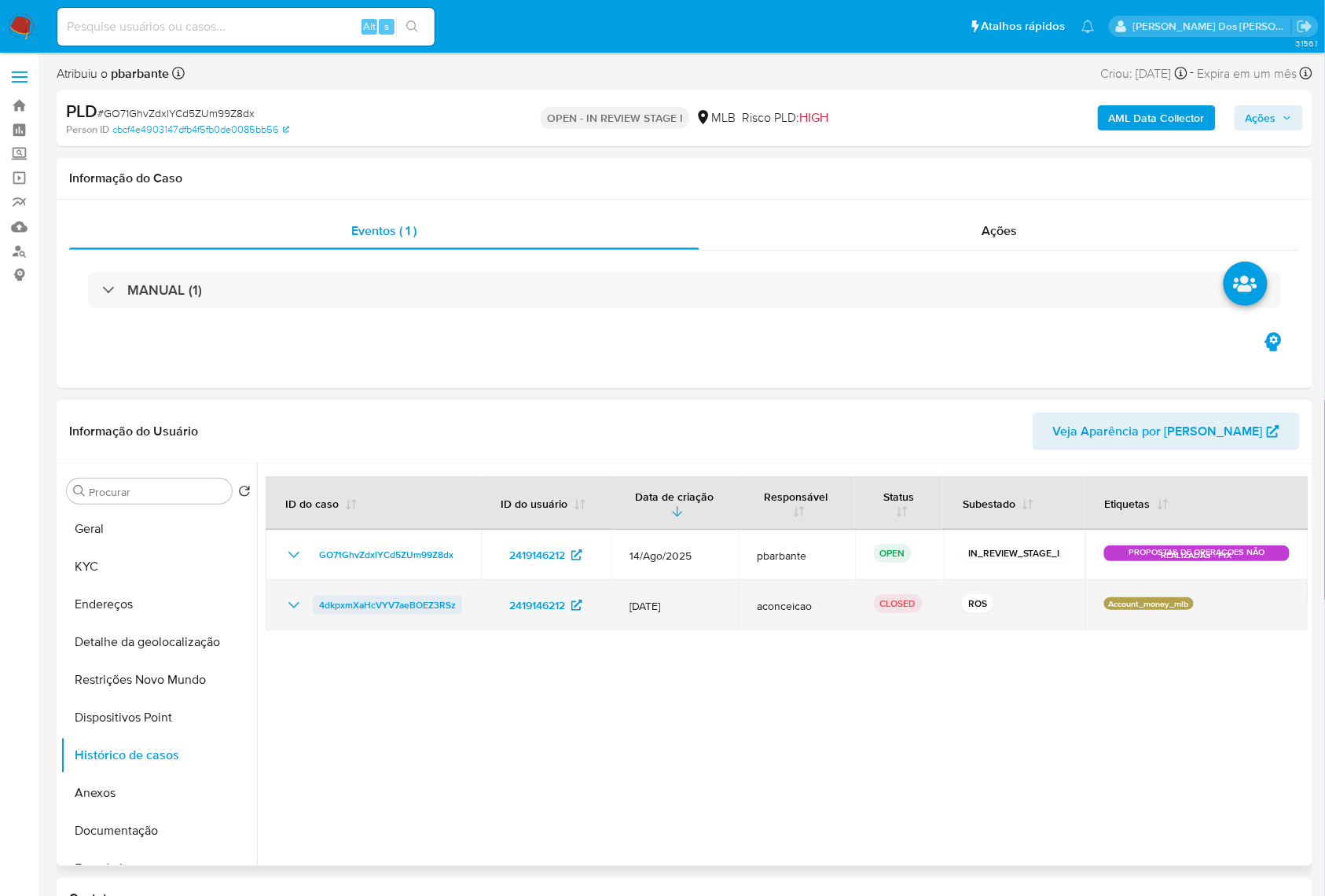
click at [371, 615] on span "4dkpxmXaHcVYV7aeBOEZ3RSz" at bounding box center [387, 604] width 137 height 18
click at [287, 615] on icon "Mostrar/Ocultar" at bounding box center [293, 604] width 18 height 18
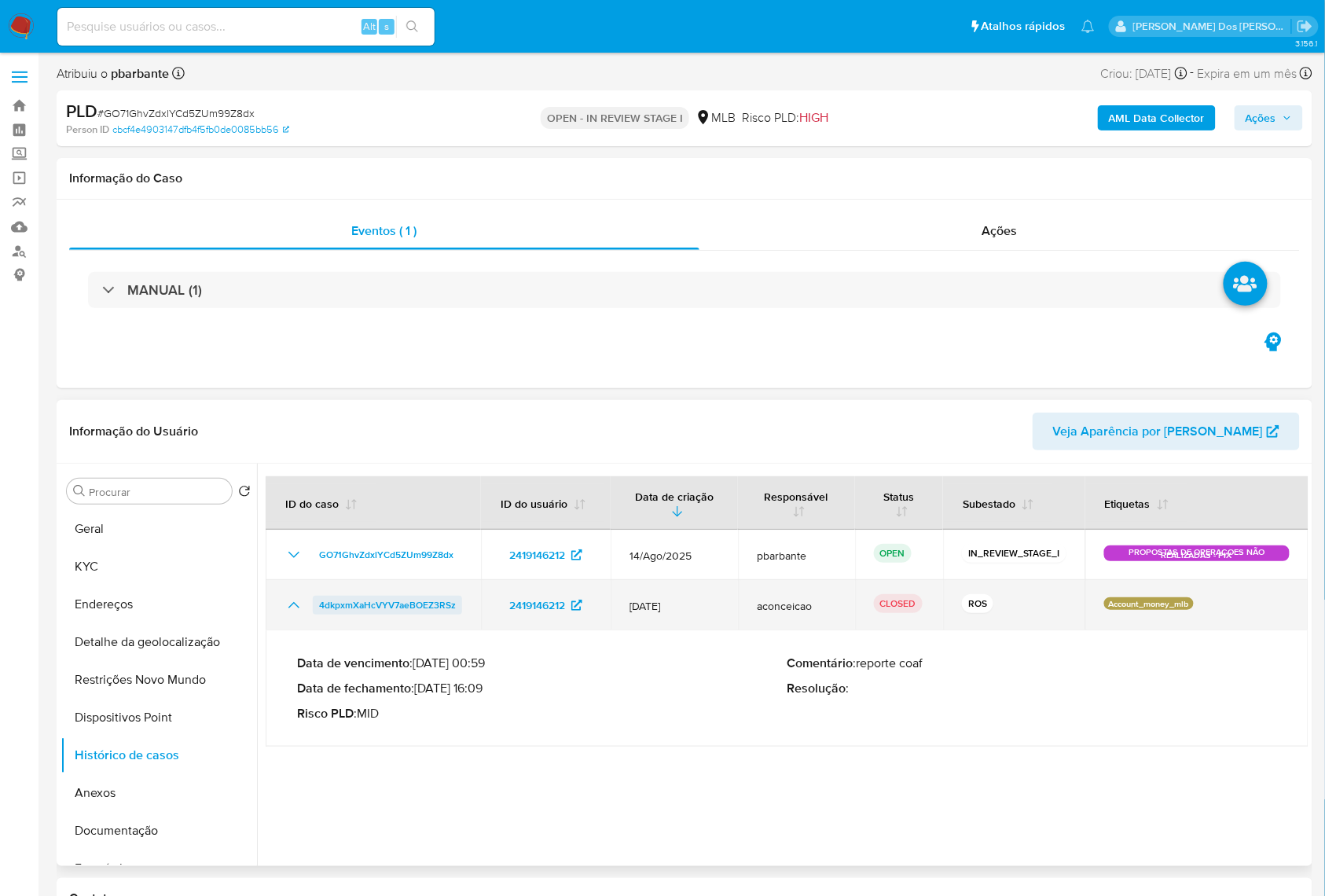
drag, startPoint x: 469, startPoint y: 645, endPoint x: 313, endPoint y: 636, distance: 156.3
click at [313, 630] on td "4dkpxmXaHcVYV7aeBOEZ3RSz" at bounding box center [373, 605] width 215 height 50
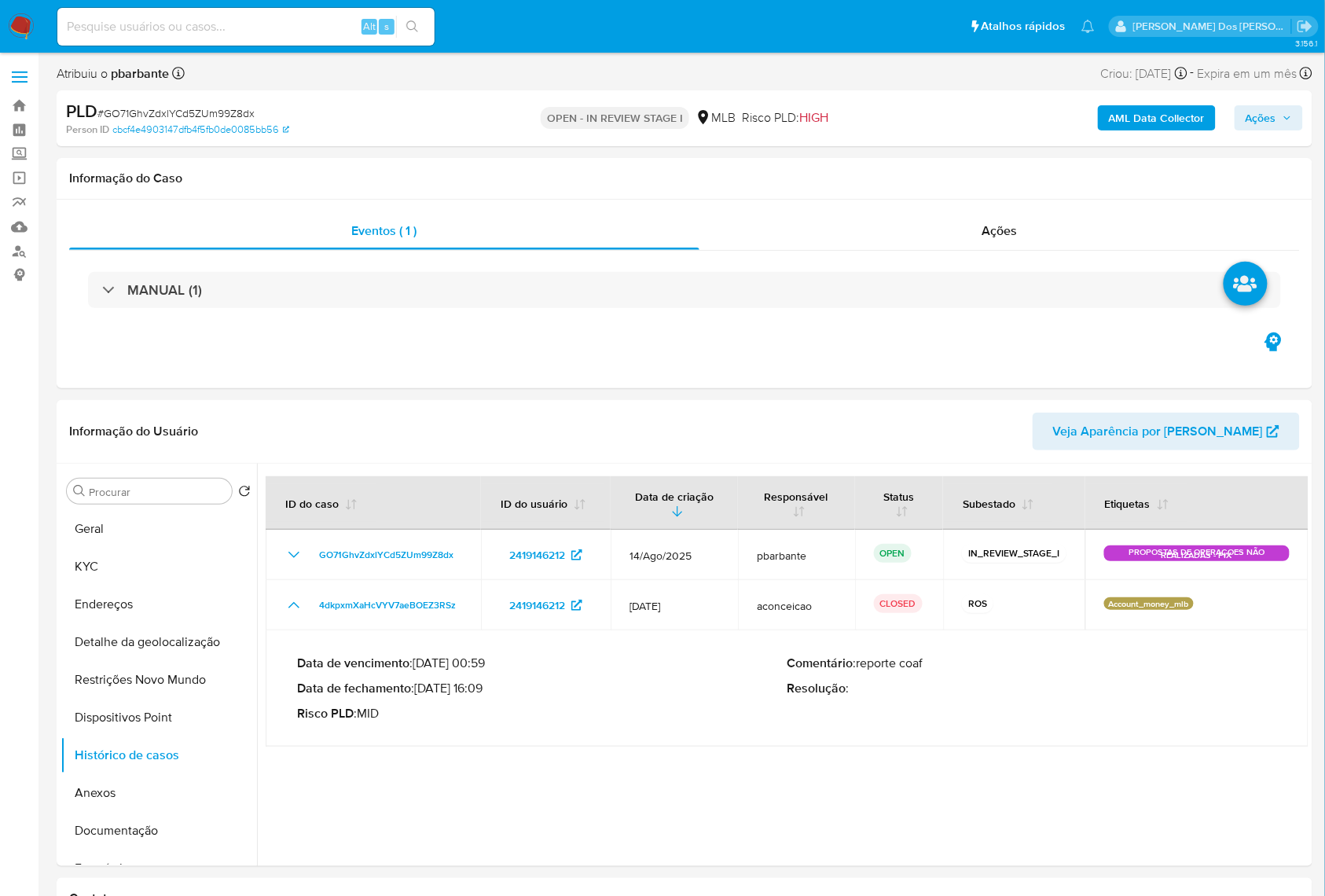
click at [1280, 118] on span "Ações" at bounding box center [1269, 117] width 47 height 22
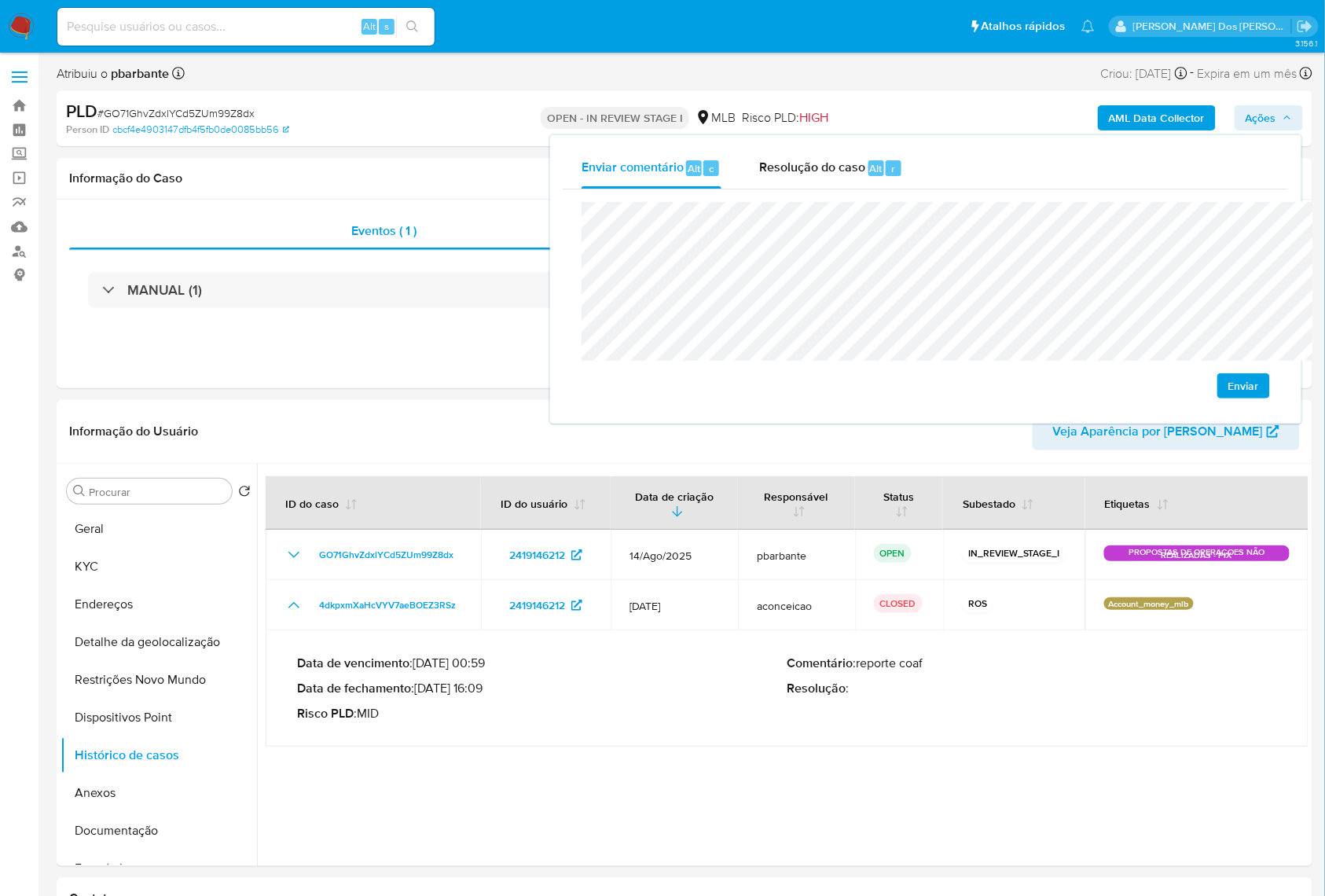
click at [1154, 134] on div "Enviar comentário Alt c Resolução do caso Alt r Enviar" at bounding box center [926, 279] width 755 height 292
click at [1154, 117] on b "AML Data Collector" at bounding box center [1156, 118] width 96 height 25
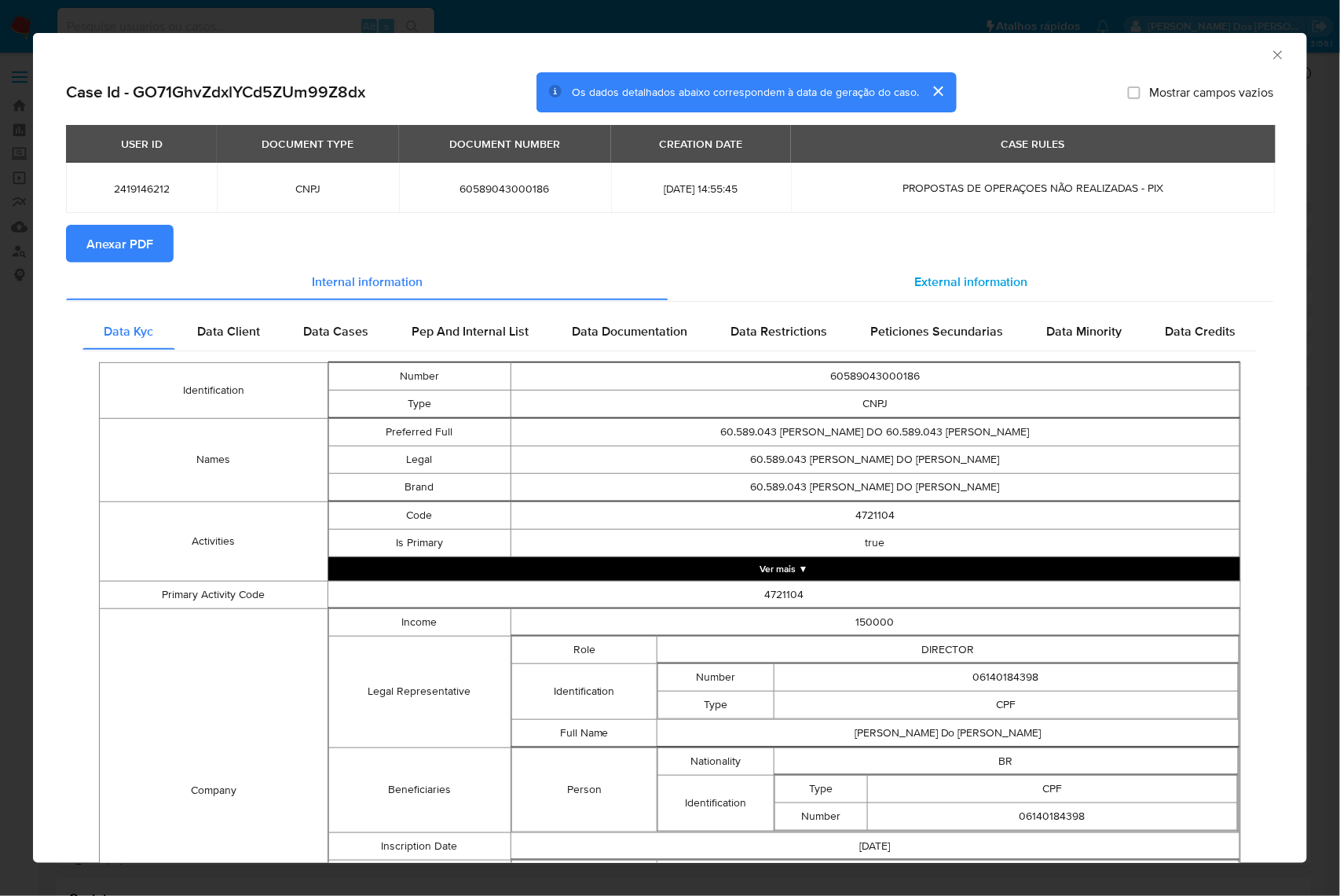
click at [934, 290] on span "External information" at bounding box center [971, 280] width 113 height 18
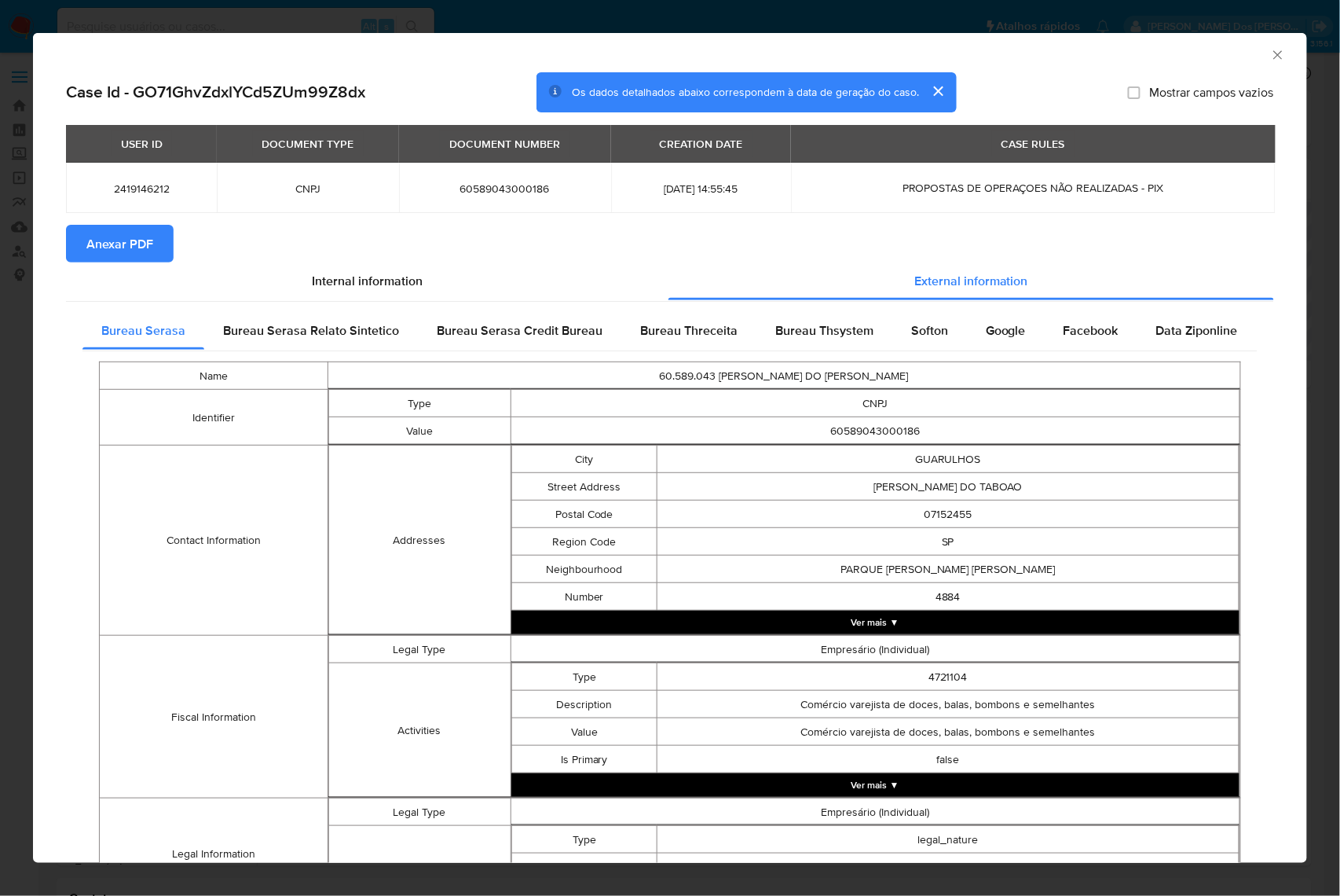
click at [148, 246] on span "Anexar PDF" at bounding box center [119, 243] width 67 height 35
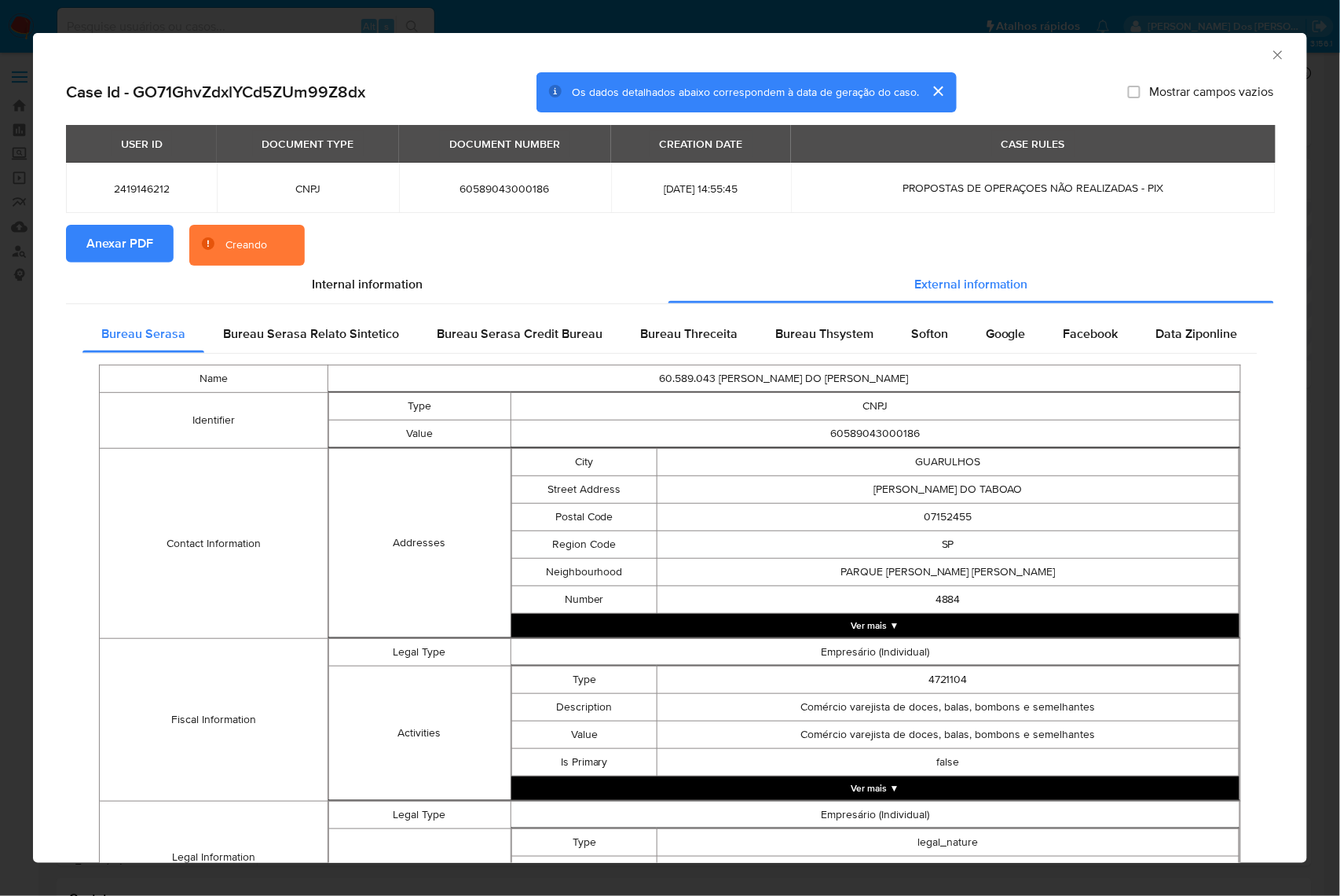
click at [1270, 50] on icon "Fechar a janela" at bounding box center [1278, 55] width 16 height 16
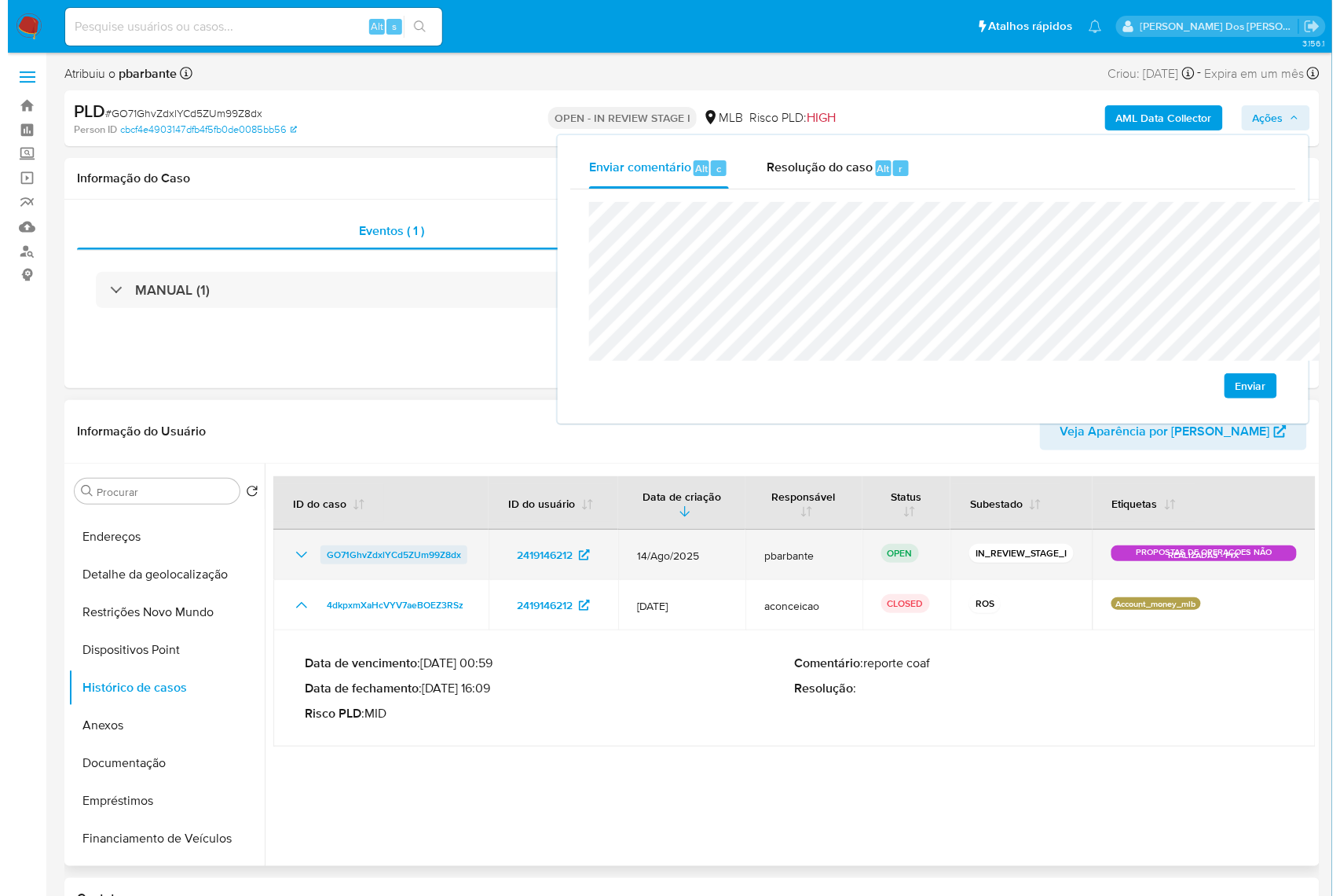
scroll to position [105, 0]
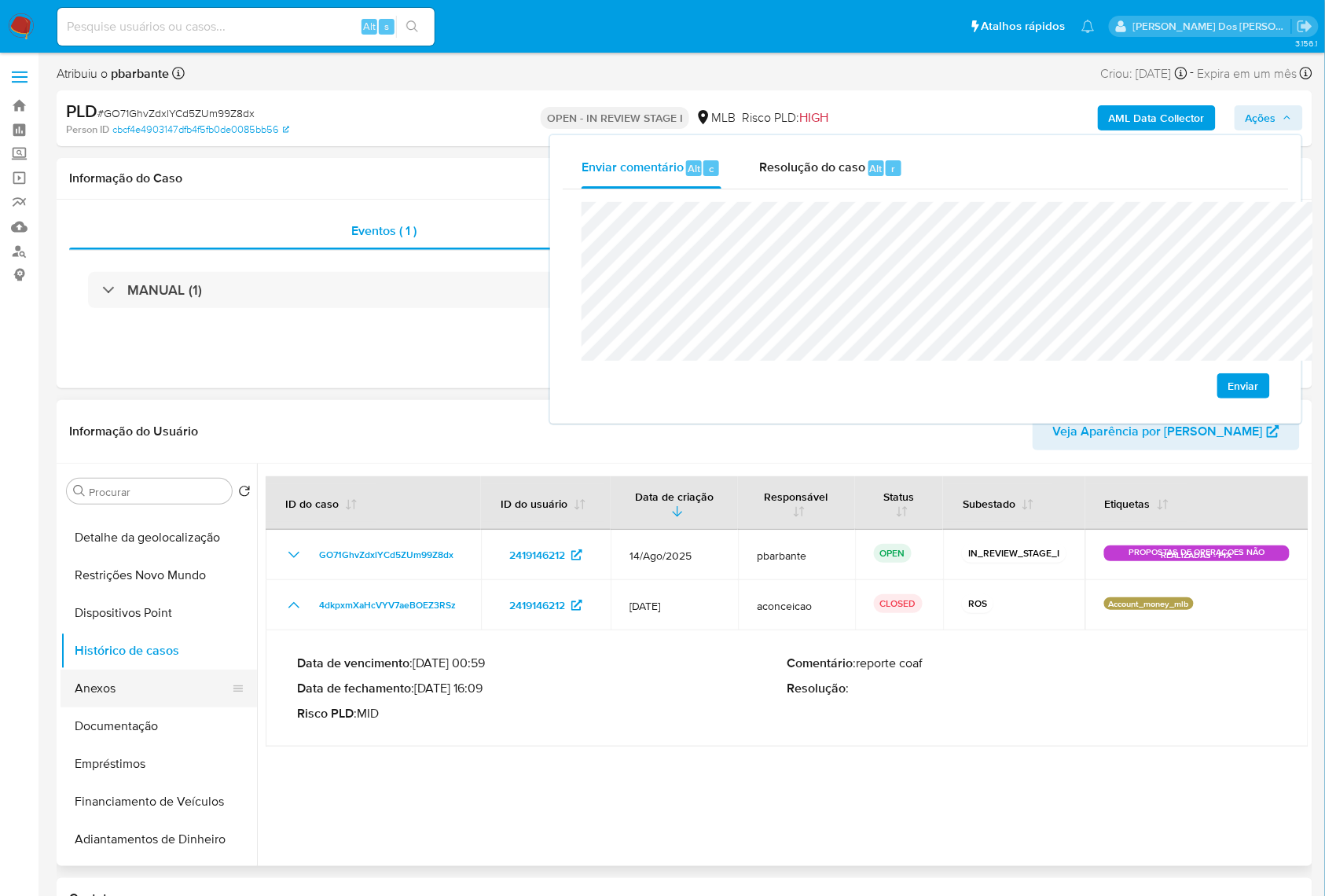
click at [143, 707] on button "Anexos" at bounding box center [152, 688] width 184 height 38
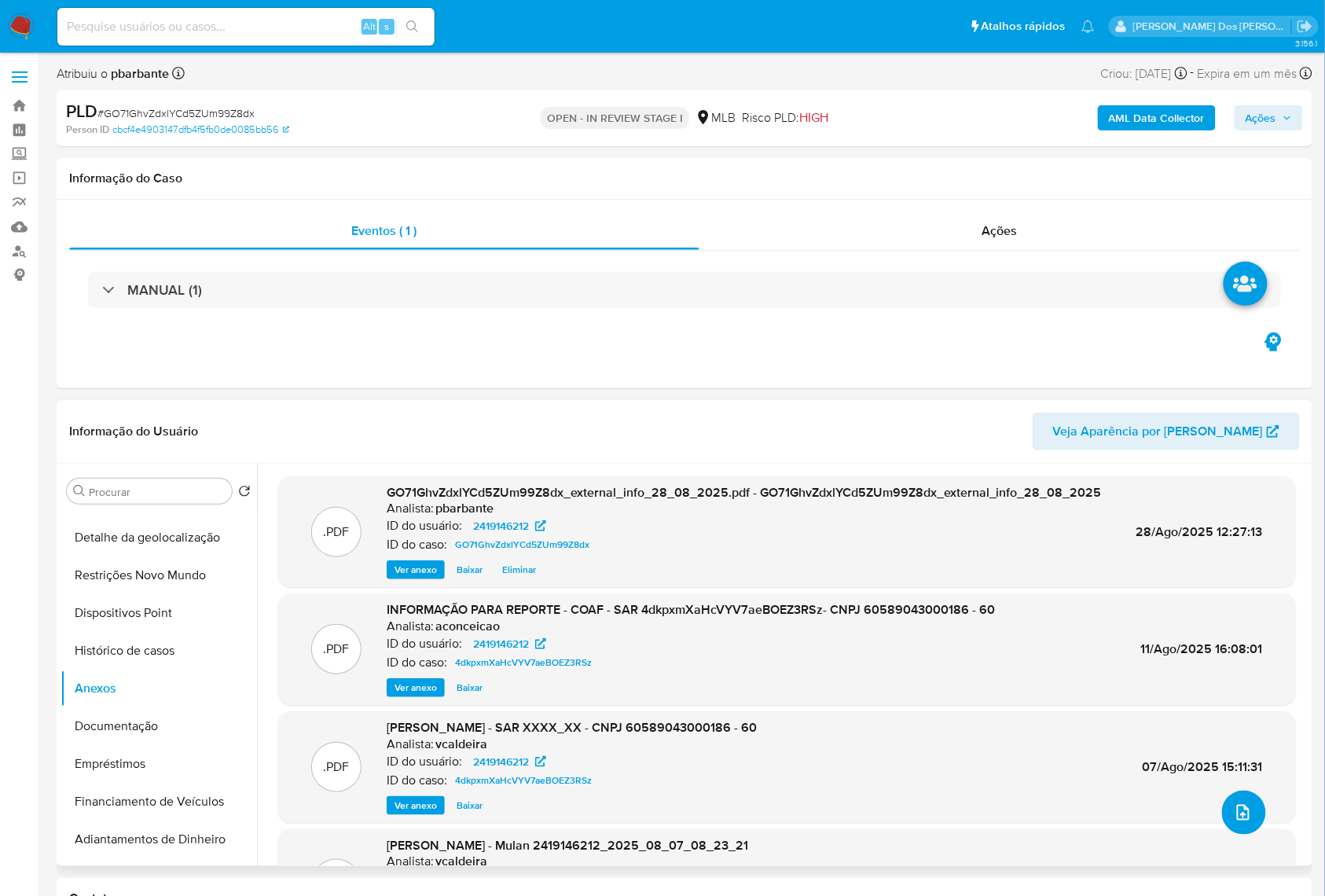
click at [1249, 835] on button "upload-file" at bounding box center [1244, 812] width 44 height 44
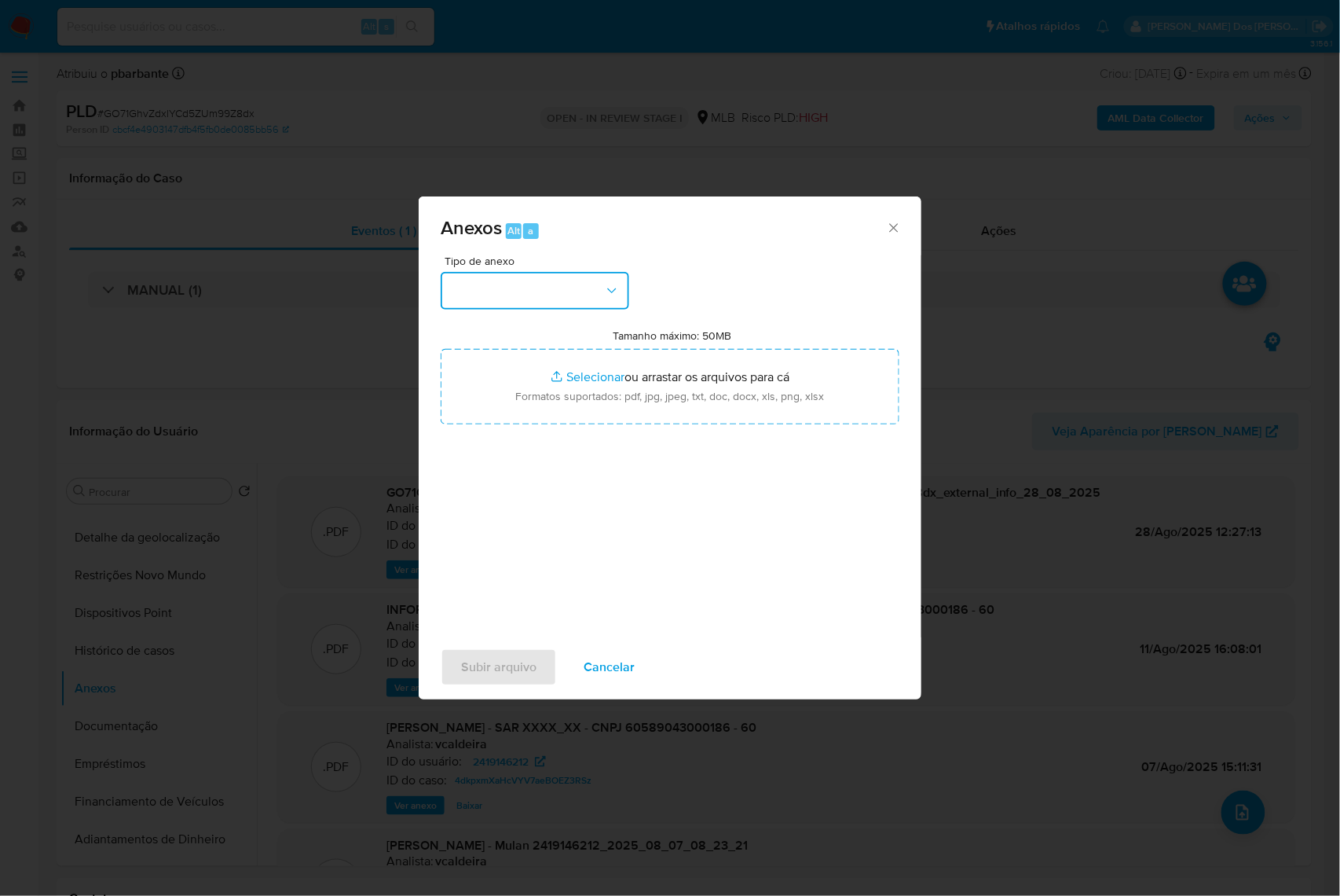
click at [520, 272] on button "button" at bounding box center [535, 290] width 188 height 38
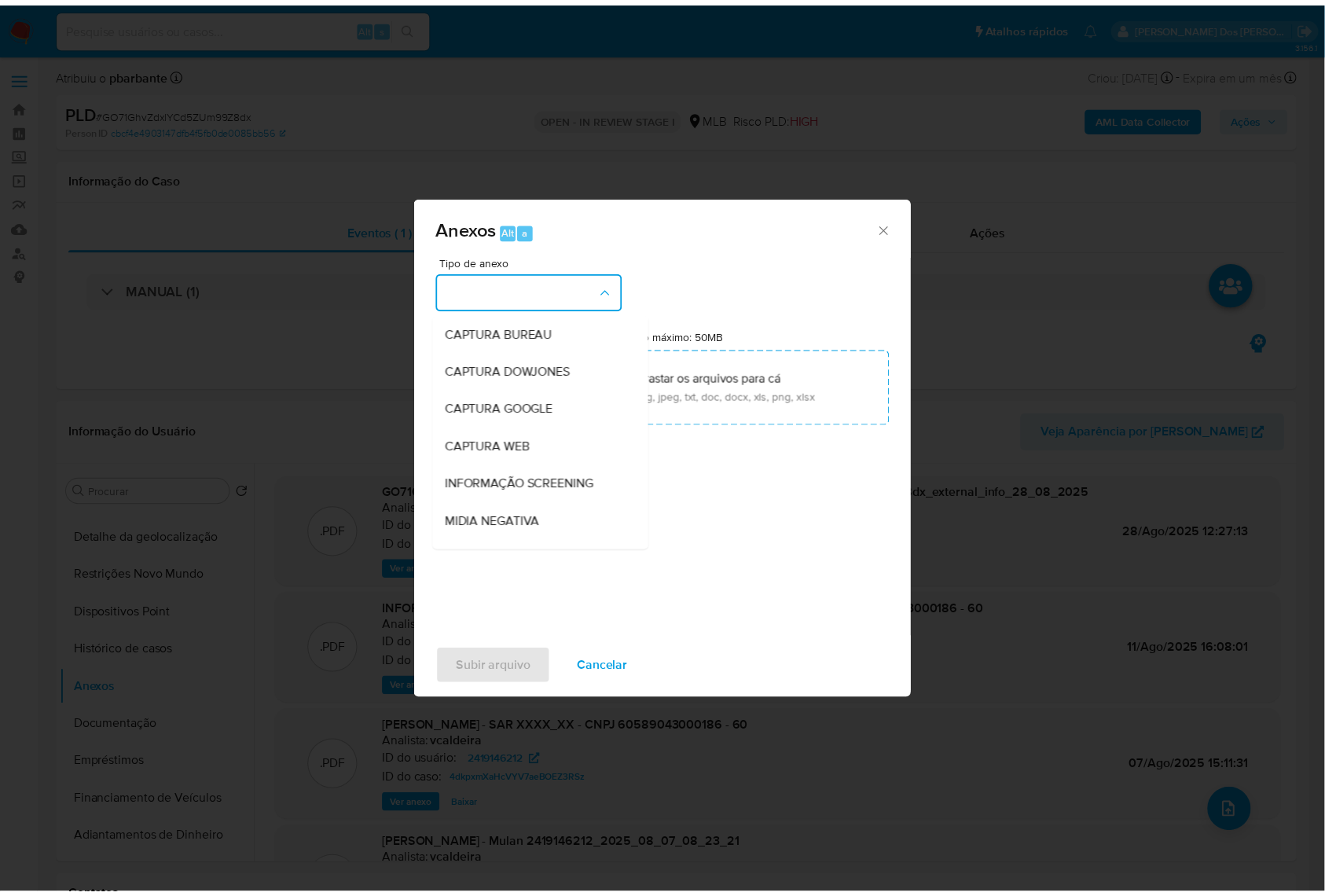
scroll to position [195, 0]
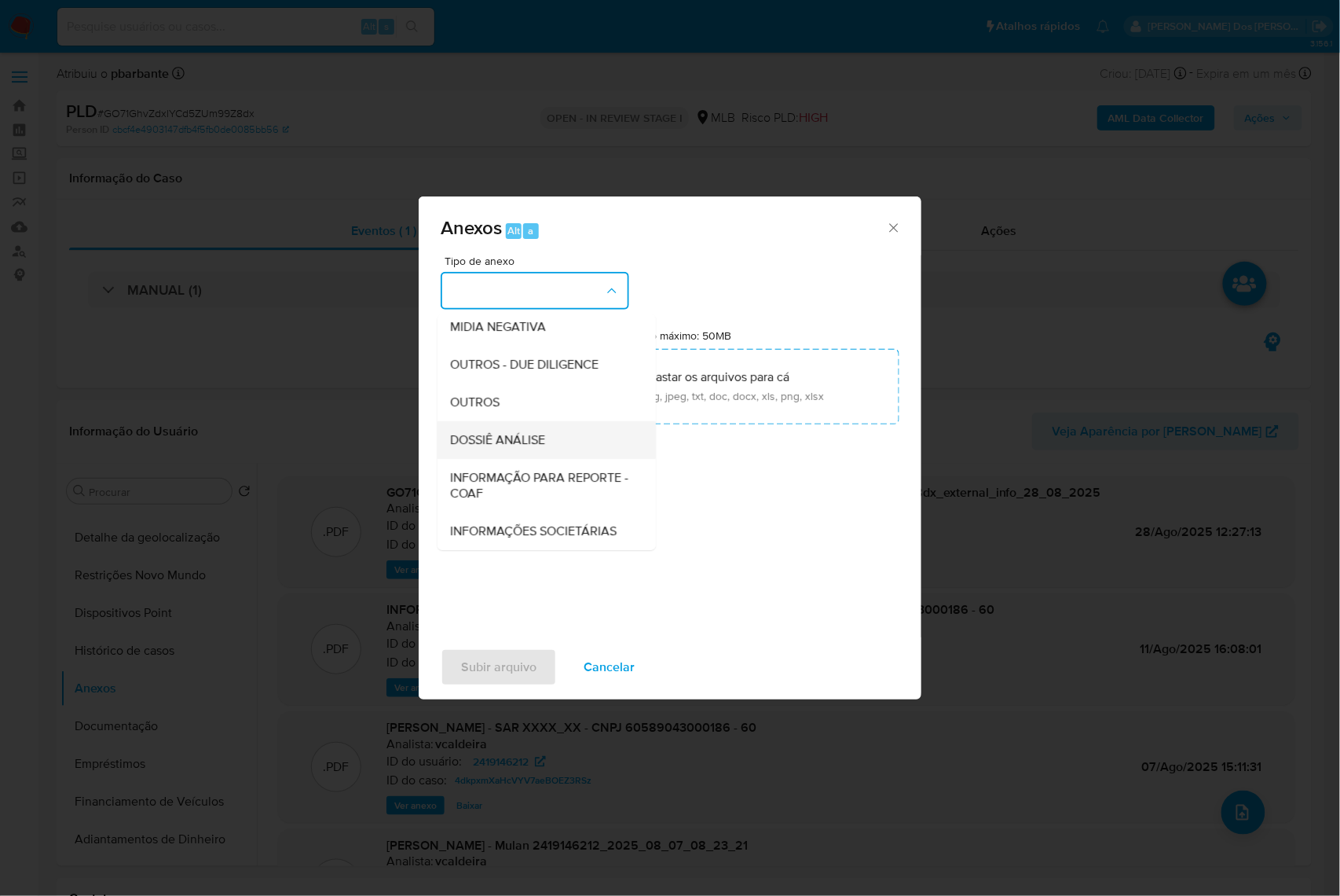
click at [498, 421] on div "DOSSIÊ ANÁLISE" at bounding box center [542, 439] width 184 height 38
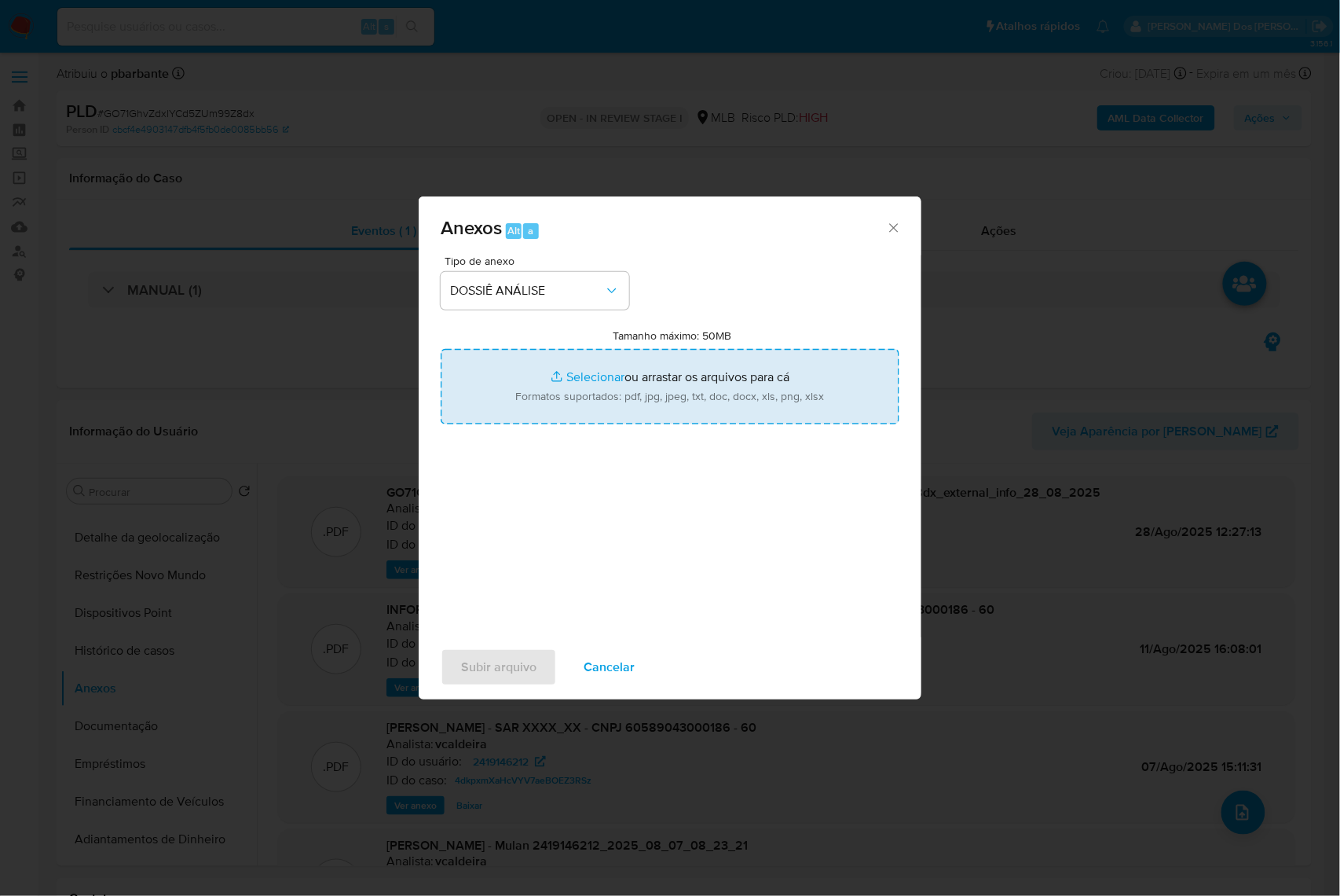
type input "C:\fakepath\Mulan 2419146212_2025_08_26_11_13_52.xlsx"
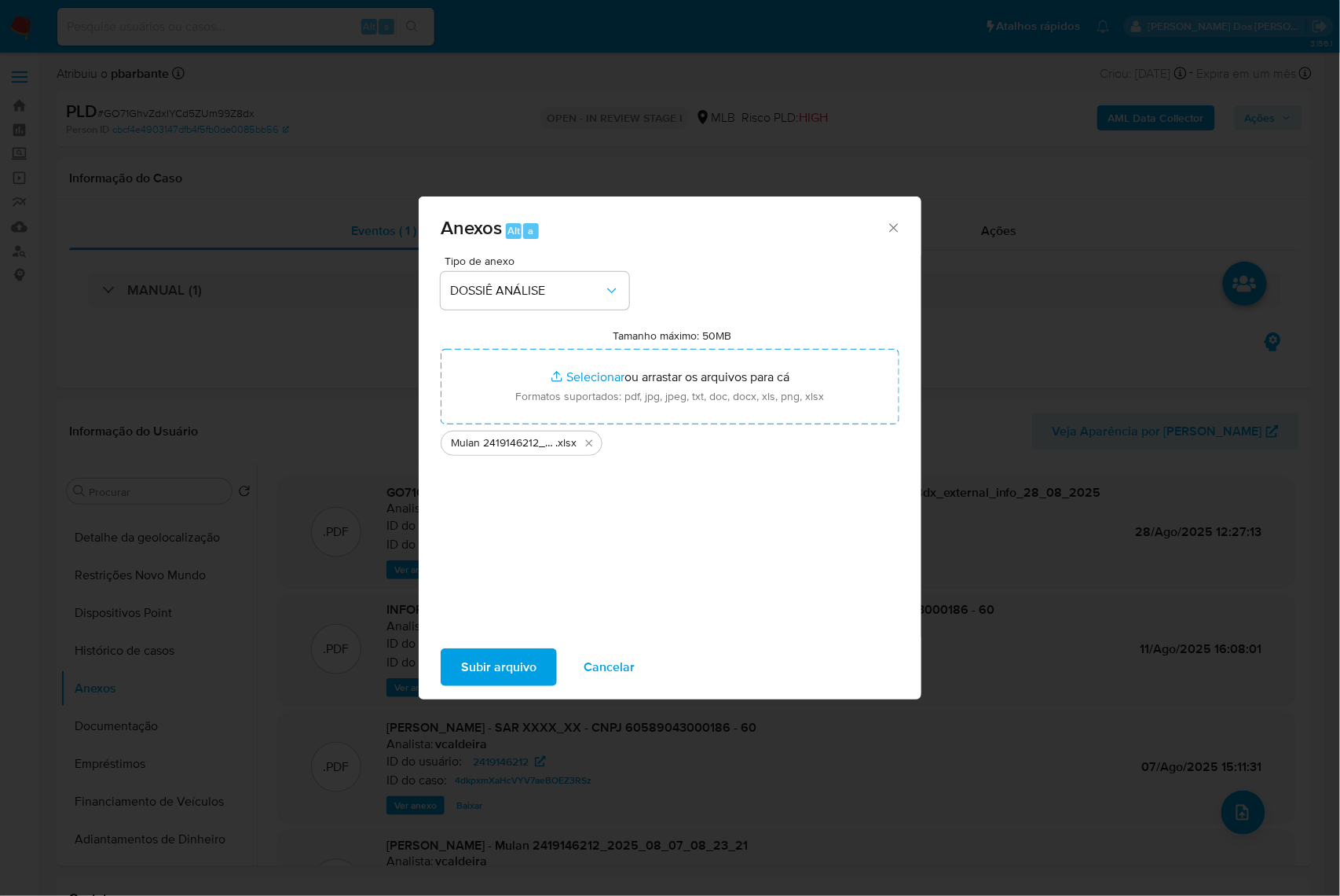
click at [465, 679] on span "Subir arquivo" at bounding box center [499, 667] width 76 height 35
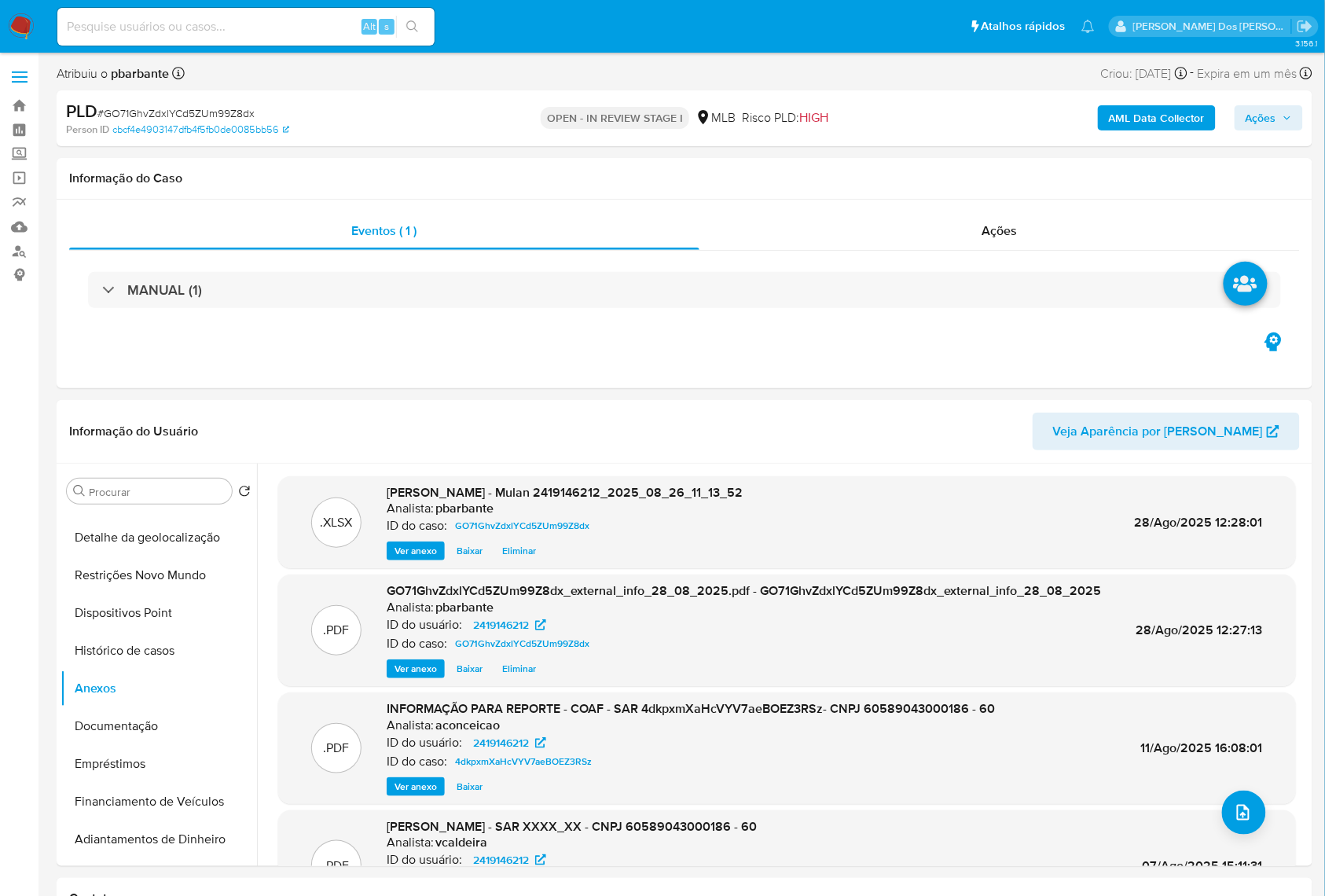
click at [1286, 113] on icon "button" at bounding box center [1287, 118] width 10 height 10
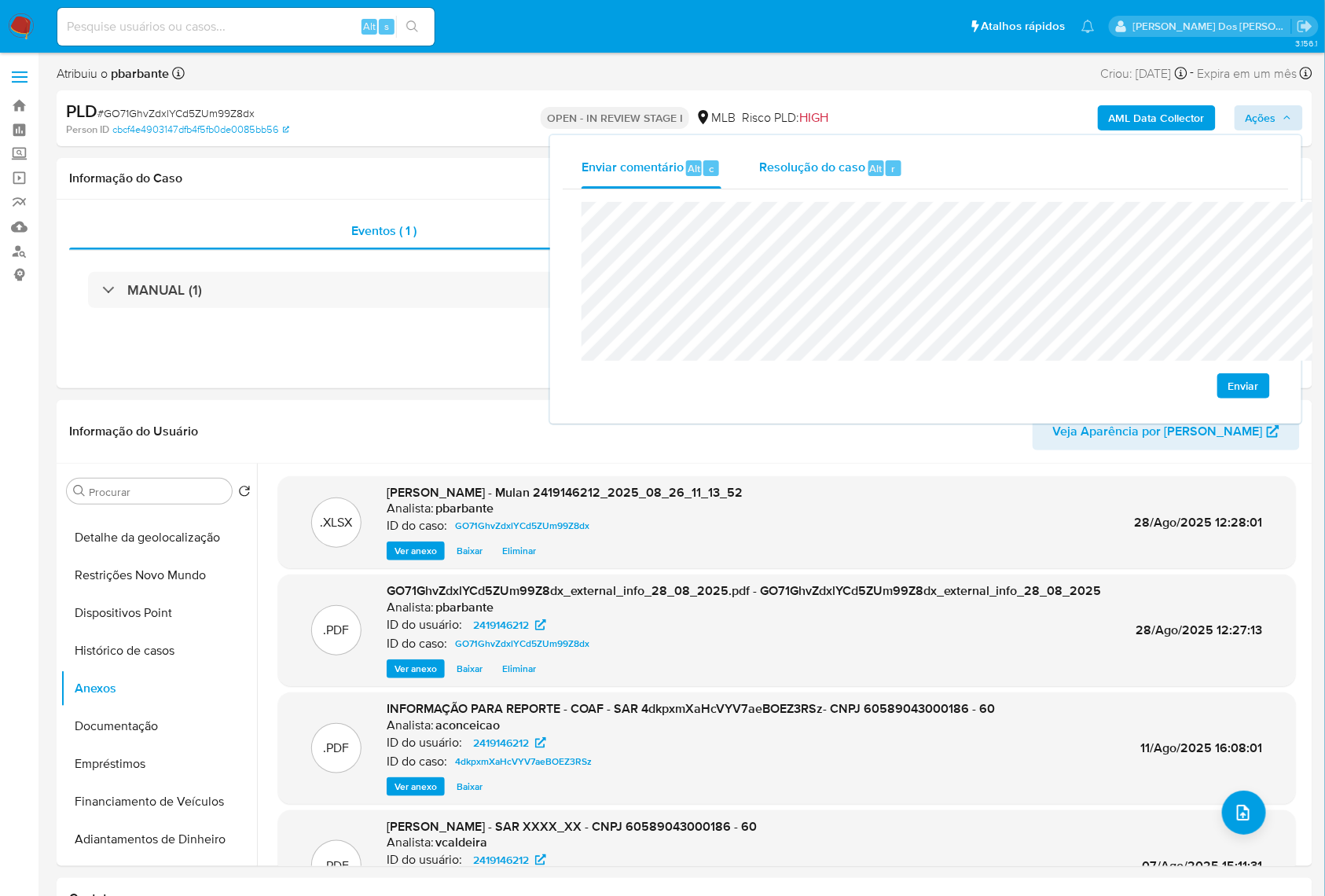
click at [870, 161] on span "Alt" at bounding box center [876, 168] width 13 height 15
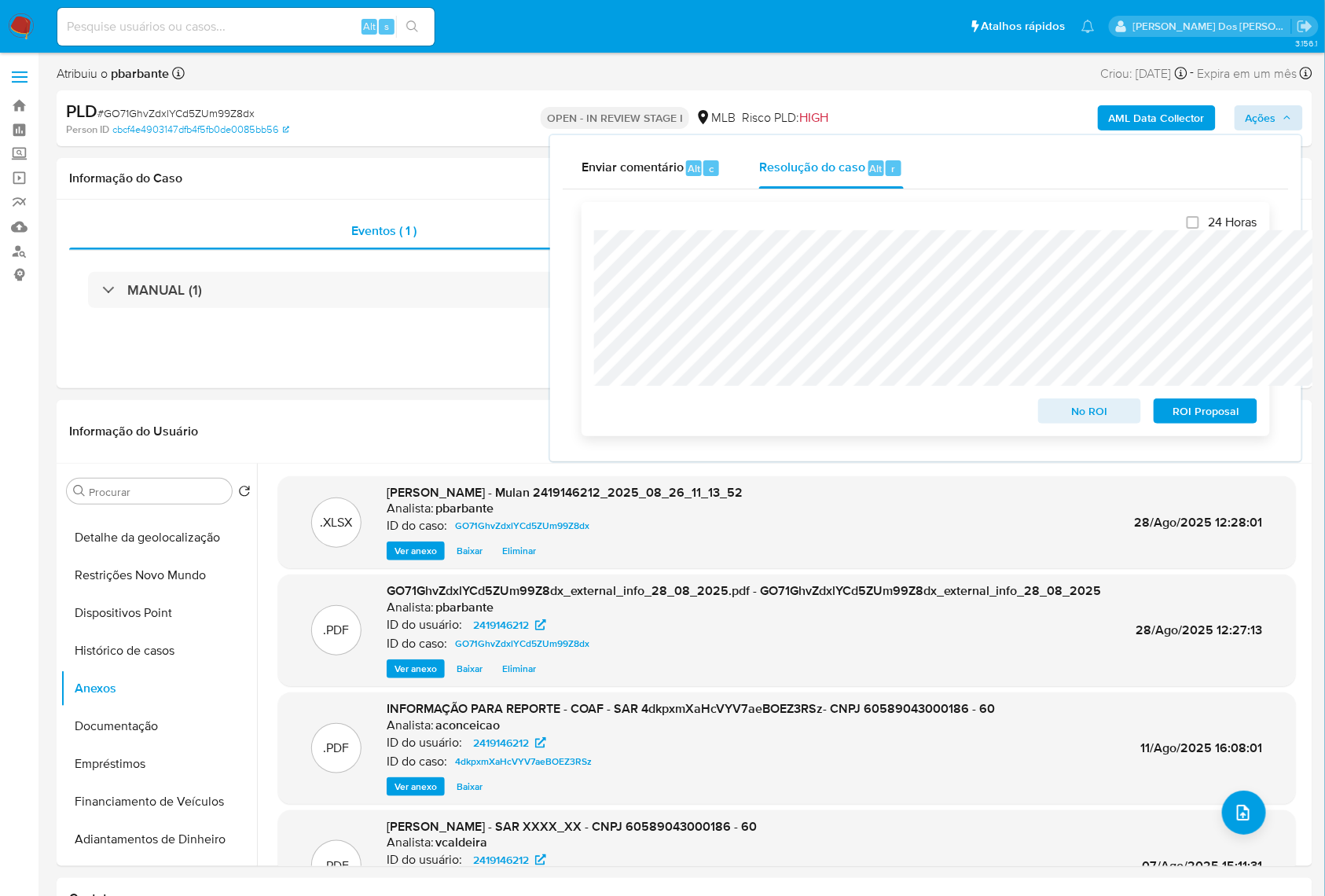
click at [1076, 412] on span "No ROI" at bounding box center [1090, 410] width 81 height 22
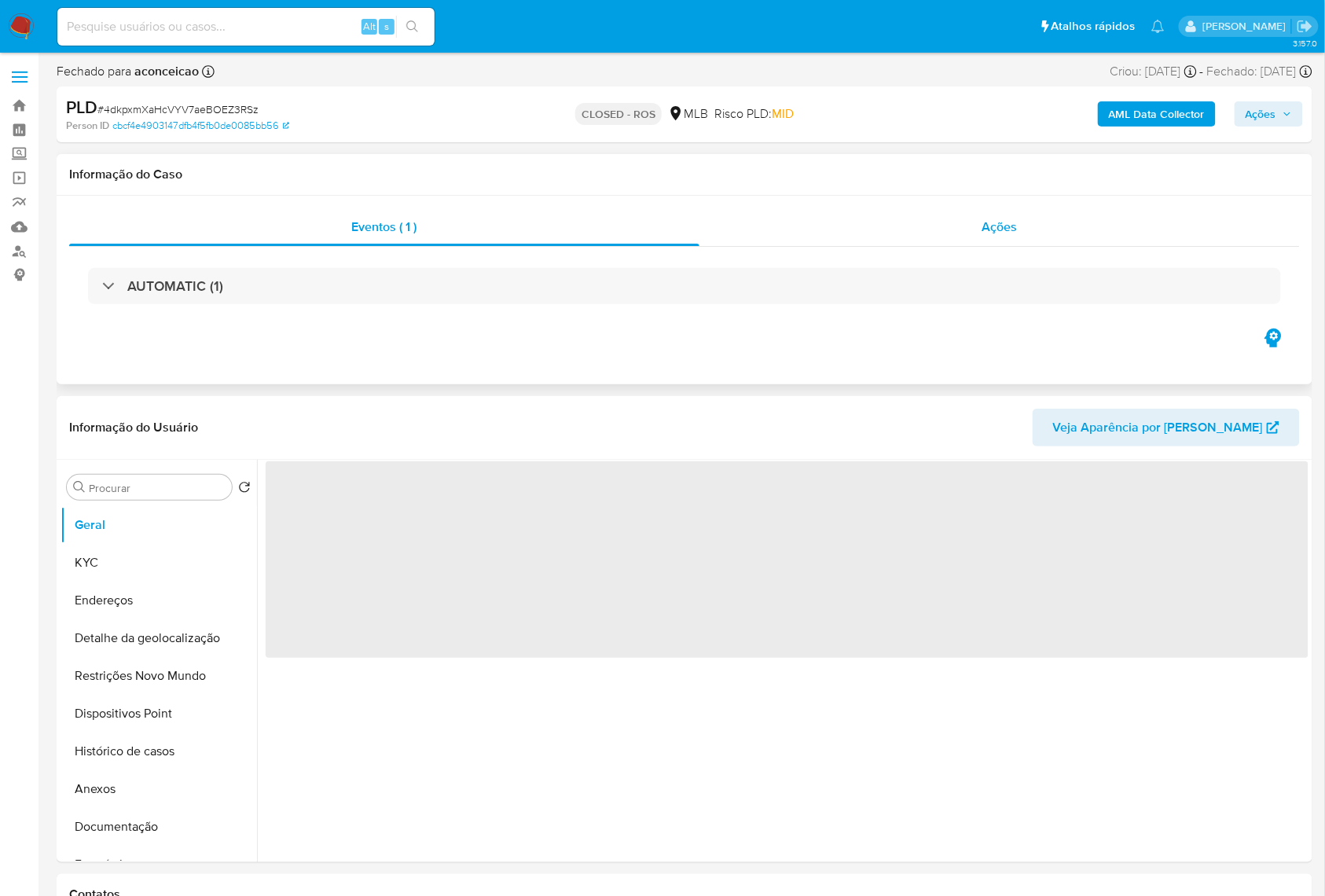
click at [957, 222] on div "Ações" at bounding box center [999, 227] width 600 height 38
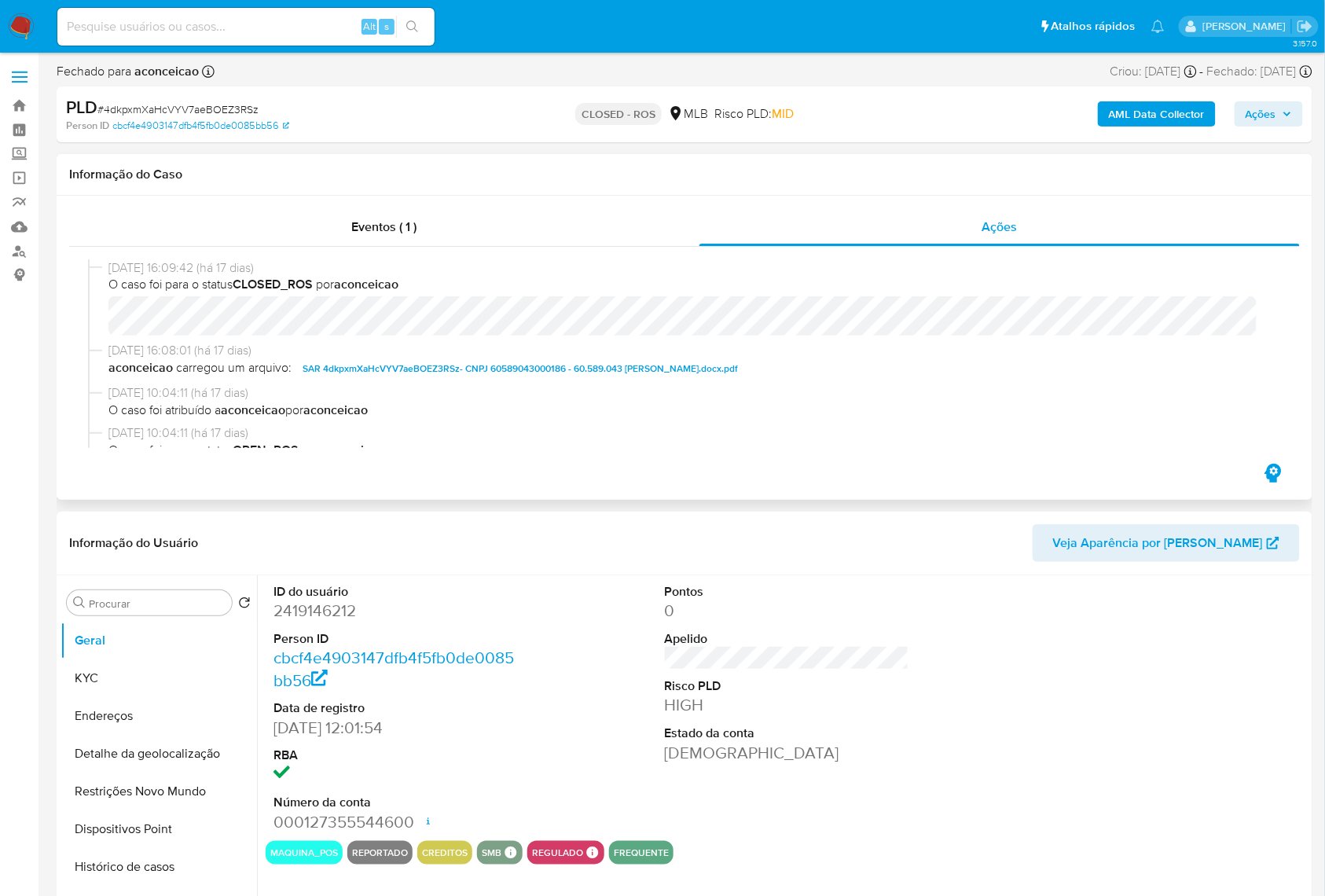
click at [437, 363] on span "SAR 4dkpxmXaHcVYV7aeBOEZ3RSz- CNPJ 60589043000186 - 60.589.043 [PERSON_NAME].do…" at bounding box center [520, 368] width 436 height 18
select select "10"
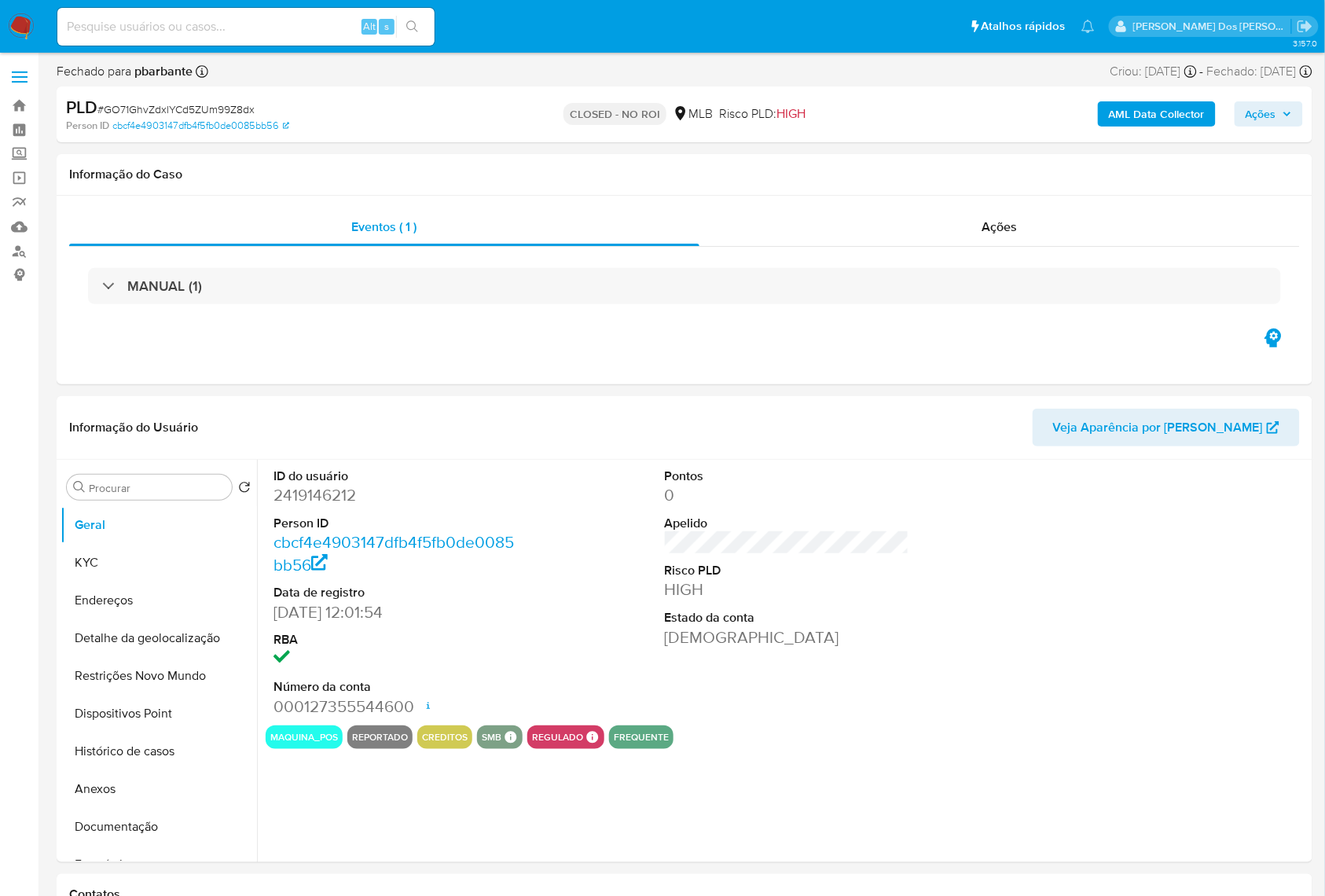
select select "10"
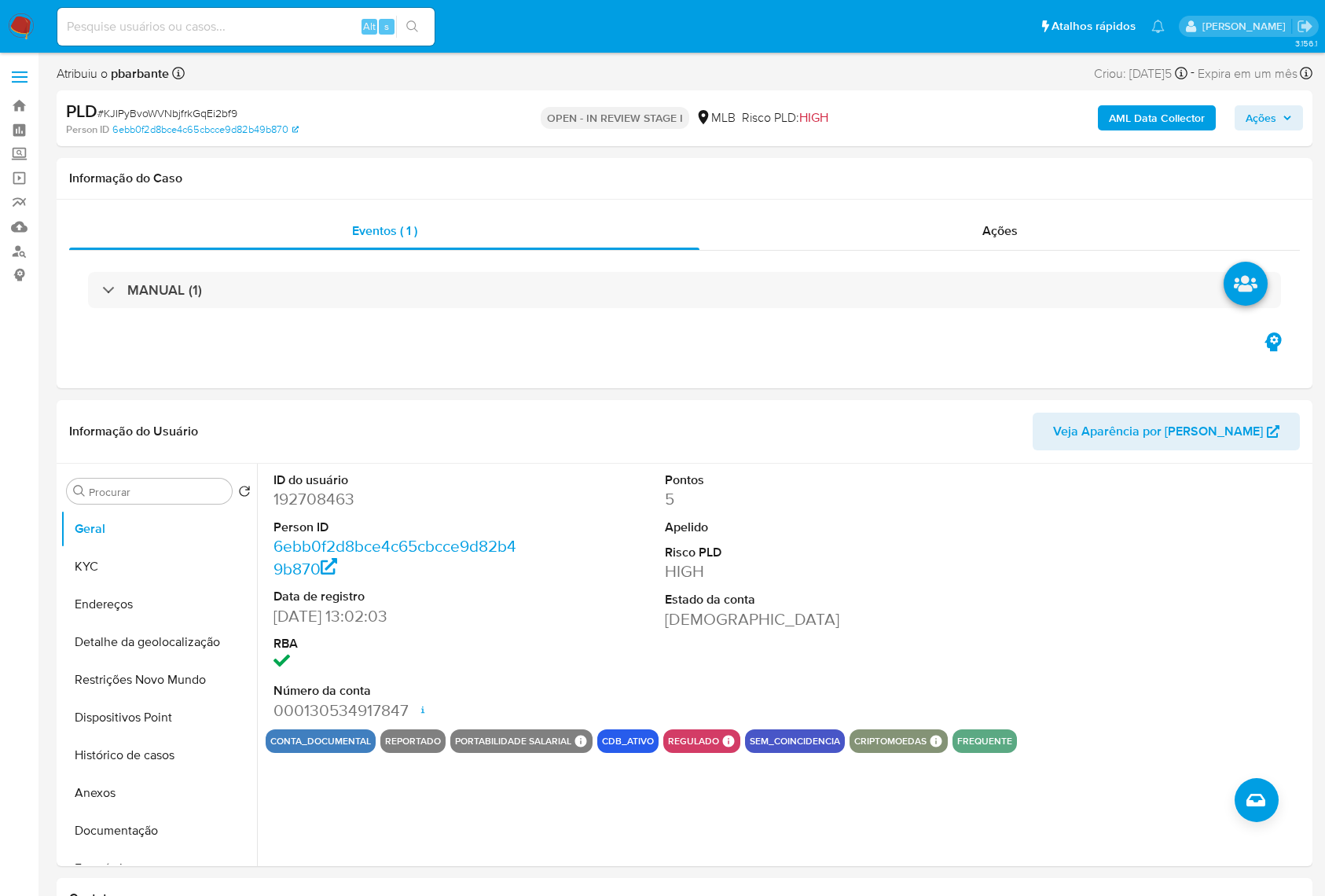
select select "10"
click at [143, 772] on button "Histórico de casos" at bounding box center [152, 754] width 184 height 38
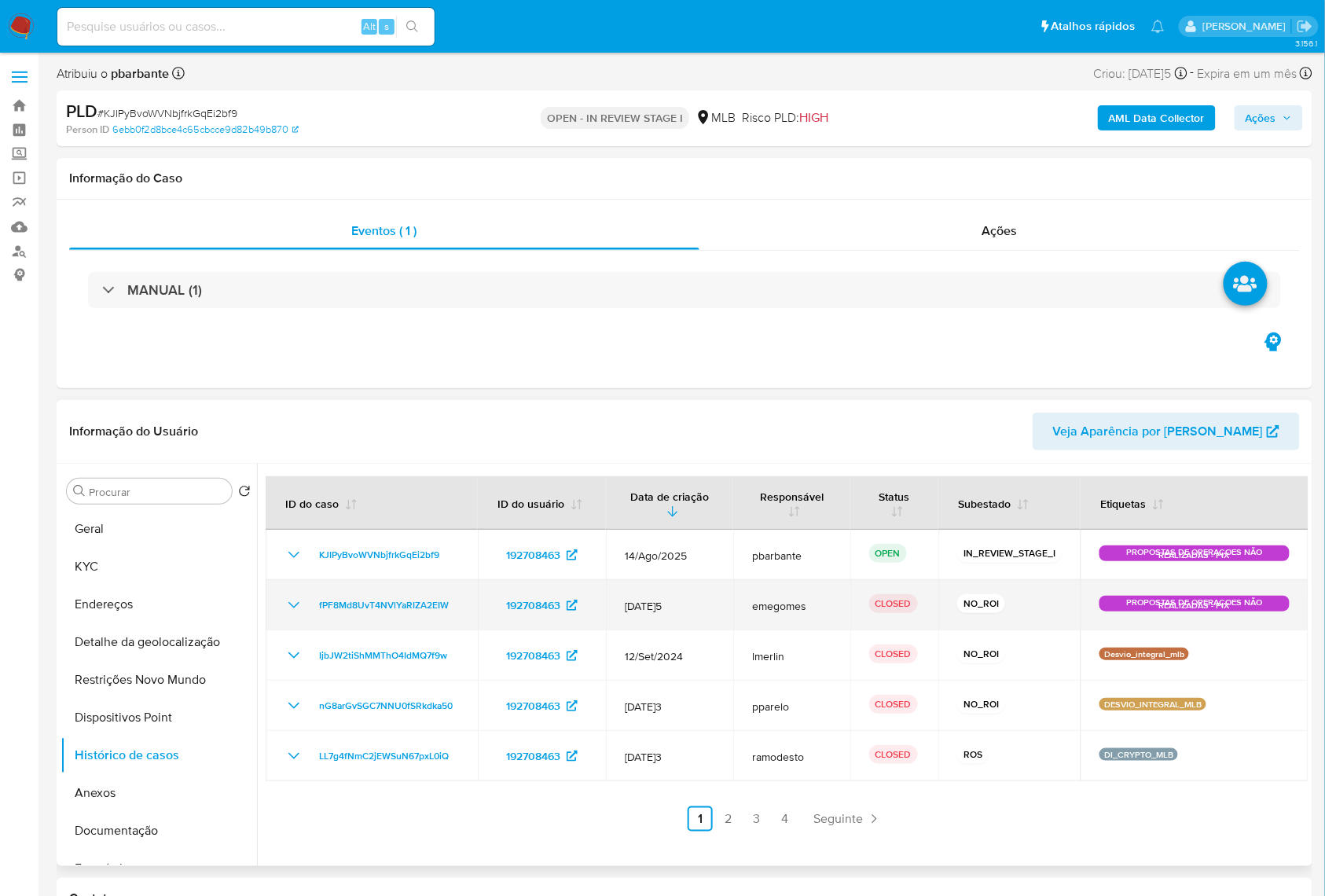
click at [297, 615] on icon "Mostrar/Ocultar" at bounding box center [293, 604] width 18 height 18
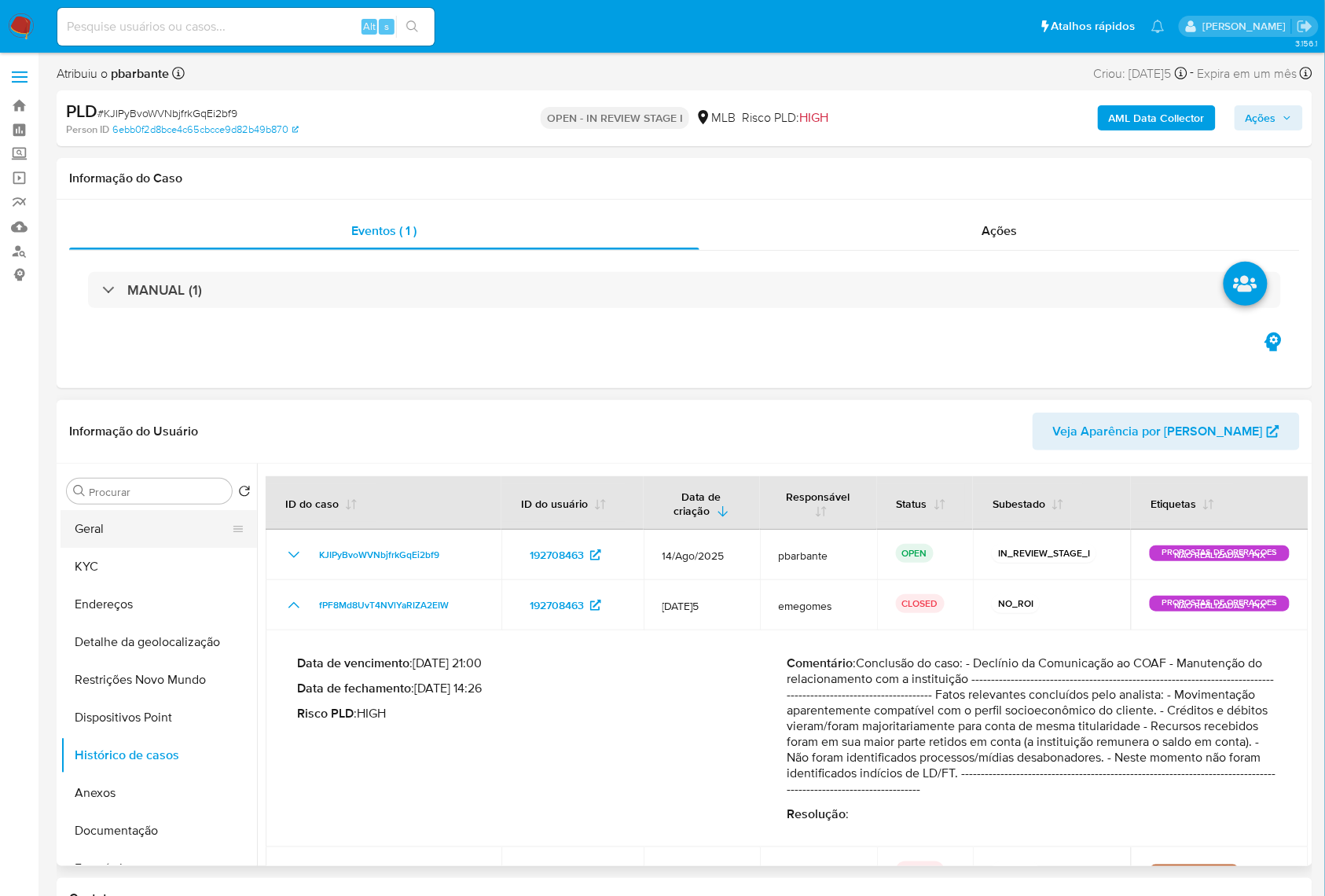
click at [134, 548] on button "Geral" at bounding box center [152, 528] width 184 height 38
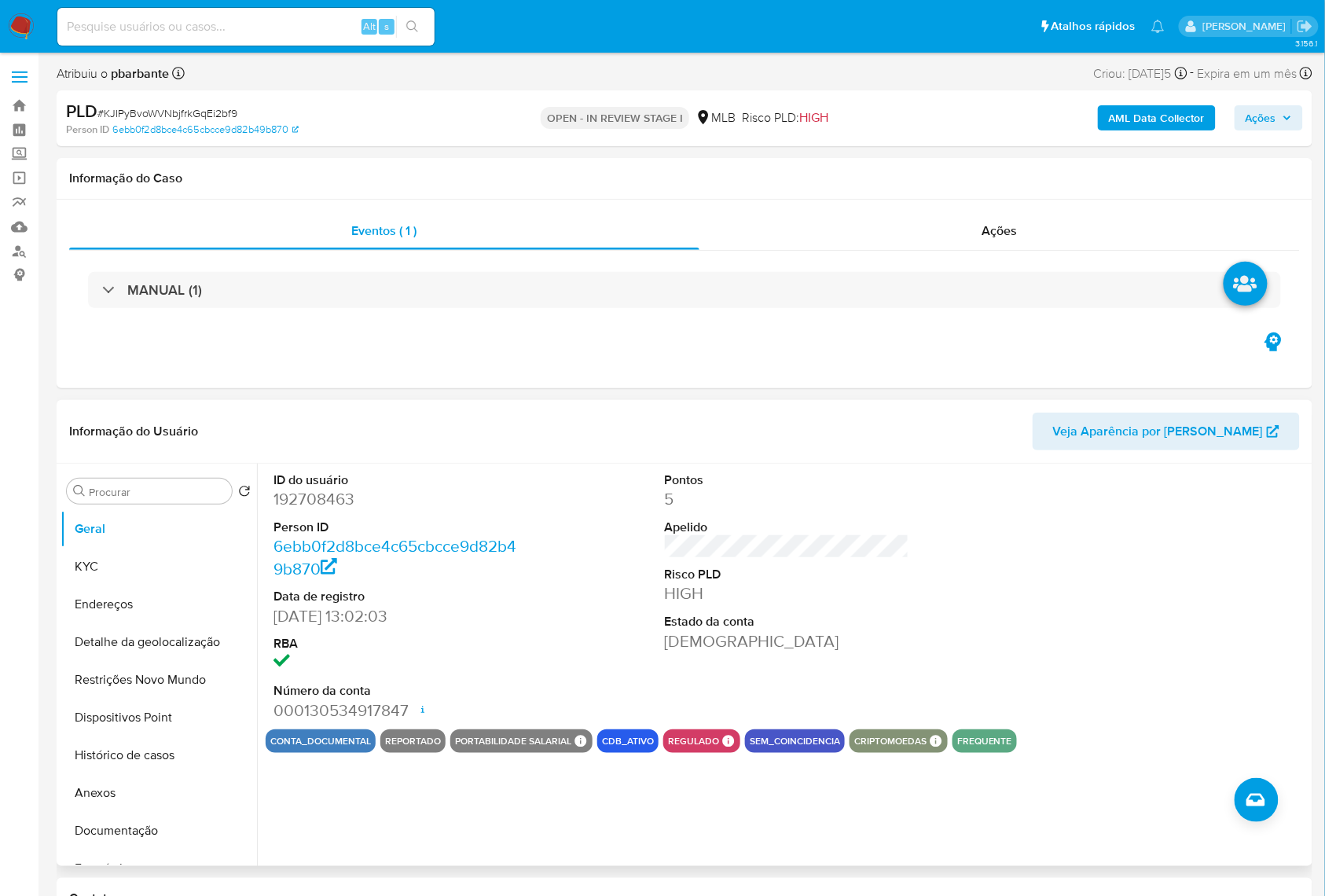
click at [308, 510] on dd "192708463" at bounding box center [396, 498] width 245 height 22
copy dd "192708463"
click at [228, 110] on span "# KJIPyBvoWVNbjfrkGqEi2bf9" at bounding box center [167, 113] width 140 height 16
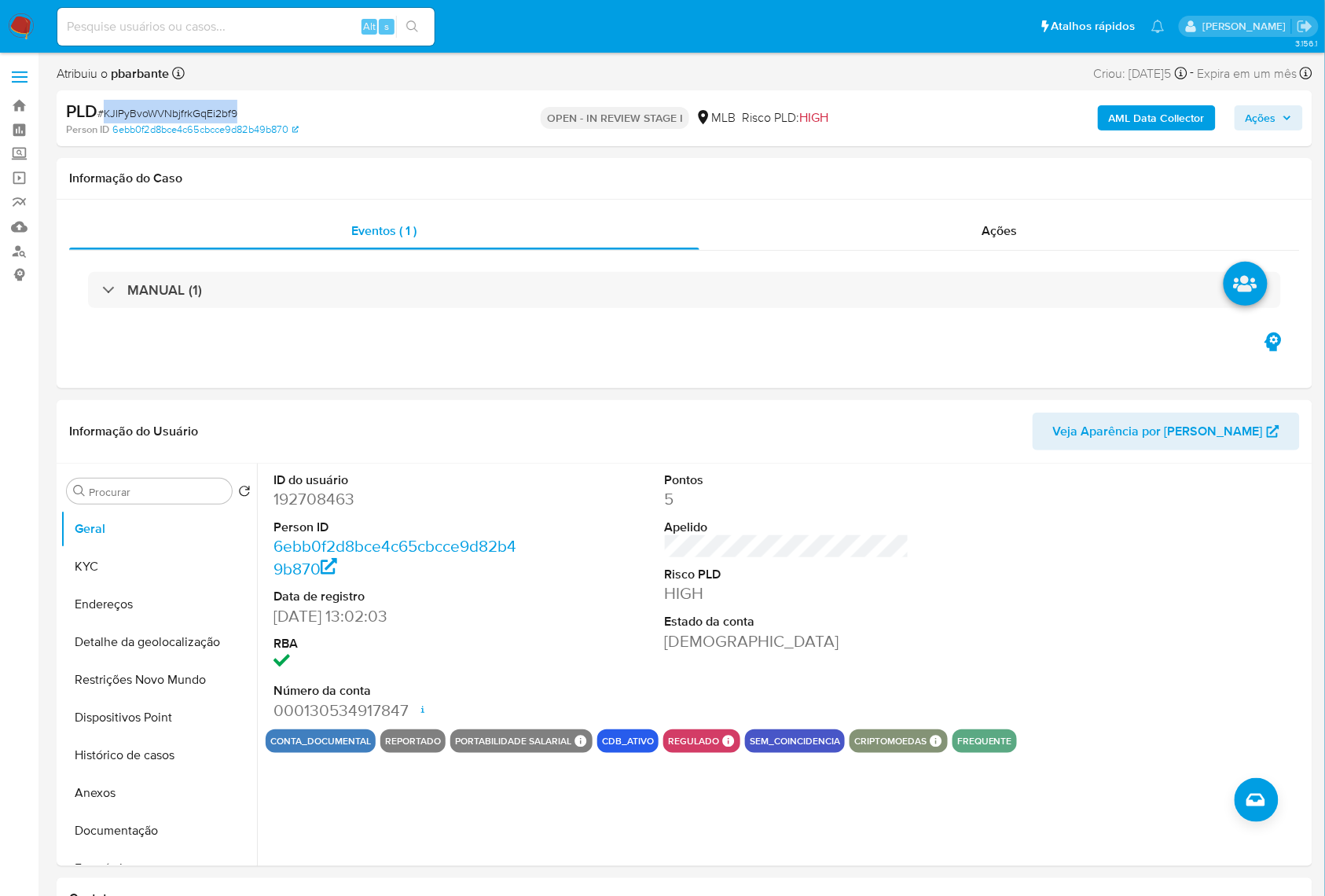
copy span "KJIPyBvoWVNbjfrkGqEi2bf9"
click at [140, 586] on button "KYC" at bounding box center [152, 566] width 184 height 38
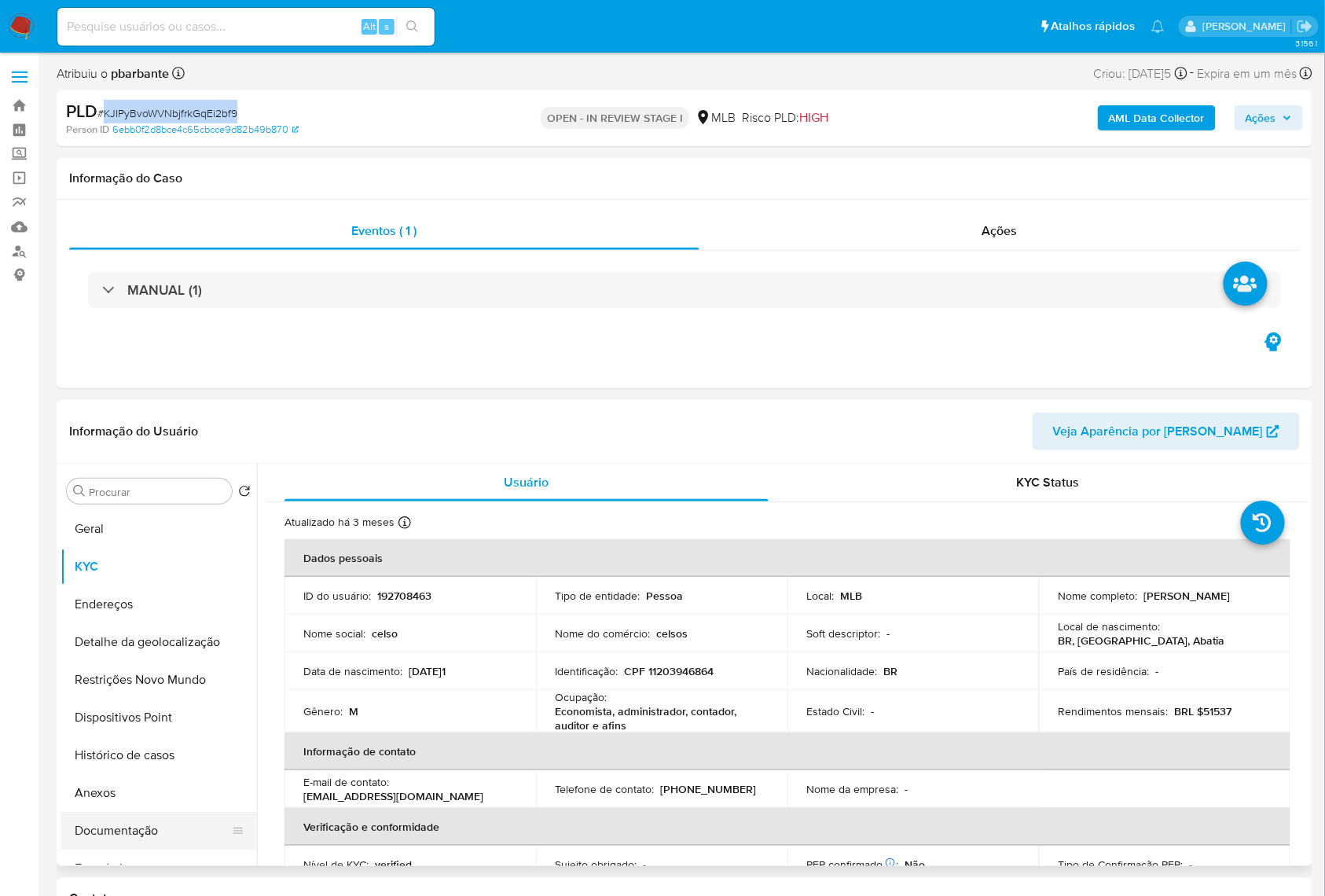
click at [157, 849] on button "Documentação" at bounding box center [152, 830] width 184 height 38
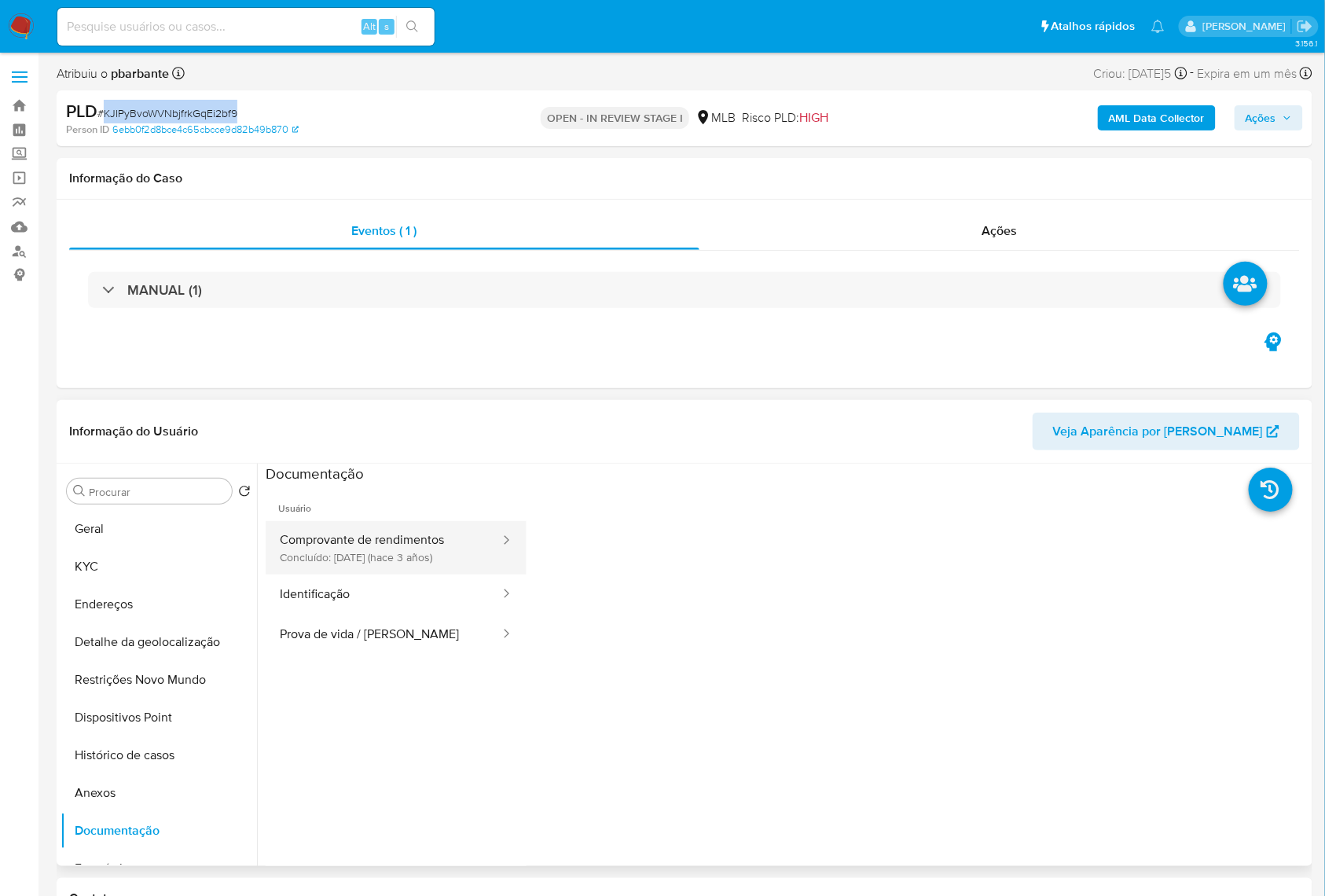
click at [316, 570] on button "Comprovante de rendimentos Concluído: 20/01/2023 (hace 3 años)" at bounding box center [383, 547] width 236 height 53
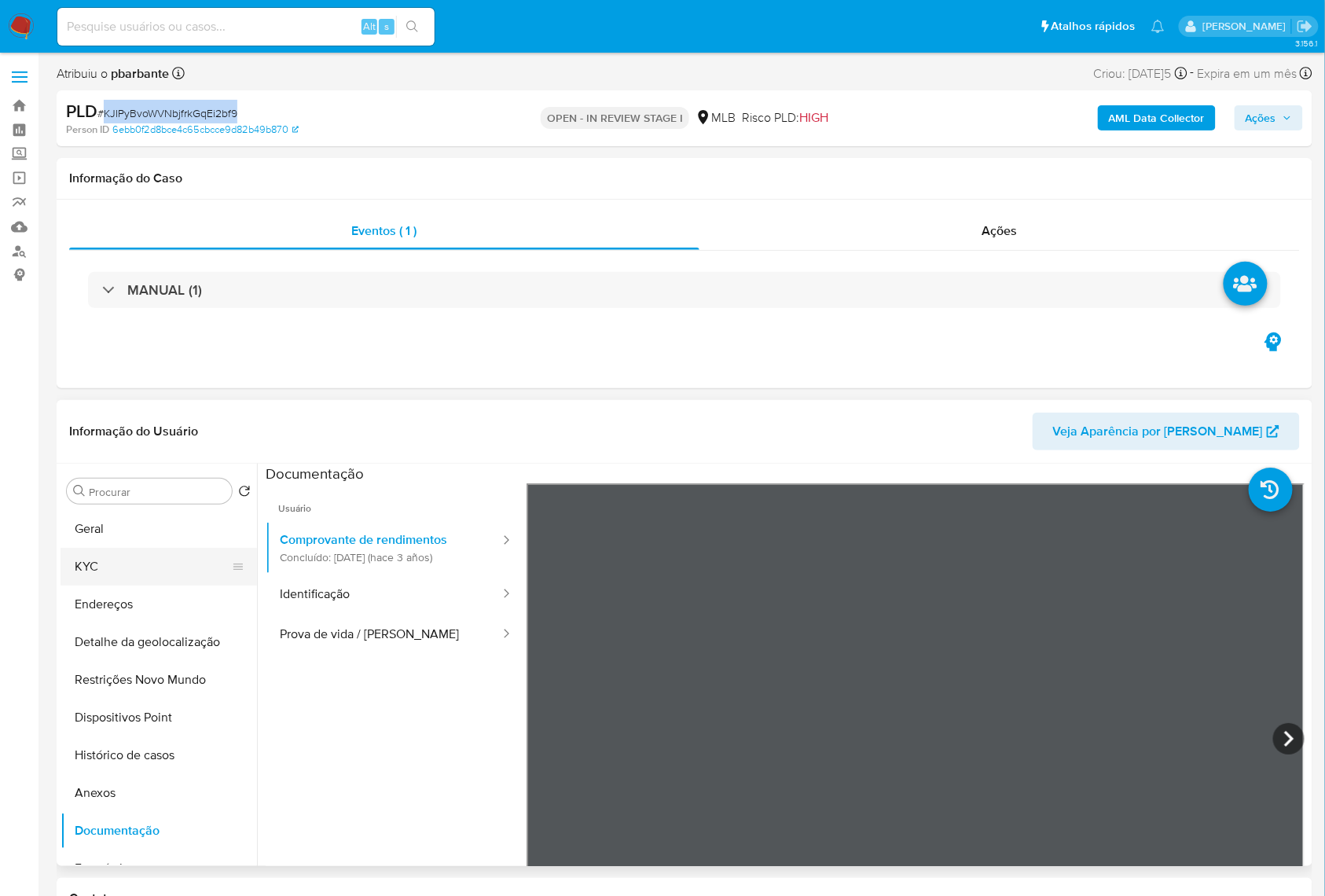
click at [180, 582] on button "KYC" at bounding box center [152, 566] width 184 height 38
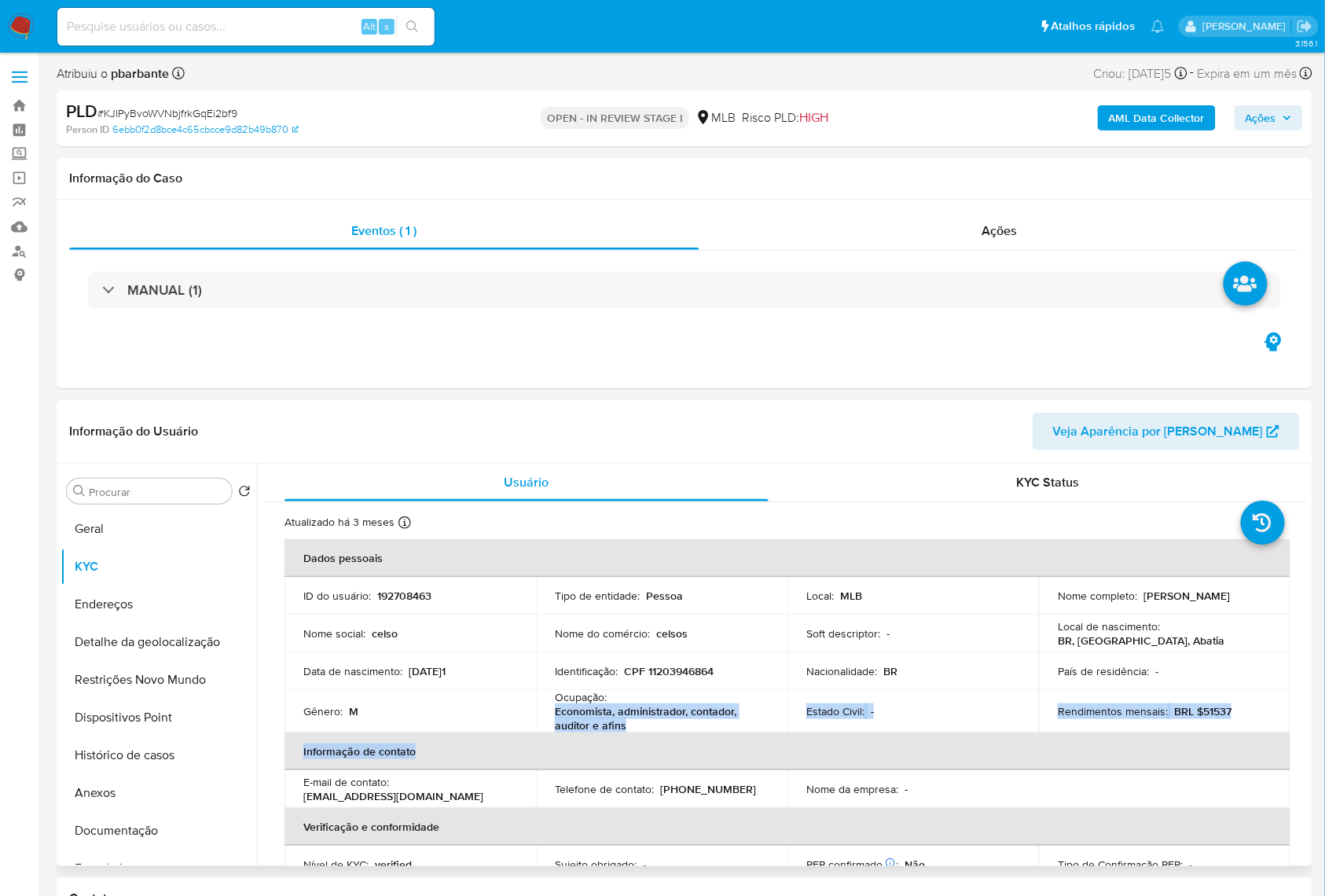
drag, startPoint x: 657, startPoint y: 755, endPoint x: 548, endPoint y: 735, distance: 110.8
click at [548, 735] on table "Dados pessoais ID do usuário : 192708463 Tipo de entidade : Pessoa Local : MLB …" at bounding box center [787, 768] width 1006 height 458
copy table "Economista, administrador, contador, auditor e afins Estado Civil : - Rendiment…"
click at [649, 770] on th "Informação de contato" at bounding box center [787, 751] width 1006 height 38
drag, startPoint x: 633, startPoint y: 748, endPoint x: 552, endPoint y: 734, distance: 82.2
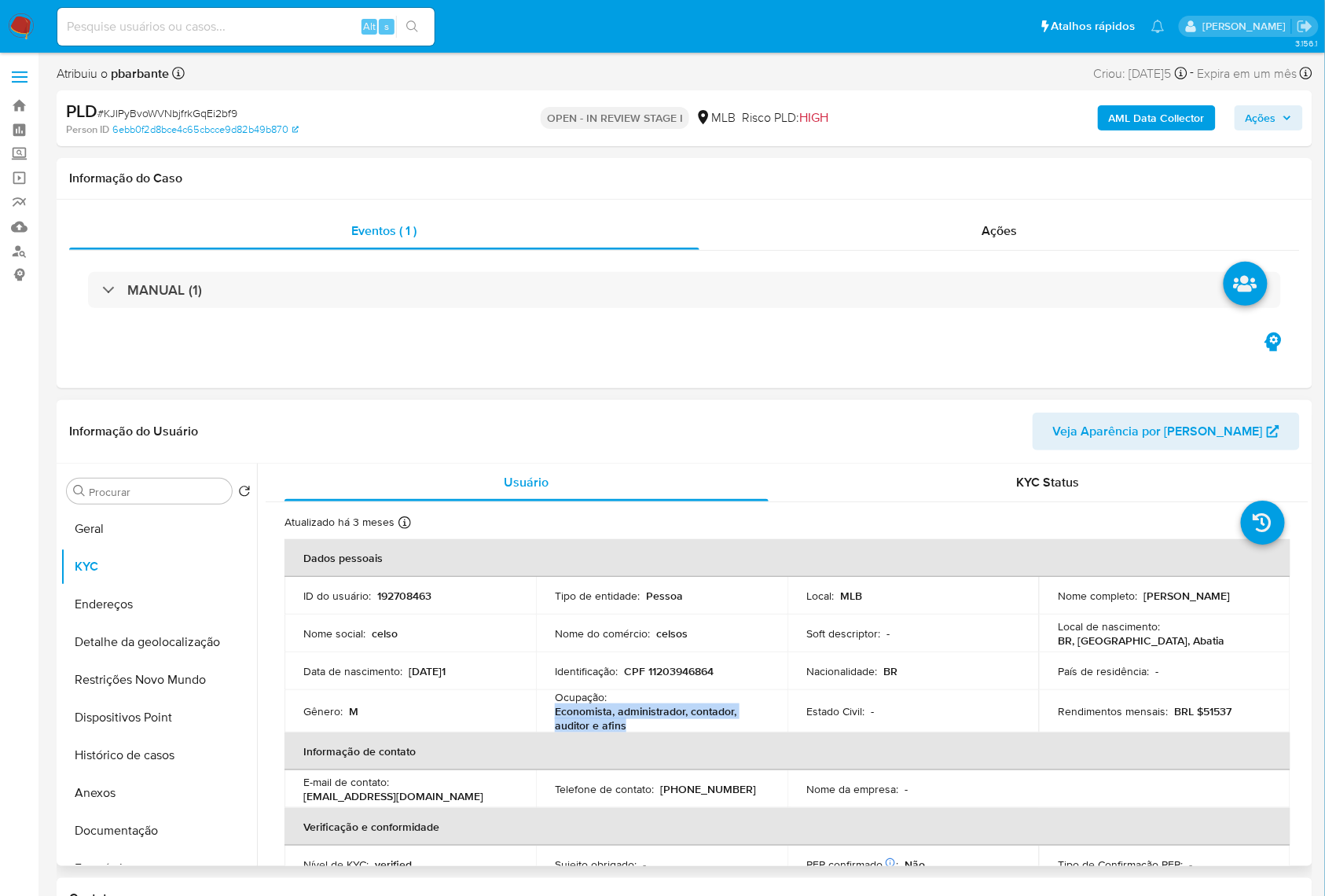
click at [552, 732] on td "Ocupação : Economista, administrador, contador, auditor e afins" at bounding box center [662, 711] width 251 height 43
copy p "Economista, administrador, contador, auditor e afins"
click at [1133, 102] on div "AML Data Collector Ações" at bounding box center [1099, 118] width 408 height 37
click at [1139, 111] on b "AML Data Collector" at bounding box center [1156, 118] width 96 height 25
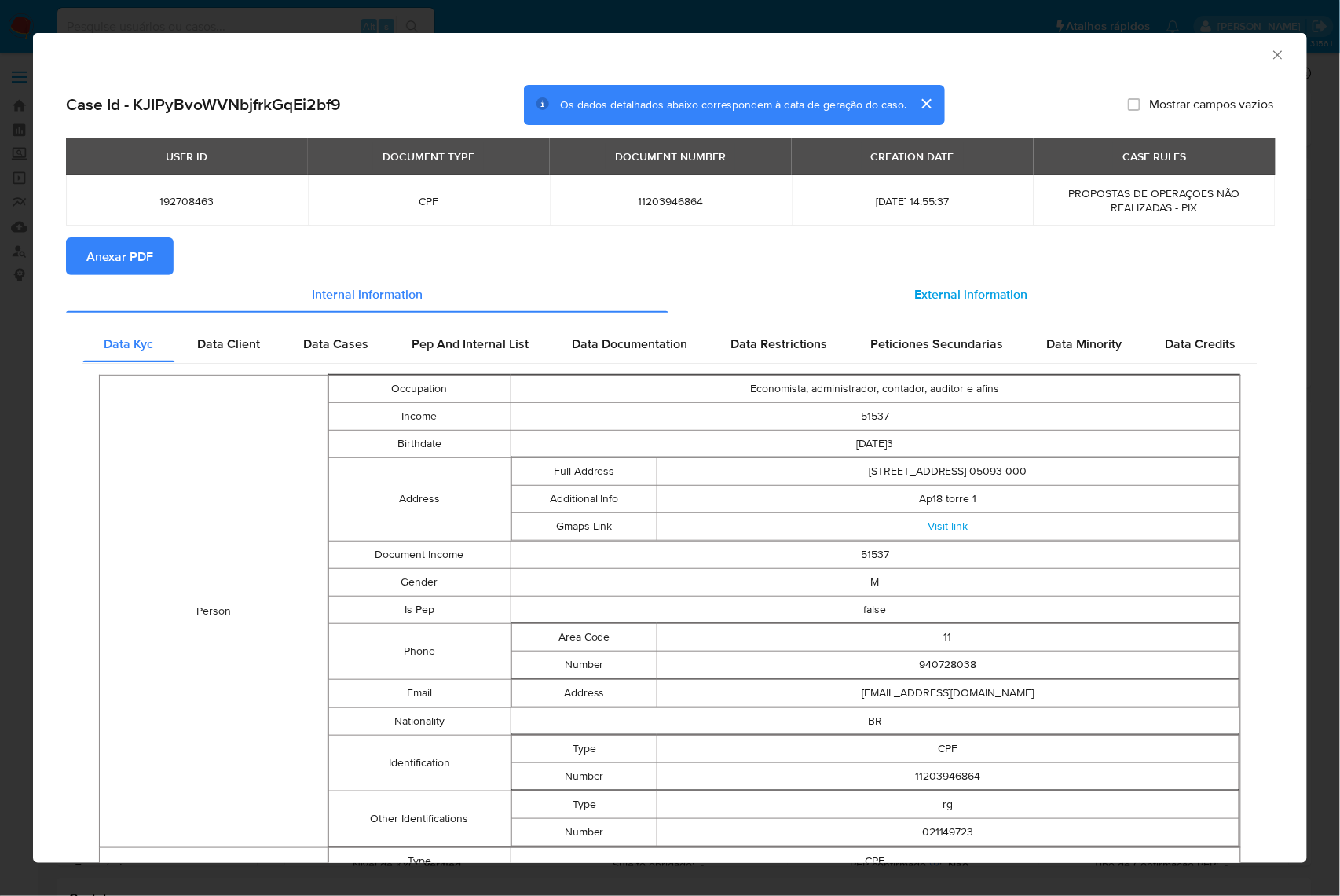
click at [932, 289] on span "External information" at bounding box center [971, 293] width 113 height 18
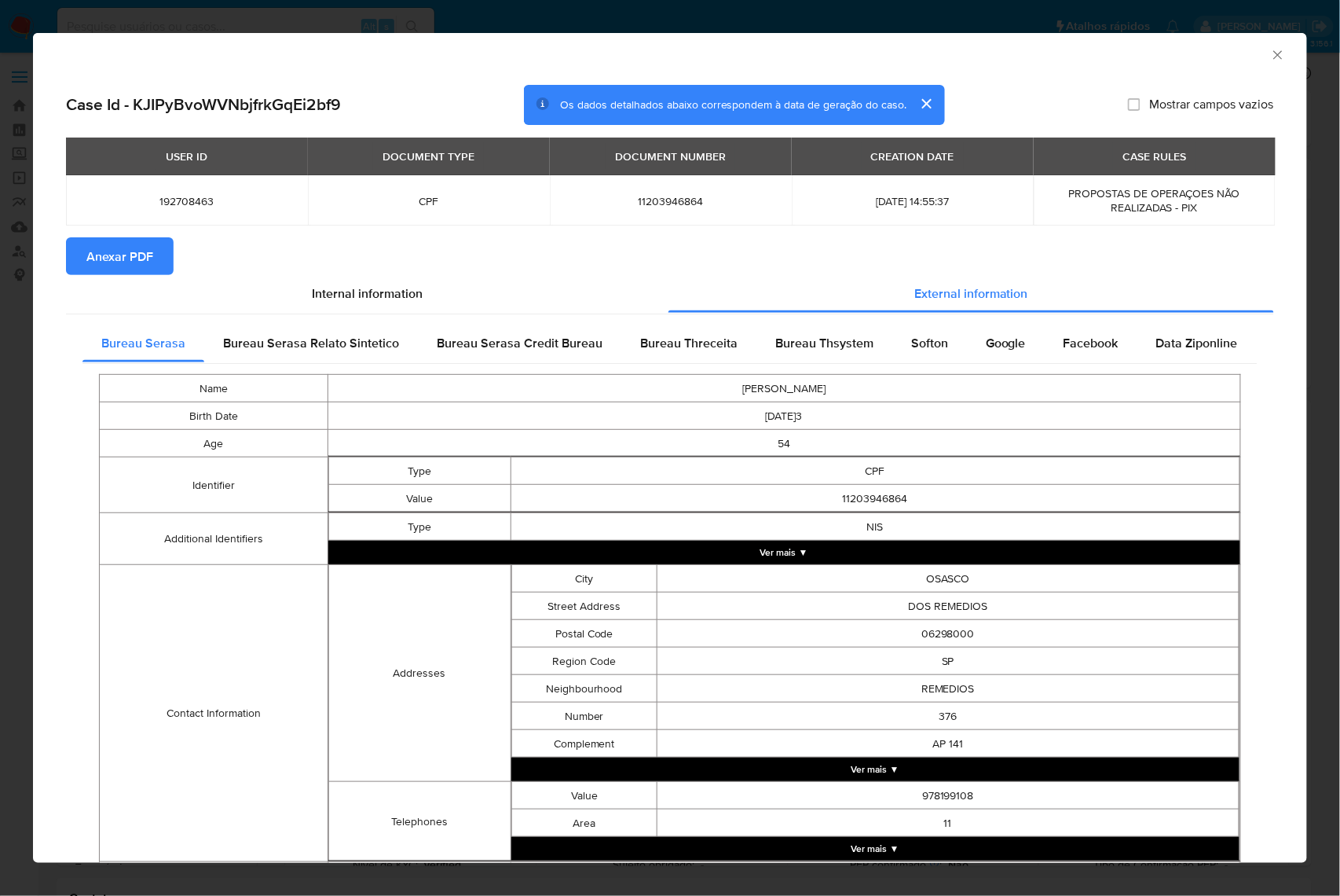
click at [112, 239] on span "Anexar PDF" at bounding box center [119, 256] width 67 height 35
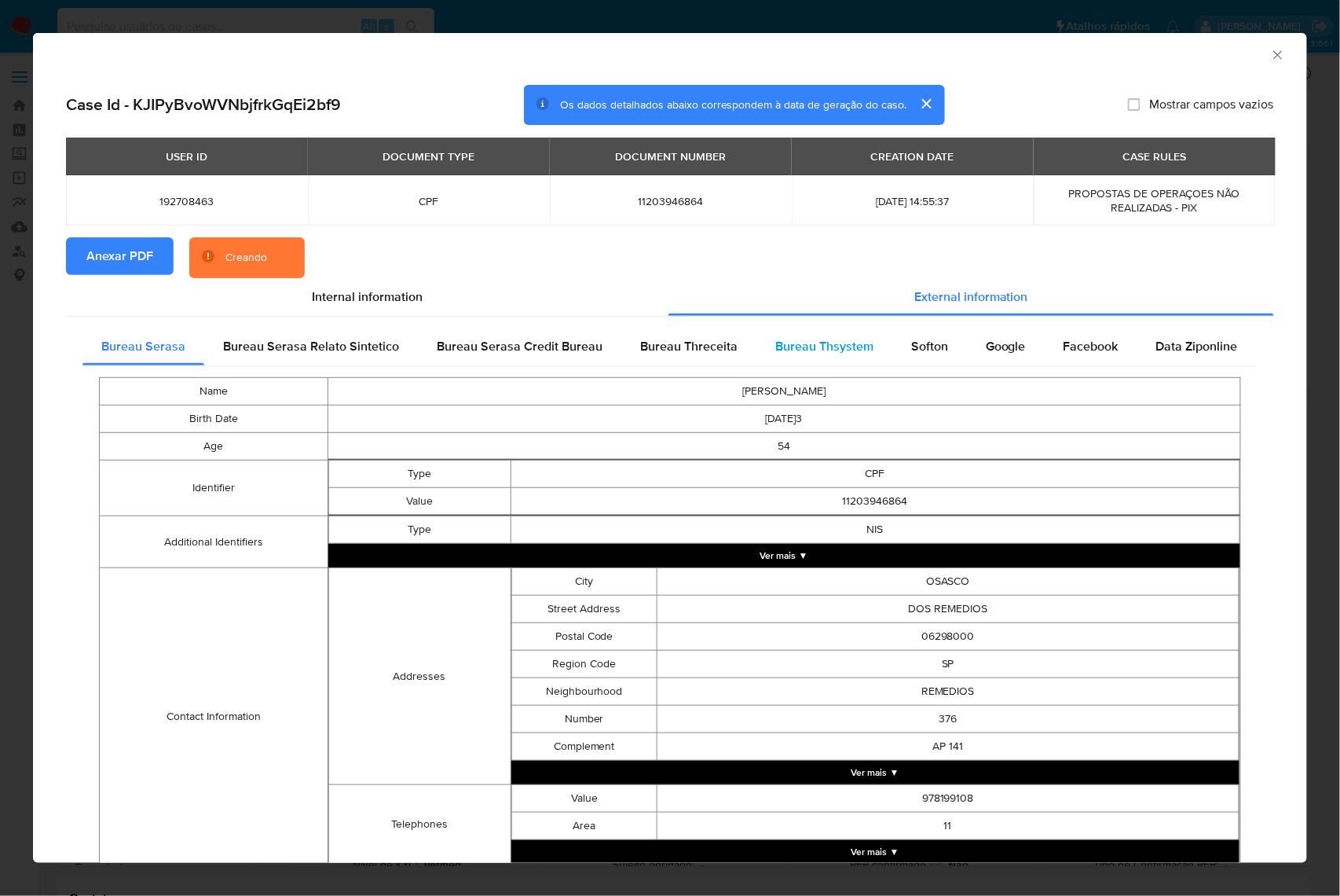
click at [796, 346] on span "Bureau Thsystem" at bounding box center [824, 346] width 98 height 18
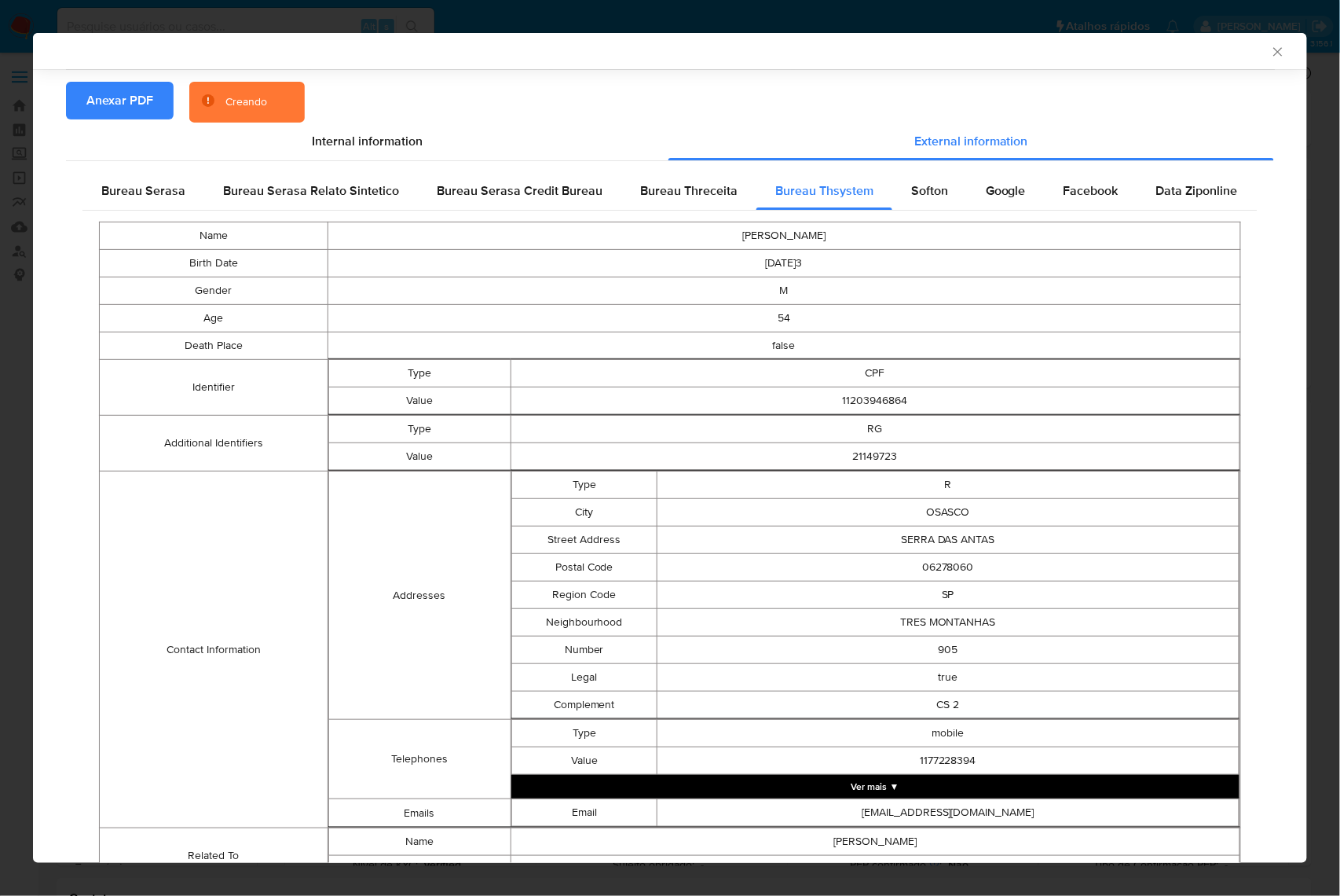
scroll to position [406, 0]
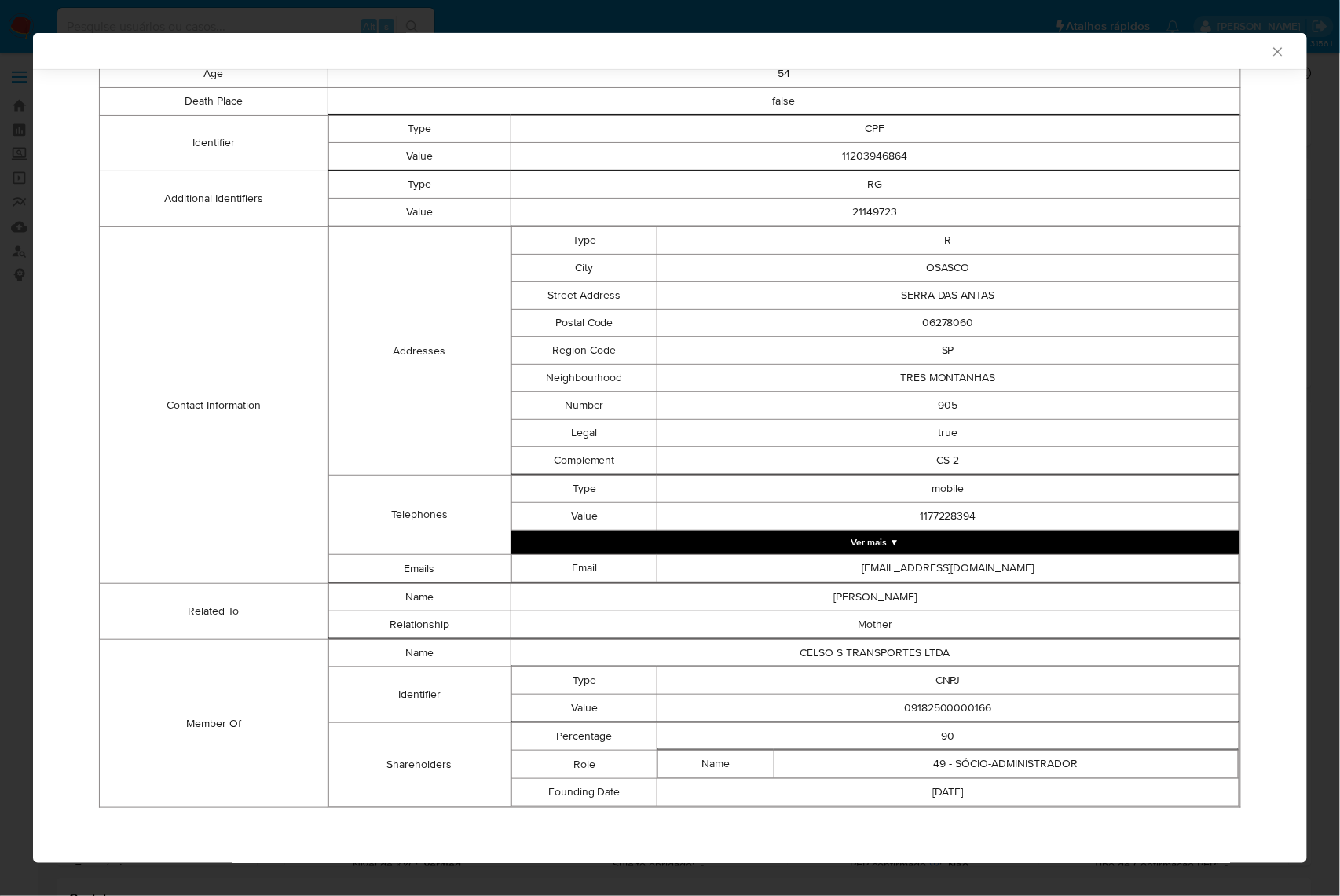
click at [963, 722] on th "closure-recommendation-modal" at bounding box center [947, 722] width 582 height 1
click at [962, 711] on td "09182500000166" at bounding box center [947, 708] width 582 height 27
copy td "09182500000166"
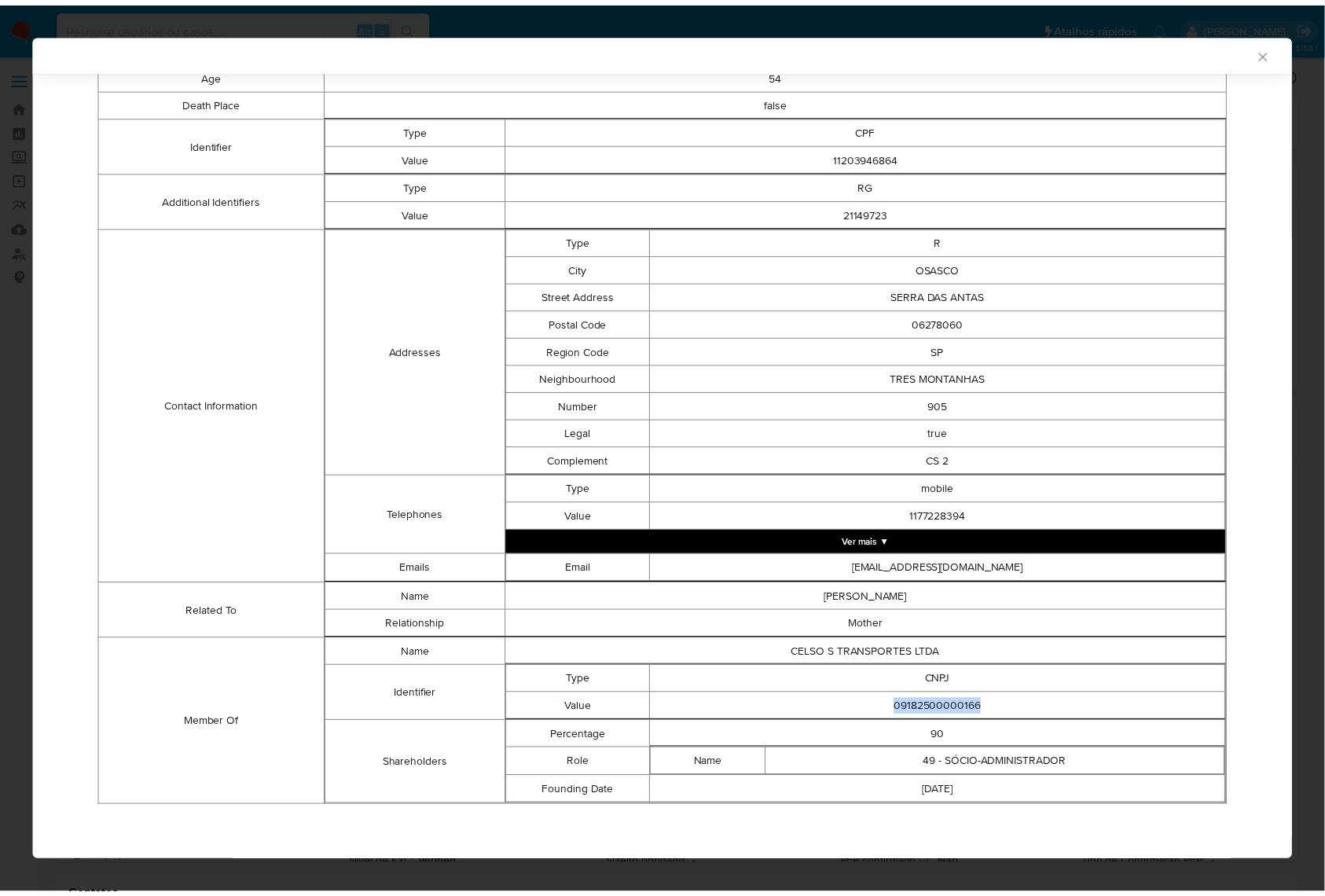
scroll to position [403, 0]
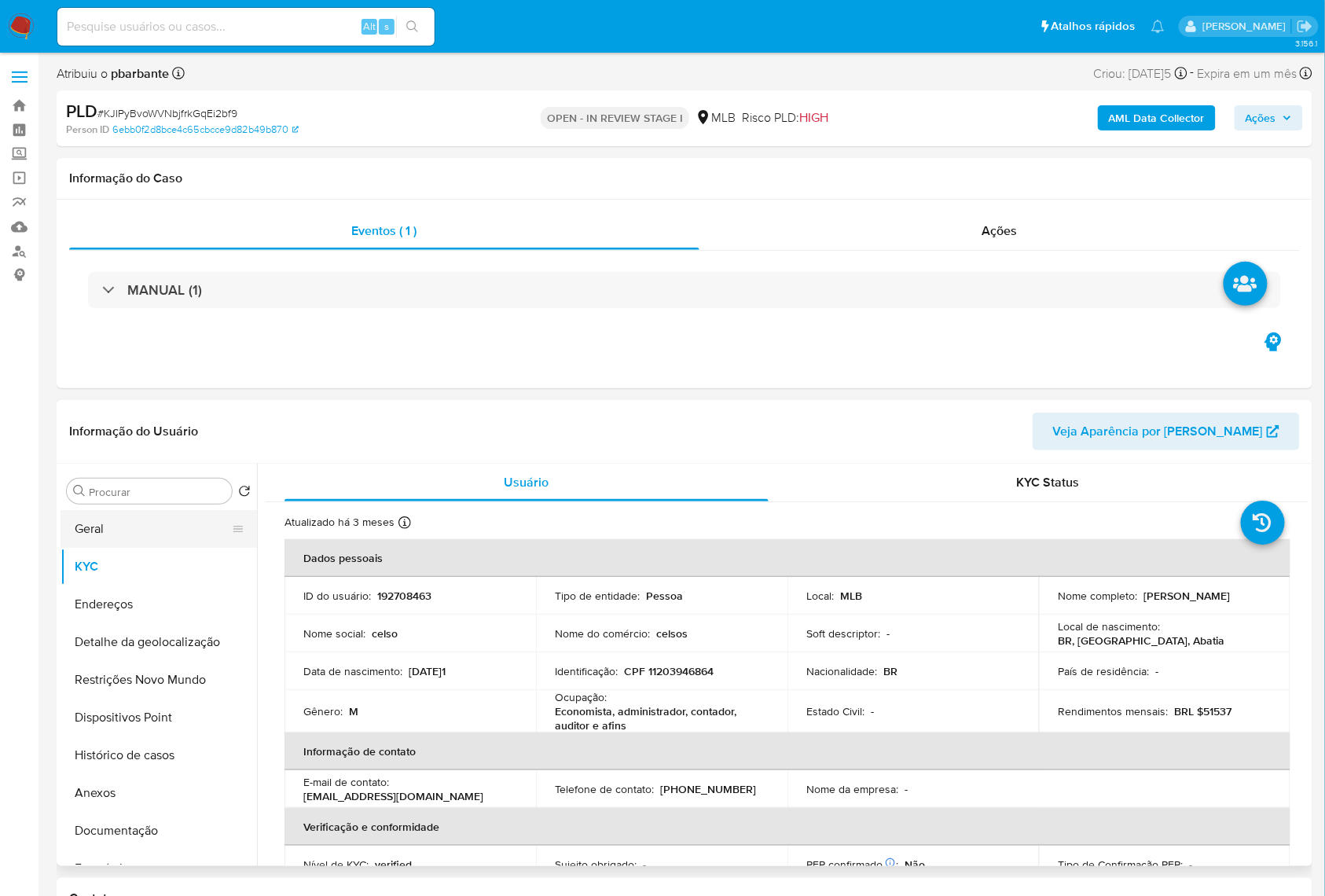
click at [180, 548] on button "Geral" at bounding box center [152, 528] width 184 height 38
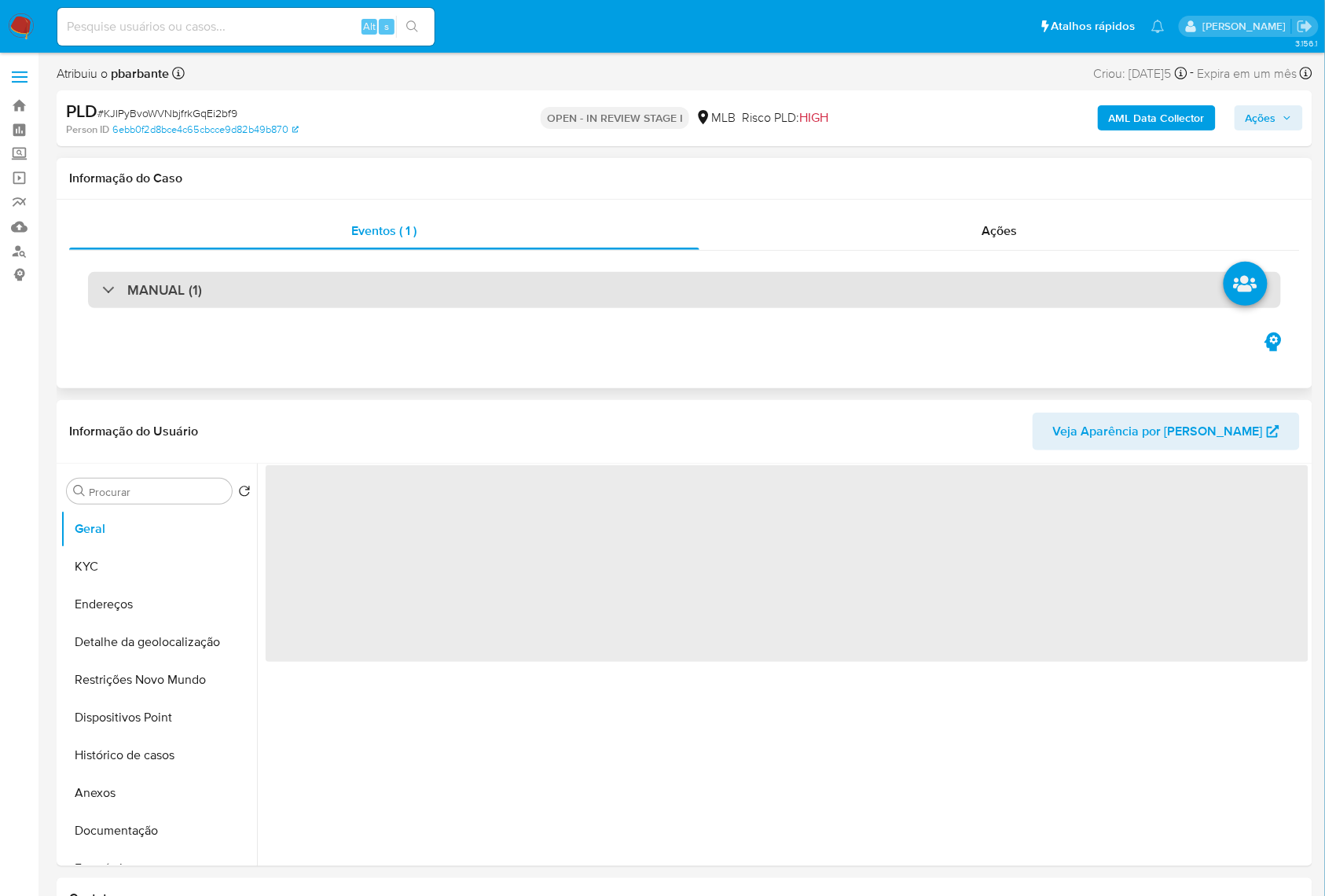
click at [567, 287] on div "MANUAL (1)" at bounding box center [685, 289] width 1193 height 36
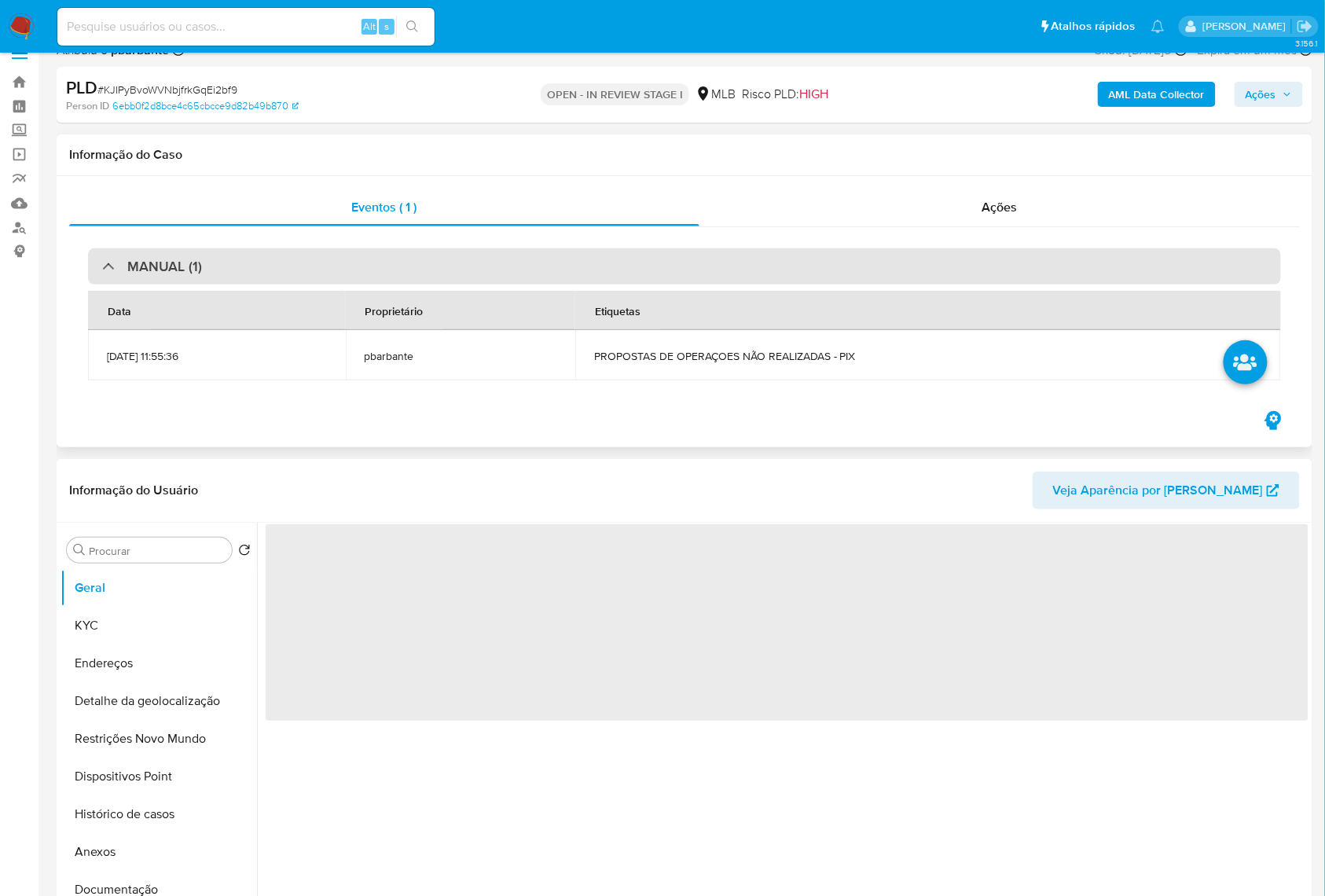
scroll to position [105, 0]
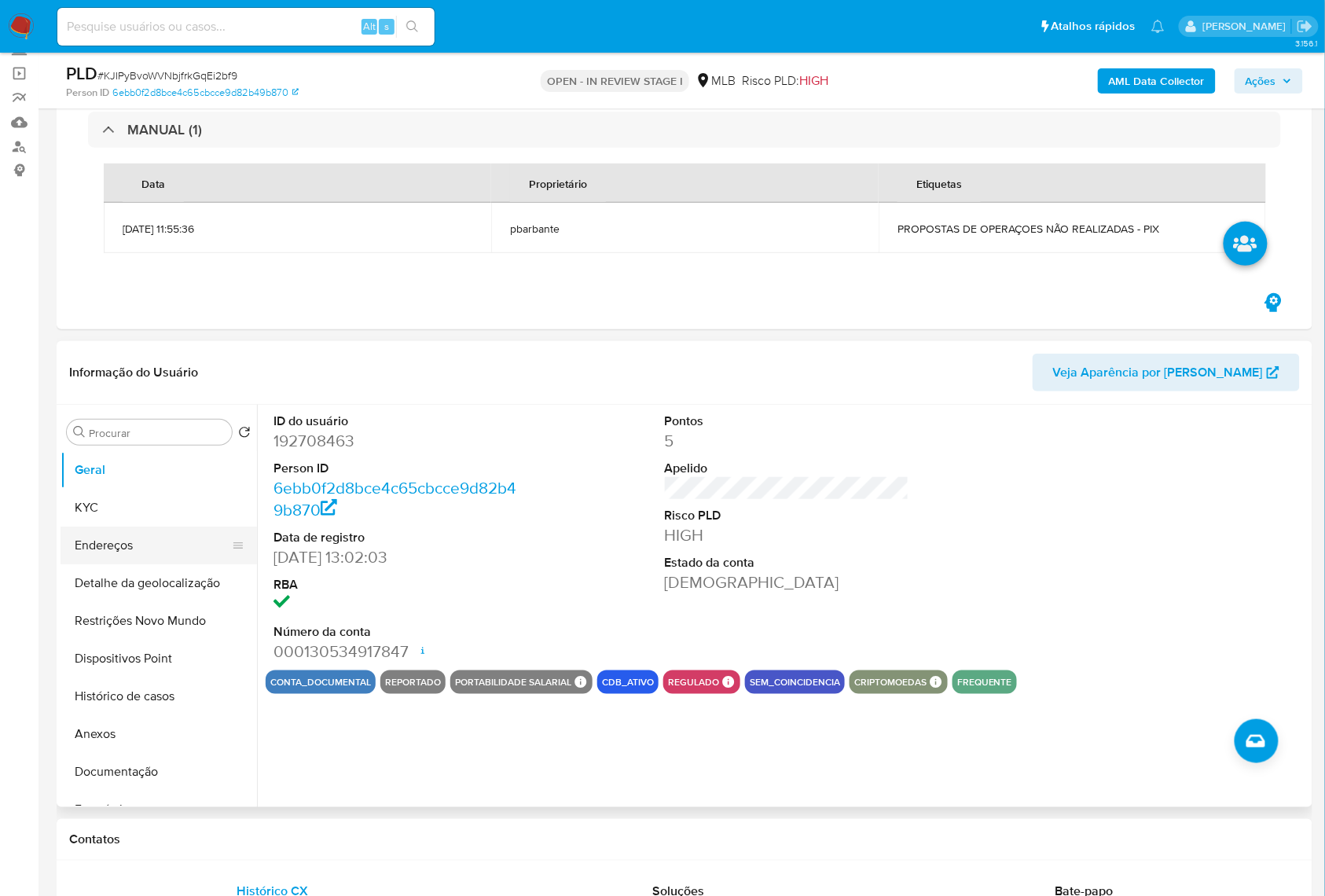
click at [127, 528] on button "Endereços" at bounding box center [152, 545] width 184 height 38
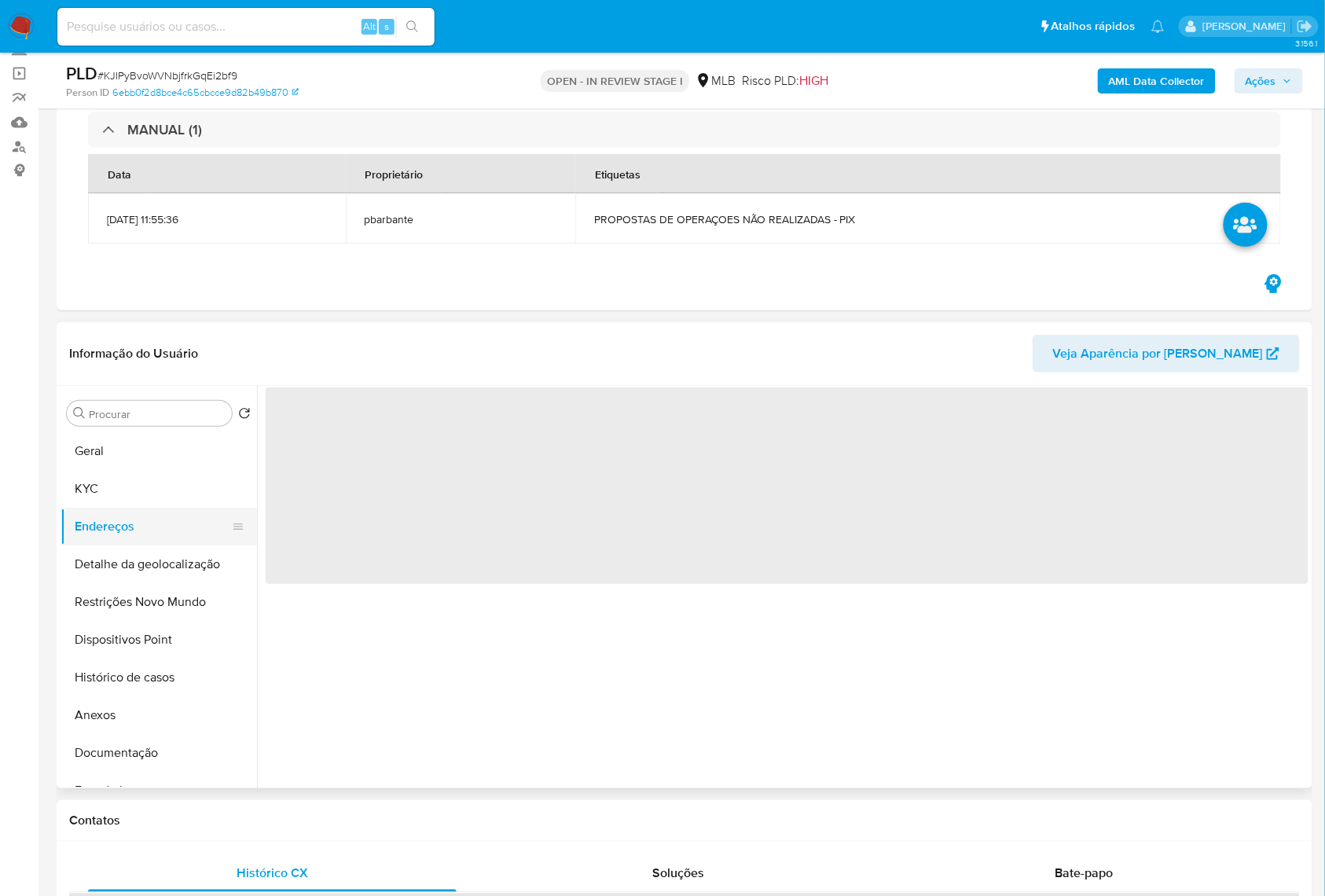
click at [133, 516] on button "Endereços" at bounding box center [152, 526] width 184 height 38
click at [140, 497] on button "KYC" at bounding box center [152, 489] width 184 height 38
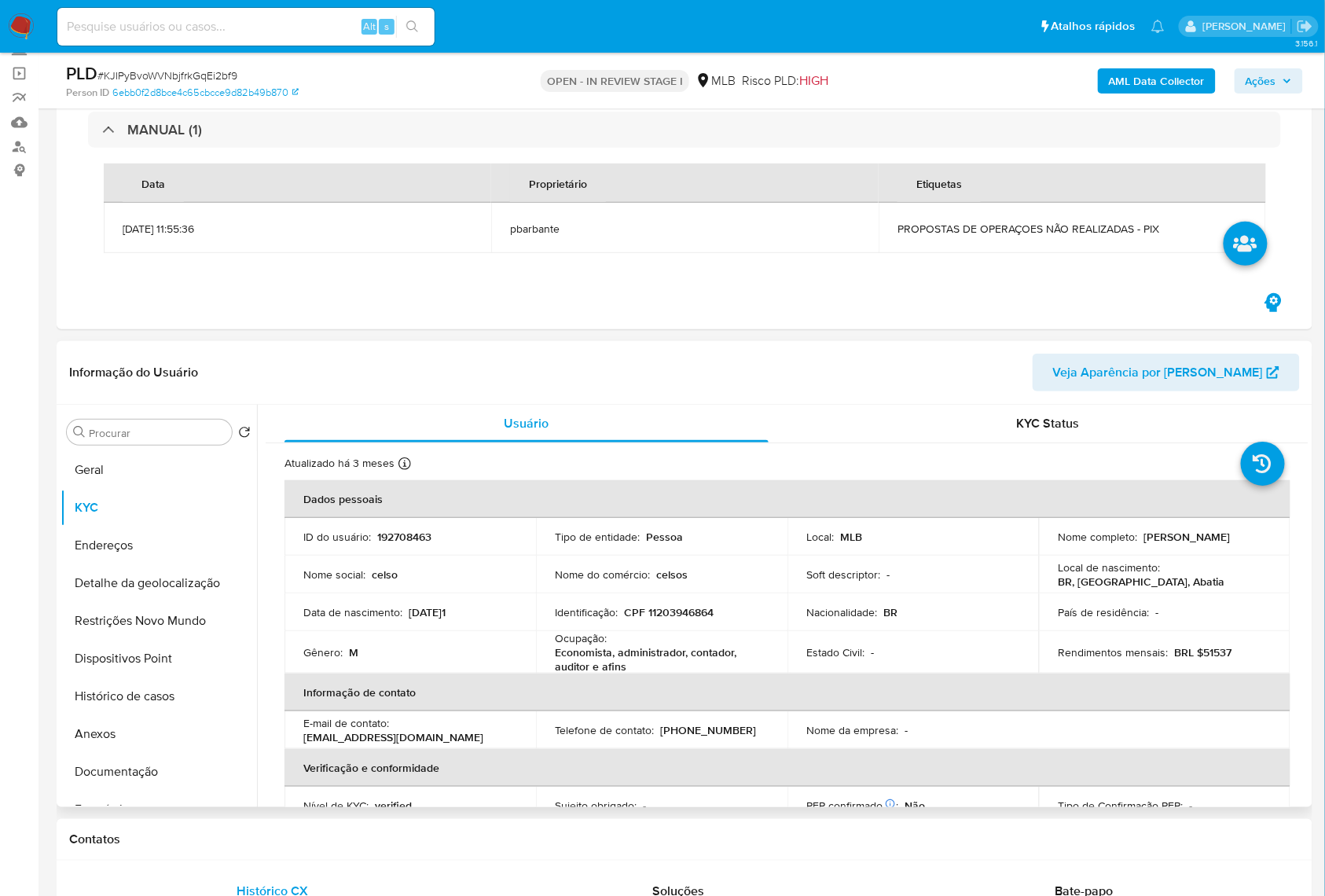
scroll to position [673, 0]
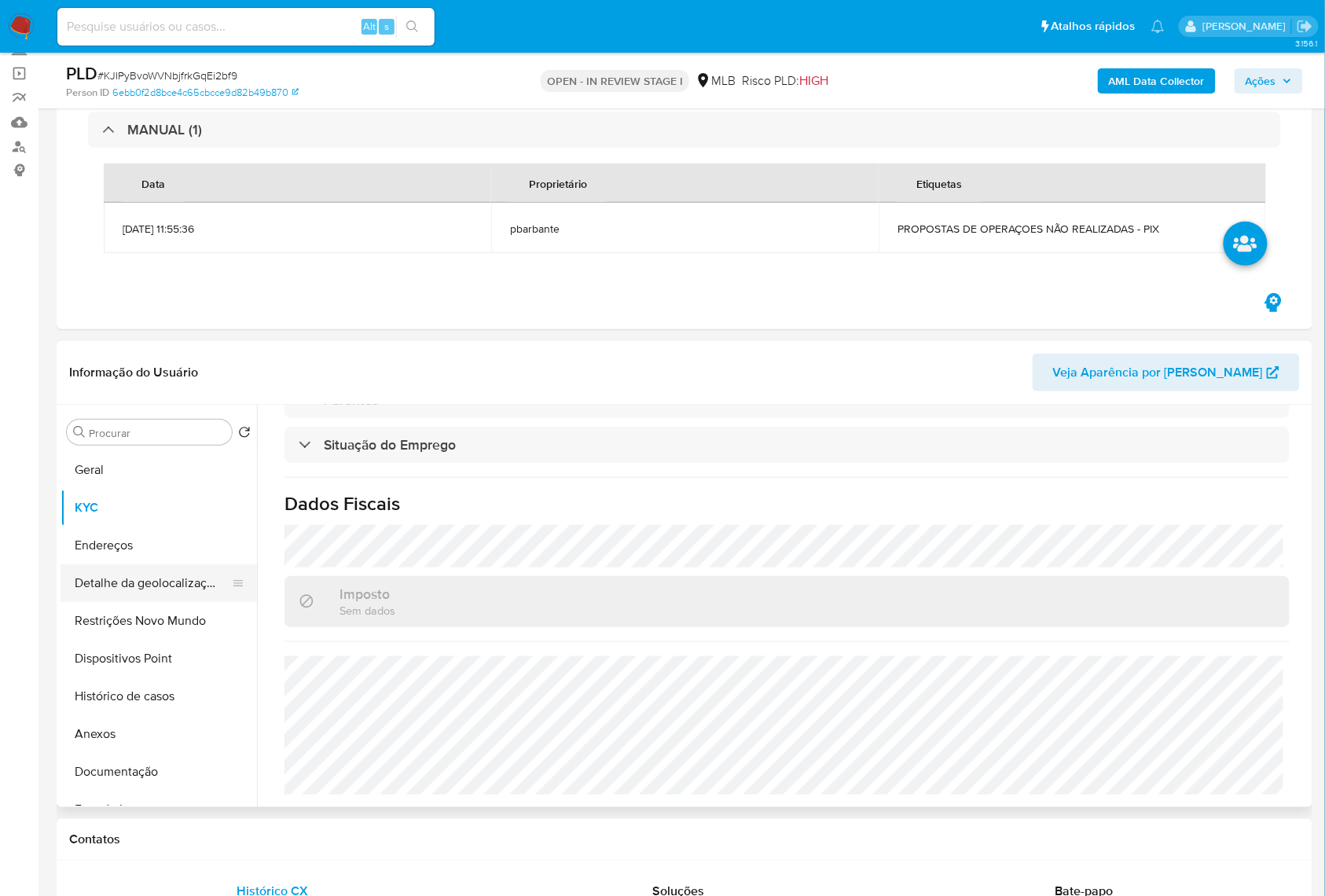
click at [133, 580] on button "Detalhe da geolocalização" at bounding box center [152, 583] width 184 height 38
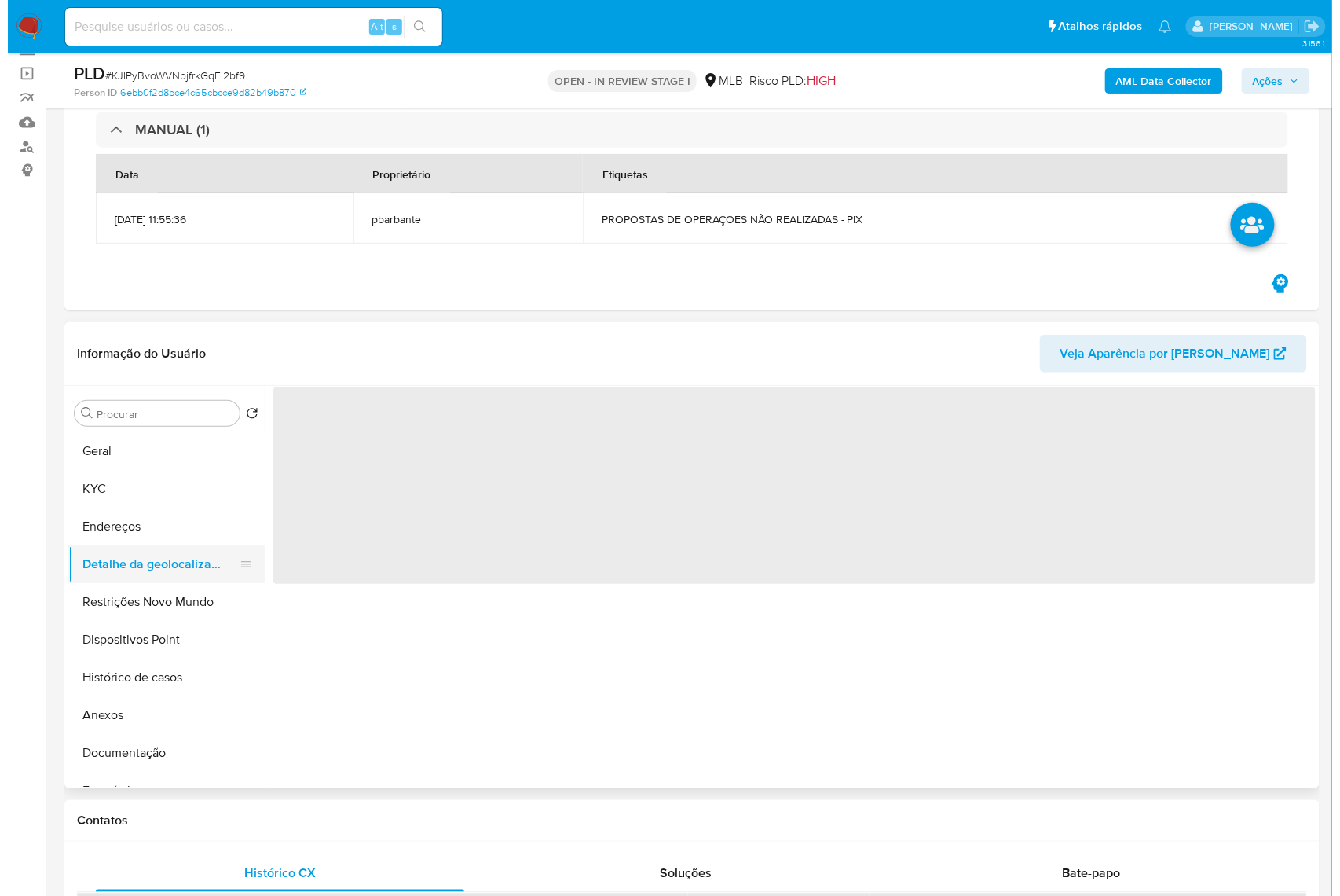
scroll to position [0, 0]
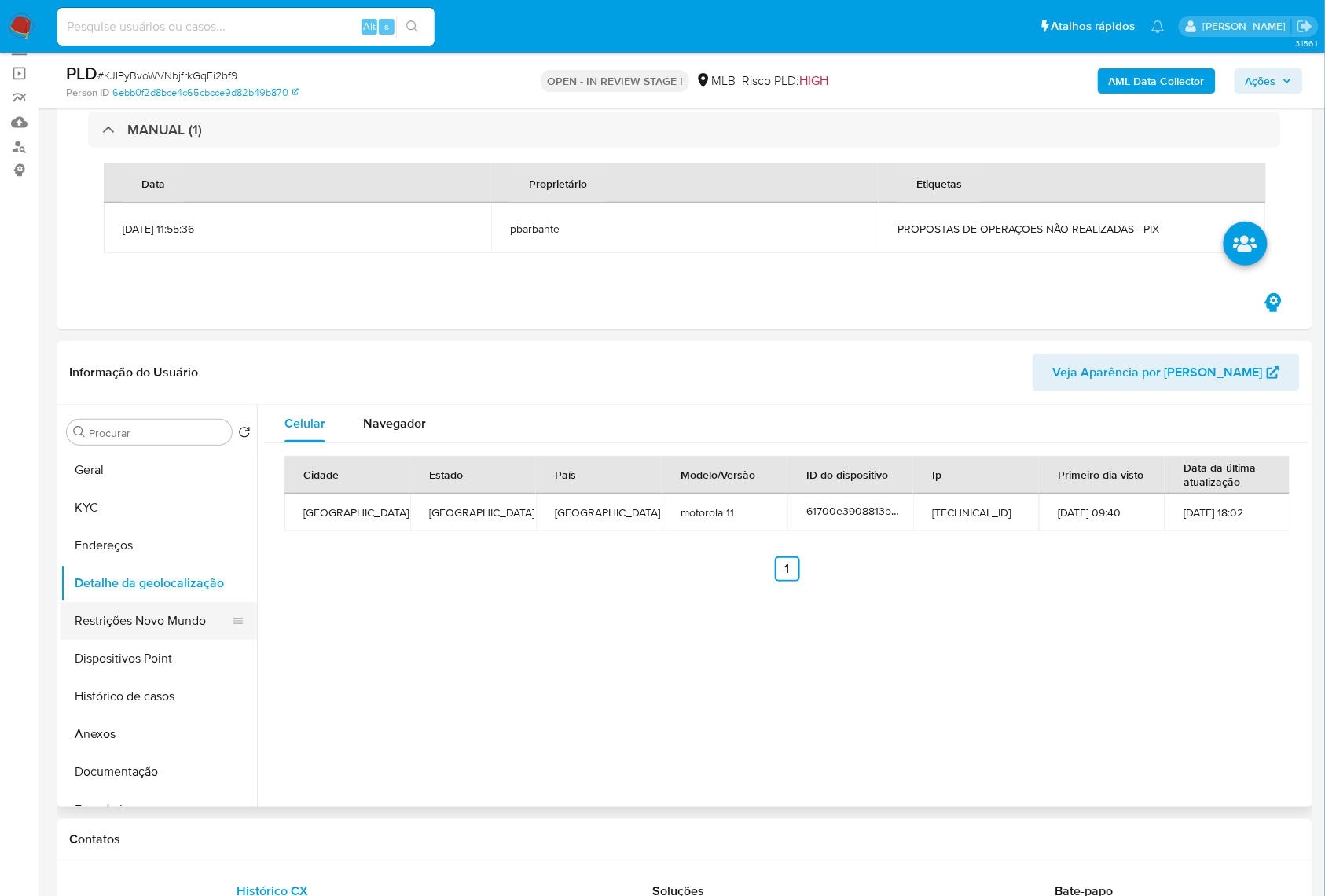
click at [143, 627] on button "Restrições Novo Mundo" at bounding box center [152, 621] width 184 height 38
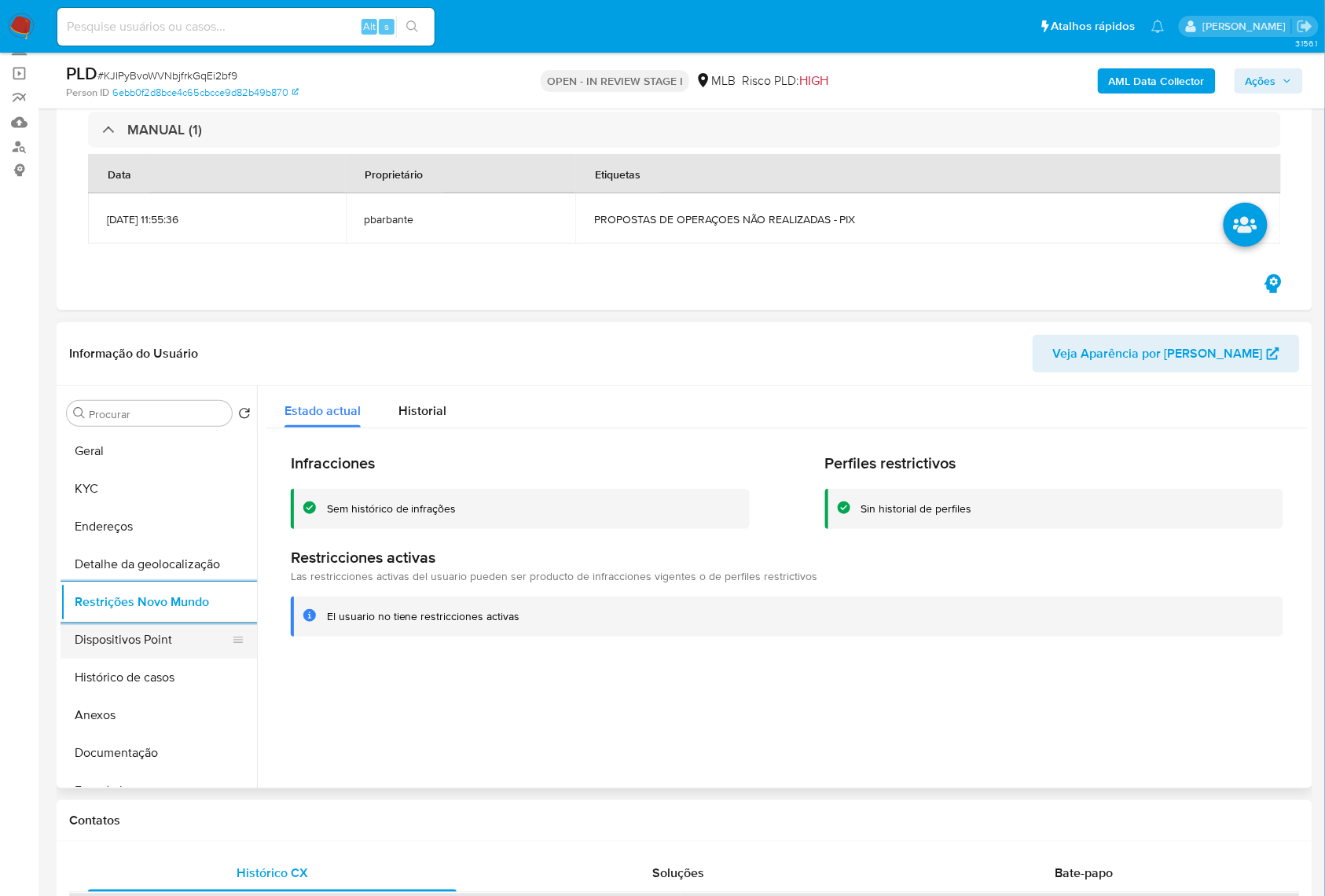
click at [180, 642] on button "Dispositivos Point" at bounding box center [152, 639] width 184 height 38
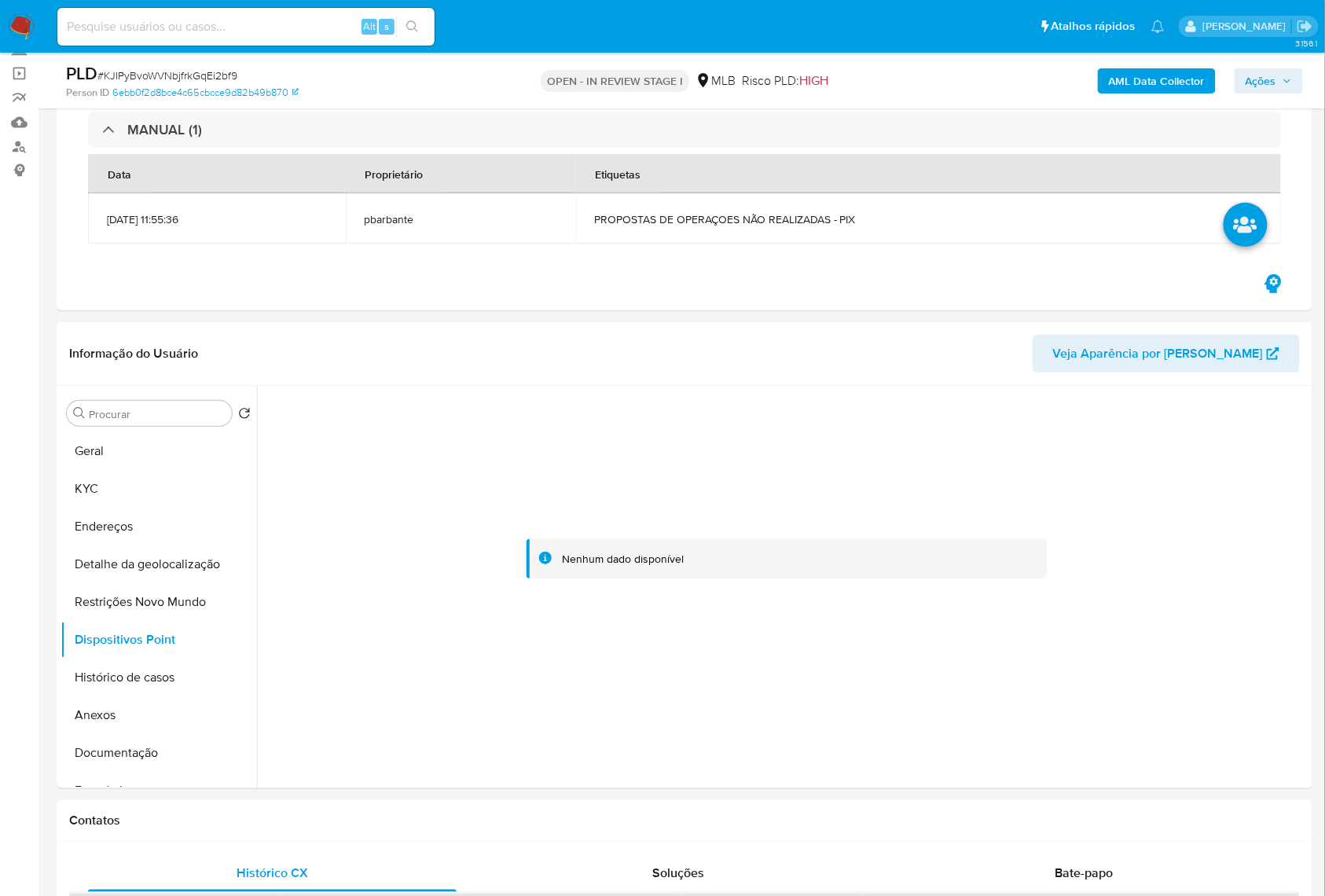
drag, startPoint x: 1280, startPoint y: 80, endPoint x: 1274, endPoint y: 86, distance: 8.5
click at [1280, 81] on span "Ações" at bounding box center [1269, 80] width 47 height 22
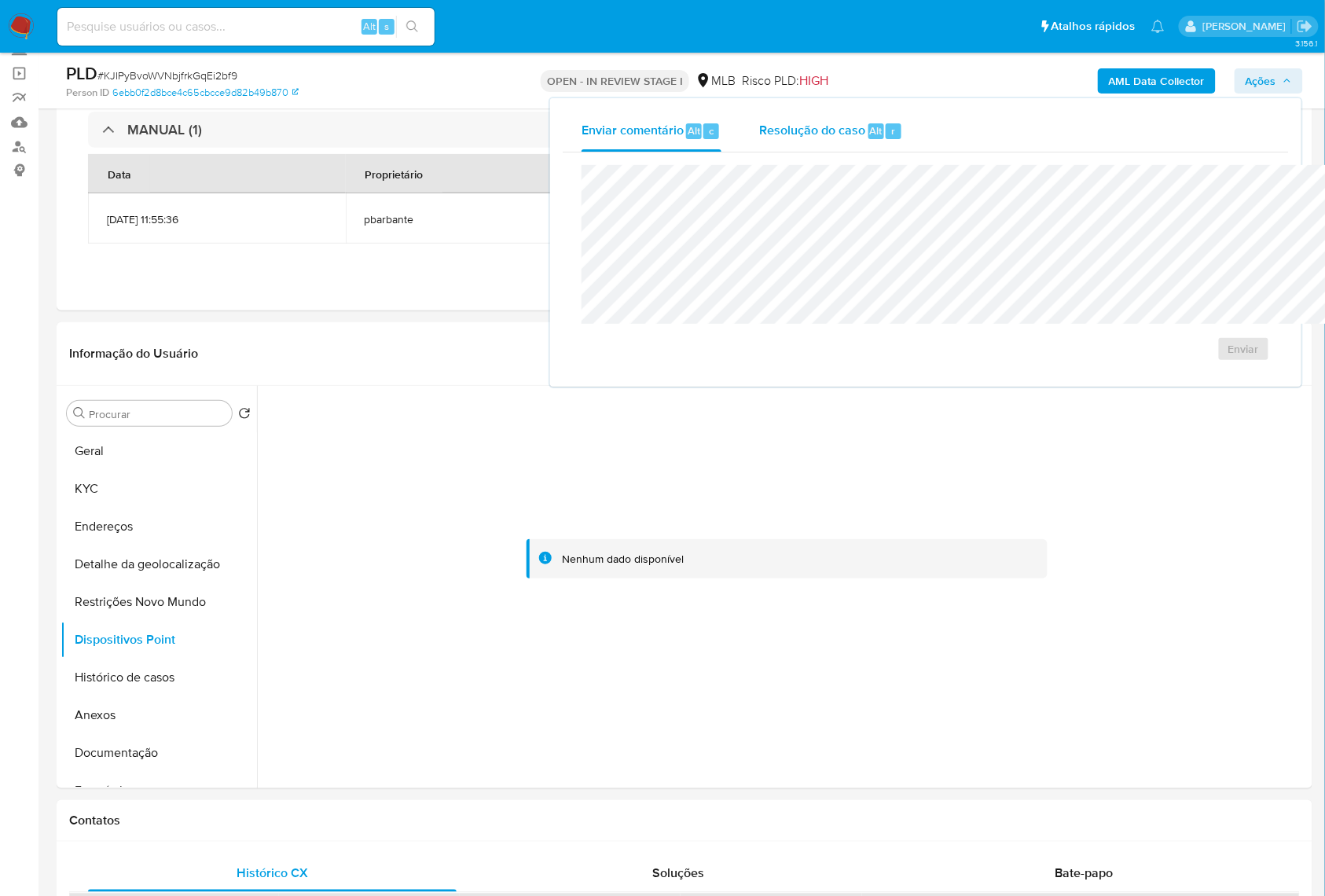
click at [759, 143] on div "Resolução do caso Alt r" at bounding box center [831, 131] width 144 height 41
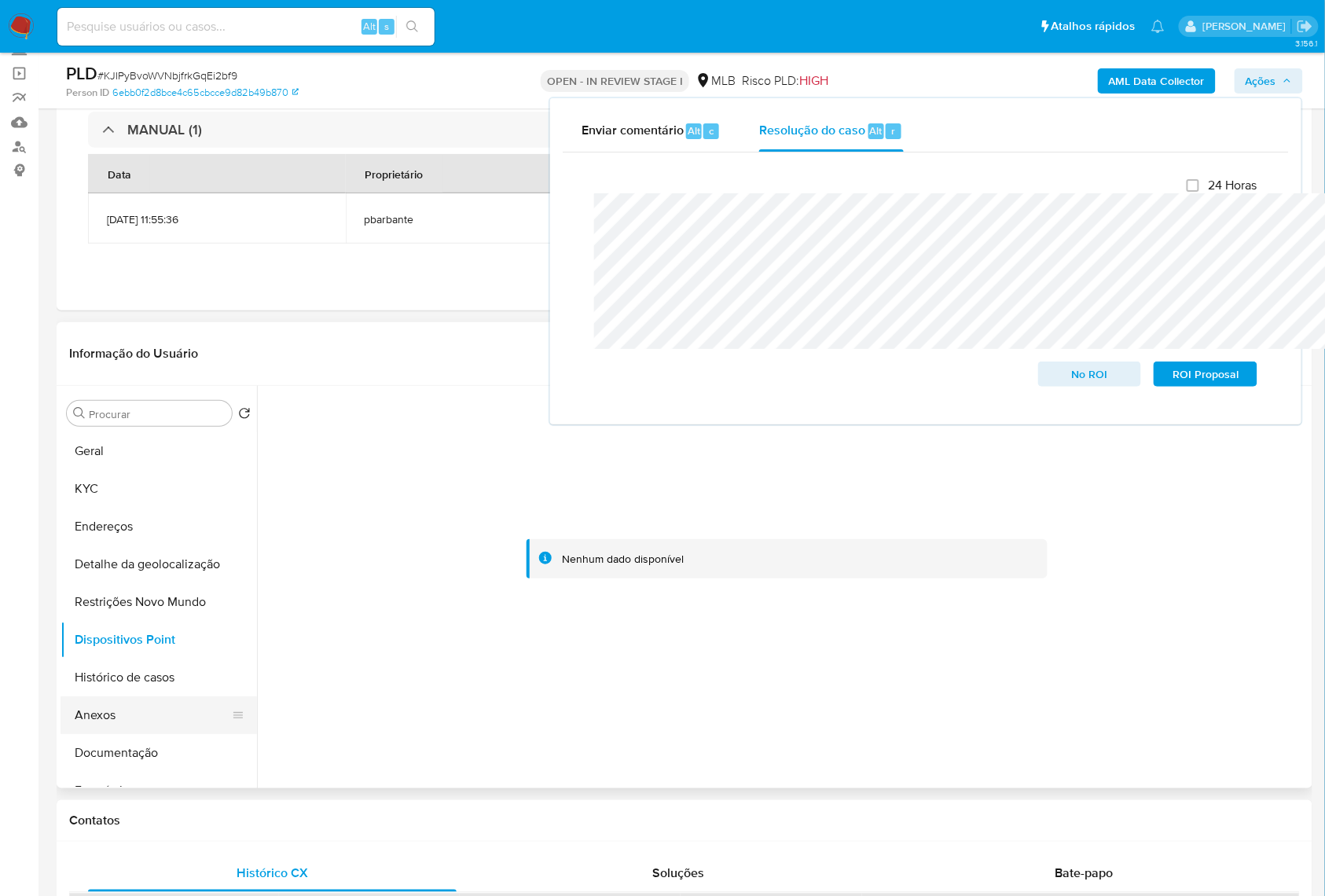
click at [145, 722] on button "Anexos" at bounding box center [152, 715] width 184 height 38
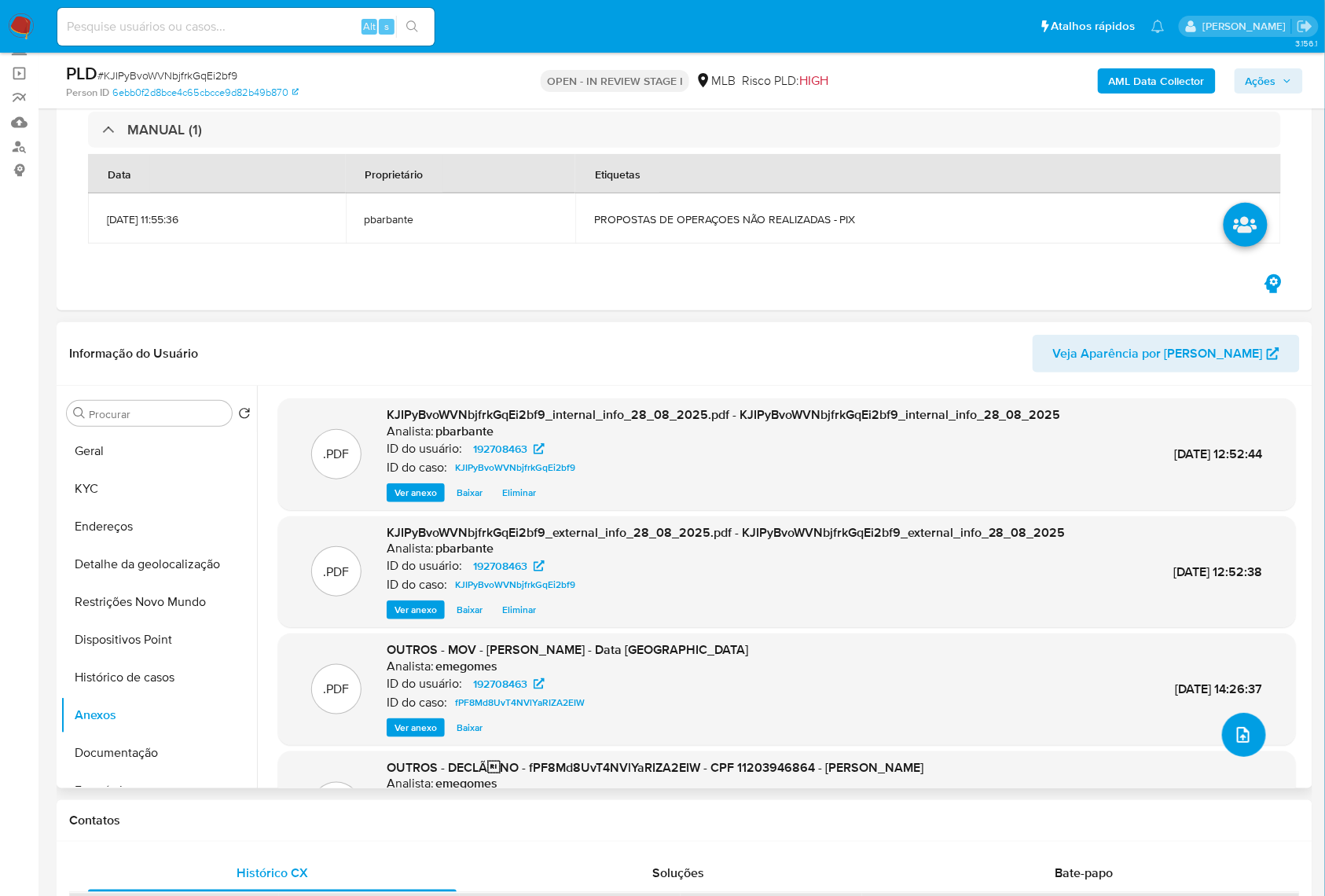
click at [1234, 744] on icon "upload-file" at bounding box center [1243, 734] width 18 height 18
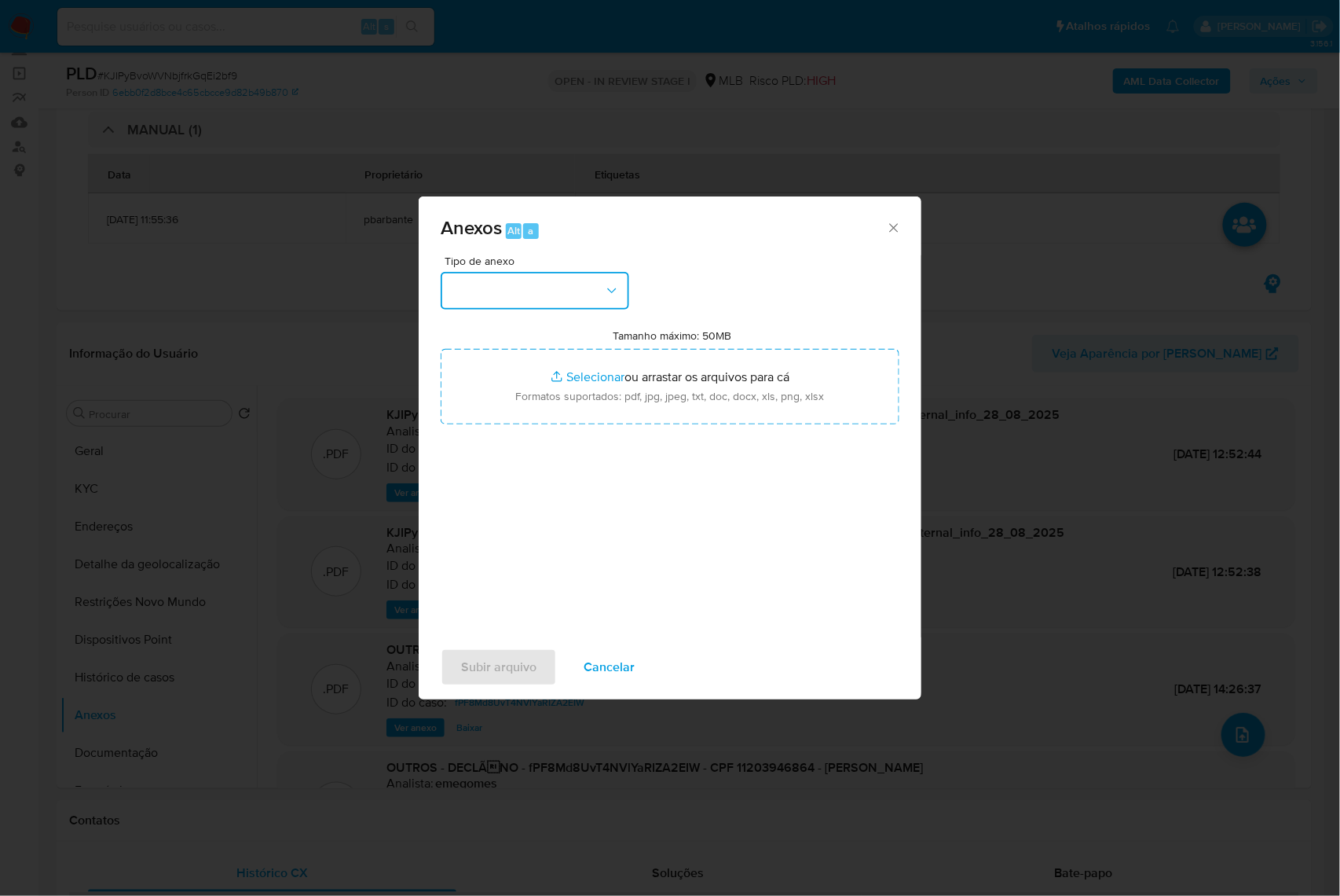
click at [569, 272] on button "button" at bounding box center [535, 290] width 188 height 38
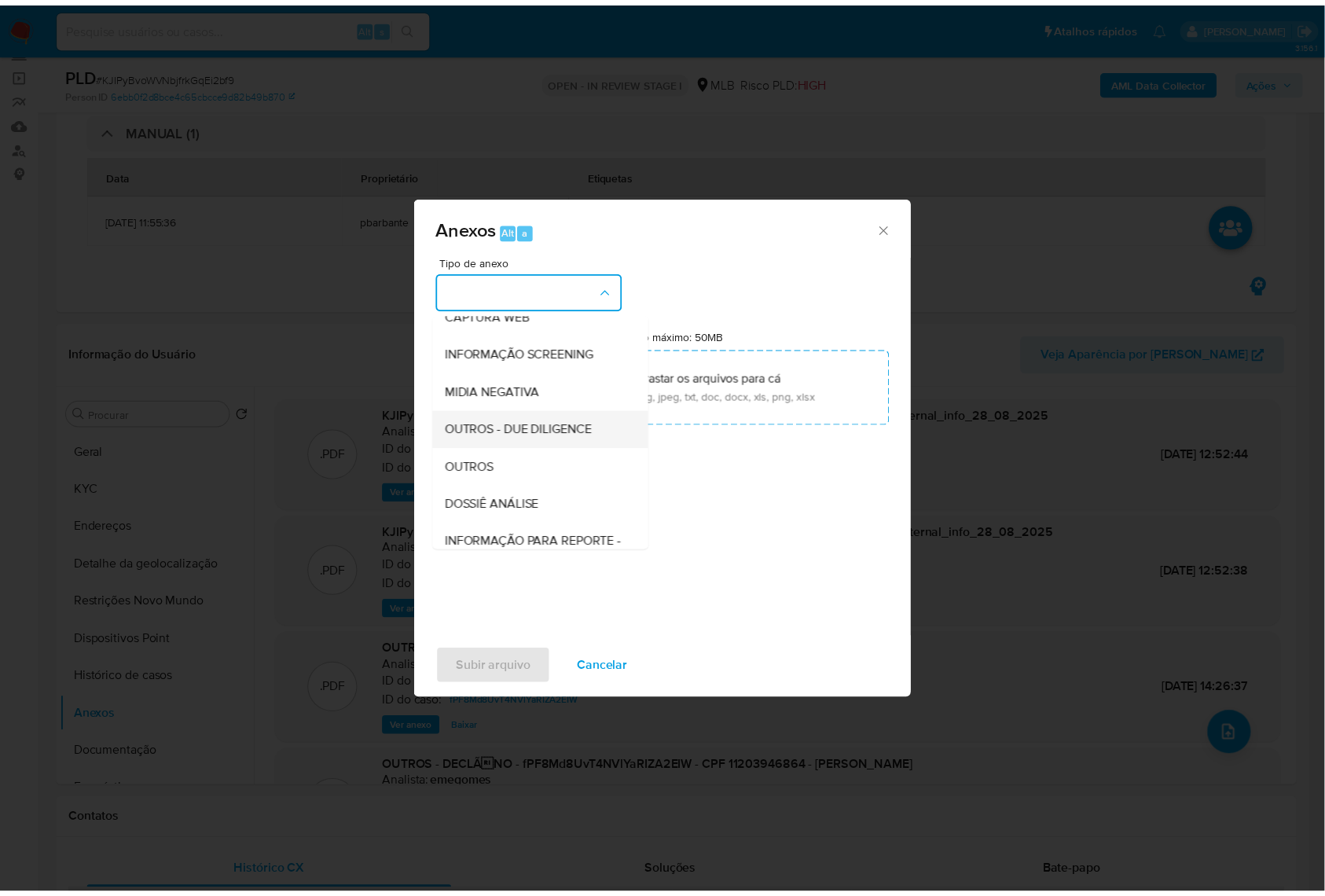
scroll to position [195, 0]
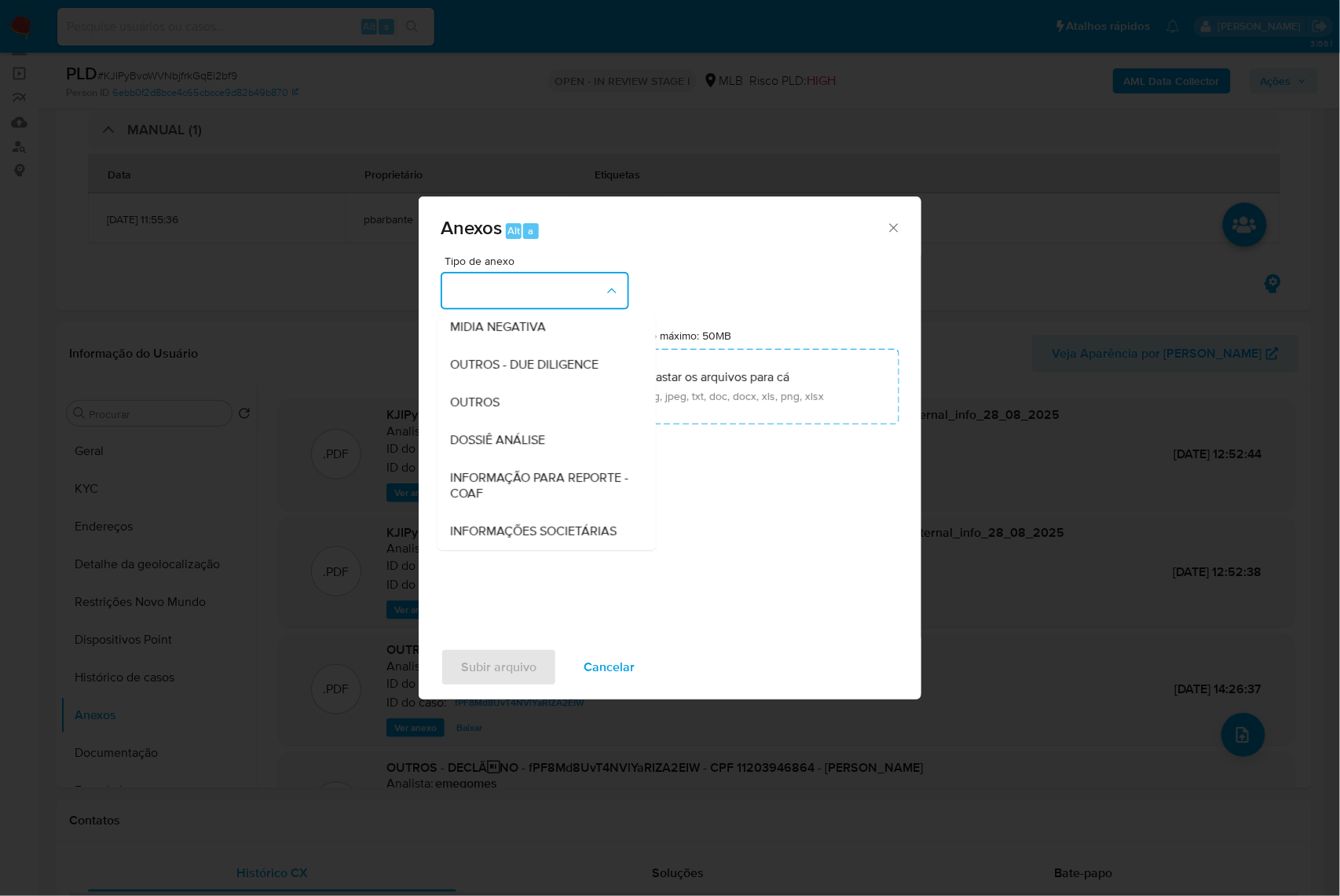
click at [457, 432] on span "DOSSIÊ ANÁLISE" at bounding box center [497, 440] width 95 height 16
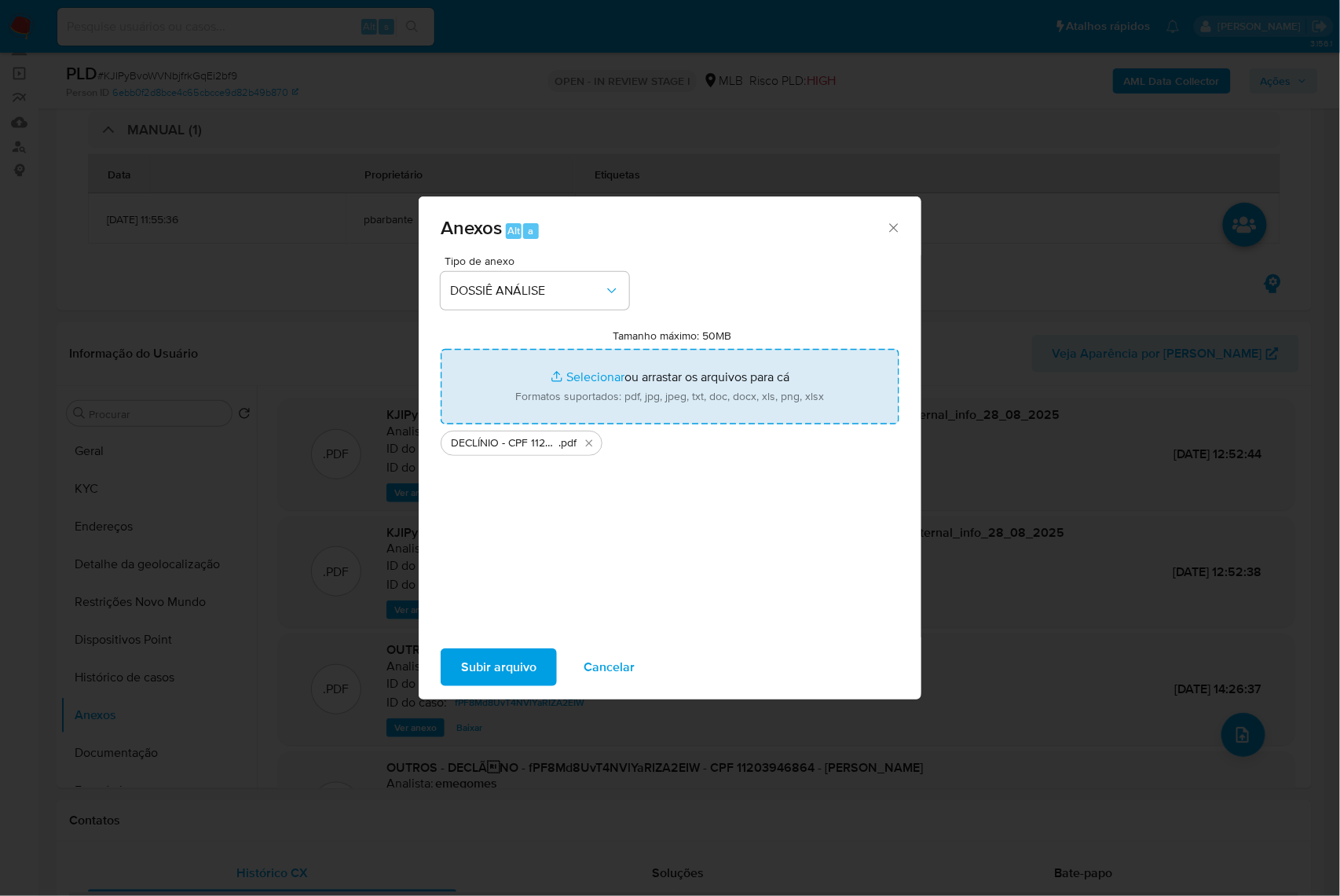
type input "C:\fakepath\Mulan 192708463_2025_08_26_11_14_58.xlsx"
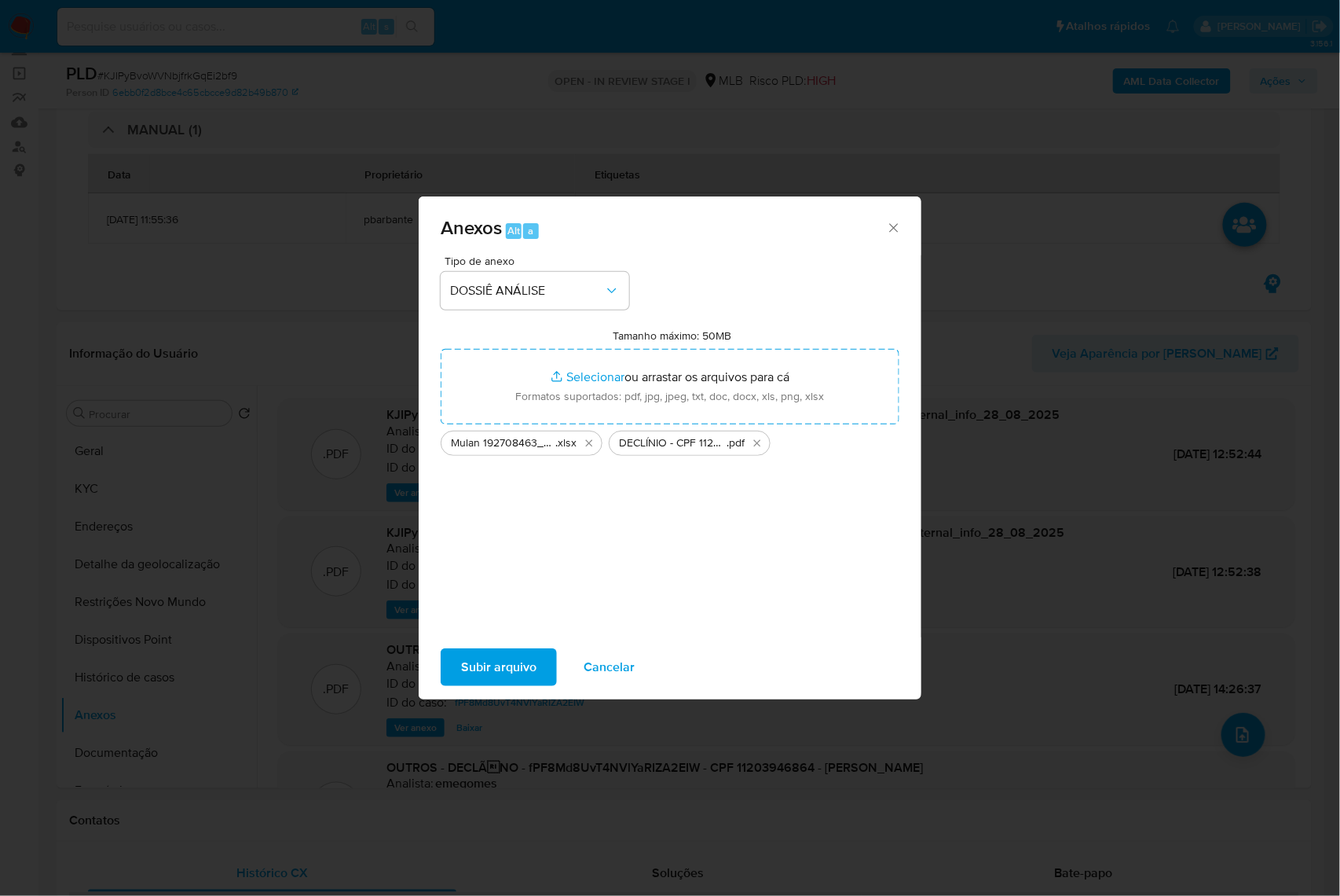
click at [462, 671] on span "Subir arquivo" at bounding box center [499, 667] width 76 height 35
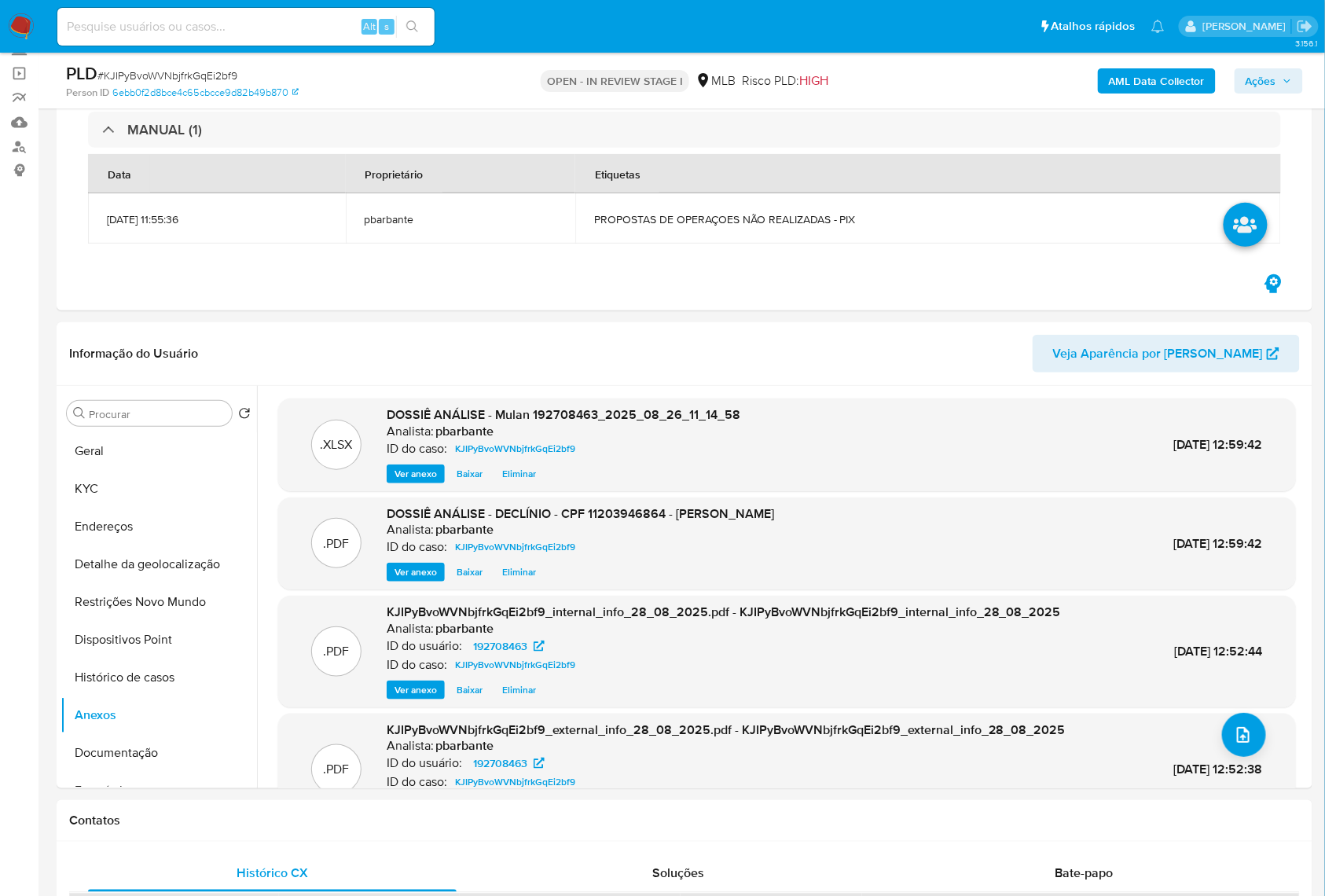
click at [1270, 73] on span "Ações" at bounding box center [1261, 80] width 31 height 25
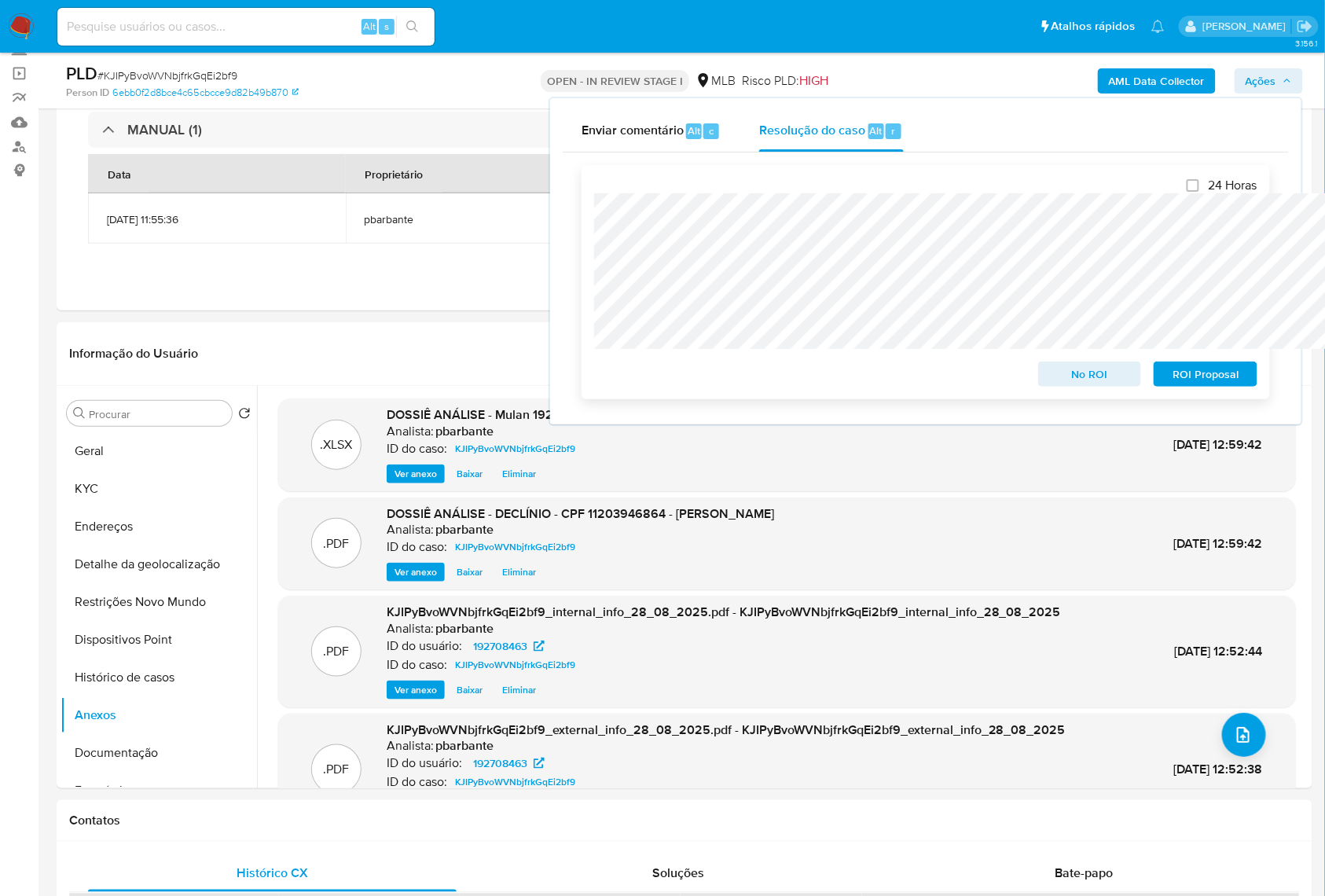
click at [1088, 380] on span "No ROI" at bounding box center [1090, 373] width 81 height 22
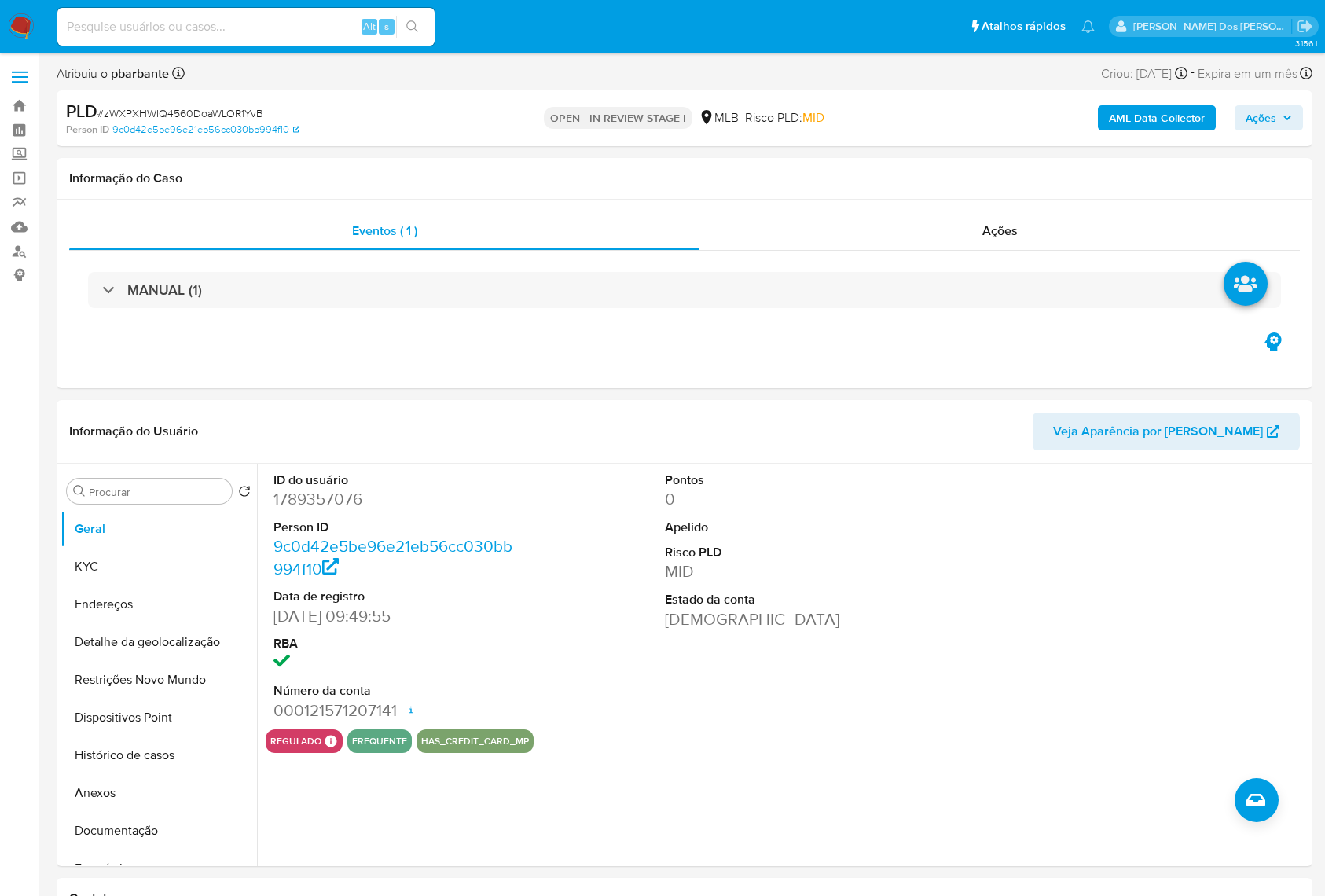
select select "10"
click at [143, 773] on button "Histórico de casos" at bounding box center [152, 754] width 184 height 38
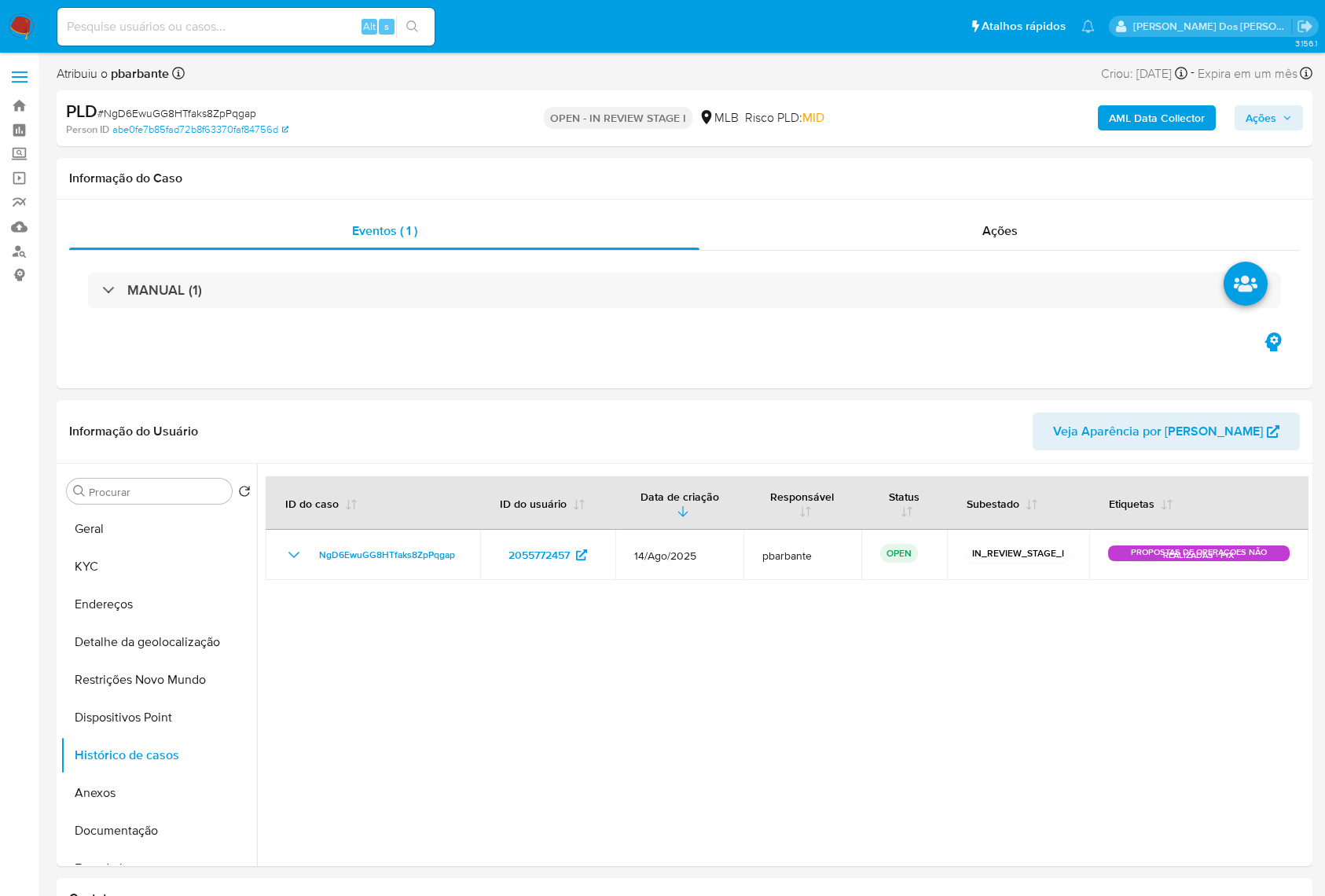
select select "10"
click at [133, 548] on button "Geral" at bounding box center [152, 528] width 184 height 38
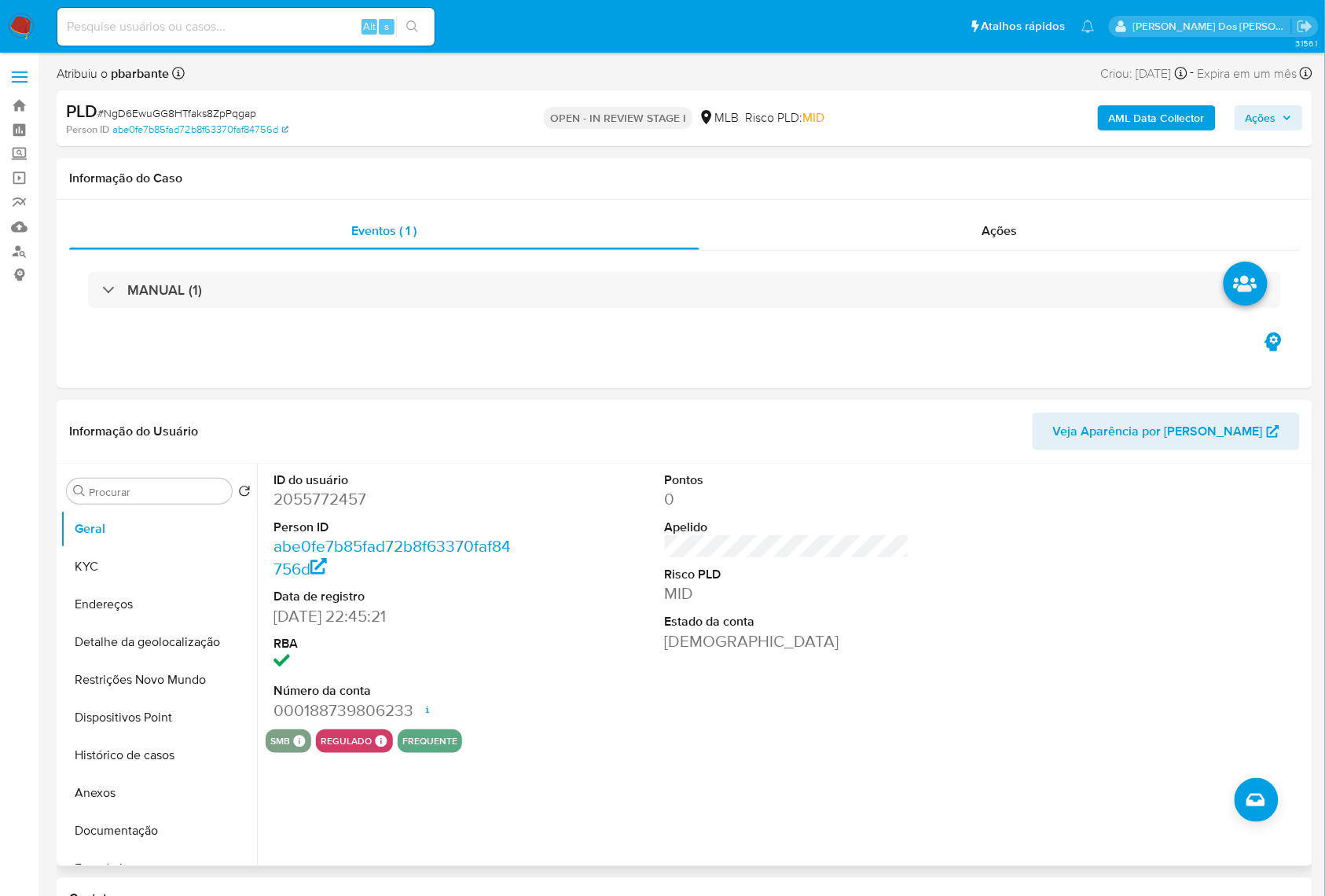
click at [363, 510] on dd "2055772457" at bounding box center [396, 498] width 245 height 22
click at [346, 510] on dd "2055772457" at bounding box center [396, 498] width 245 height 22
copy dd "2055772457"
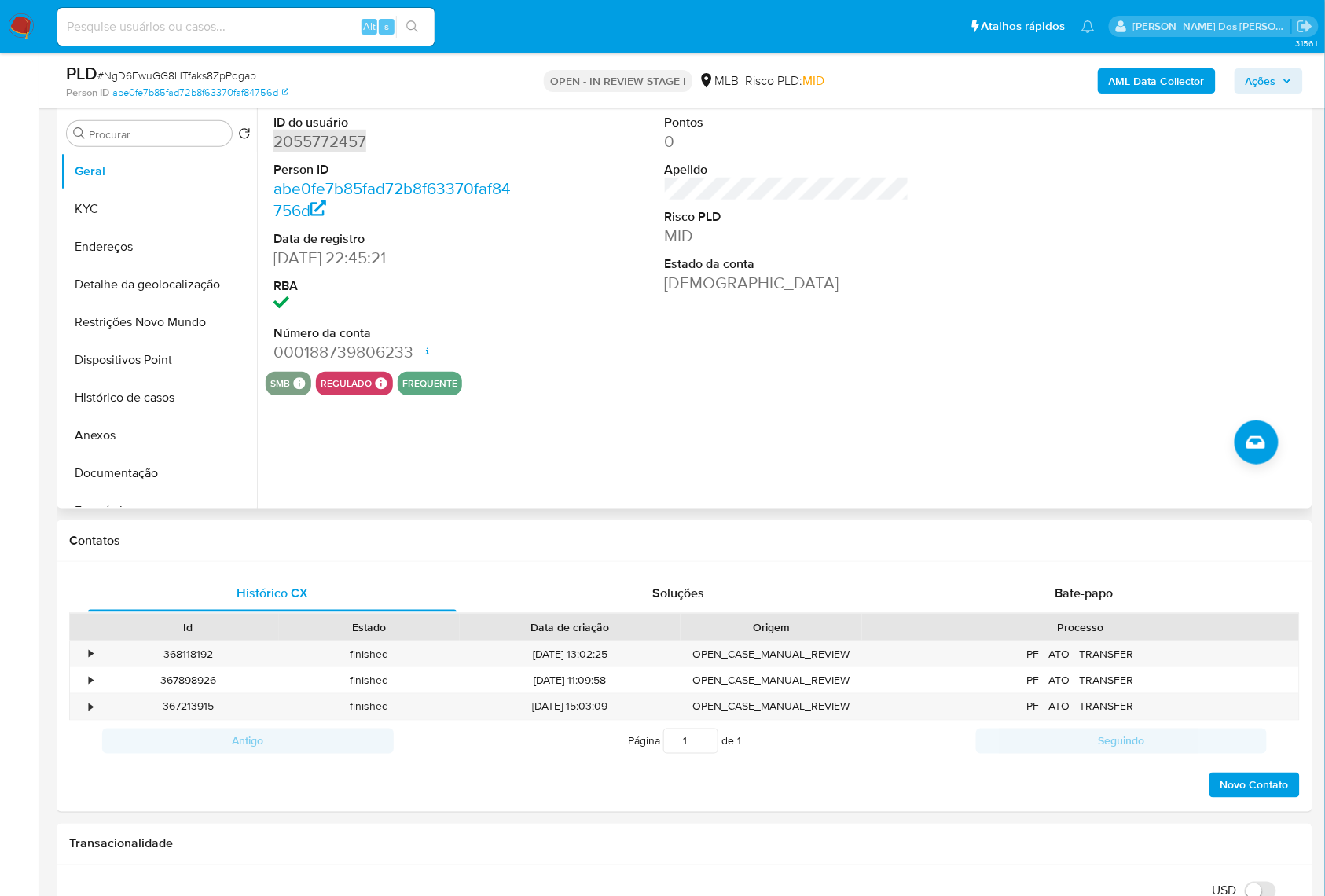
scroll to position [314, 0]
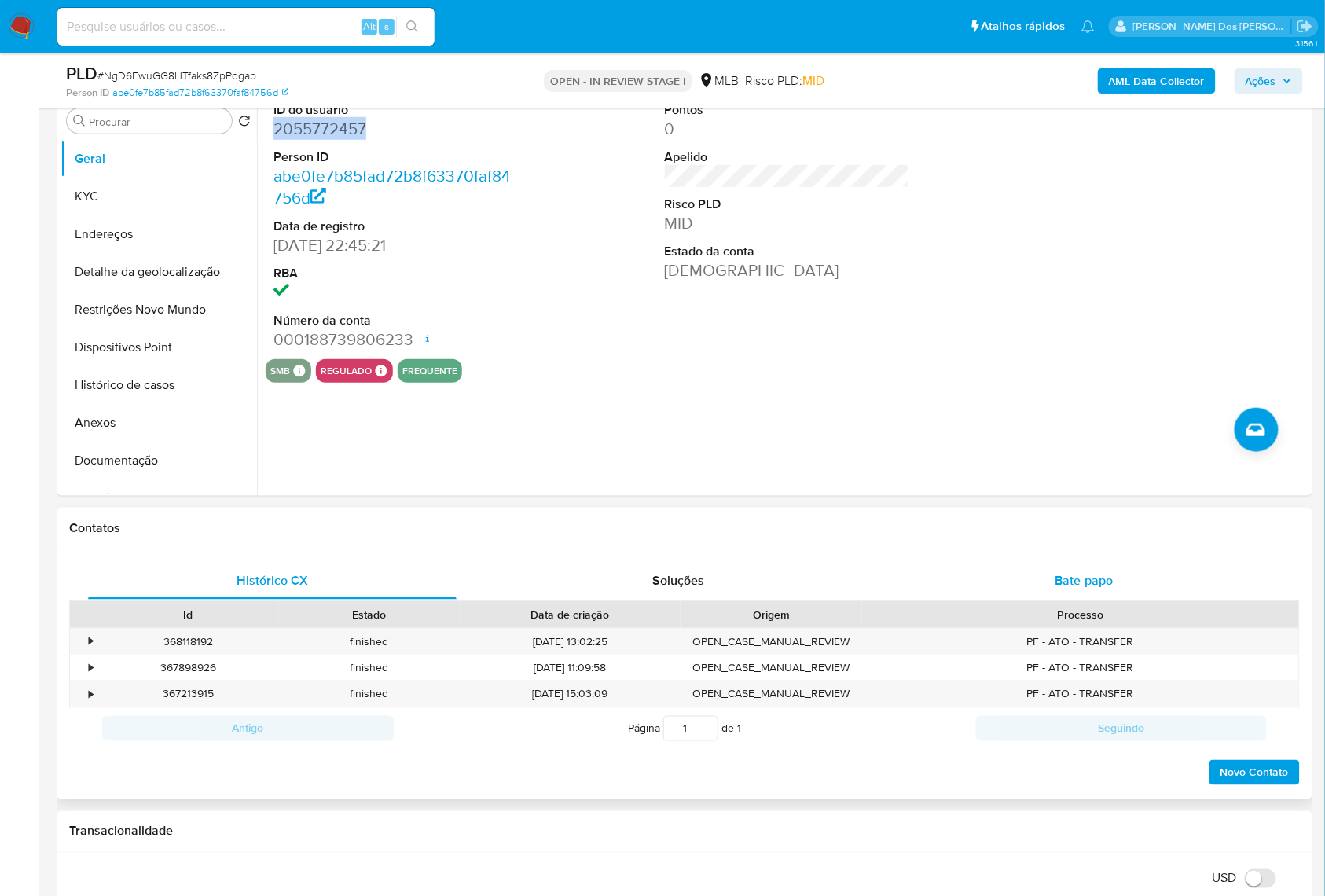
click at [1095, 594] on div "Bate-papo" at bounding box center [1085, 580] width 369 height 38
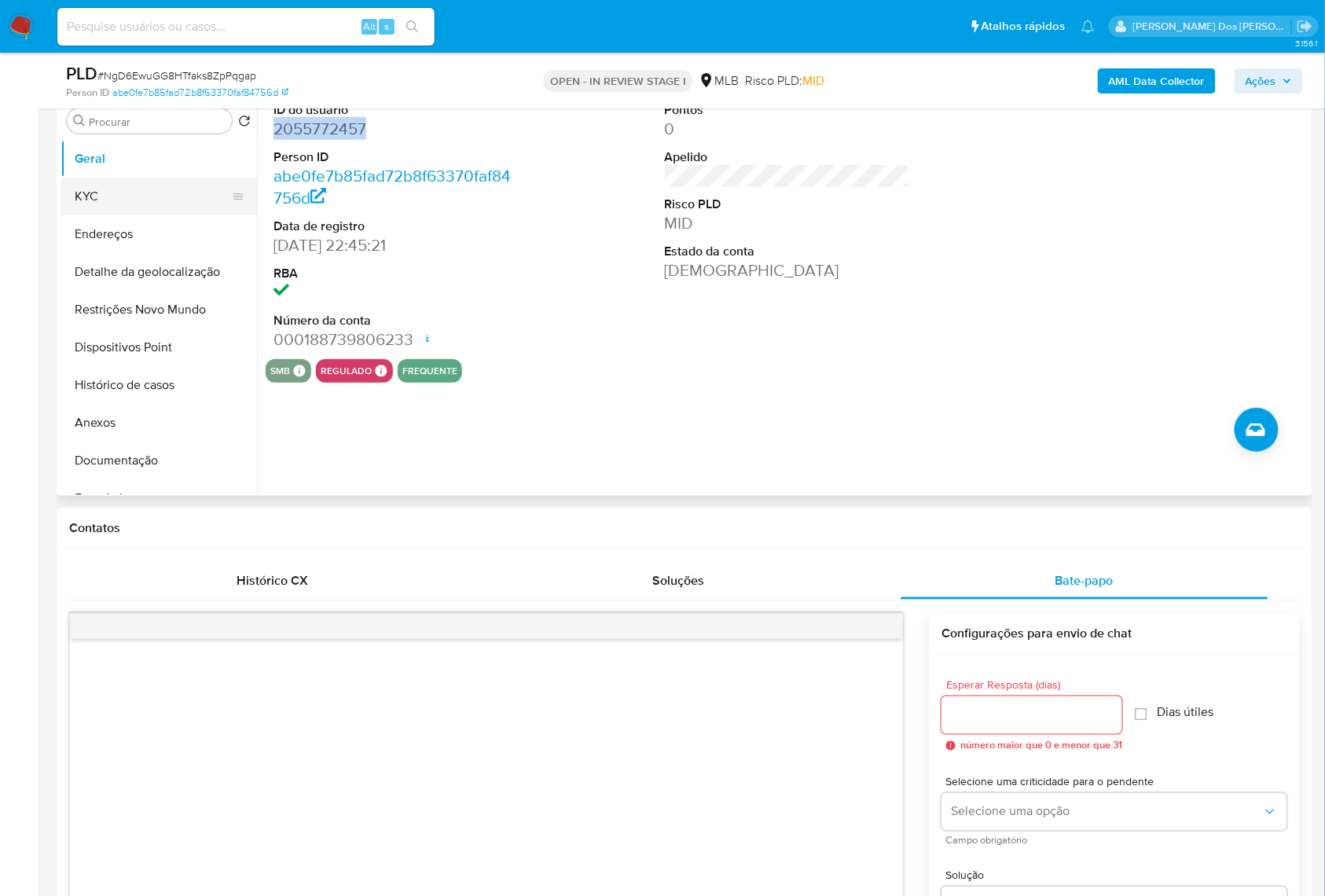
click at [116, 215] on button "KYC" at bounding box center [152, 196] width 184 height 38
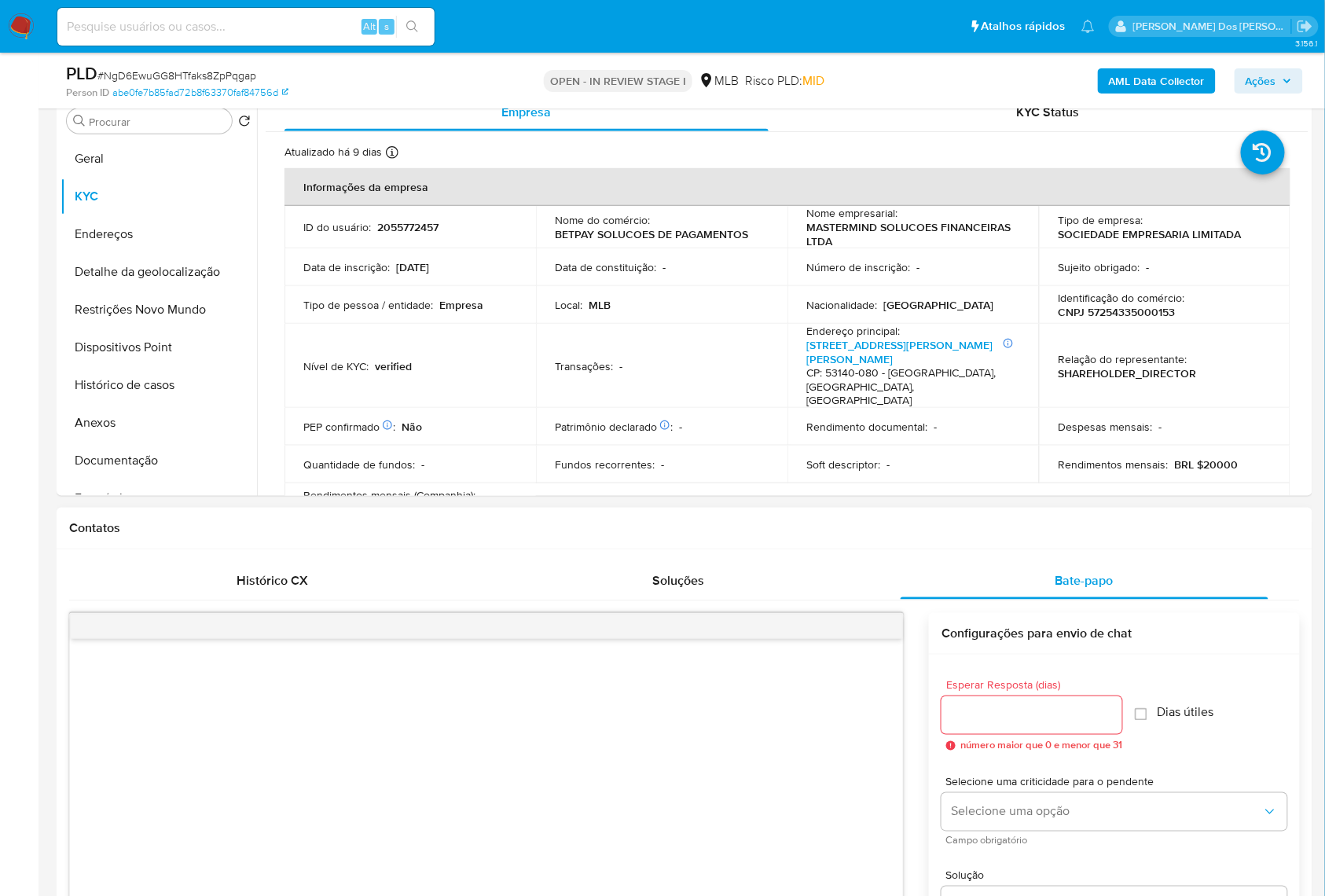
click at [1041, 725] on input "Esperar Resposta (dias)" at bounding box center [1032, 715] width 180 height 20
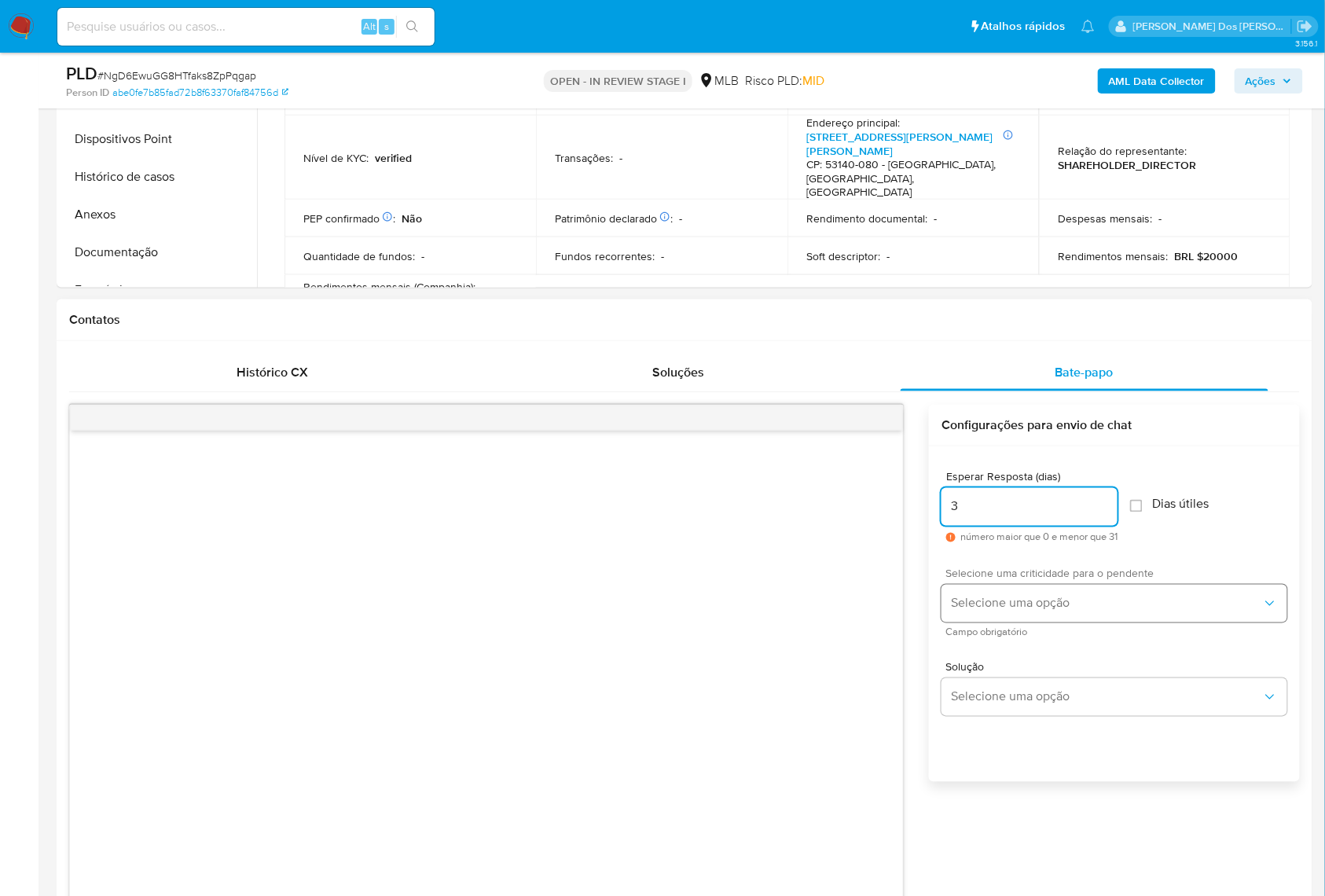
scroll to position [524, 0]
type input "3"
click at [1050, 611] on span "Selecione uma opção" at bounding box center [1106, 602] width 311 height 16
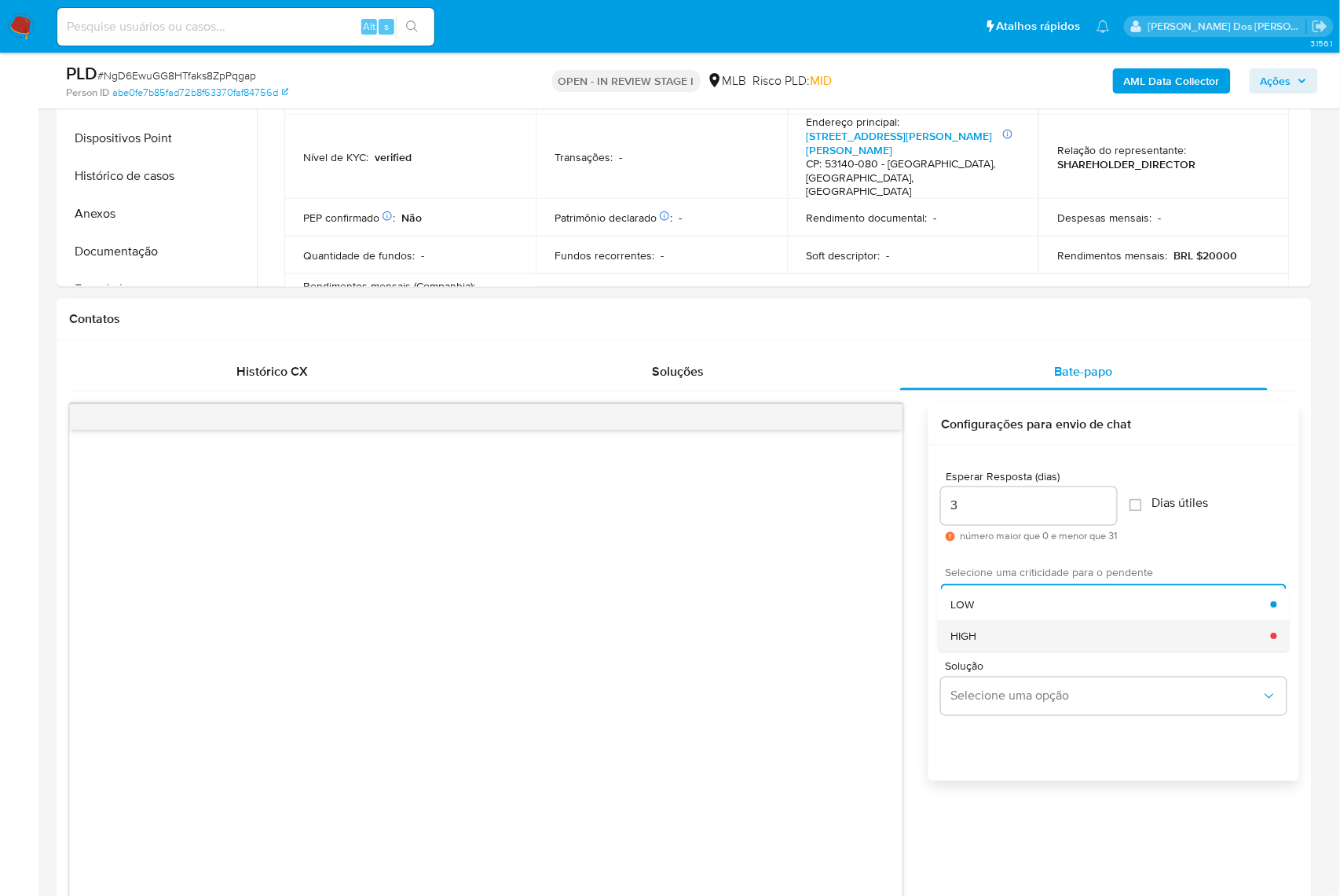
click at [1012, 652] on div "HIGH" at bounding box center [1110, 635] width 321 height 31
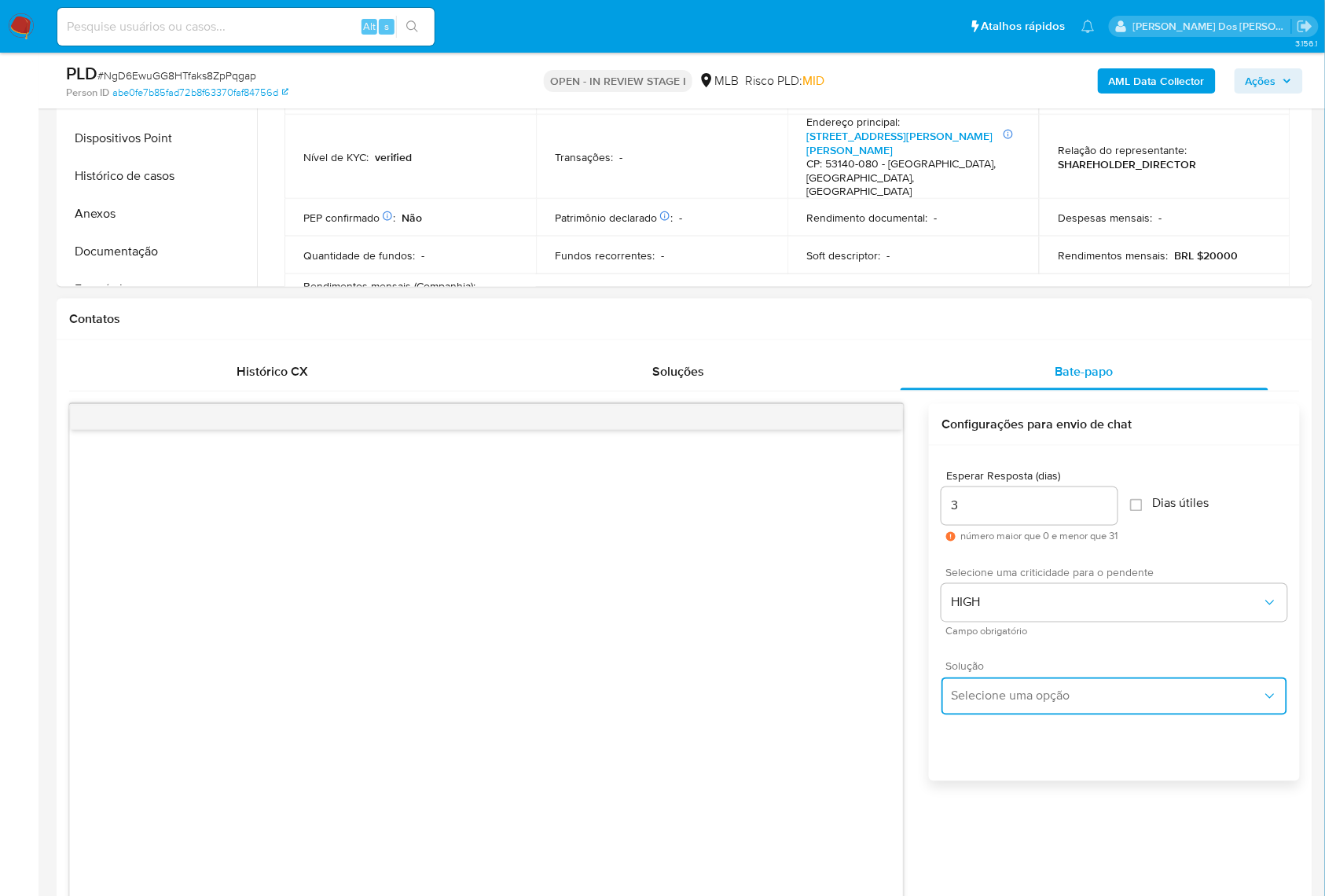
click at [1013, 712] on button "Selecione uma opção" at bounding box center [1115, 695] width 346 height 38
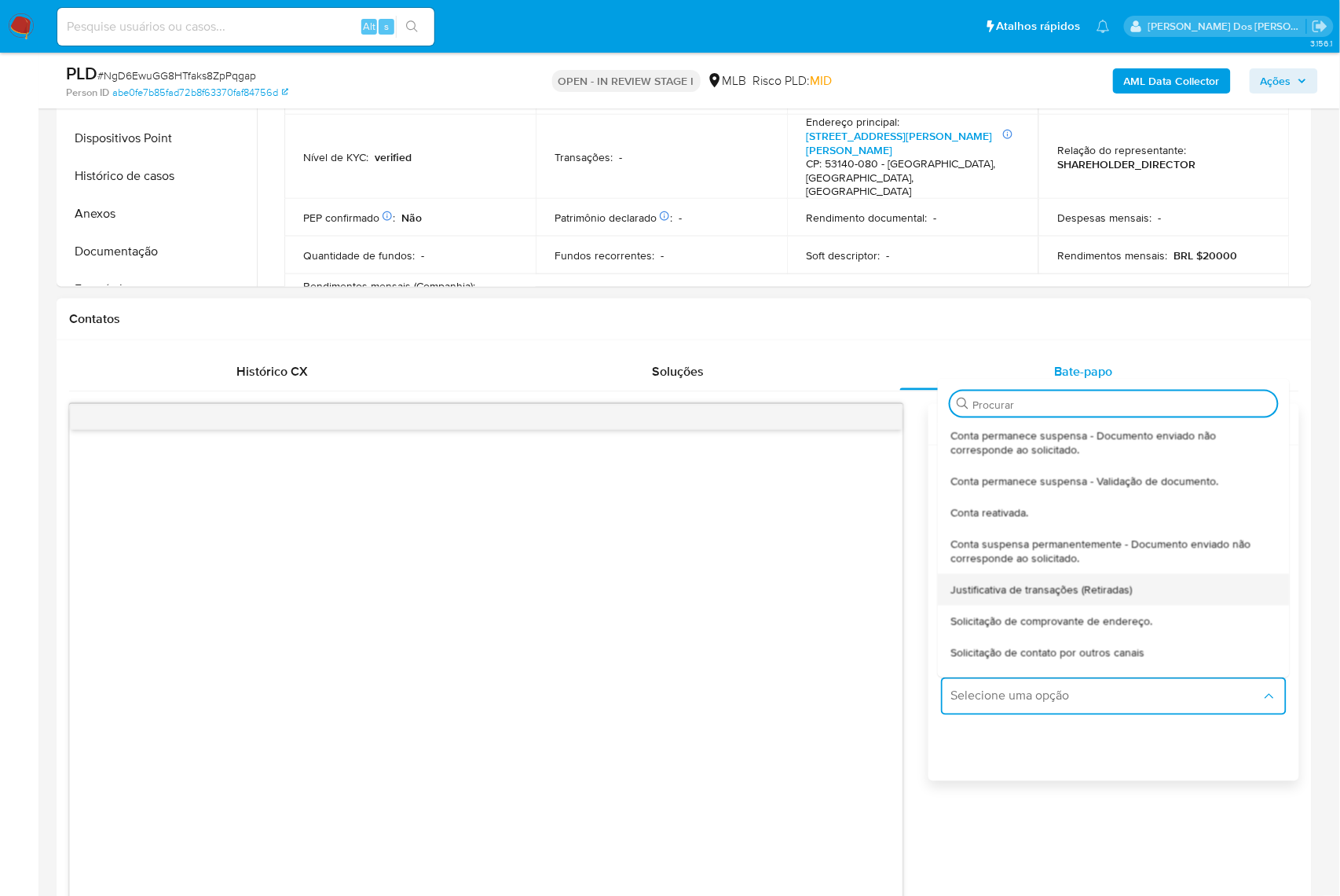
click at [1034, 596] on span "Justificativa de transações (Retiradas)" at bounding box center [1040, 589] width 181 height 15
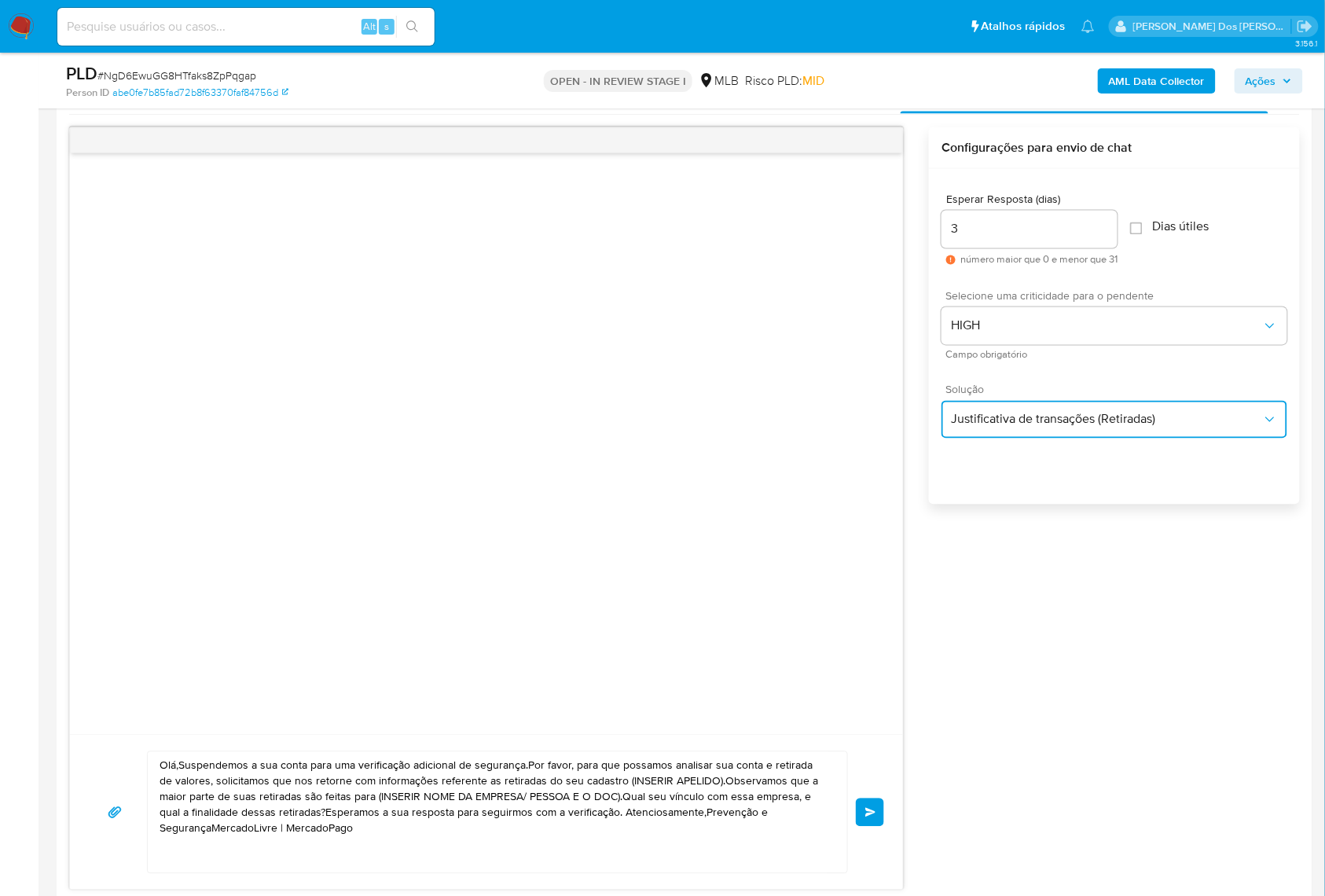
scroll to position [838, 0]
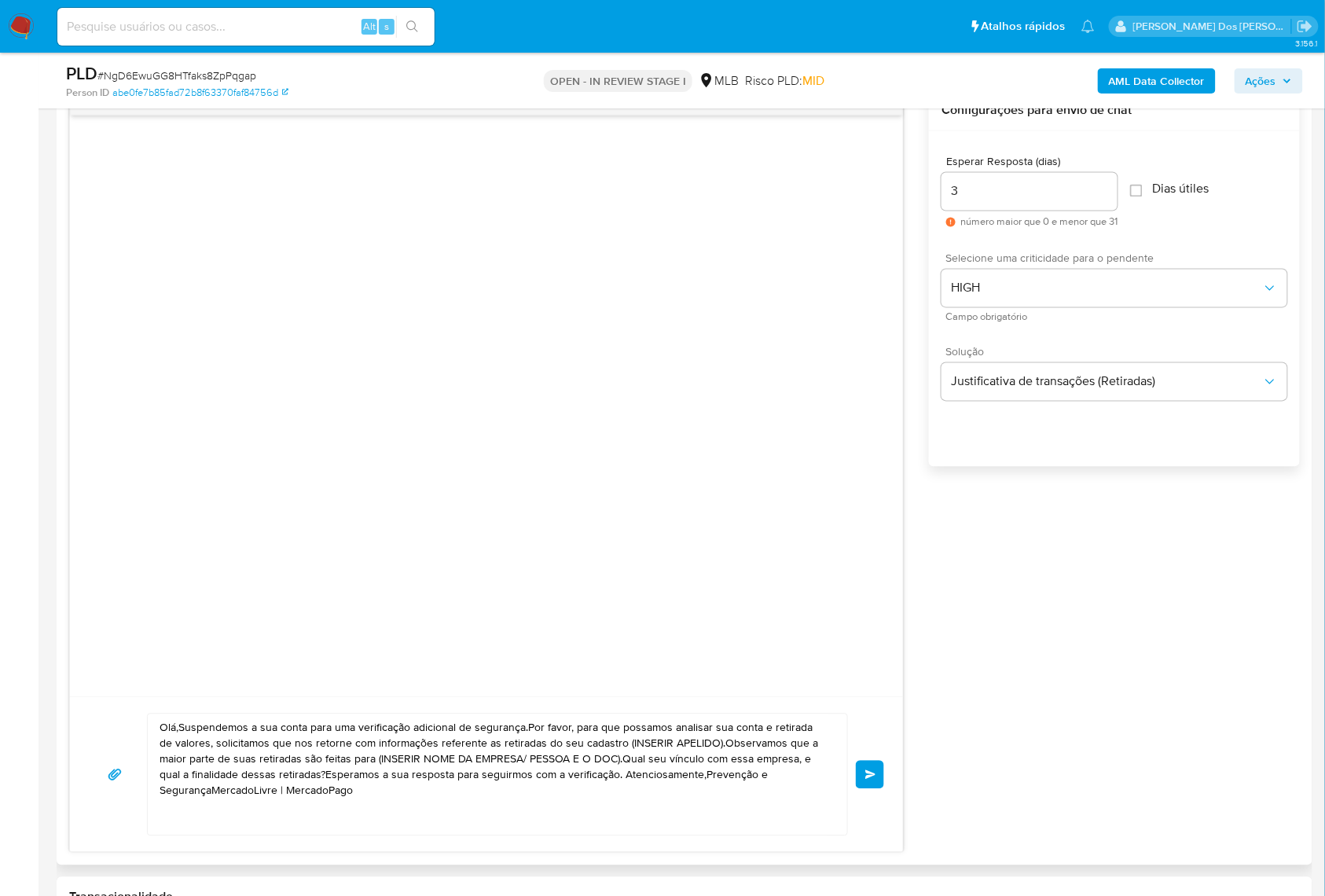
click at [620, 784] on textarea "Olá,Suspendemos a sua conta para uma verificação adicional de segurança.Por fav…" at bounding box center [493, 775] width 668 height 121
paste textarea "! Estamos realizando uma verificação adicional de segurança em contas de usuári…"
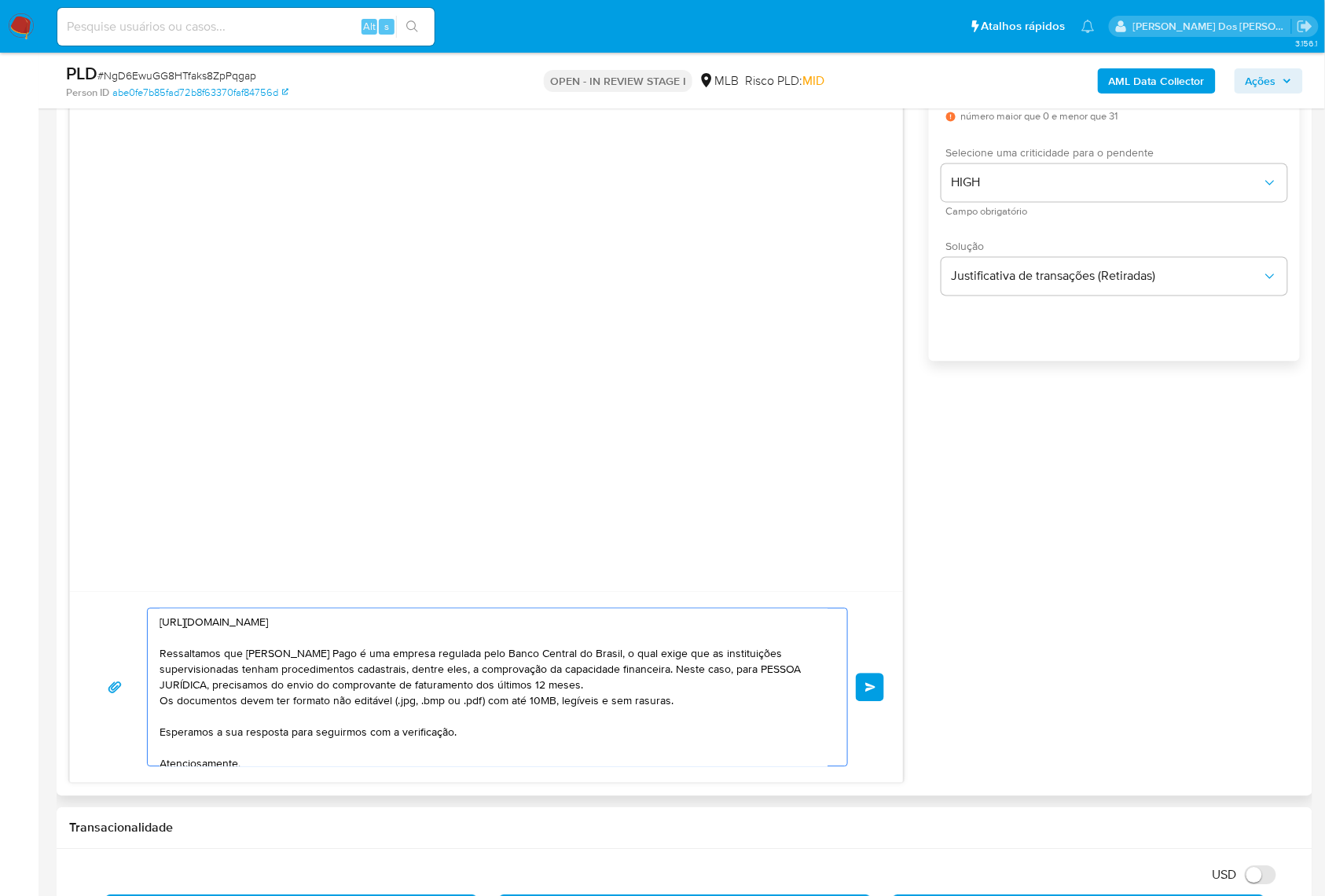
scroll to position [0, 0]
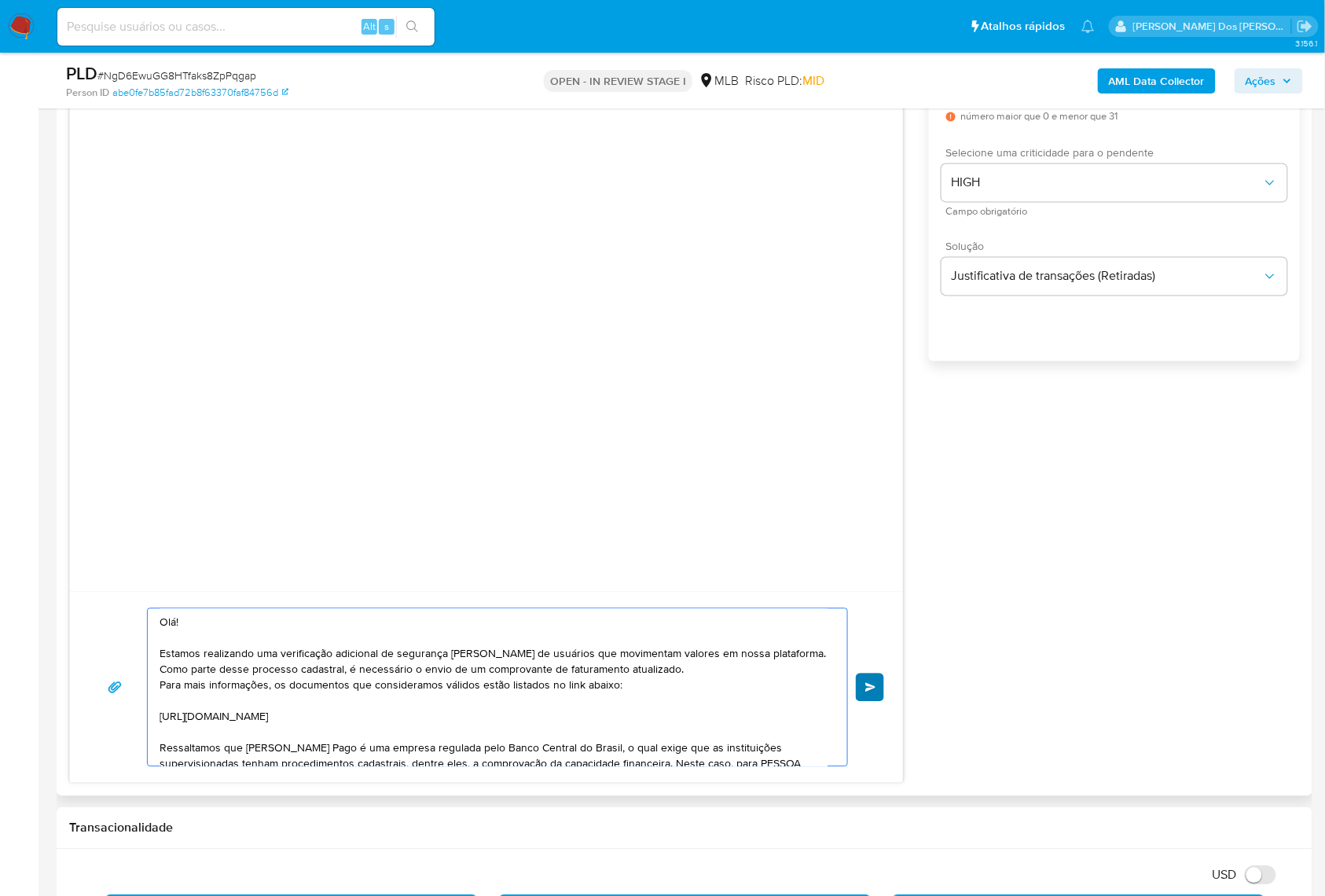
type textarea "Olá! Estamos realizando uma verificação adicional de segurança em contas de usu…"
click at [872, 692] on span "common.send" at bounding box center [870, 688] width 11 height 10
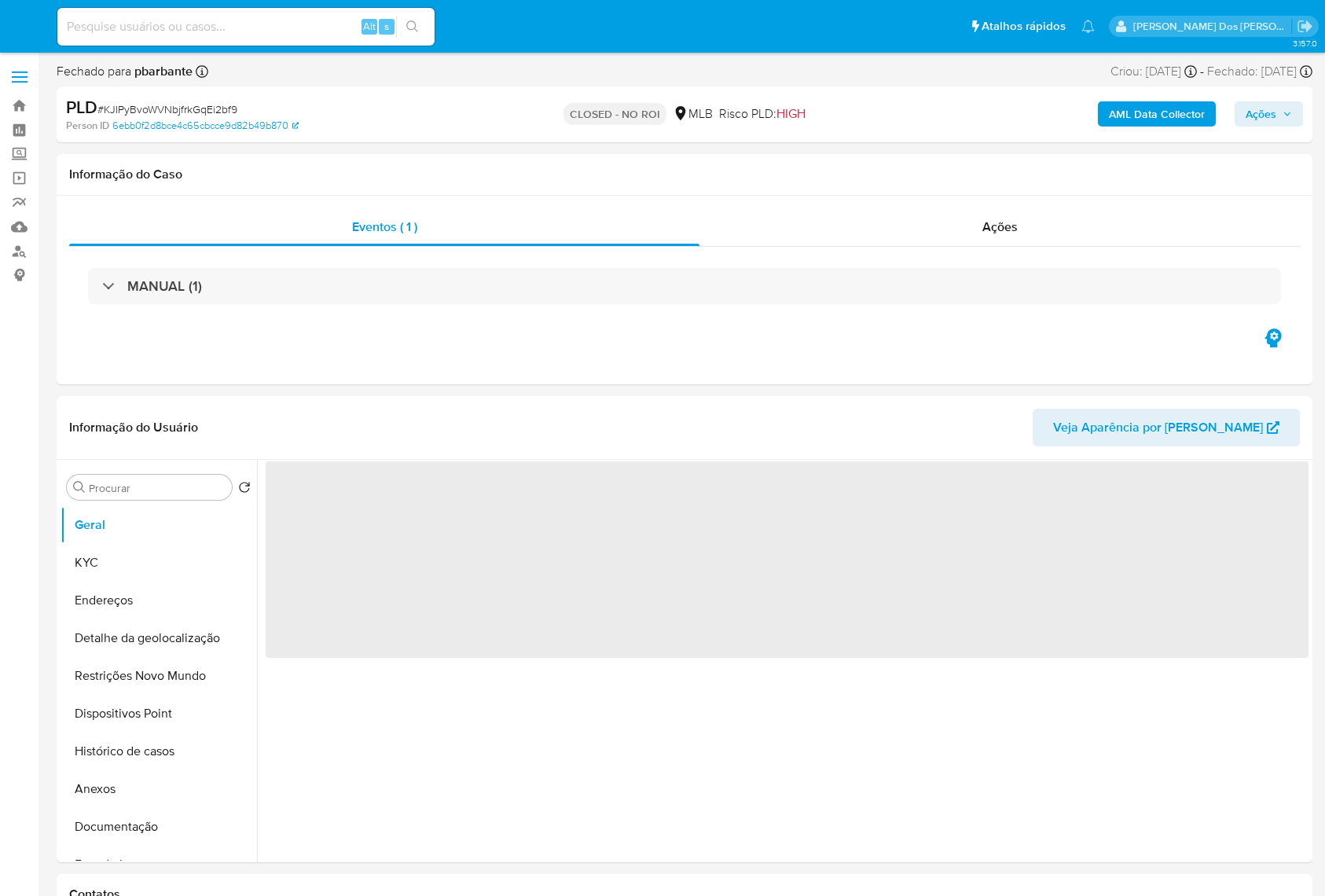
select select "10"
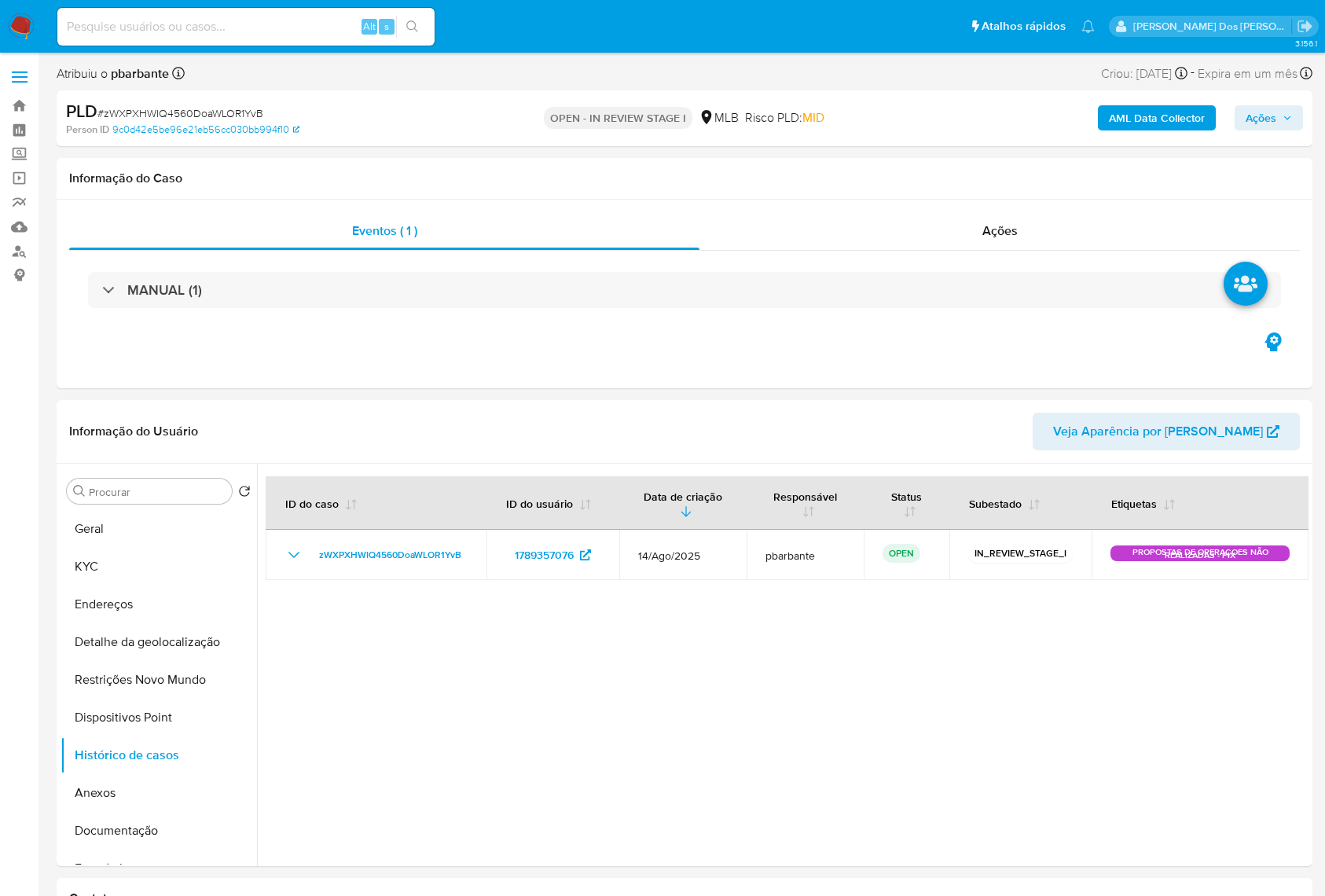
select select "10"
click at [118, 586] on button "KYC" at bounding box center [152, 566] width 184 height 38
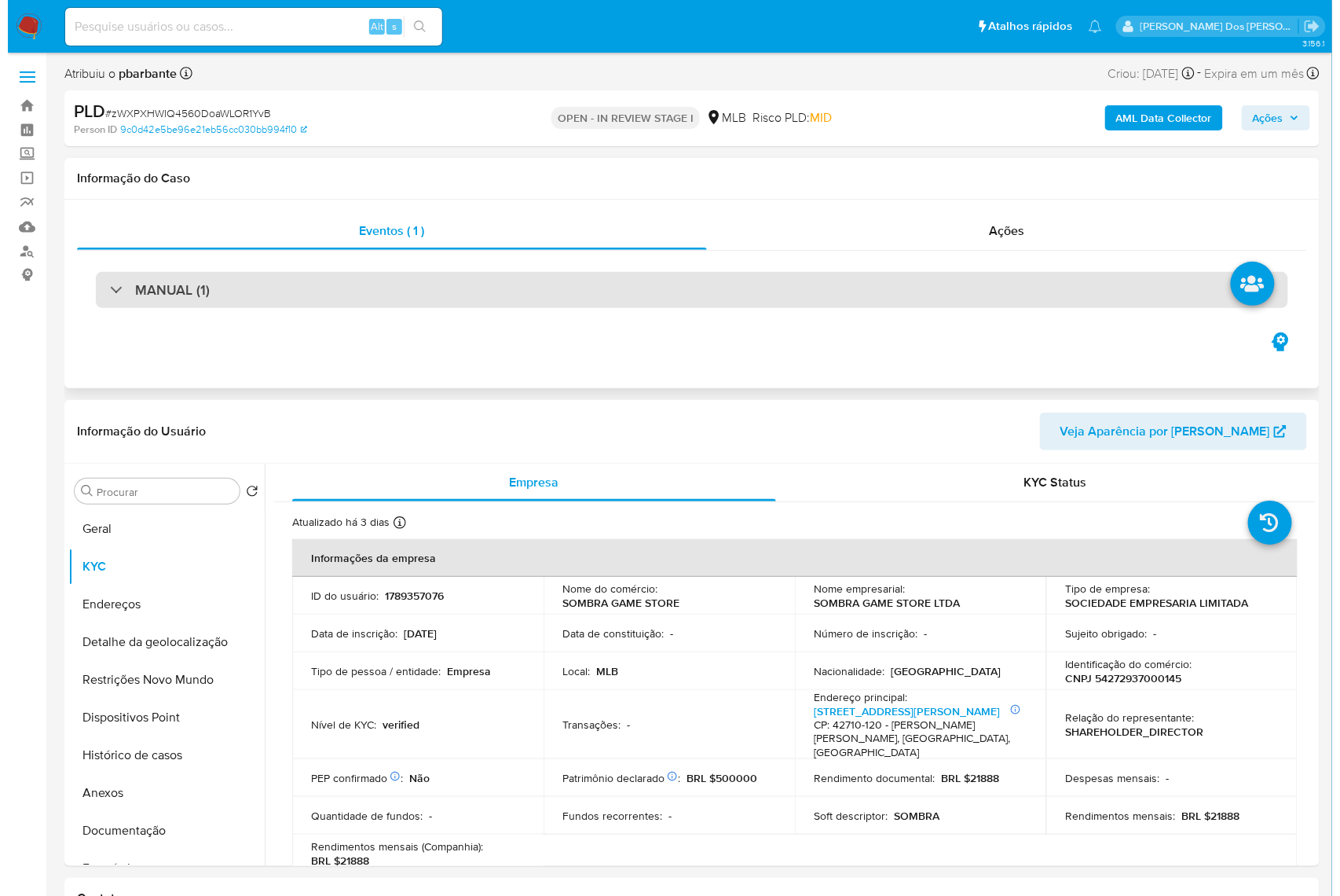
scroll to position [105, 0]
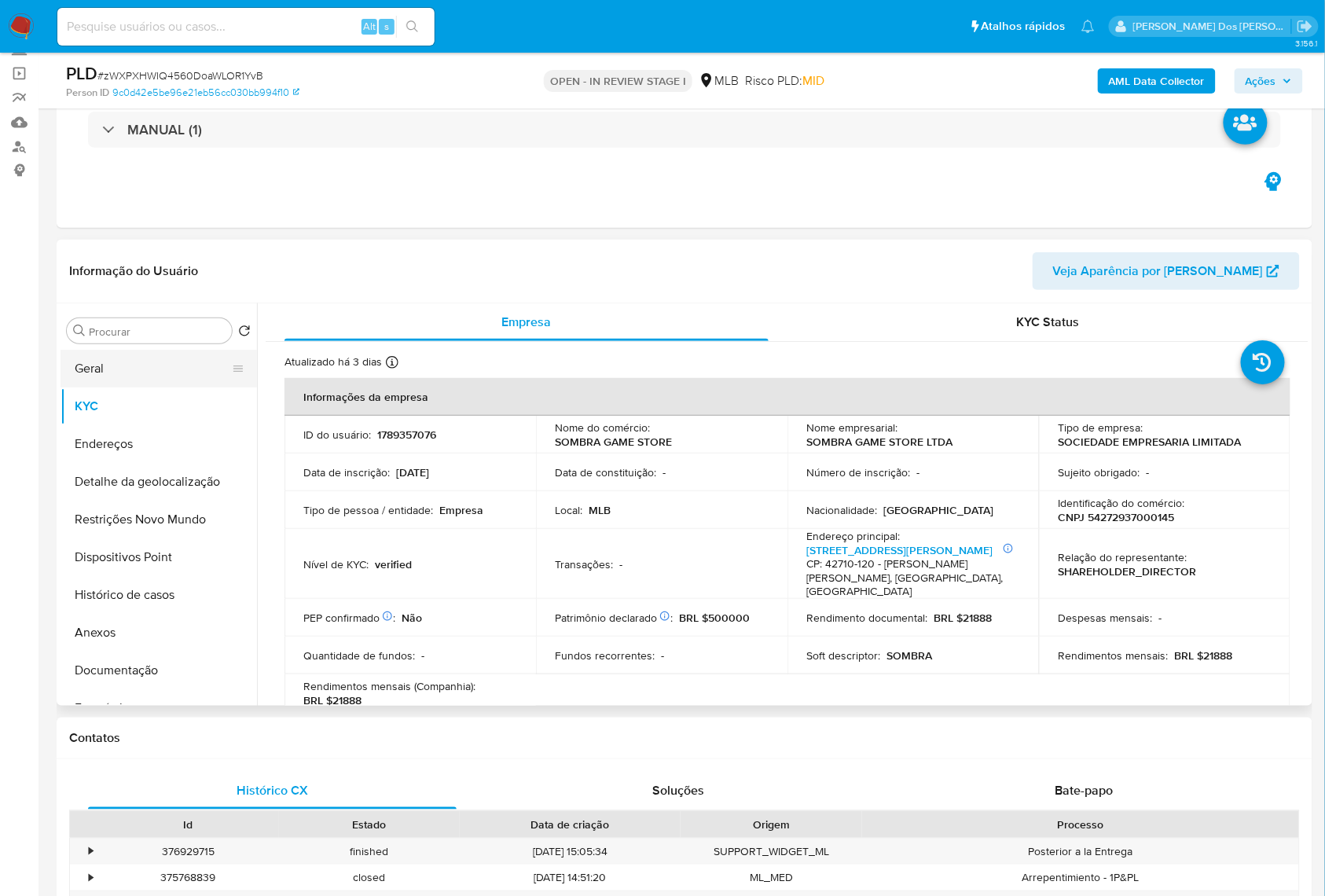
click at [79, 387] on button "Geral" at bounding box center [152, 368] width 184 height 38
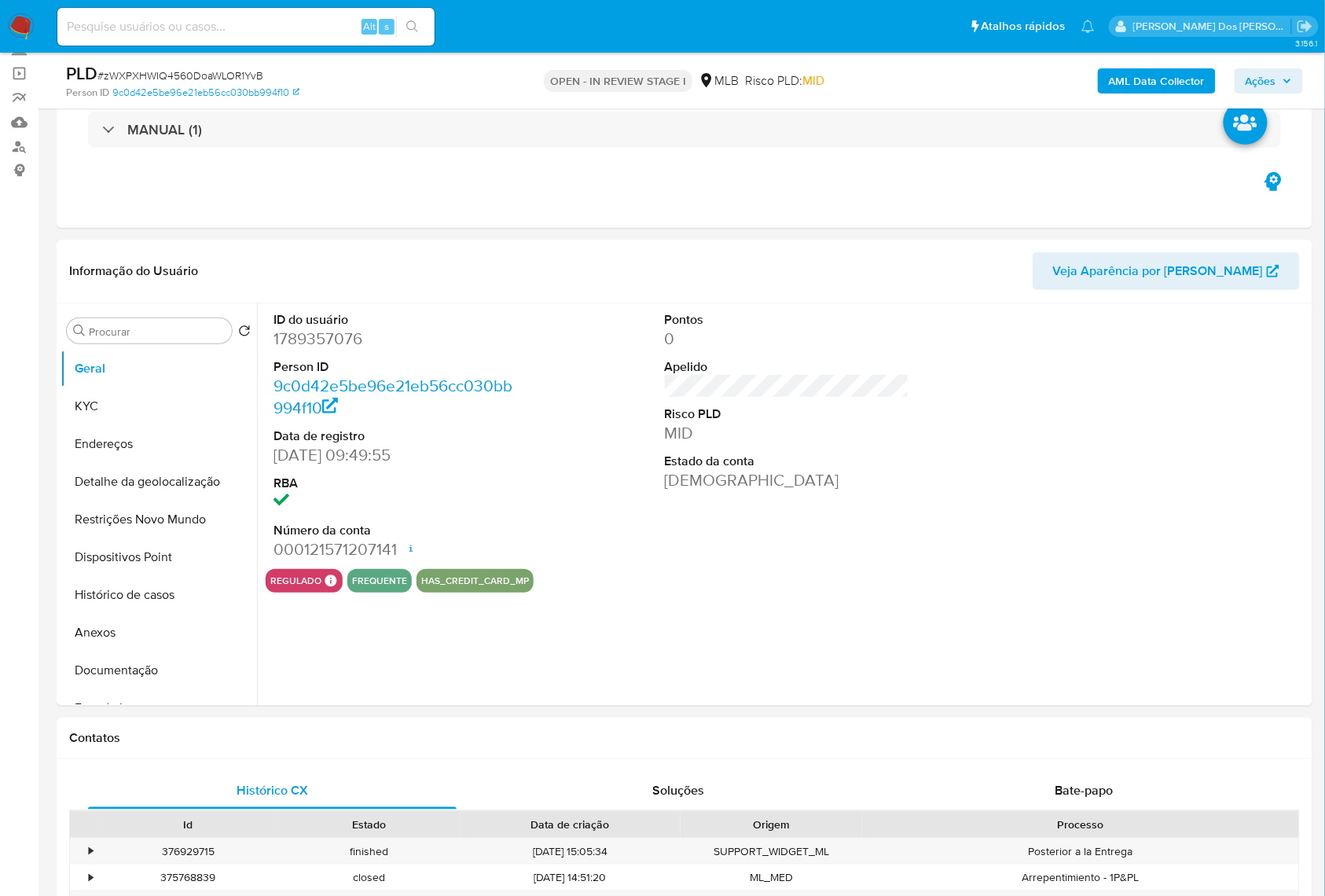
click at [343, 350] on dd "1789357076" at bounding box center [396, 338] width 245 height 22
copy dd "1789357076"
click at [146, 689] on button "Documentação" at bounding box center [152, 670] width 184 height 38
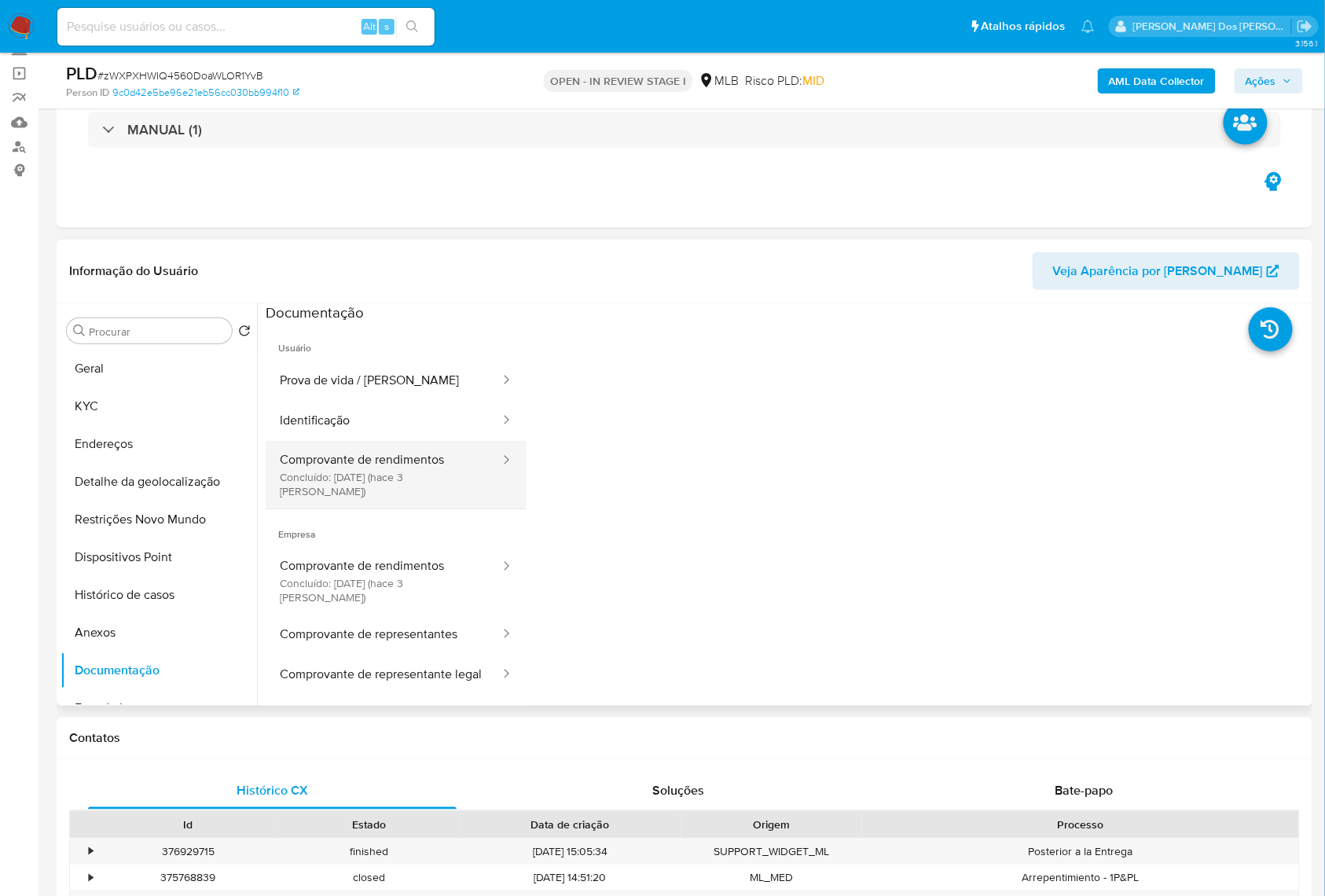
click at [428, 473] on button "Comprovante de rendimentos Concluído: [DATE] (hace 3 [PERSON_NAME])" at bounding box center [383, 475] width 236 height 68
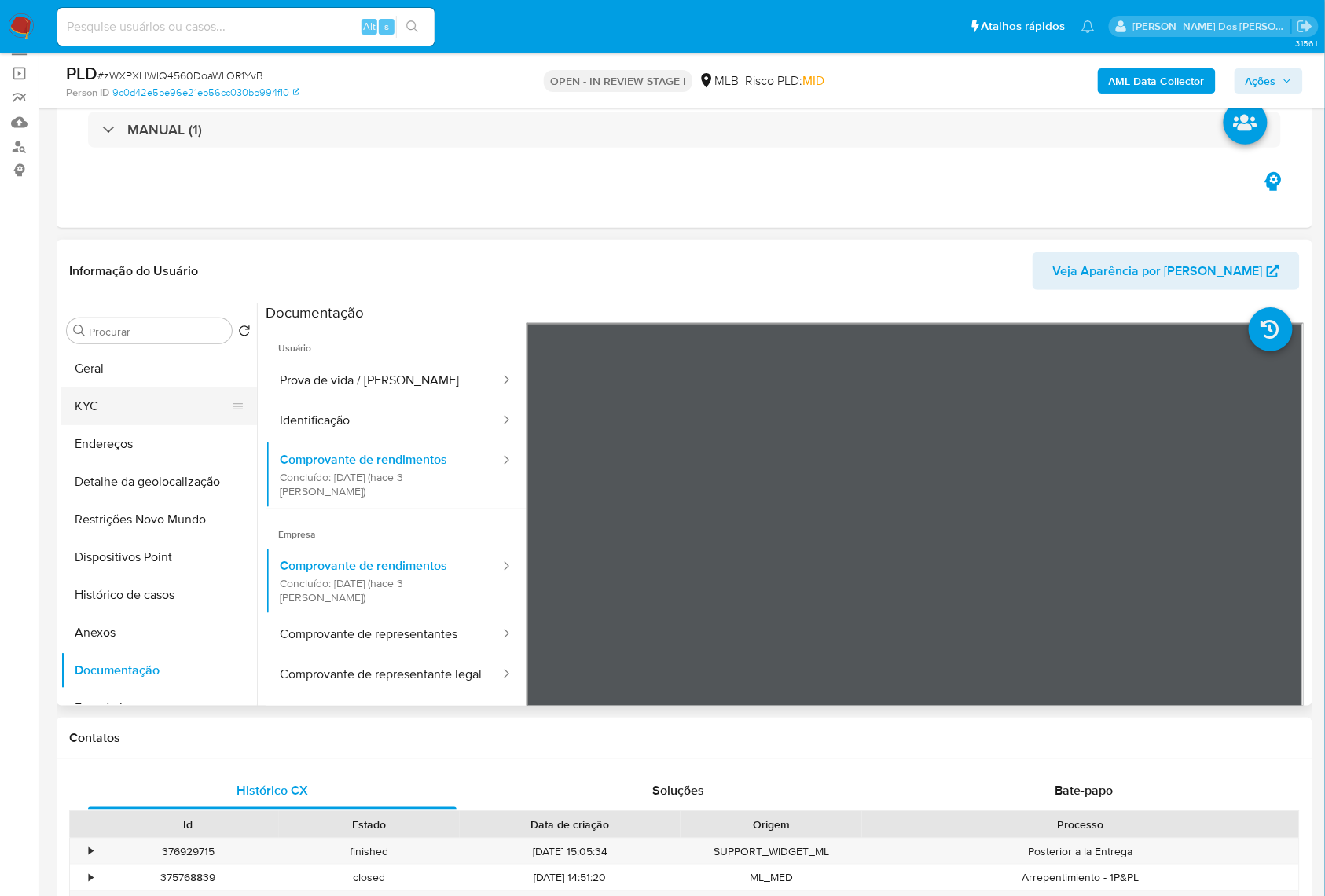
click at [80, 425] on button "KYC" at bounding box center [152, 405] width 184 height 38
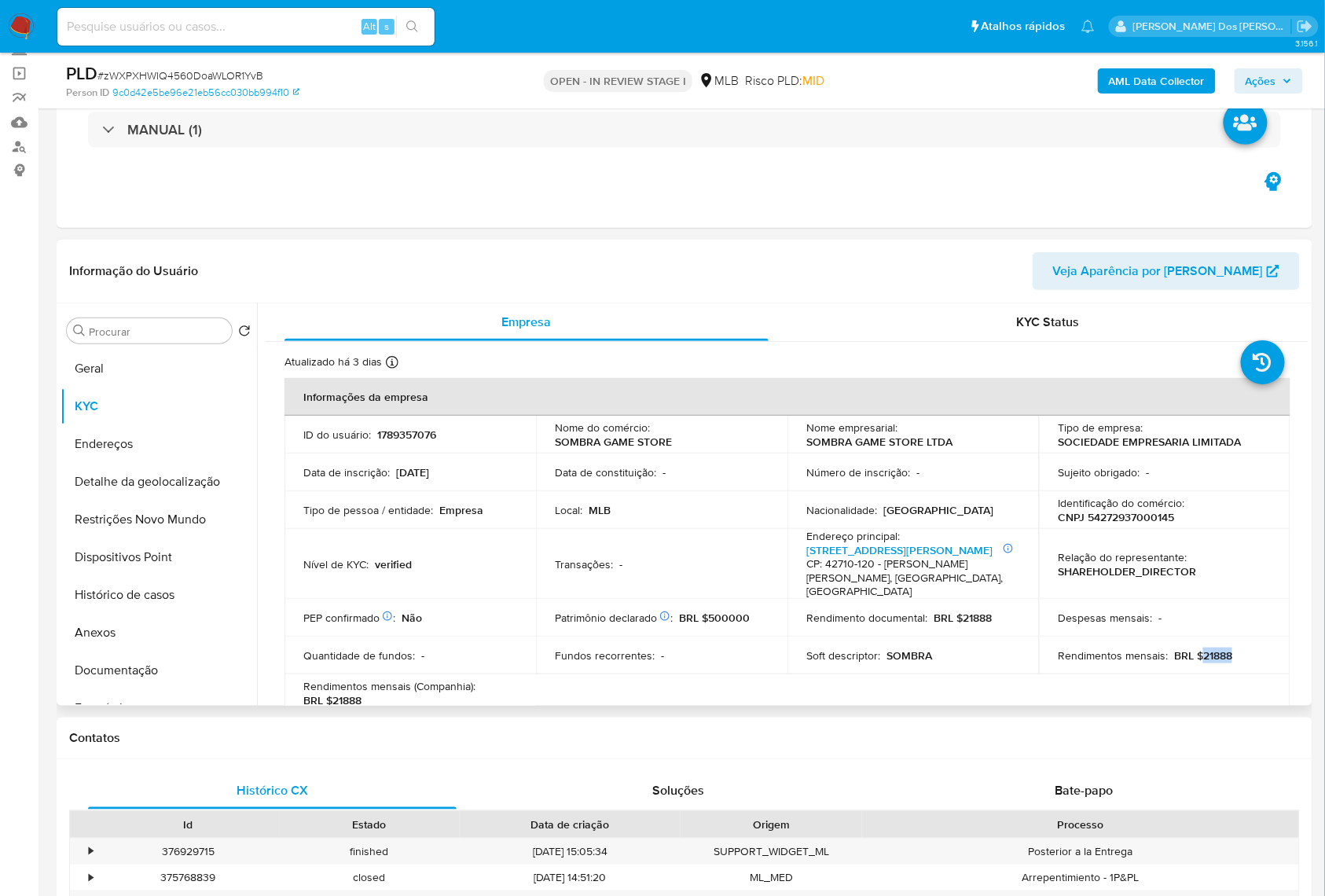
drag, startPoint x: 1236, startPoint y: 663, endPoint x: 1196, endPoint y: 665, distance: 40.0
click at [1196, 662] on div "Rendimentos mensais : BRL $21888" at bounding box center [1165, 656] width 213 height 15
copy p "21888"
click at [1142, 89] on b "AML Data Collector" at bounding box center [1156, 80] width 96 height 25
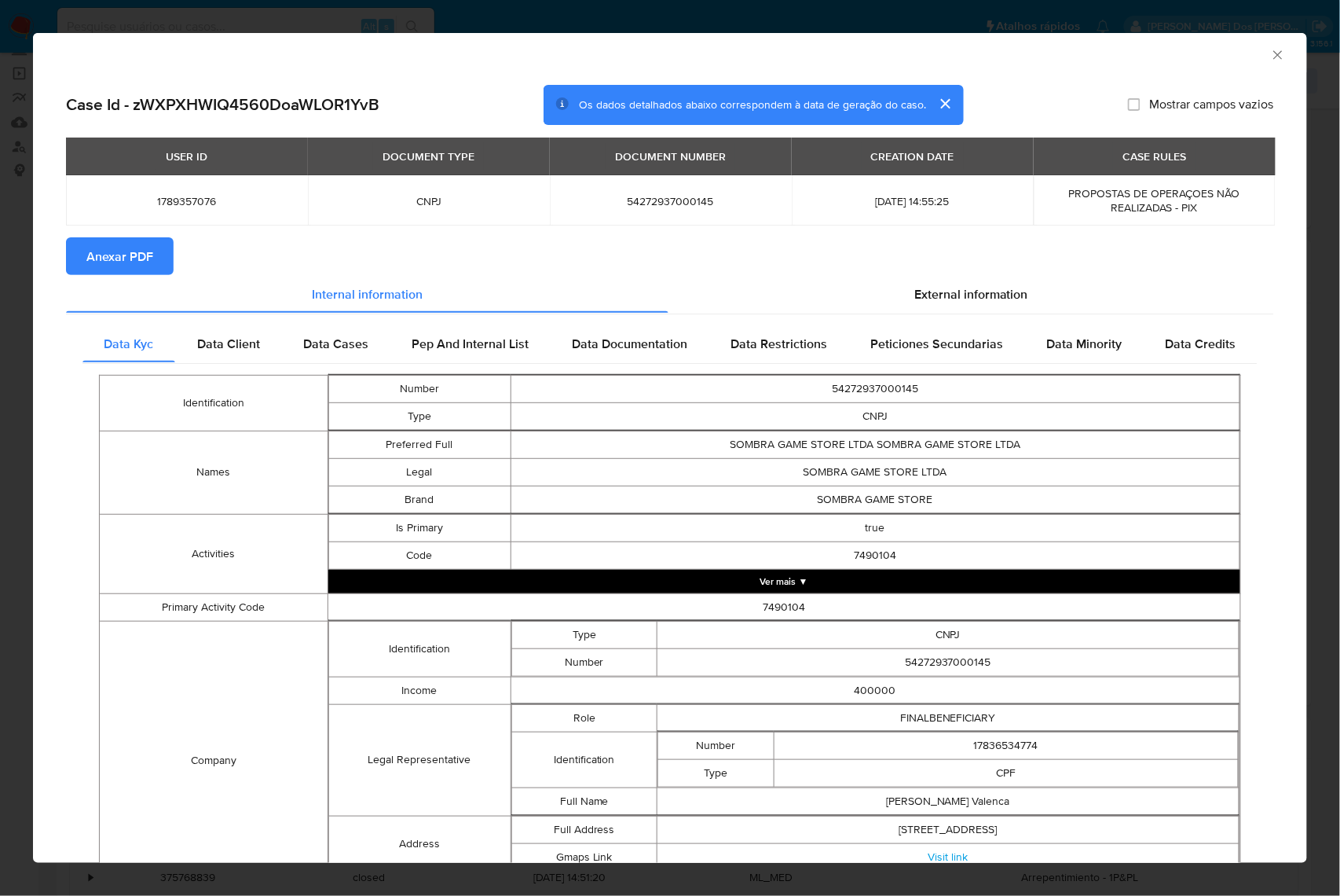
click at [117, 258] on span "Anexar PDF" at bounding box center [119, 256] width 67 height 35
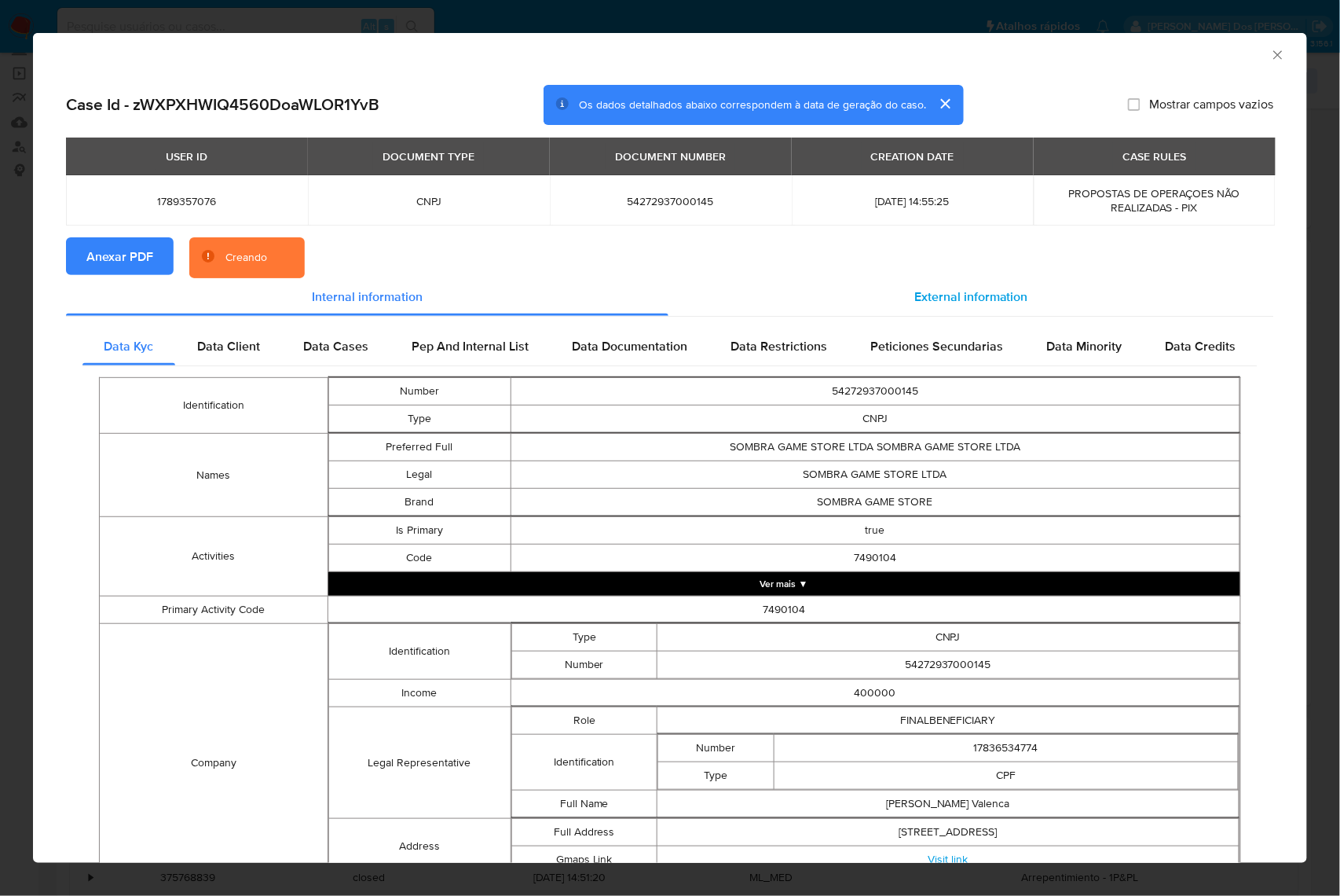
click at [938, 291] on span "External information" at bounding box center [971, 297] width 113 height 18
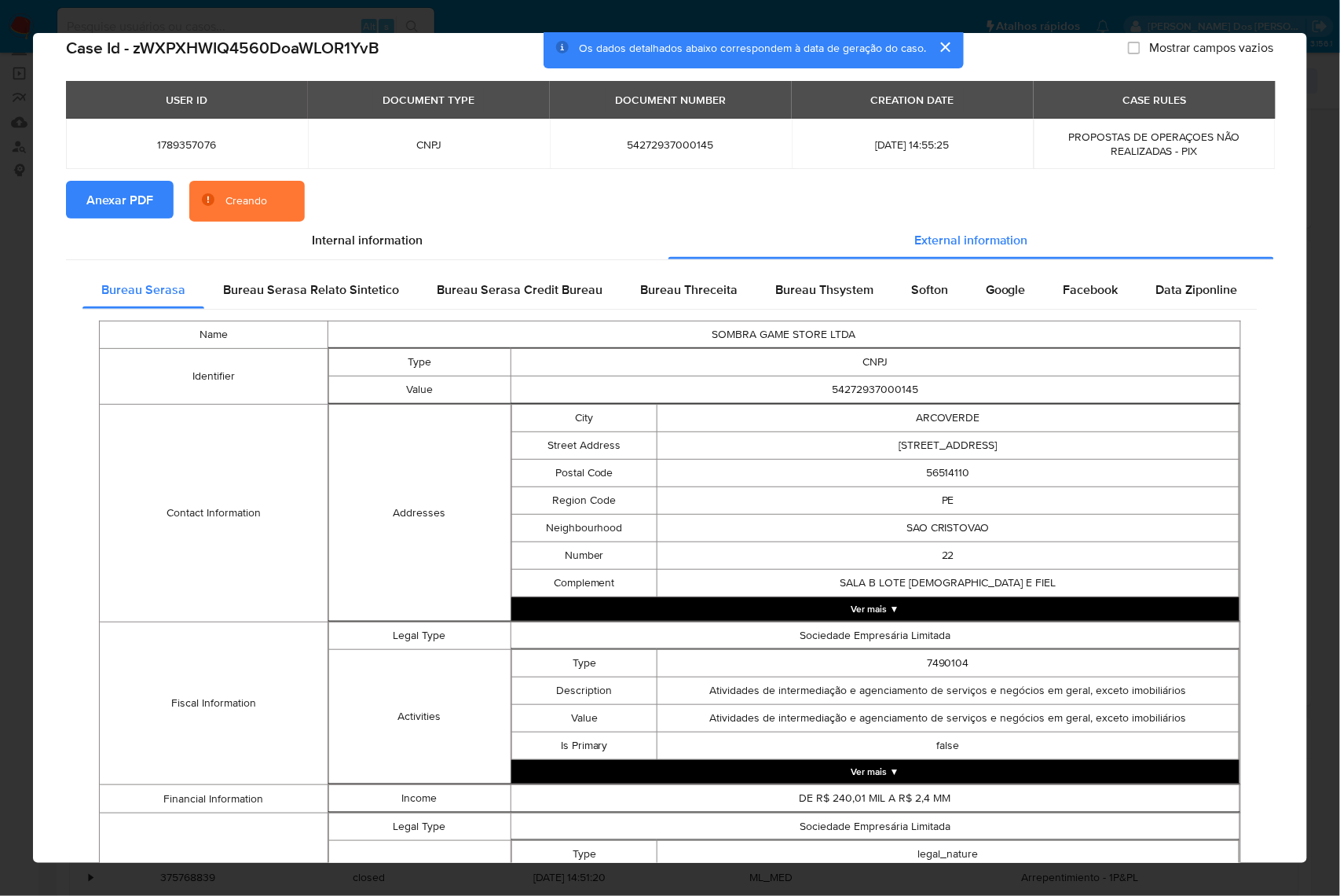
scroll to position [346, 0]
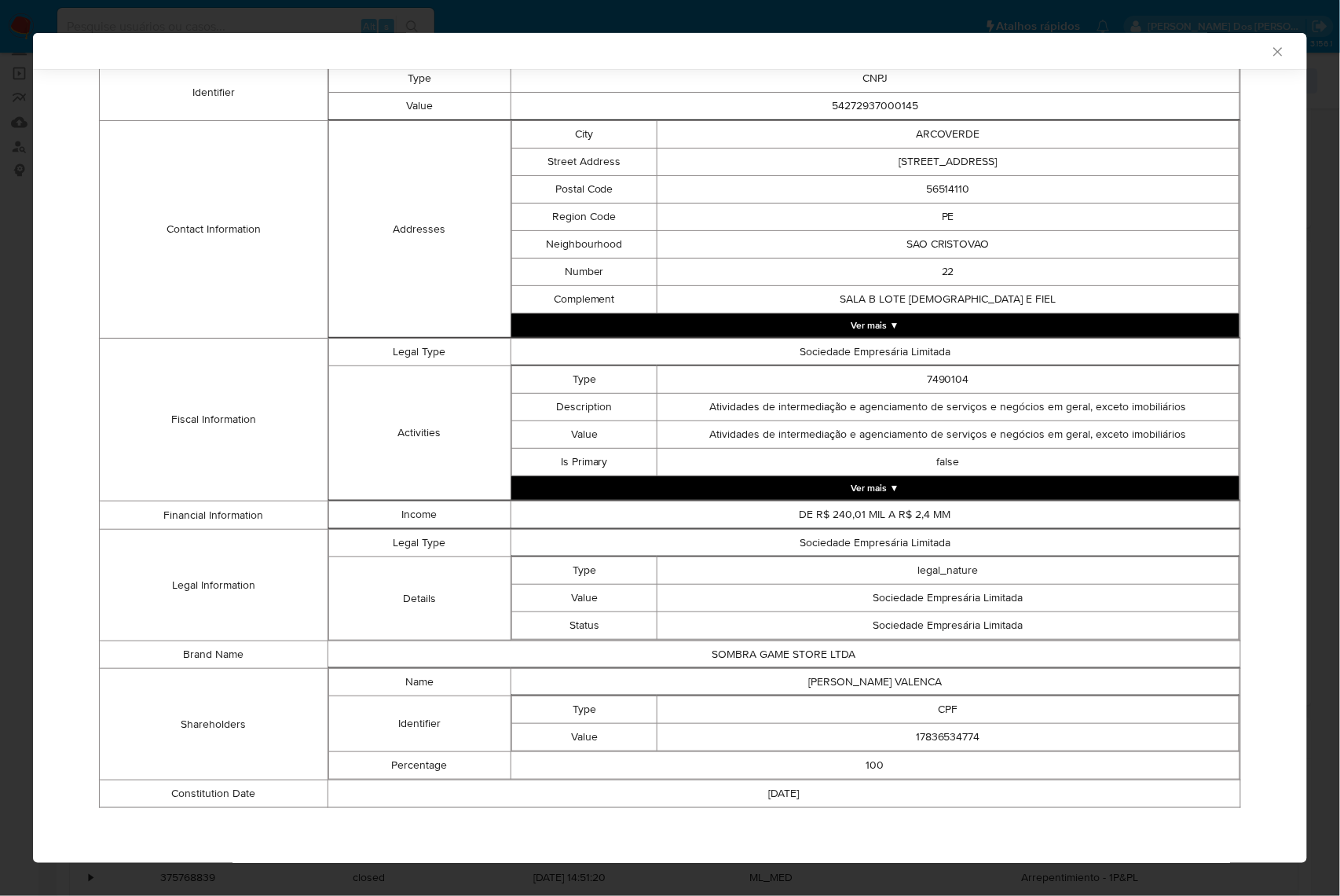
click at [911, 729] on td "17836534774" at bounding box center [947, 737] width 582 height 27
copy td "17836534774"
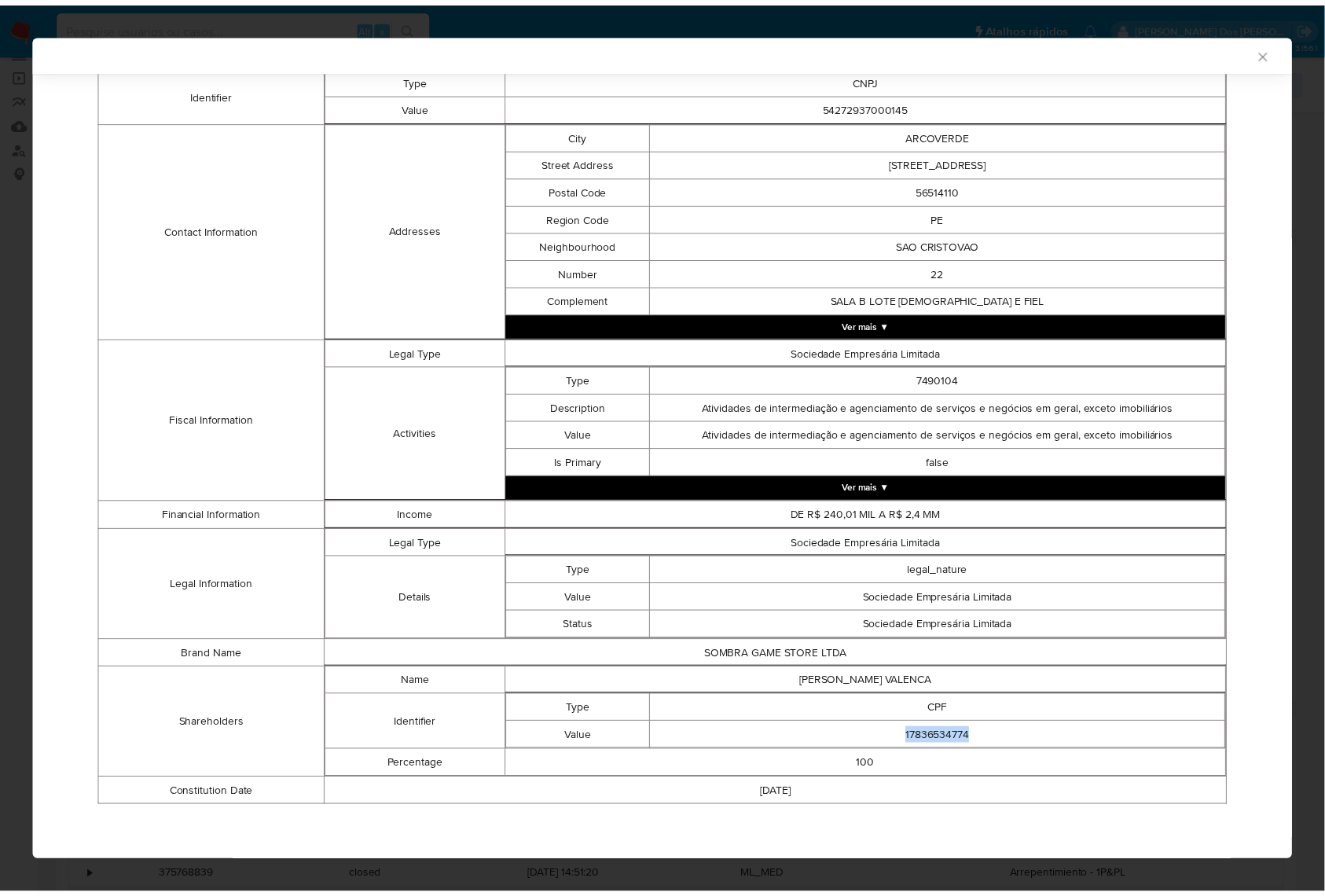
scroll to position [342, 0]
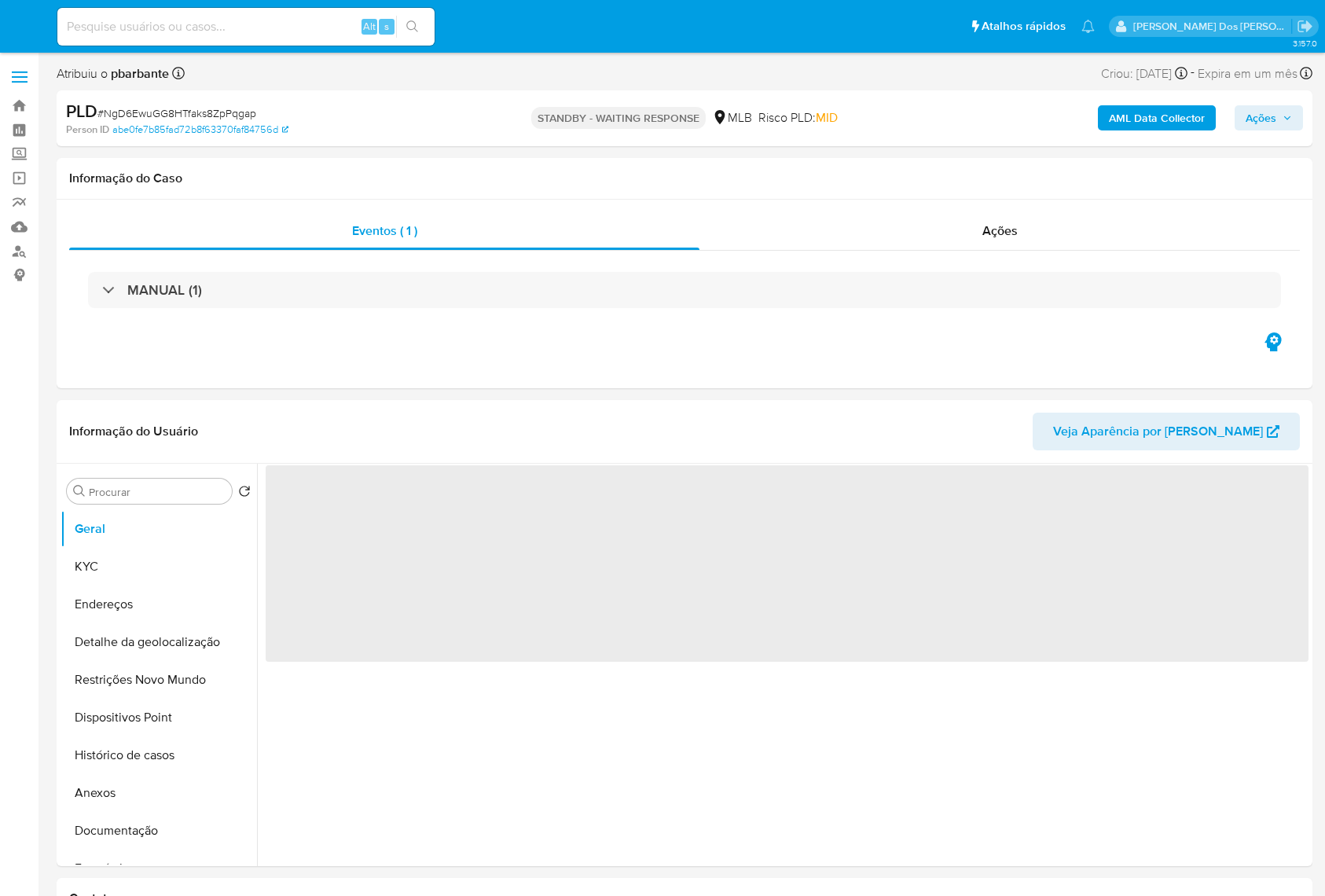
select select "10"
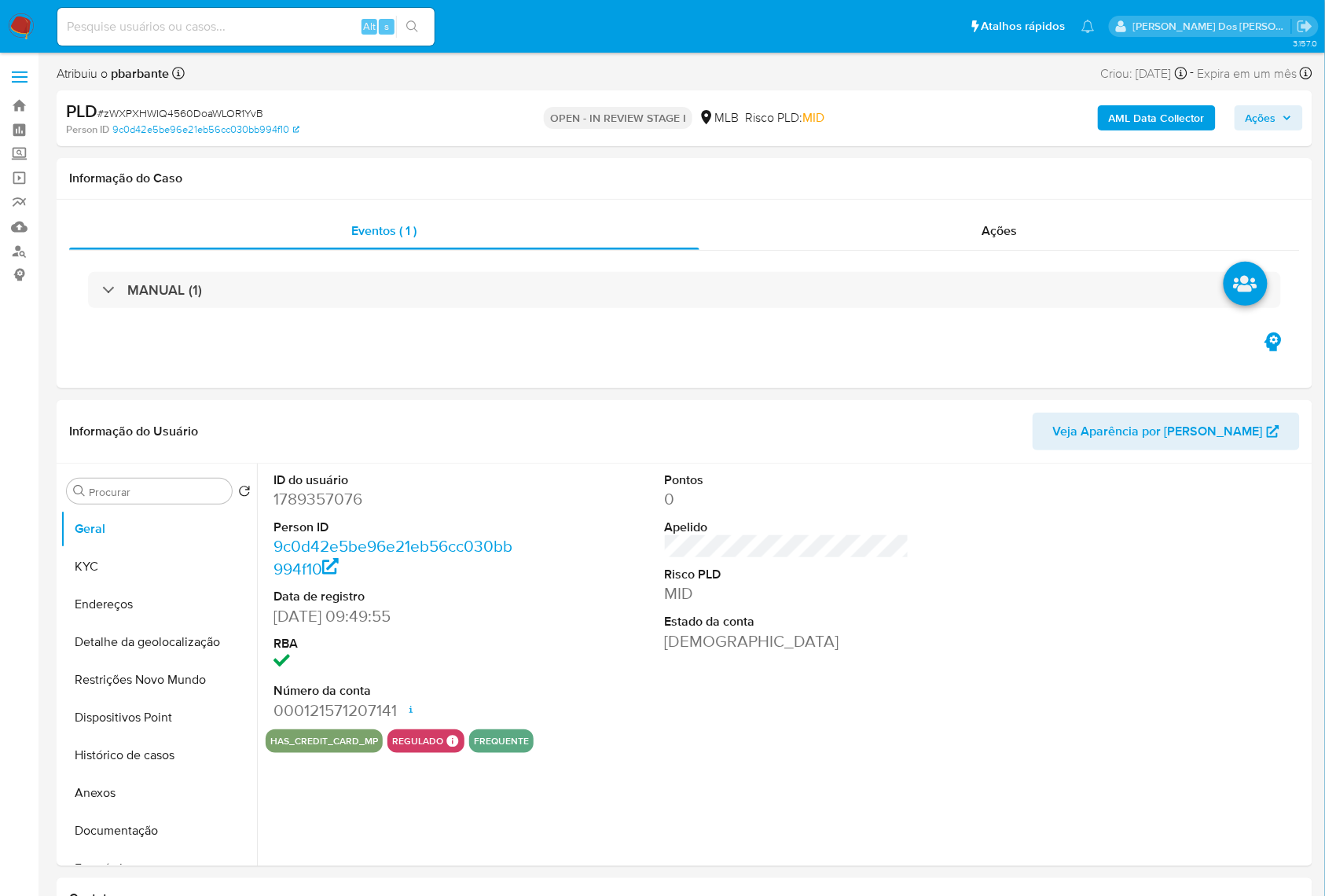
select select "10"
click at [104, 548] on button "Geral" at bounding box center [152, 528] width 184 height 38
click at [693, 653] on dd "Ativa" at bounding box center [788, 641] width 245 height 22
click at [184, 579] on button "KYC" at bounding box center [152, 566] width 184 height 38
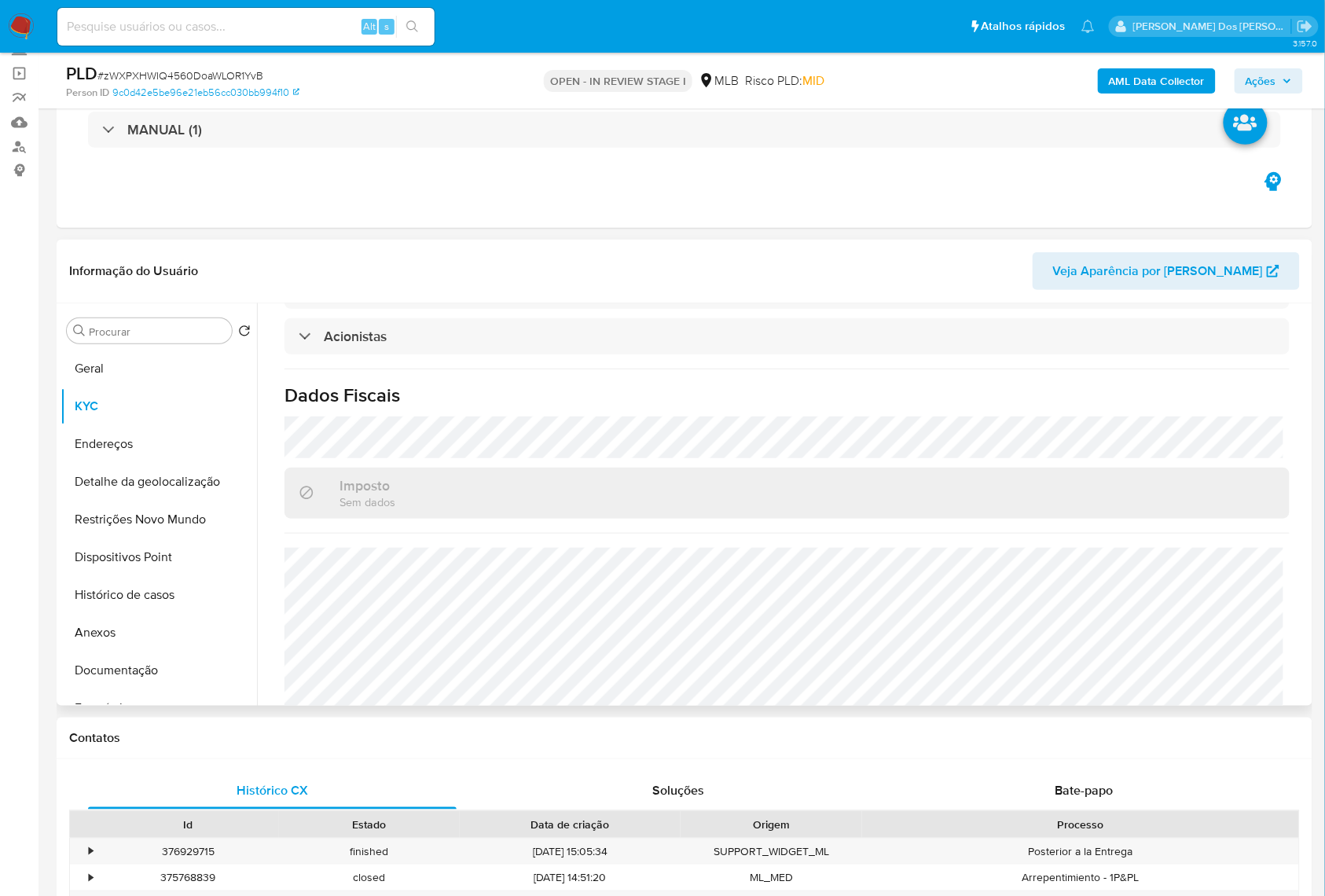
scroll to position [941, 0]
click at [157, 500] on button "Detalhe da geolocalização" at bounding box center [152, 481] width 184 height 38
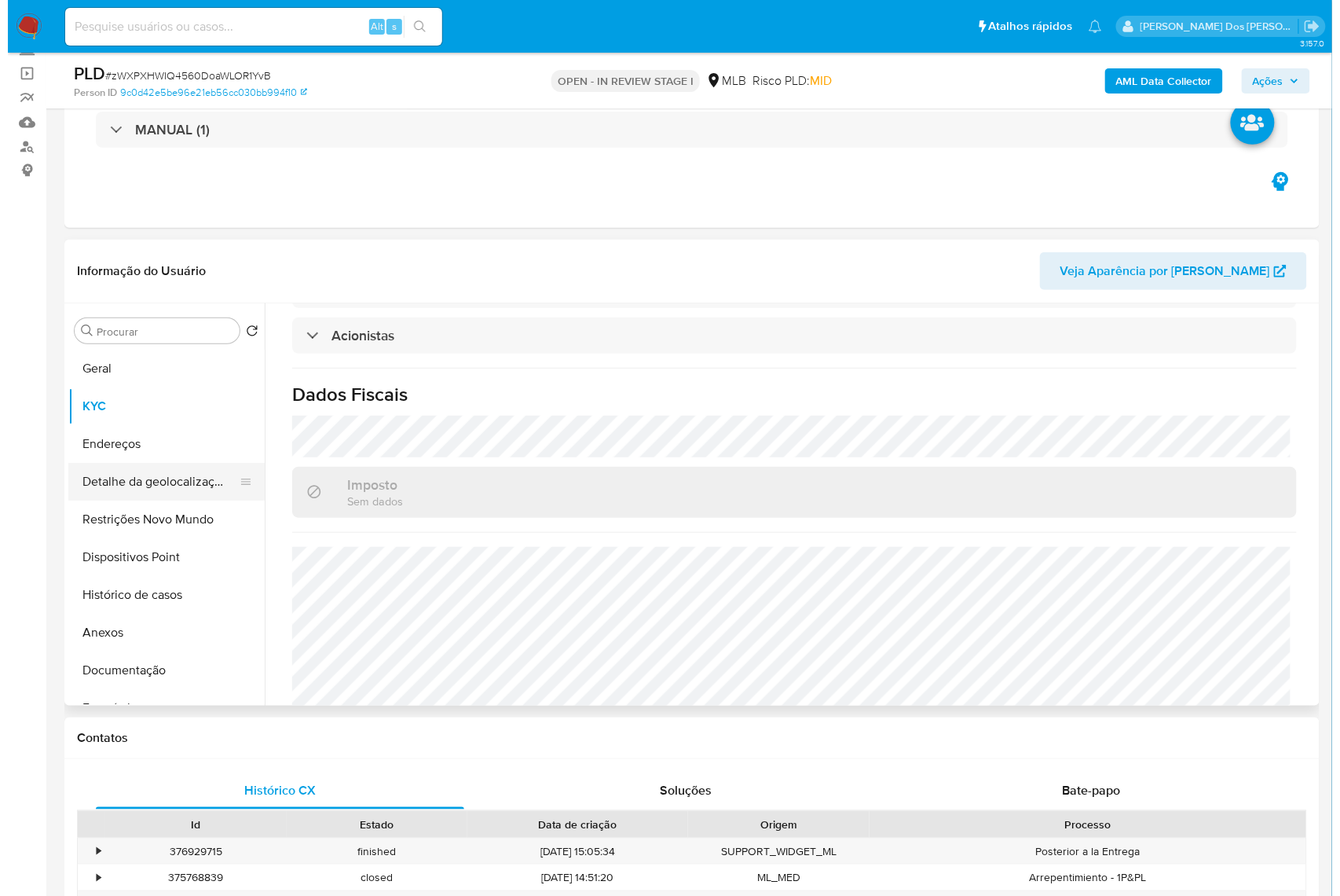
scroll to position [0, 0]
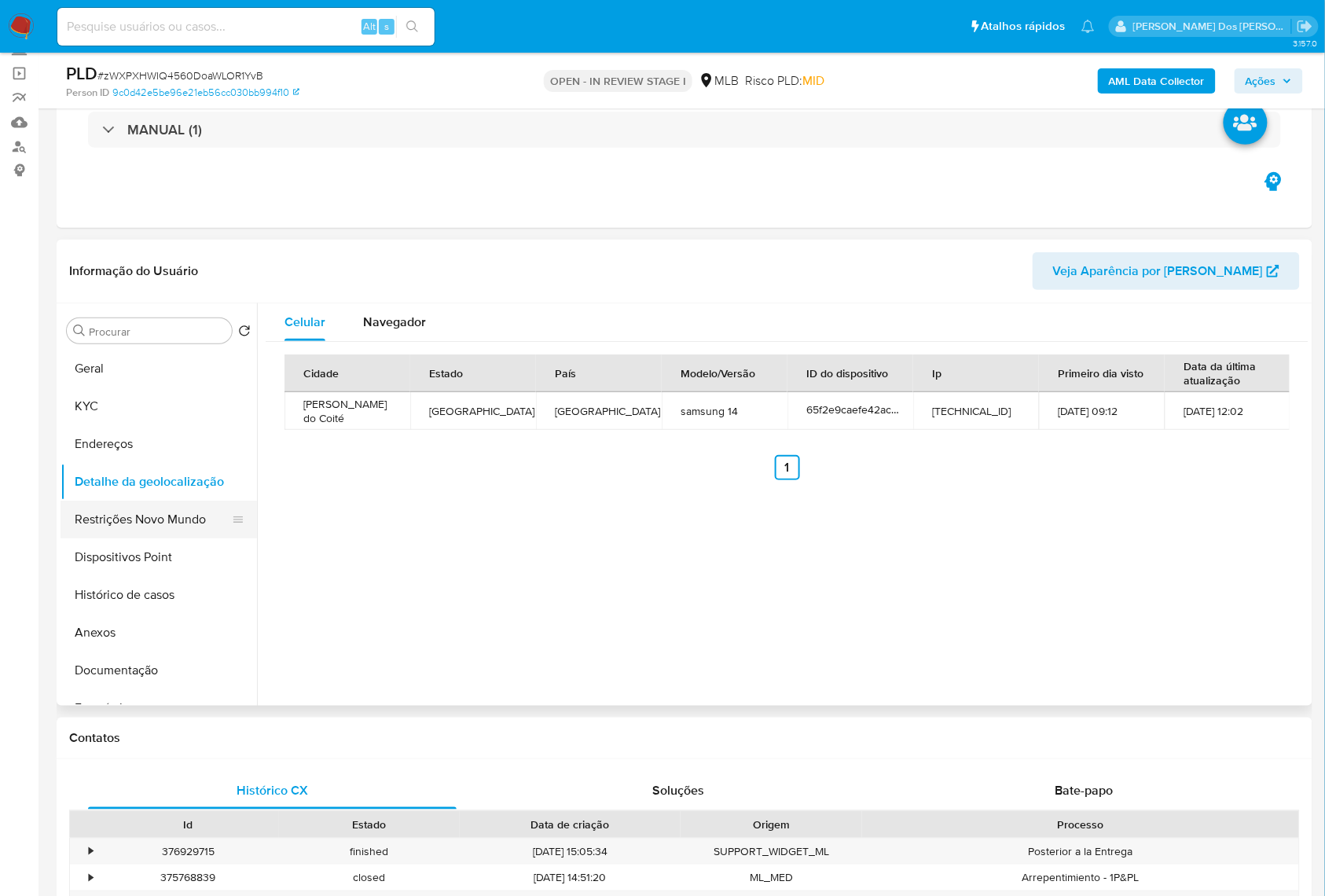
click at [111, 538] on button "Restrições Novo Mundo" at bounding box center [152, 519] width 184 height 38
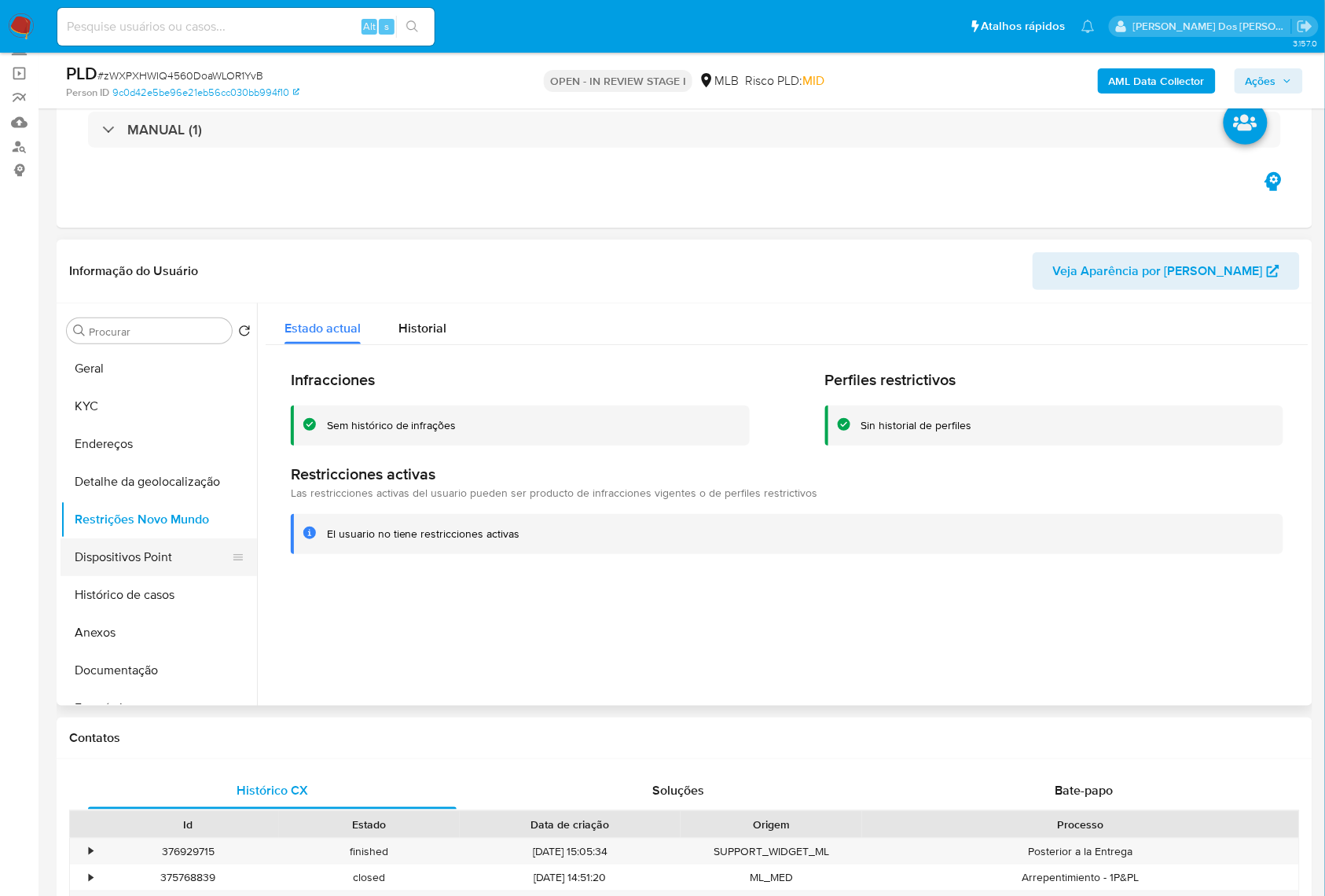
click at [139, 570] on button "Dispositivos Point" at bounding box center [152, 557] width 184 height 38
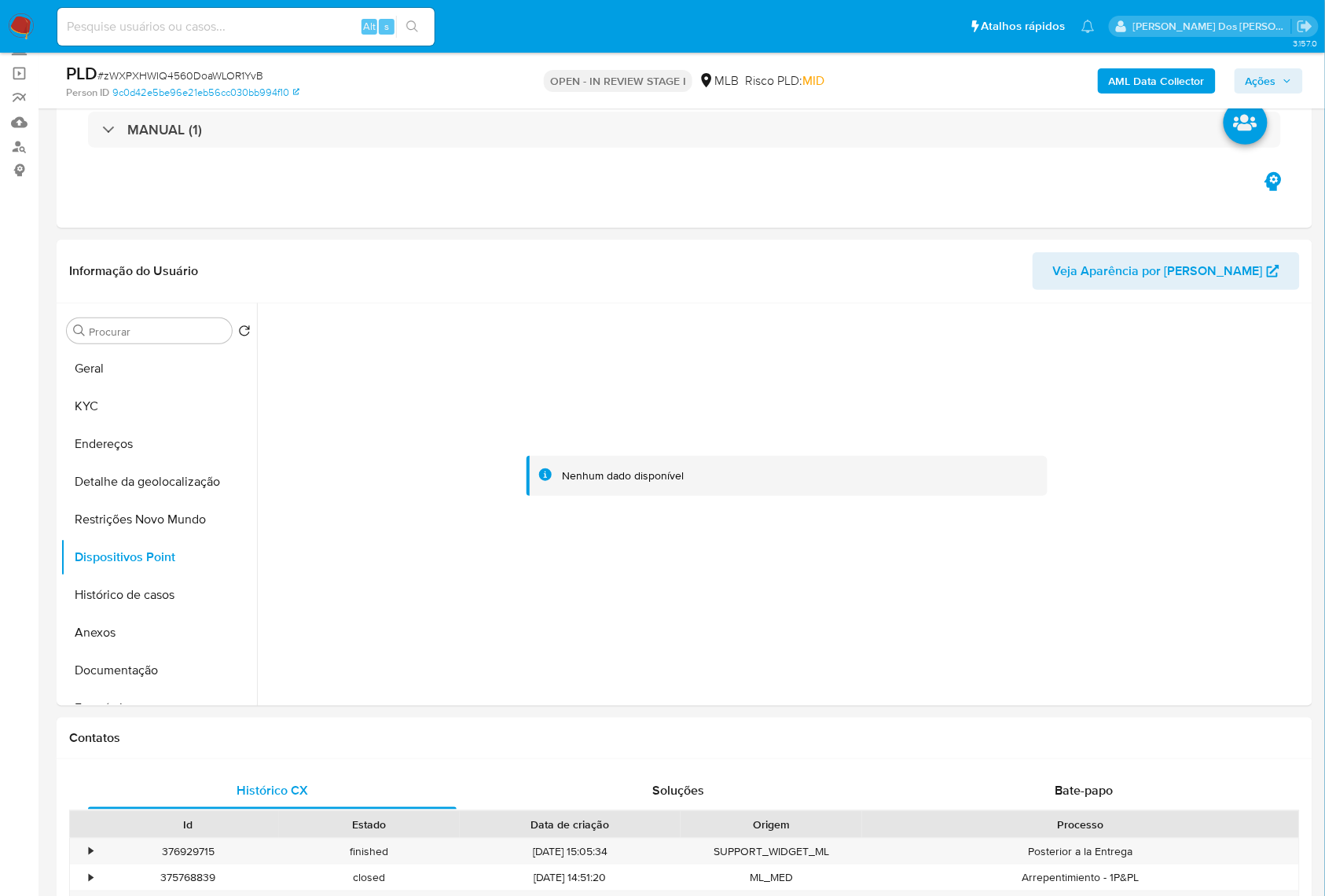
click at [1280, 74] on span "Ações" at bounding box center [1269, 80] width 47 height 22
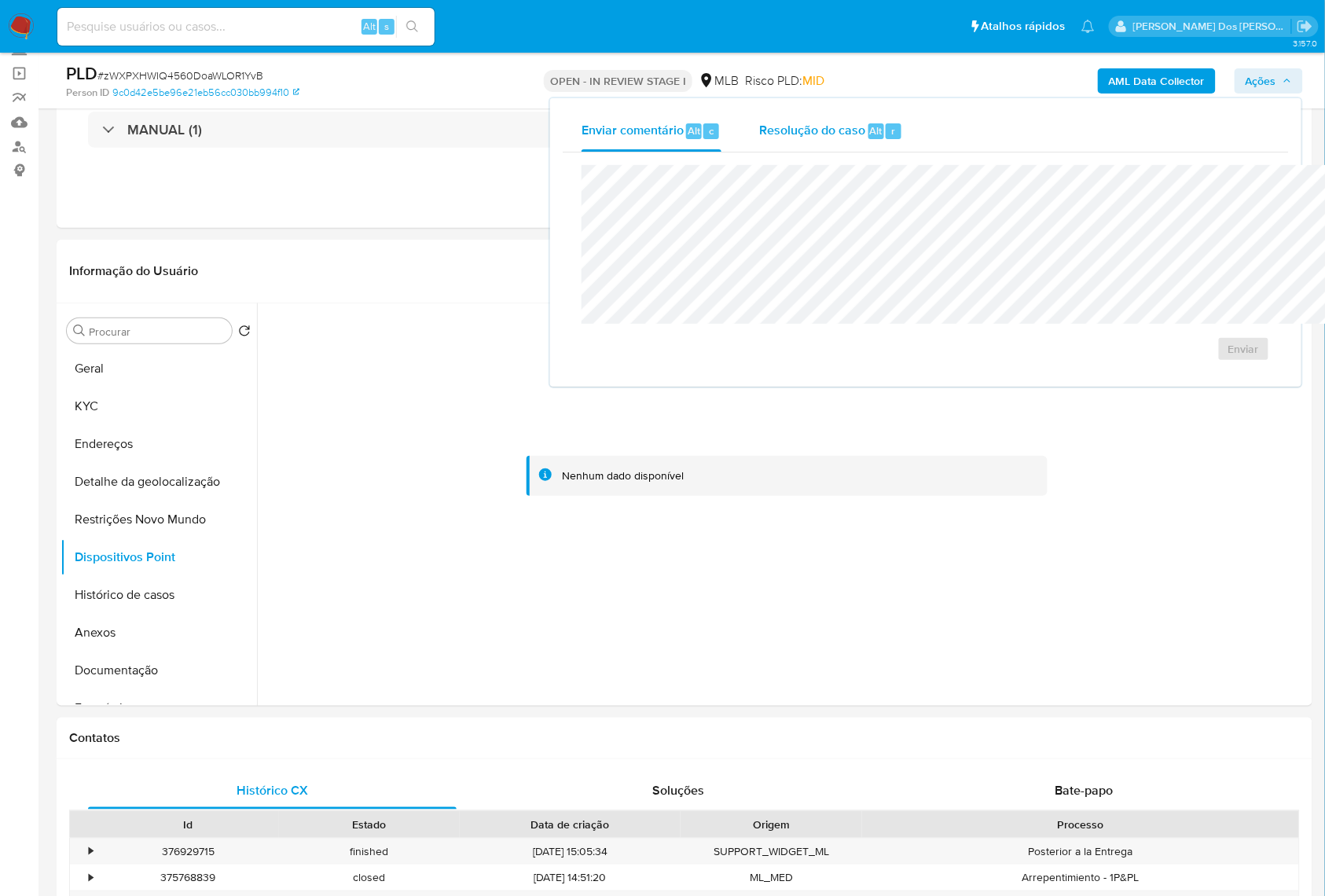
click at [886, 133] on div "r" at bounding box center [893, 131] width 16 height 16
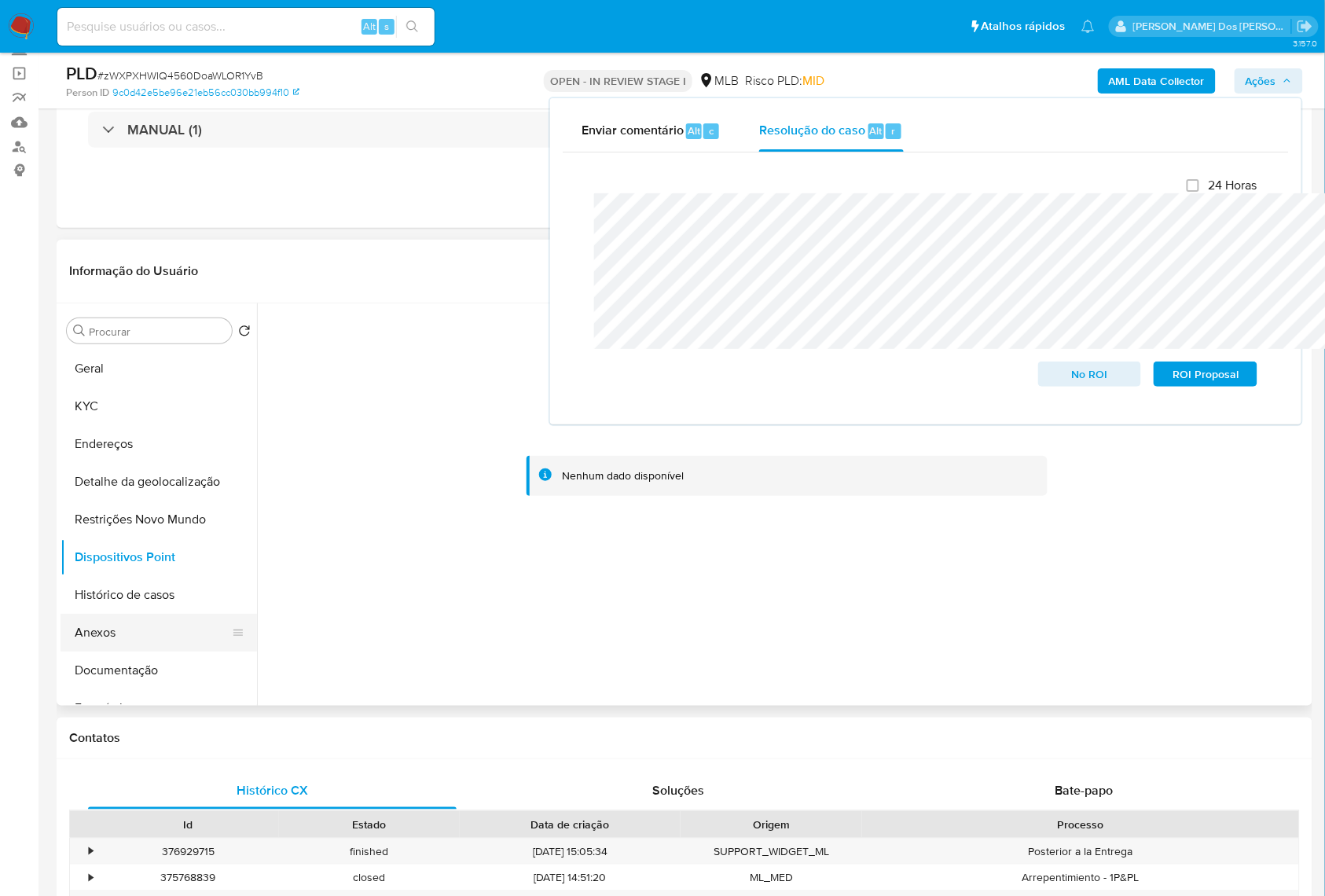
click at [130, 648] on button "Anexos" at bounding box center [152, 632] width 184 height 38
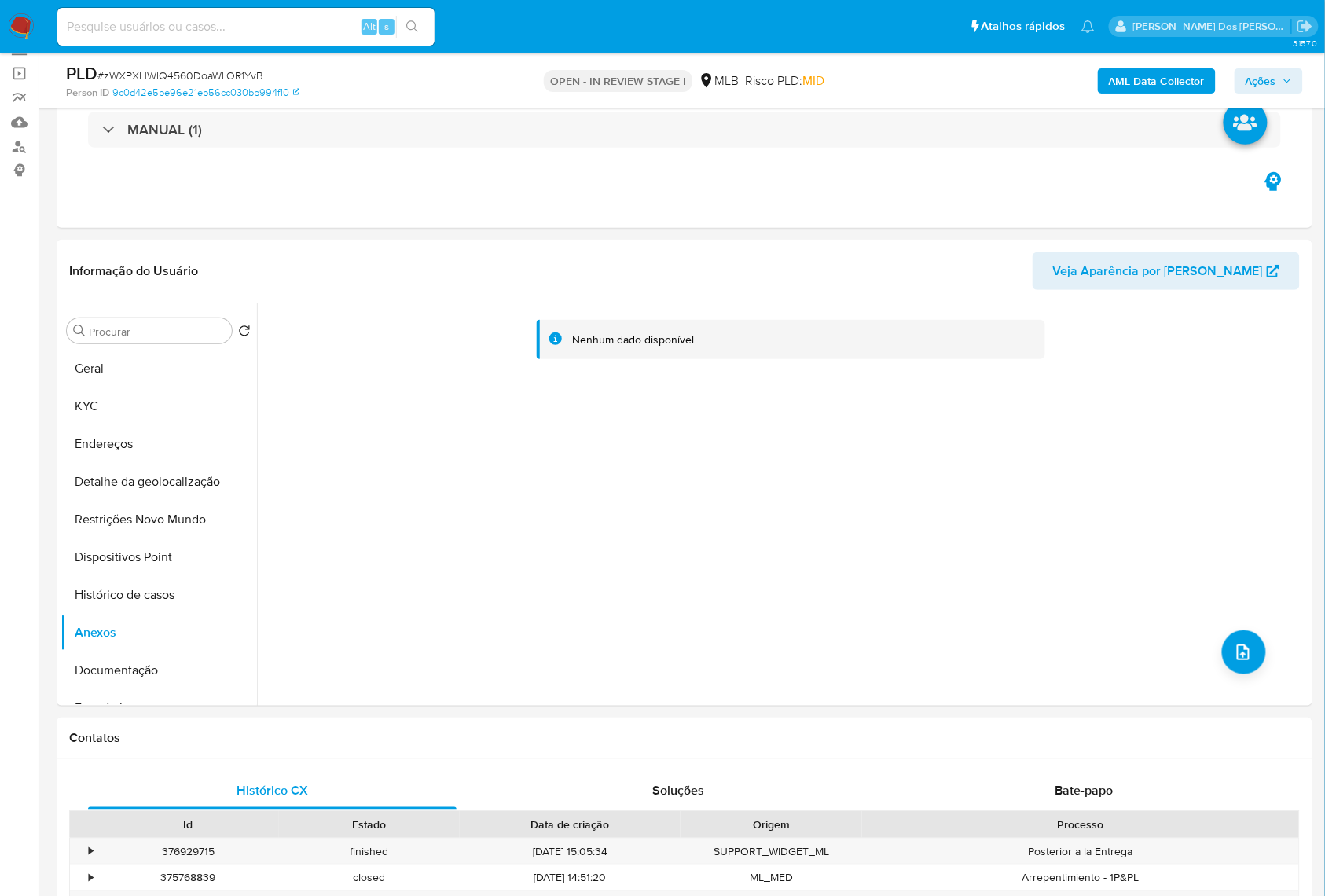
click at [1125, 80] on b "AML Data Collector" at bounding box center [1156, 80] width 96 height 25
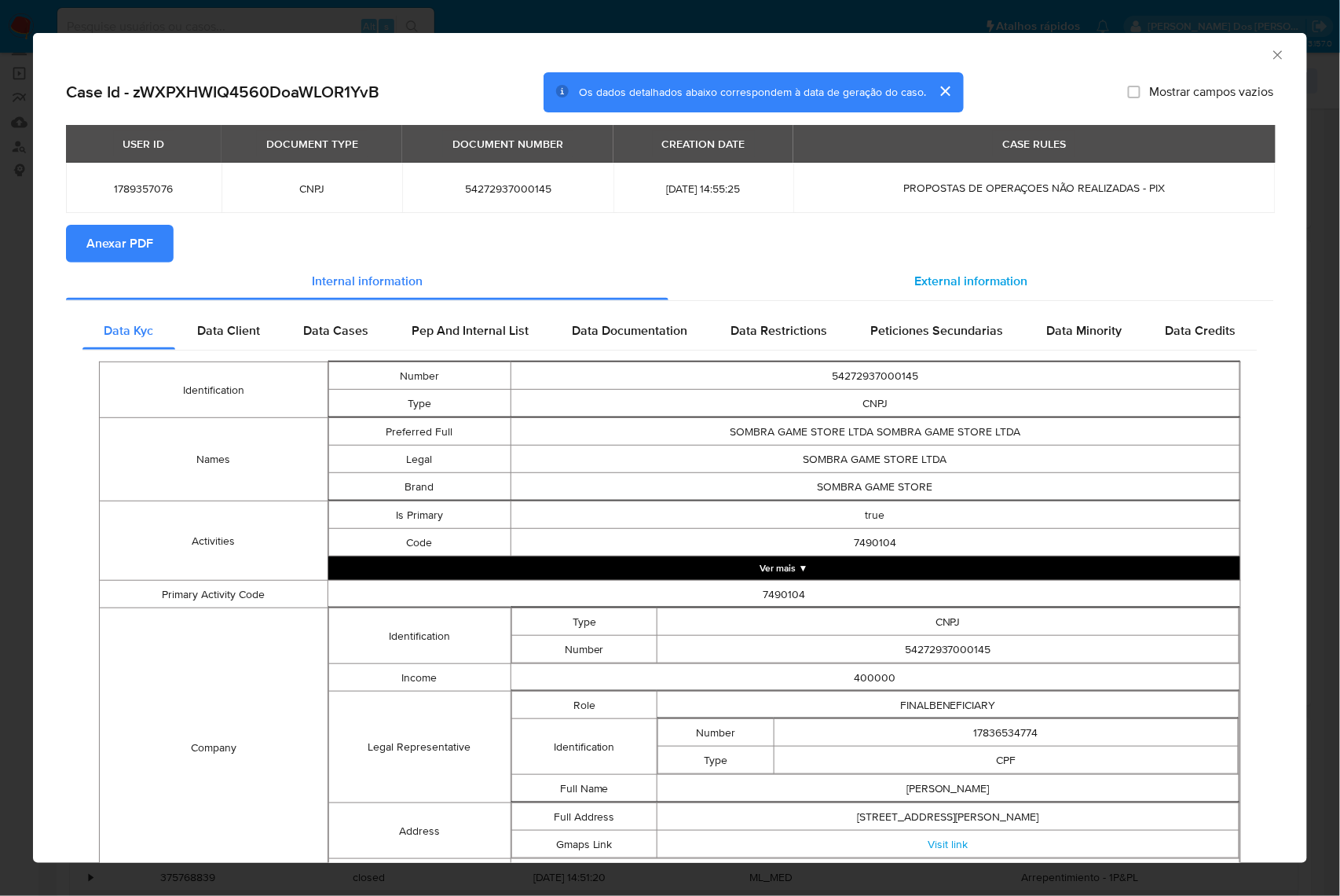
click at [970, 290] on span "External information" at bounding box center [971, 280] width 113 height 18
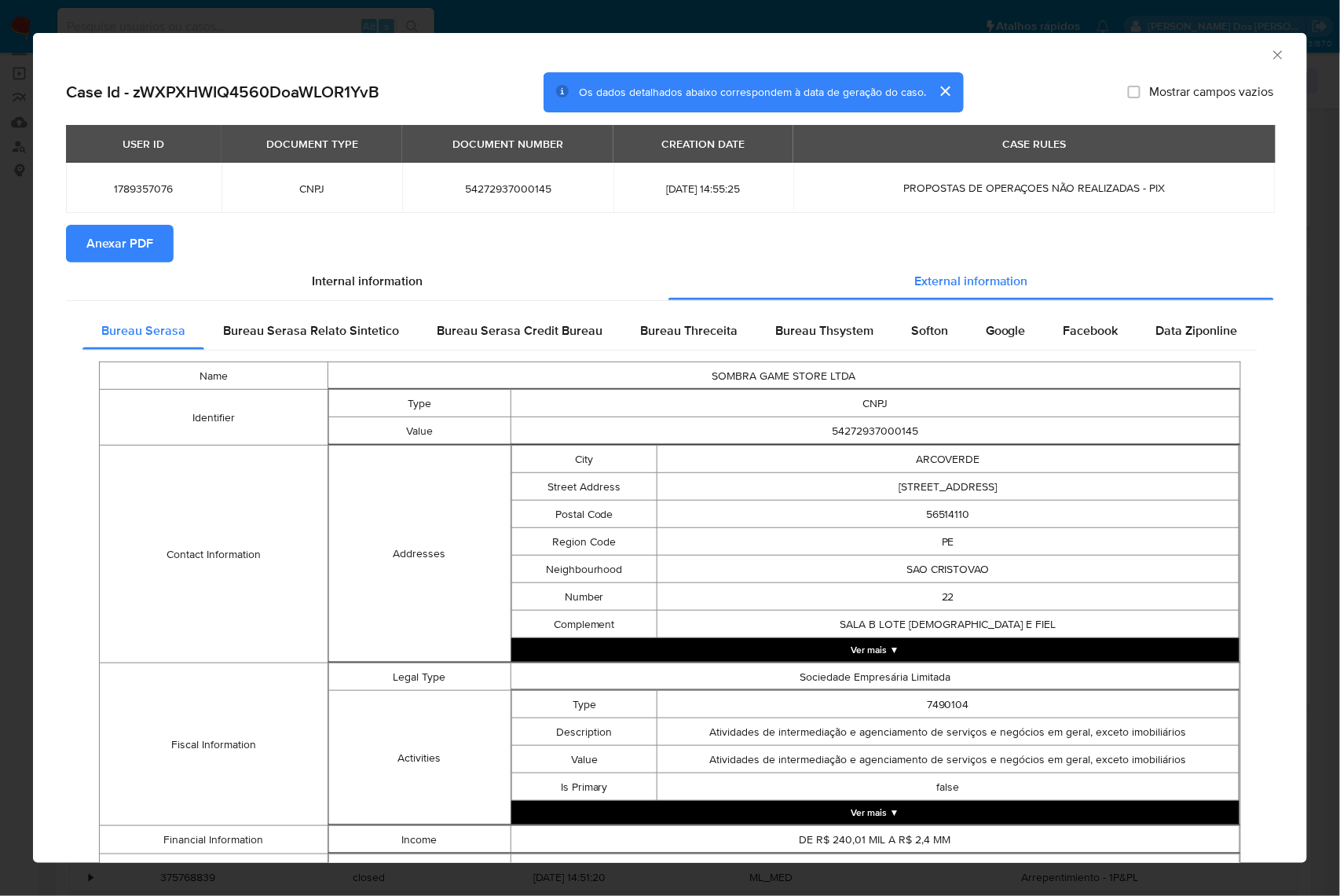
click at [91, 253] on span "Anexar PDF" at bounding box center [119, 243] width 67 height 35
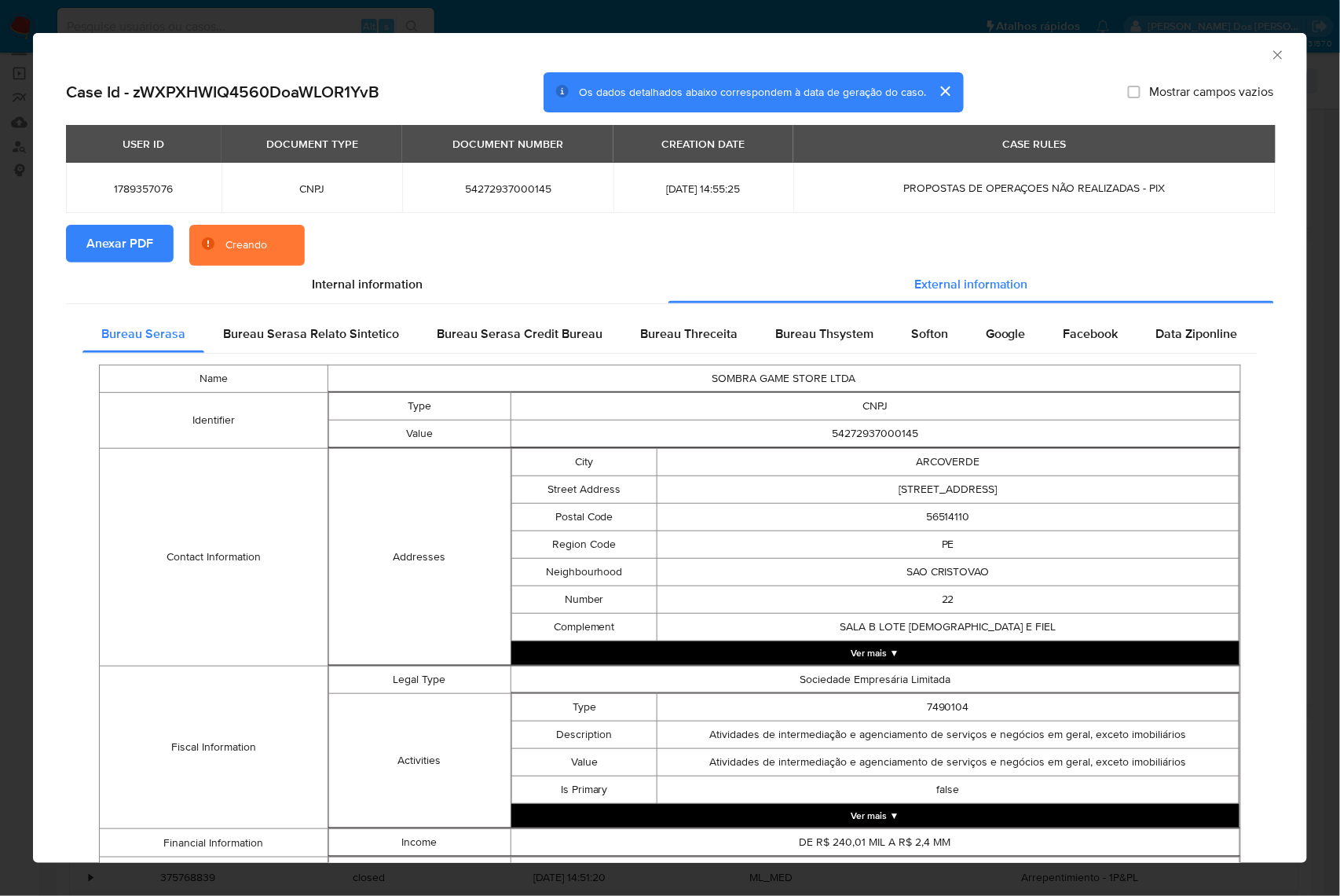
click at [1270, 57] on icon "Fechar a janela" at bounding box center [1278, 55] width 16 height 16
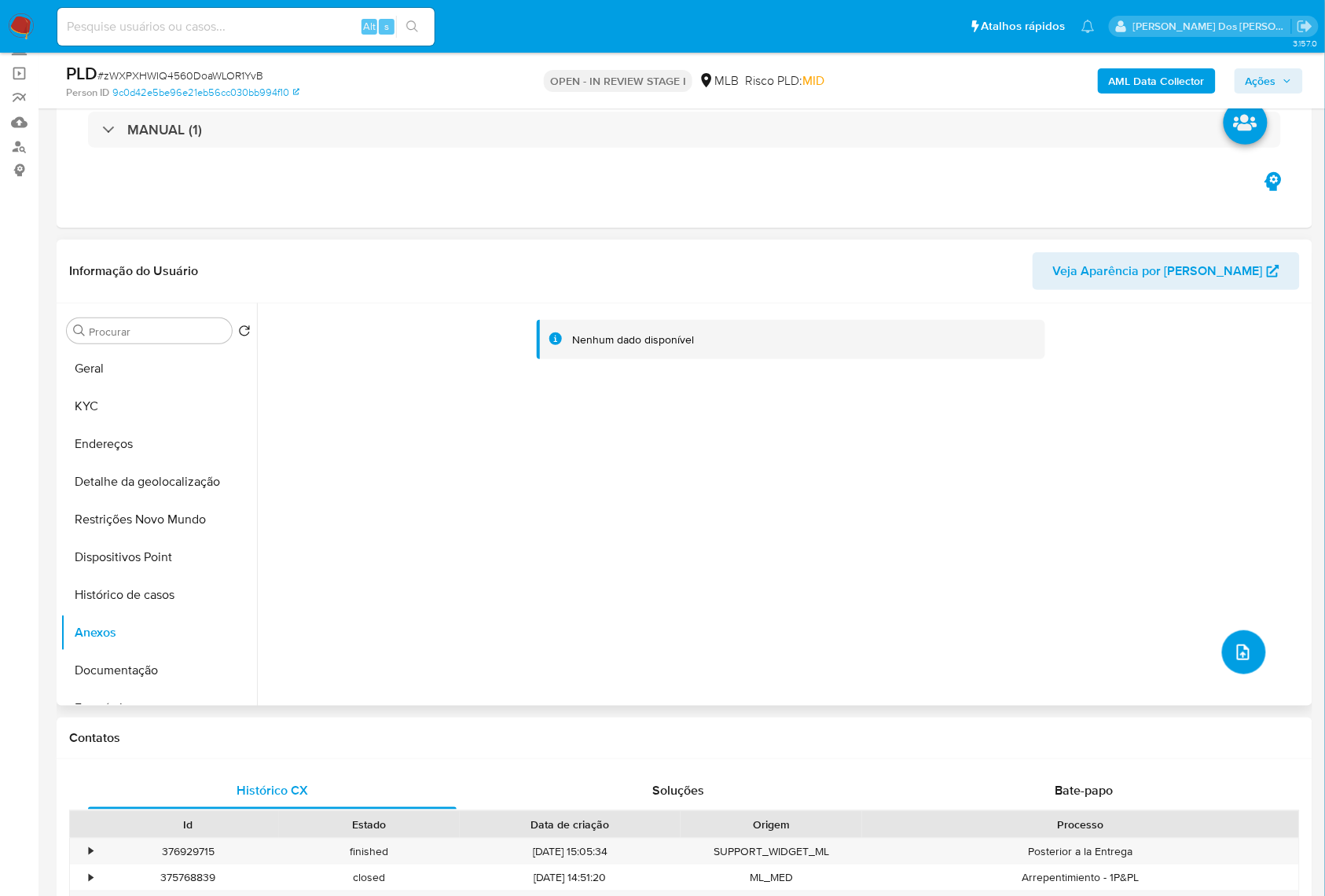
click at [1241, 674] on button "upload-file" at bounding box center [1244, 652] width 44 height 44
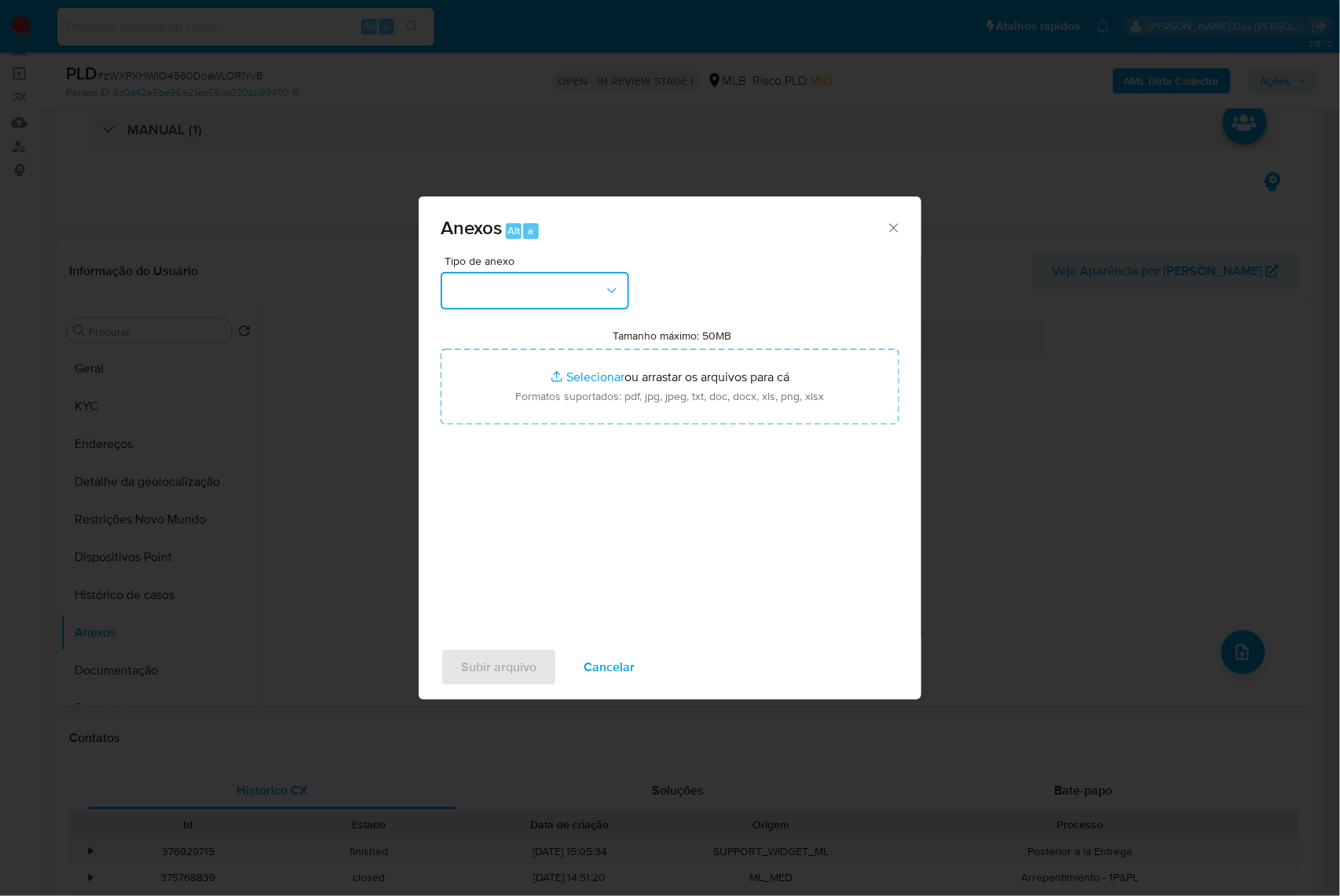
click at [573, 272] on button "button" at bounding box center [535, 290] width 188 height 38
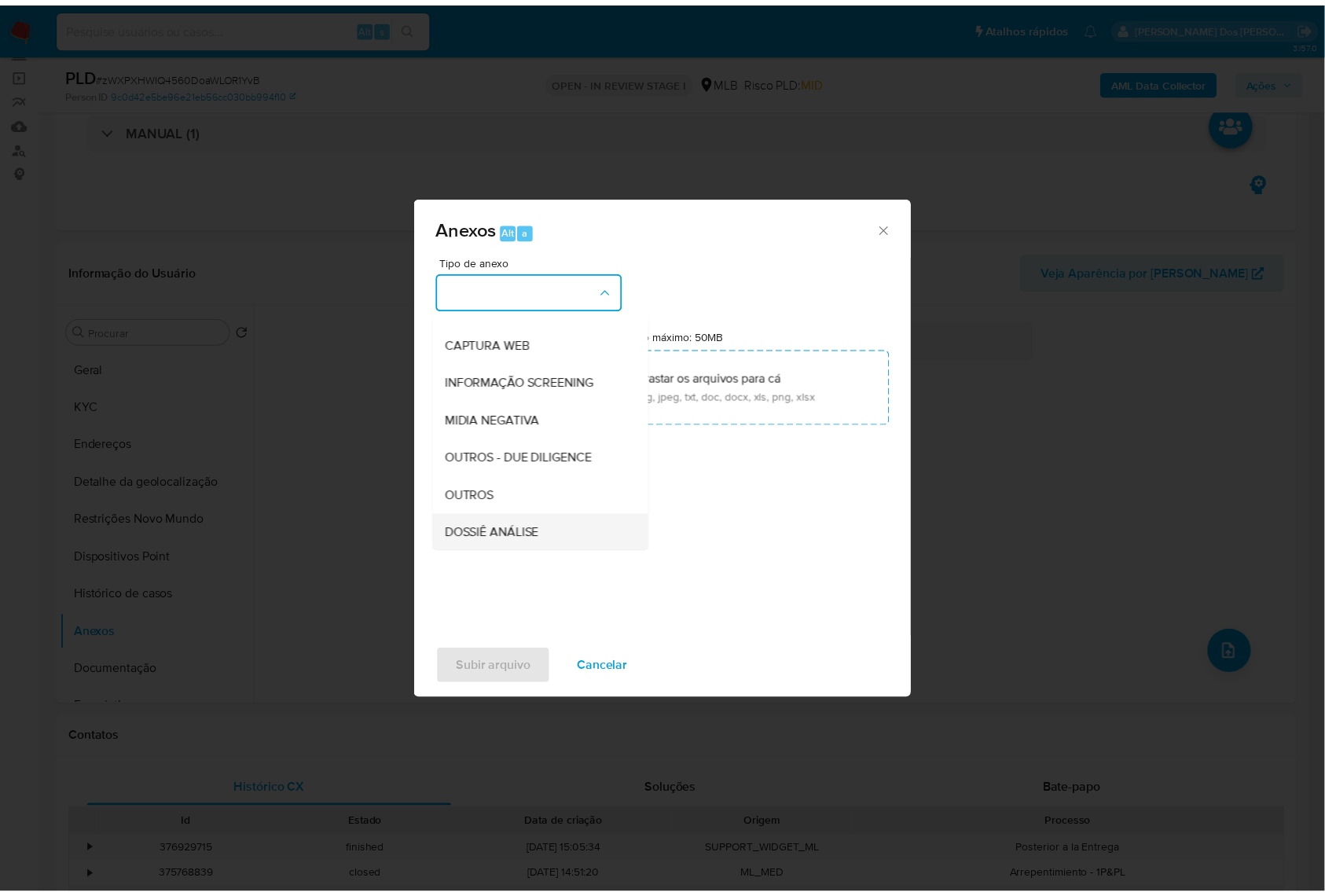
scroll to position [195, 0]
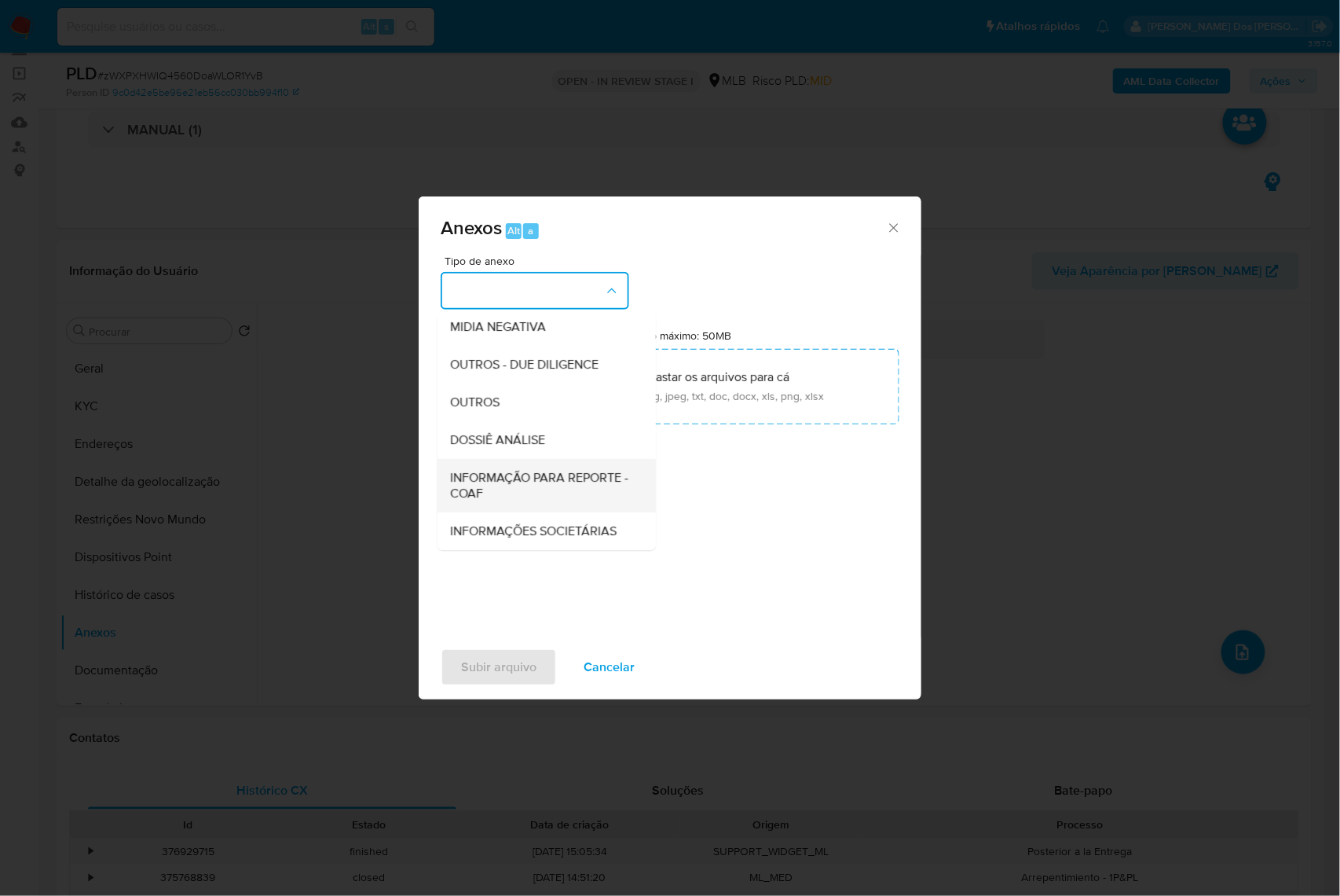
click at [513, 470] on span "INFORMAÇÃO PARA REPORTE - COAF" at bounding box center [542, 486] width 184 height 31
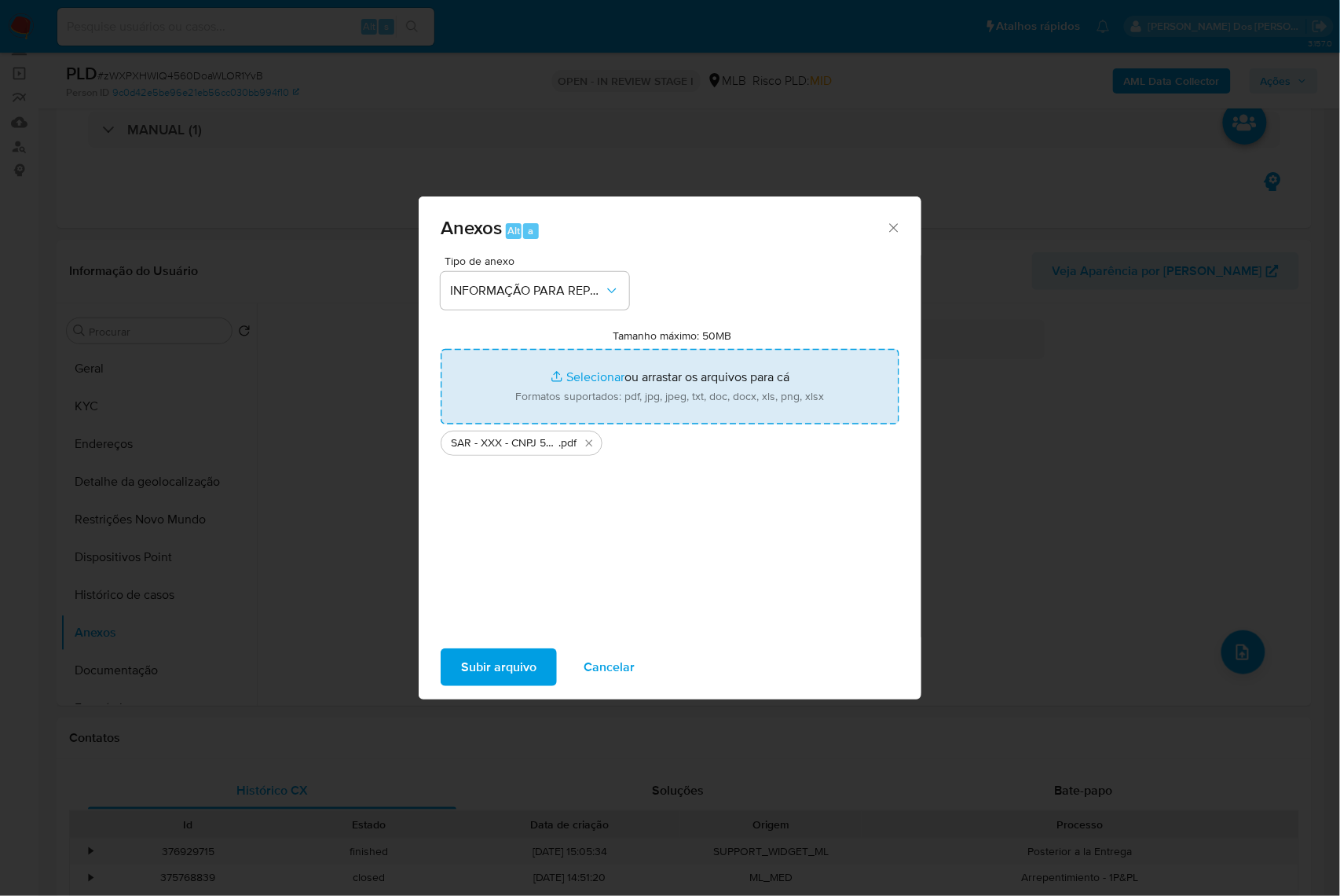
type input "C:\fakepath\Mulan 1789357076_2025_08_26_11_14_48.xlsx"
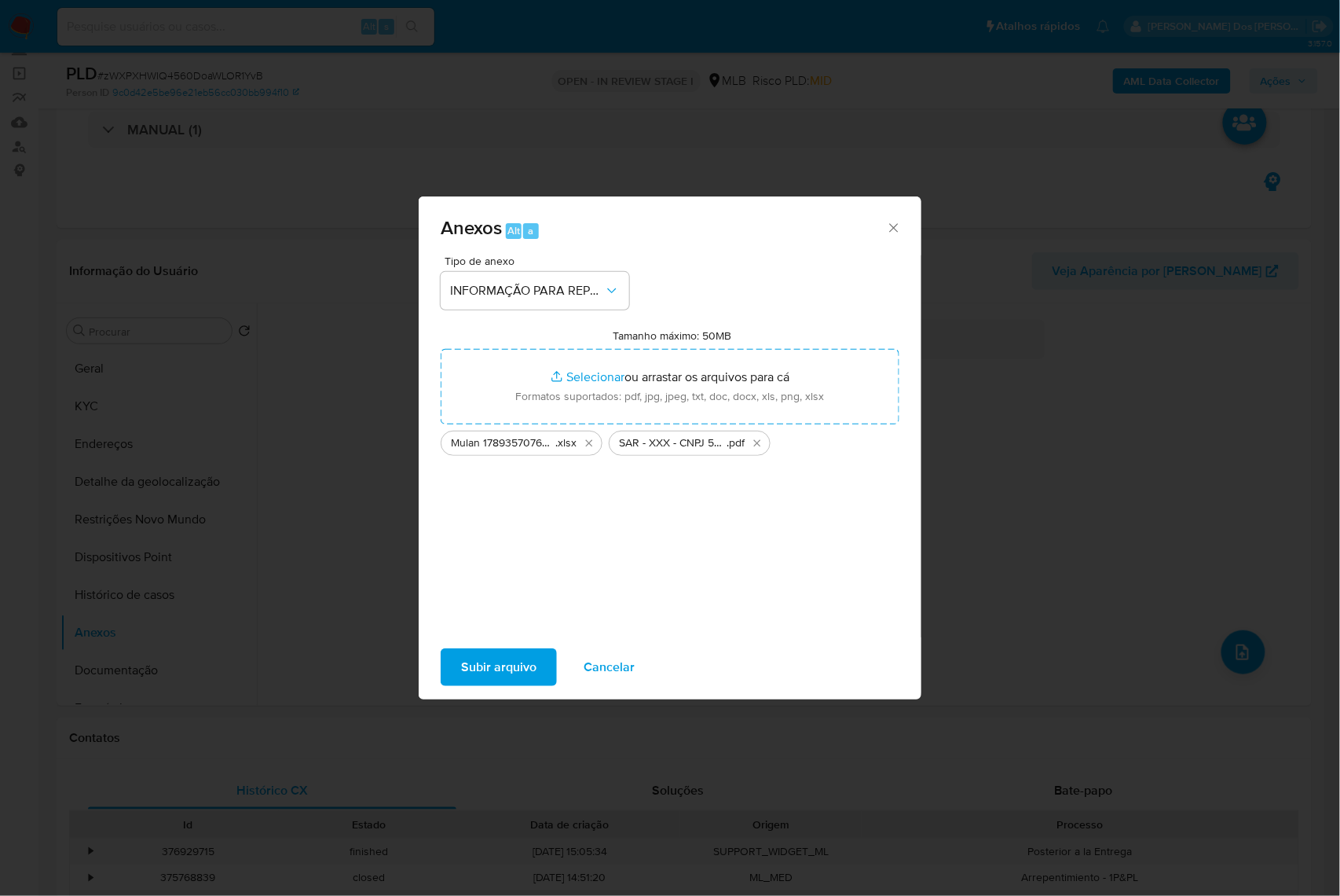
click at [494, 685] on span "Subir arquivo" at bounding box center [499, 667] width 76 height 35
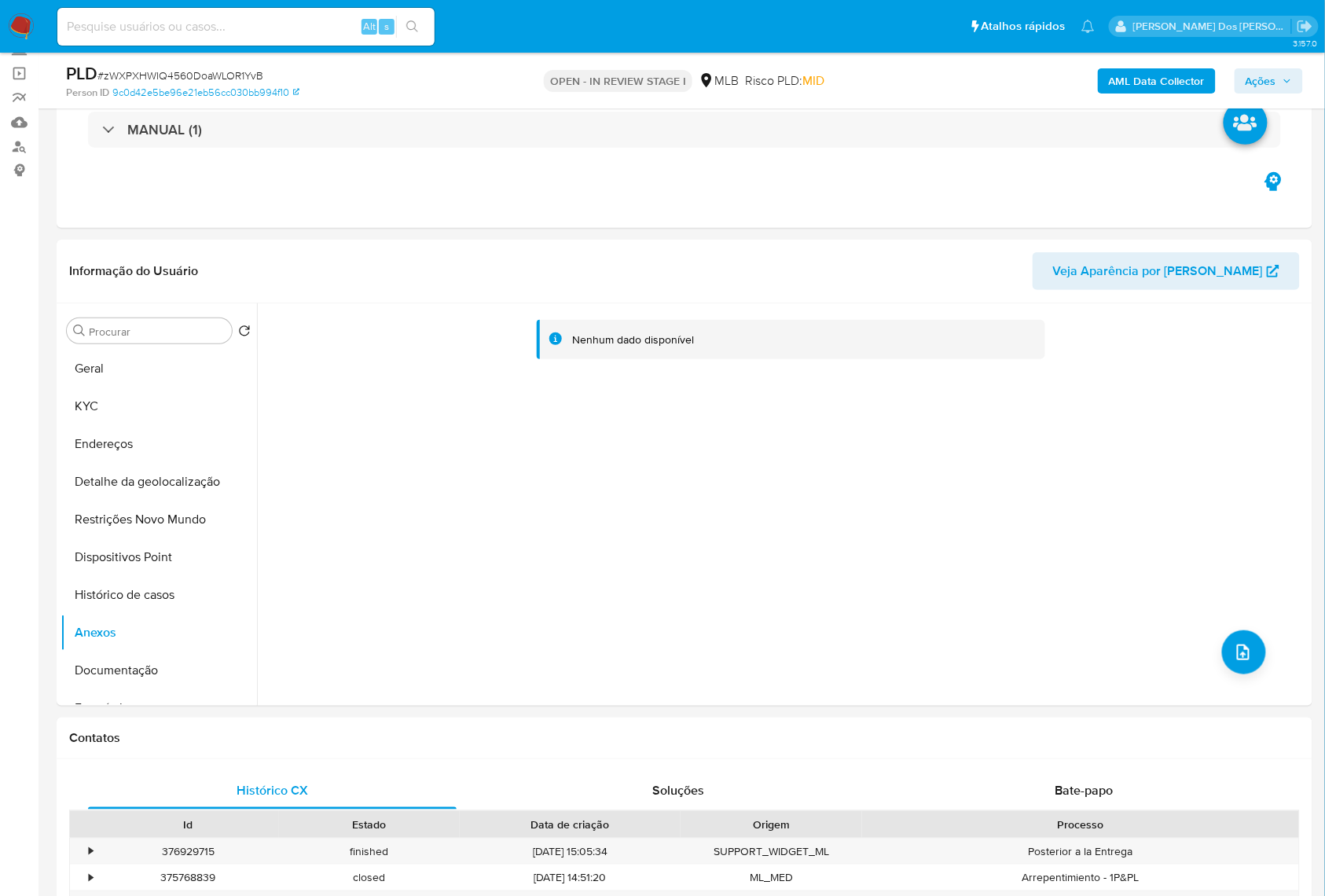
click at [1278, 74] on span "Ações" at bounding box center [1269, 80] width 47 height 22
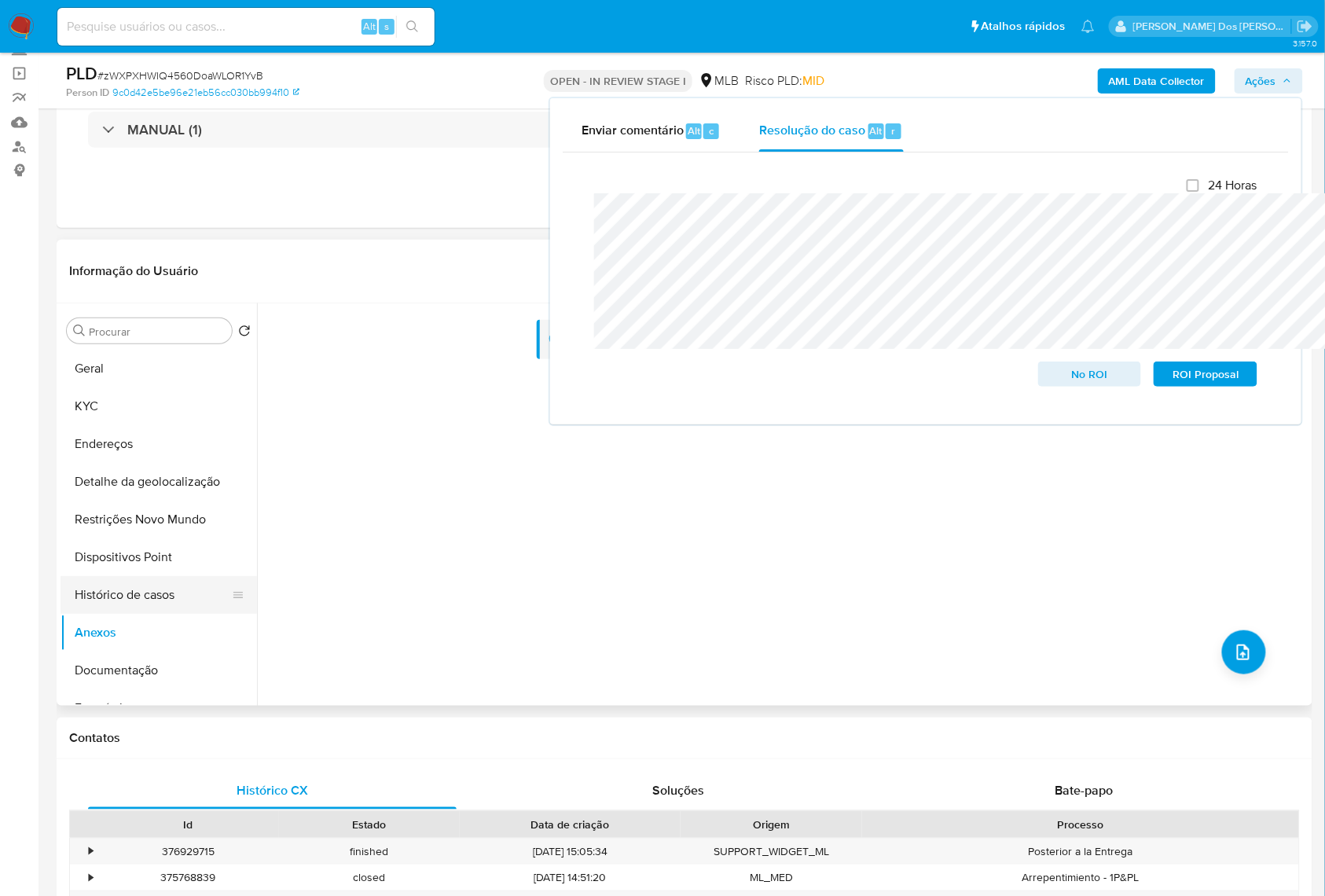
click at [105, 614] on button "Histórico de casos" at bounding box center [152, 594] width 184 height 38
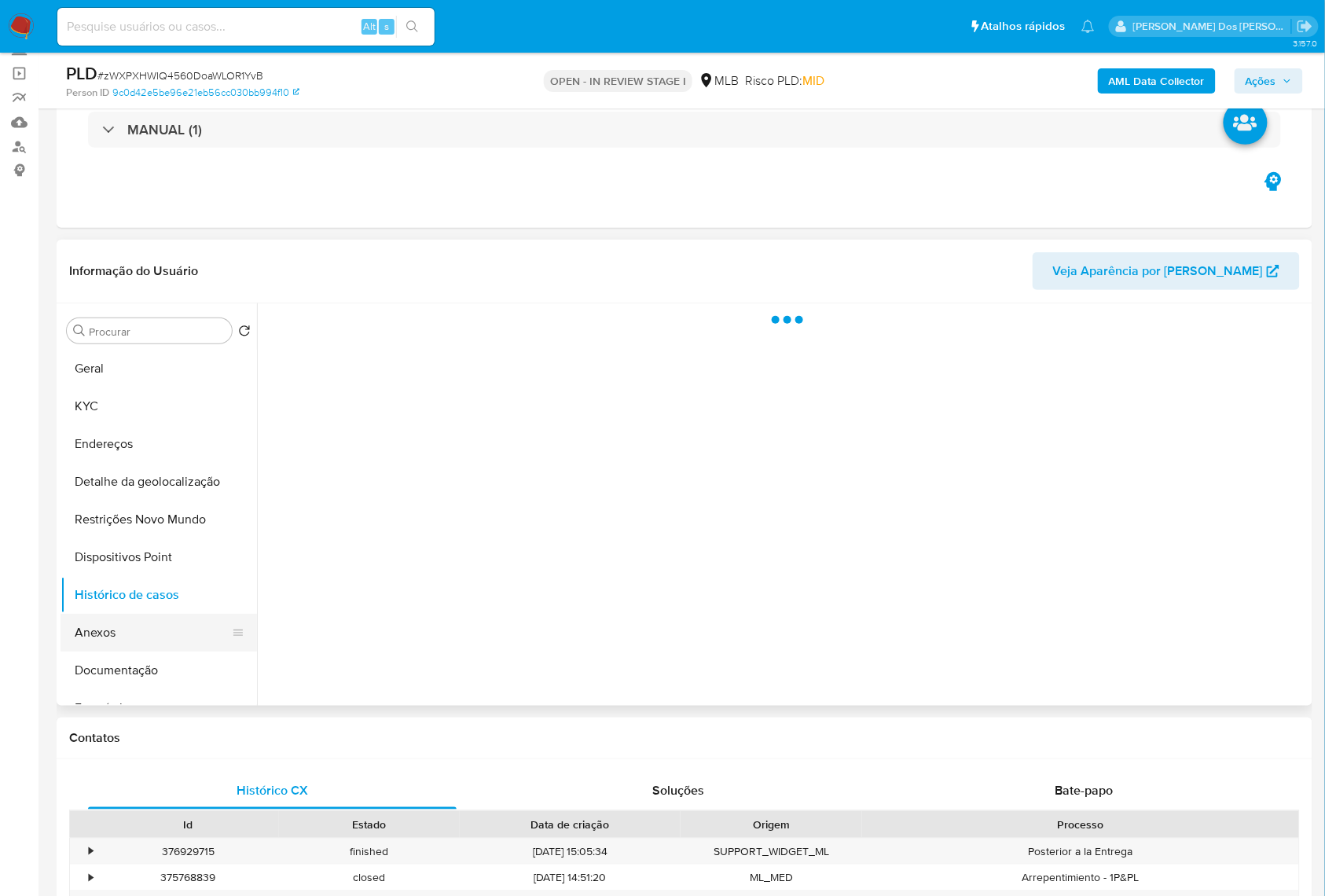
click at [113, 652] on button "Anexos" at bounding box center [152, 632] width 184 height 38
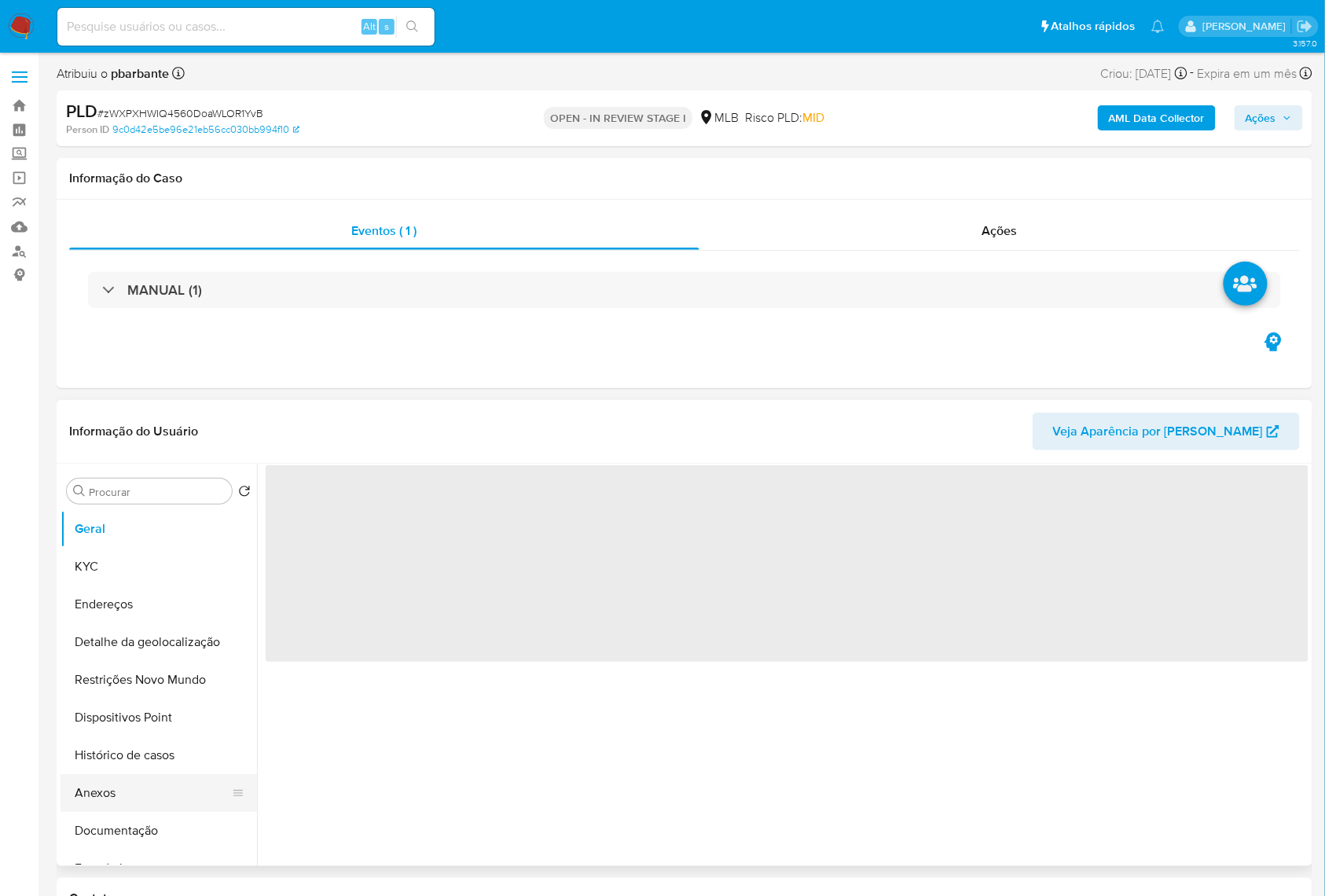
click at [145, 812] on button "Anexos" at bounding box center [152, 792] width 184 height 38
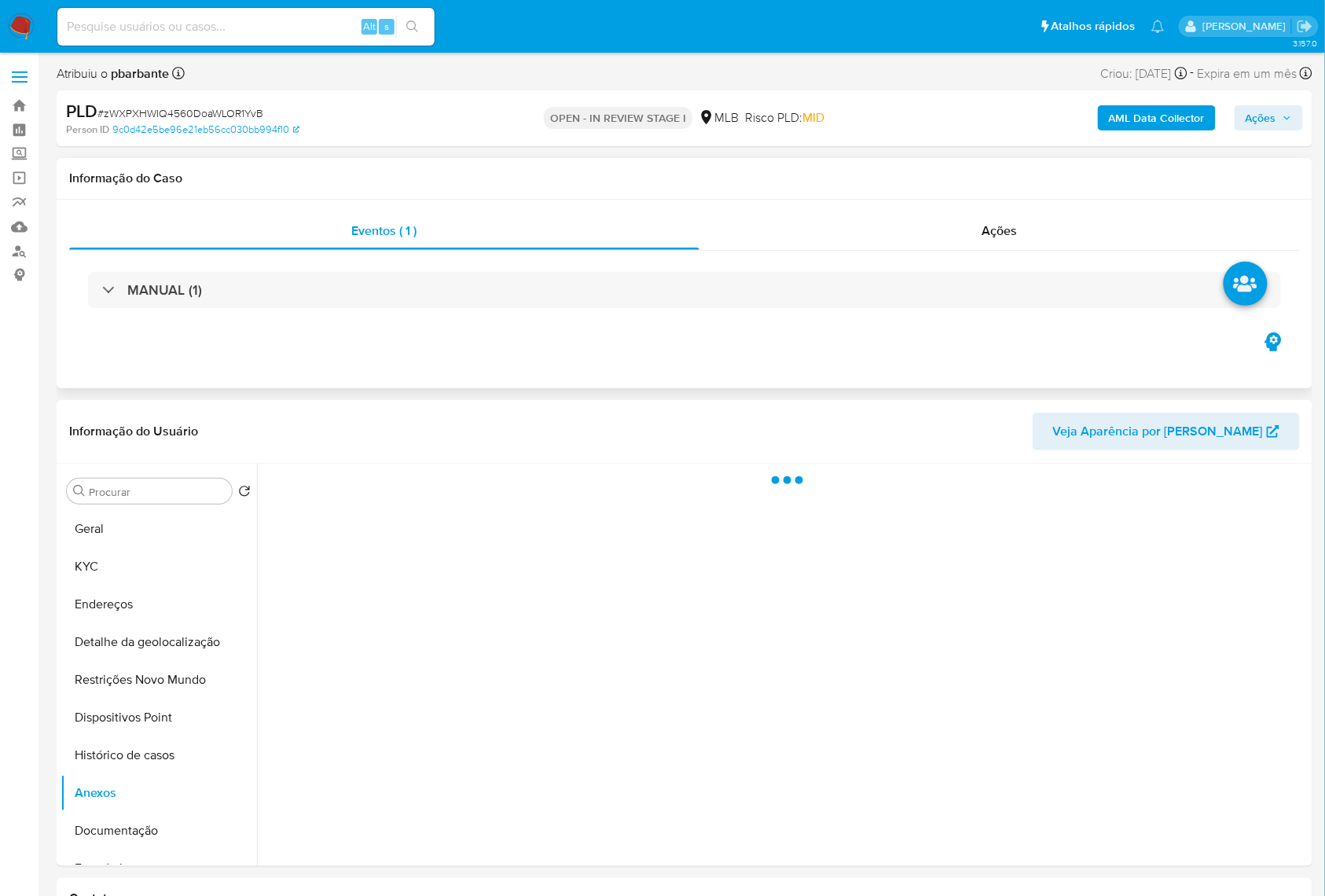
select select "10"
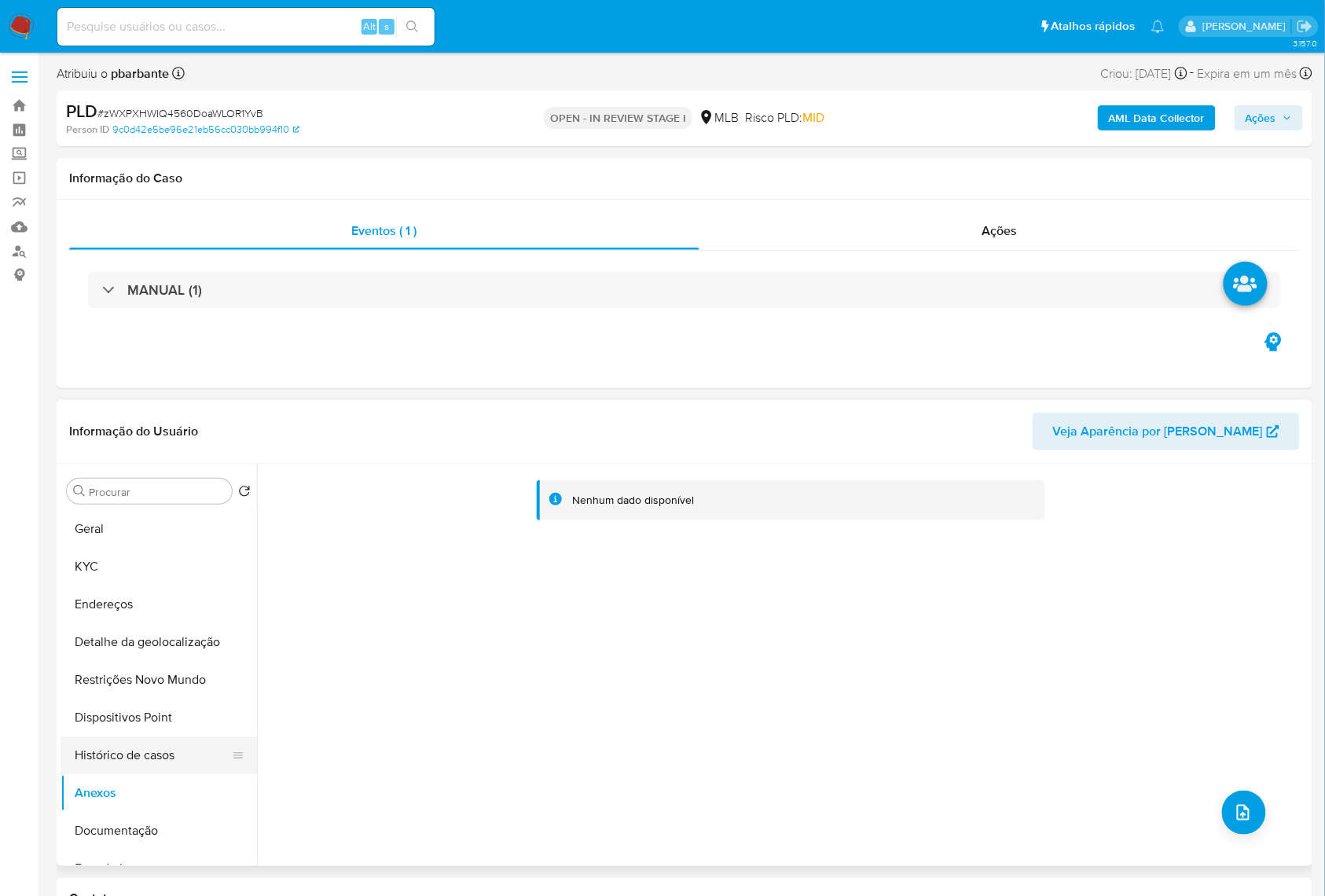
click at [102, 774] on button "Histórico de casos" at bounding box center [152, 754] width 184 height 38
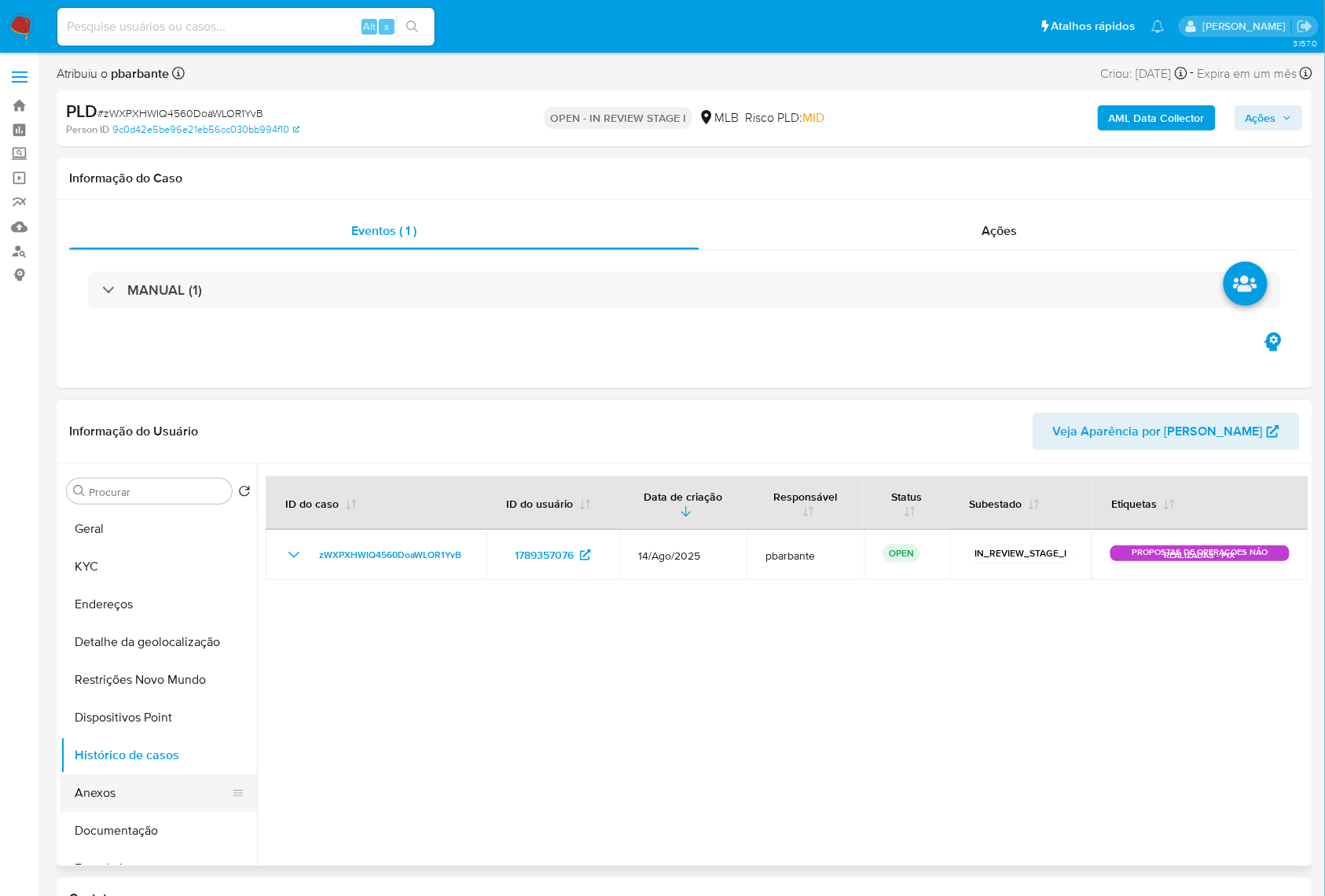
click at [130, 812] on button "Anexos" at bounding box center [152, 792] width 184 height 38
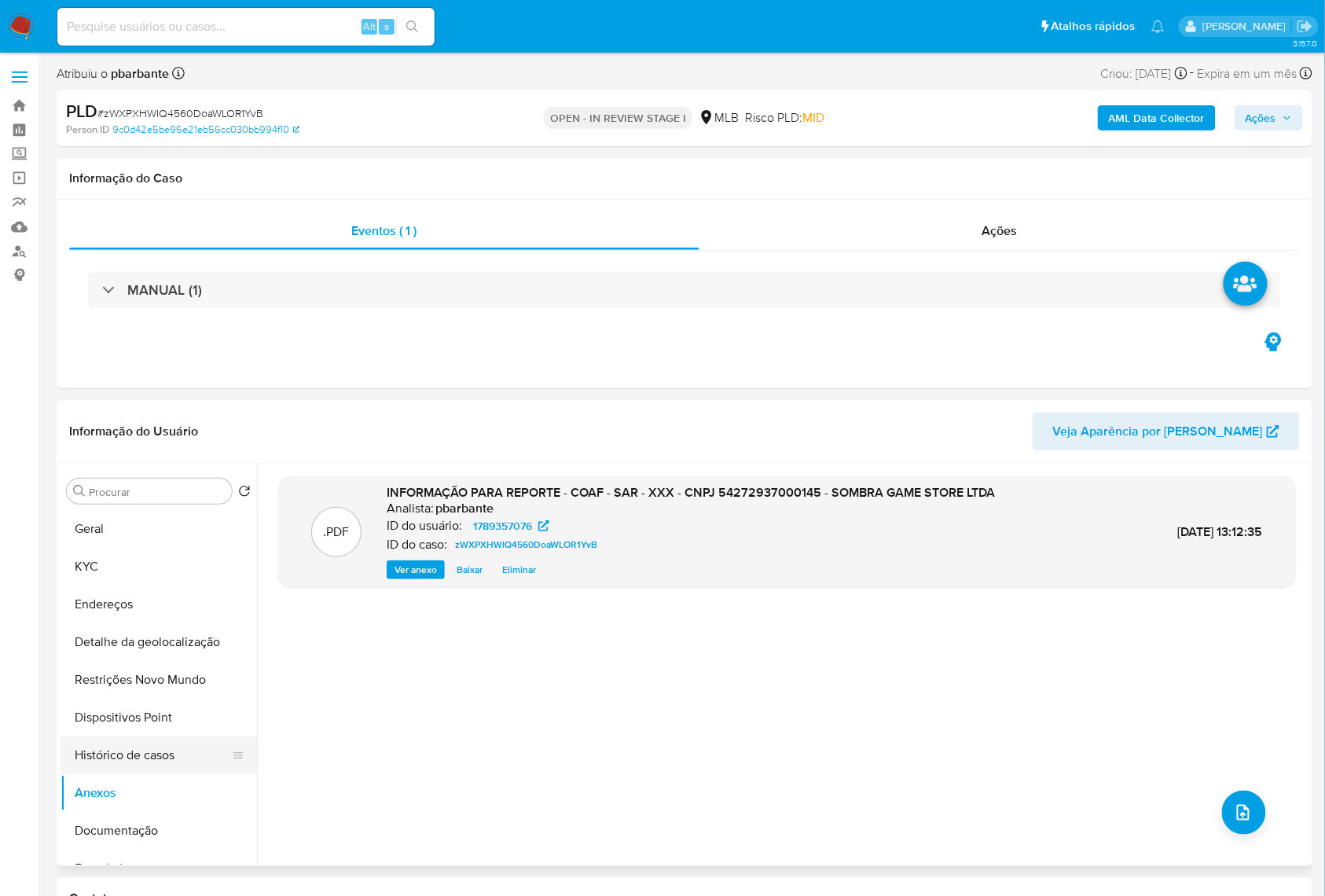
click at [104, 767] on button "Histórico de casos" at bounding box center [152, 754] width 184 height 38
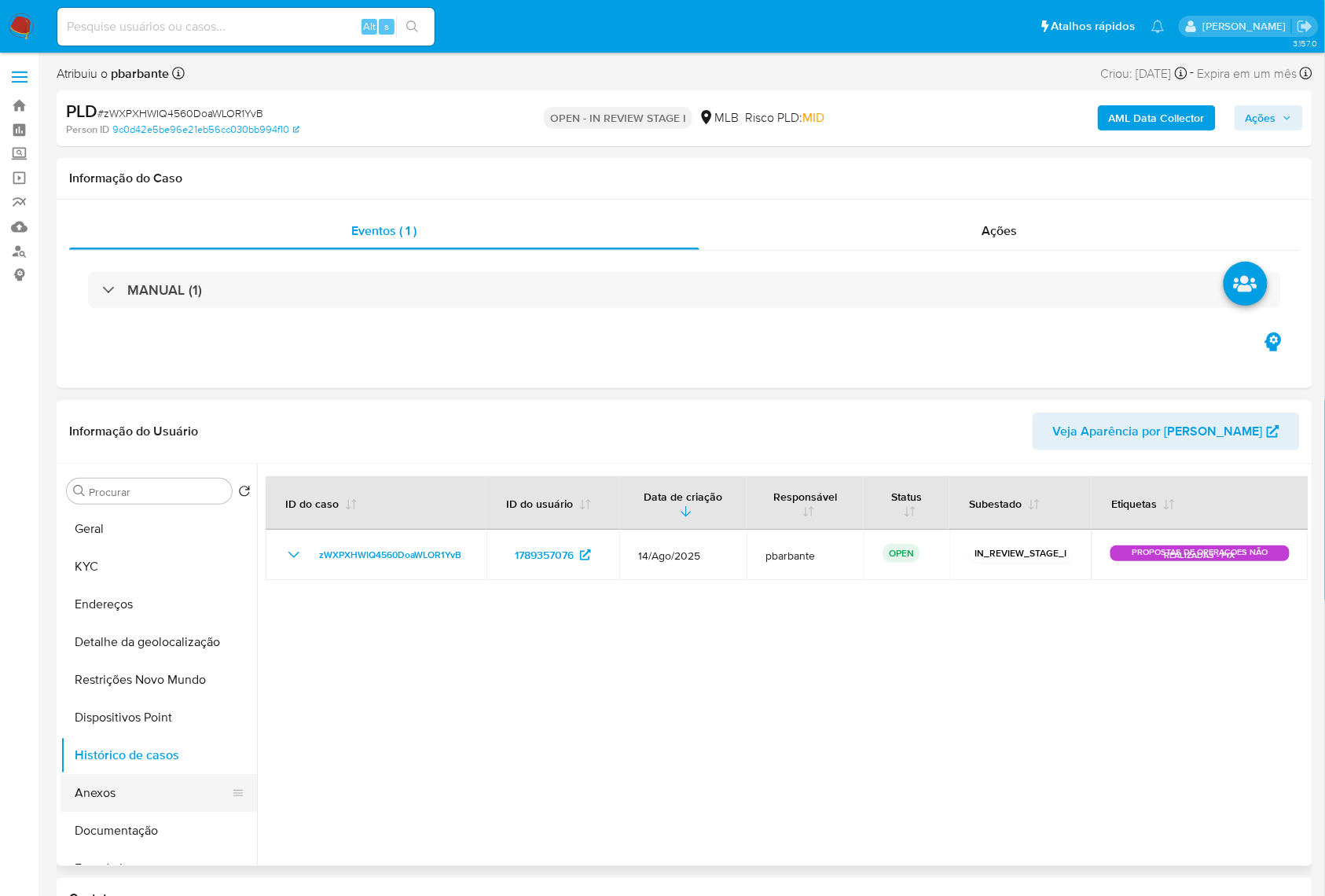
click at [110, 811] on button "Anexos" at bounding box center [152, 792] width 184 height 38
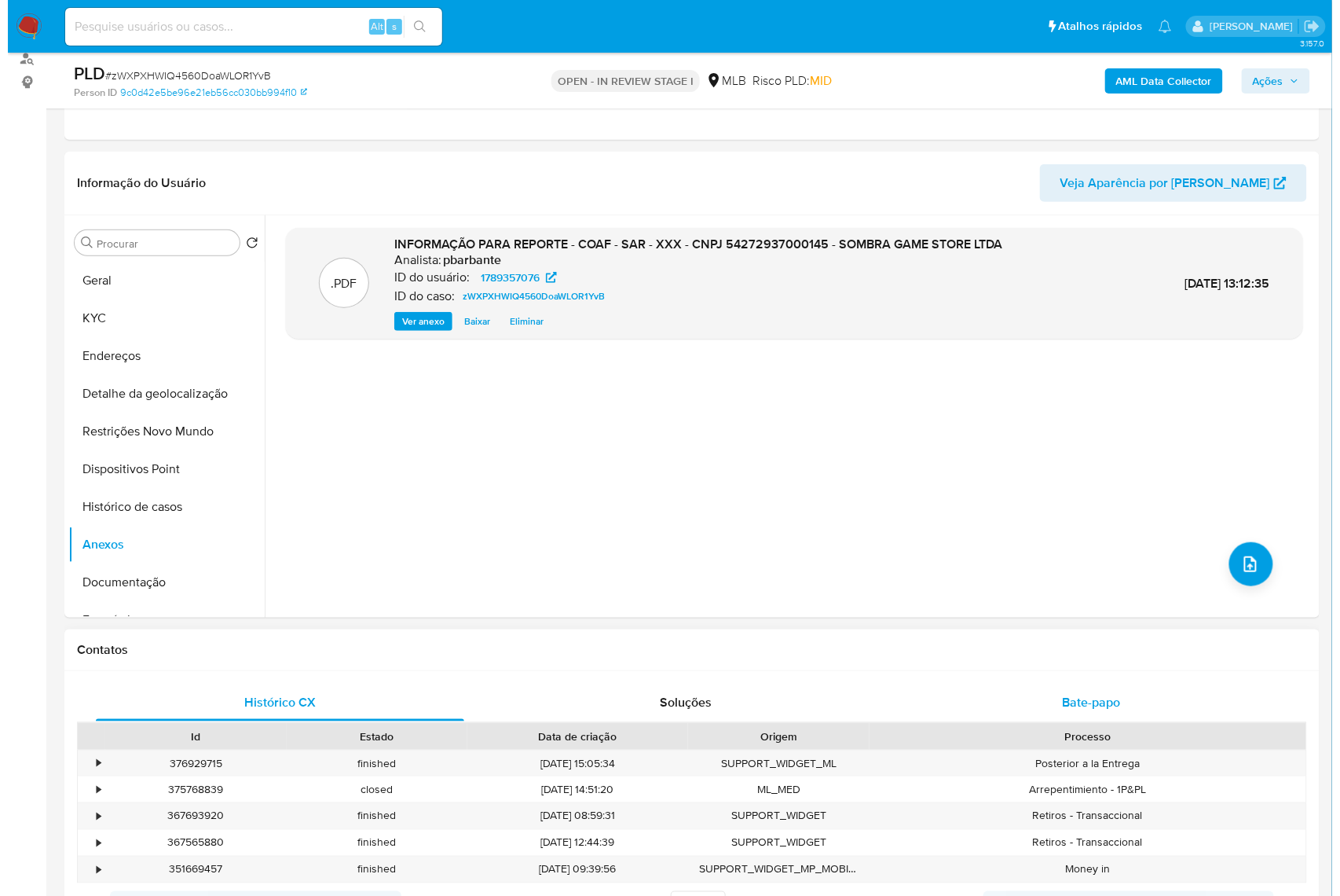
scroll to position [209, 0]
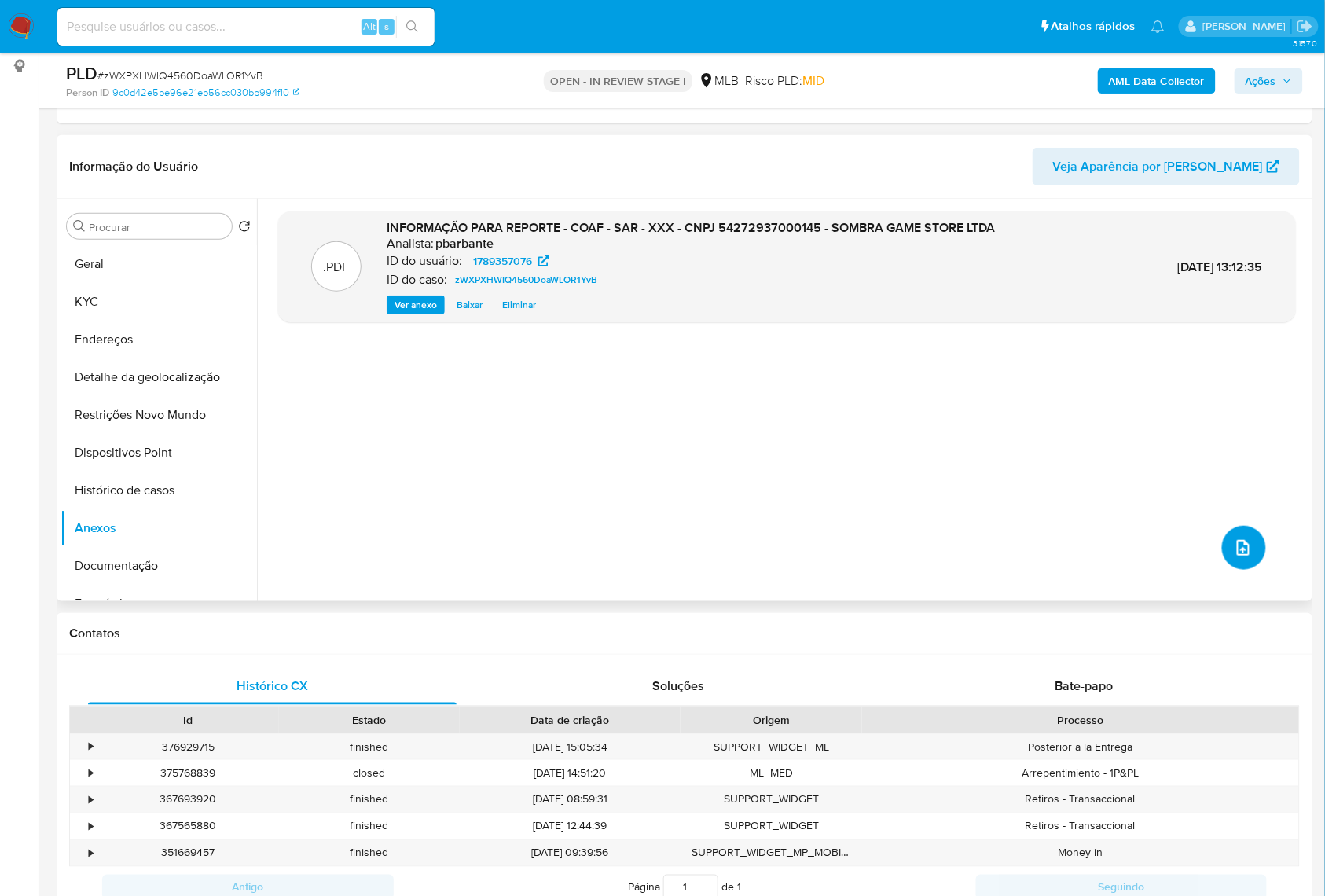
click at [1239, 558] on icon "upload-file" at bounding box center [1243, 547] width 18 height 18
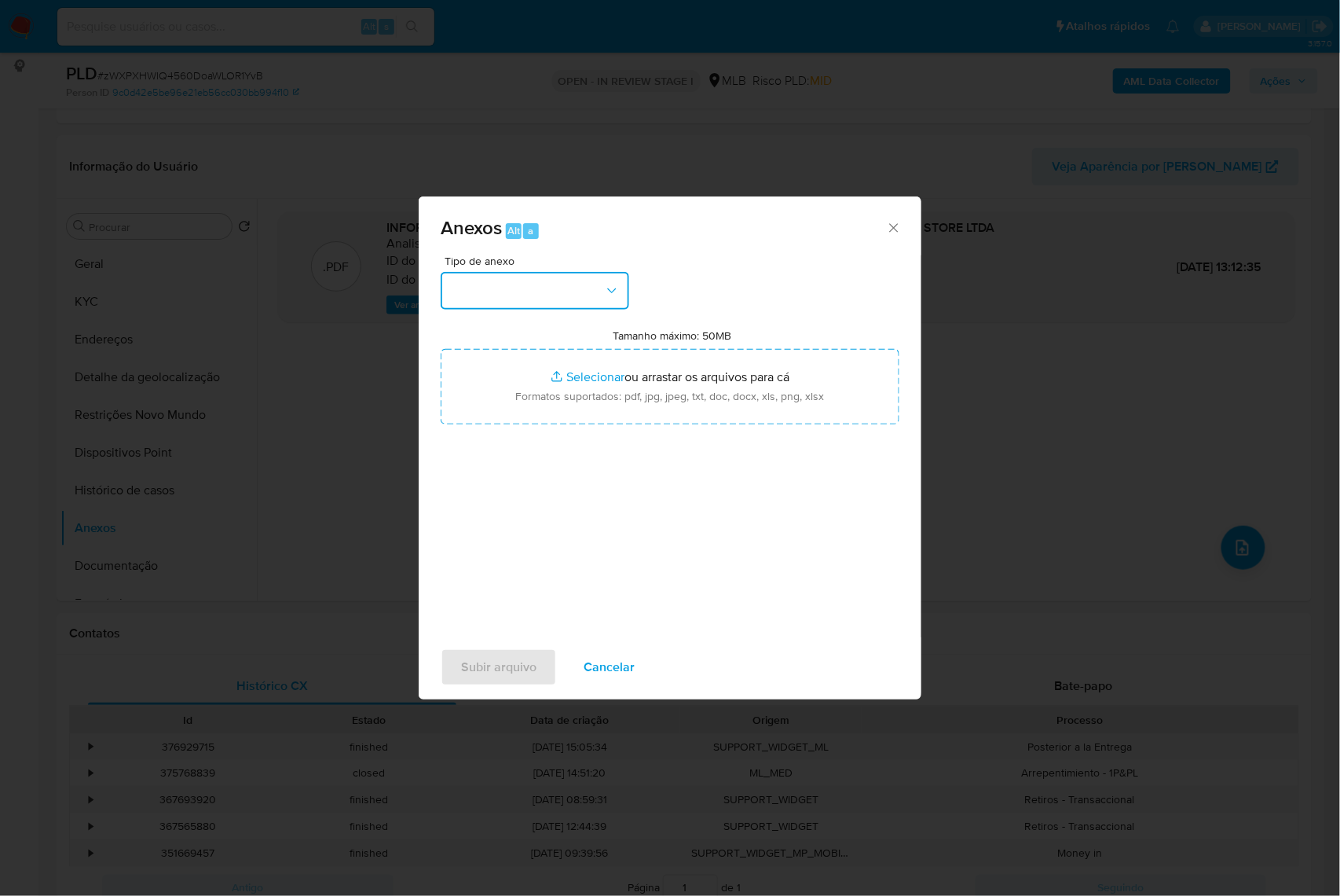
click at [564, 272] on button "button" at bounding box center [535, 290] width 188 height 38
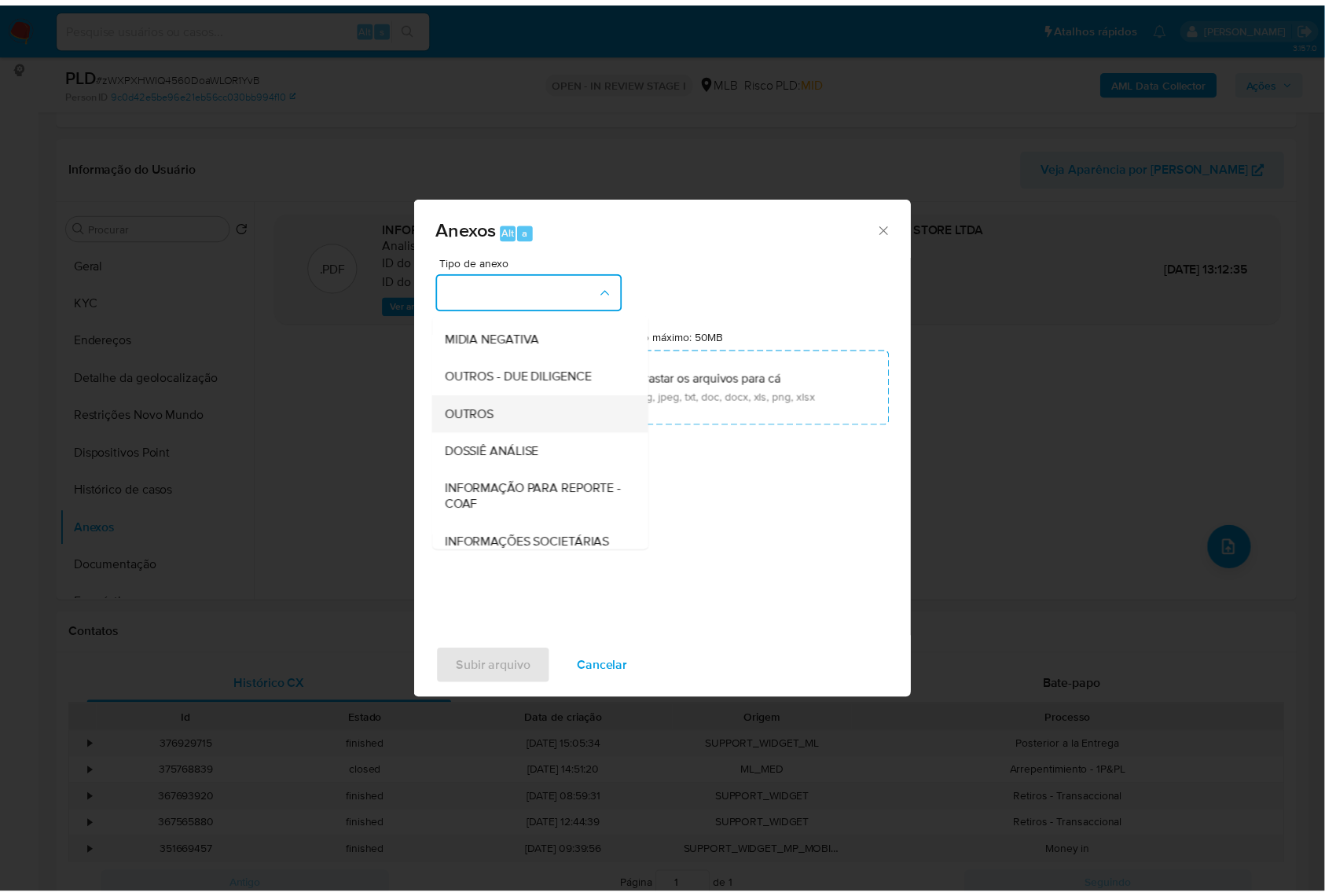
scroll to position [195, 0]
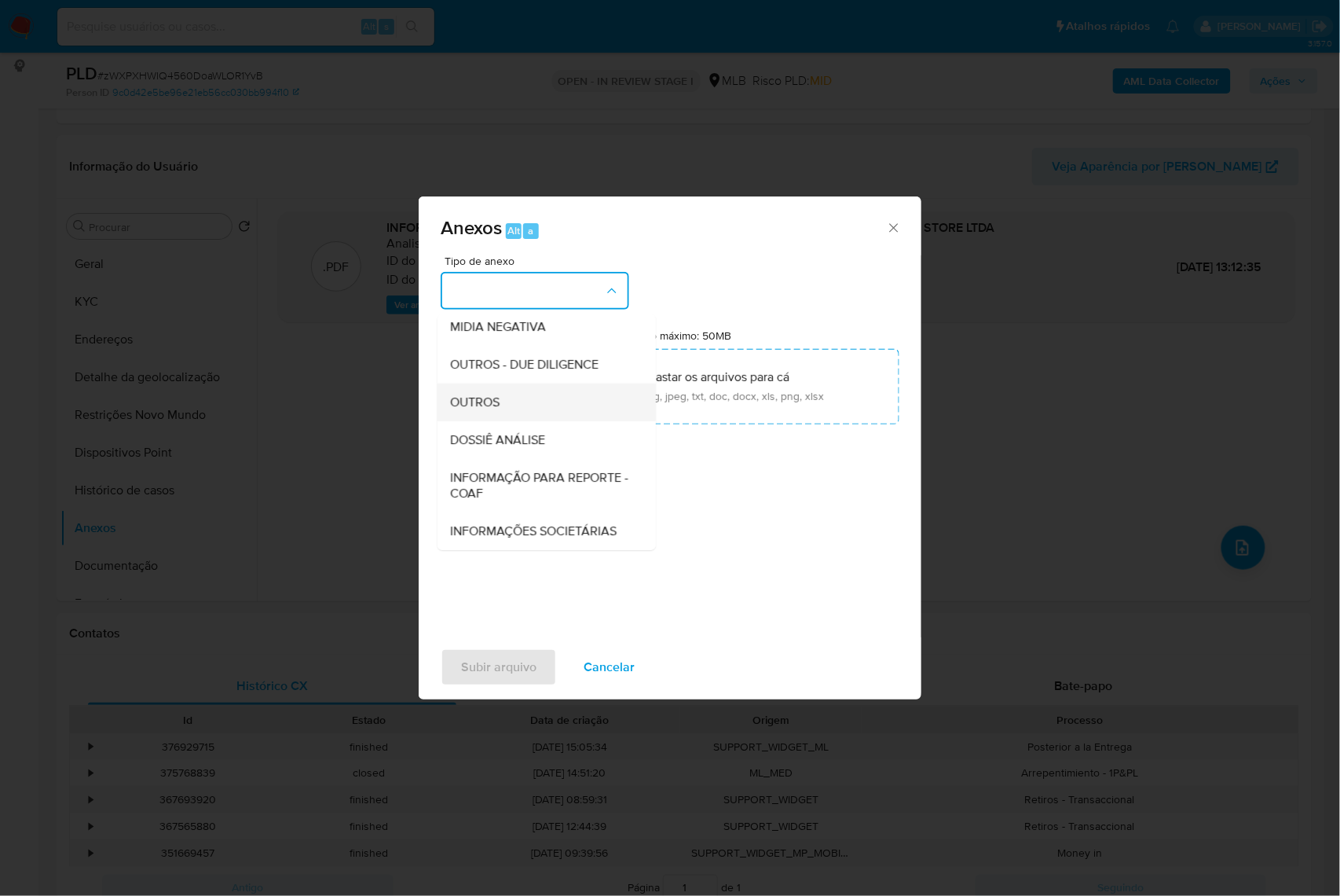
click at [495, 459] on div "INFORMAÇÃO PARA REPORTE - COAF" at bounding box center [542, 485] width 184 height 53
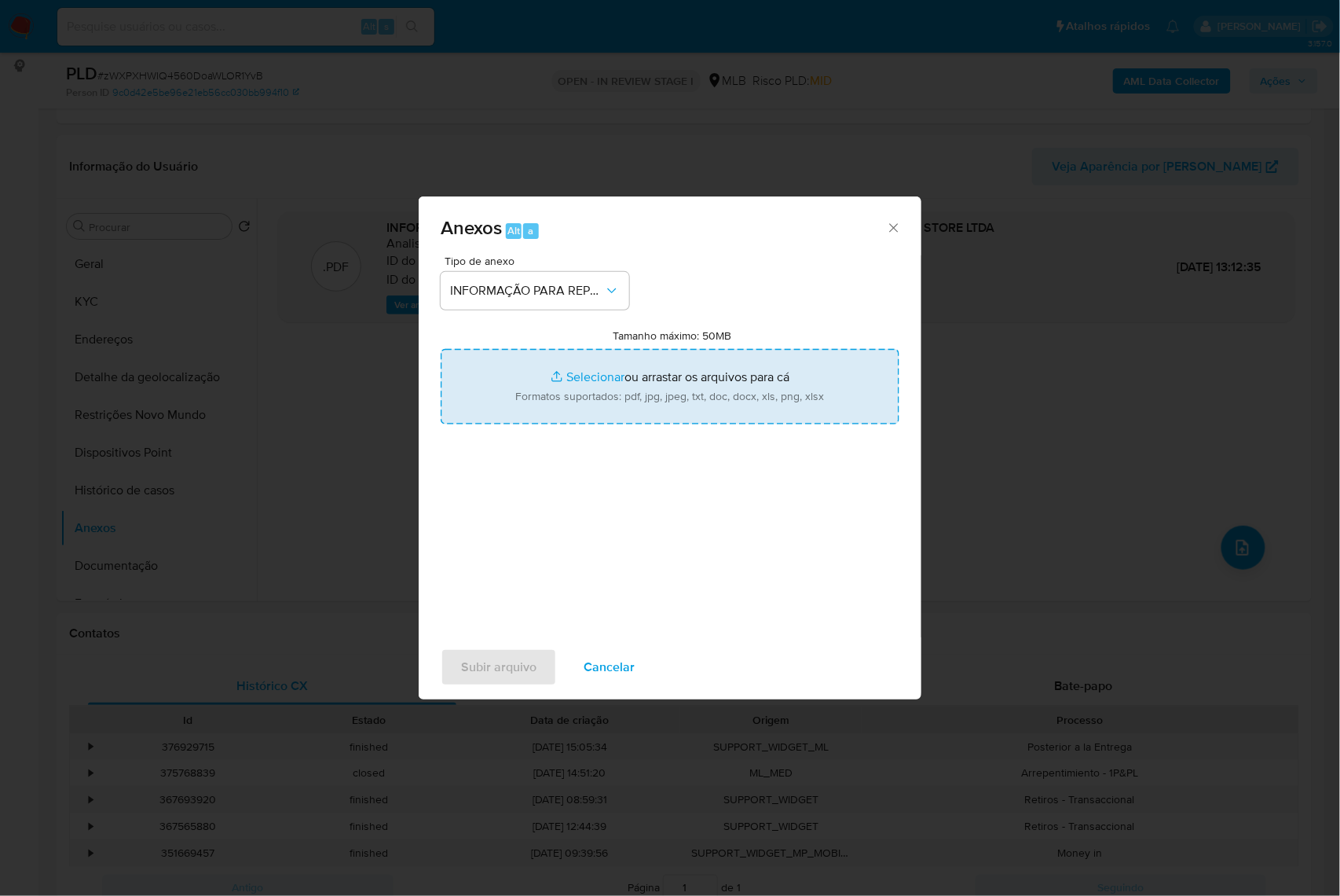
type input "C:\fakepath\Mulan 1789357076_2025_08_26_11_14_48.xlsx"
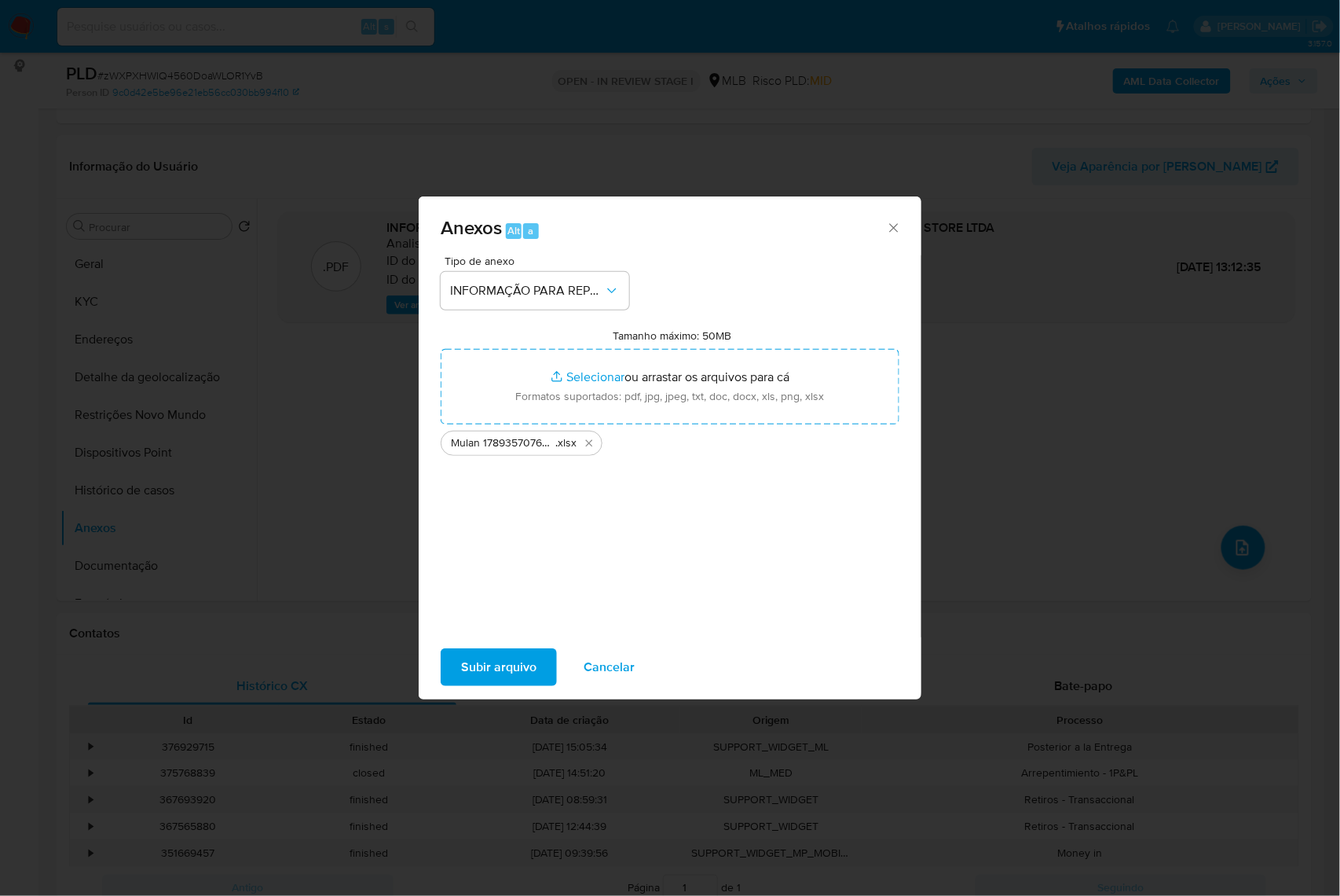
click at [462, 685] on span "Subir arquivo" at bounding box center [499, 667] width 76 height 35
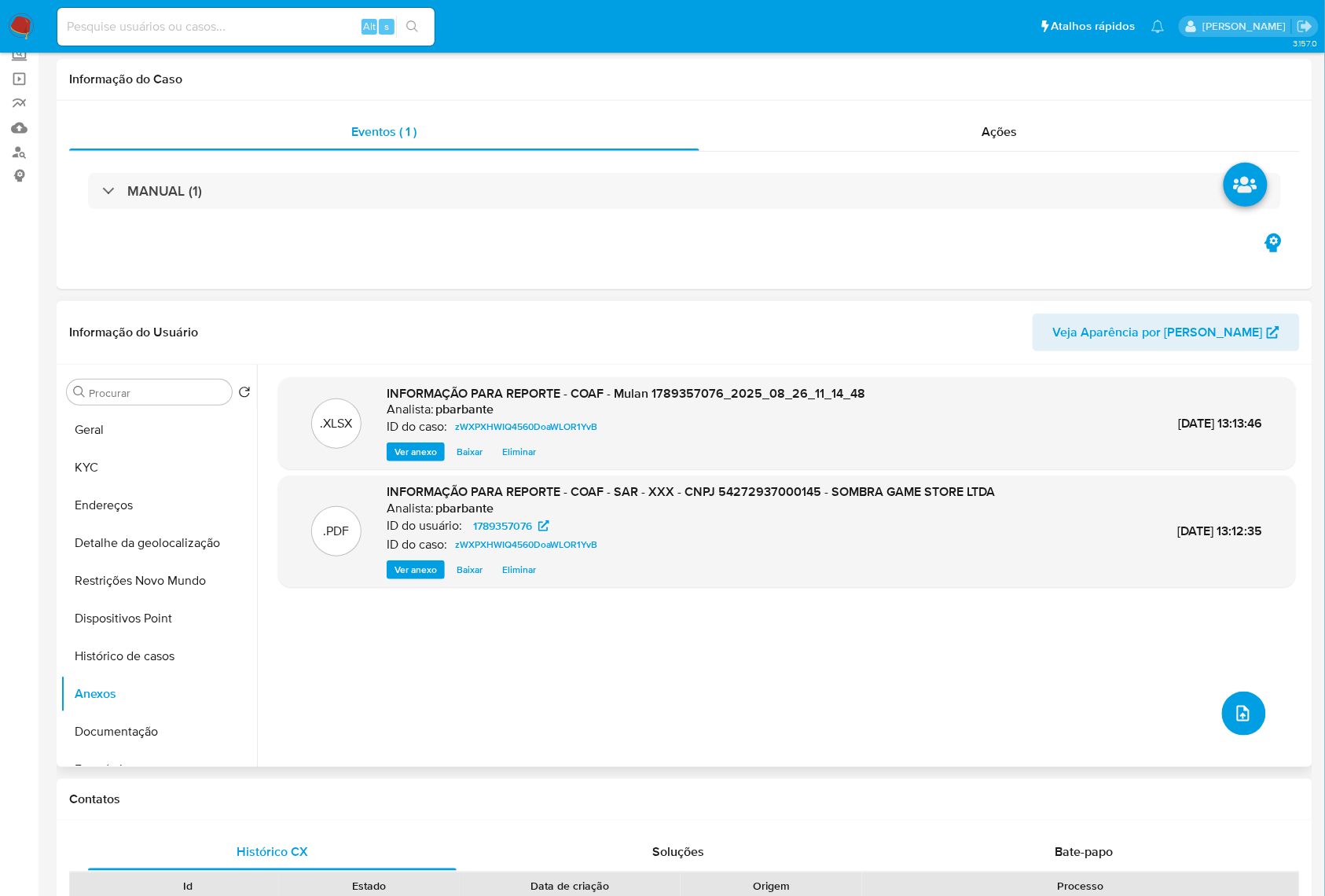
scroll to position [0, 0]
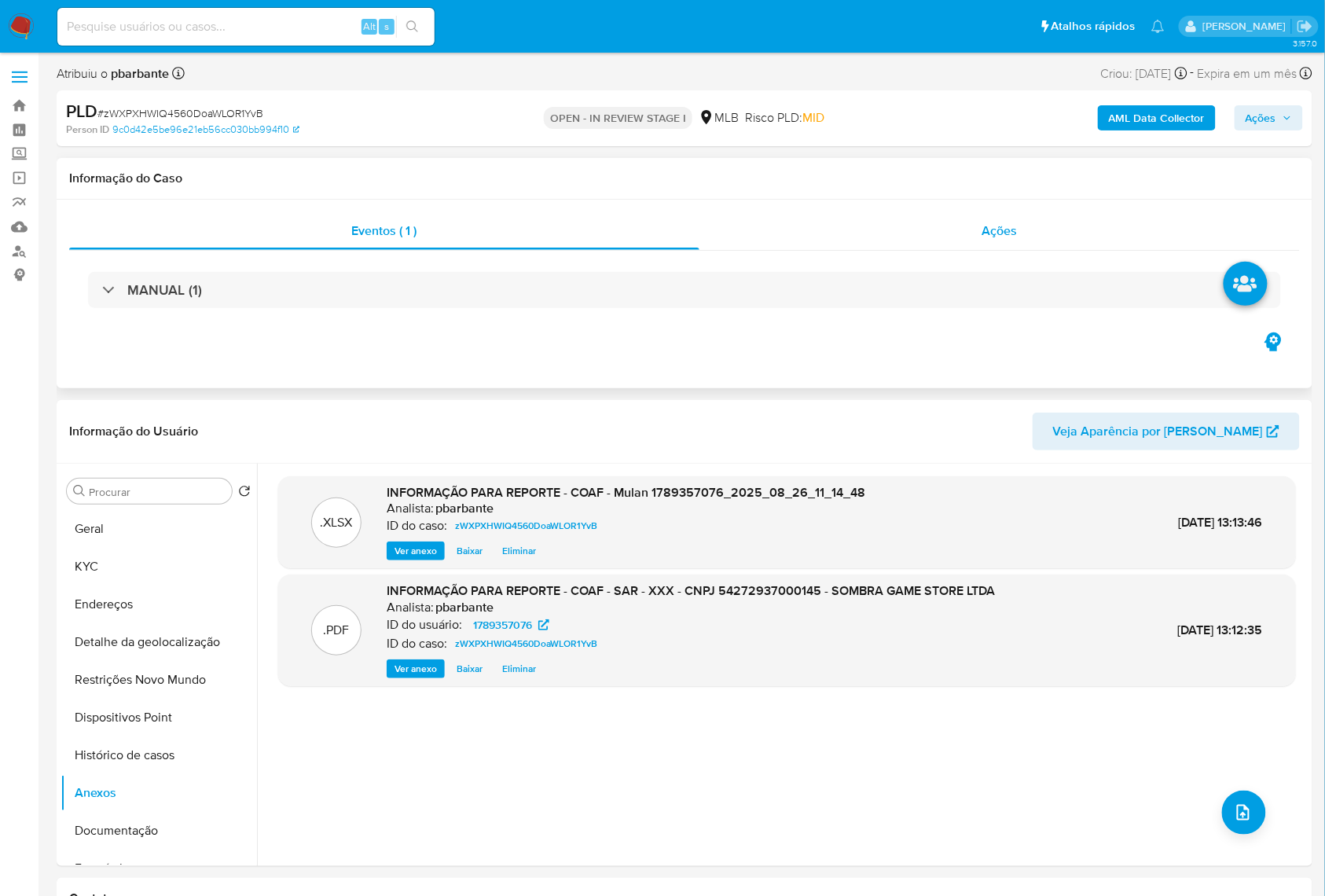
click at [1050, 248] on div "Ações" at bounding box center [999, 231] width 600 height 38
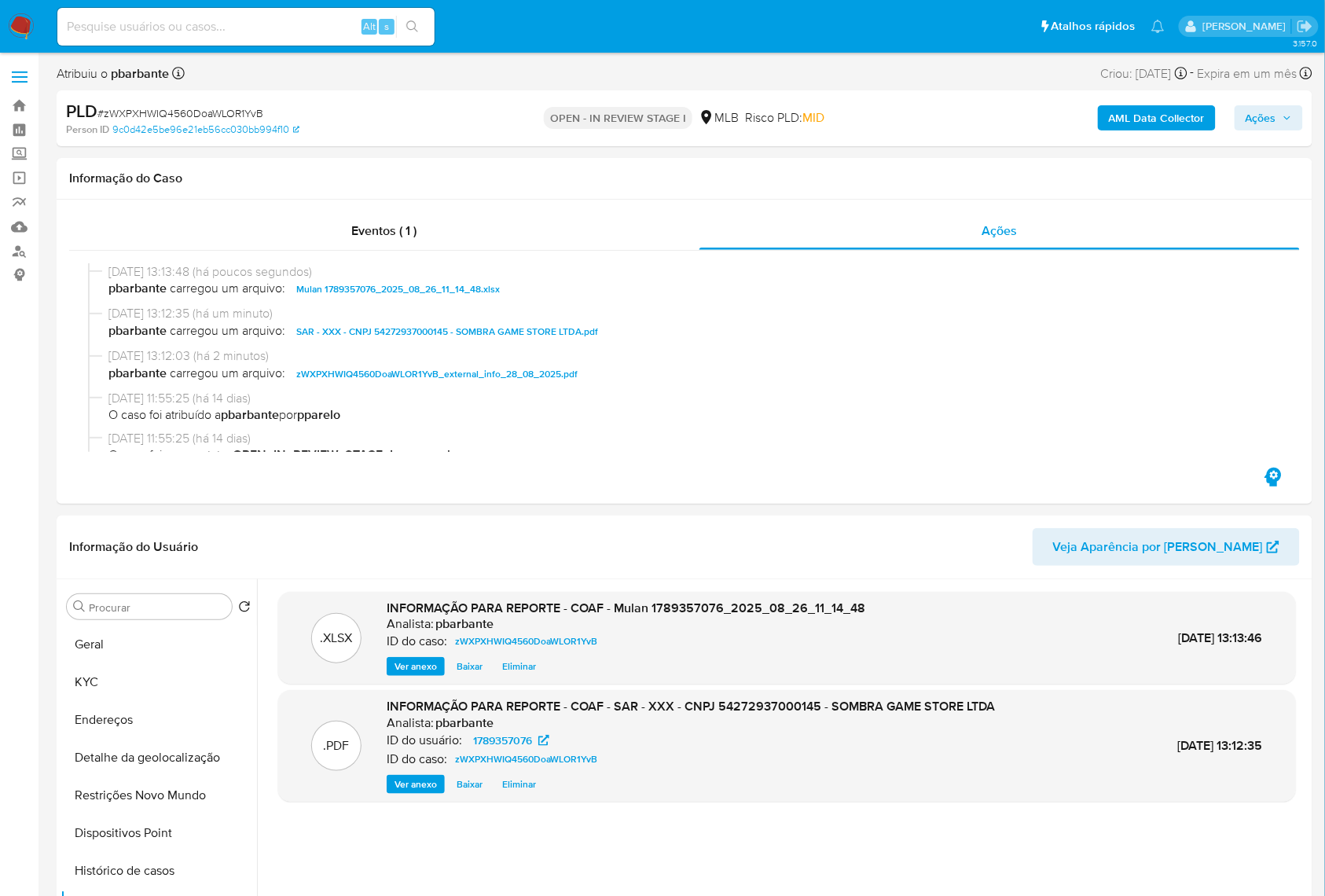
click at [1126, 108] on b "AML Data Collector" at bounding box center [1156, 118] width 96 height 25
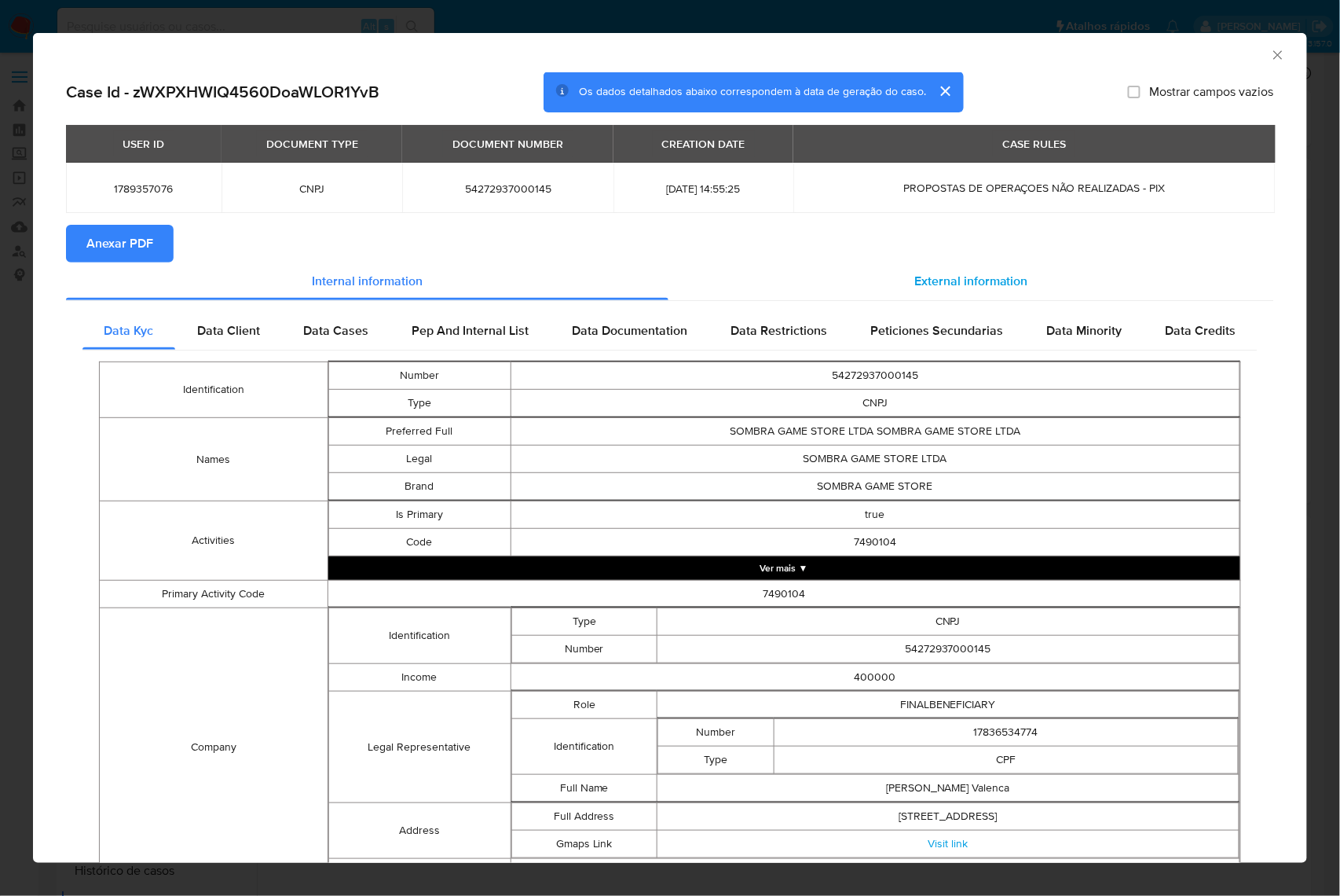
click at [946, 289] on span "External information" at bounding box center [971, 280] width 113 height 18
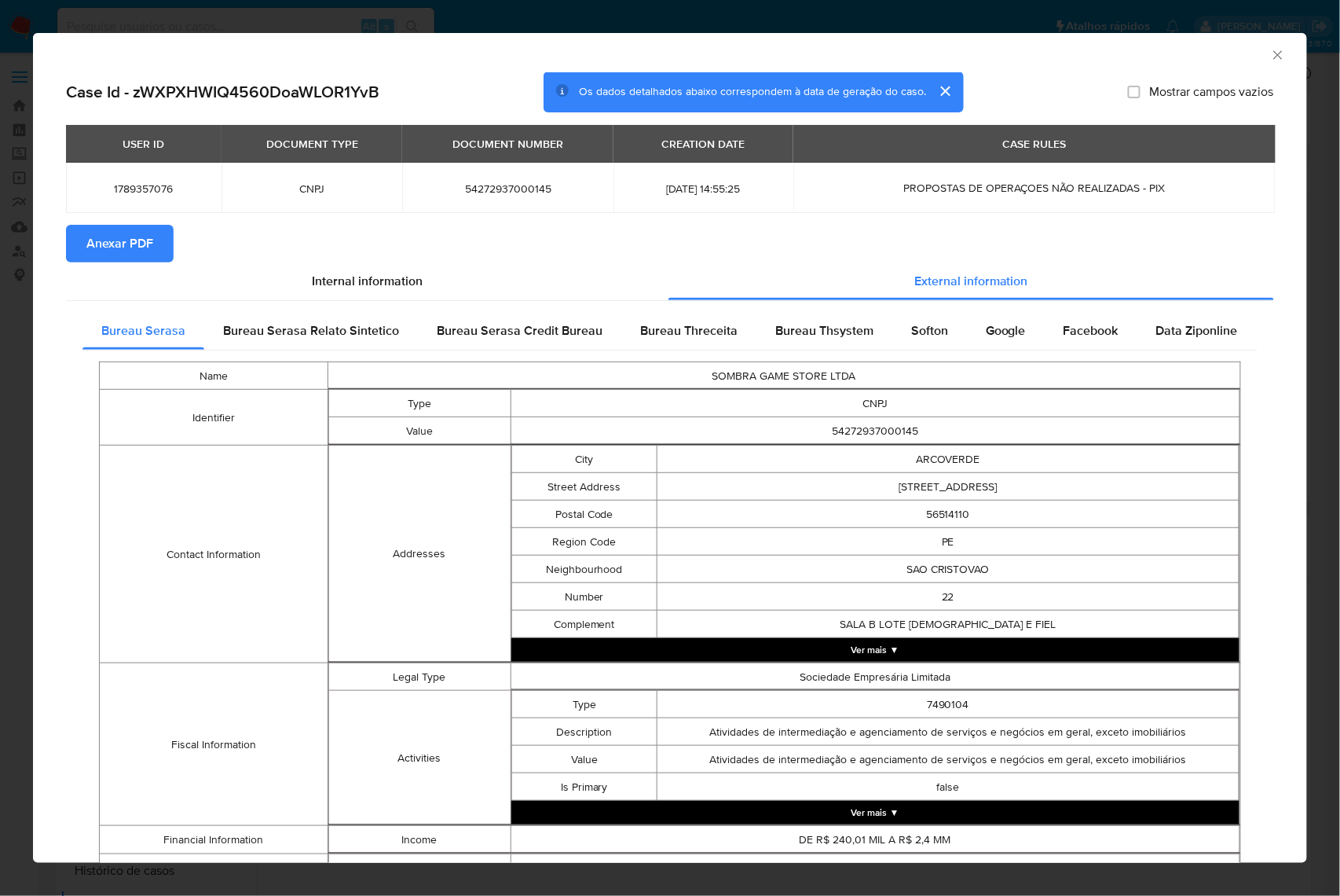
click at [145, 250] on span "Anexar PDF" at bounding box center [119, 243] width 67 height 35
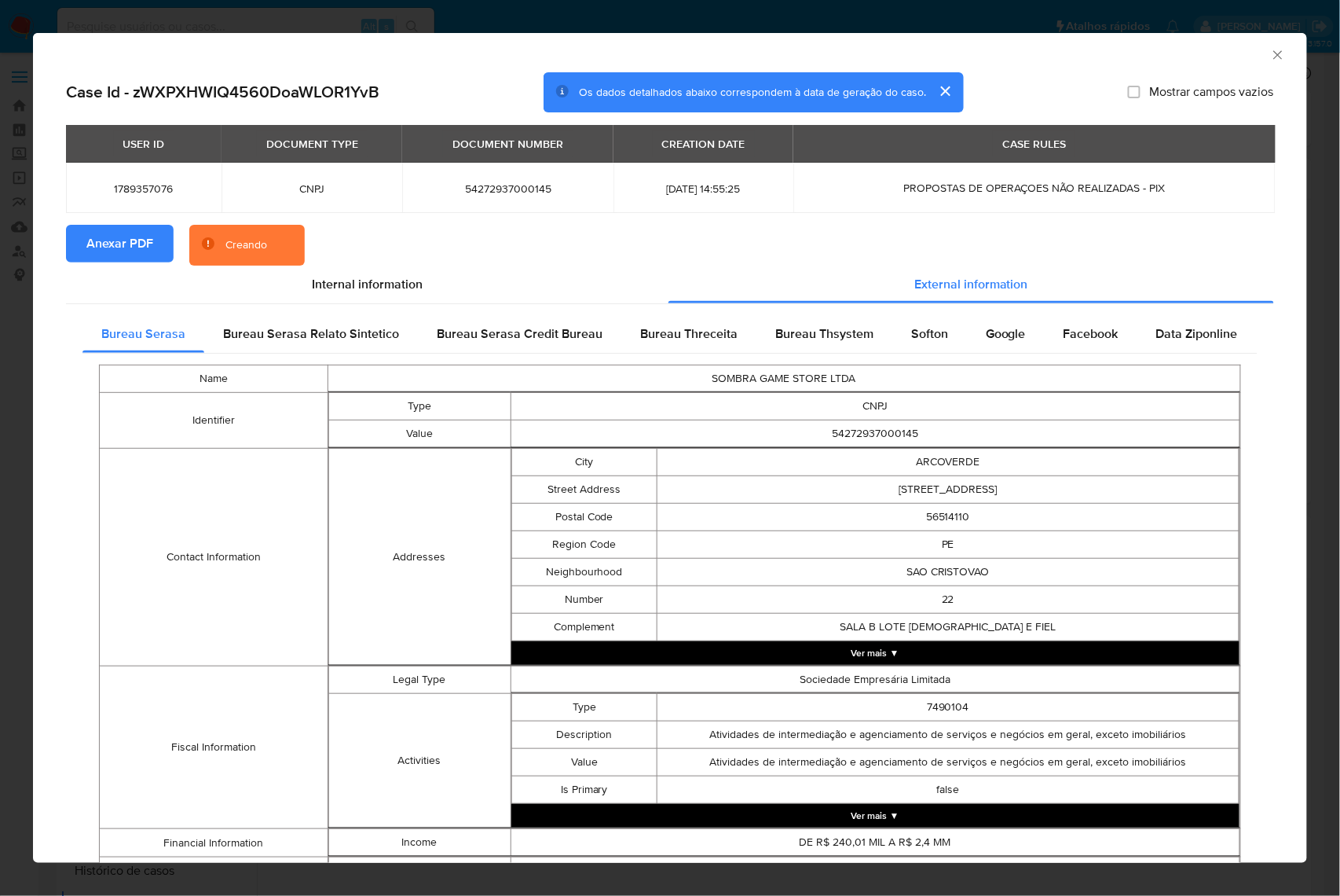
click at [1270, 54] on icon "Fechar a janela" at bounding box center [1278, 55] width 16 height 16
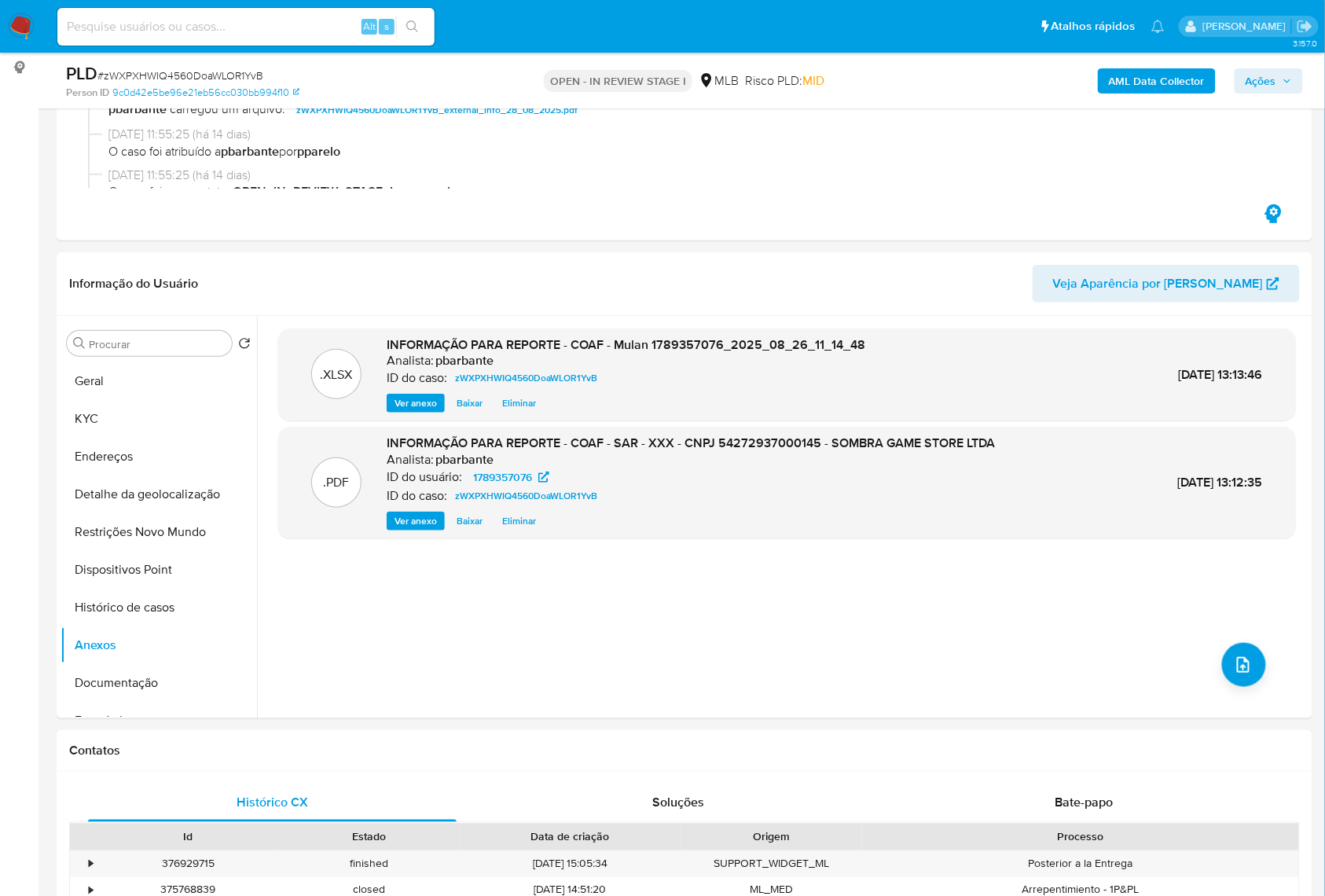
scroll to position [209, 0]
click at [151, 623] on button "Histórico de casos" at bounding box center [152, 605] width 184 height 38
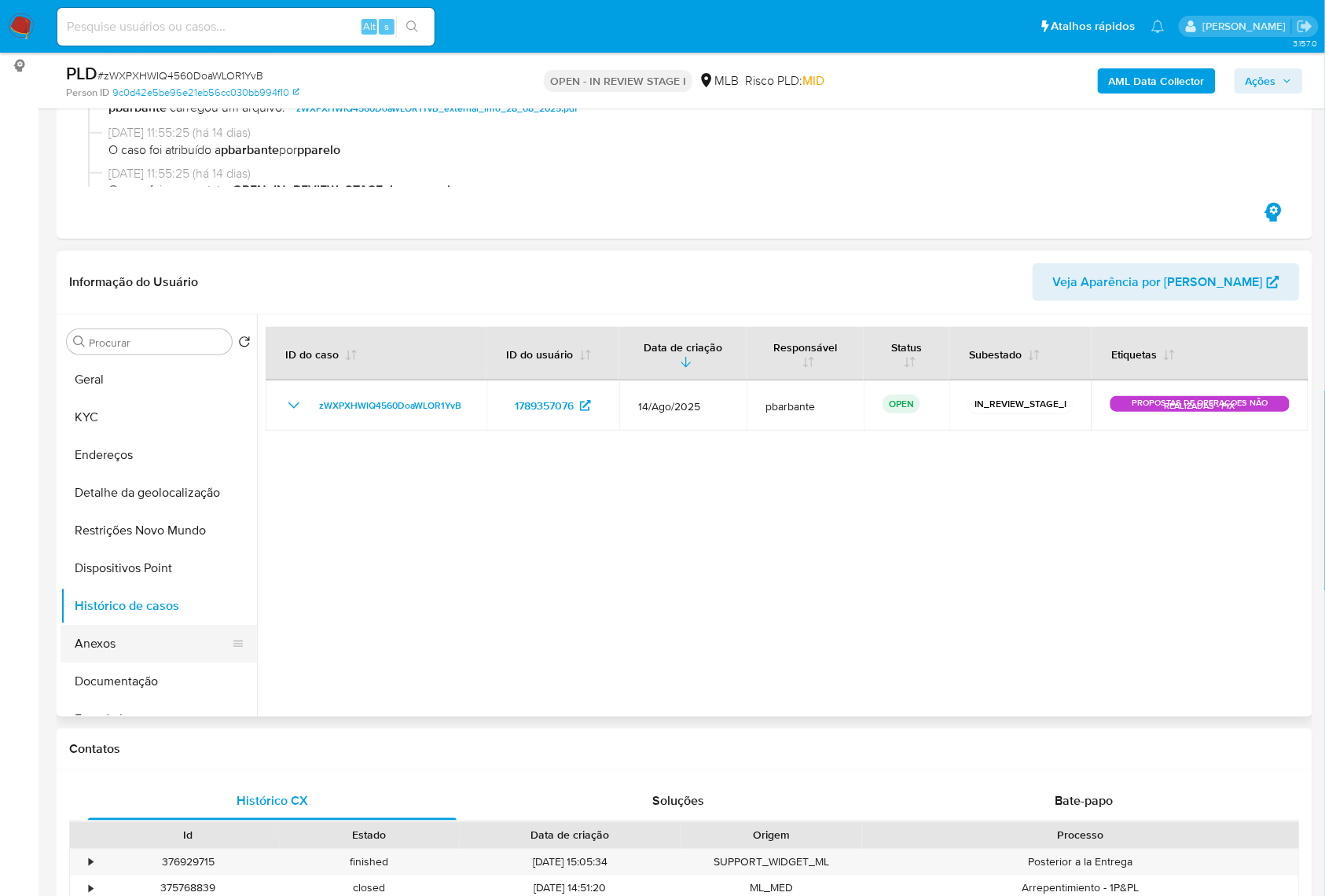
click at [122, 662] on button "Anexos" at bounding box center [152, 643] width 184 height 38
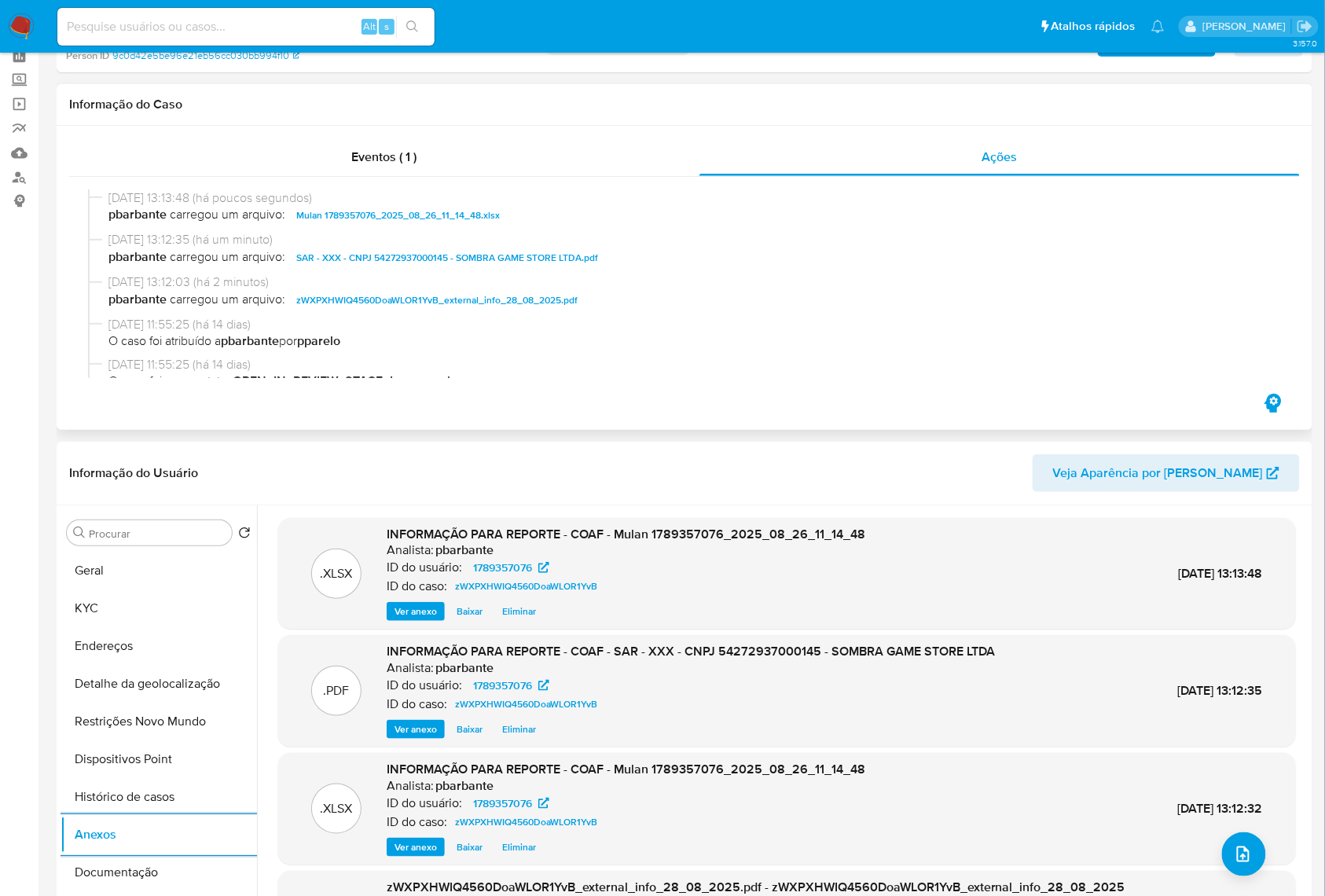
scroll to position [0, 0]
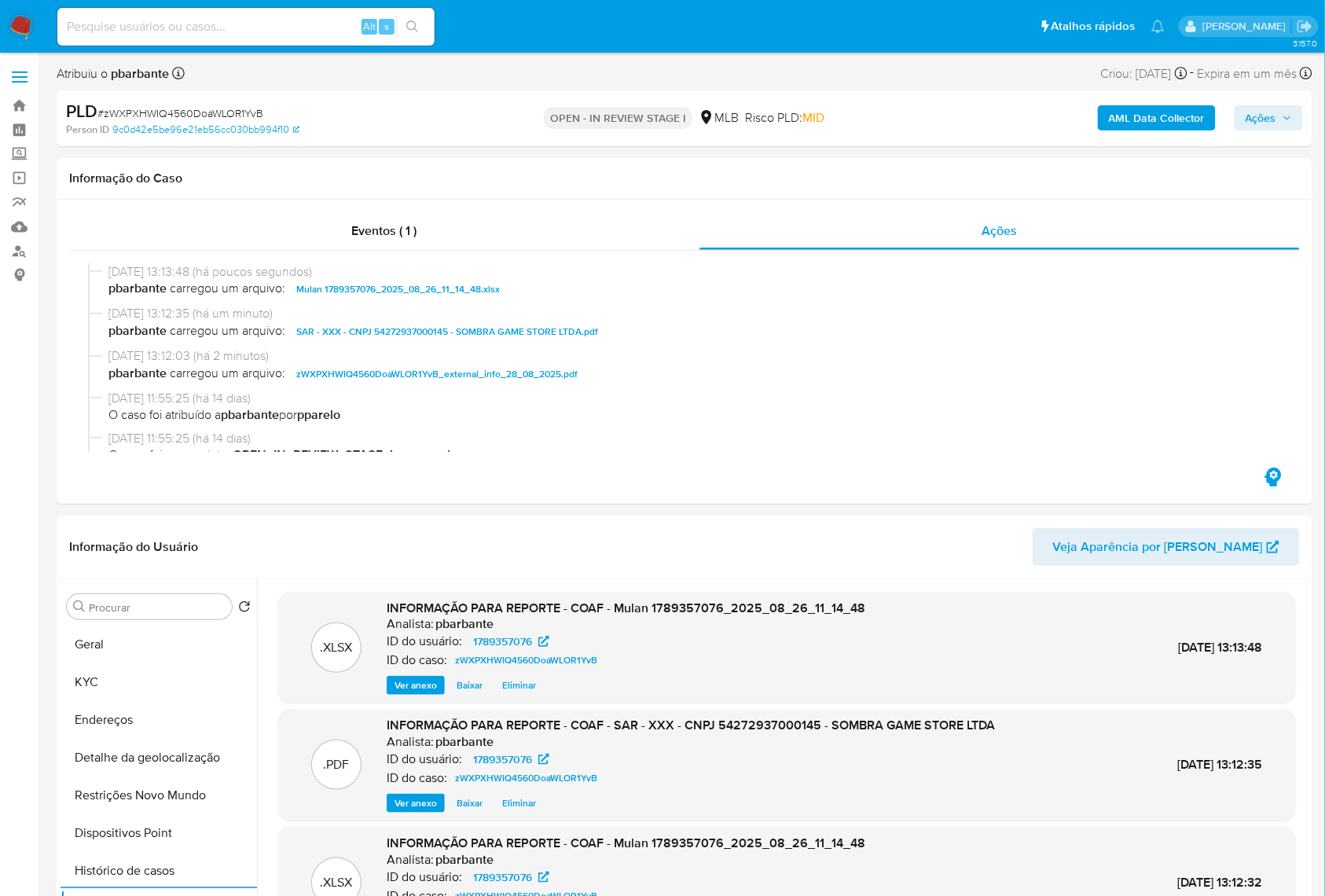
click at [1300, 126] on button "Ações" at bounding box center [1269, 118] width 68 height 25
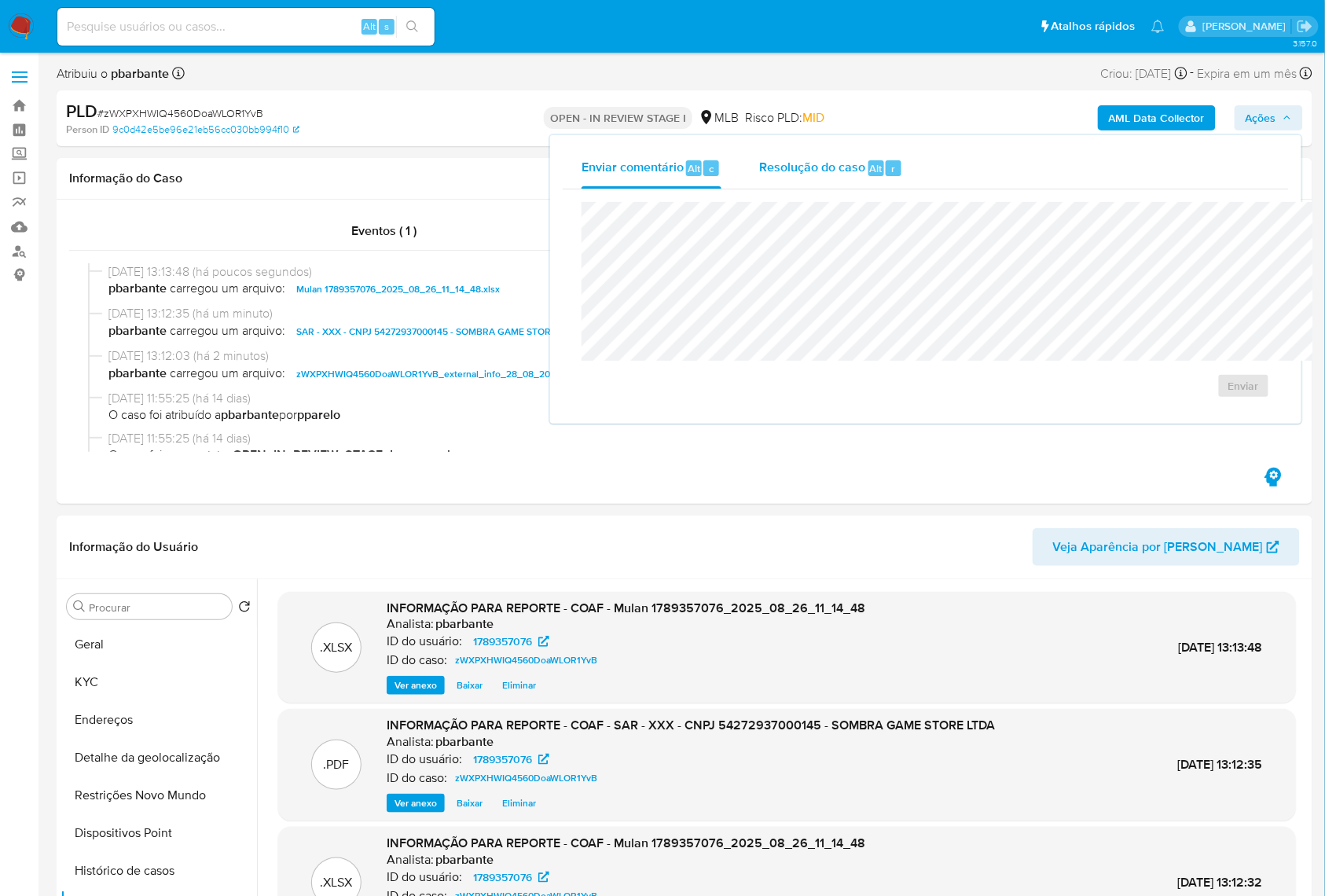
click at [759, 164] on span "Resolução do caso" at bounding box center [812, 168] width 106 height 18
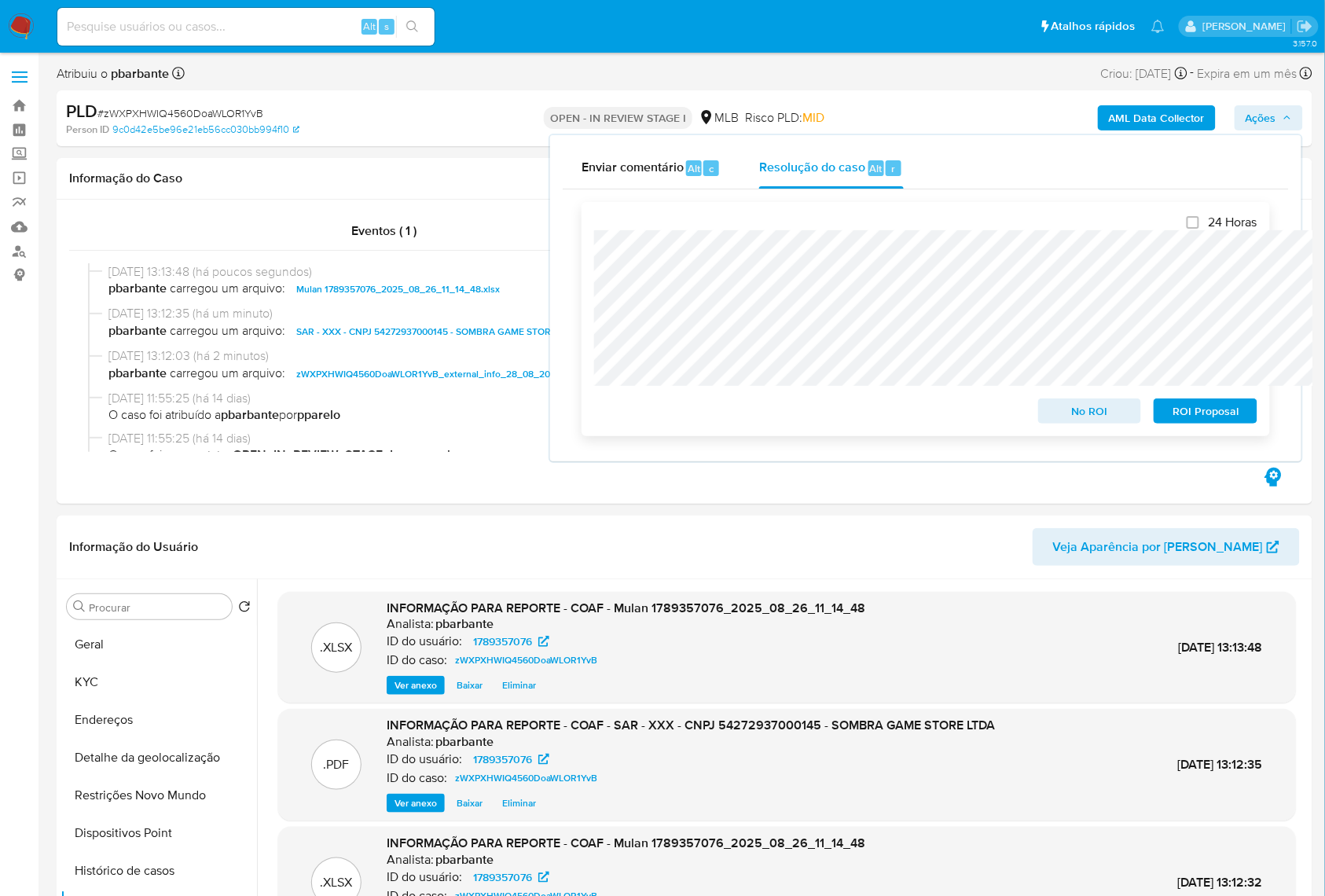
click at [757, 230] on div at bounding box center [926, 307] width 663 height 155
click at [1180, 422] on span "ROI Proposal" at bounding box center [1206, 410] width 81 height 22
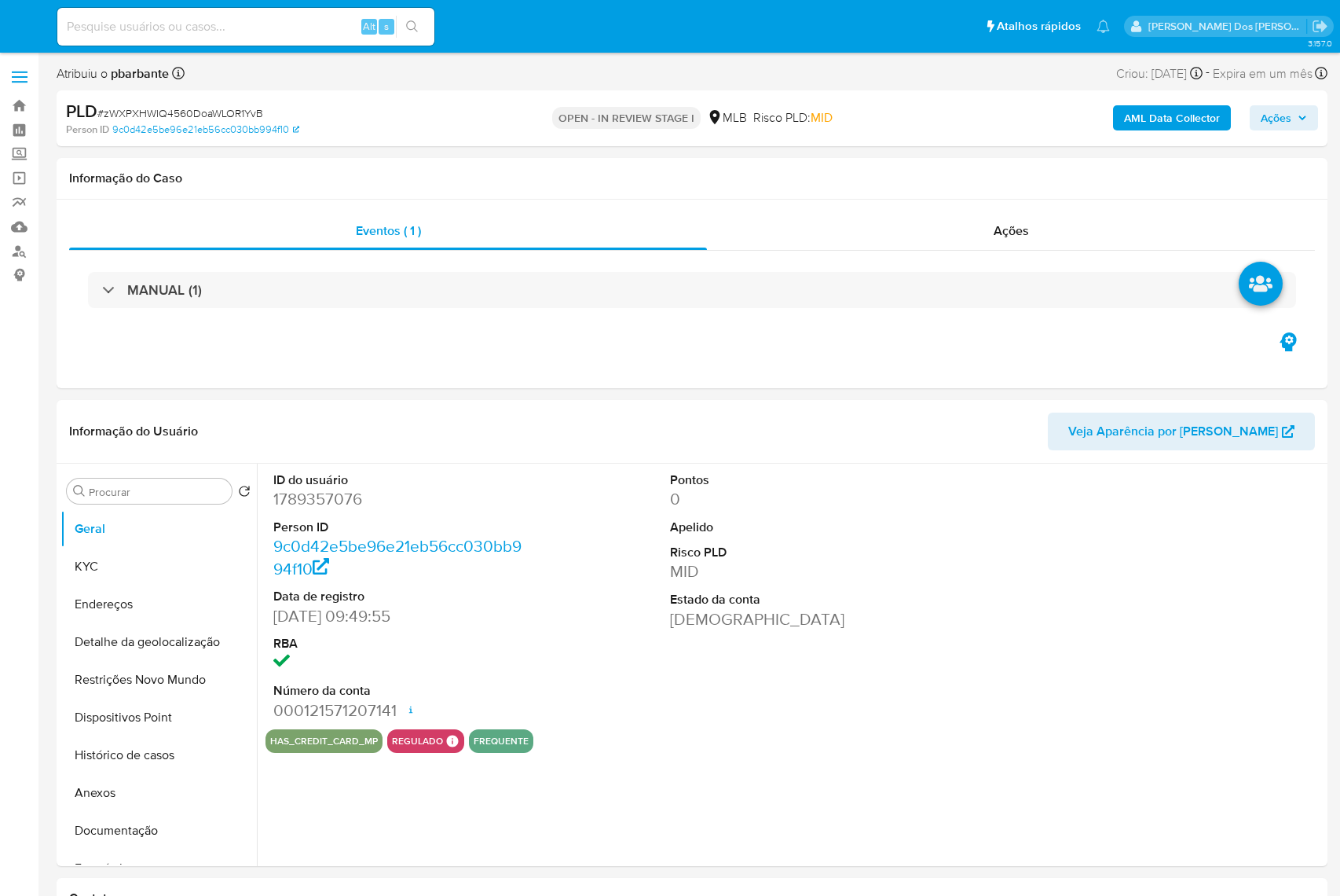
select select "10"
